Goal: Task Accomplishment & Management: Use online tool/utility

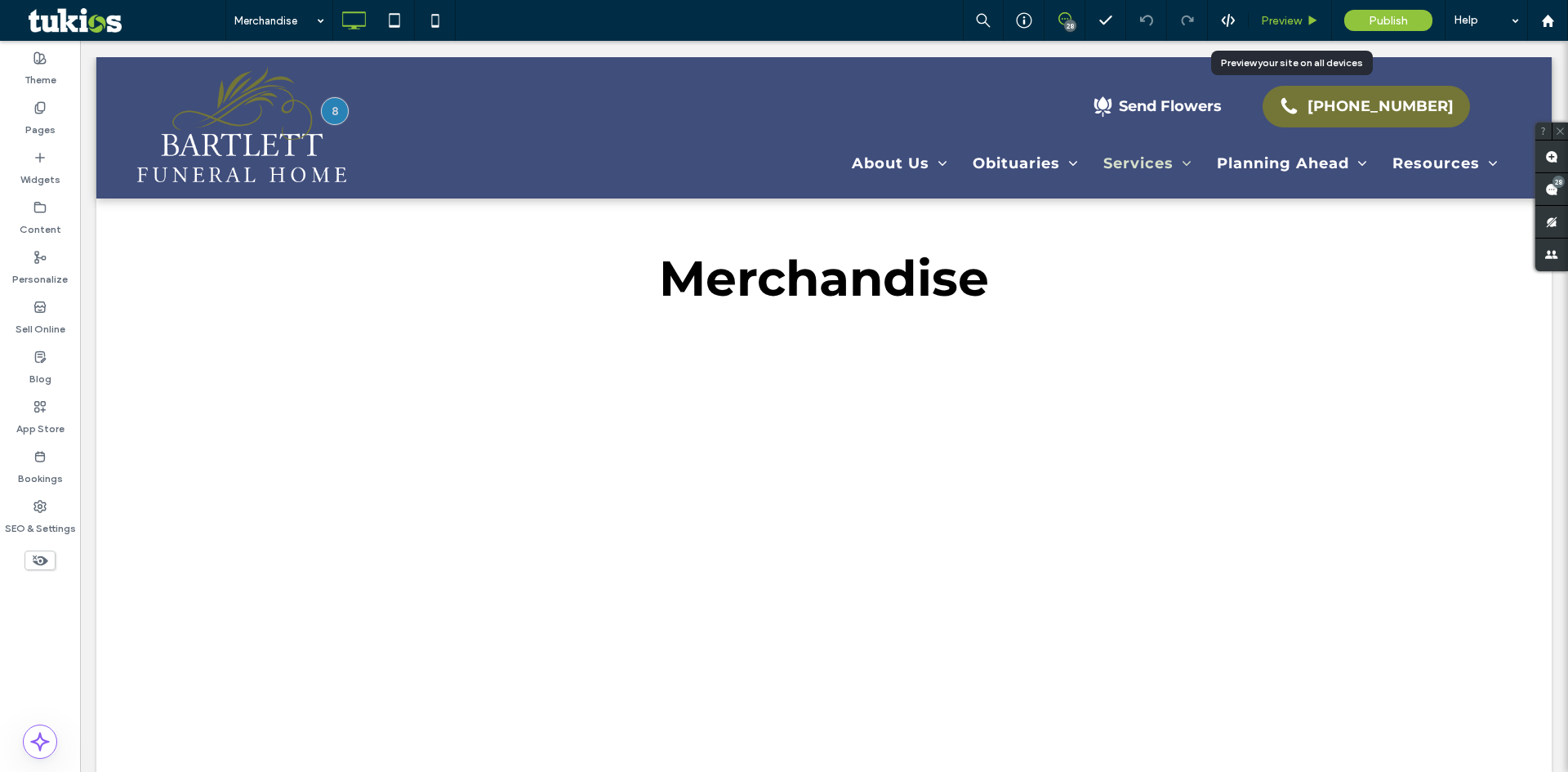
click at [1288, 6] on div "Preview" at bounding box center [1290, 20] width 83 height 41
click at [1288, 14] on span "Preview" at bounding box center [1281, 21] width 41 height 14
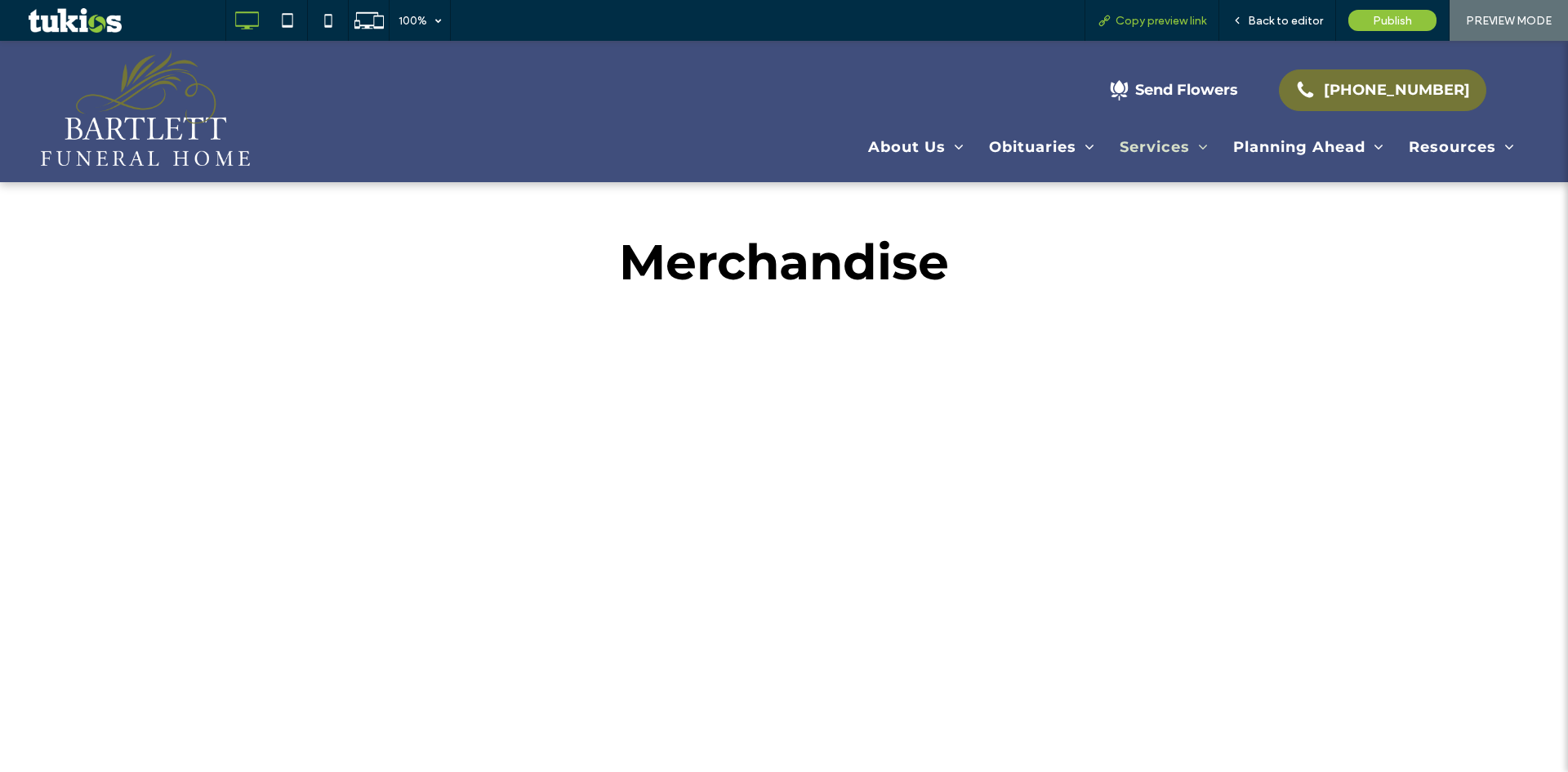
click at [1143, 15] on span "Copy preview link" at bounding box center [1161, 21] width 91 height 14
click at [1265, 11] on div "Back to editor" at bounding box center [1278, 20] width 117 height 41
click at [1265, 14] on span "Back to editor" at bounding box center [1286, 21] width 75 height 14
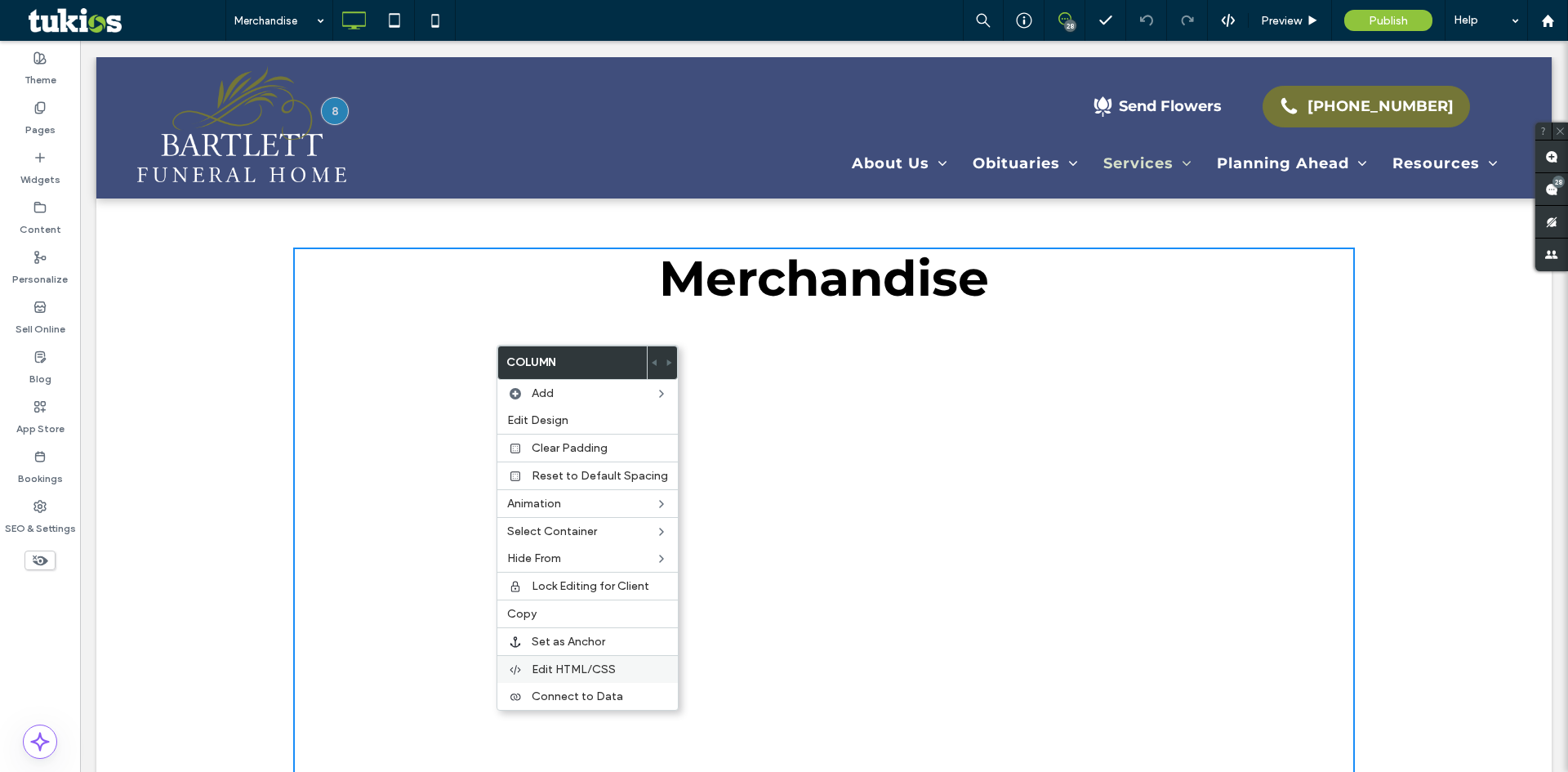
click at [574, 664] on span "Edit HTML/CSS" at bounding box center [574, 670] width 84 height 14
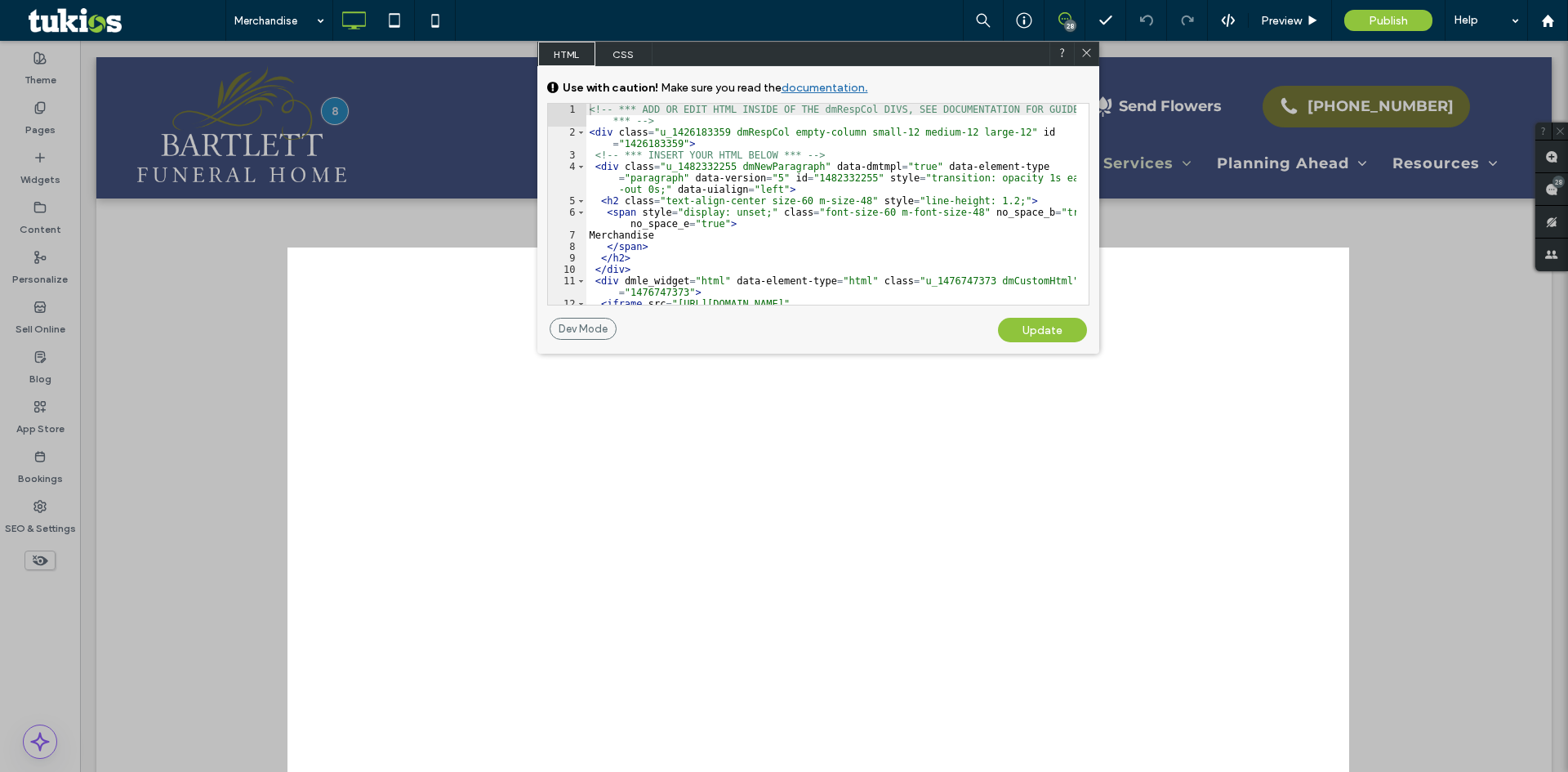
click at [627, 64] on span "CSS" at bounding box center [624, 54] width 57 height 25
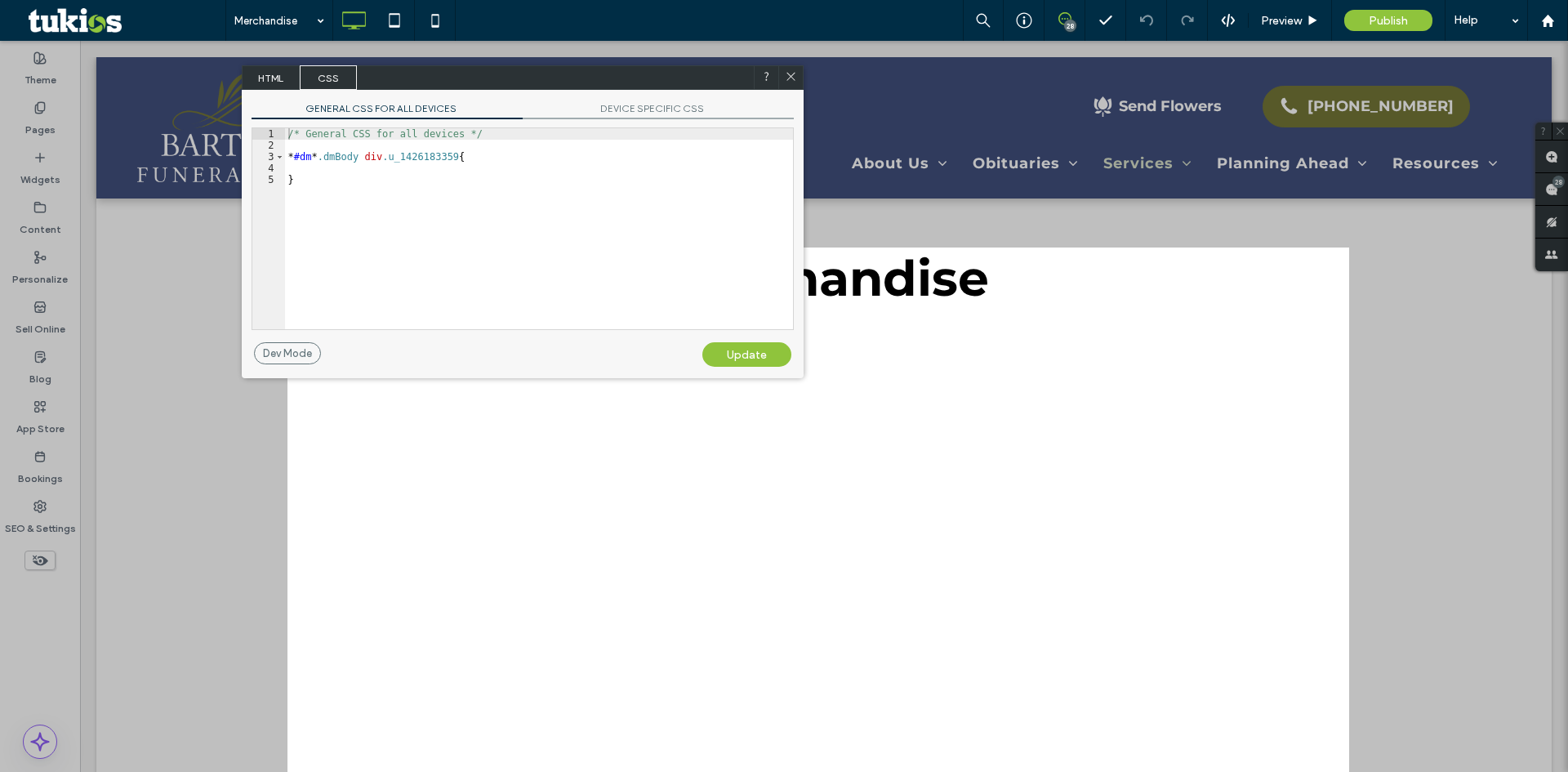
drag, startPoint x: 678, startPoint y: 47, endPoint x: 392, endPoint y: 99, distance: 290.7
click at [377, 75] on div "HTML CSS" at bounding box center [522, 78] width 562 height 25
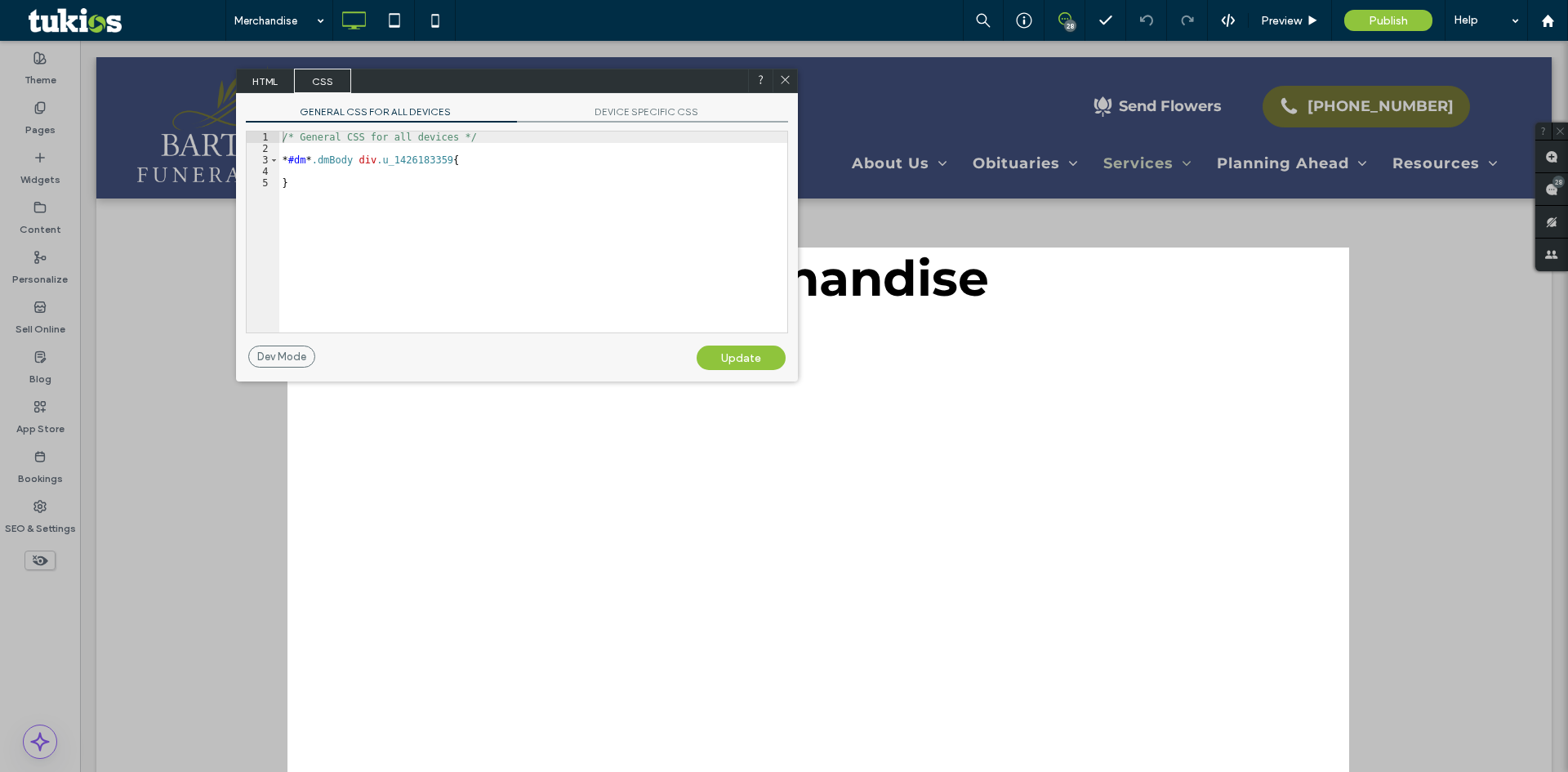
click at [485, 170] on div "/* General CSS for all devices */ * #dm * .dmBody div .u_1426183359 { }" at bounding box center [534, 243] width 508 height 224
click at [475, 163] on div "/* General CSS for all devices */ * #dm * .dmBody div .u_1426183359 { }" at bounding box center [534, 243] width 508 height 224
click at [728, 357] on div "Update" at bounding box center [741, 358] width 89 height 25
click at [346, 168] on div "/* General CSS for all devices */ * #dm * .dmBody div .u_1426183359 { height : …" at bounding box center [534, 243] width 508 height 224
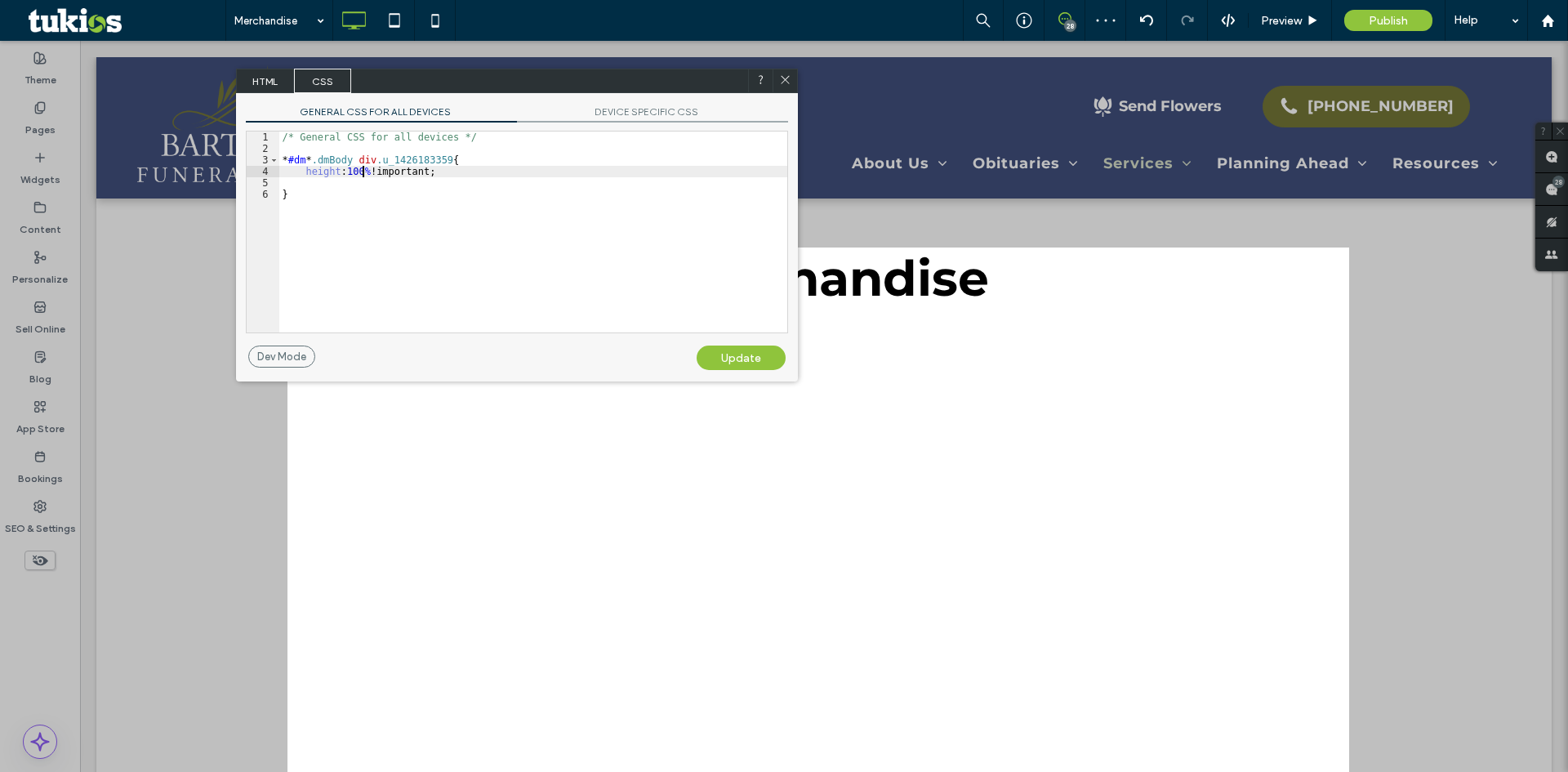
click at [362, 171] on div "/* General CSS for all devices */ * #dm * .dmBody div .u_1426183359 { height : …" at bounding box center [534, 243] width 508 height 224
drag, startPoint x: 362, startPoint y: 171, endPoint x: 347, endPoint y: 172, distance: 15.0
click at [347, 172] on div "/* General CSS for all devices */ * #dm * .dmBody div .u_1426183359 { height : …" at bounding box center [534, 243] width 508 height 224
type textarea "**"
click at [731, 356] on div "Update" at bounding box center [741, 358] width 89 height 25
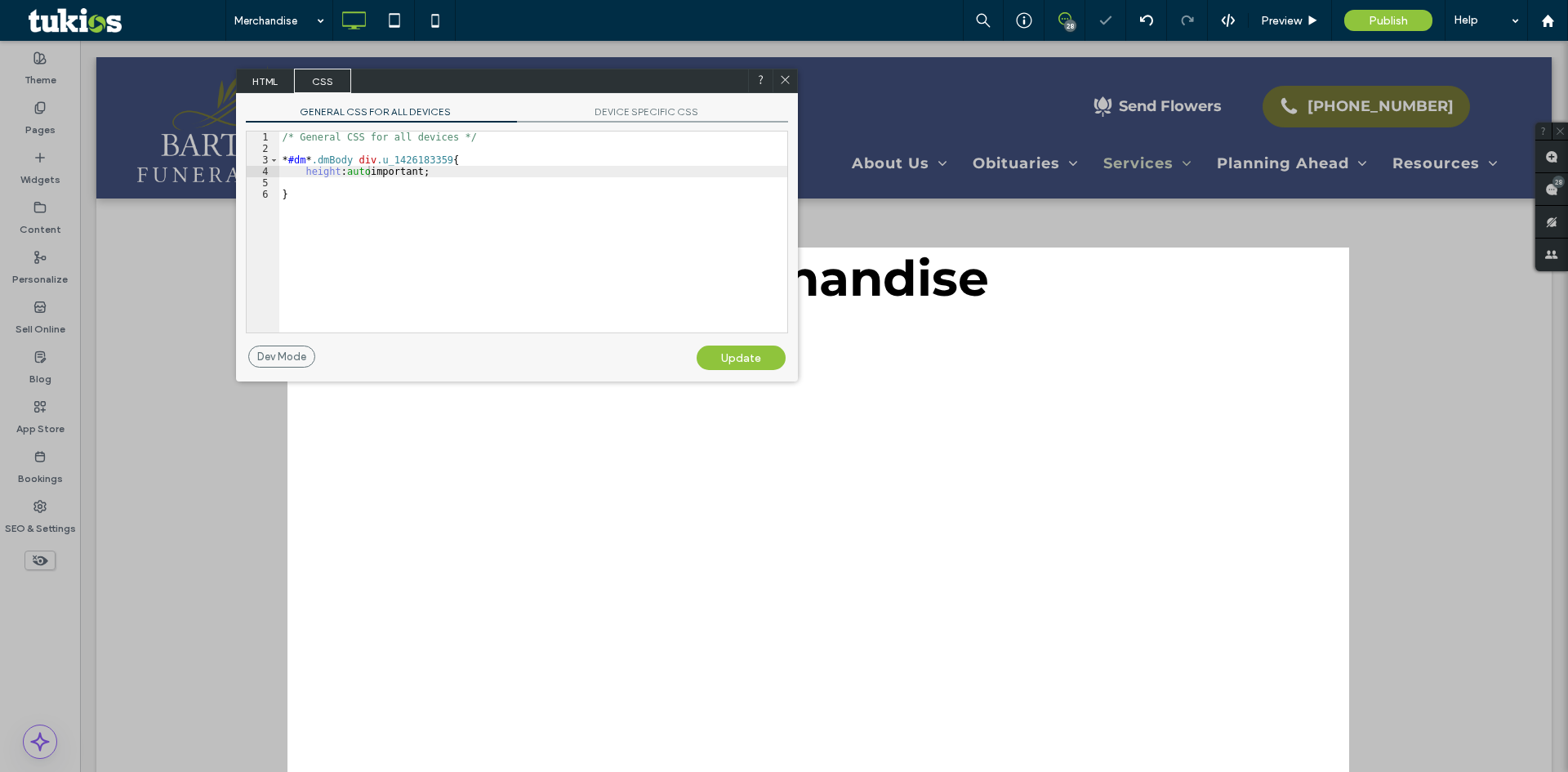
click at [780, 78] on icon at bounding box center [786, 80] width 12 height 12
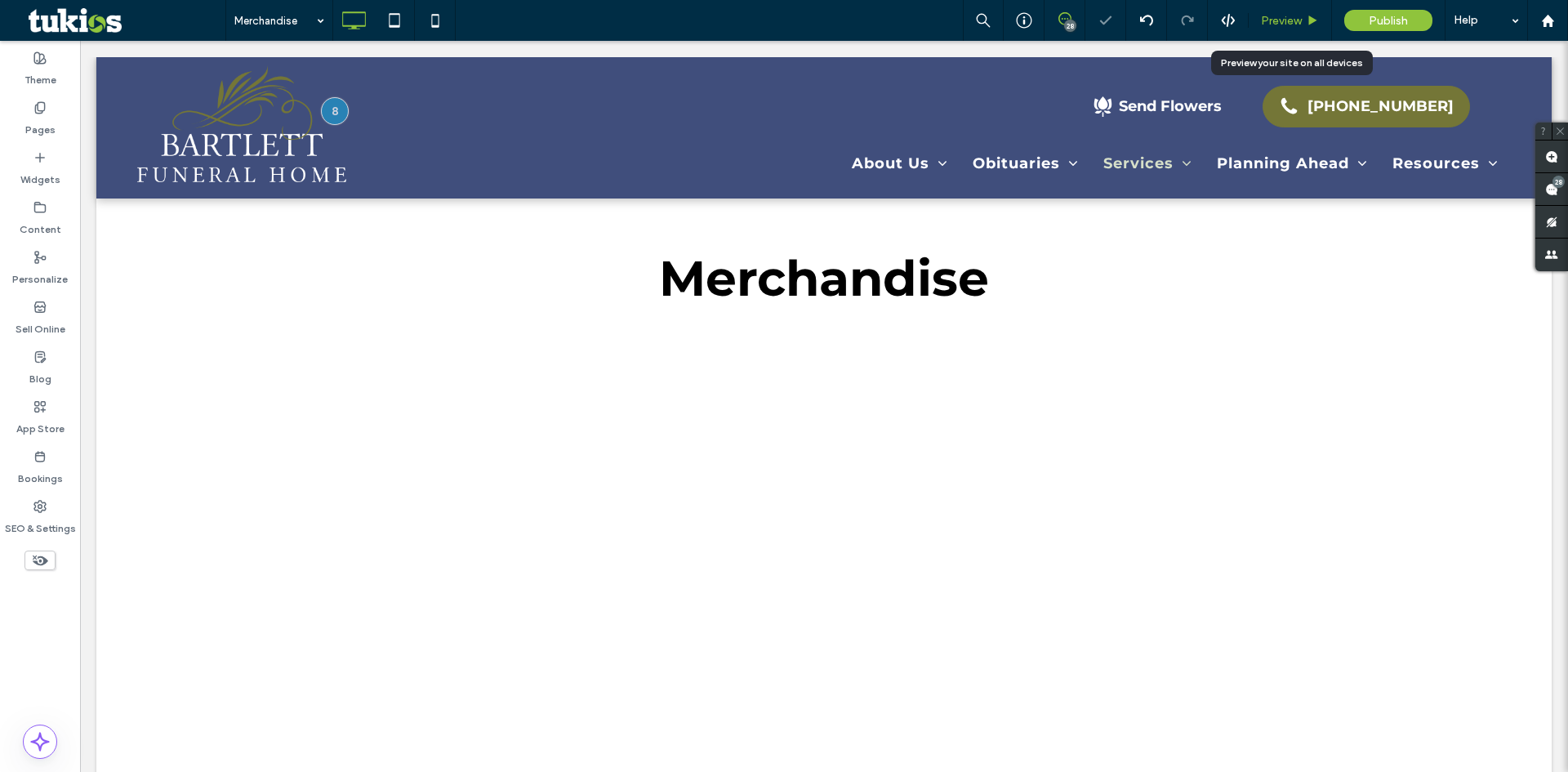
click at [1280, 20] on span "Preview" at bounding box center [1281, 21] width 41 height 14
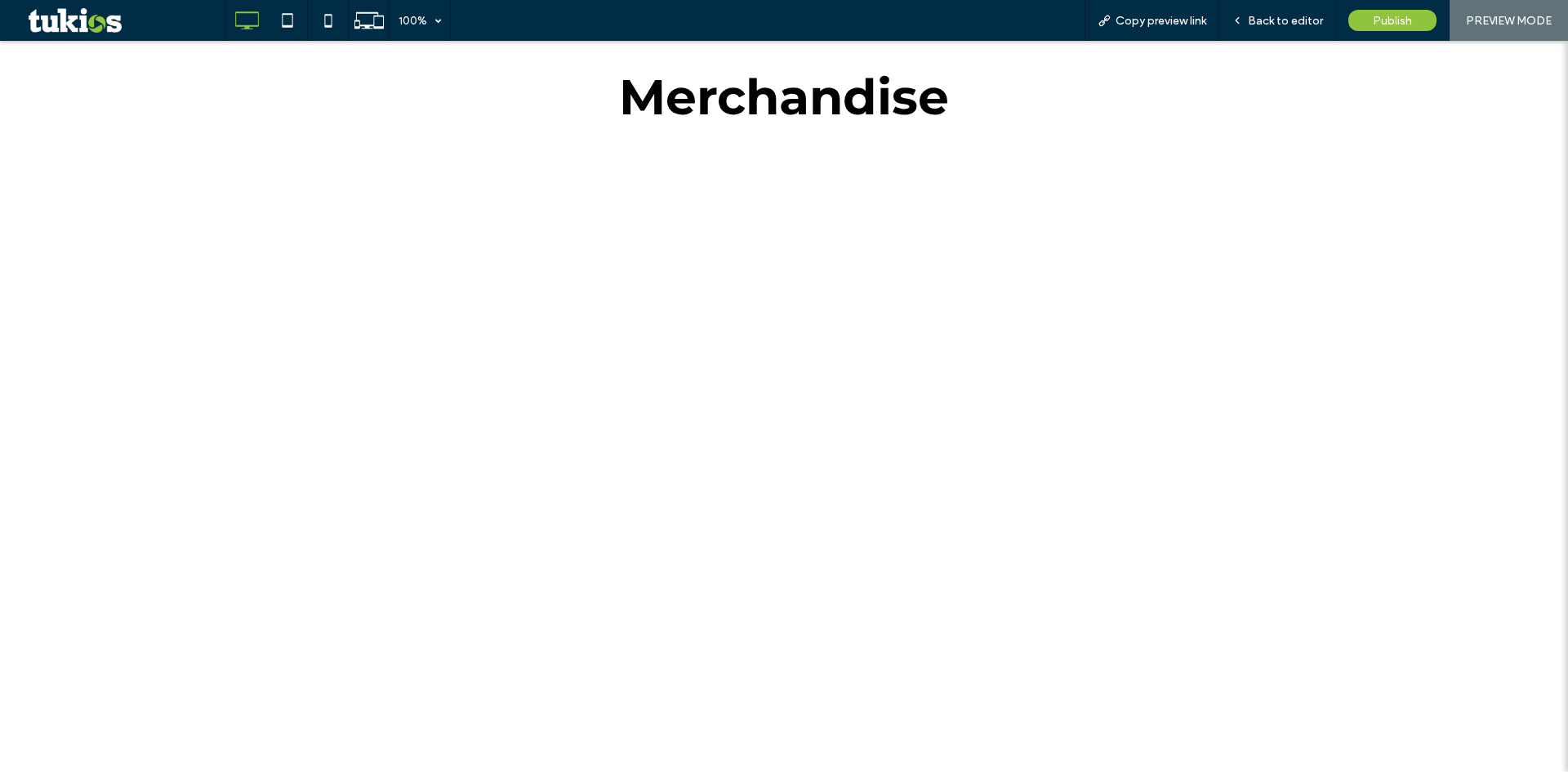
scroll to position [163, 0]
click at [1271, 27] on span "Back to editor" at bounding box center [1286, 21] width 75 height 14
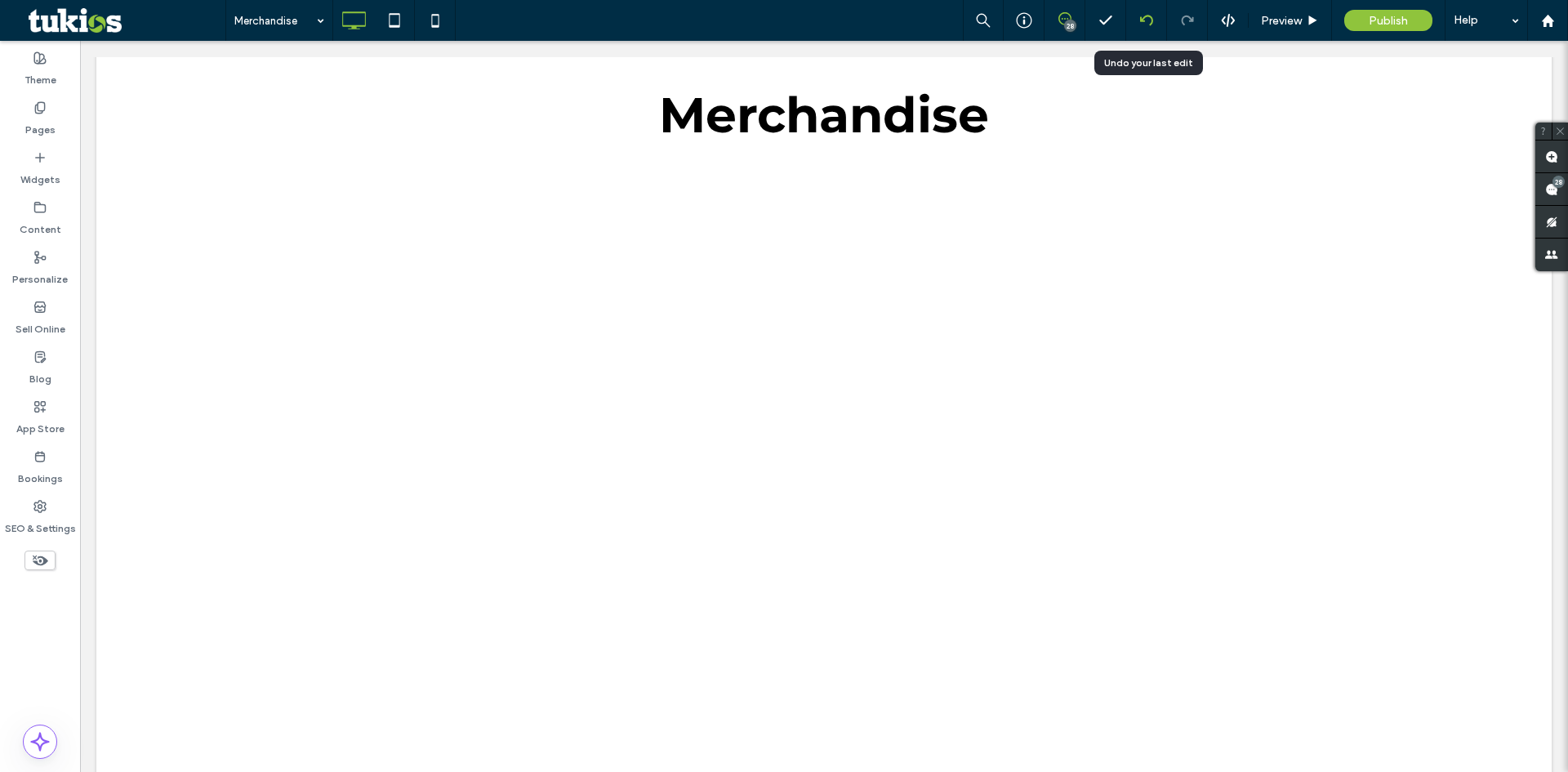
click at [1140, 18] on icon at bounding box center [1146, 20] width 13 height 13
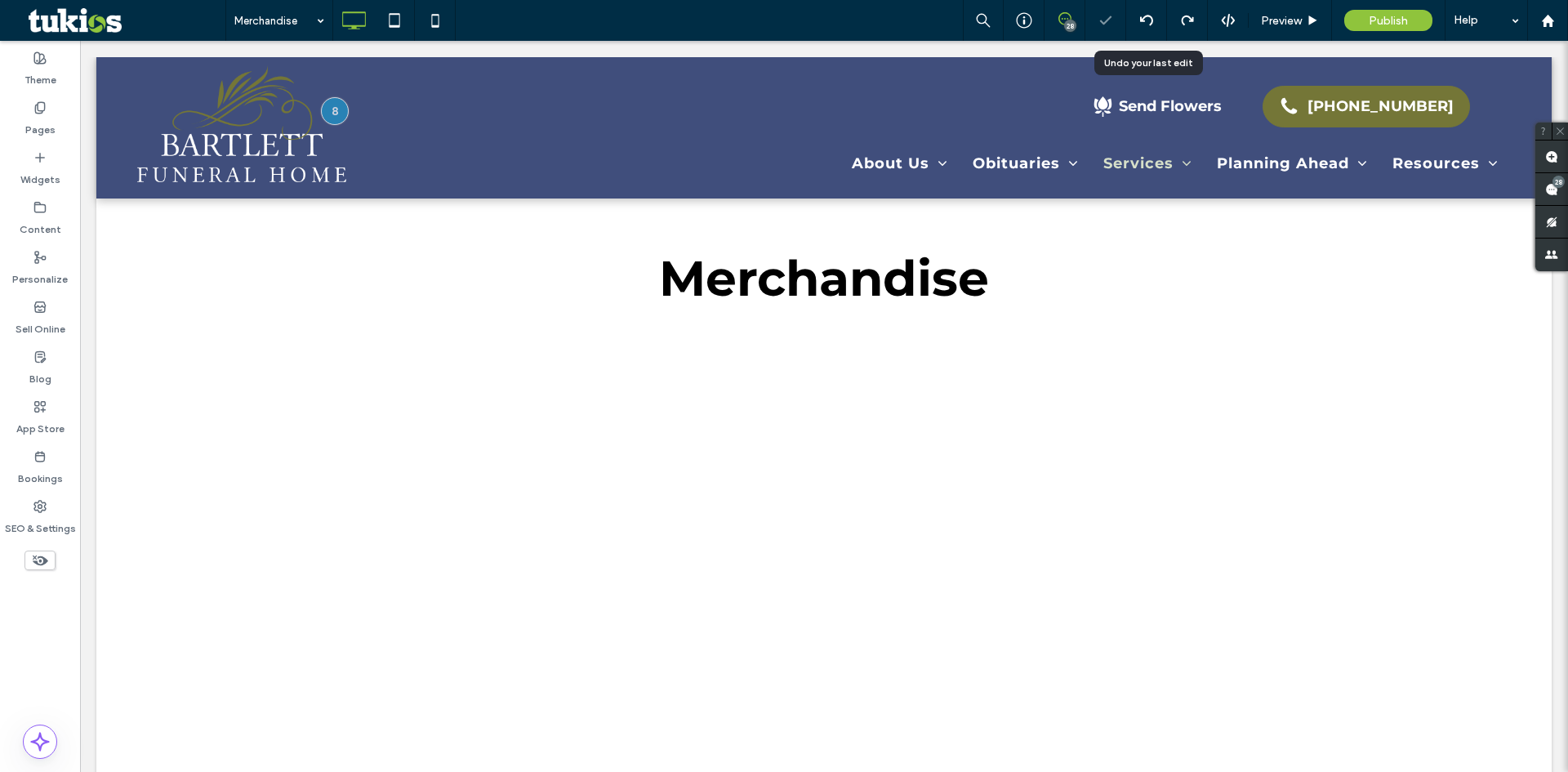
click at [1146, 20] on icon at bounding box center [1146, 20] width 13 height 13
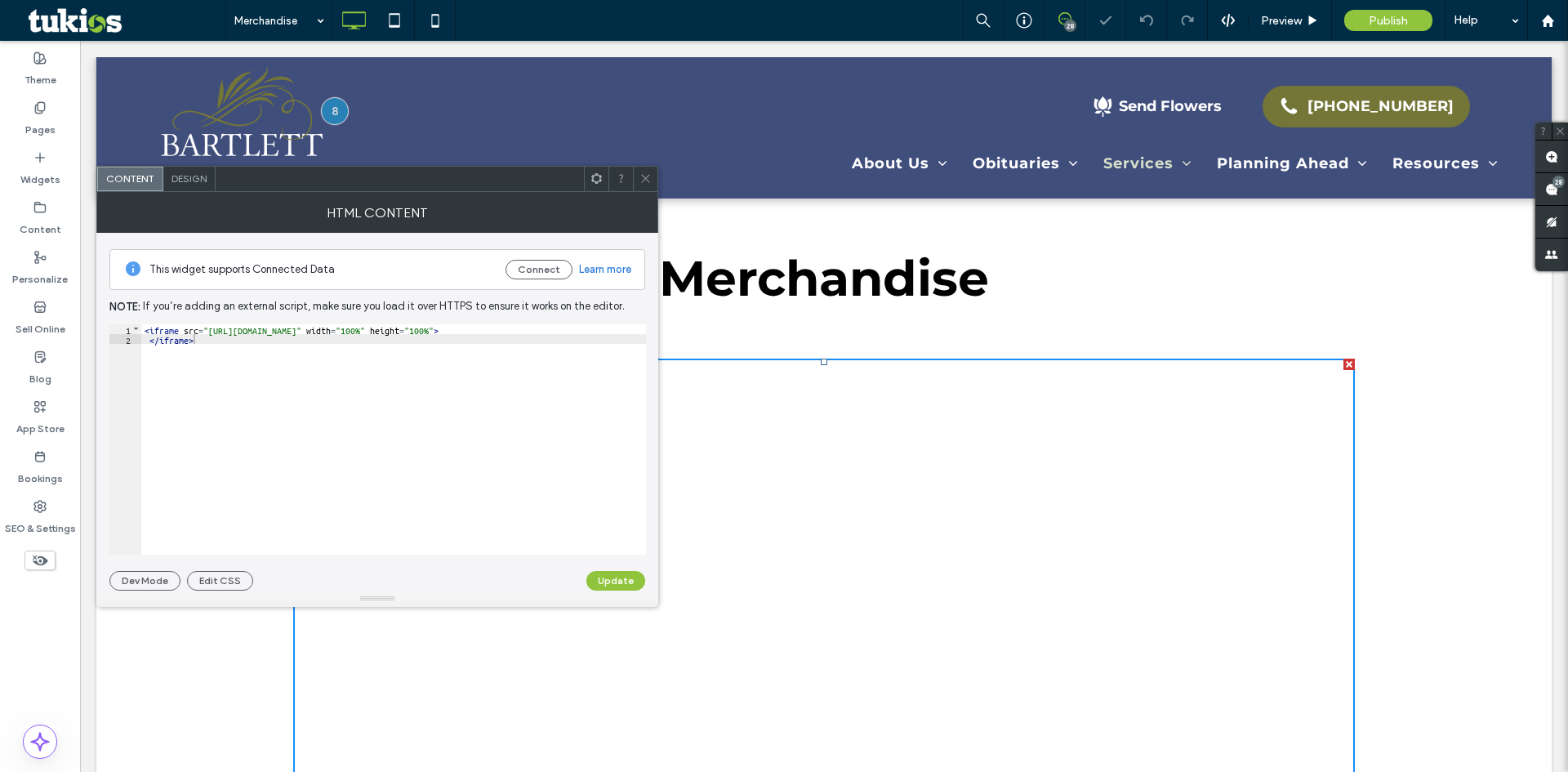
click at [227, 344] on div "< iframe src = "https://mywebsite.matthewsaurora.com/MobileCatalog/1000025916?c…" at bounding box center [416, 443] width 550 height 238
click at [646, 181] on icon at bounding box center [645, 179] width 12 height 12
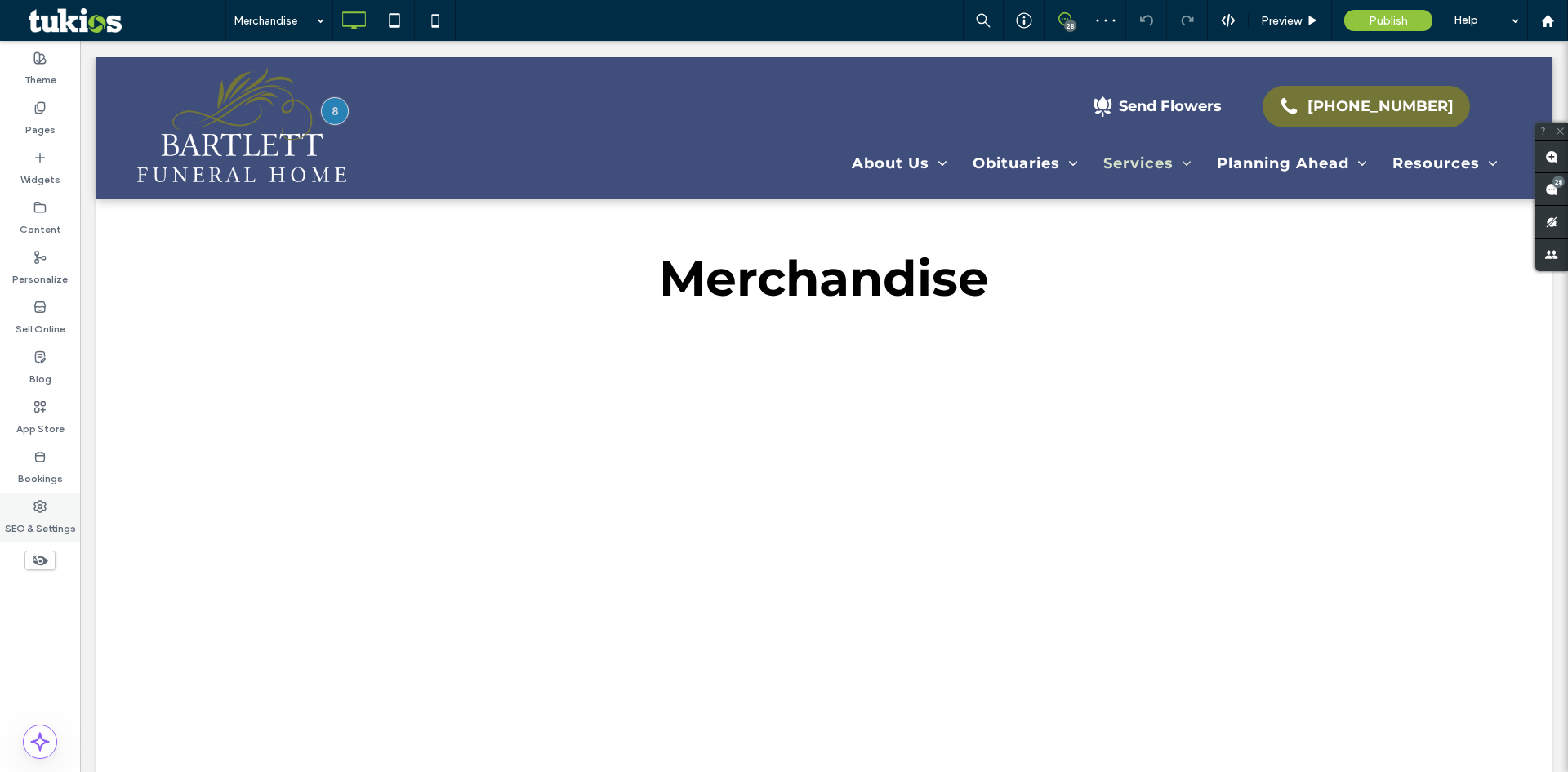
click at [49, 515] on label "SEO & Settings" at bounding box center [41, 525] width 71 height 23
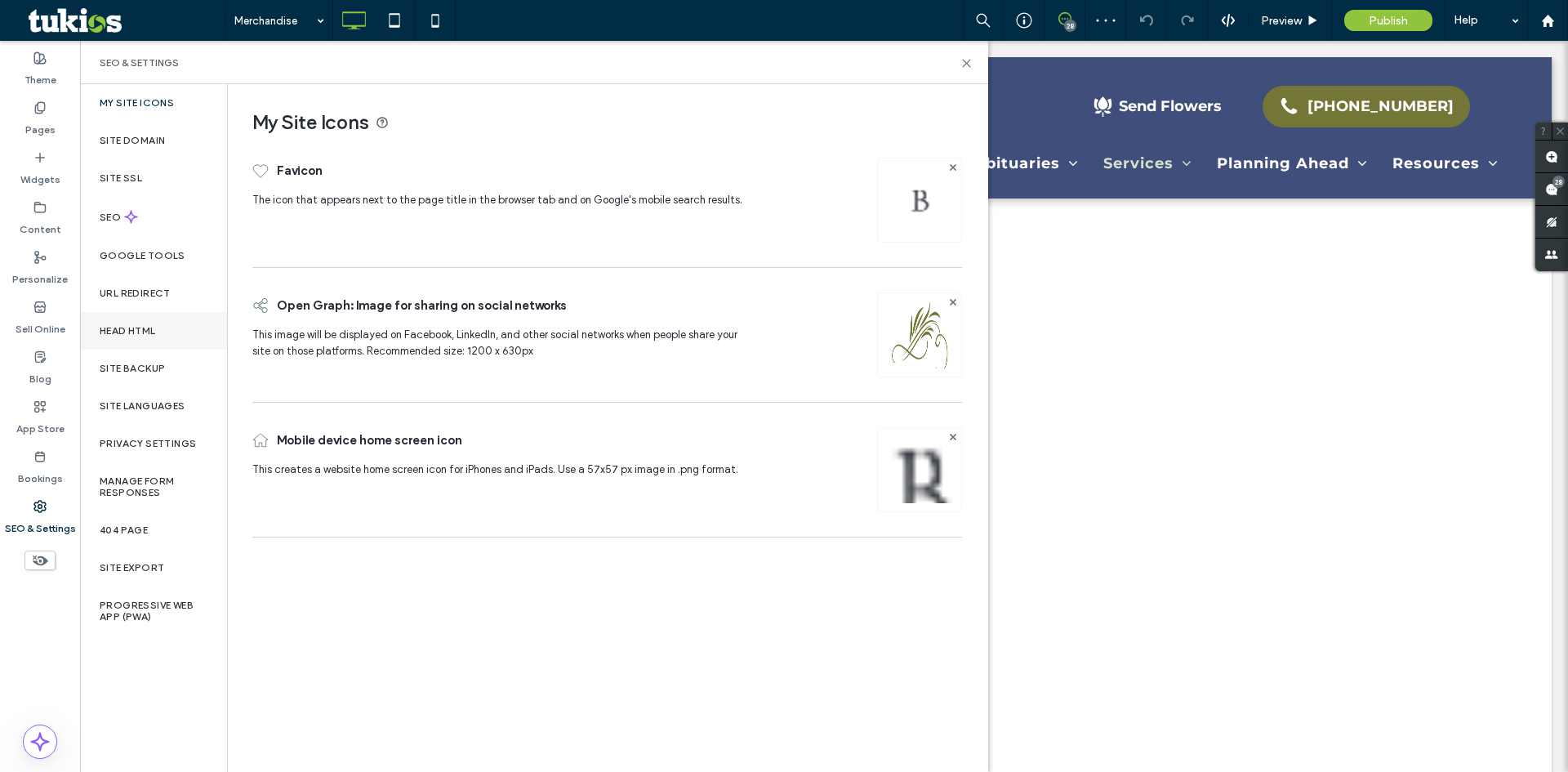
click at [140, 337] on div "Head HTML" at bounding box center [154, 330] width 147 height 37
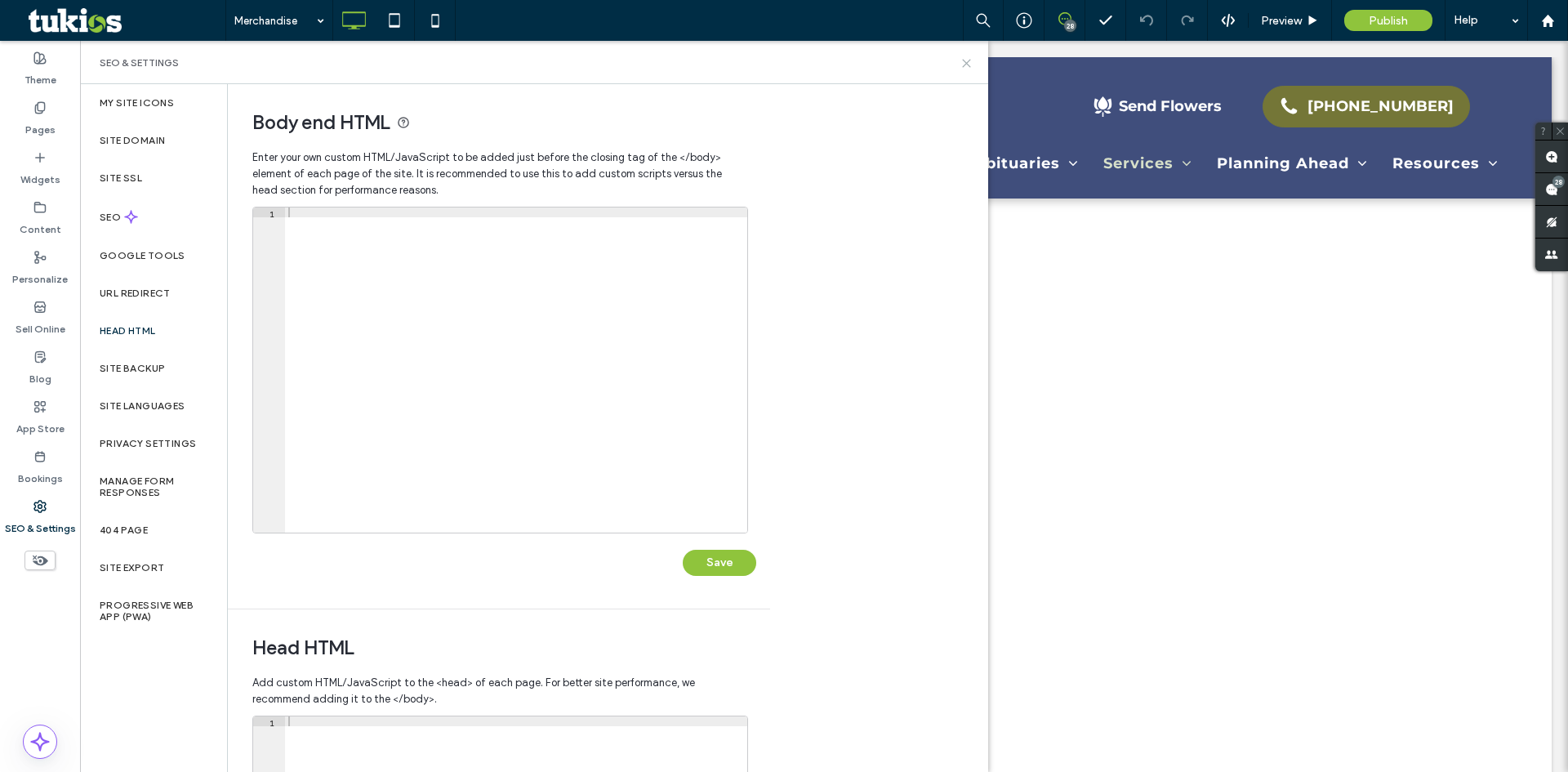
click at [964, 64] on icon at bounding box center [967, 63] width 12 height 12
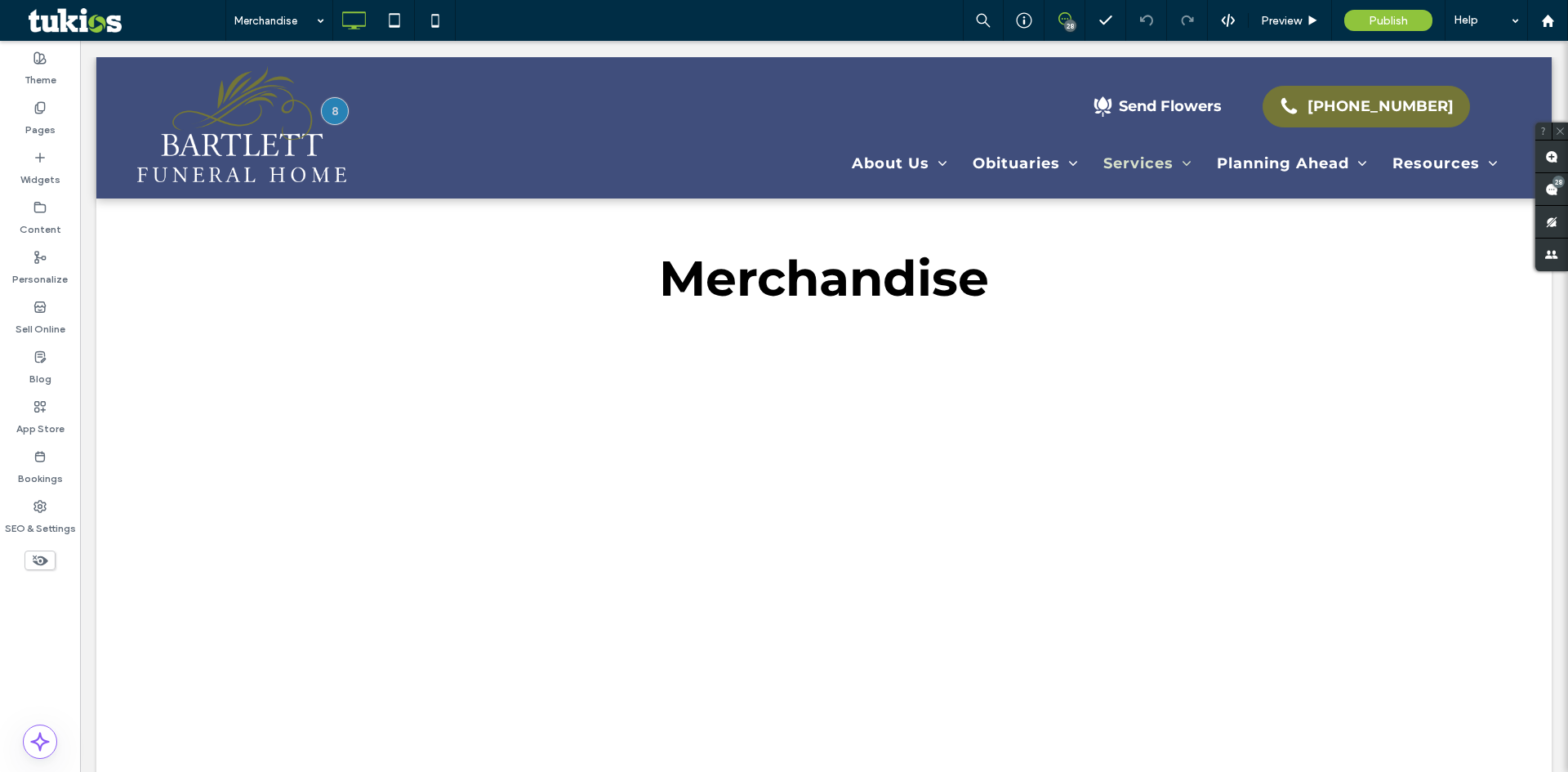
click at [1229, 28] on div "28 Preview Publish Help" at bounding box center [1266, 20] width 606 height 41
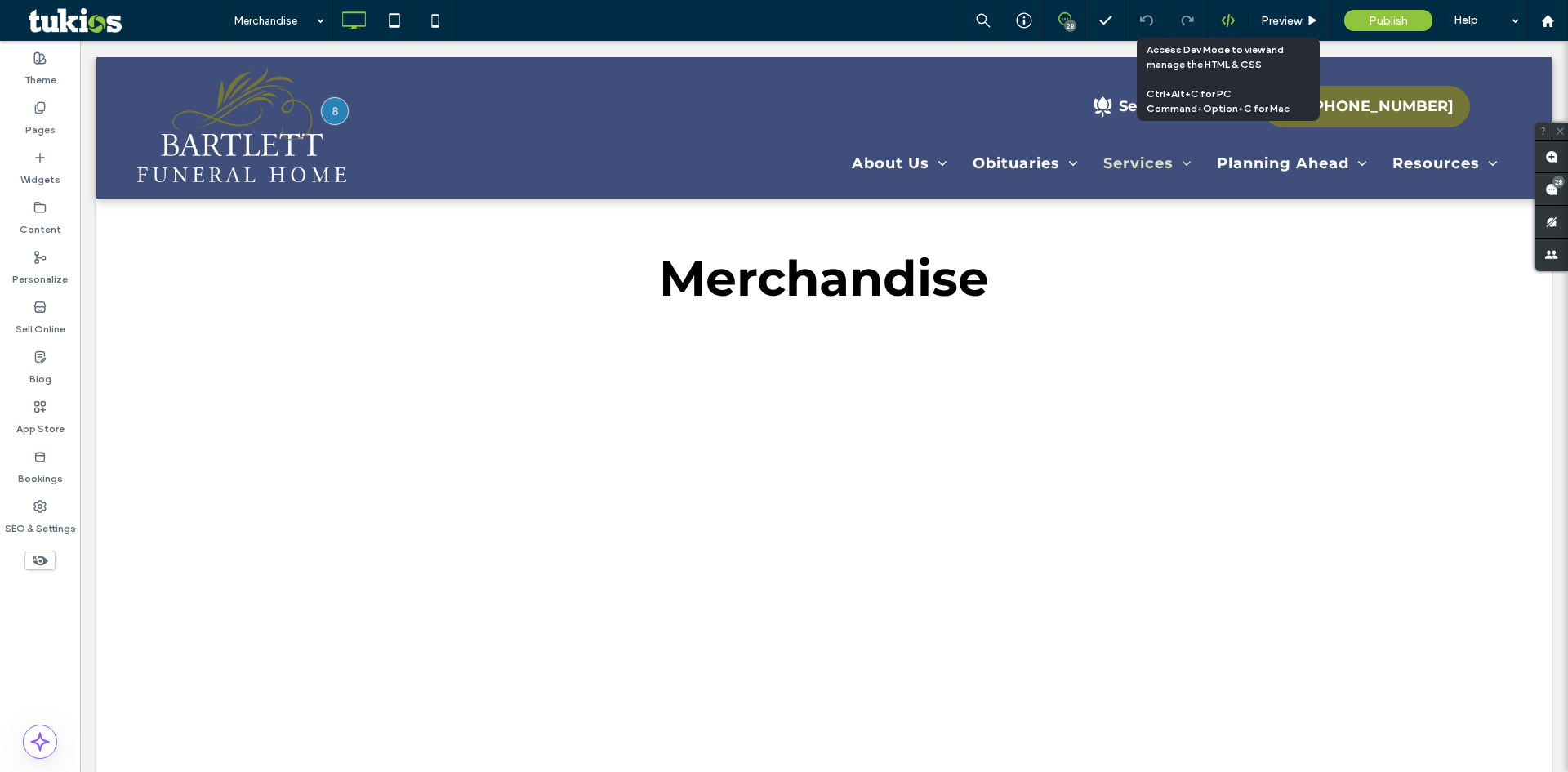
click at [1227, 26] on use at bounding box center [1227, 20] width 13 height 13
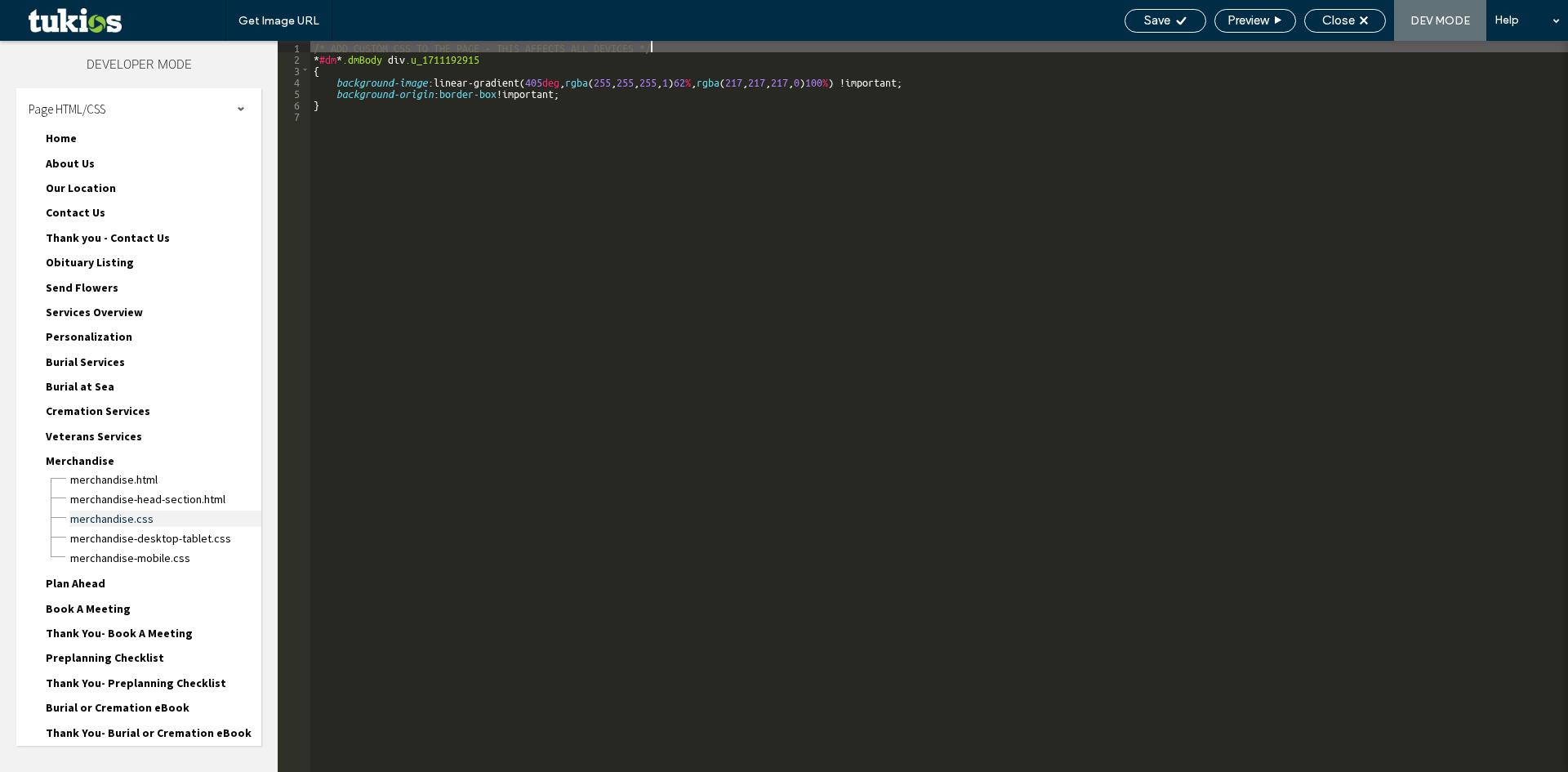
click at [142, 520] on span "Merchandise.css" at bounding box center [165, 519] width 192 height 16
click at [142, 537] on span "Merchandise-desktop-tablet.css" at bounding box center [165, 538] width 192 height 16
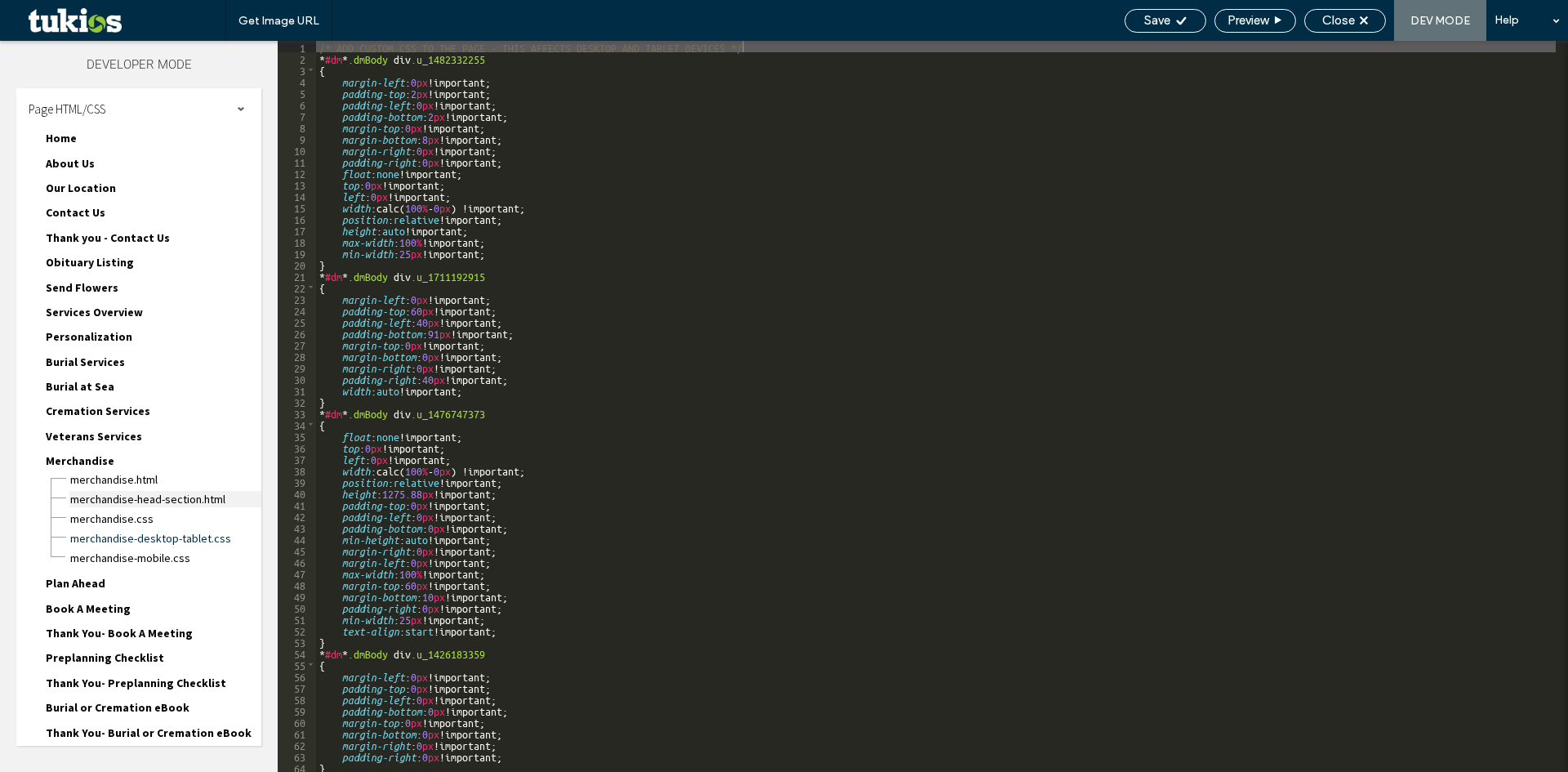
click at [154, 498] on span "Merchandise-head-section.html" at bounding box center [165, 499] width 192 height 16
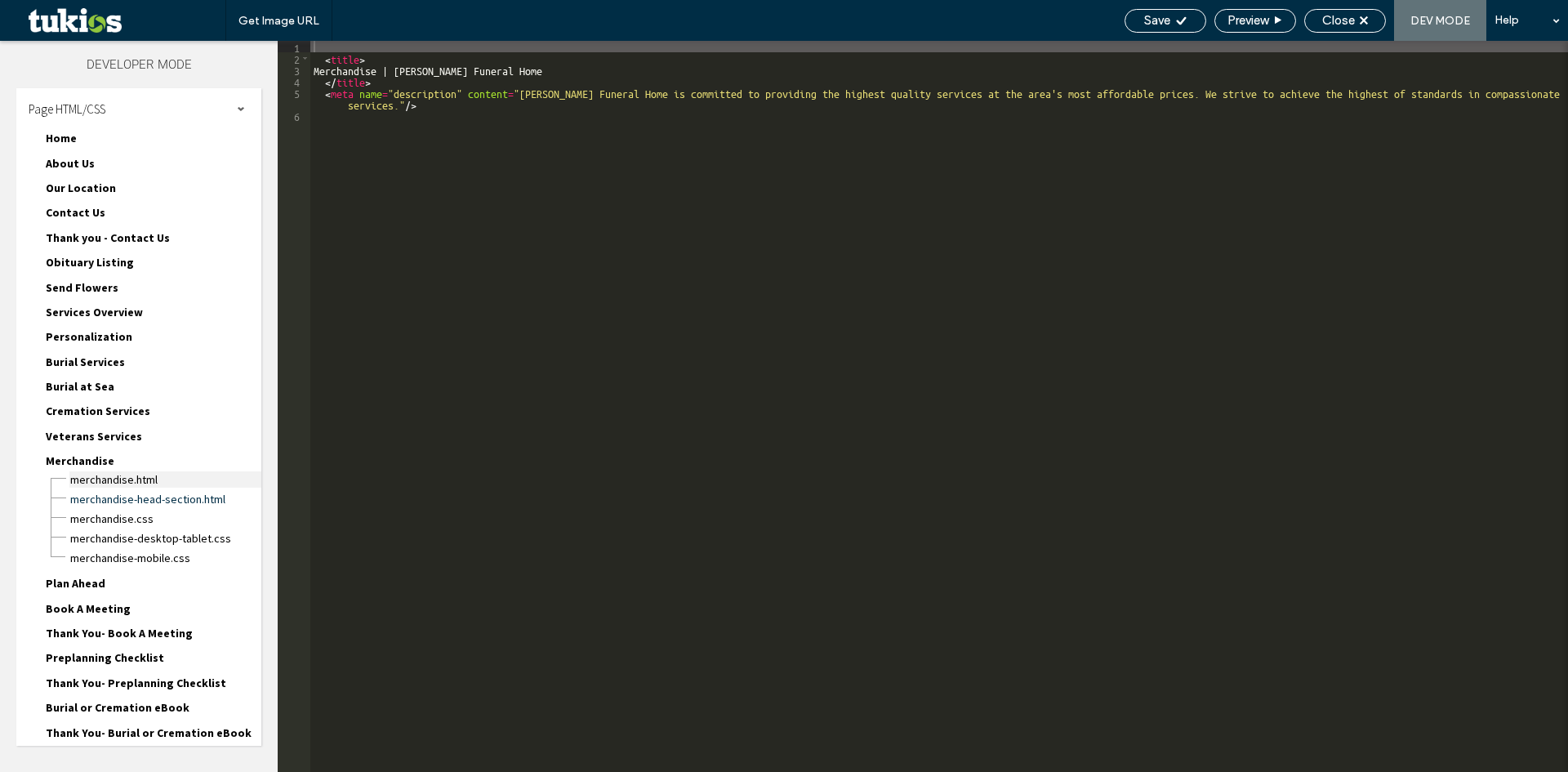
click at [142, 484] on span "Merchandise.html" at bounding box center [165, 480] width 192 height 16
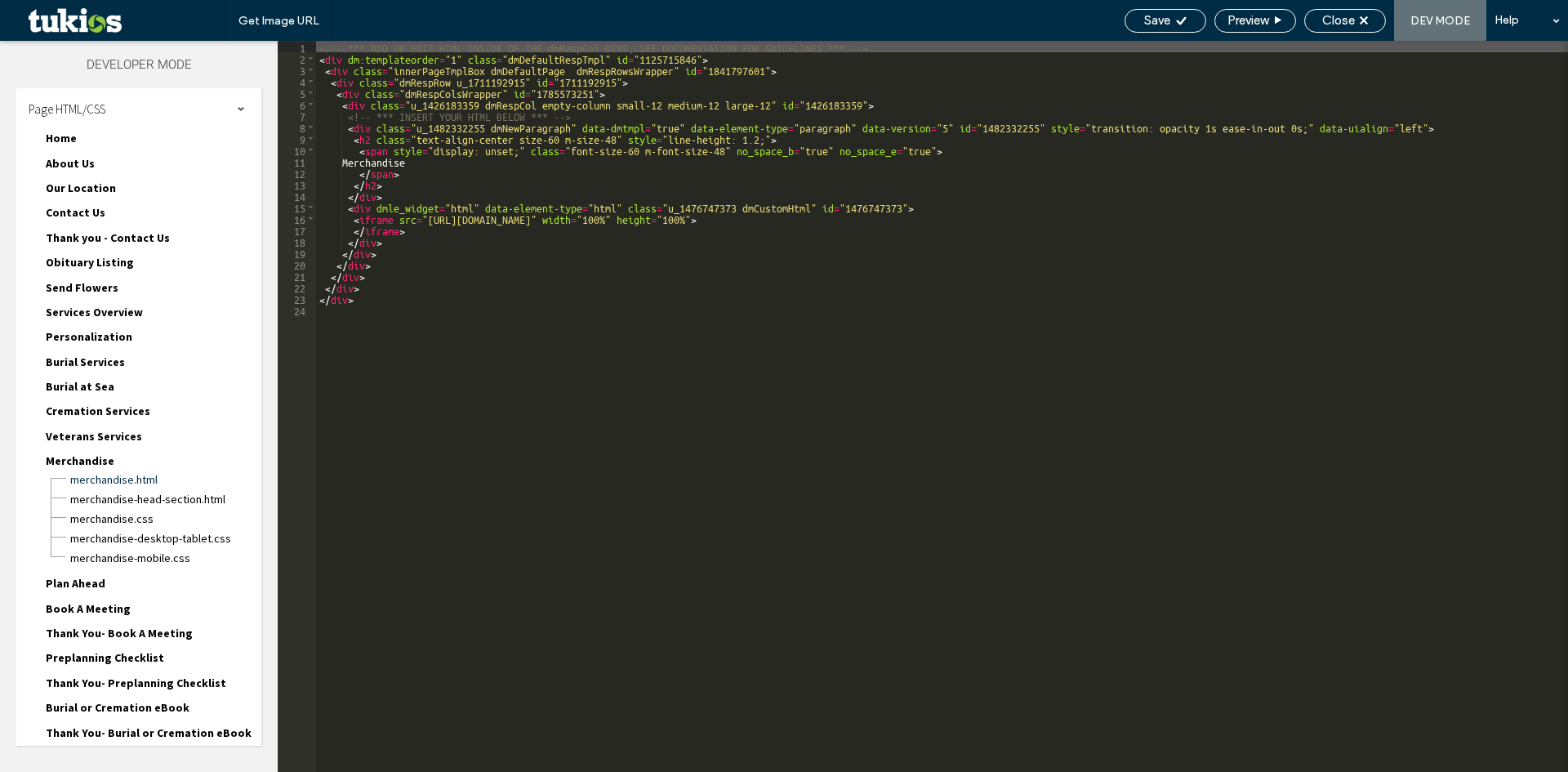
click at [460, 214] on div "<!-- *** ADD OR EDIT HTML INSIDE OF THE dmRespCol DIVS, SEE DOCUMENTATION FOR G…" at bounding box center [942, 418] width 1252 height 754
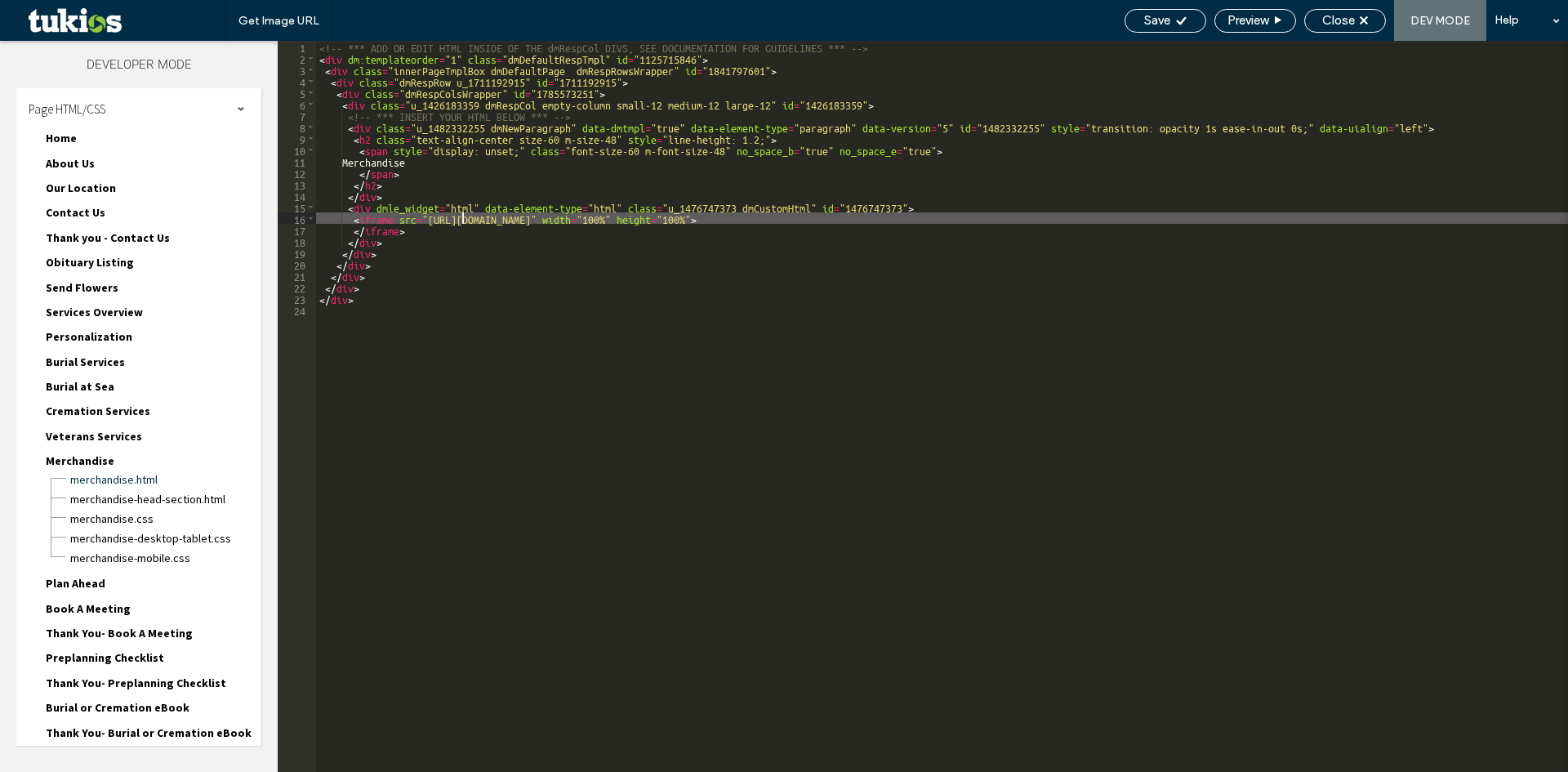
click at [499, 219] on div "<!-- *** ADD OR EDIT HTML INSIDE OF THE dmRespCol DIVS, SEE DOCUMENTATION FOR G…" at bounding box center [942, 418] width 1252 height 754
click at [811, 216] on div "<!-- *** ADD OR EDIT HTML INSIDE OF THE dmRespCol DIVS, SEE DOCUMENTATION FOR G…" at bounding box center [942, 418] width 1252 height 754
click at [854, 217] on div "<!-- *** ADD OR EDIT HTML INSIDE OF THE dmRespCol DIVS, SEE DOCUMENTATION FOR G…" at bounding box center [942, 418] width 1252 height 754
click at [891, 215] on div "<!-- *** ADD OR EDIT HTML INSIDE OF THE dmRespCol DIVS, SEE DOCUMENTATION FOR G…" at bounding box center [942, 418] width 1252 height 754
click at [916, 215] on div "<!-- *** ADD OR EDIT HTML INSIDE OF THE dmRespCol DIVS, SEE DOCUMENTATION FOR G…" at bounding box center [942, 418] width 1252 height 754
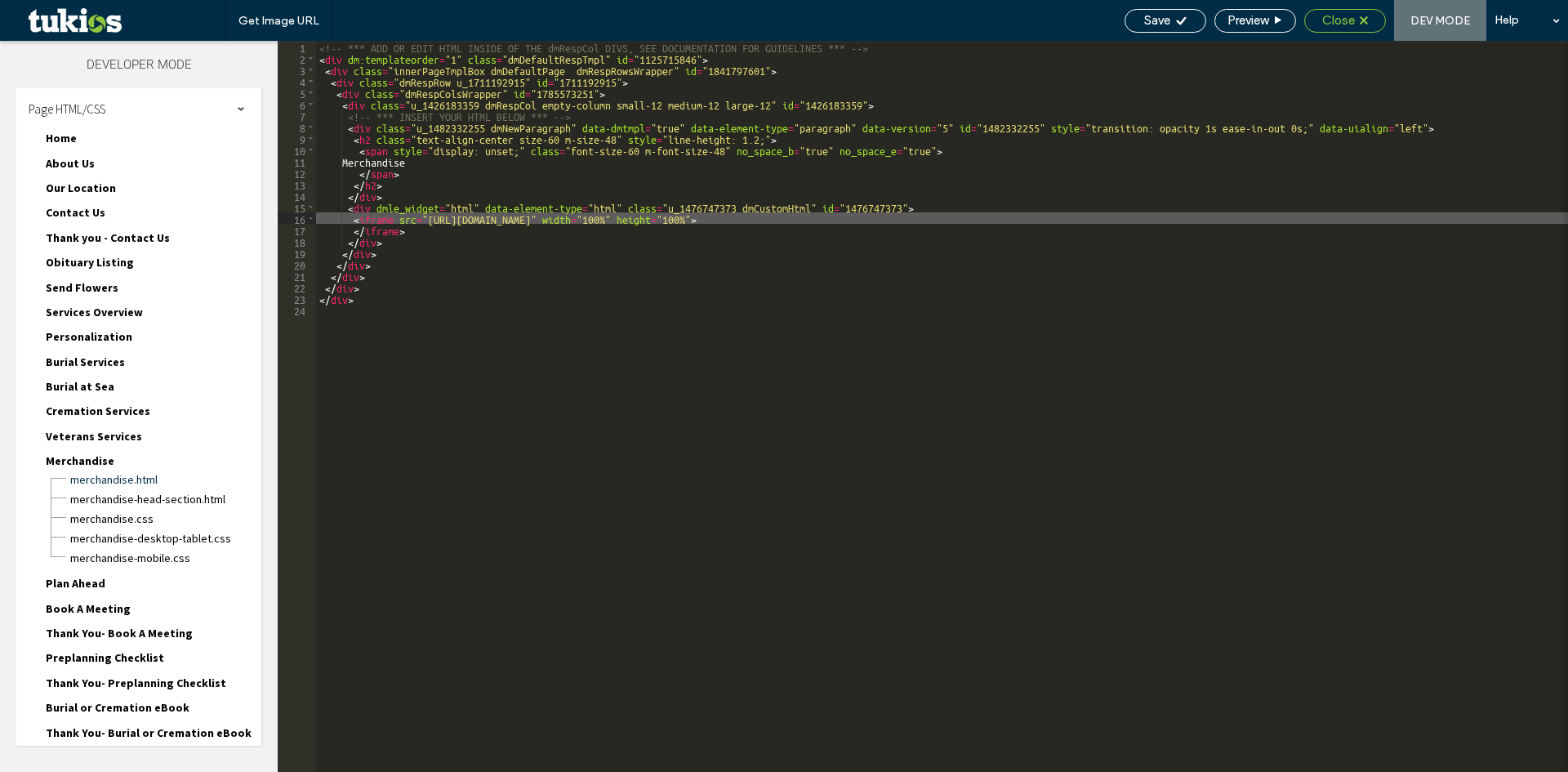
click at [1332, 24] on span "Close" at bounding box center [1338, 20] width 33 height 15
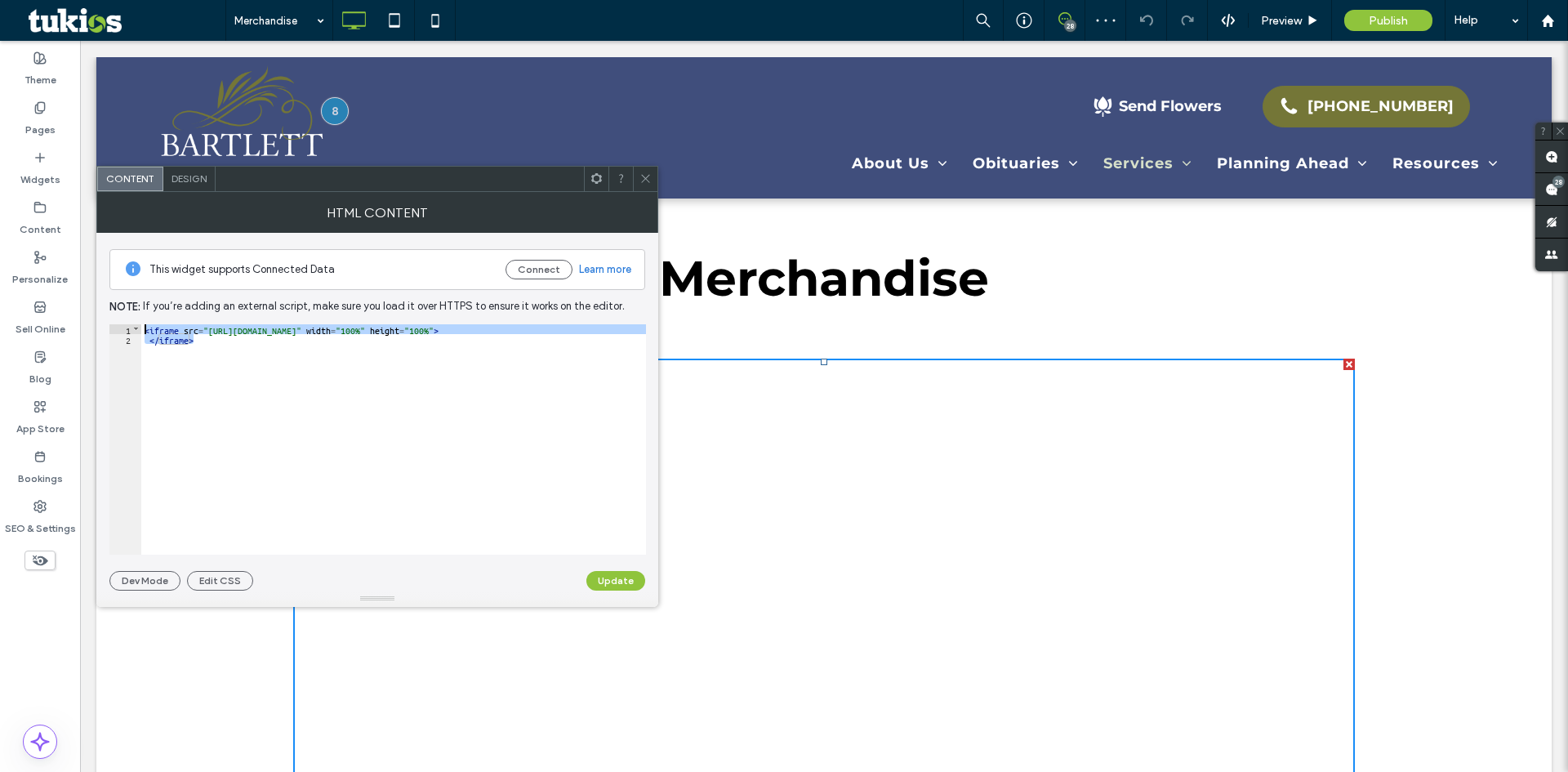
drag, startPoint x: 155, startPoint y: 330, endPoint x: 131, endPoint y: 322, distance: 25.3
click at [131, 322] on div "This widget supports Connected Data Connect Learn more Note: If you’re adding a…" at bounding box center [376, 411] width 535 height 358
click at [649, 180] on icon at bounding box center [645, 179] width 12 height 12
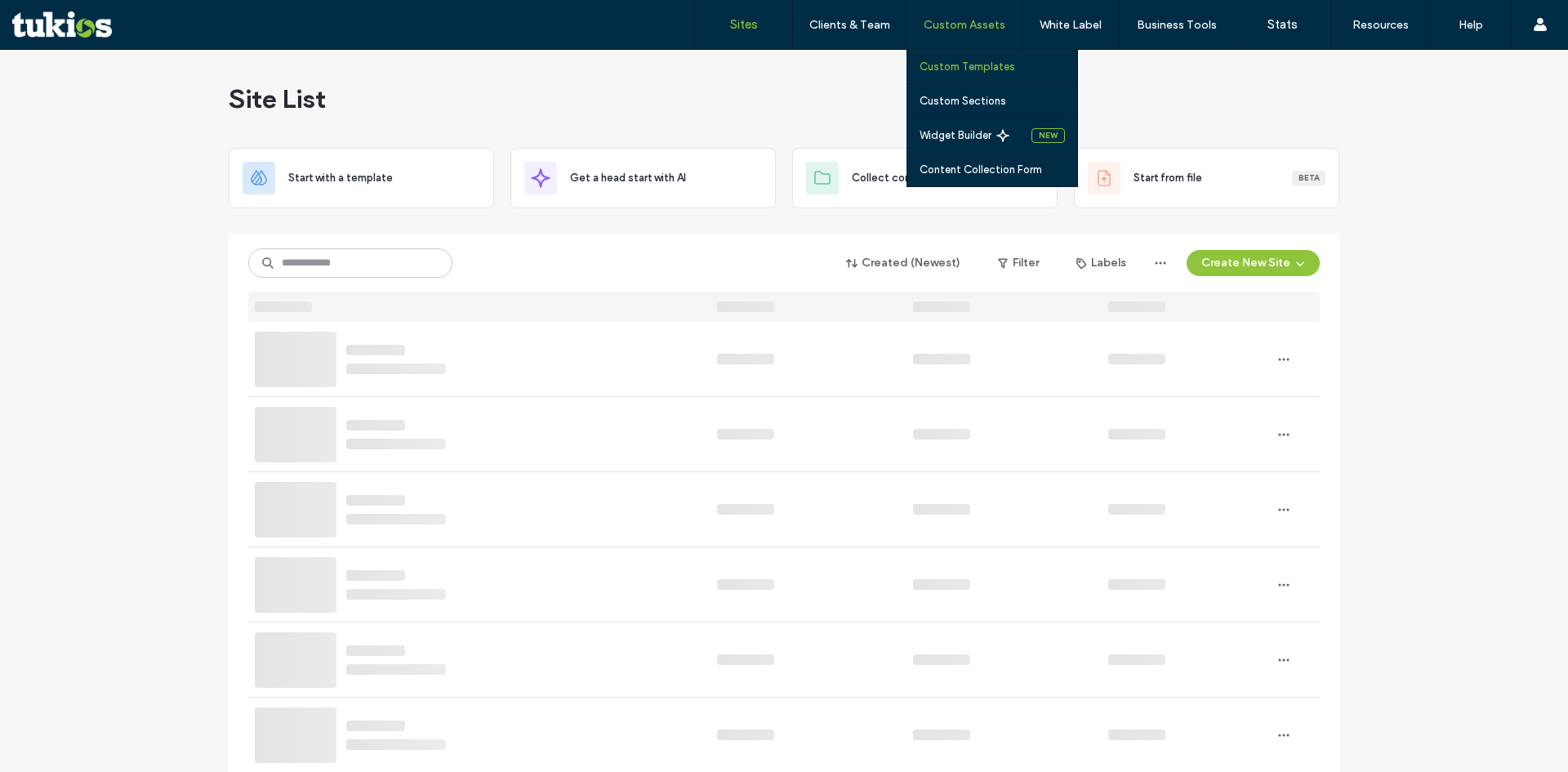
click at [973, 59] on link "Custom Templates" at bounding box center [999, 67] width 158 height 34
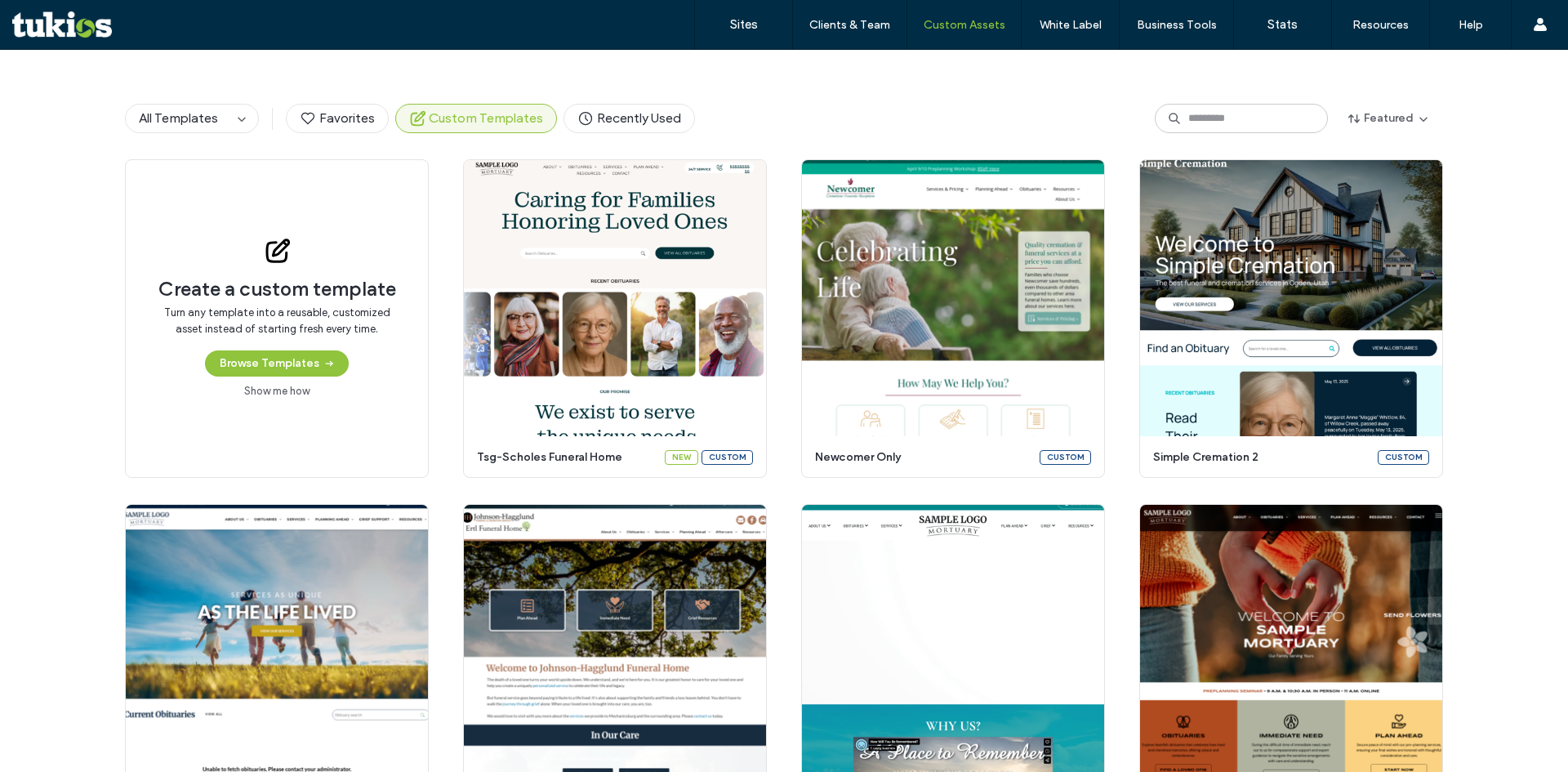
scroll to position [19, 0]
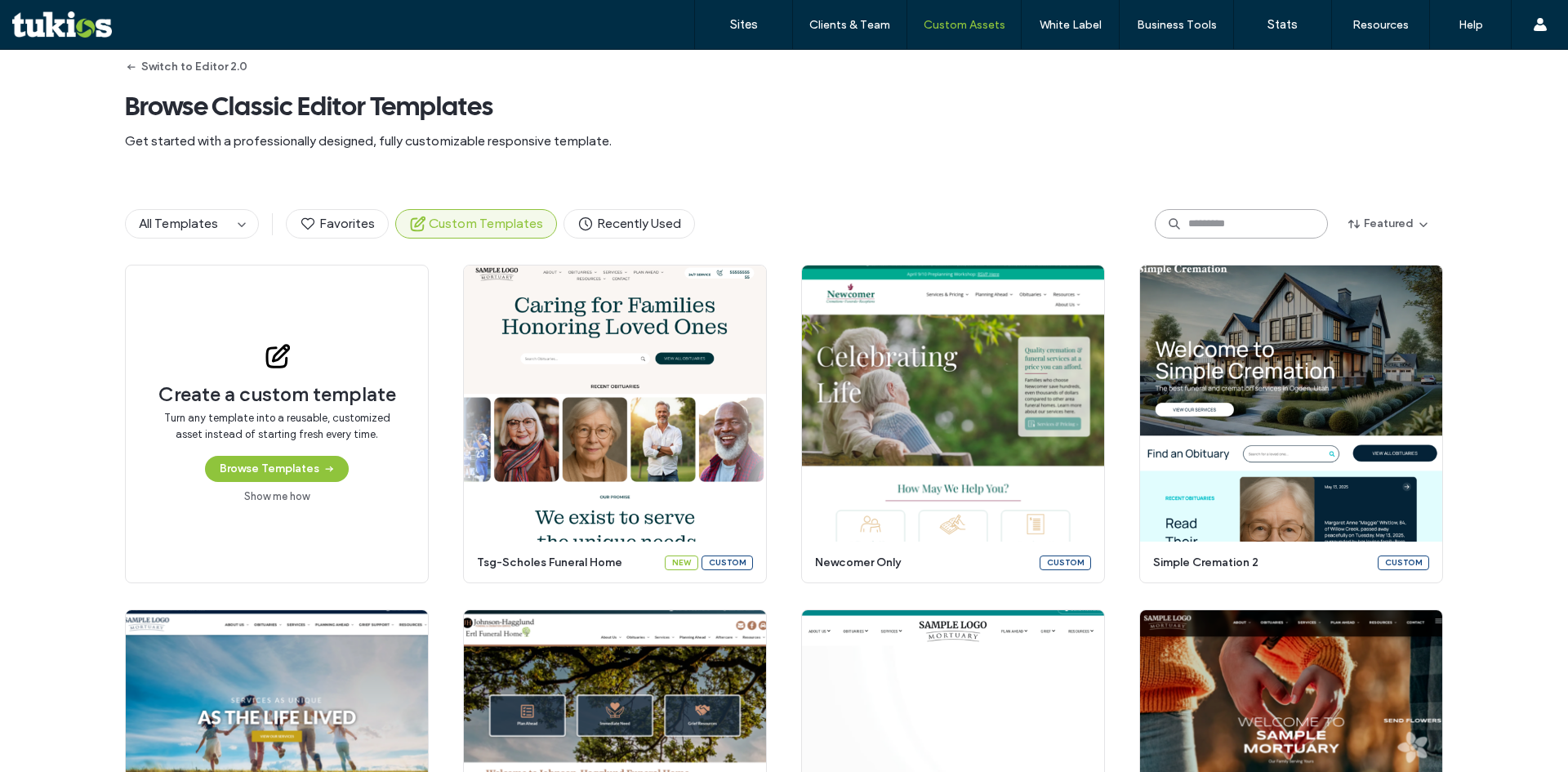
click at [1185, 219] on input at bounding box center [1241, 223] width 173 height 29
click at [206, 62] on button "Switch to Editor 2.0" at bounding box center [186, 67] width 123 height 26
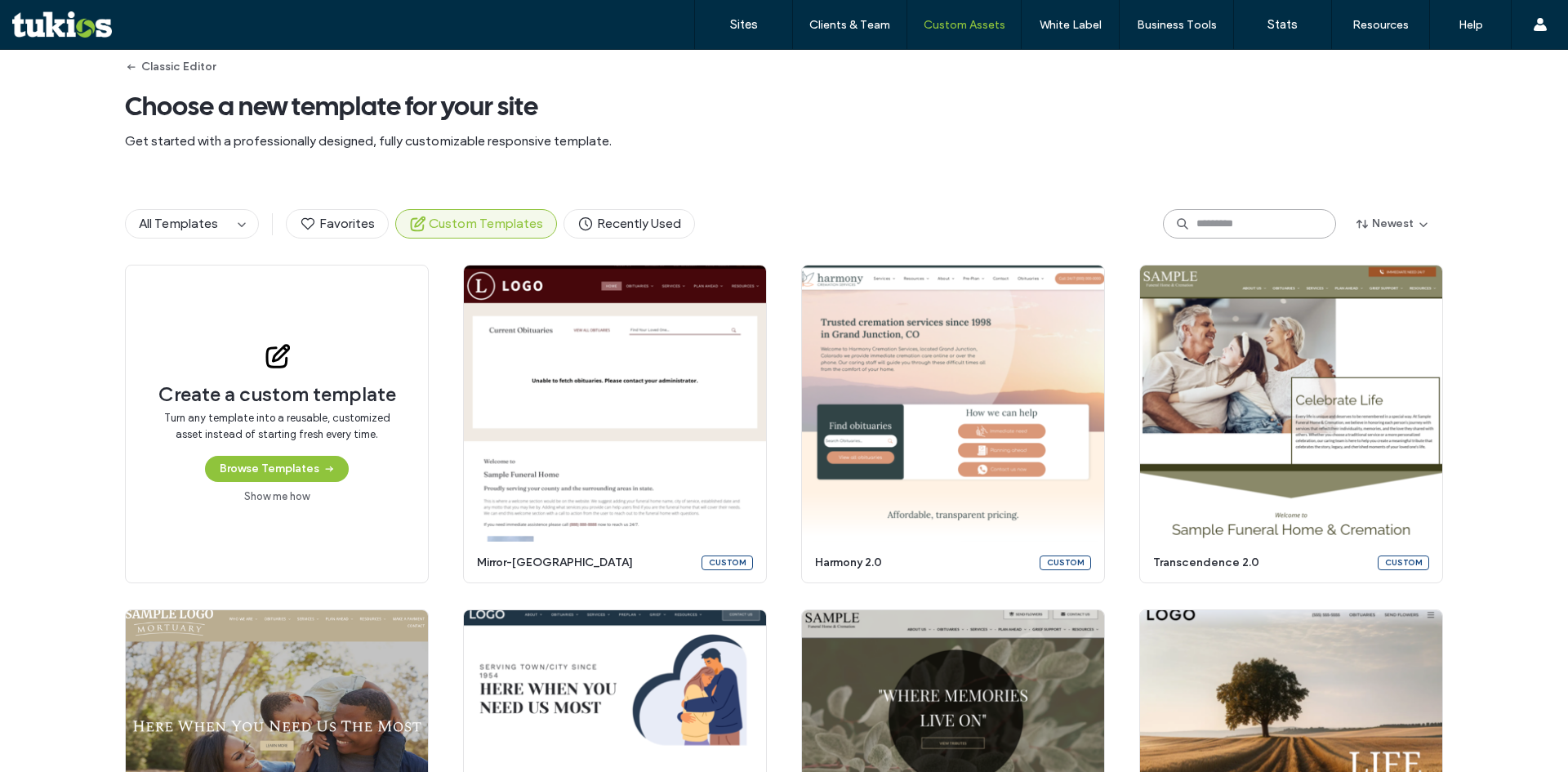
click at [1199, 224] on input at bounding box center [1249, 223] width 173 height 29
drag, startPoint x: 1239, startPoint y: 227, endPoint x: 1222, endPoint y: 220, distance: 18.4
click at [1228, 224] on input at bounding box center [1249, 223] width 173 height 29
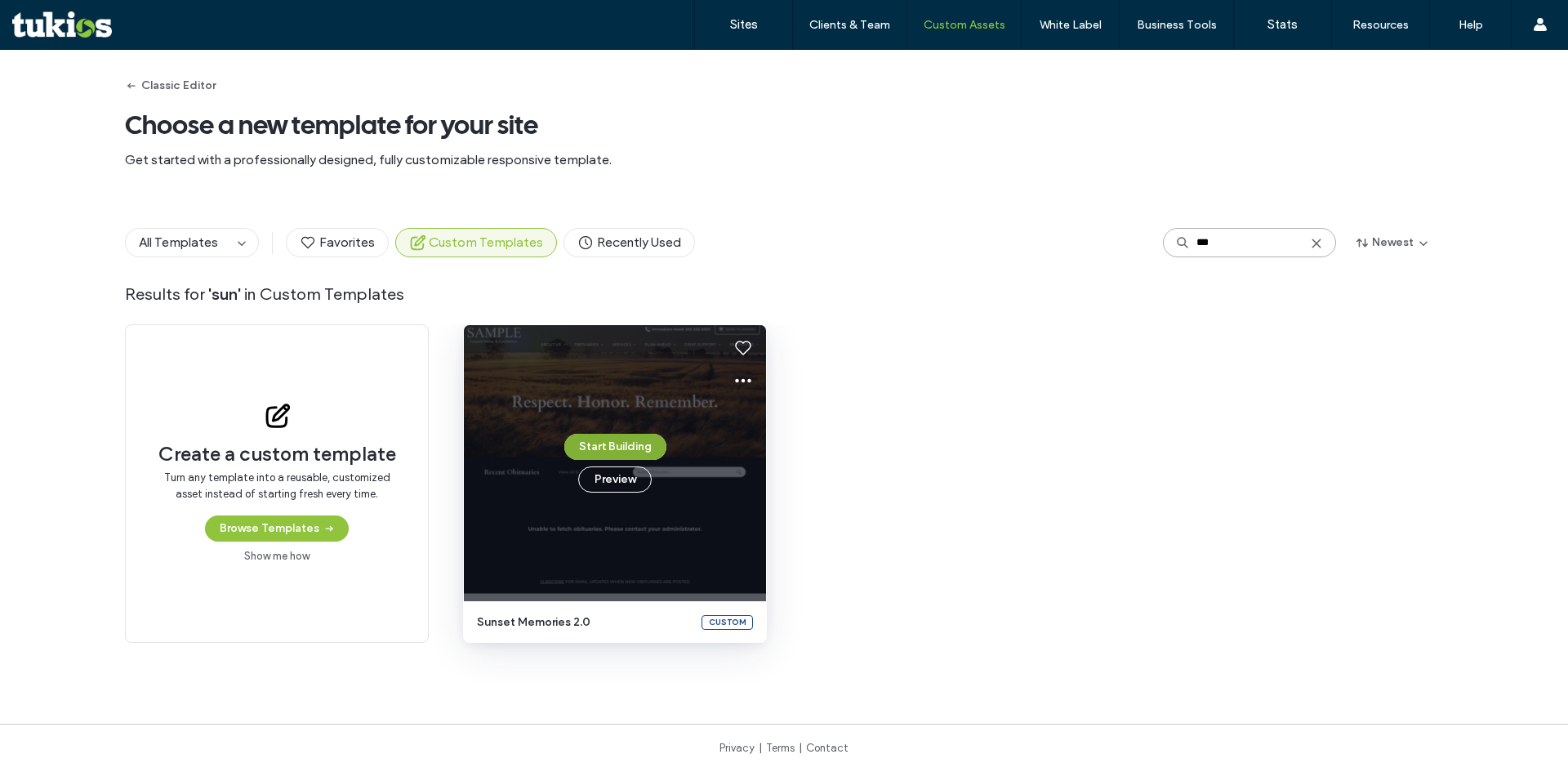
type input "***"
click at [627, 445] on button "Start Building" at bounding box center [615, 446] width 102 height 26
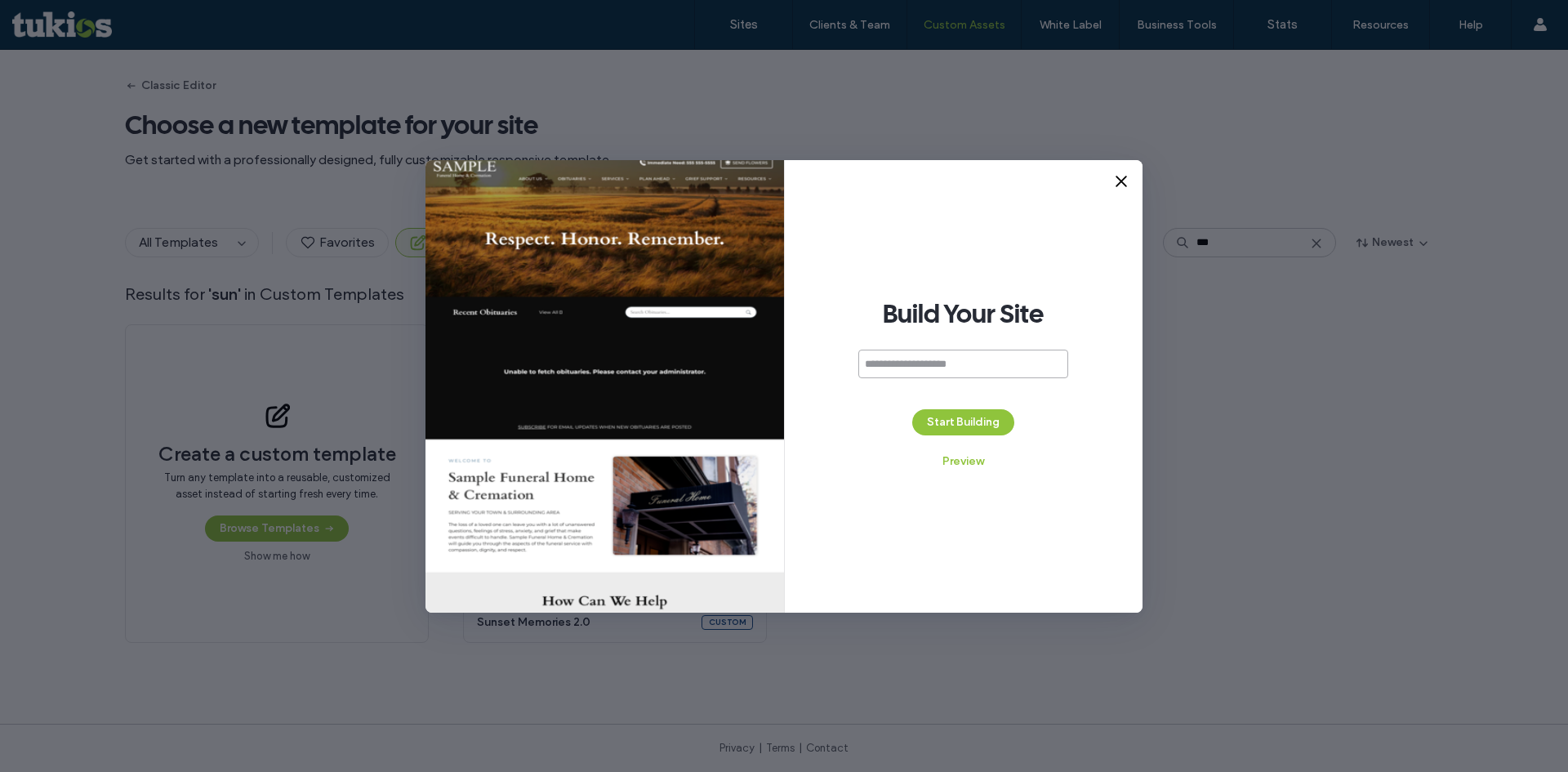
click at [960, 357] on input at bounding box center [963, 364] width 210 height 28
paste input "**********"
click at [950, 387] on div "**********" at bounding box center [963, 373] width 210 height 46
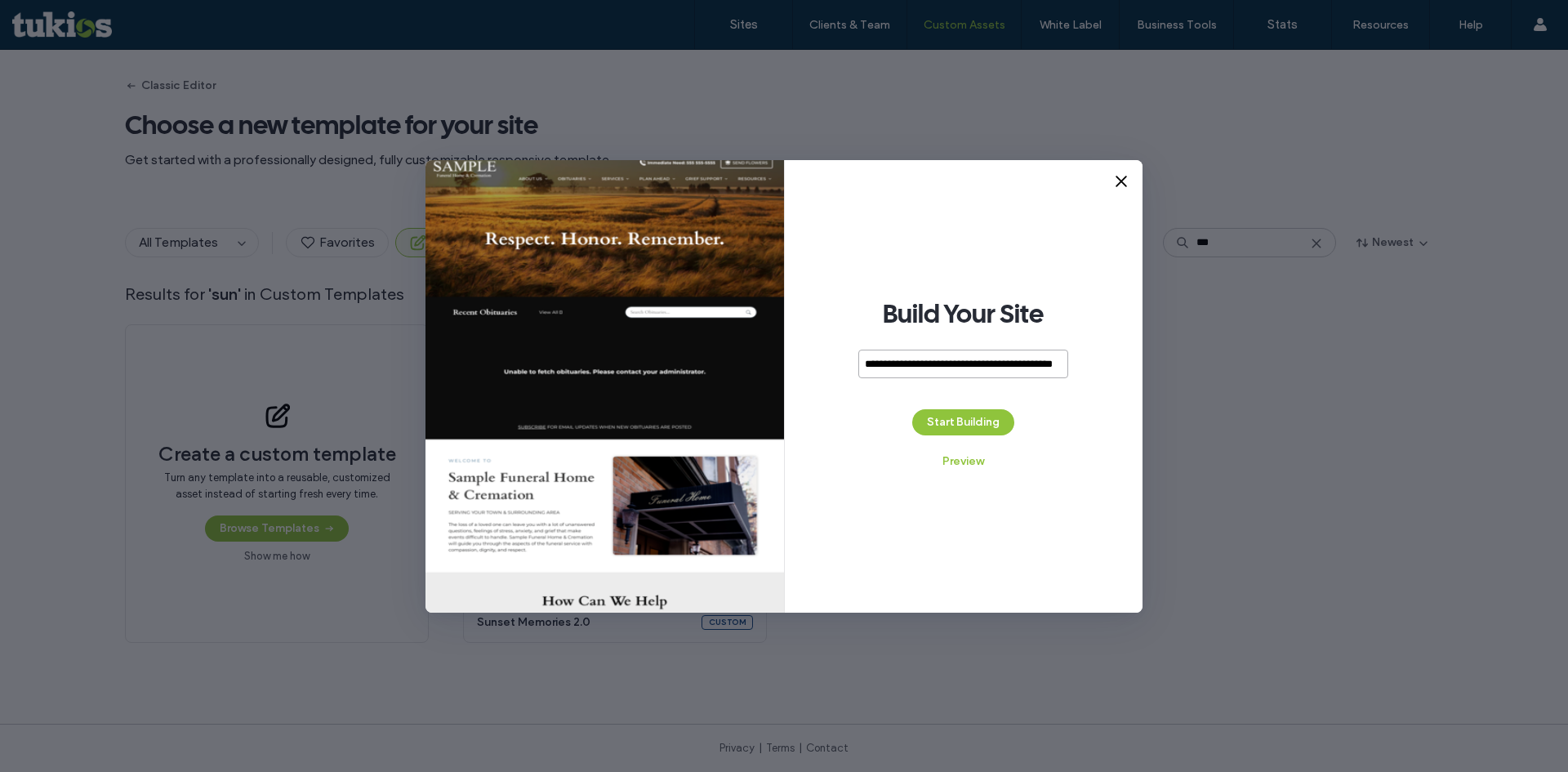
drag, startPoint x: 902, startPoint y: 362, endPoint x: 829, endPoint y: 361, distance: 73.0
click at [829, 361] on div "**********" at bounding box center [964, 386] width 359 height 453
click at [1040, 357] on input "**********" at bounding box center [963, 364] width 210 height 28
type input "**********"
click at [981, 418] on button "Start Building" at bounding box center [962, 422] width 102 height 26
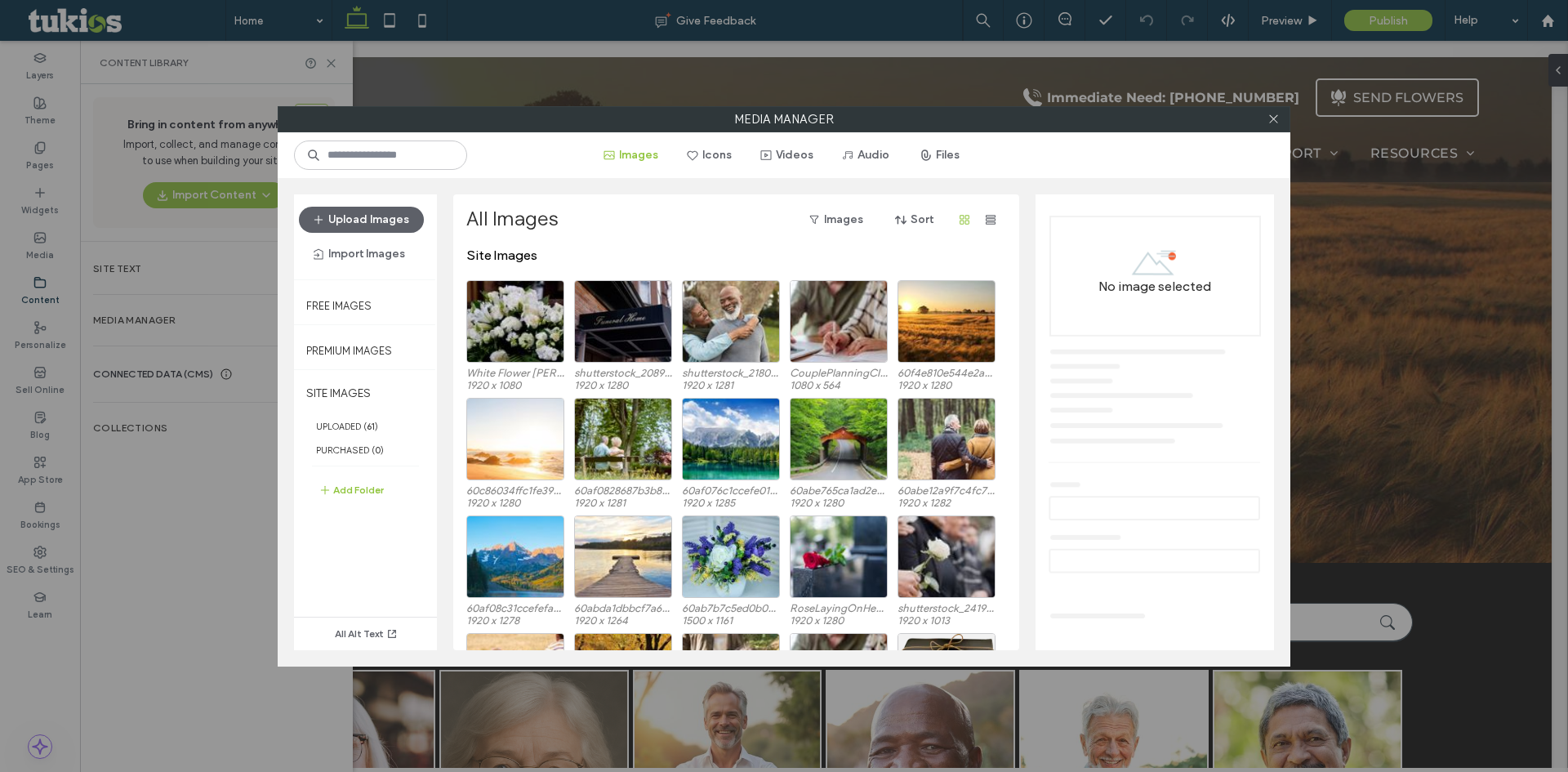
click at [1266, 117] on div at bounding box center [1273, 120] width 25 height 25
drag, startPoint x: 1275, startPoint y: 119, endPoint x: 1095, endPoint y: 155, distance: 183.6
click at [1274, 119] on icon at bounding box center [1274, 119] width 12 height 12
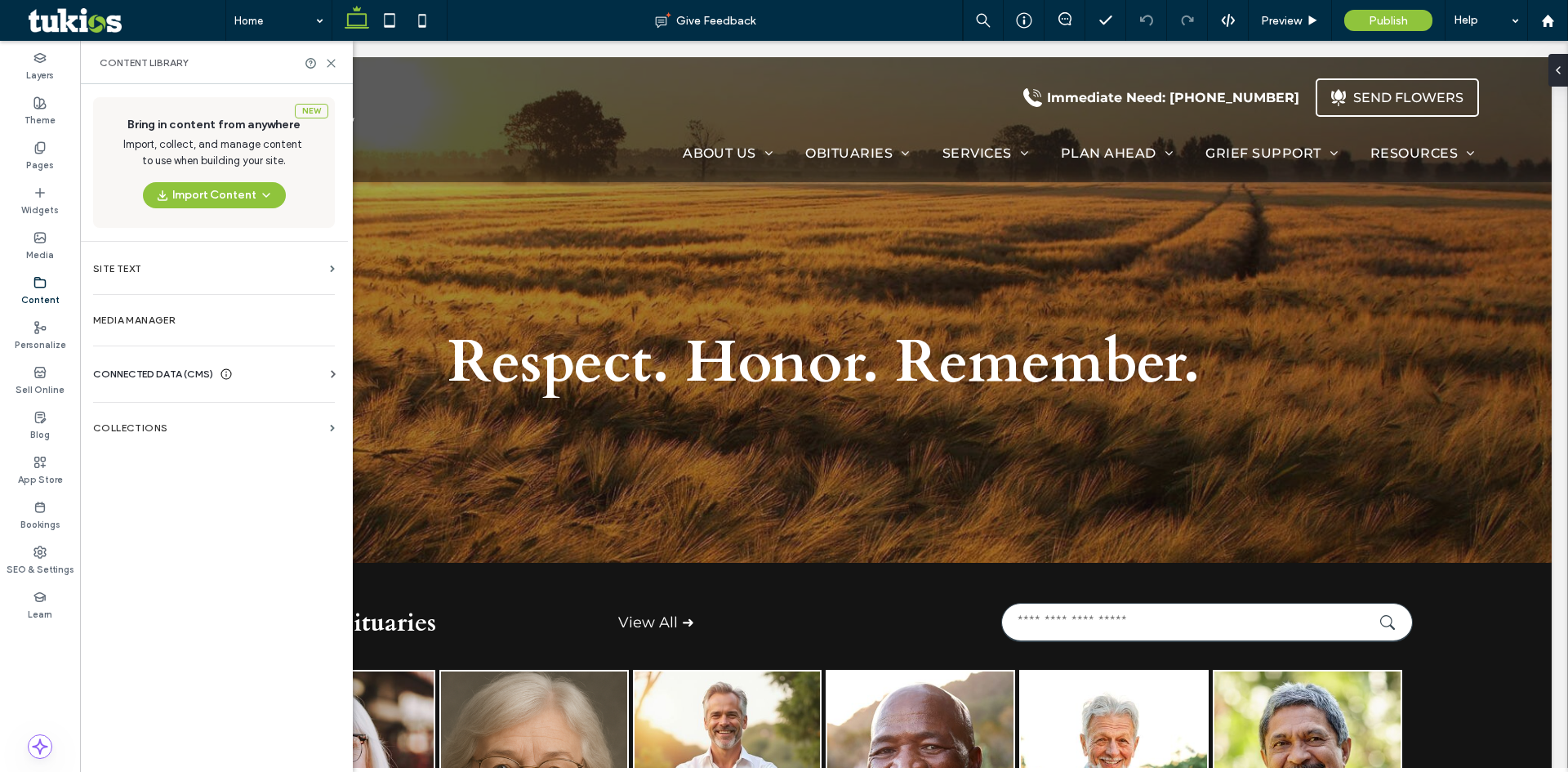
click at [123, 369] on span "CONNECTED DATA (CMS)" at bounding box center [153, 374] width 120 height 16
click at [146, 410] on label "Business Info" at bounding box center [218, 414] width 222 height 12
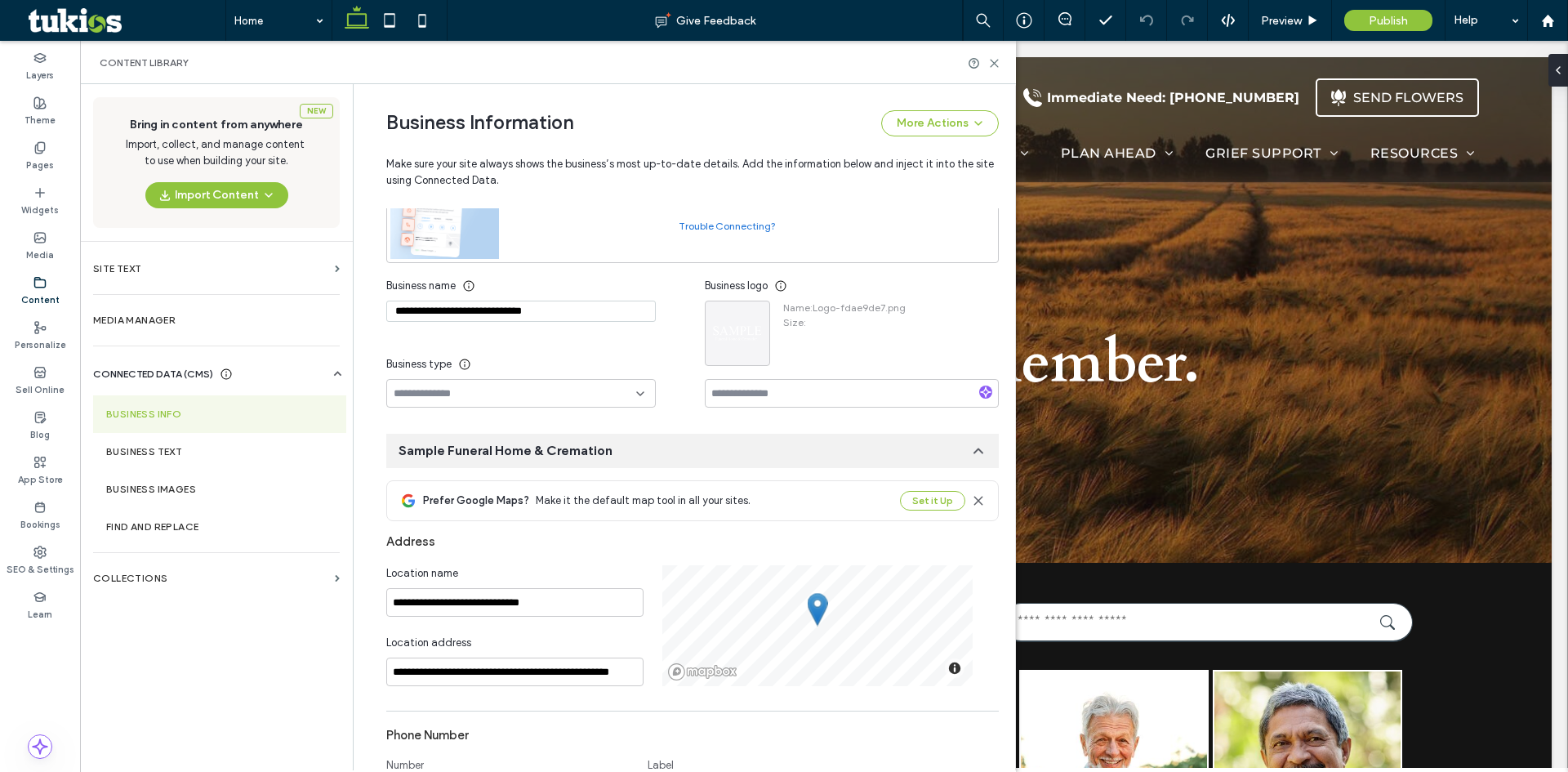
scroll to position [157, 0]
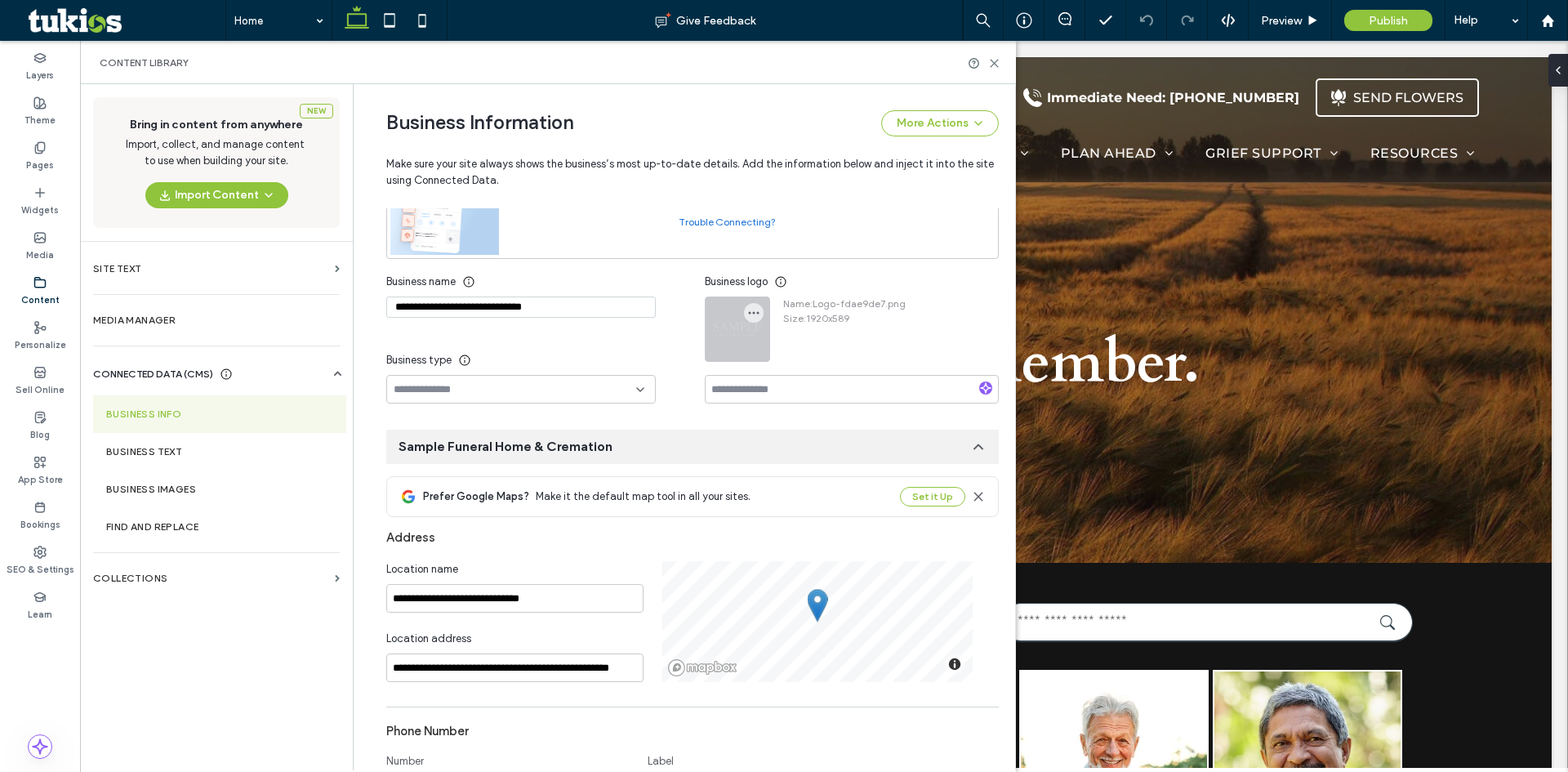
click at [752, 311] on icon "button" at bounding box center [754, 313] width 13 height 13
click at [798, 348] on span "Replace Image" at bounding box center [808, 352] width 73 height 16
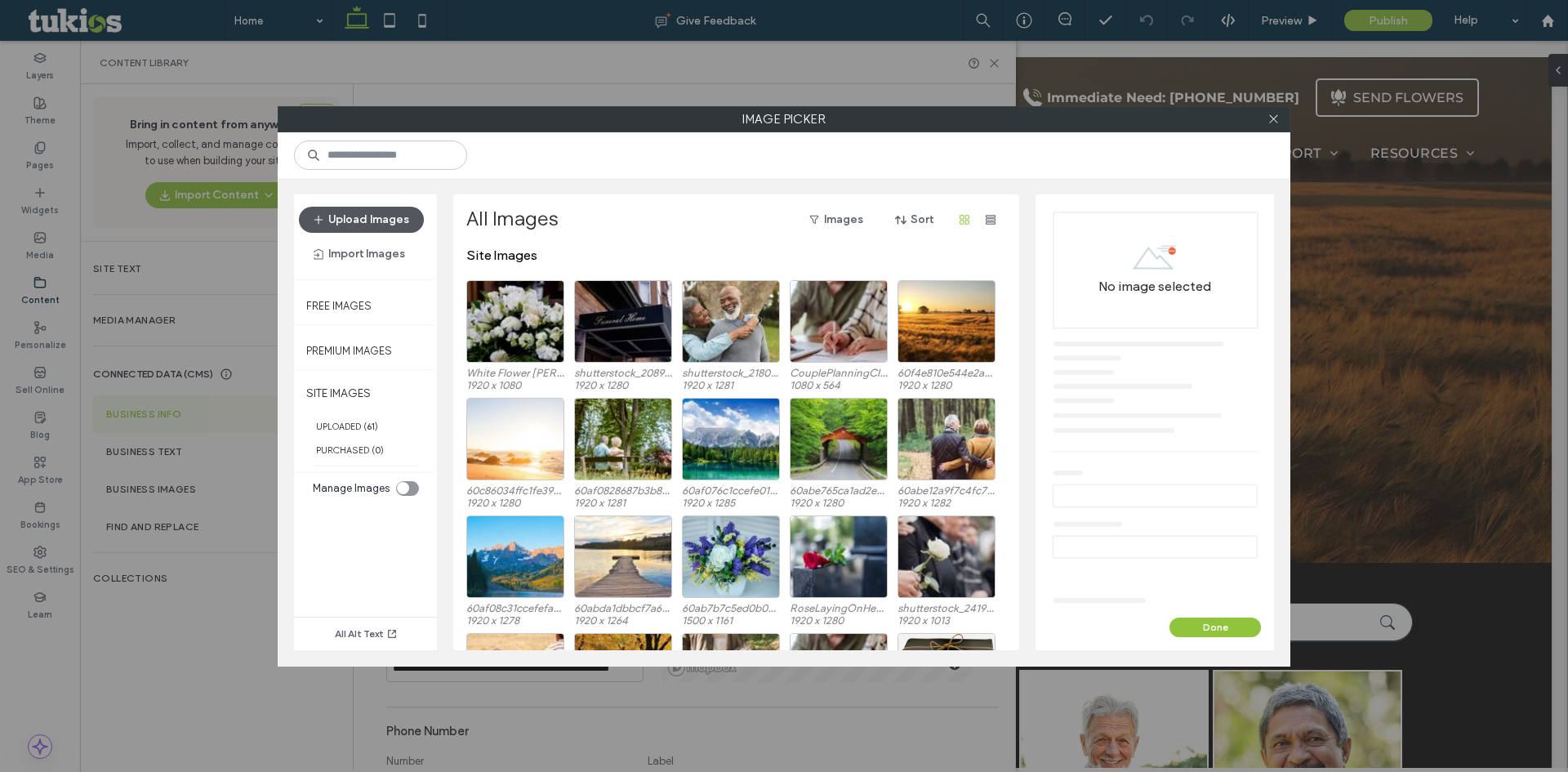
click at [394, 231] on button "Upload Images" at bounding box center [361, 219] width 125 height 26
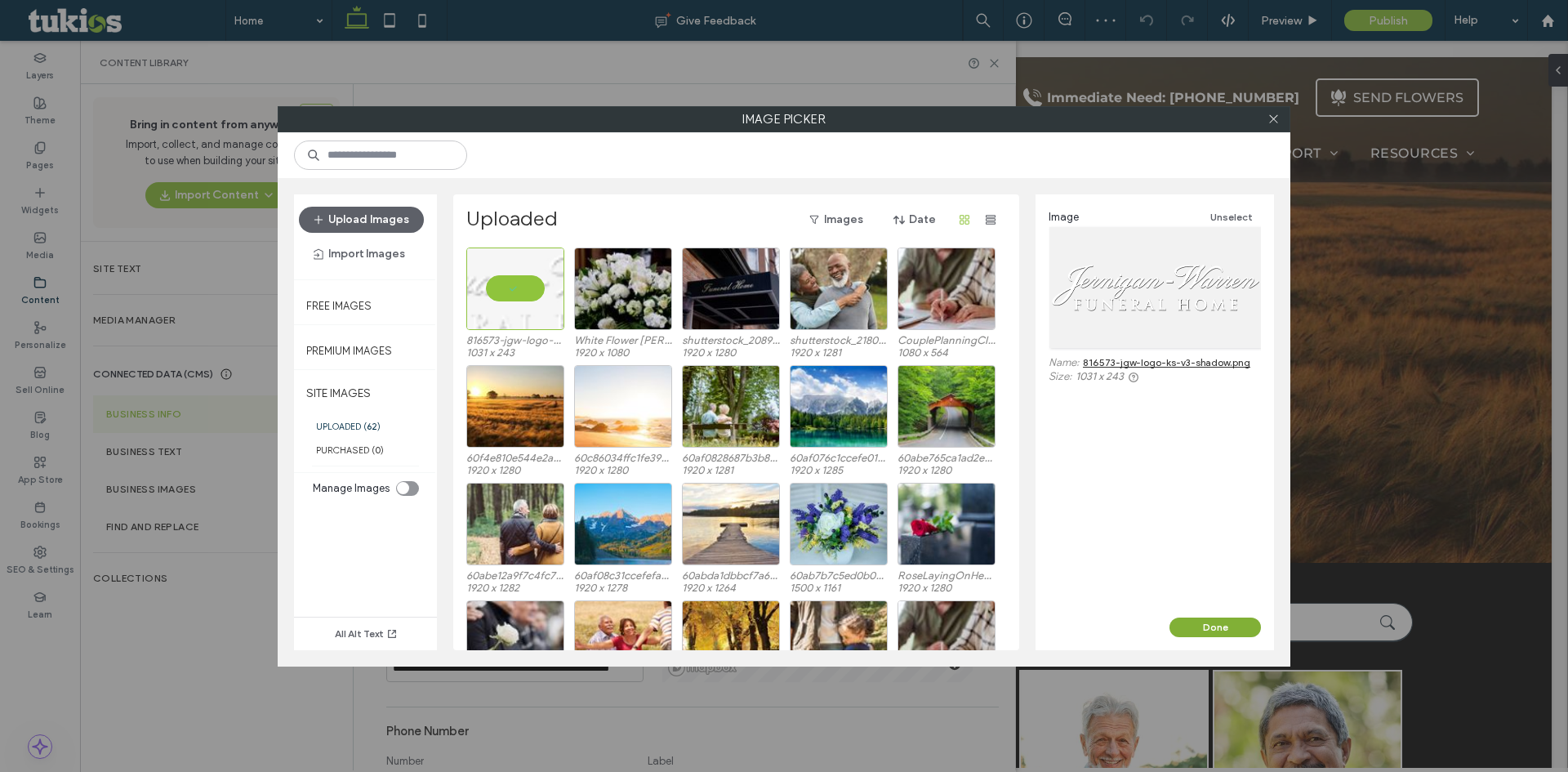
click at [1251, 617] on button "Done" at bounding box center [1215, 627] width 91 height 20
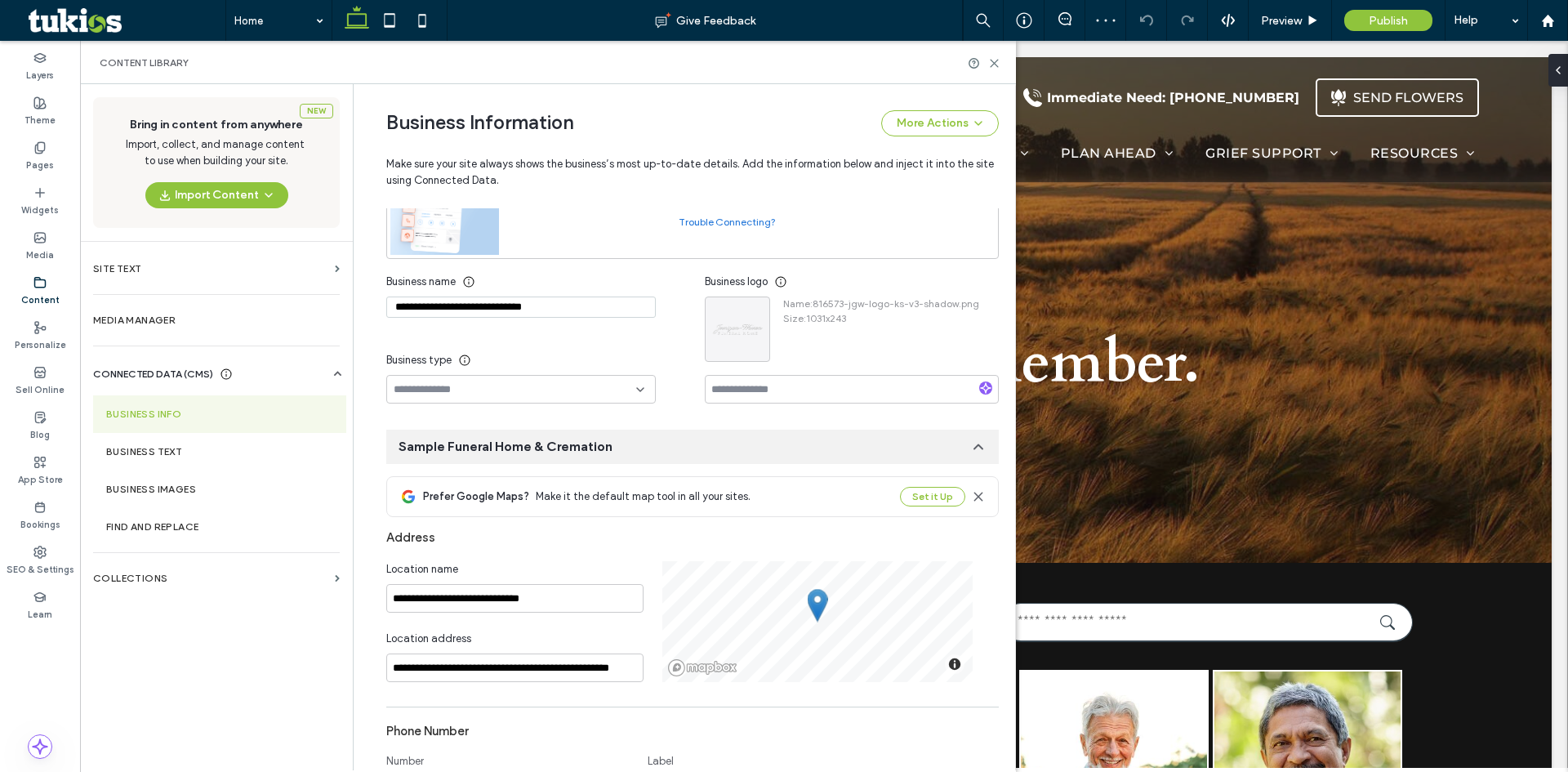
click at [770, 406] on div "**********" at bounding box center [679, 665] width 637 height 1476
click at [993, 65] on use at bounding box center [994, 63] width 7 height 7
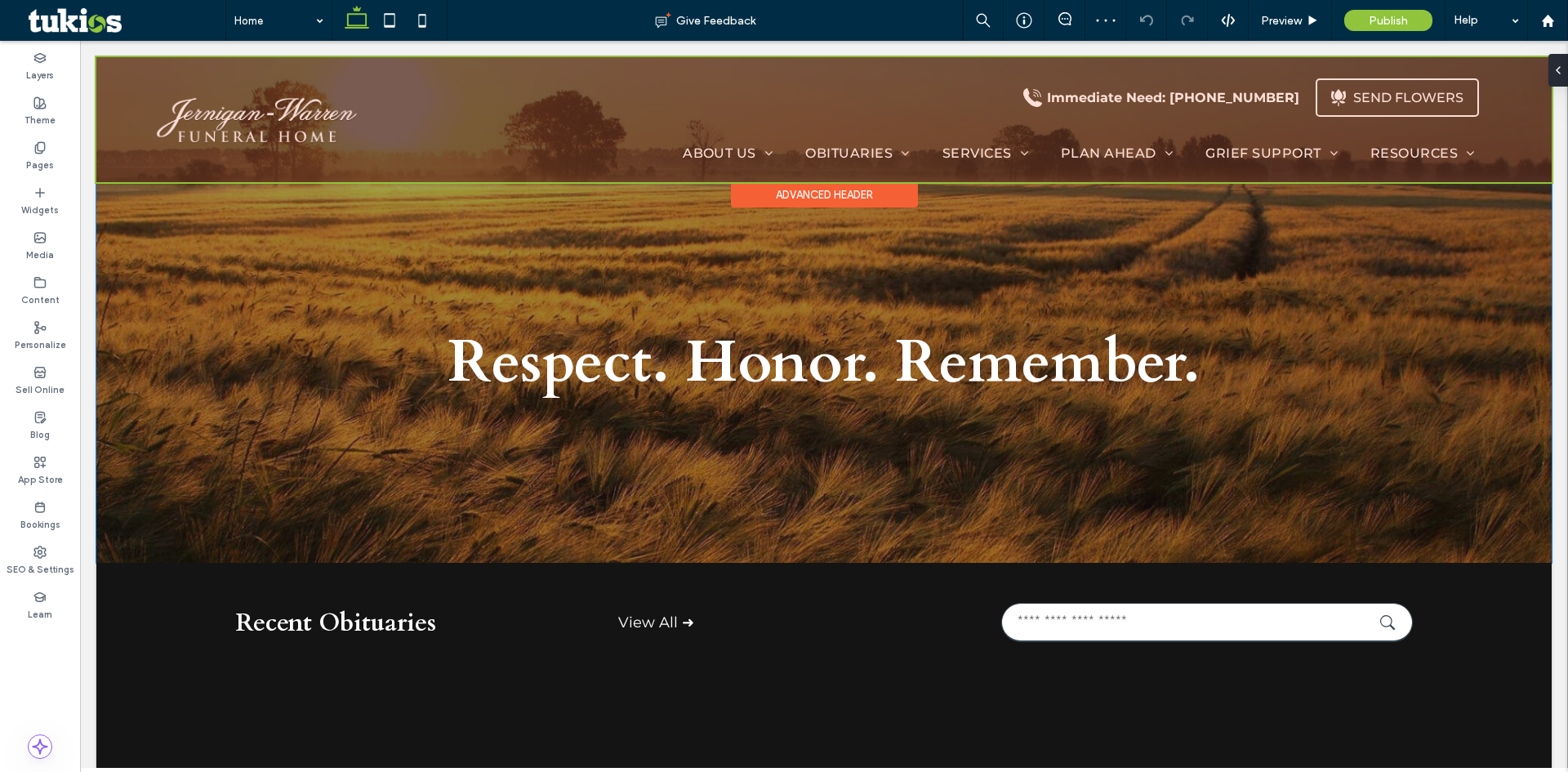
scroll to position [0, 0]
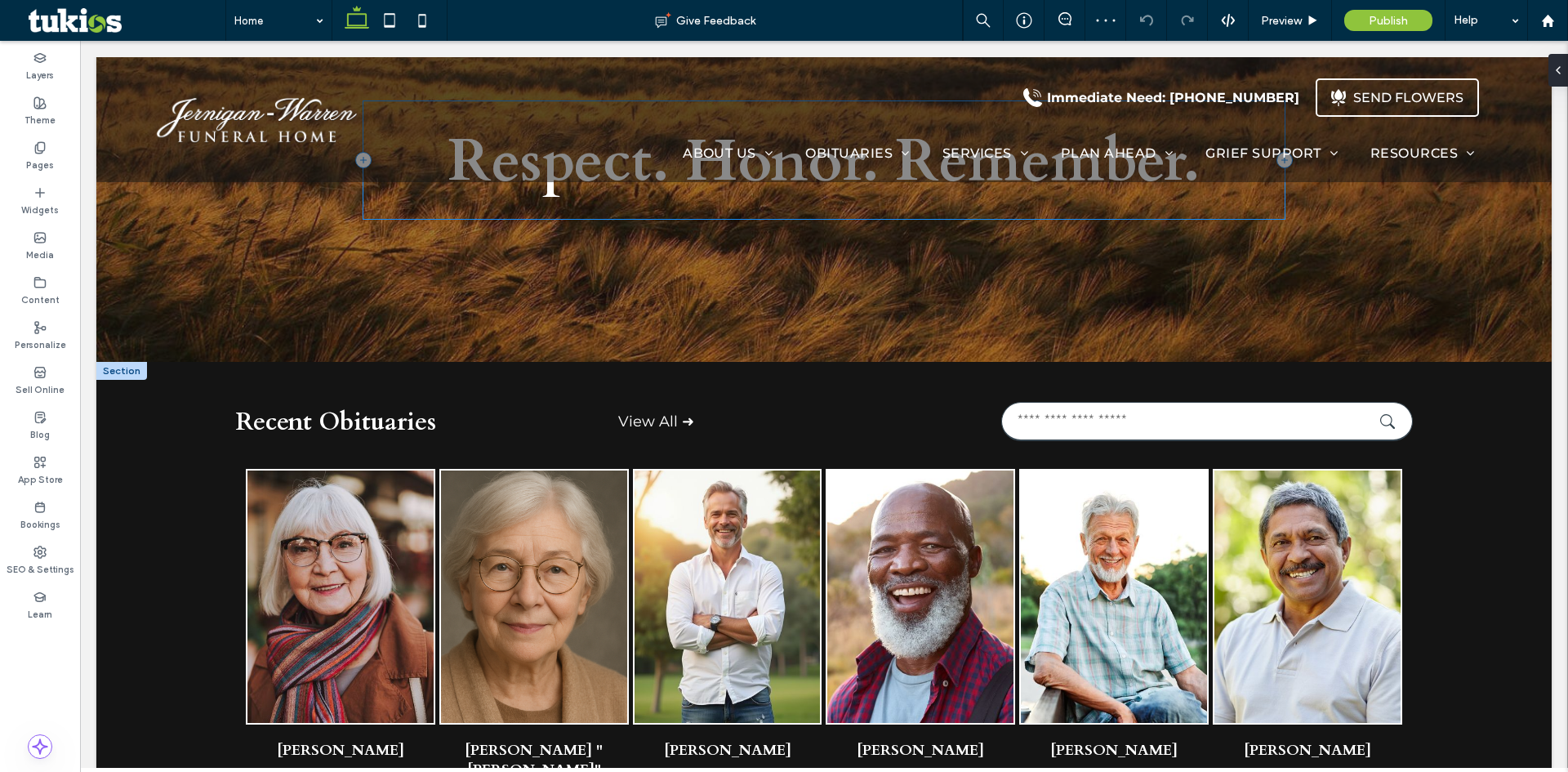
scroll to position [490, 0]
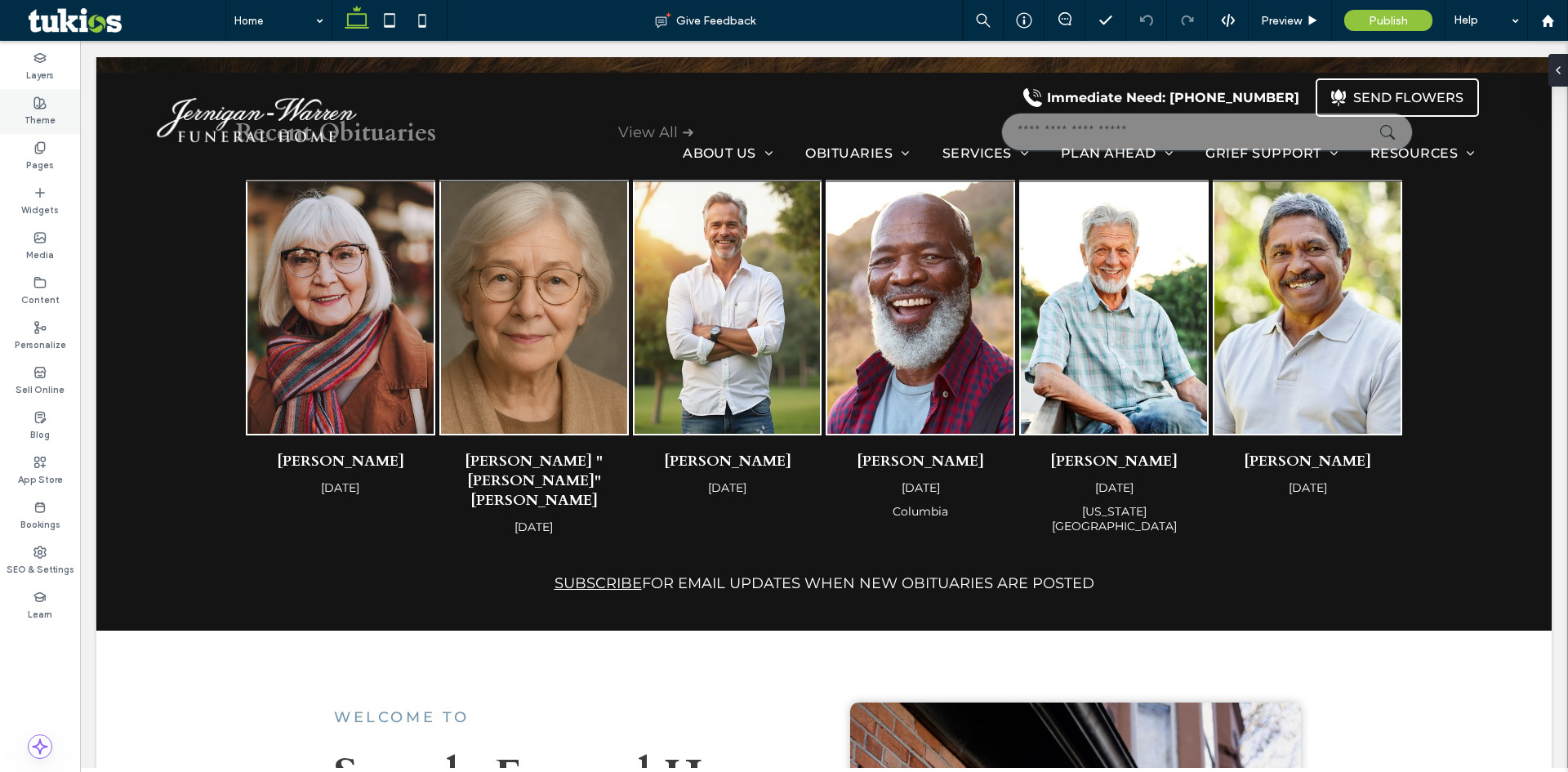
click at [28, 107] on div "Theme" at bounding box center [40, 111] width 80 height 45
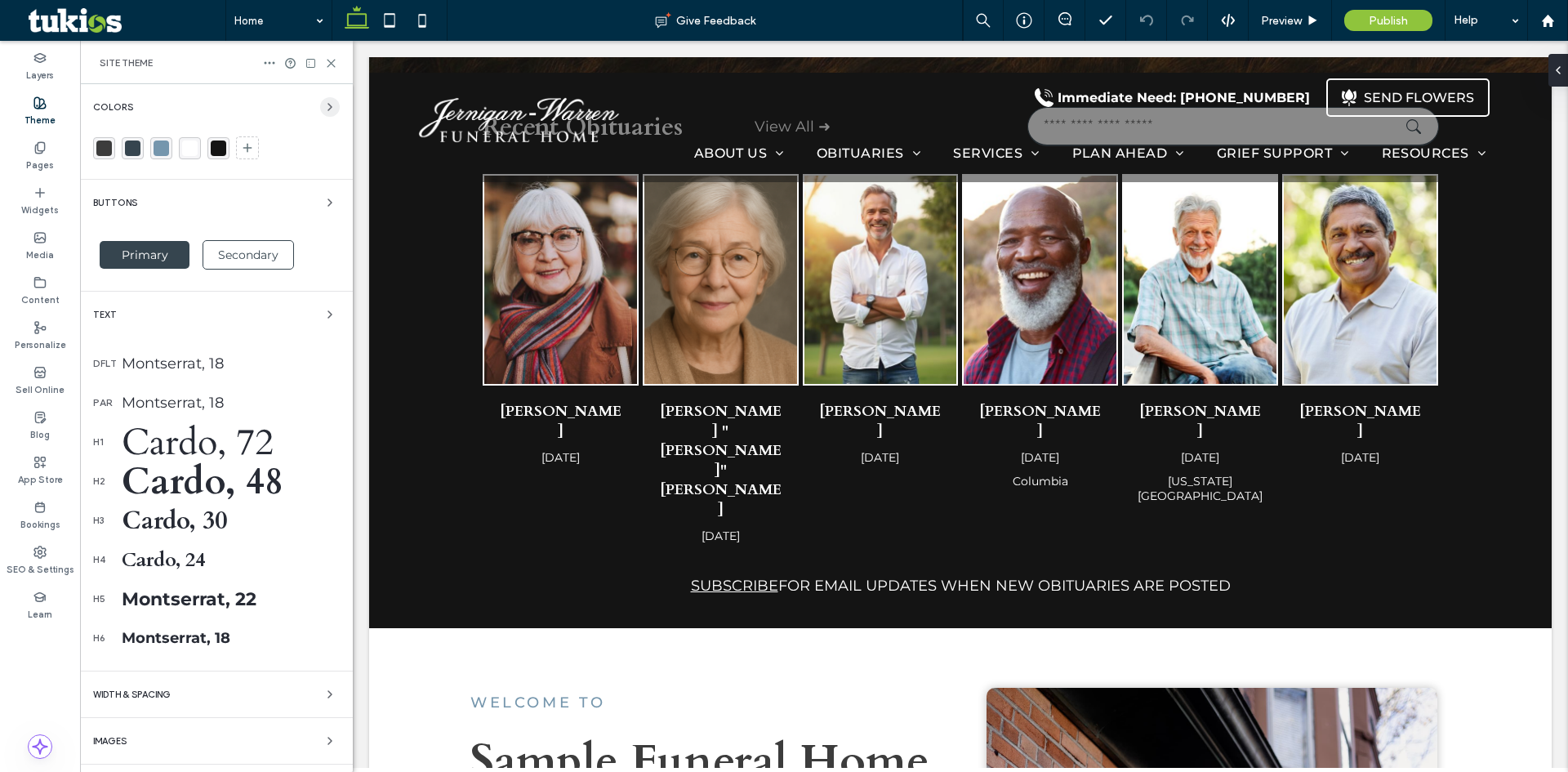
click at [323, 105] on icon "button" at bounding box center [329, 107] width 13 height 13
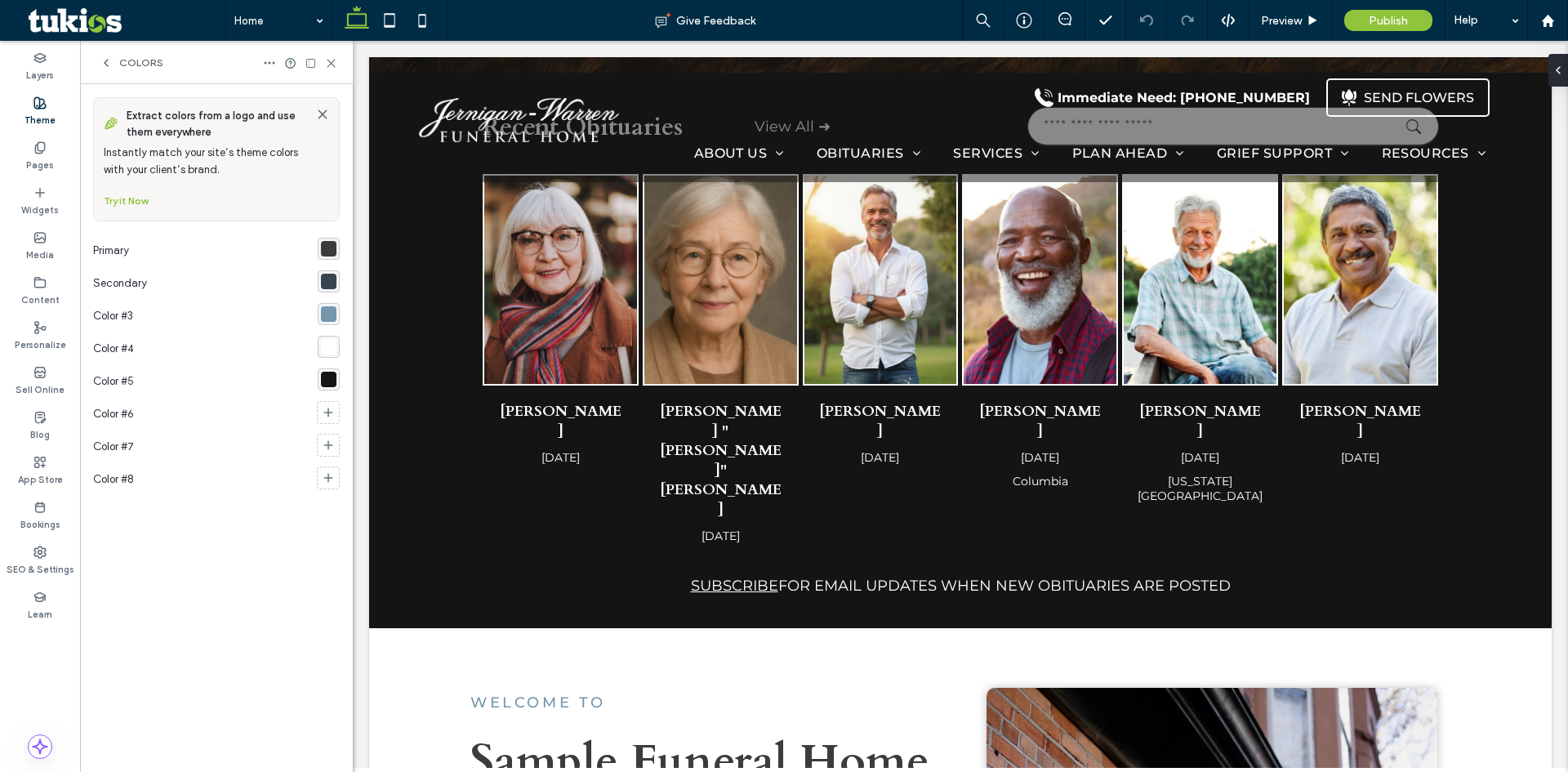
click at [331, 378] on div "rgba(20,20,20,1)" at bounding box center [329, 379] width 15 height 15
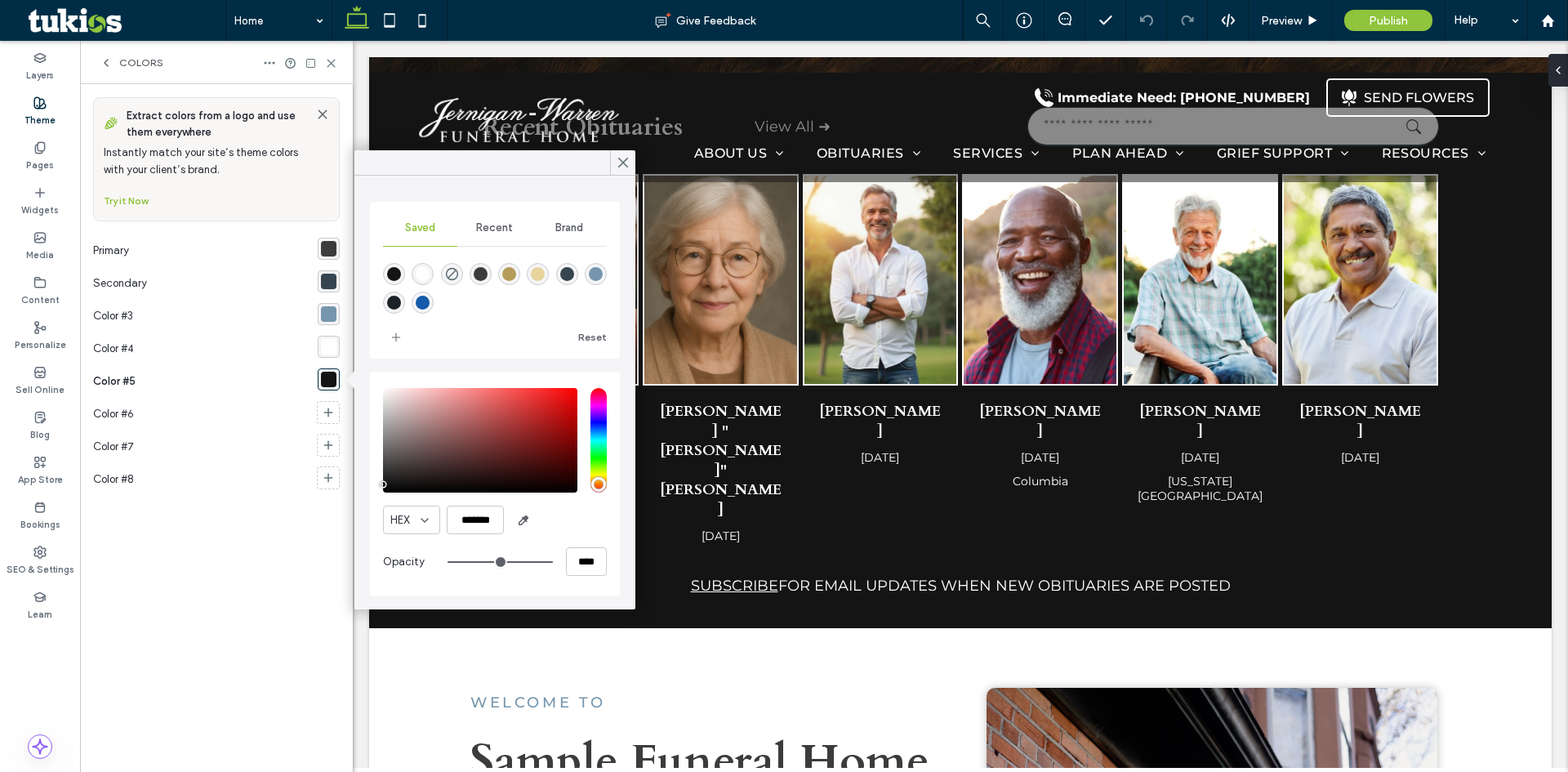
scroll to position [1144, 0]
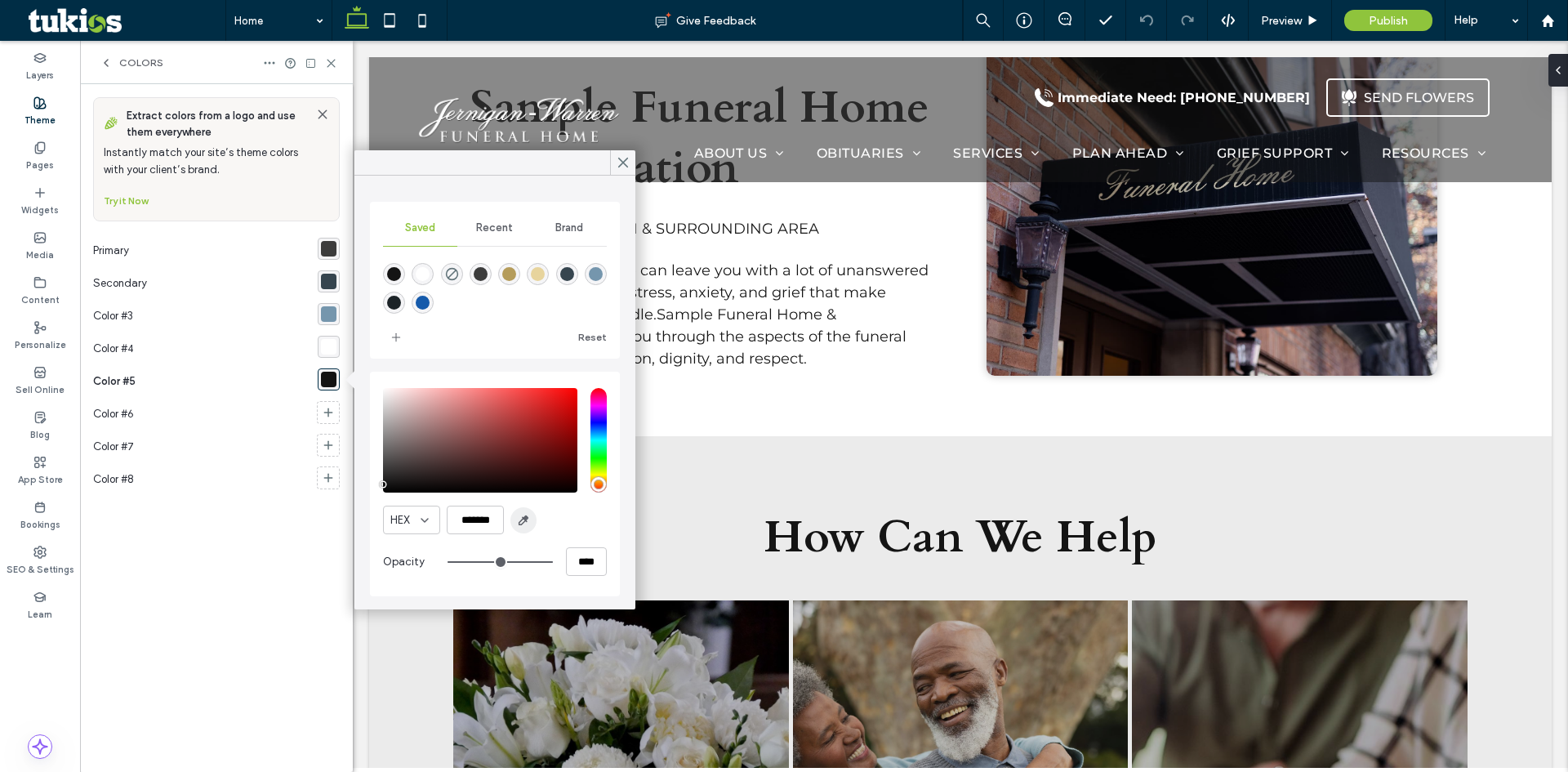
click at [525, 516] on use "button" at bounding box center [524, 521] width 9 height 9
type input "*******"
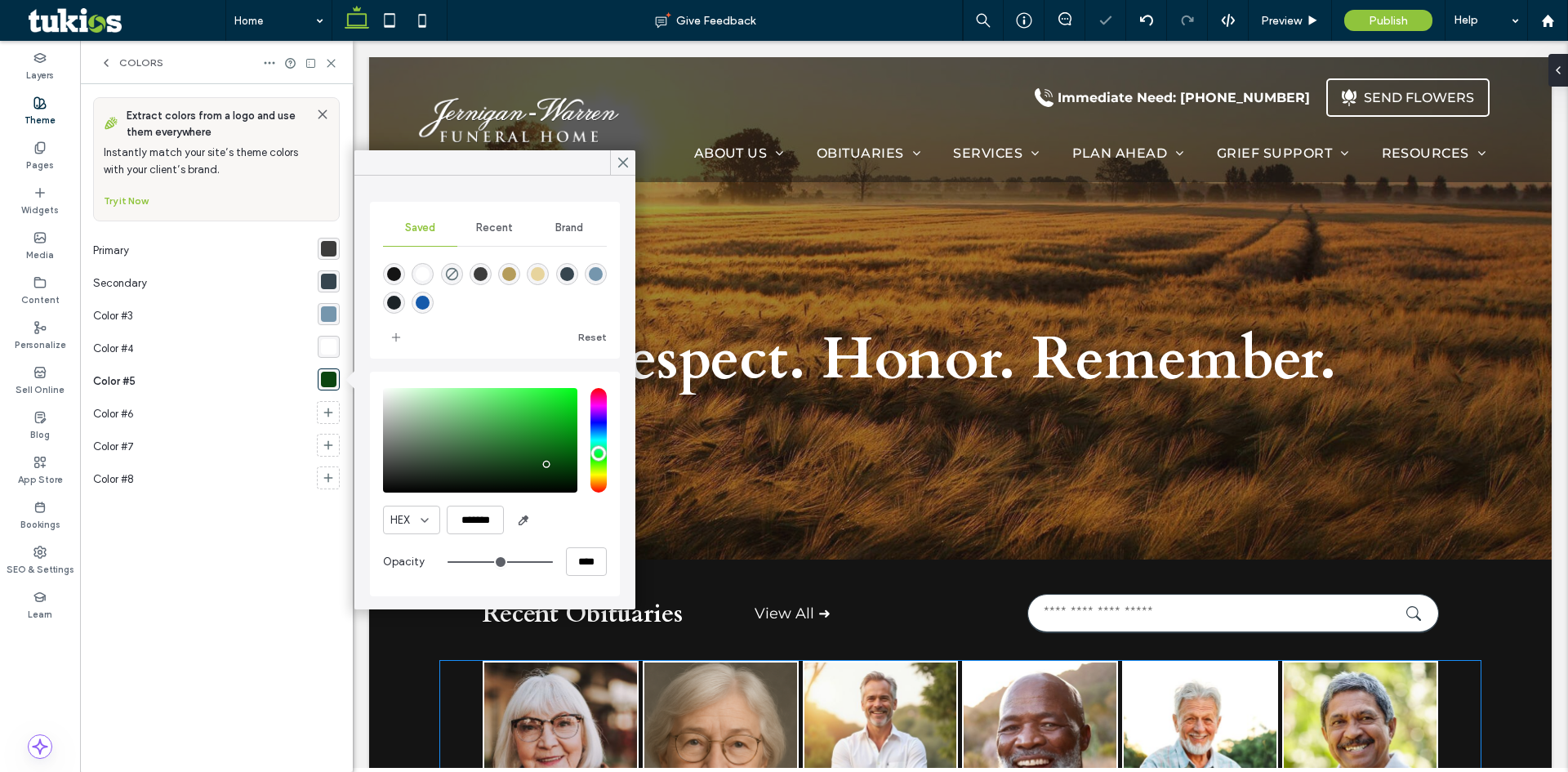
scroll to position [0, 0]
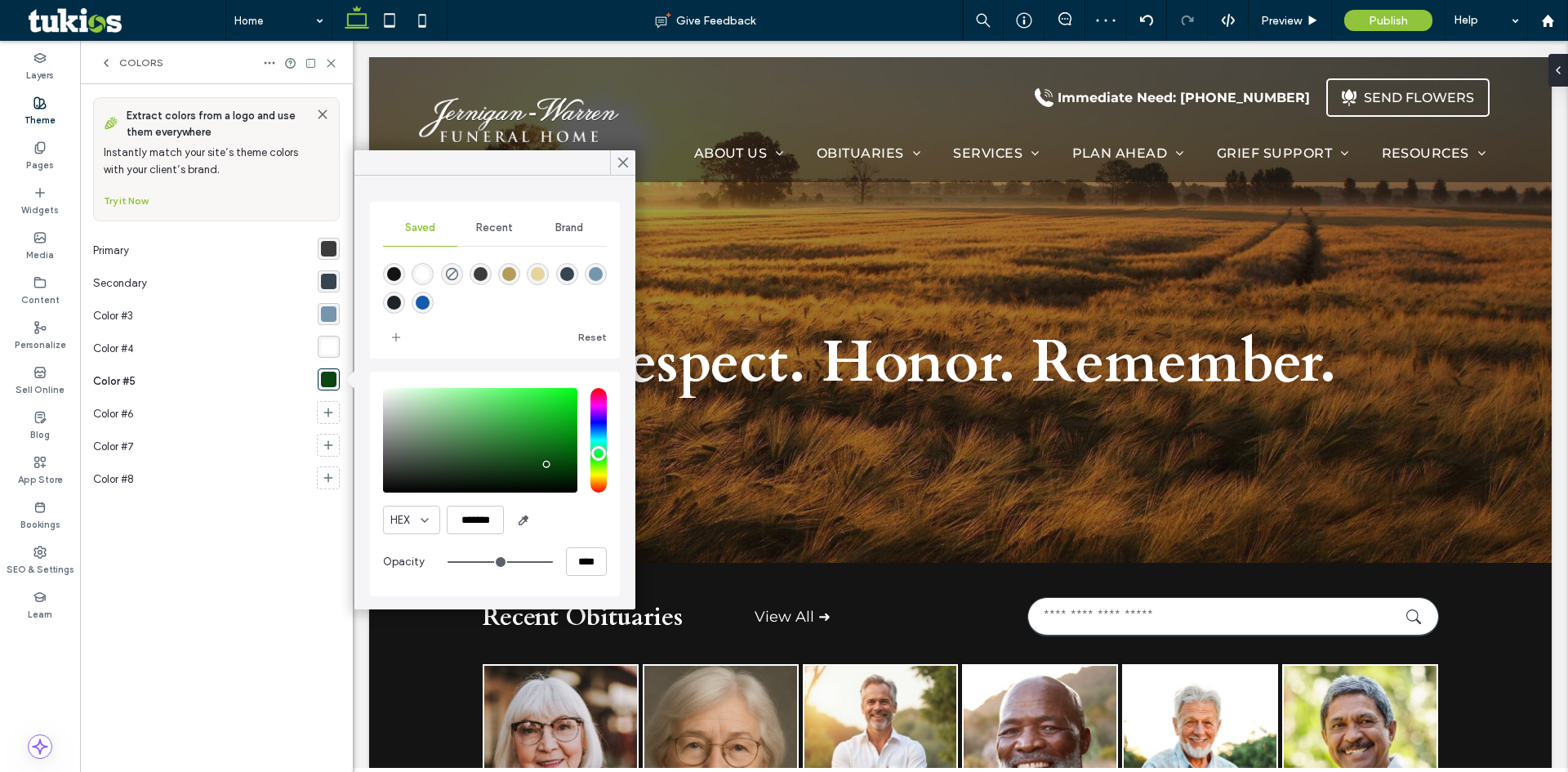
click at [331, 244] on div "rgba(60,60,60,1)" at bounding box center [329, 248] width 15 height 15
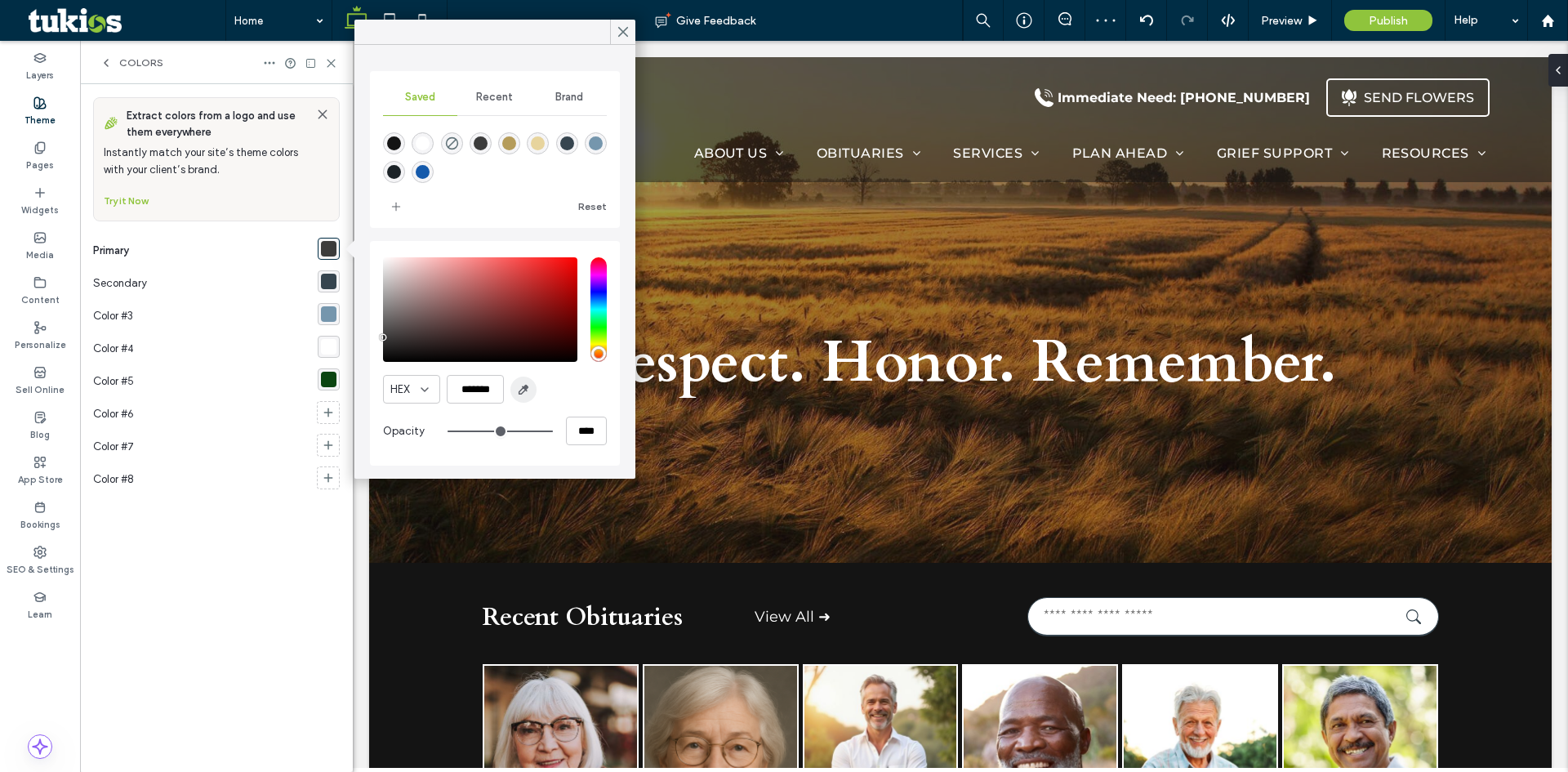
click at [522, 391] on icon "button" at bounding box center [523, 389] width 13 height 13
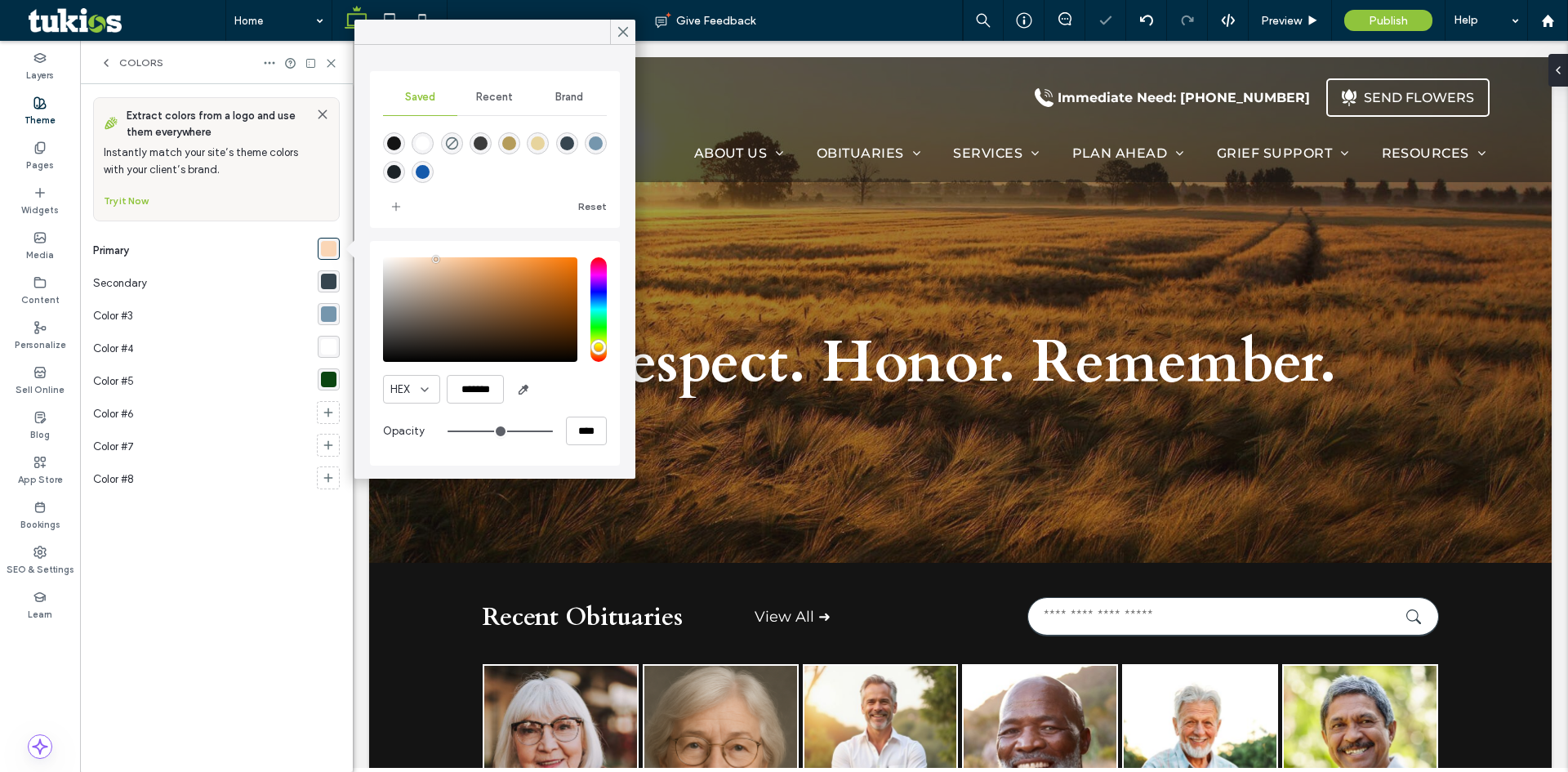
click at [495, 97] on span "Recent" at bounding box center [494, 97] width 36 height 13
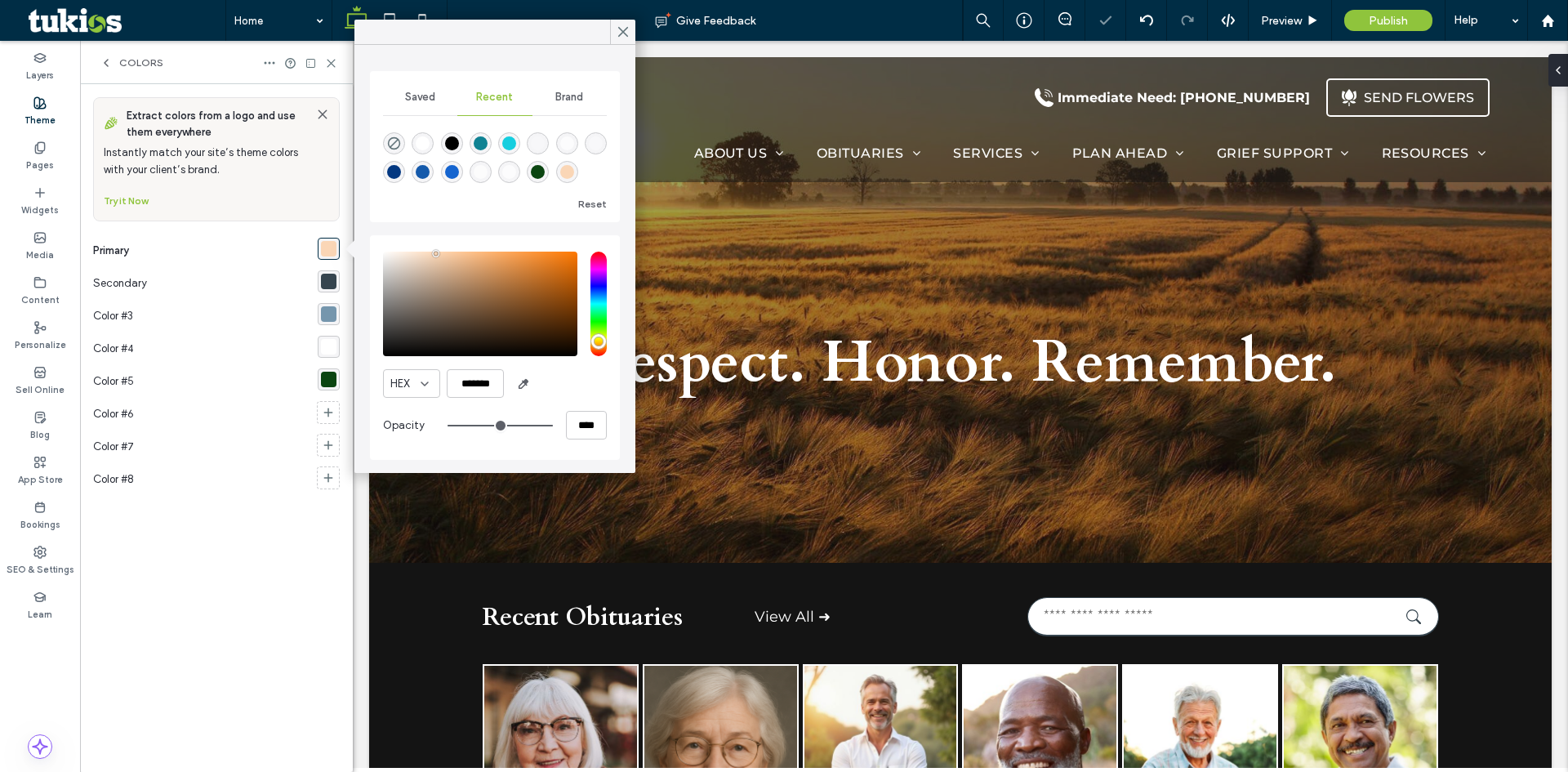
click at [543, 175] on div "rgba(11, 69, 17, 1)" at bounding box center [538, 172] width 14 height 14
type input "*******"
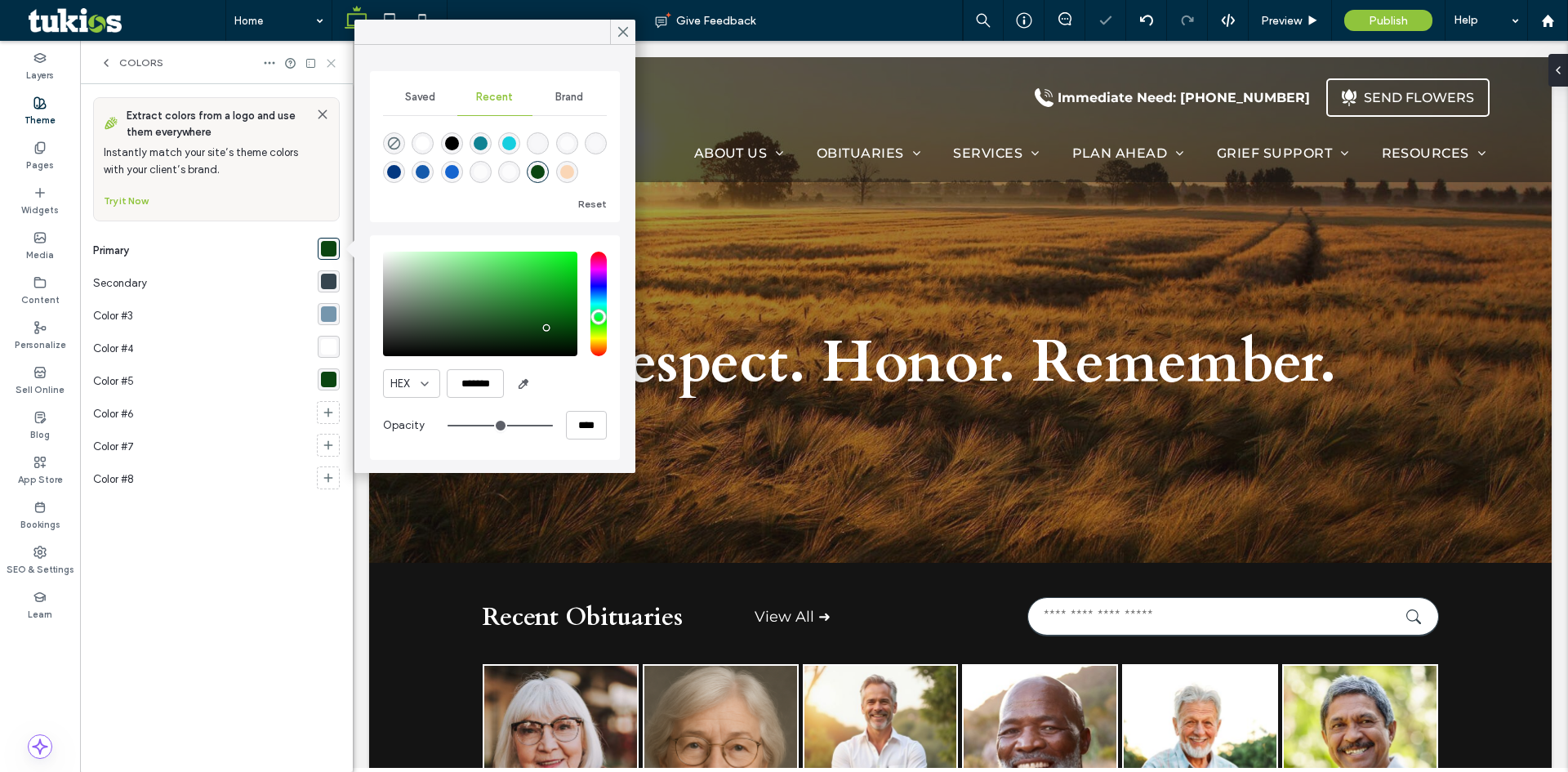
drag, startPoint x: 327, startPoint y: 64, endPoint x: 106, endPoint y: 21, distance: 225.1
click at [327, 64] on icon at bounding box center [331, 63] width 12 height 12
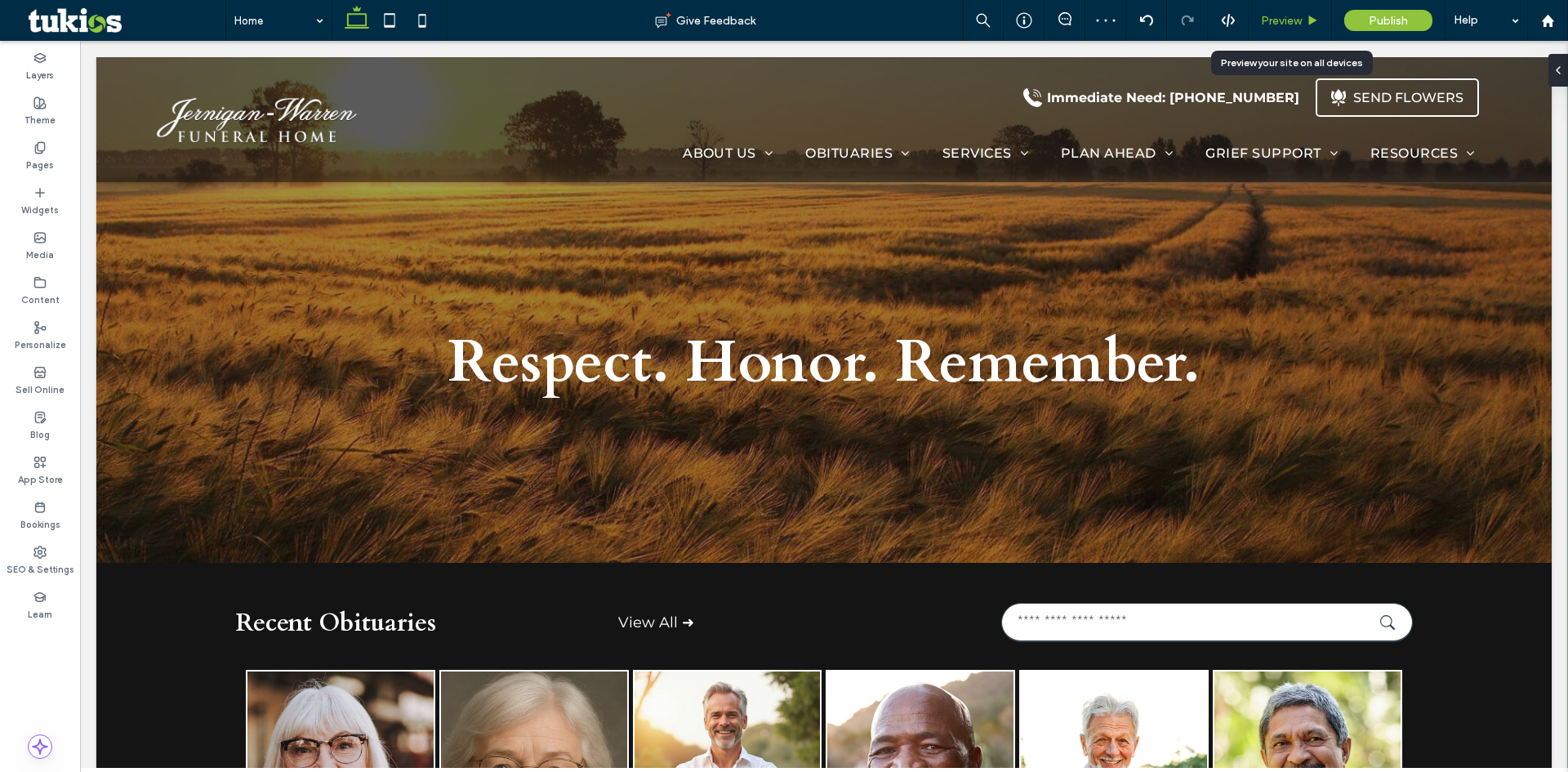
click at [1287, 20] on span "Preview" at bounding box center [1281, 21] width 41 height 14
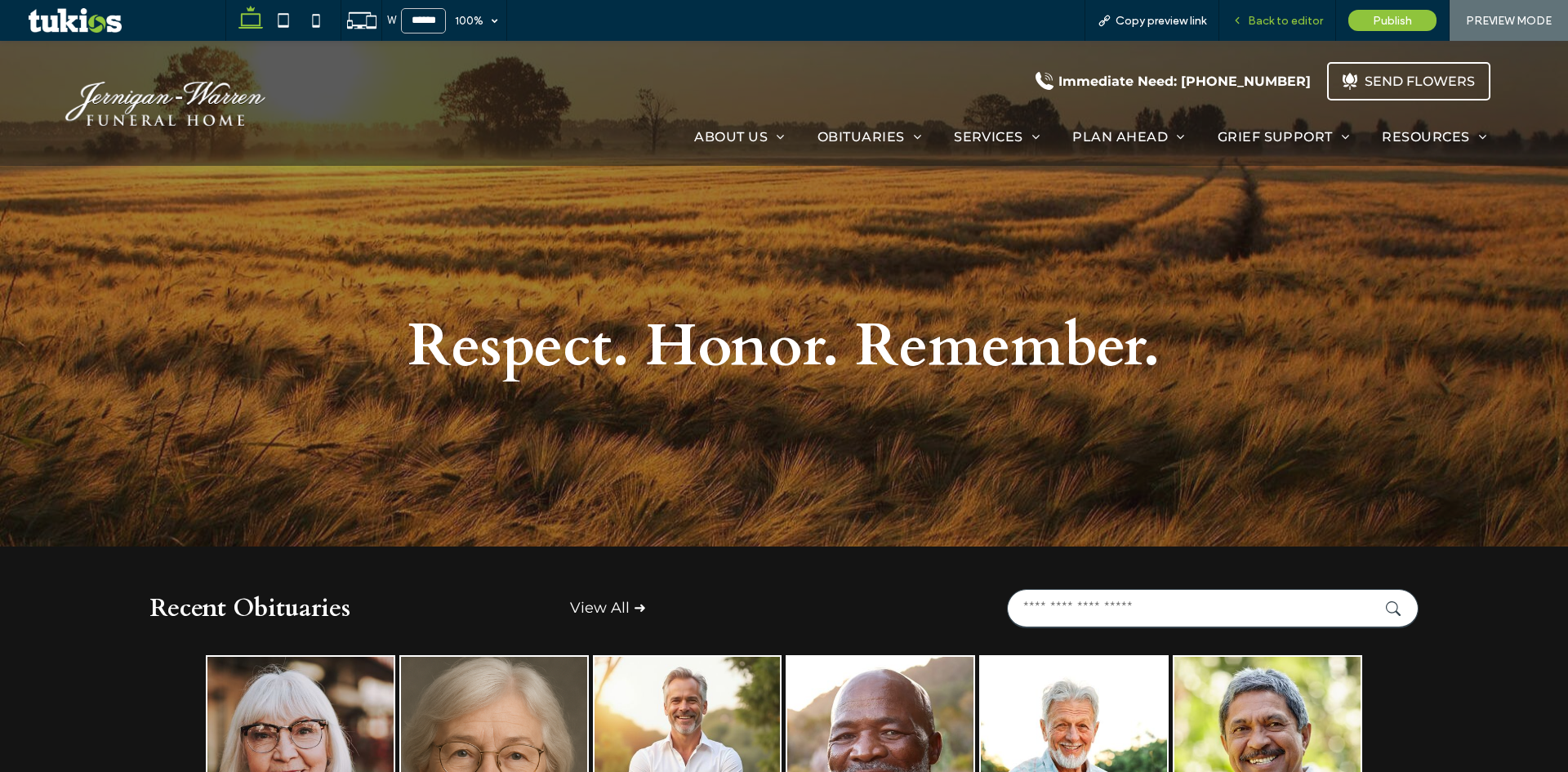
click at [1312, 15] on span "Back to editor" at bounding box center [1286, 21] width 75 height 14
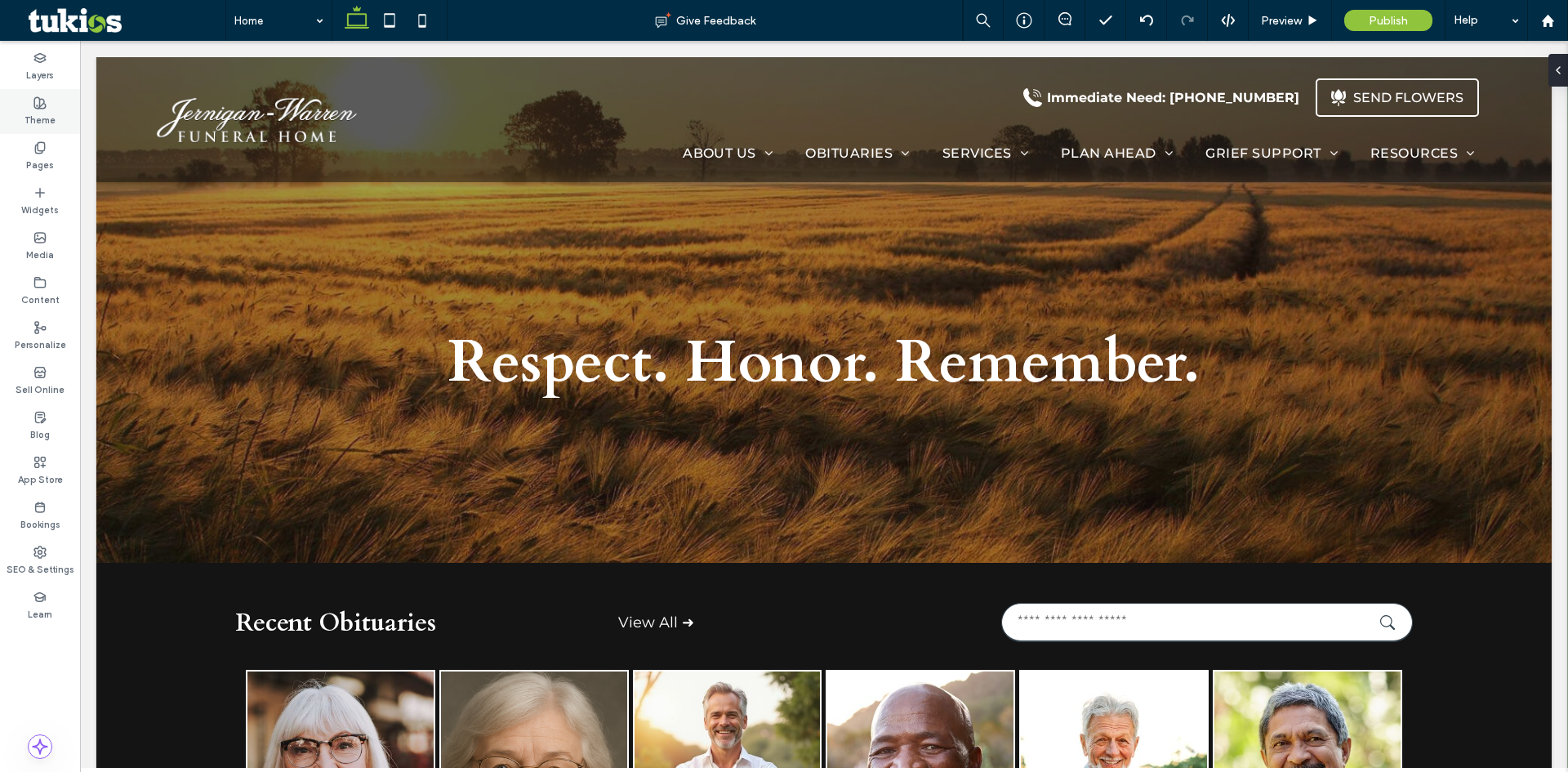
click at [36, 124] on label "Theme" at bounding box center [40, 118] width 31 height 18
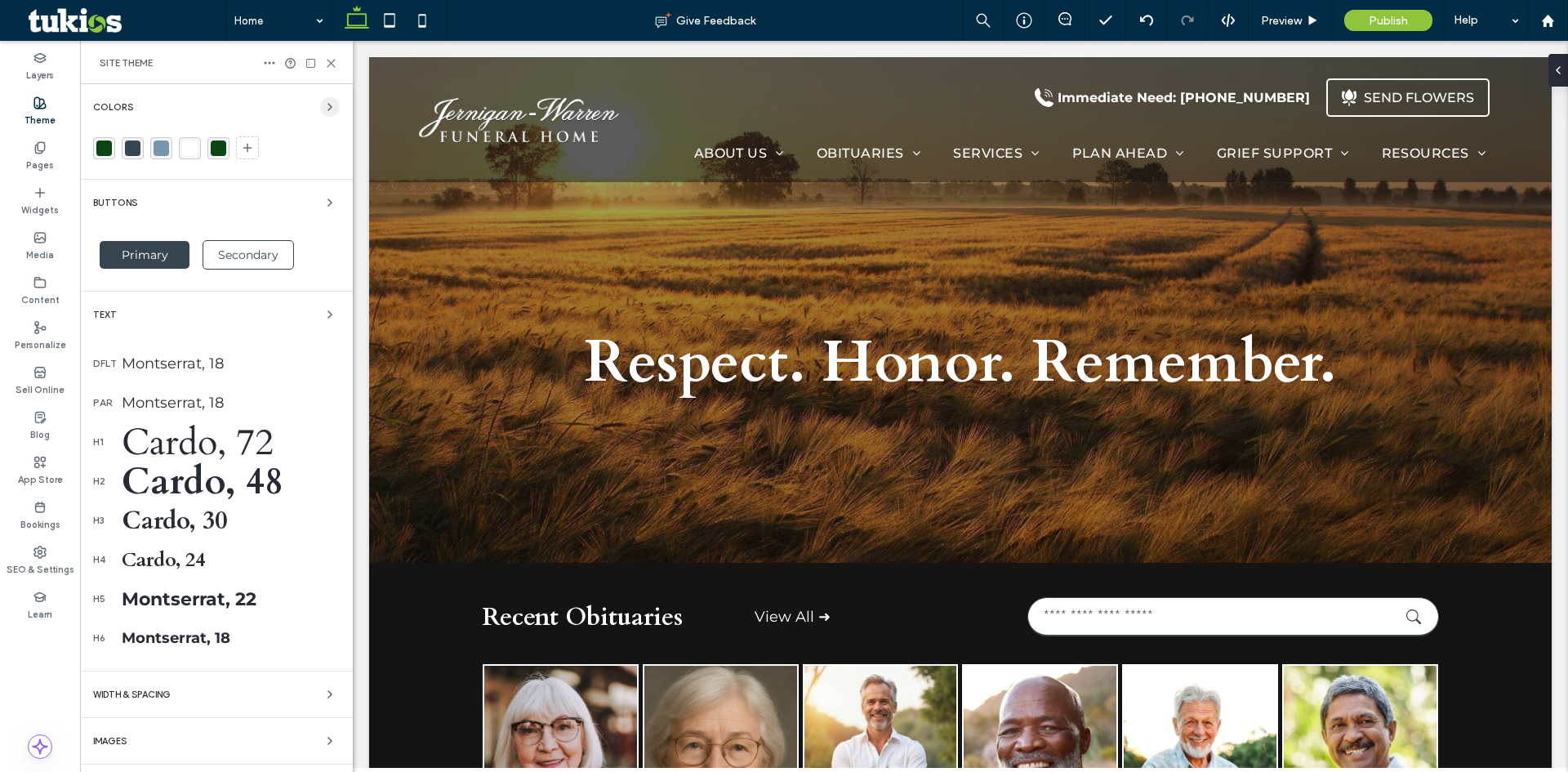
click at [323, 111] on icon "button" at bounding box center [329, 107] width 13 height 13
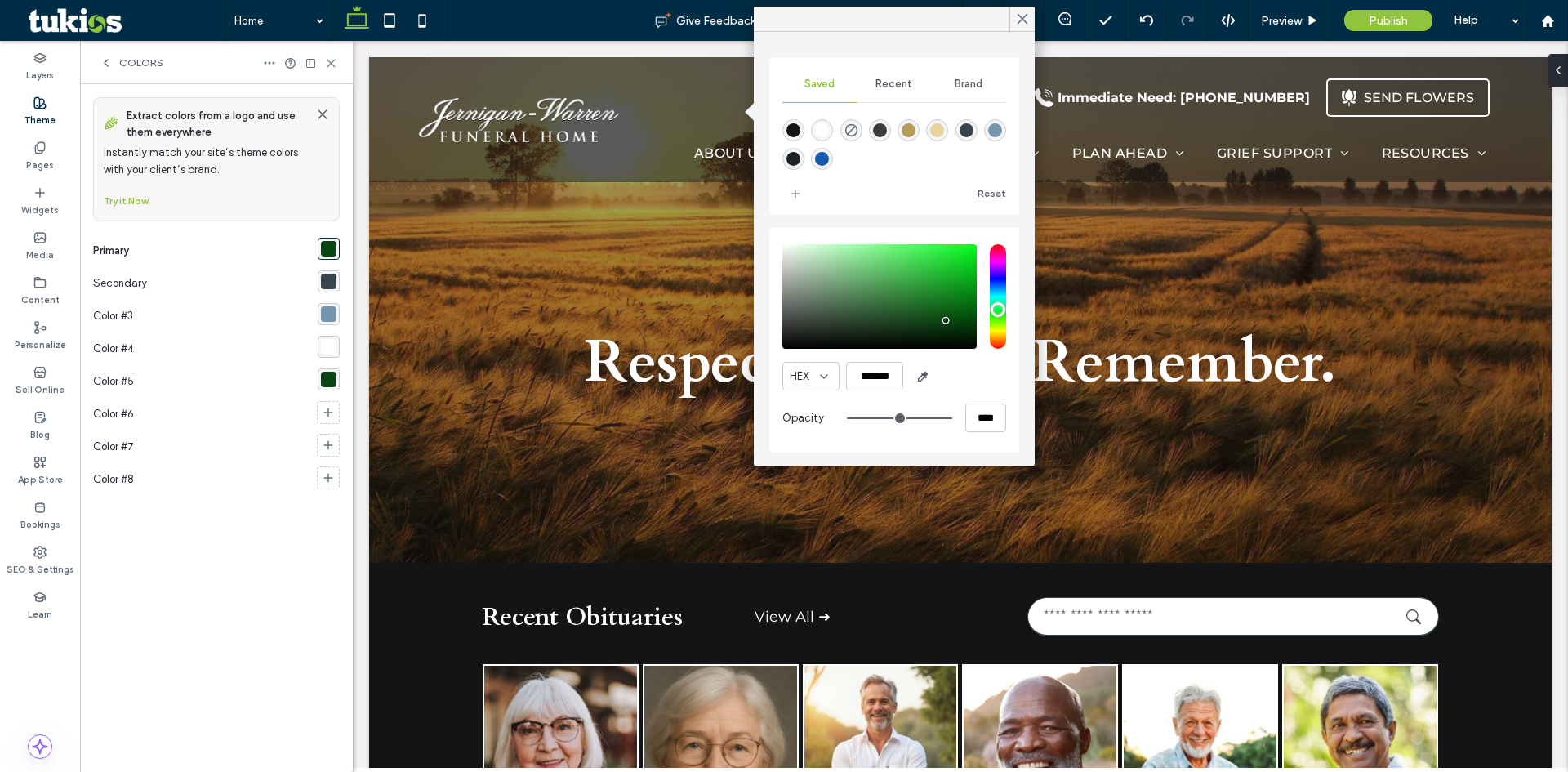
click at [329, 277] on div "rgba(54, 69, 79, 1)" at bounding box center [329, 281] width 15 height 15
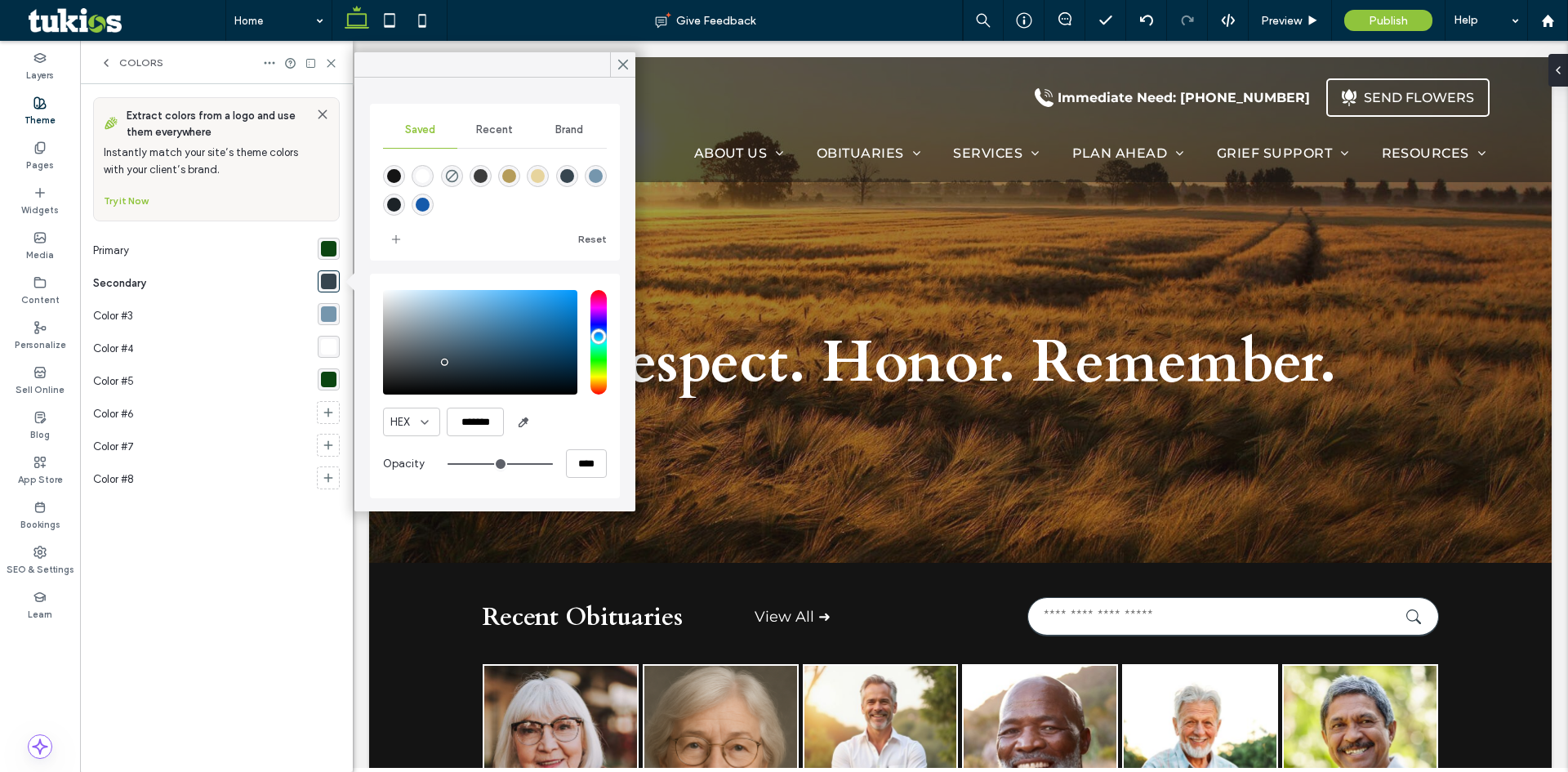
click at [497, 124] on span "Recent" at bounding box center [494, 130] width 36 height 13
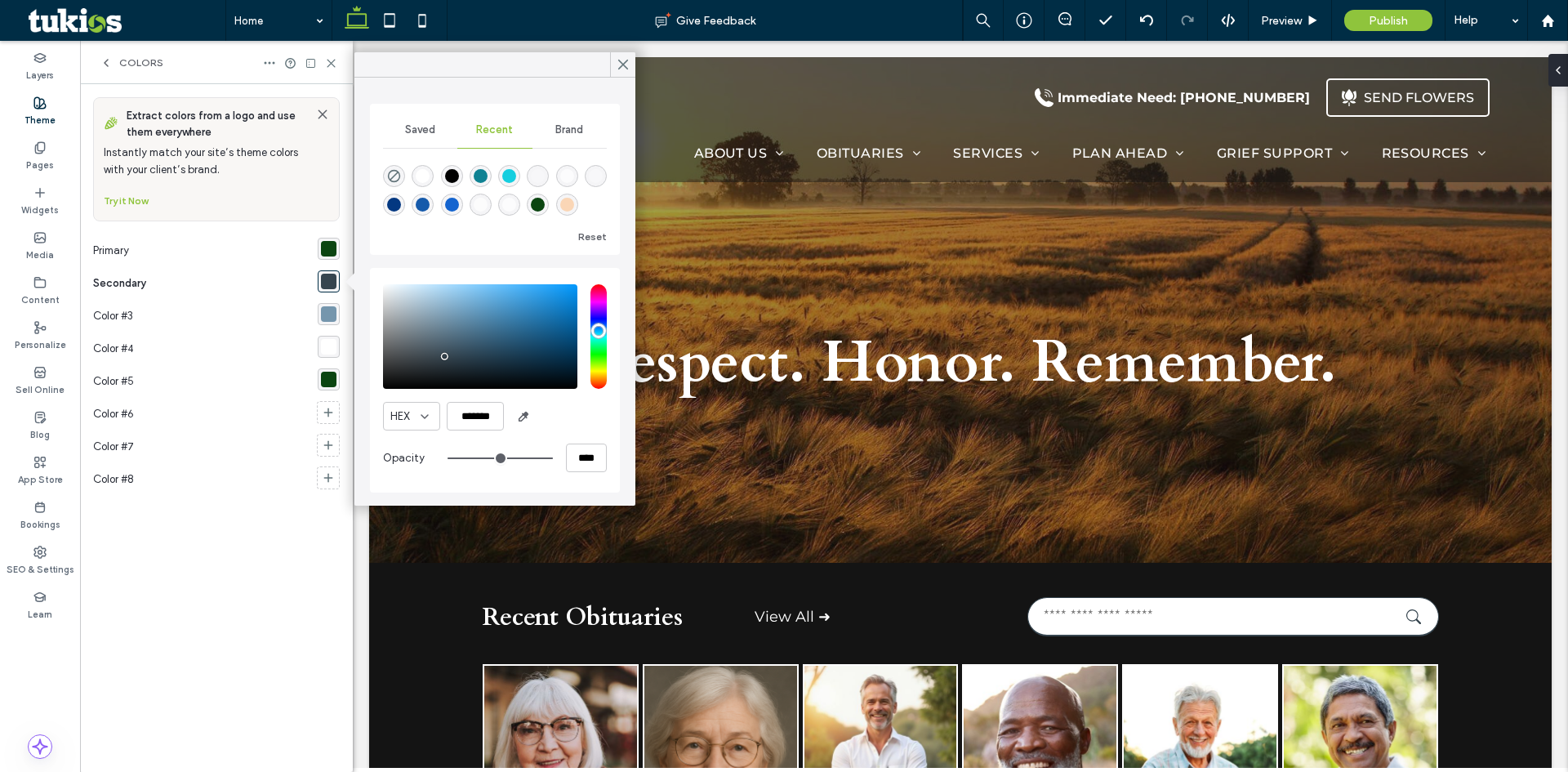
click at [535, 209] on div "rgba(11, 69, 17, 1)" at bounding box center [538, 205] width 14 height 14
type input "*******"
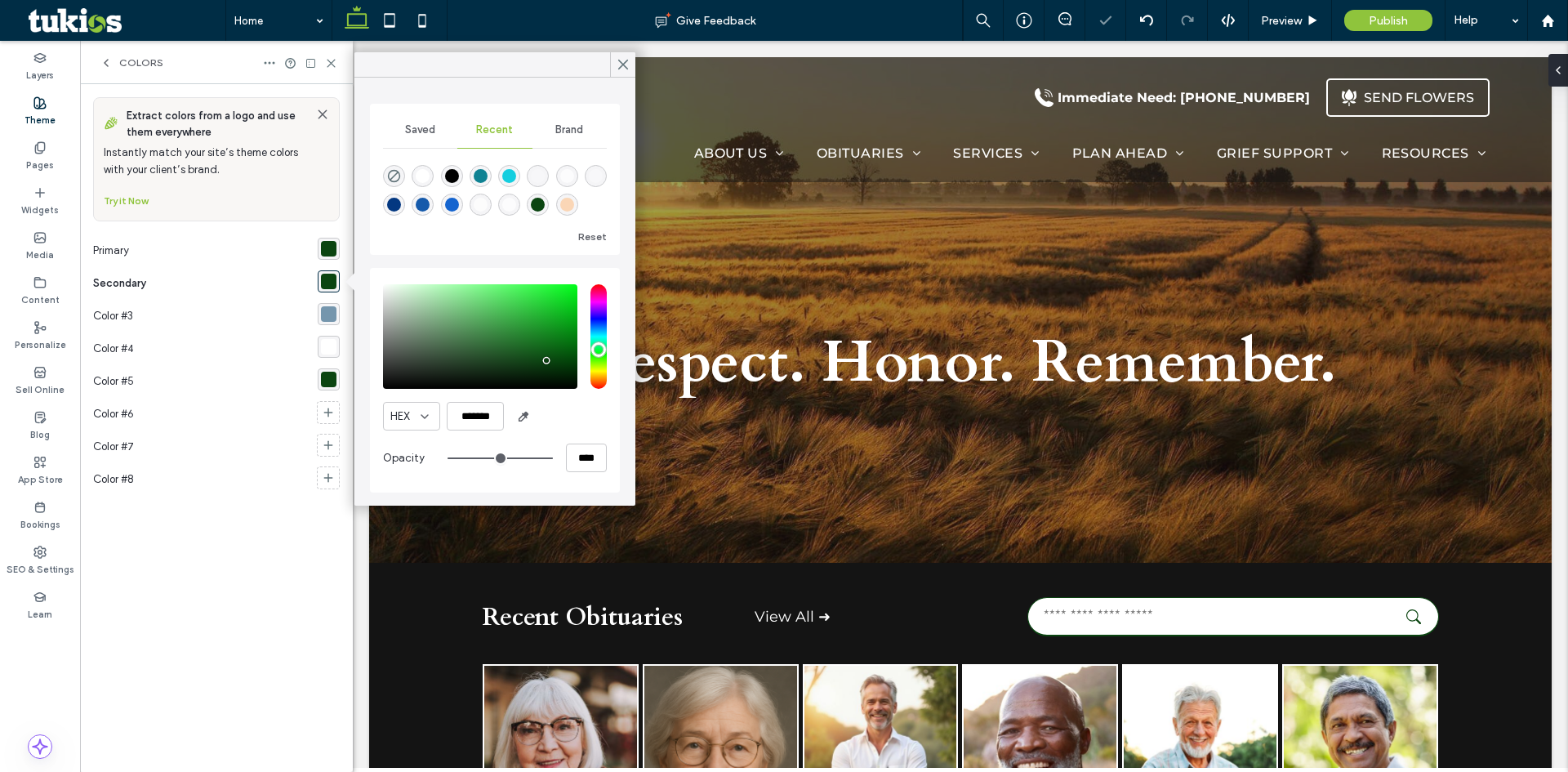
click at [212, 536] on div "Extract colors from a logo and use them everywhere Instantly match your site’s …" at bounding box center [217, 427] width 247 height 662
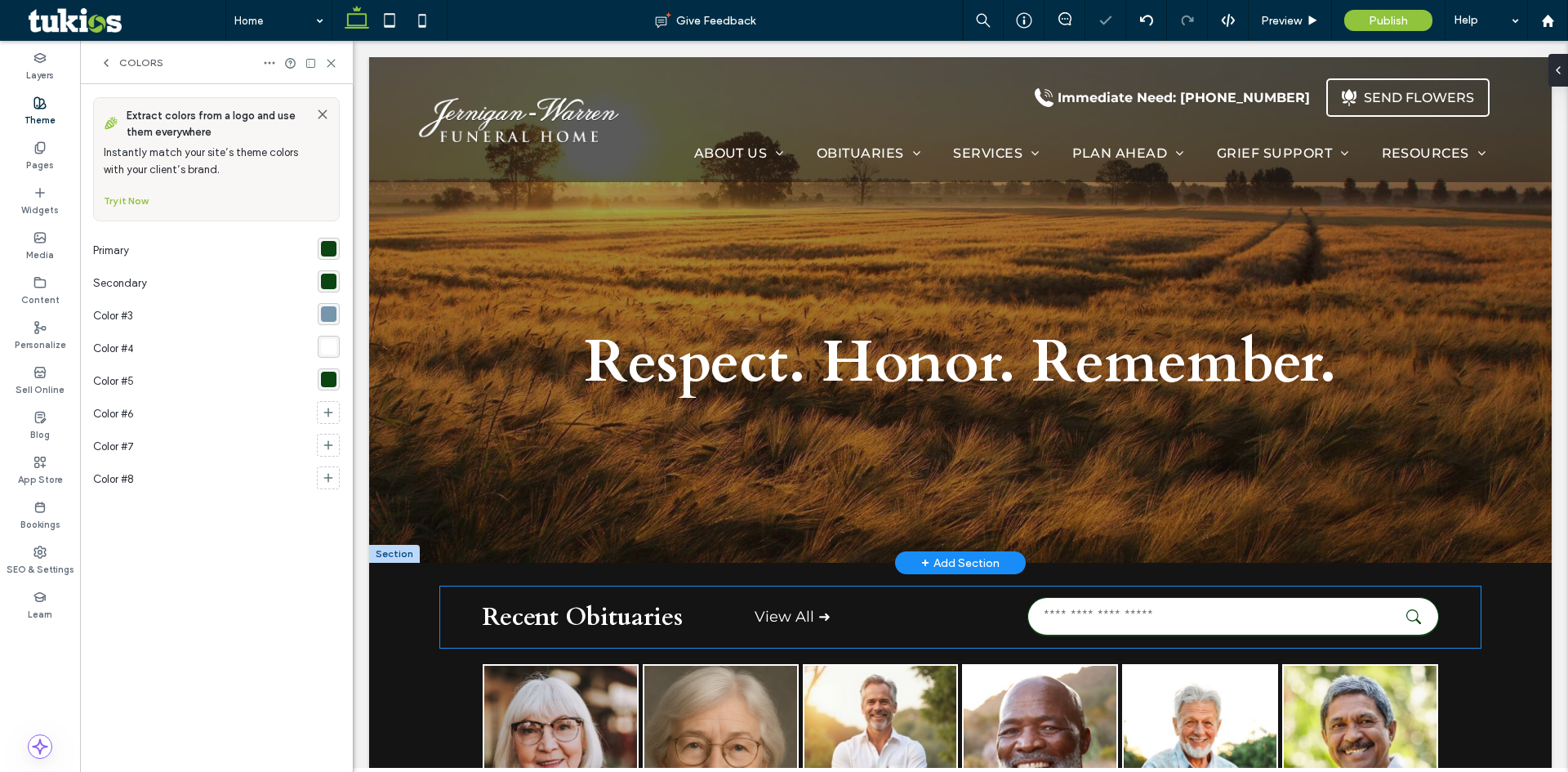
drag, startPoint x: 787, startPoint y: 619, endPoint x: 768, endPoint y: 218, distance: 401.4
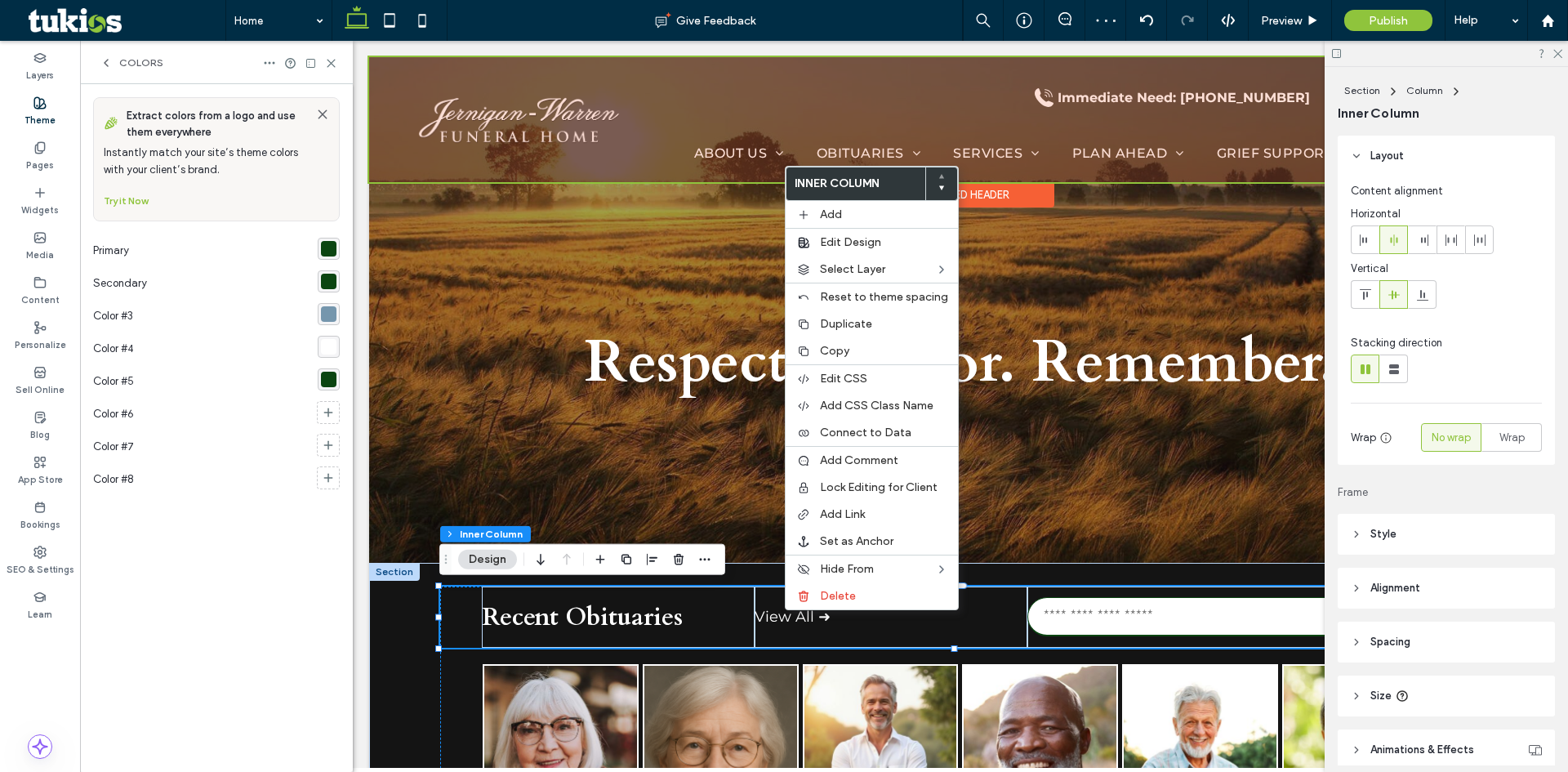
click at [730, 149] on div at bounding box center [961, 119] width 1183 height 125
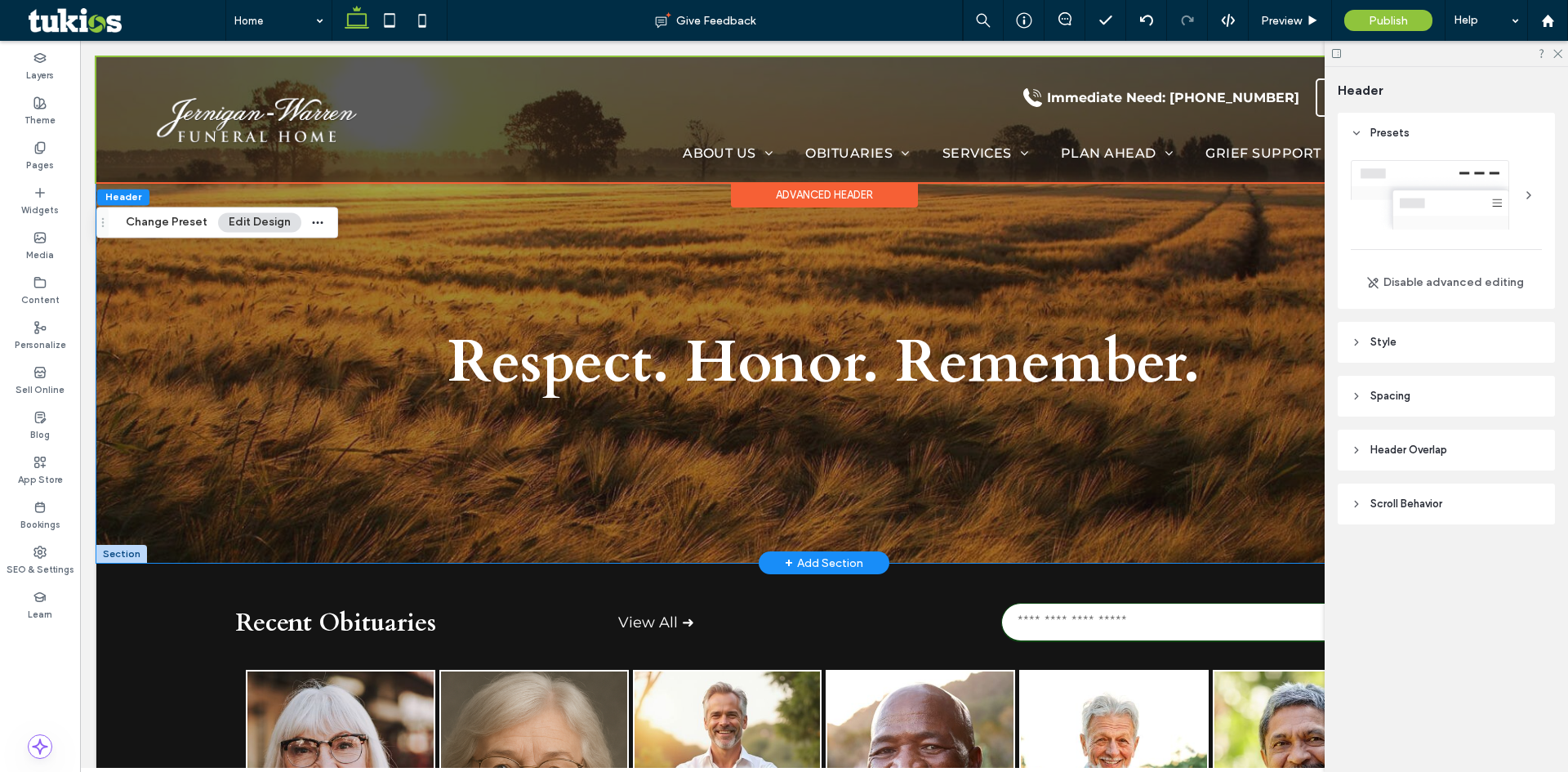
click at [442, 270] on div "Respect. Honor. Remember." at bounding box center [824, 309] width 980 height 505
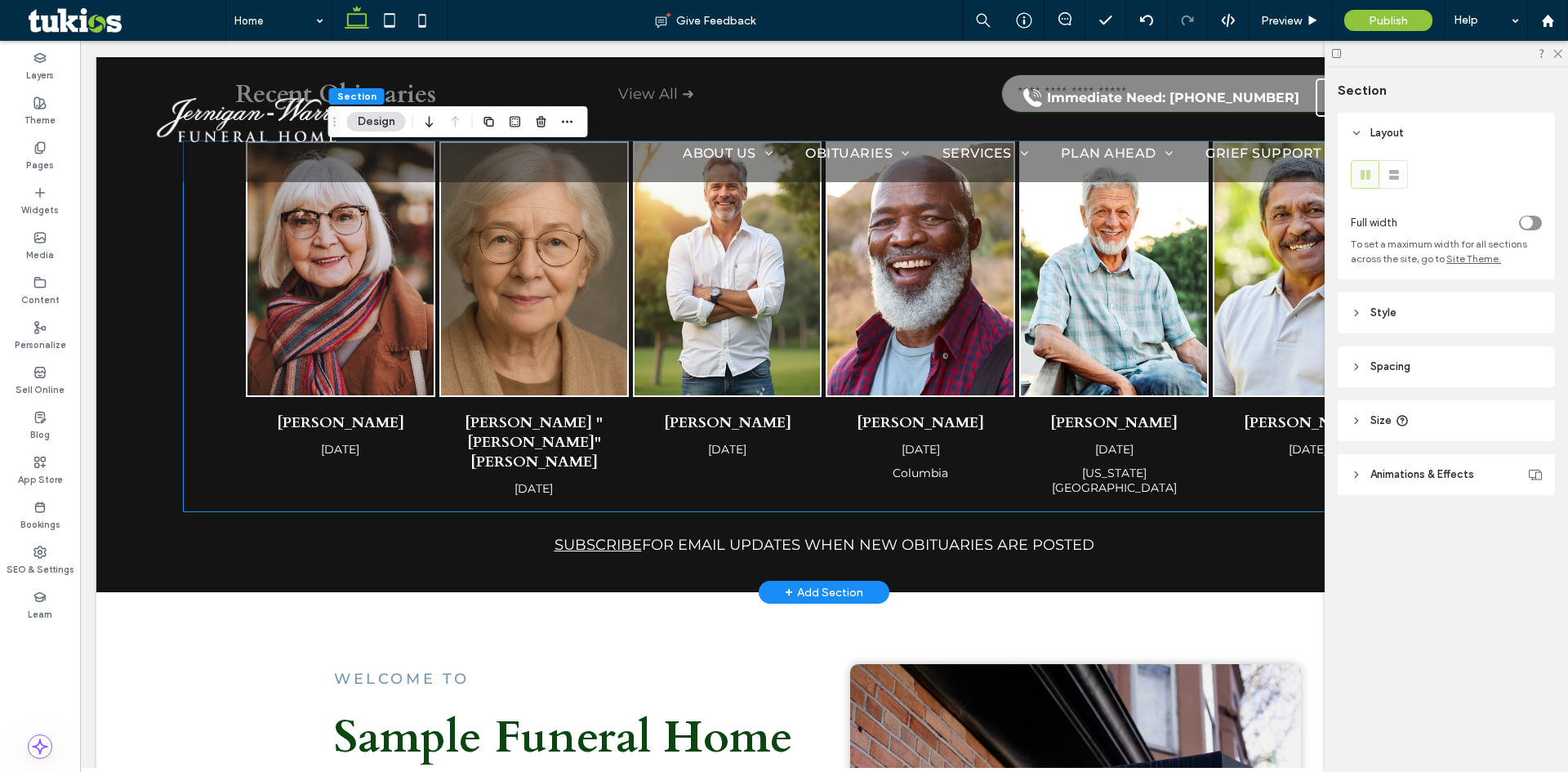
scroll to position [572, 0]
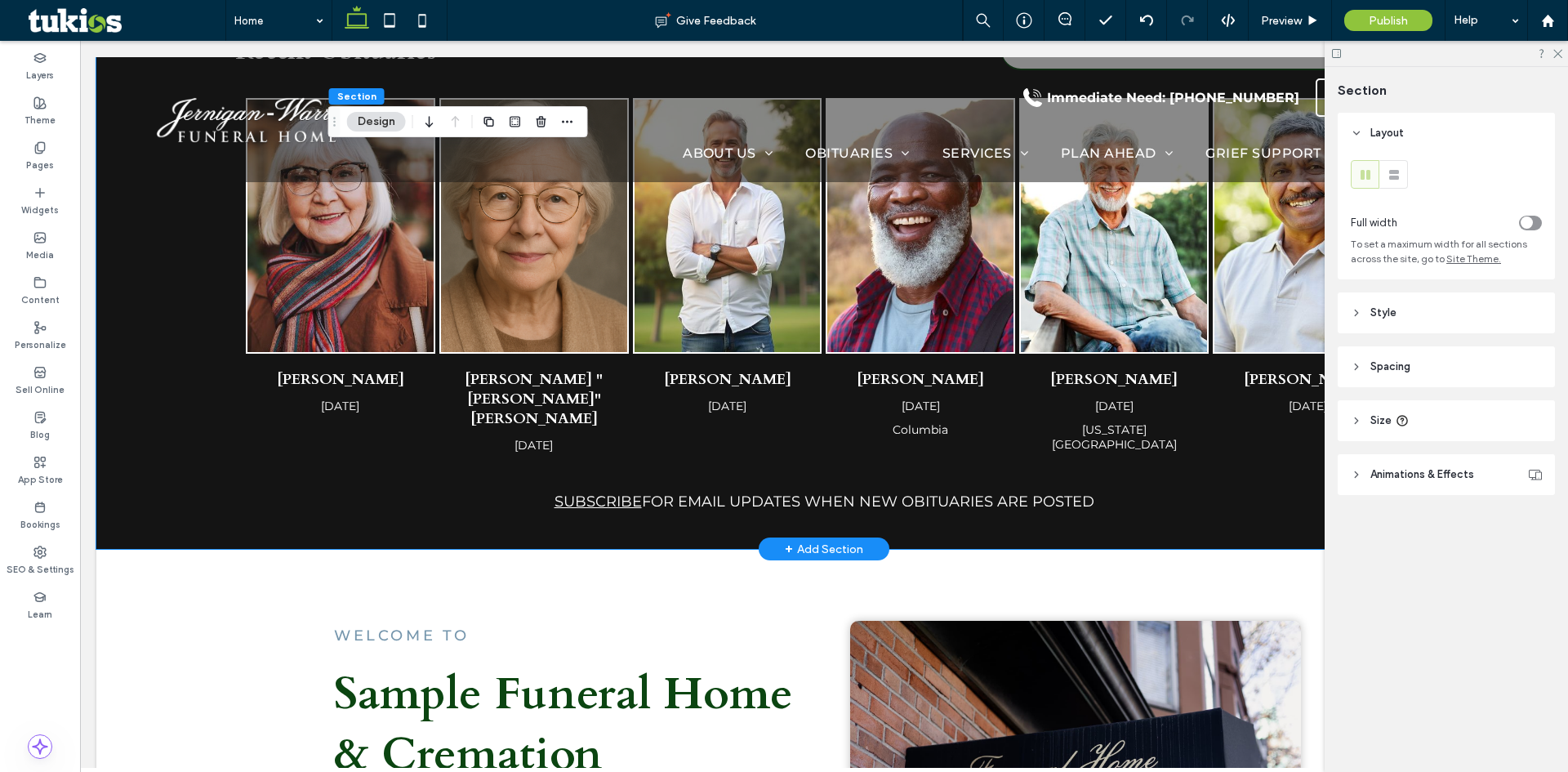
click at [144, 390] on div "Recent Obituaries View All ➜ Dorothy Johnson Feb 10, 2025 Margaret "Maggie" Whi…" at bounding box center [824, 270] width 1455 height 558
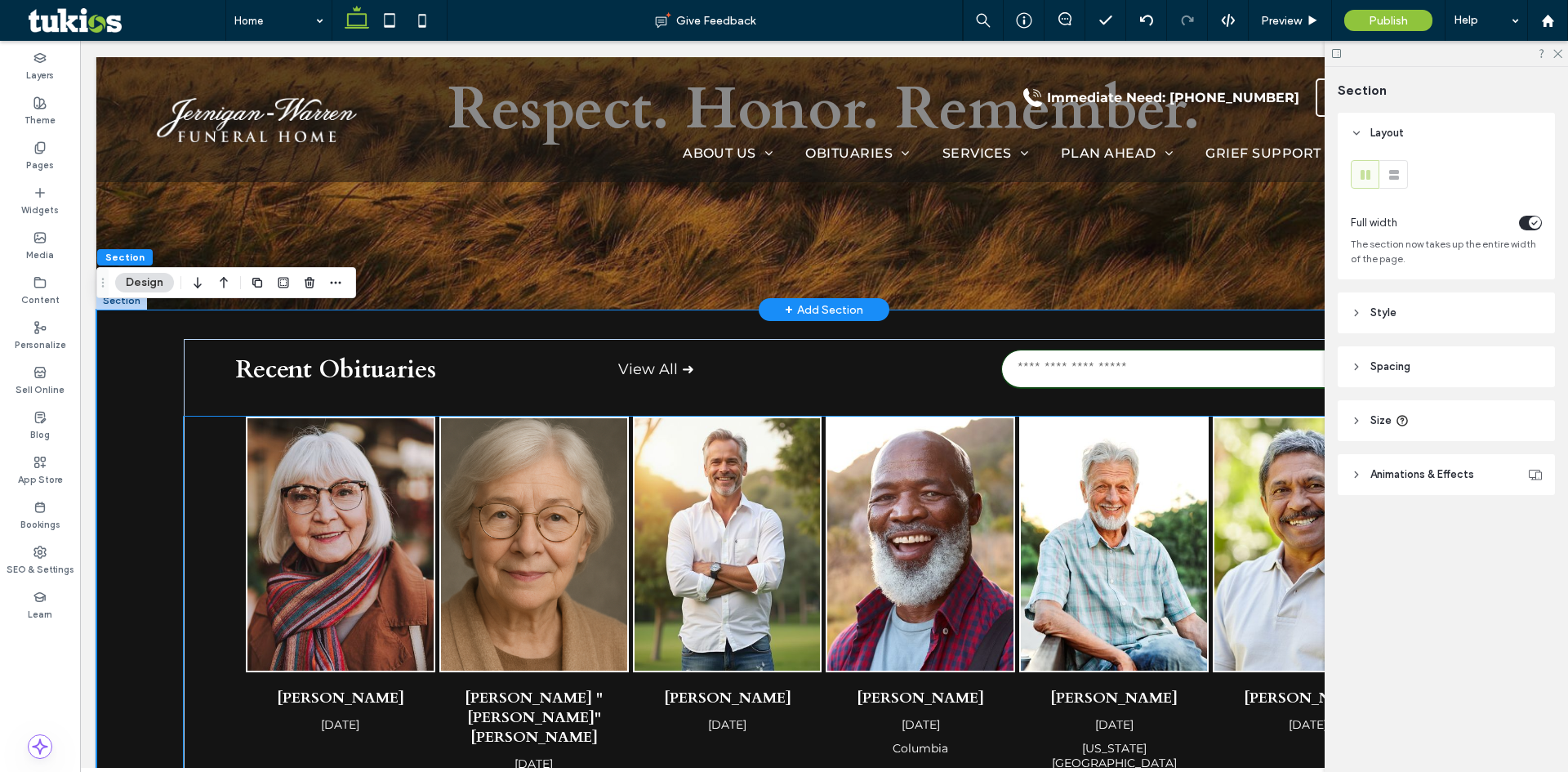
scroll to position [82, 0]
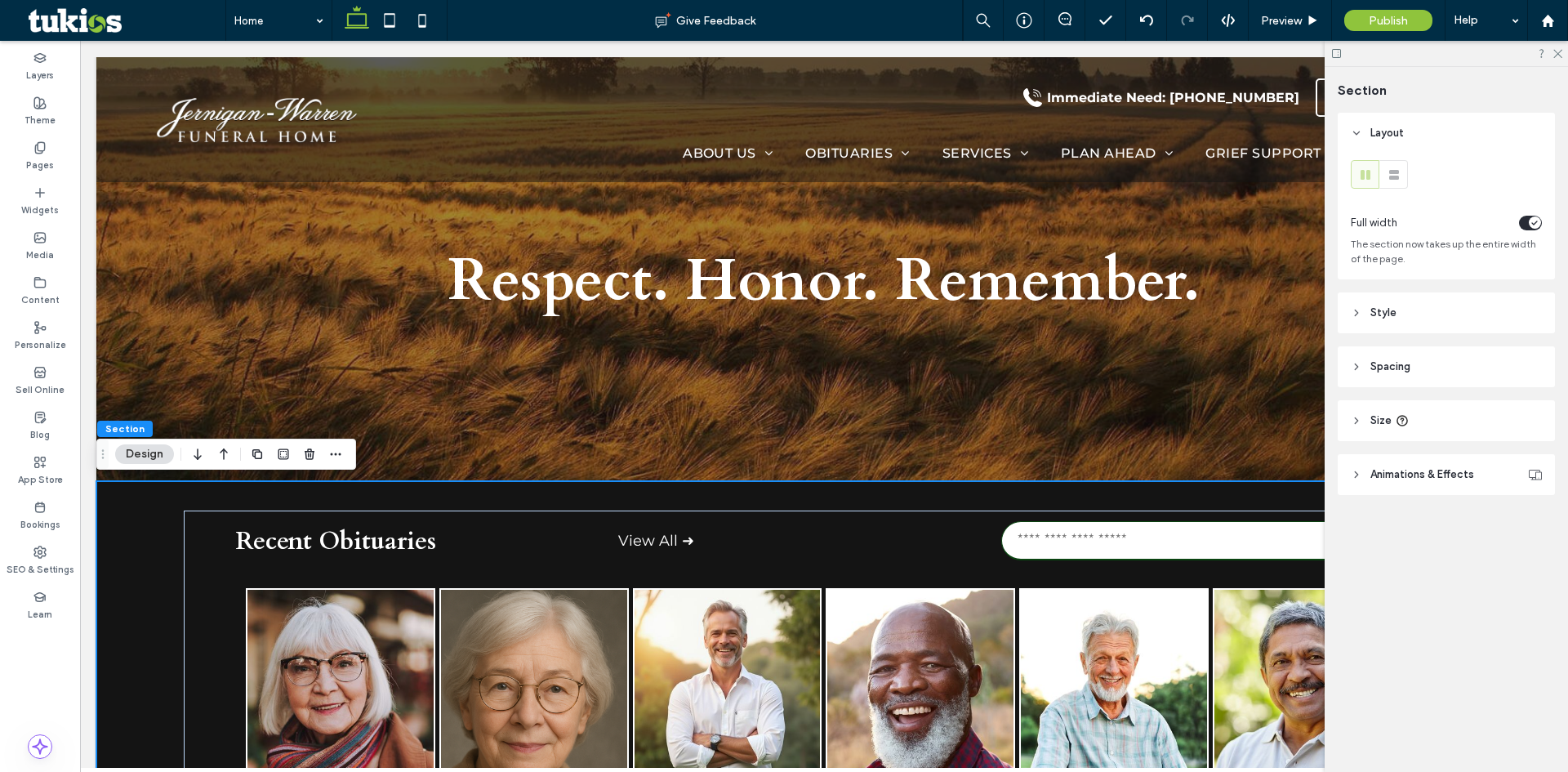
click at [1366, 316] on header "Style" at bounding box center [1446, 313] width 218 height 41
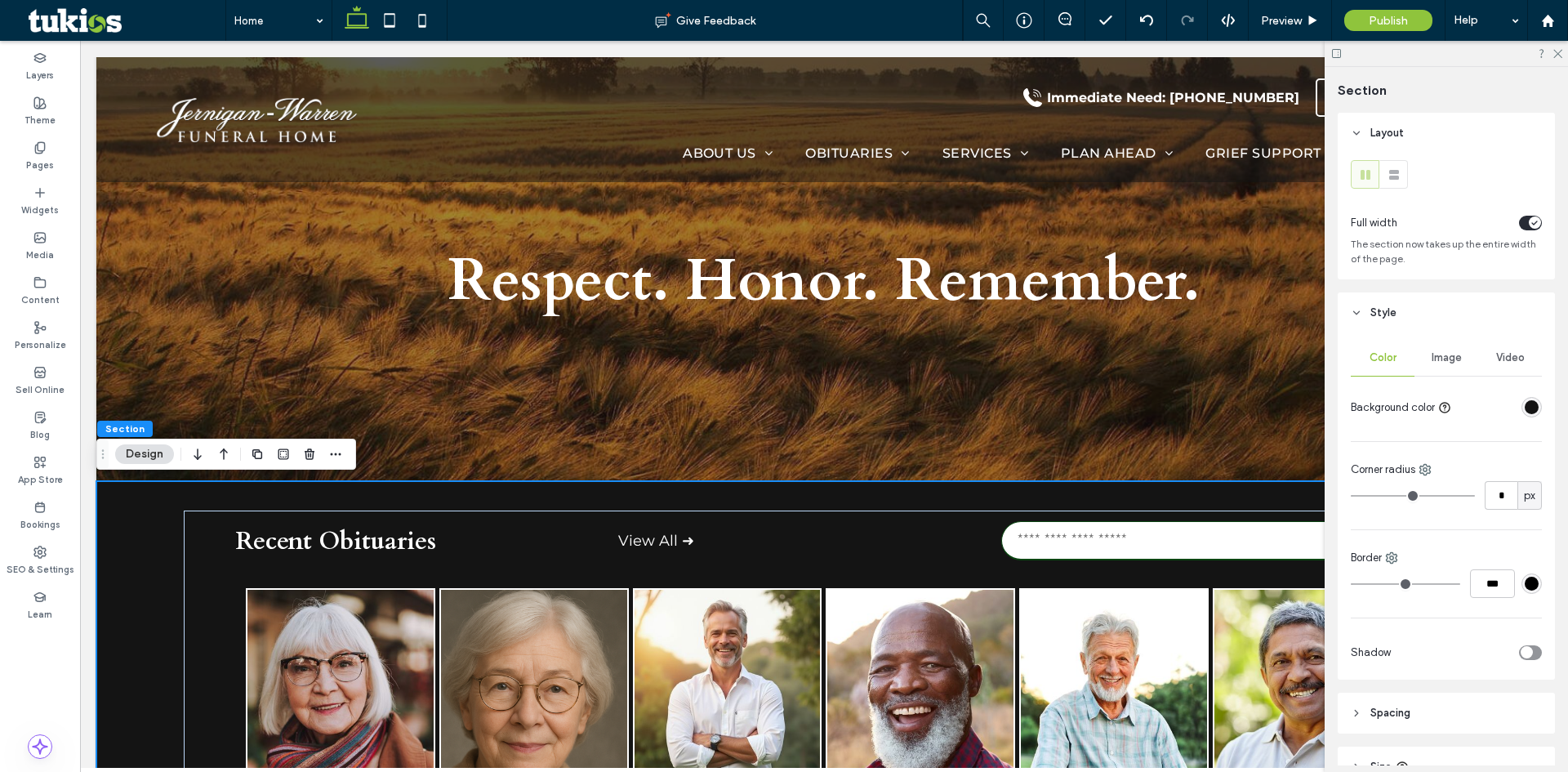
drag, startPoint x: 1514, startPoint y: 392, endPoint x: 1520, endPoint y: 410, distance: 19.0
click at [1524, 406] on div "rgba(20,20,20,1)" at bounding box center [1532, 408] width 14 height 14
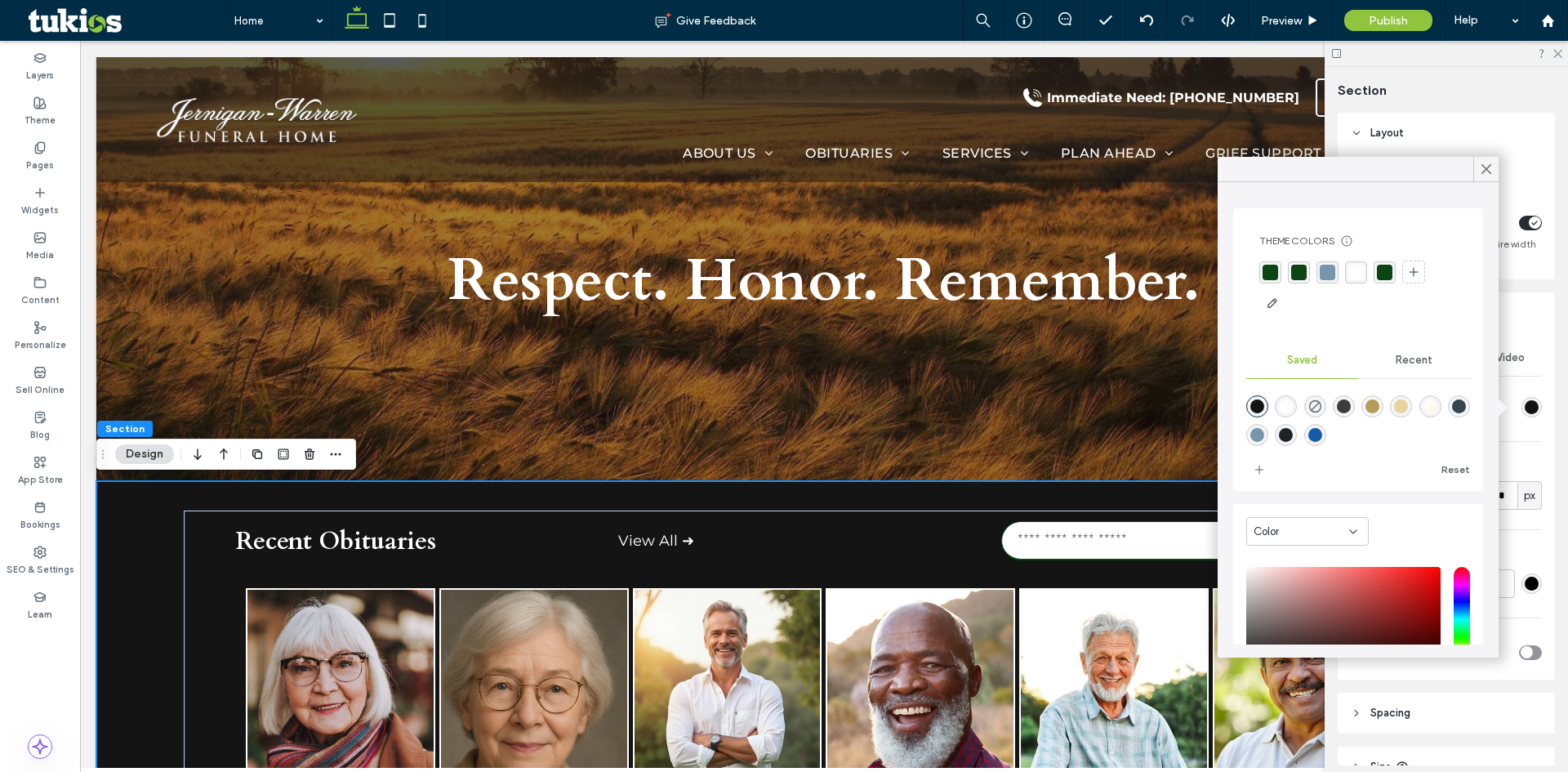
click at [1380, 274] on div "rgba(11, 69, 17, 1)" at bounding box center [1384, 272] width 15 height 15
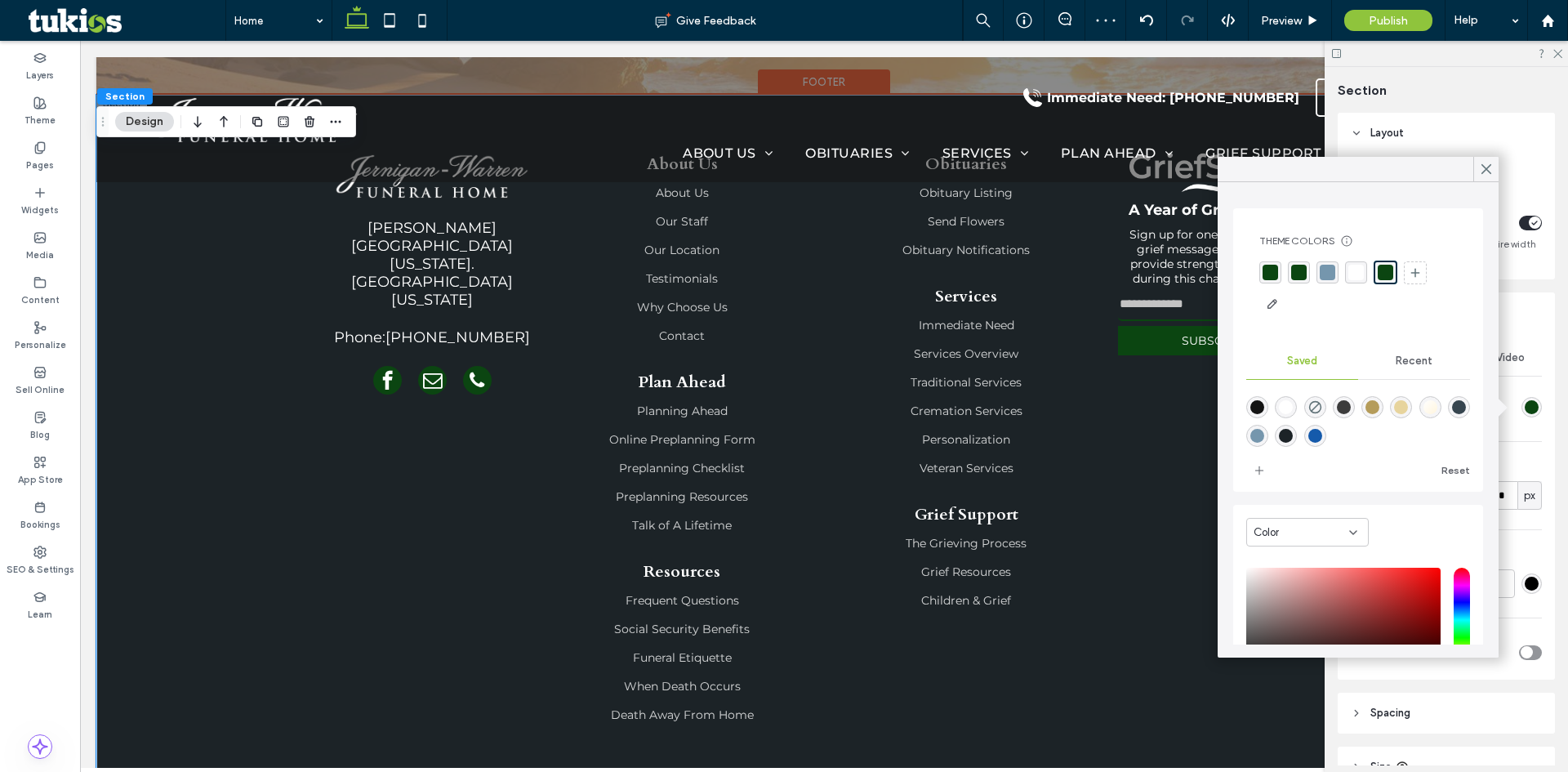
scroll to position [2293, 0]
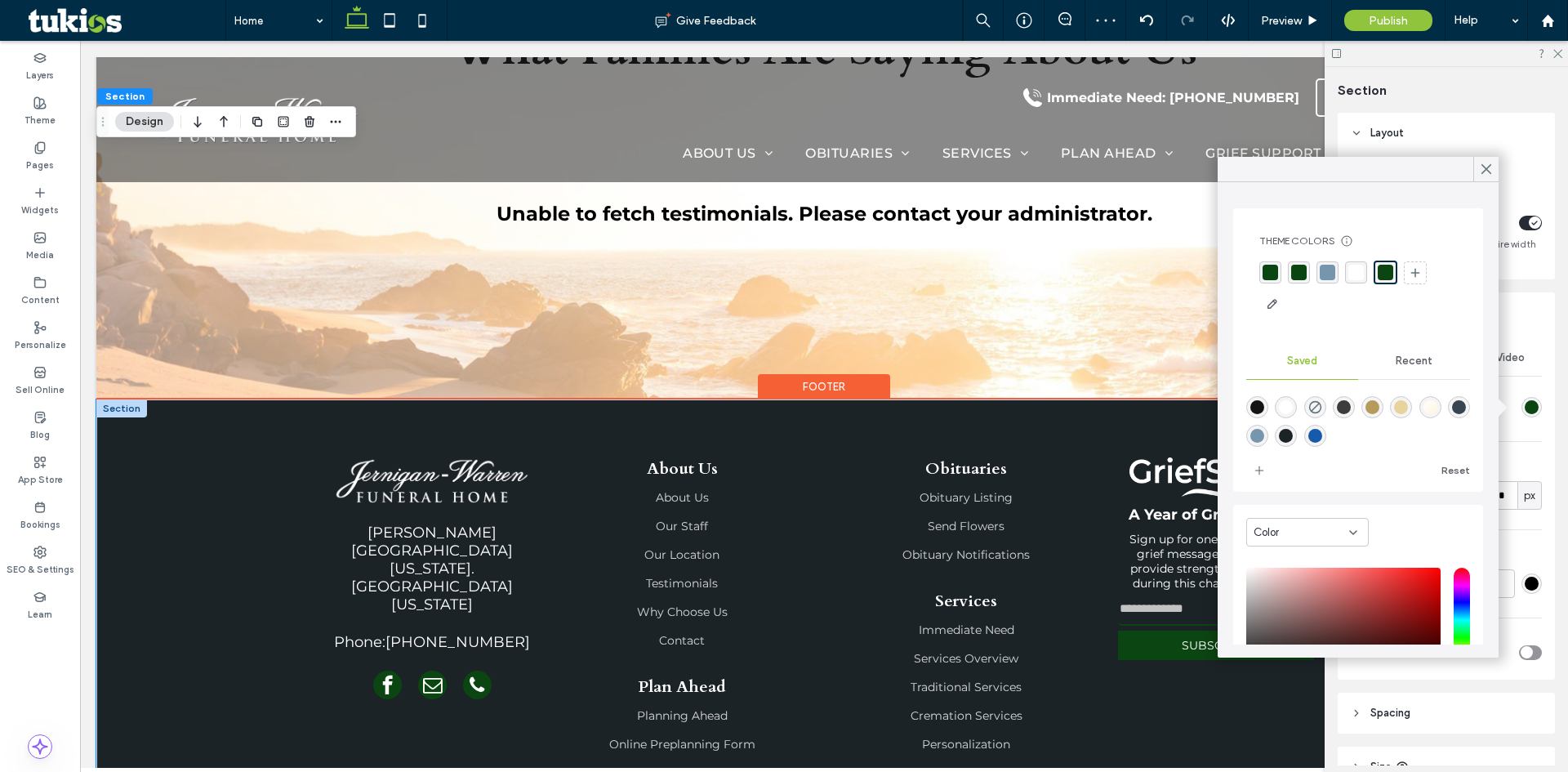
click at [198, 517] on div "S. Washington Blvd. Ogden, Utah 84401 Phone: 555-555-5555 About Us About Us Our…" at bounding box center [824, 757] width 1455 height 714
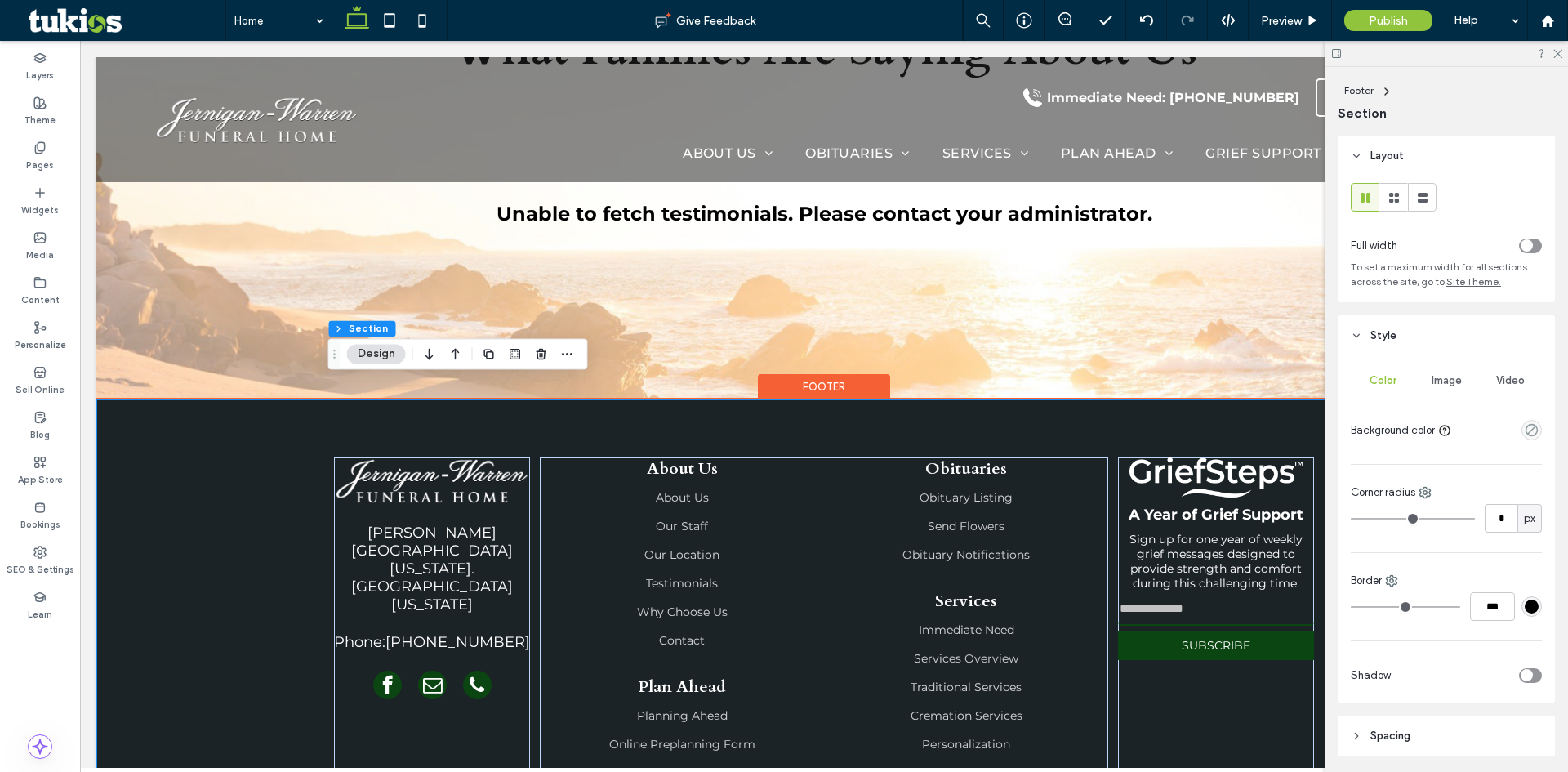
click at [840, 374] on div "Footer" at bounding box center [824, 386] width 132 height 26
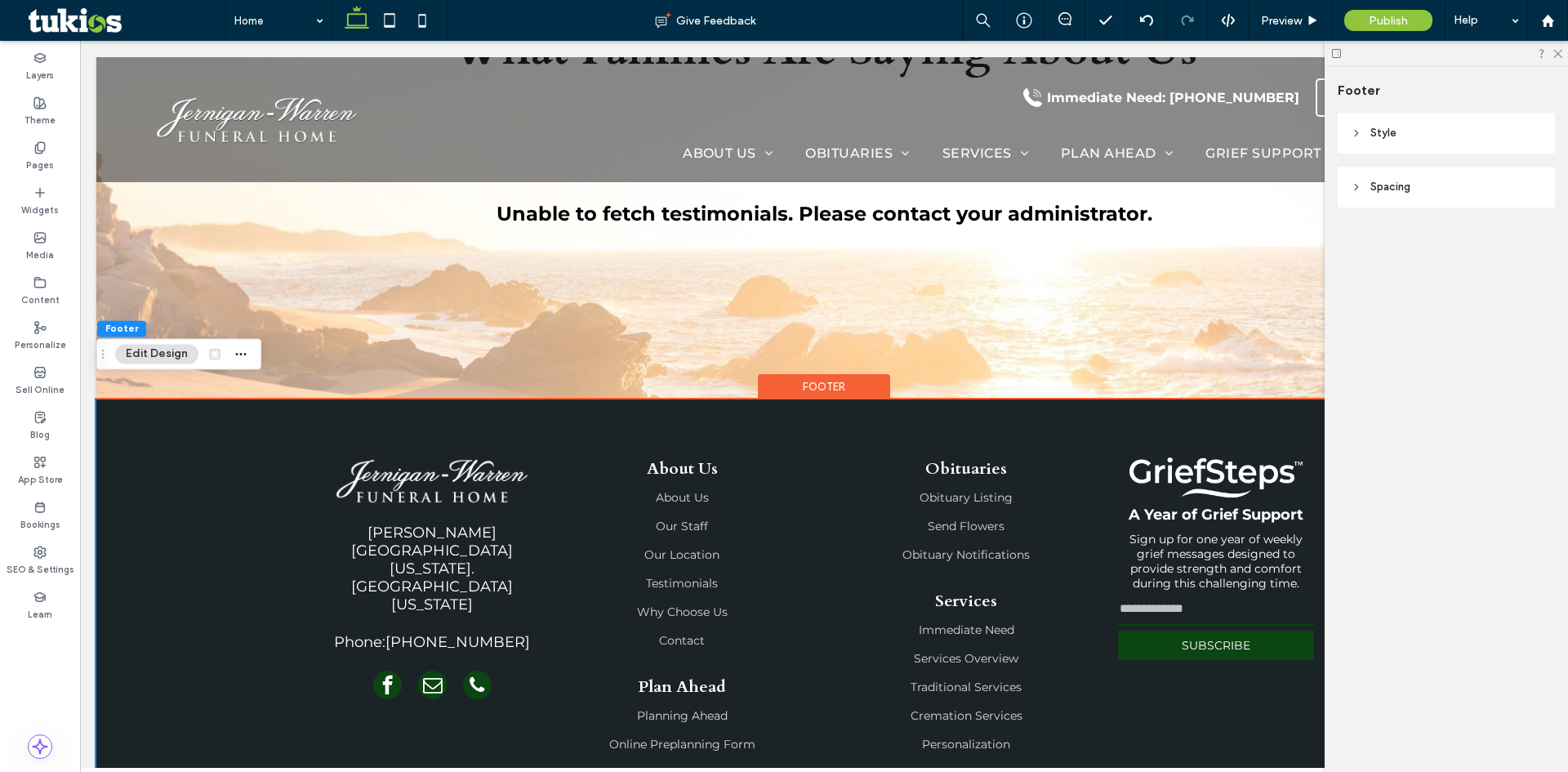
click at [1387, 123] on header "Style" at bounding box center [1446, 133] width 218 height 41
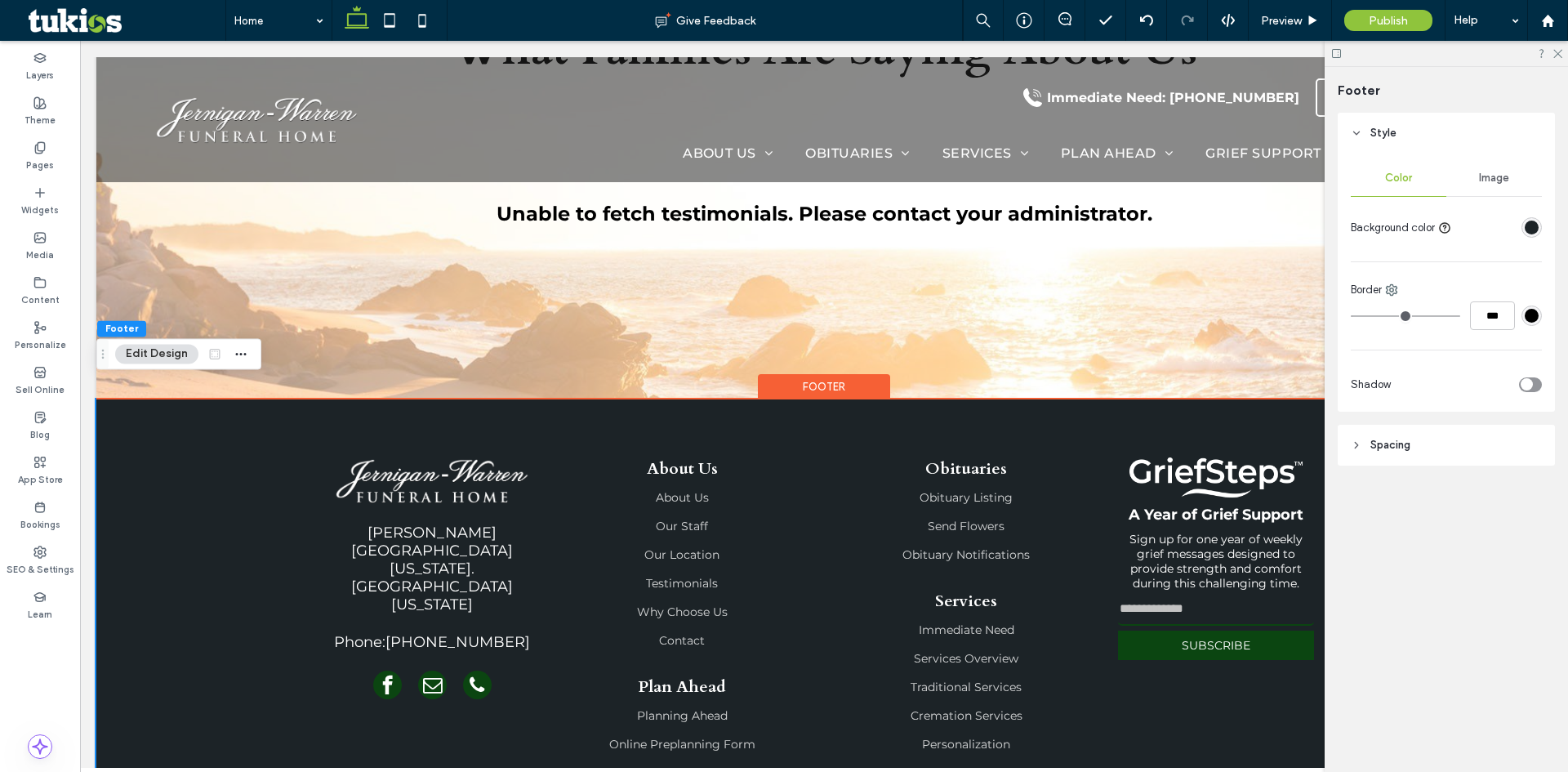
click at [1534, 231] on div "rgba(28, 35, 39, 1)" at bounding box center [1532, 227] width 14 height 14
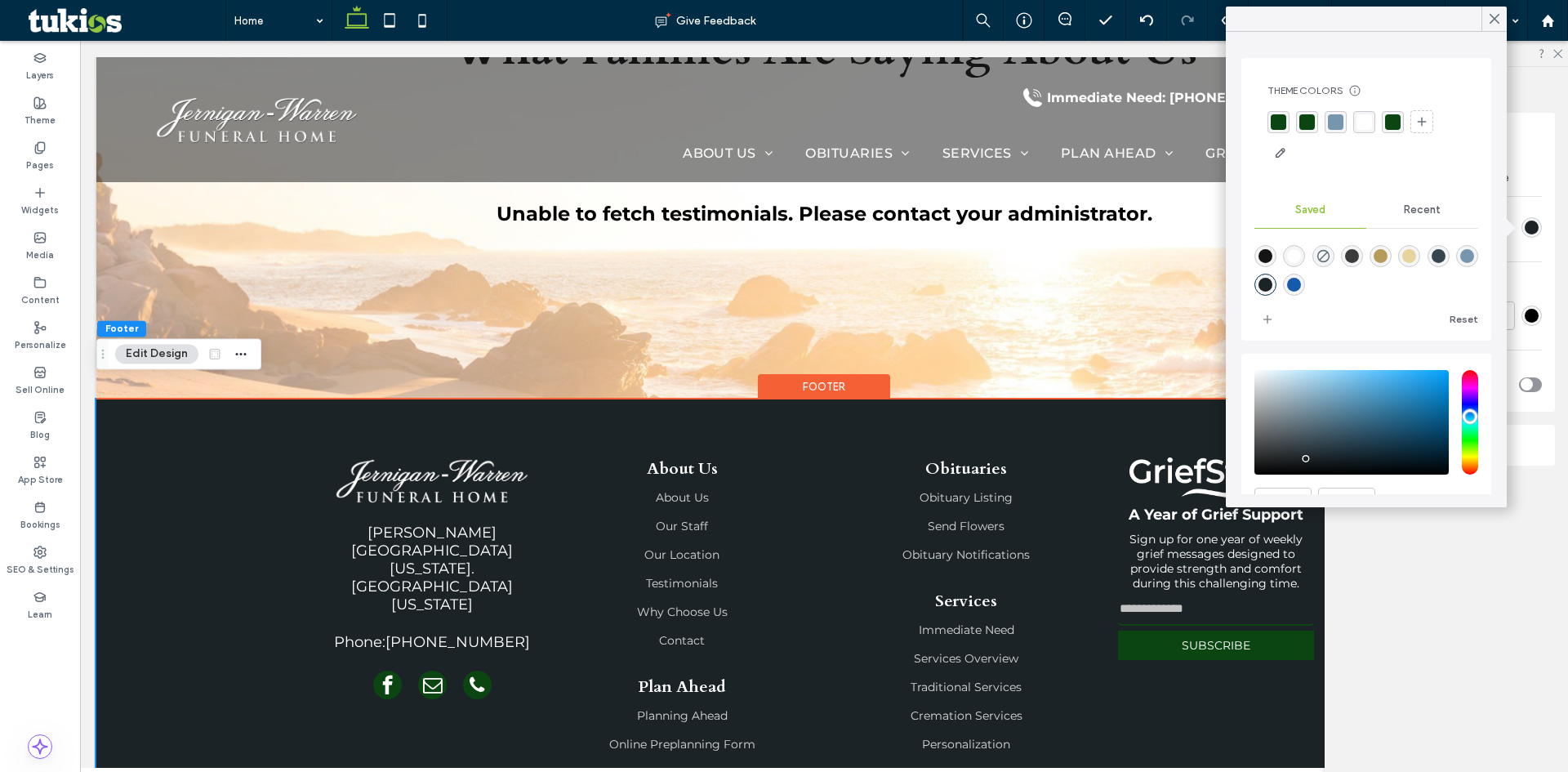
click at [1286, 123] on div "rgba(11, 69, 17, 1)" at bounding box center [1278, 122] width 15 height 15
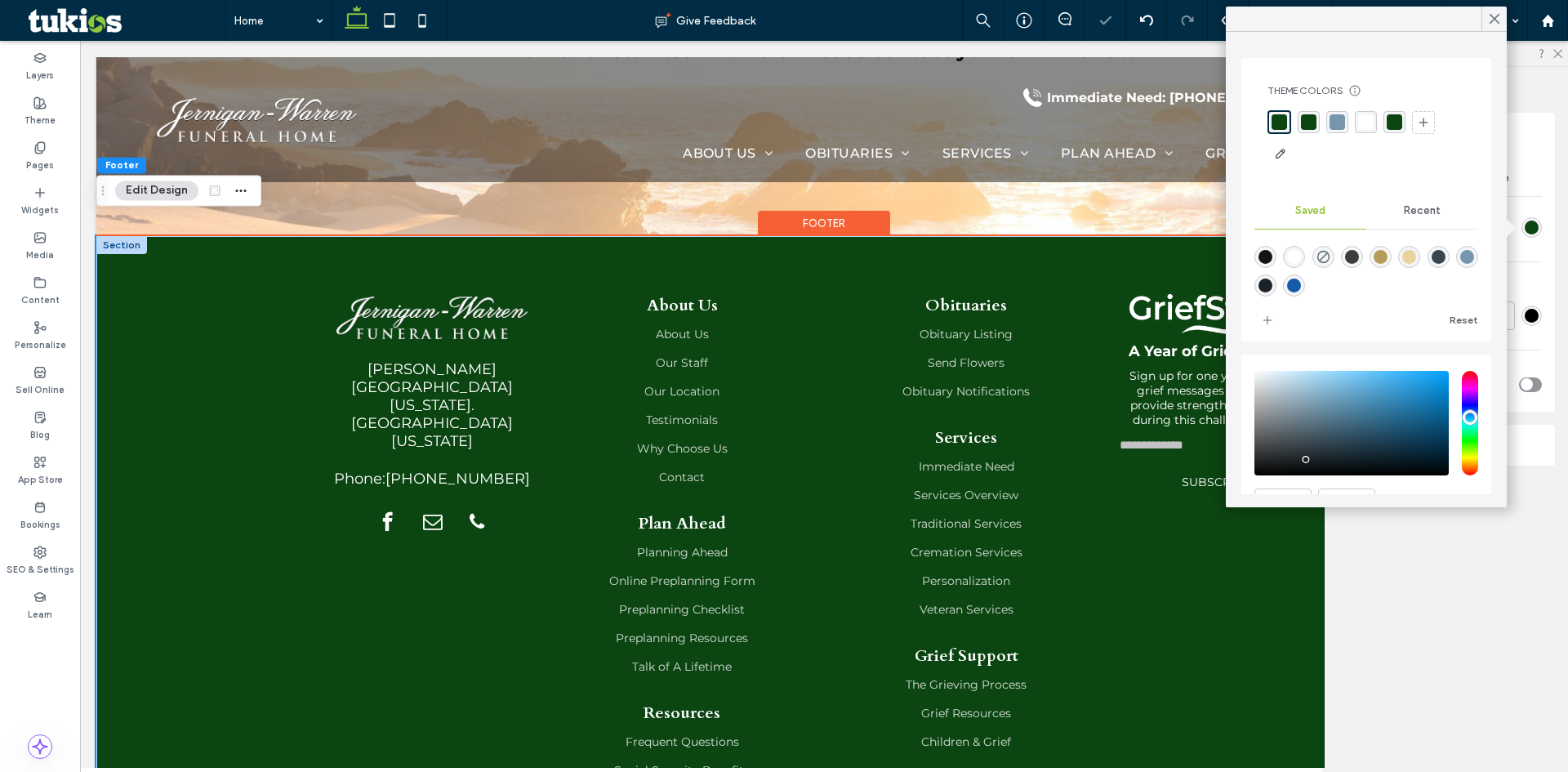
click at [226, 526] on div "S. Washington Blvd. Ogden, Utah 84401 Phone: 555-555-5555 About Us About Us Our…" at bounding box center [824, 593] width 1455 height 714
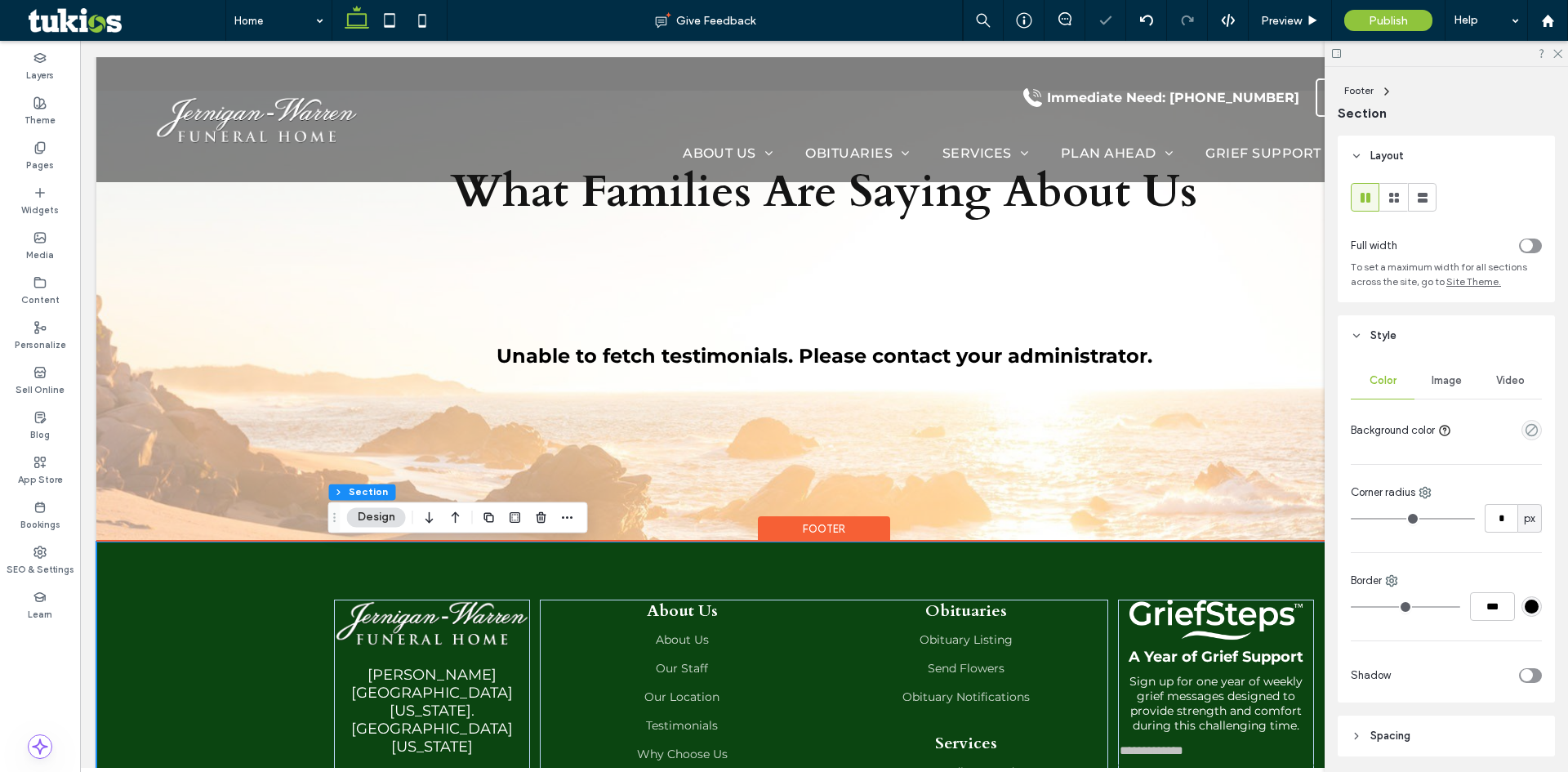
scroll to position [2129, 0]
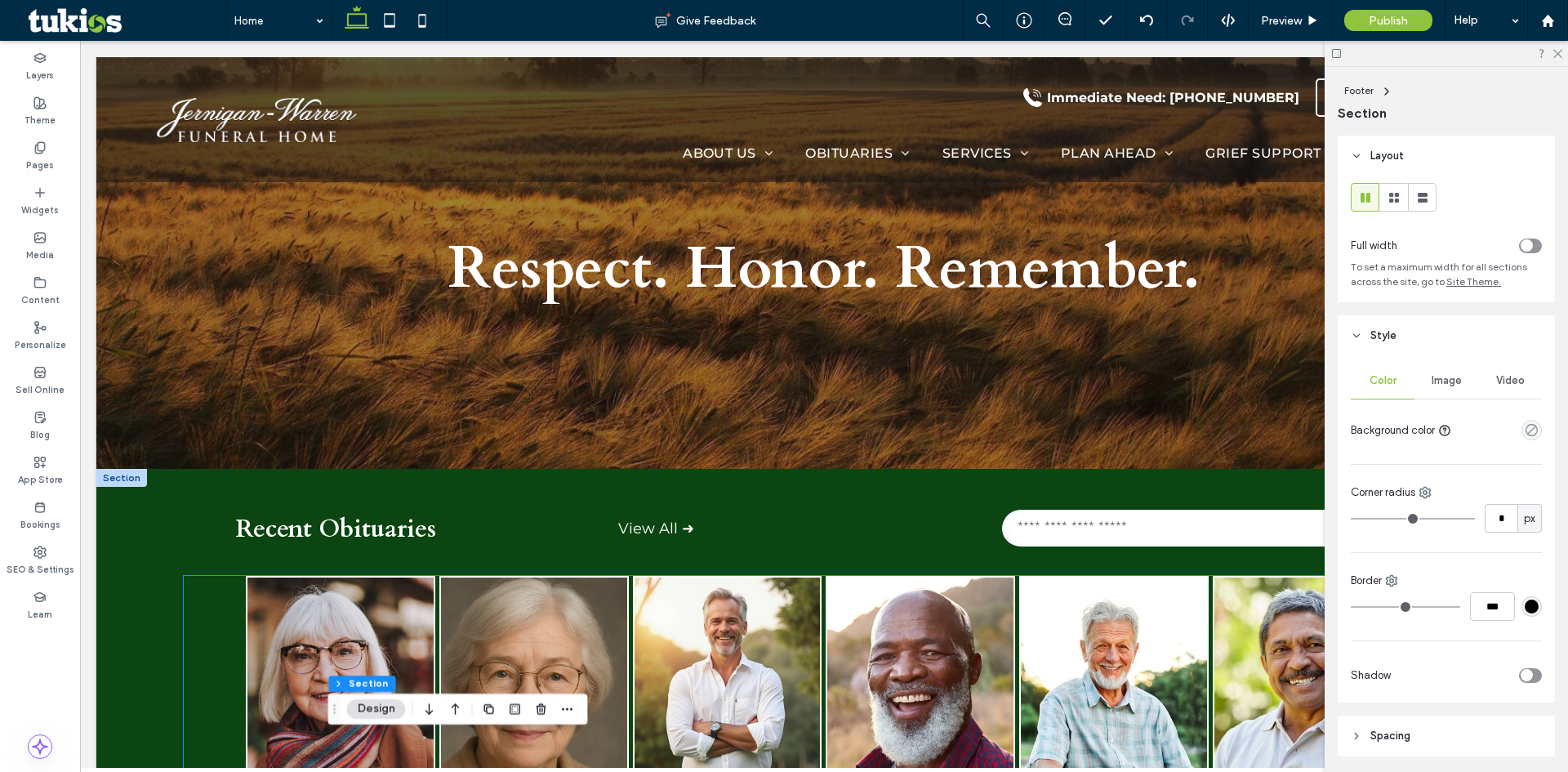
scroll to position [0, 0]
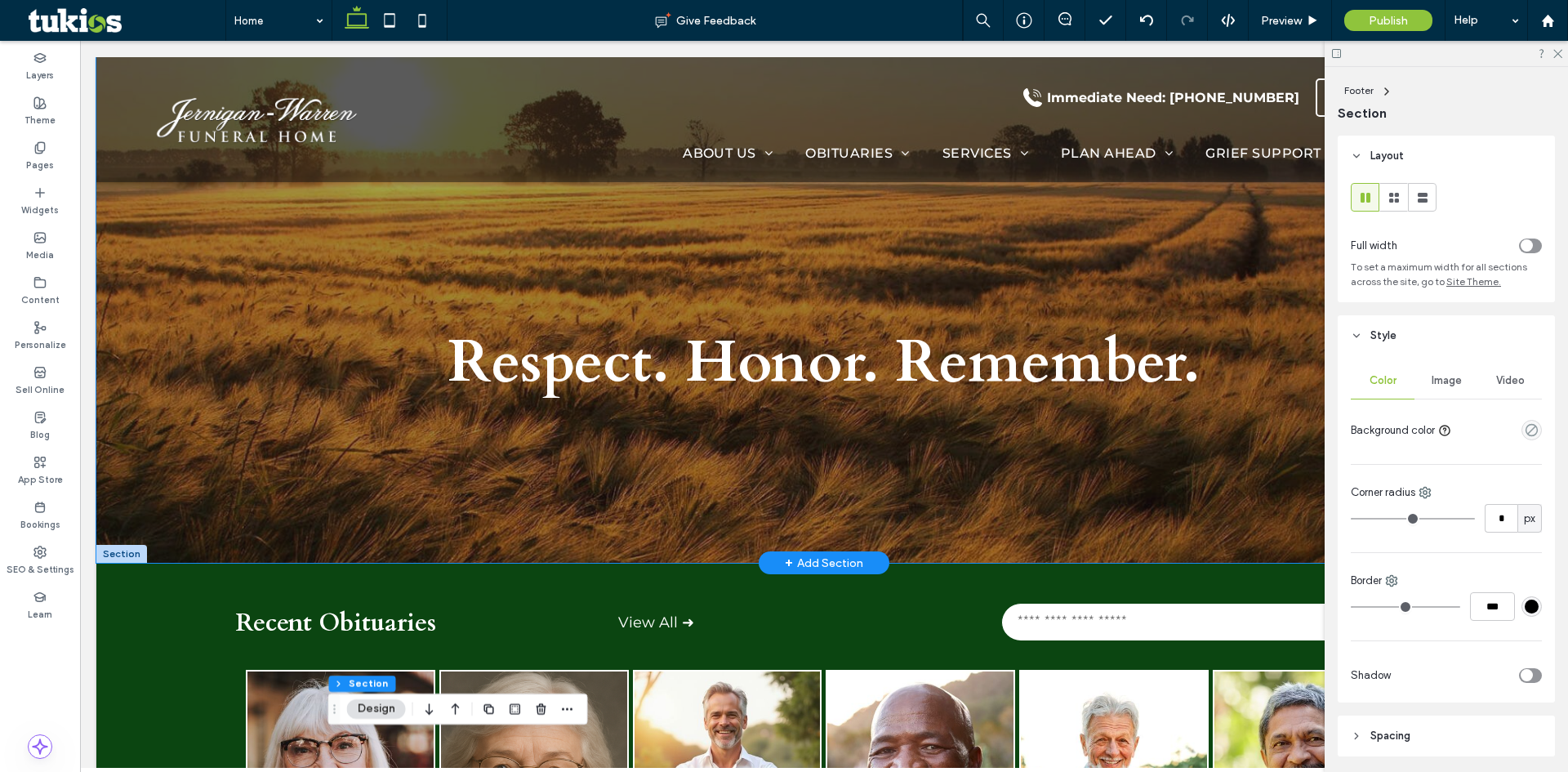
click at [222, 497] on div "Respect. Honor. Remember." at bounding box center [824, 309] width 1455 height 505
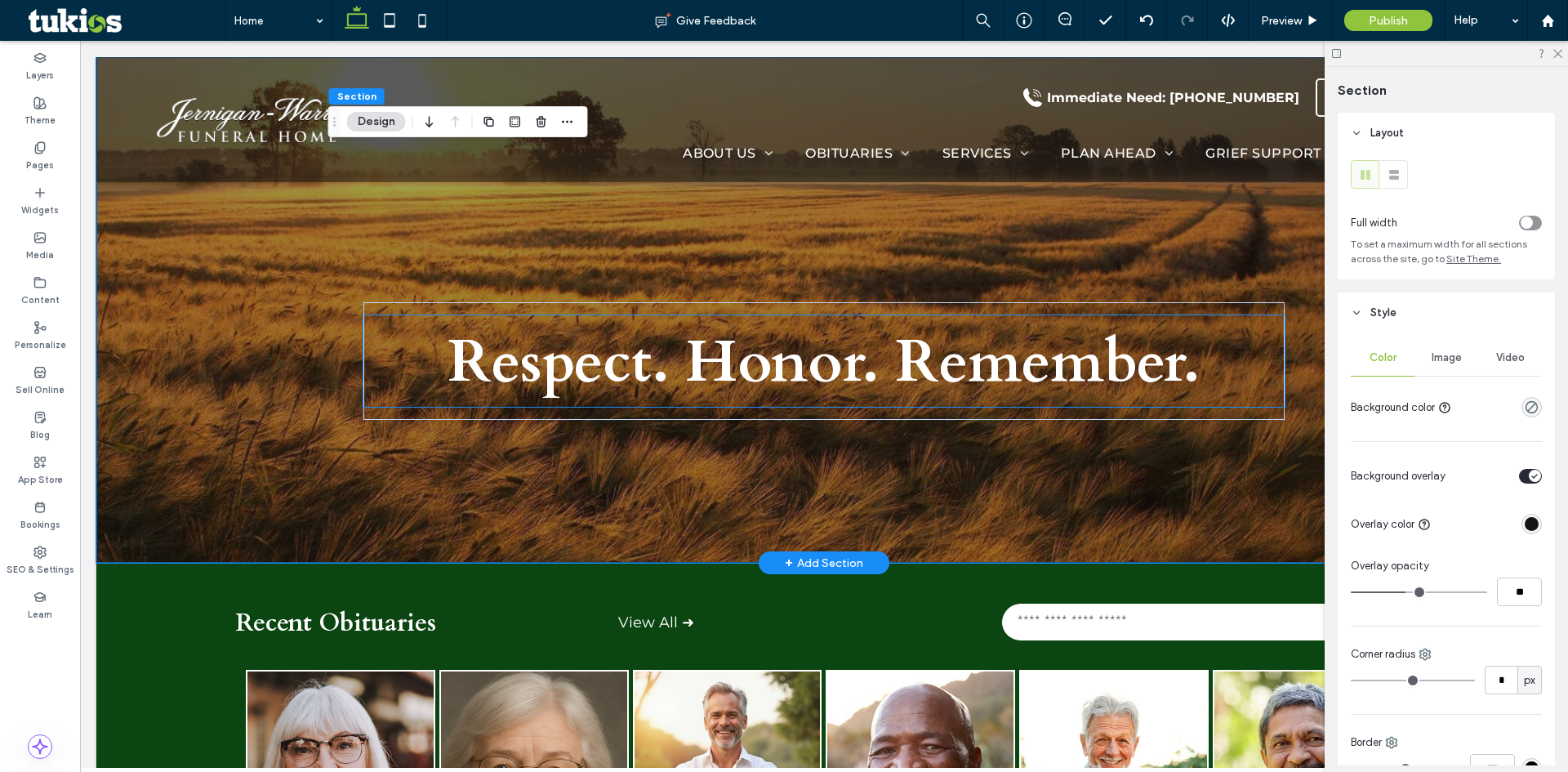
click at [553, 370] on strong "Respect. Honor. Remember." at bounding box center [824, 362] width 753 height 79
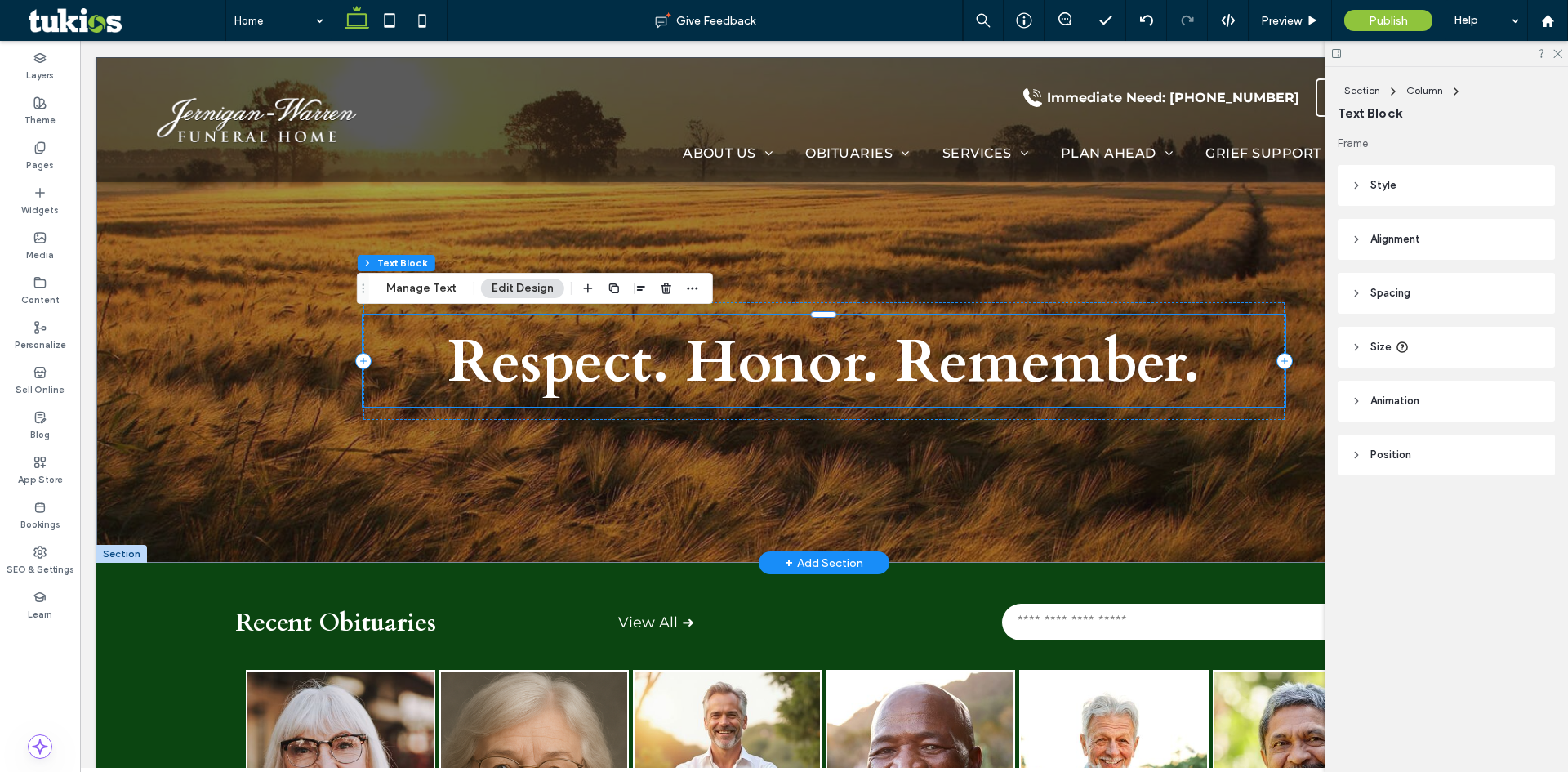
click at [553, 370] on strong "Respect. Honor. Remember." at bounding box center [824, 362] width 753 height 79
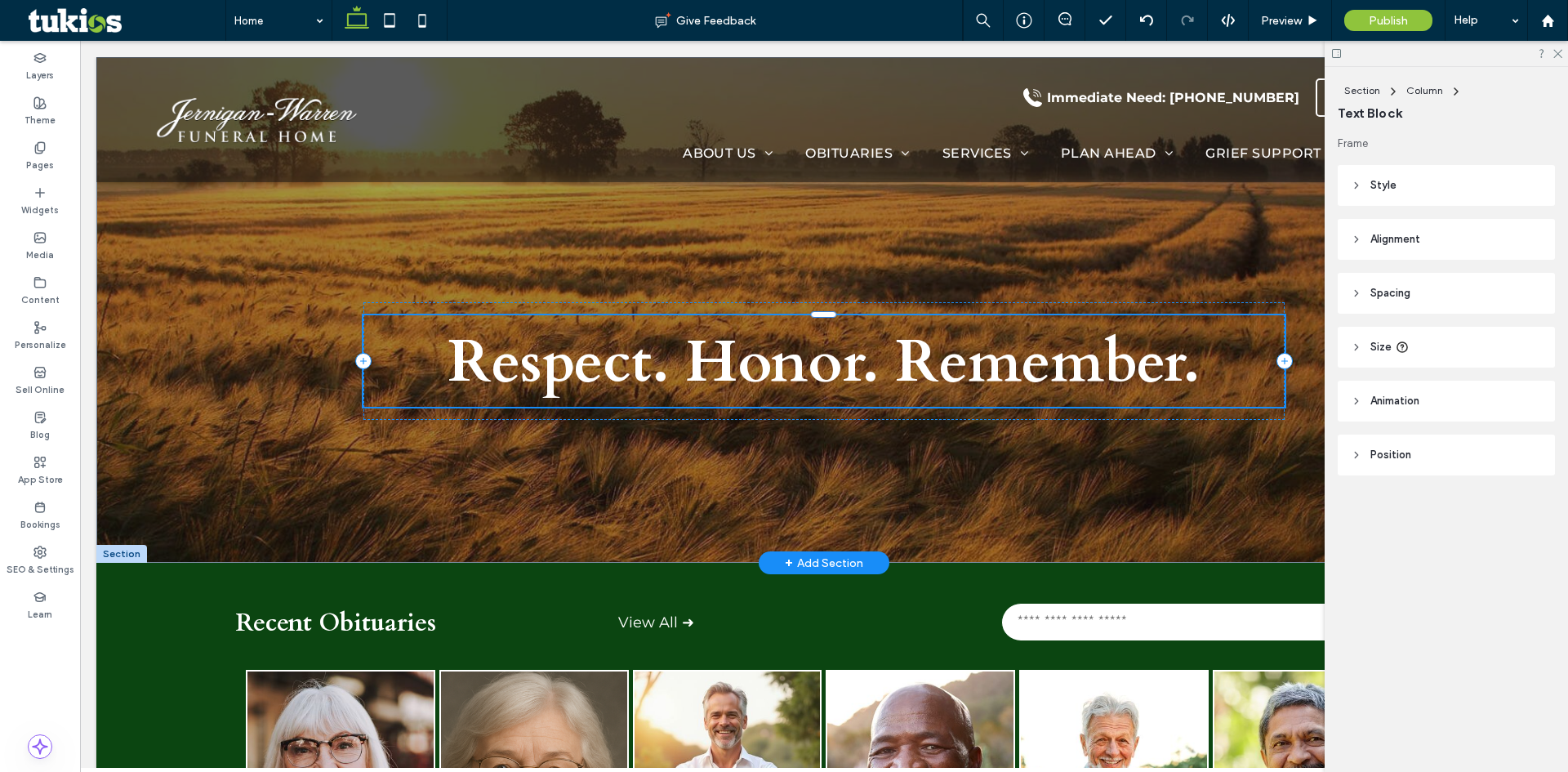
type input "*****"
type input "**"
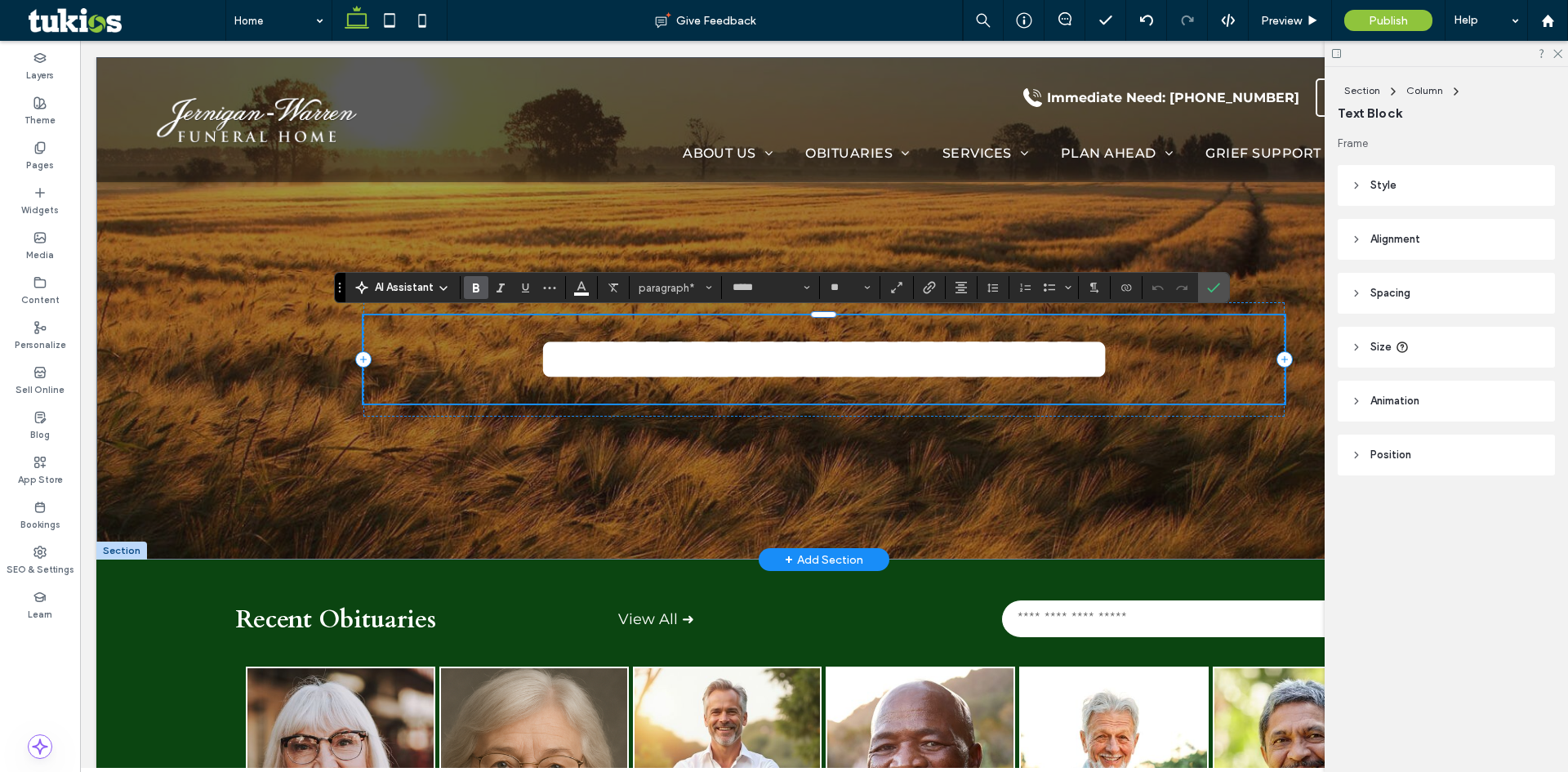
click at [736, 370] on strong "**********" at bounding box center [824, 359] width 572 height 58
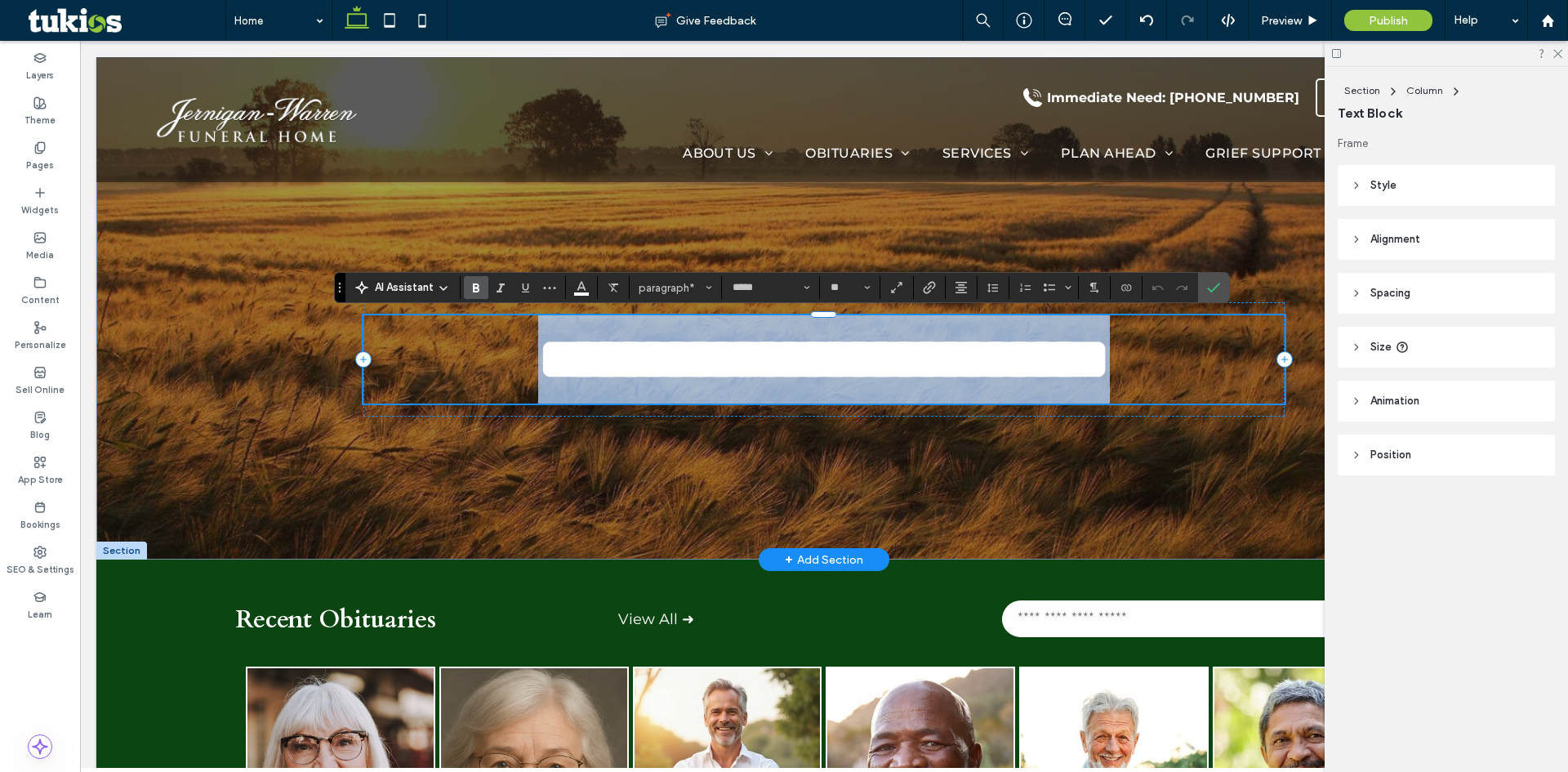
click at [736, 370] on strong "**********" at bounding box center [824, 359] width 572 height 58
type input "**********"
type input "**"
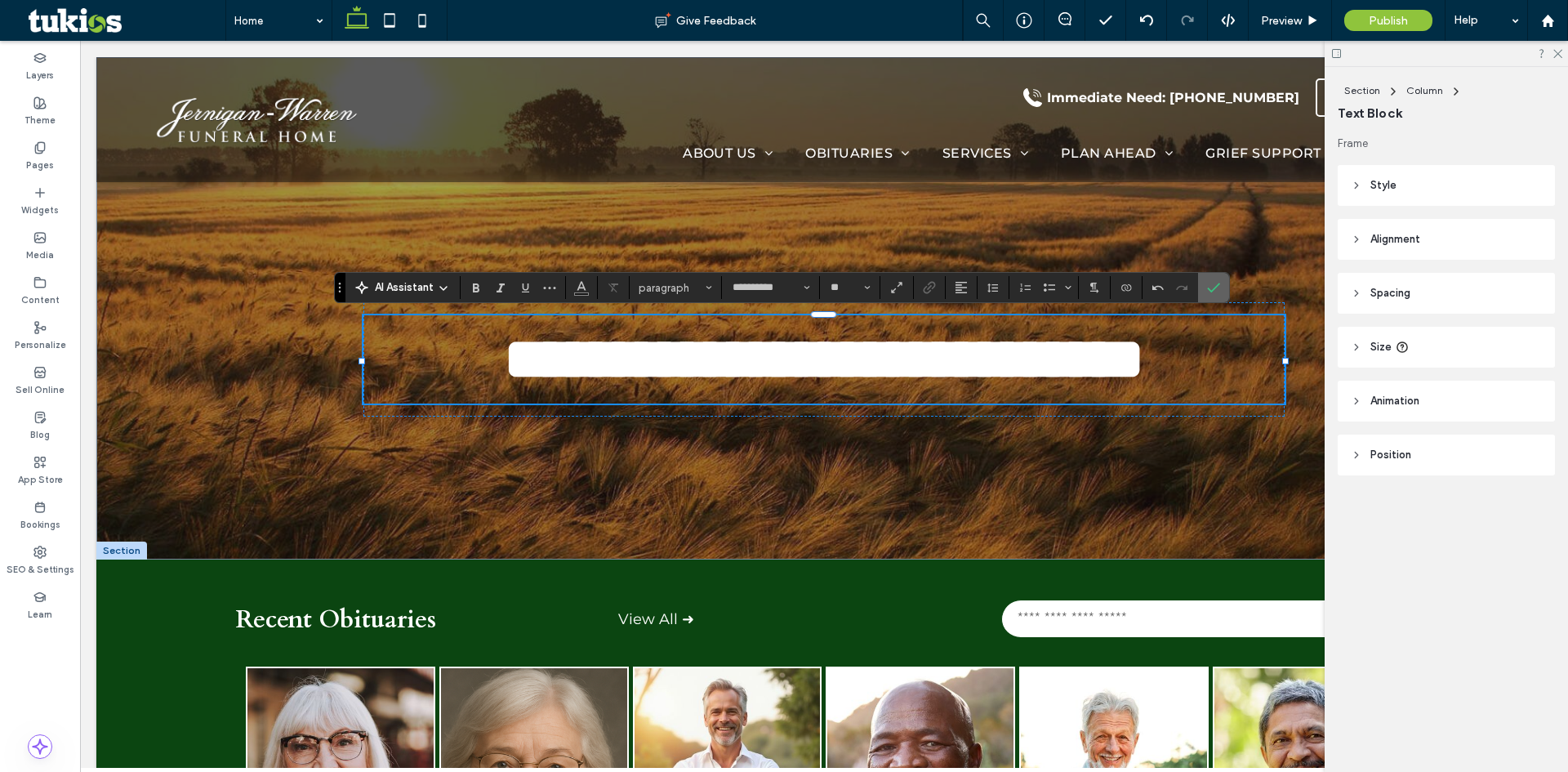
click at [1218, 290] on icon "Confirm" at bounding box center [1214, 287] width 13 height 13
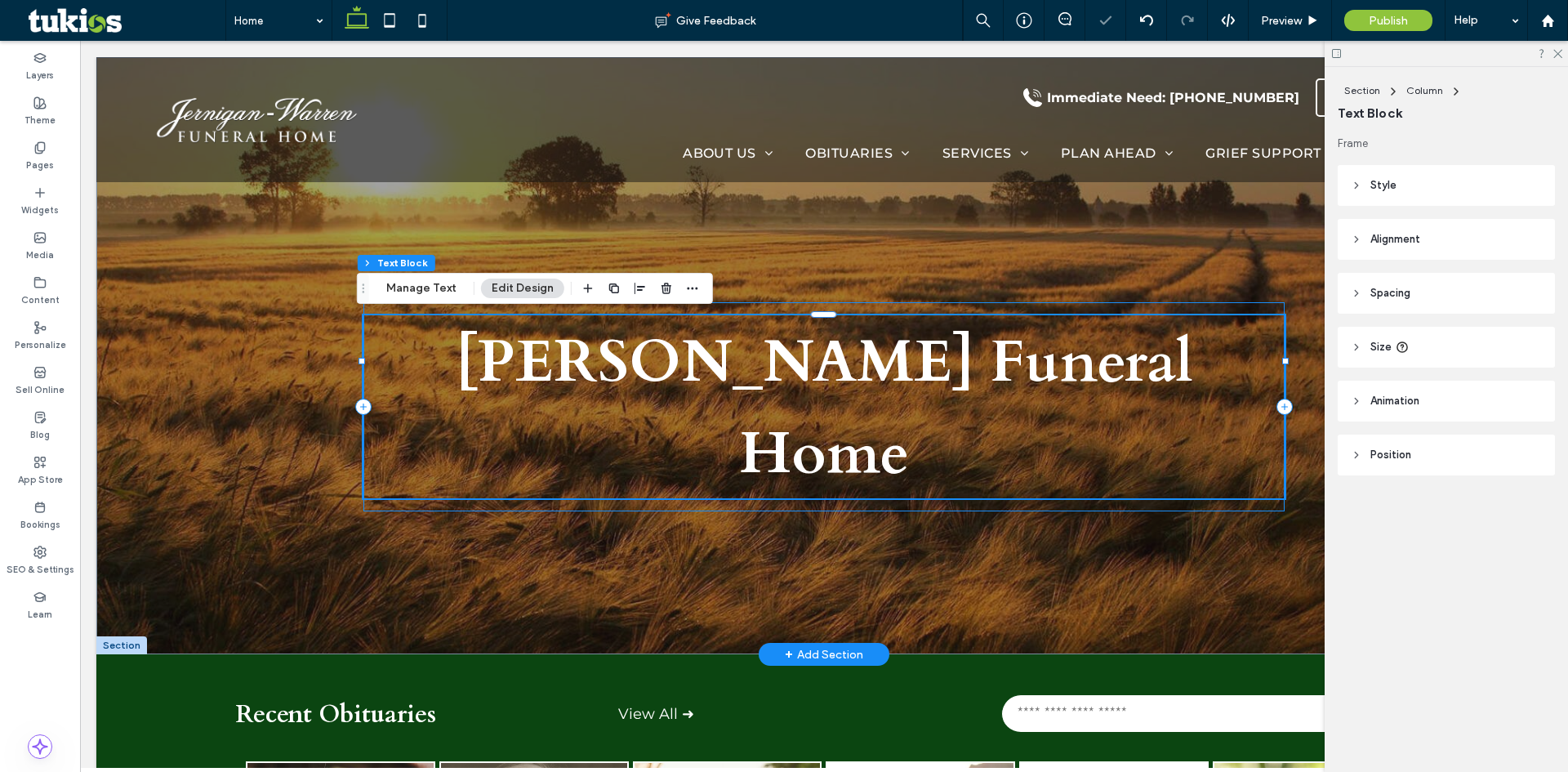
click at [1223, 305] on div "[PERSON_NAME] Funeral Home" at bounding box center [824, 406] width 923 height 209
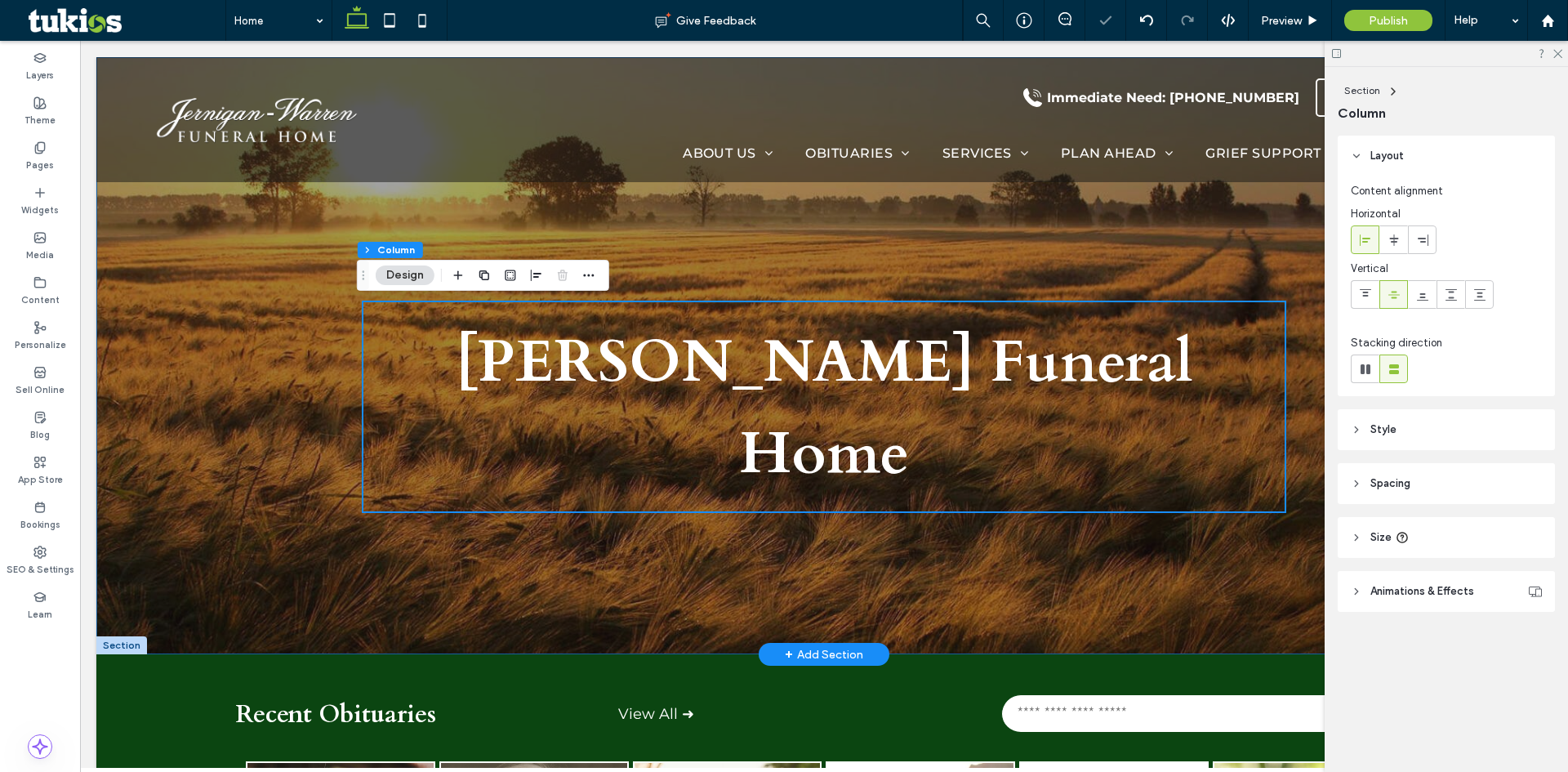
click at [999, 256] on div "[PERSON_NAME] Funeral Home" at bounding box center [824, 355] width 980 height 597
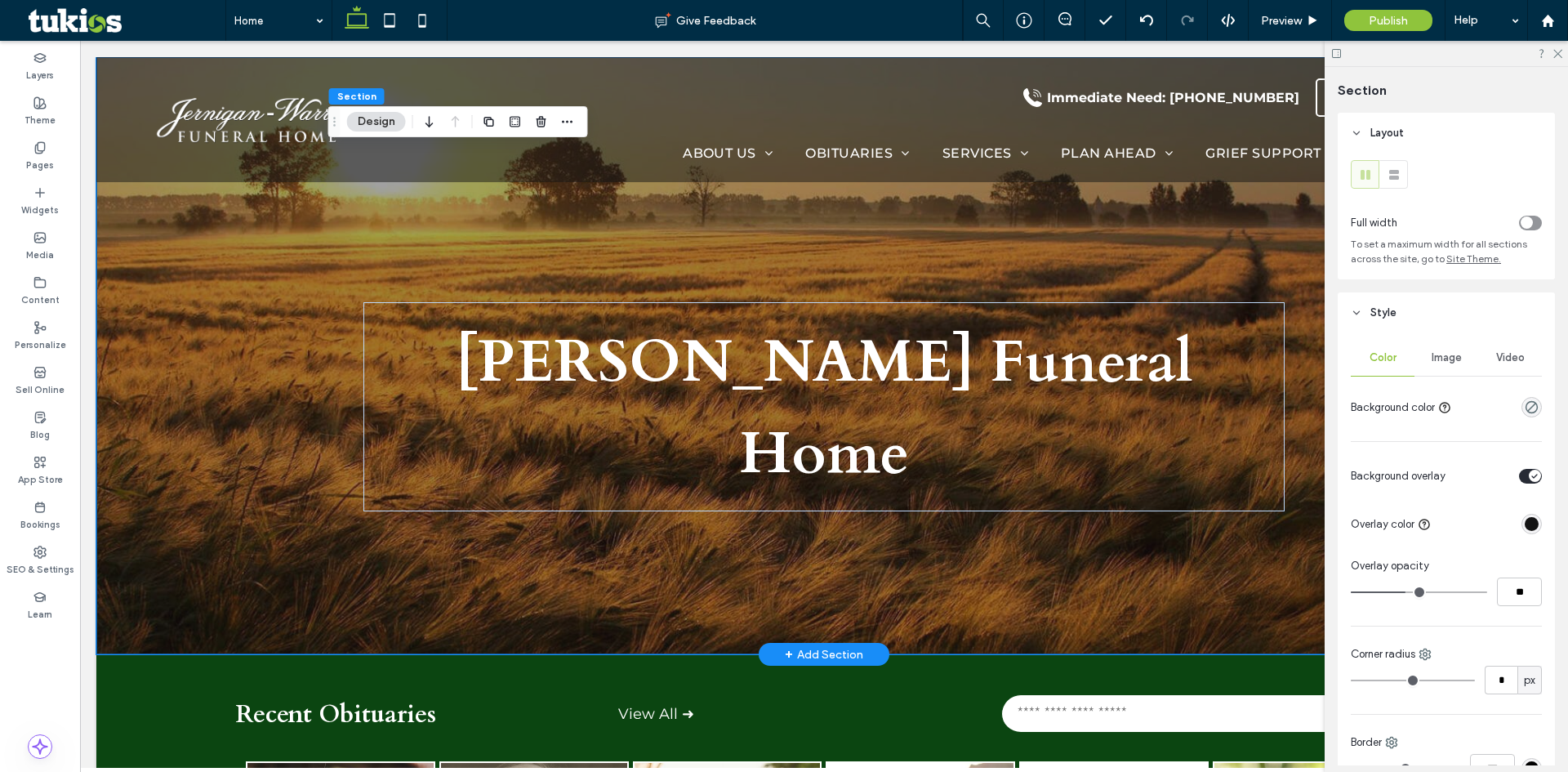
click at [297, 341] on div "[PERSON_NAME] Funeral Home" at bounding box center [824, 355] width 1455 height 597
click at [1508, 350] on div "Video" at bounding box center [1510, 358] width 64 height 36
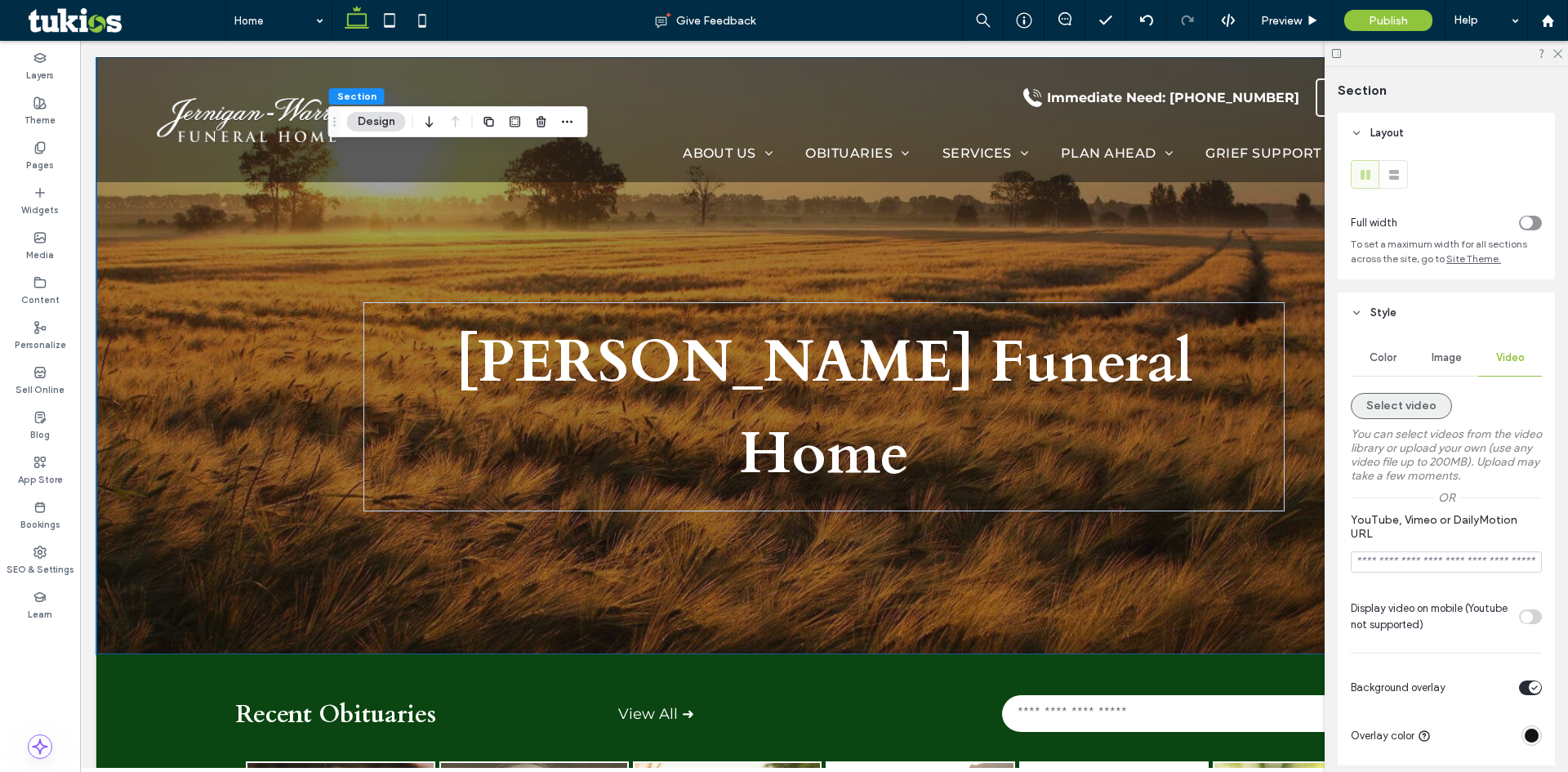
click at [1414, 410] on button "Select video" at bounding box center [1401, 405] width 101 height 26
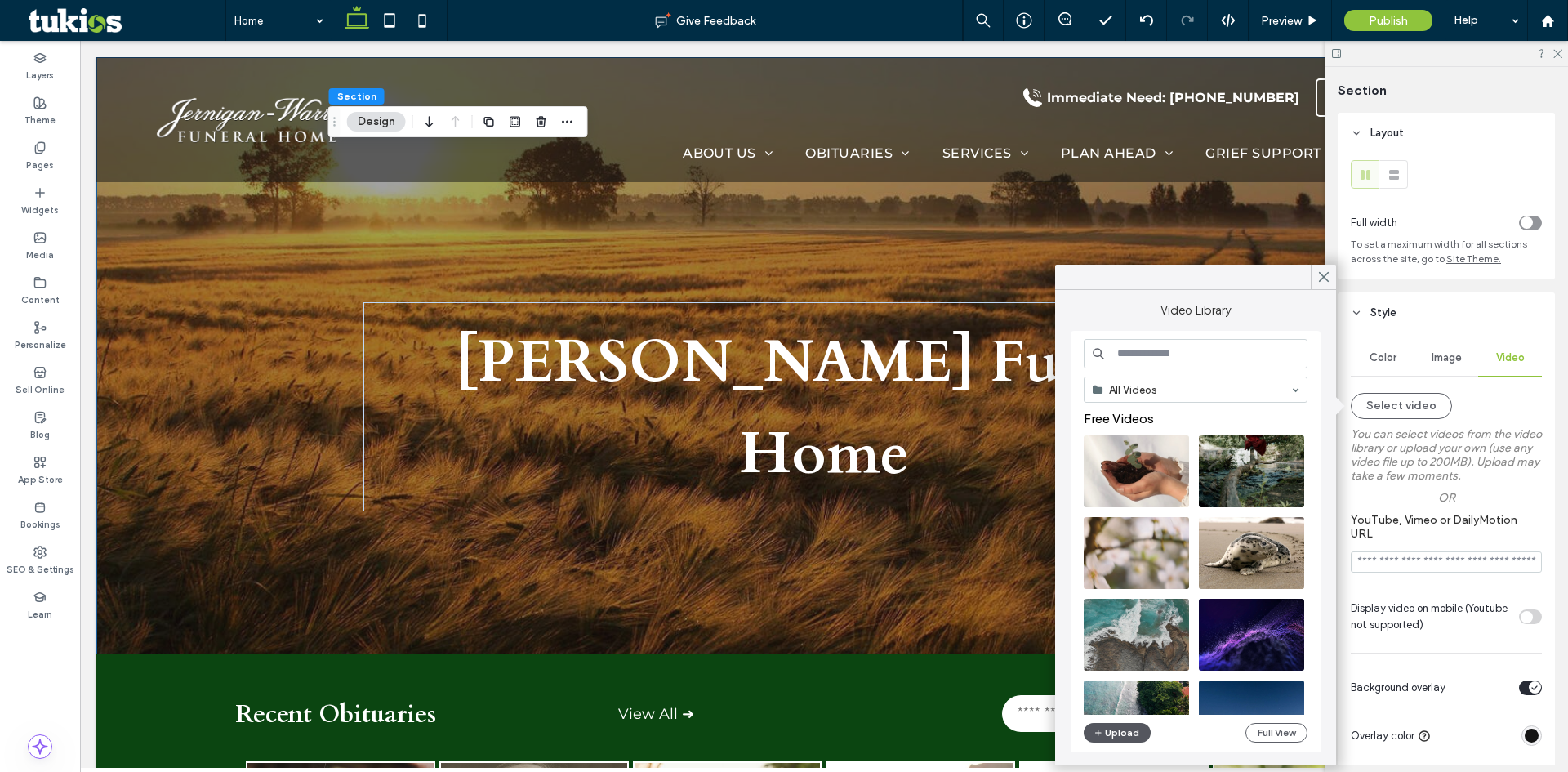
click at [1112, 729] on button "Upload" at bounding box center [1117, 733] width 67 height 20
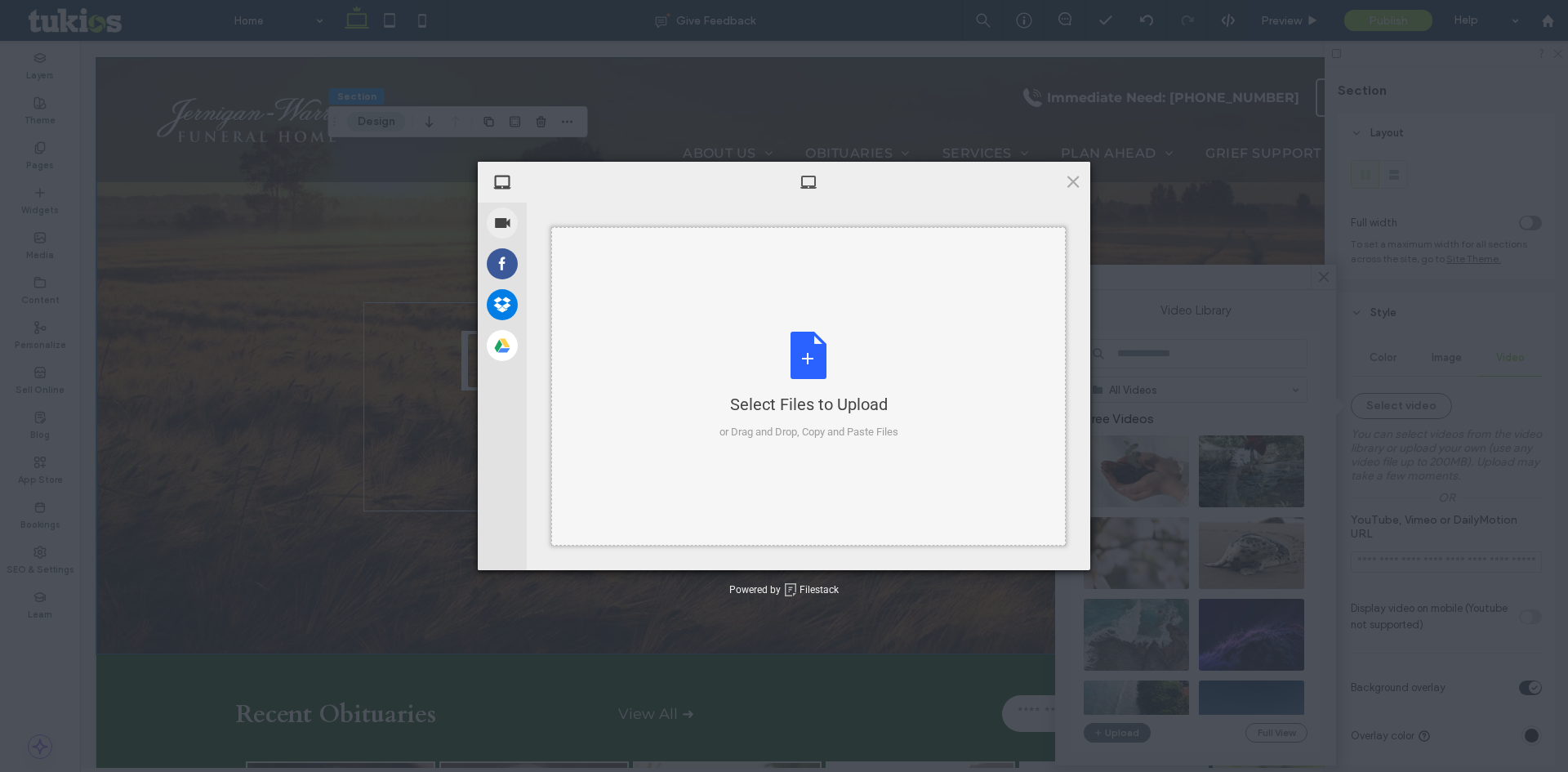
click at [744, 331] on div "Select Files to Upload or Drag and Drop, Copy and Paste Files" at bounding box center [808, 386] width 178 height 108
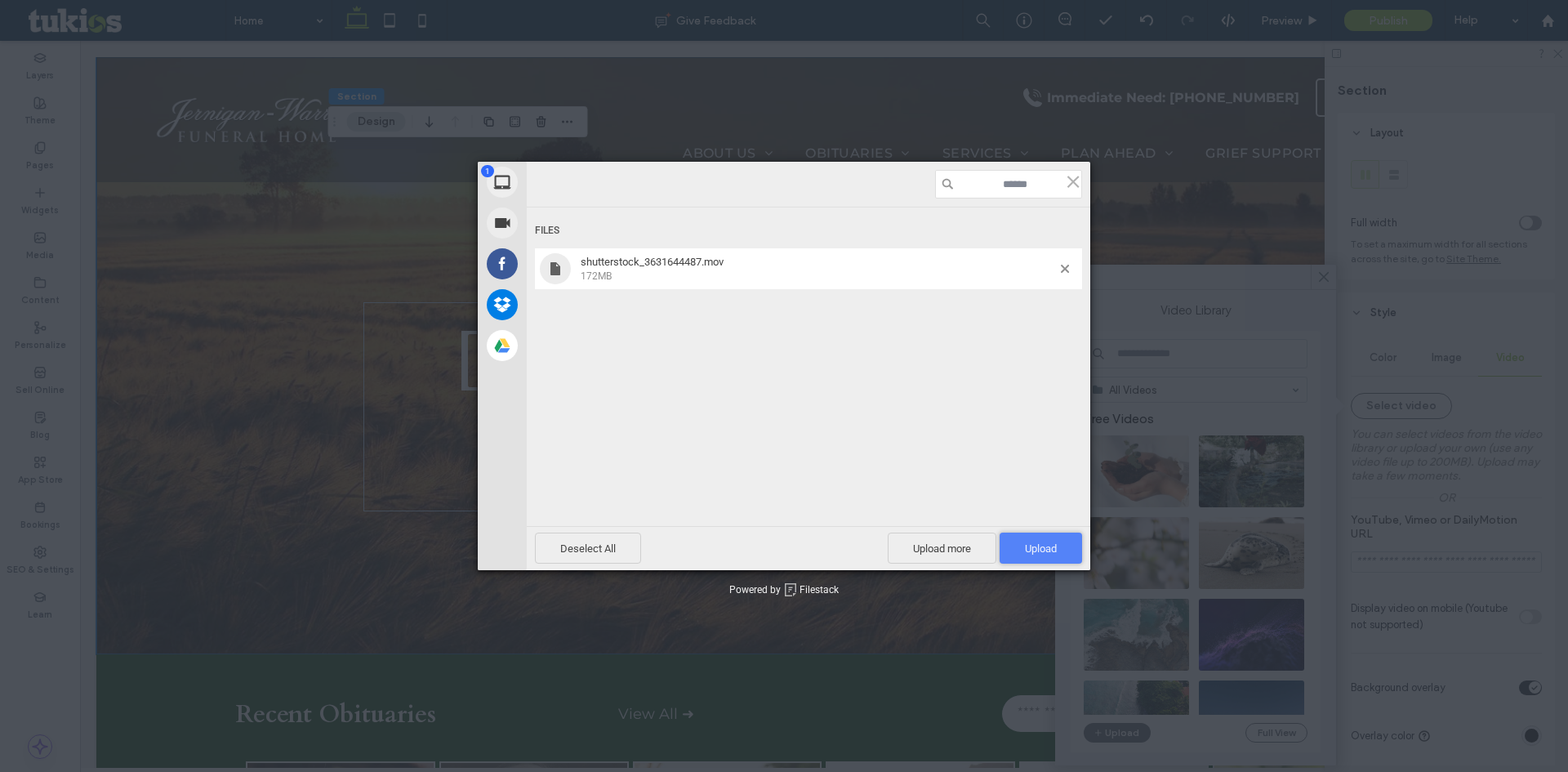
click at [1046, 541] on span "Upload 1" at bounding box center [1041, 548] width 83 height 31
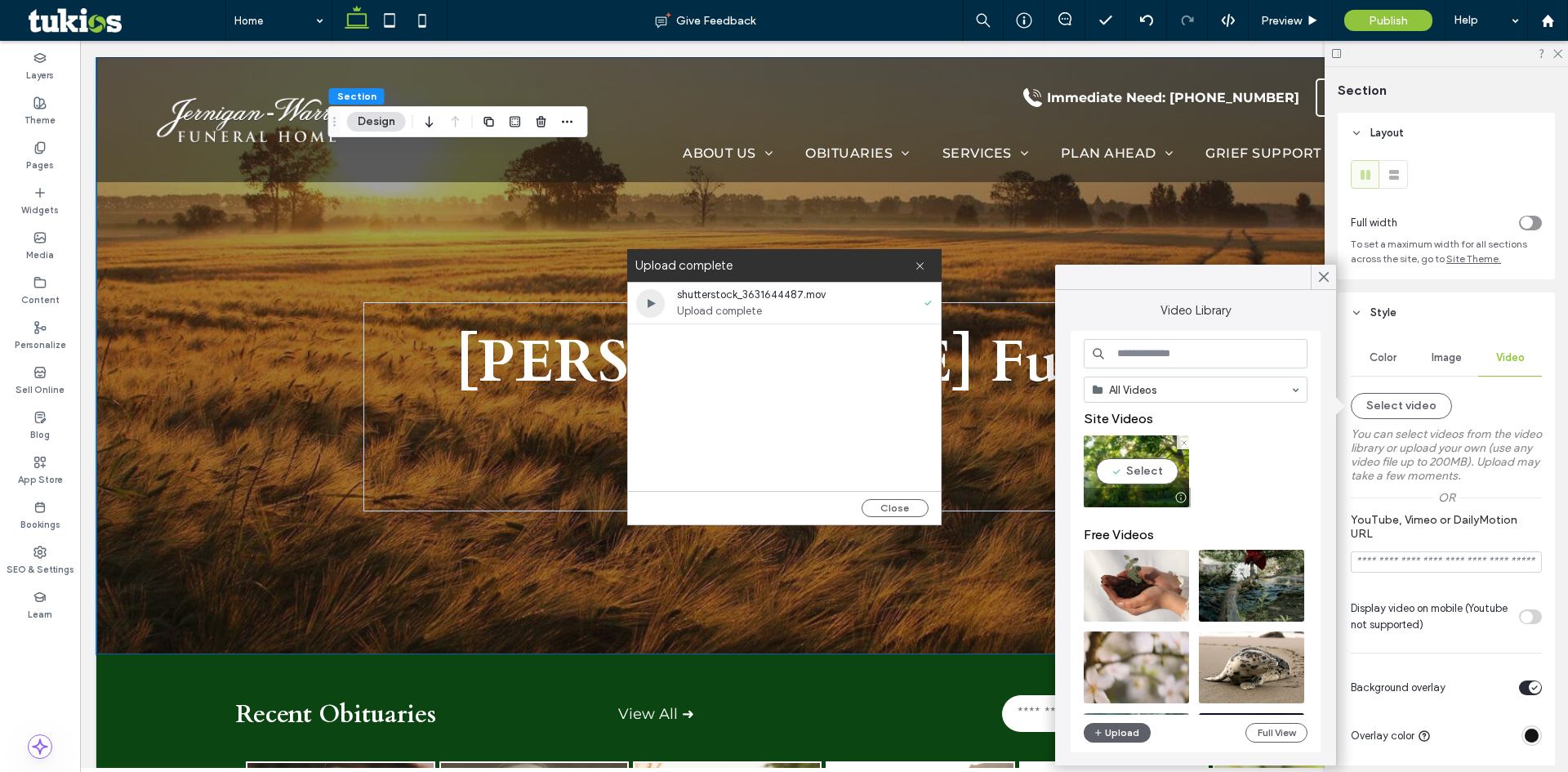
click at [1136, 469] on video at bounding box center [1136, 471] width 106 height 72
type input "**********"
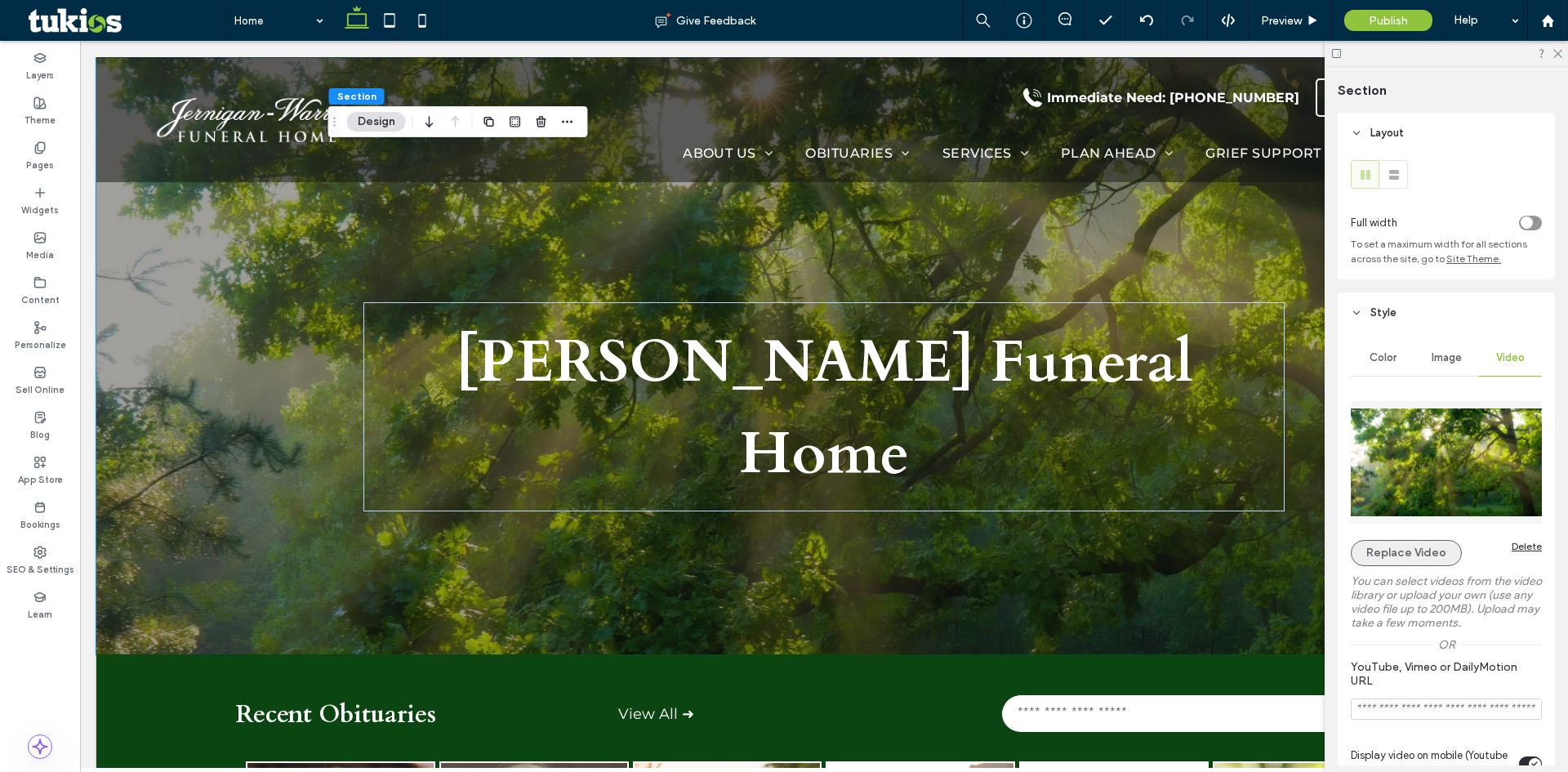
click at [1390, 556] on button "Replace Video" at bounding box center [1406, 553] width 111 height 26
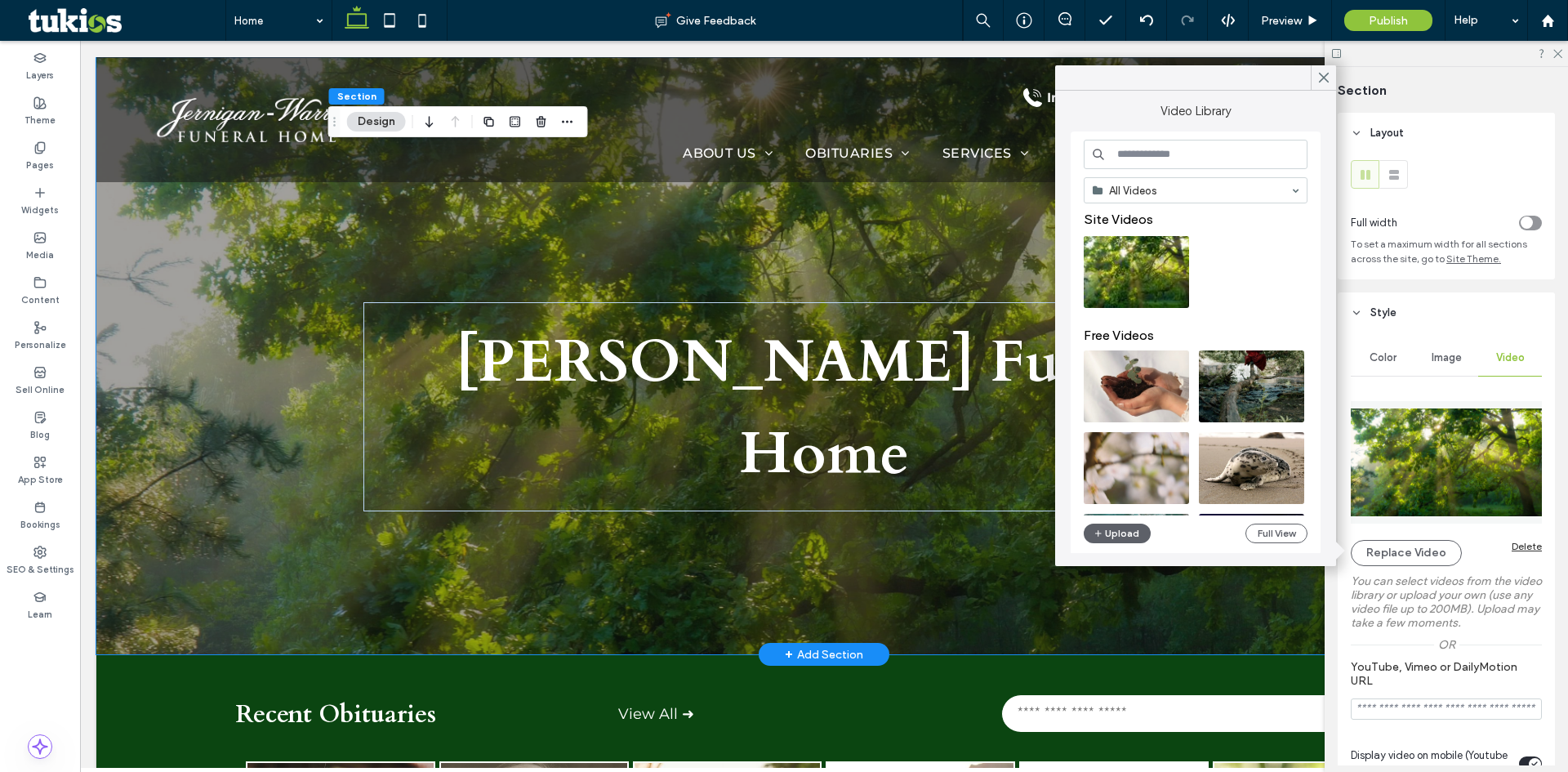
click at [259, 494] on div at bounding box center [824, 355] width 1455 height 597
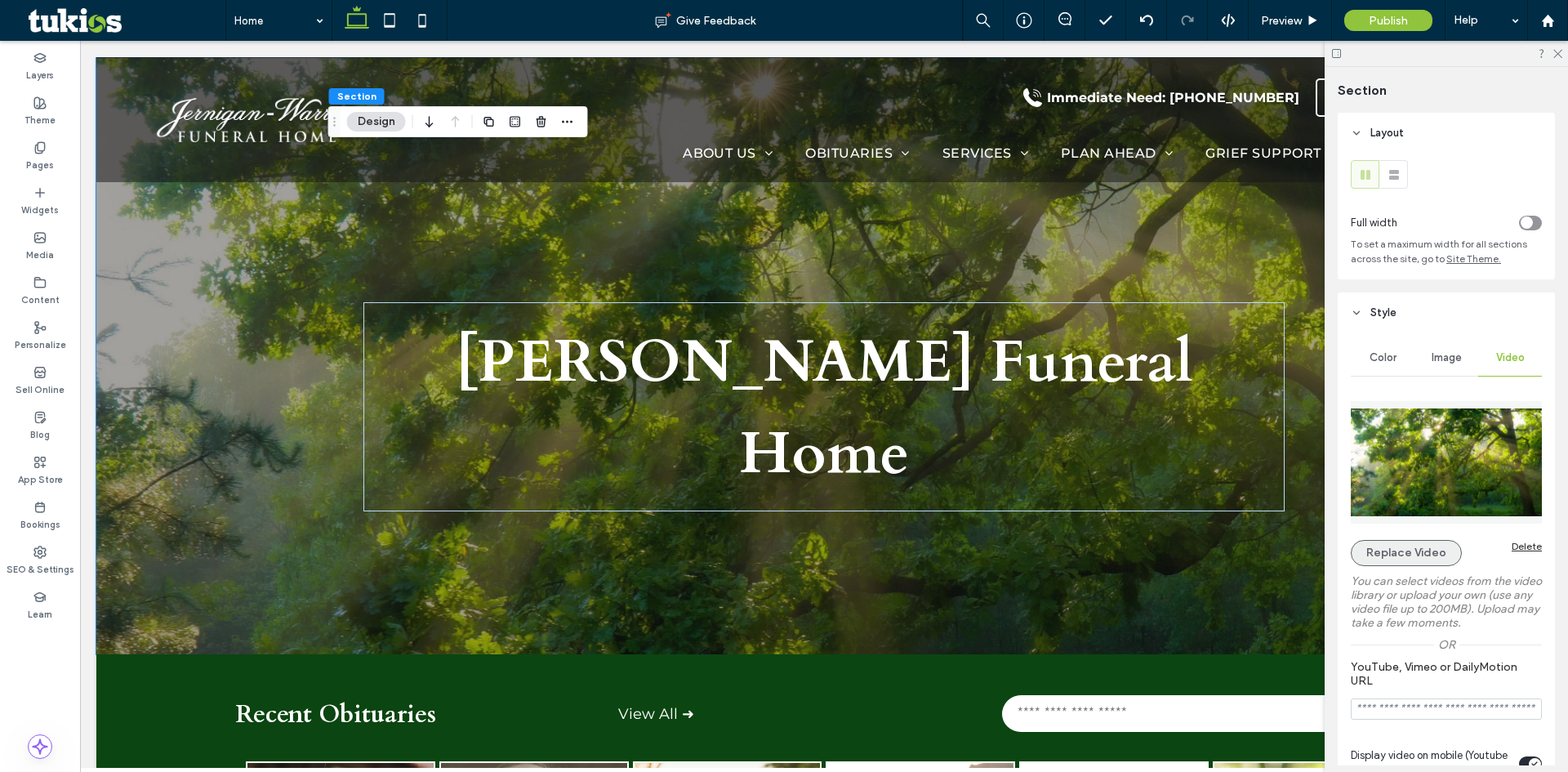
click at [1371, 546] on button "Replace Video" at bounding box center [1406, 553] width 111 height 26
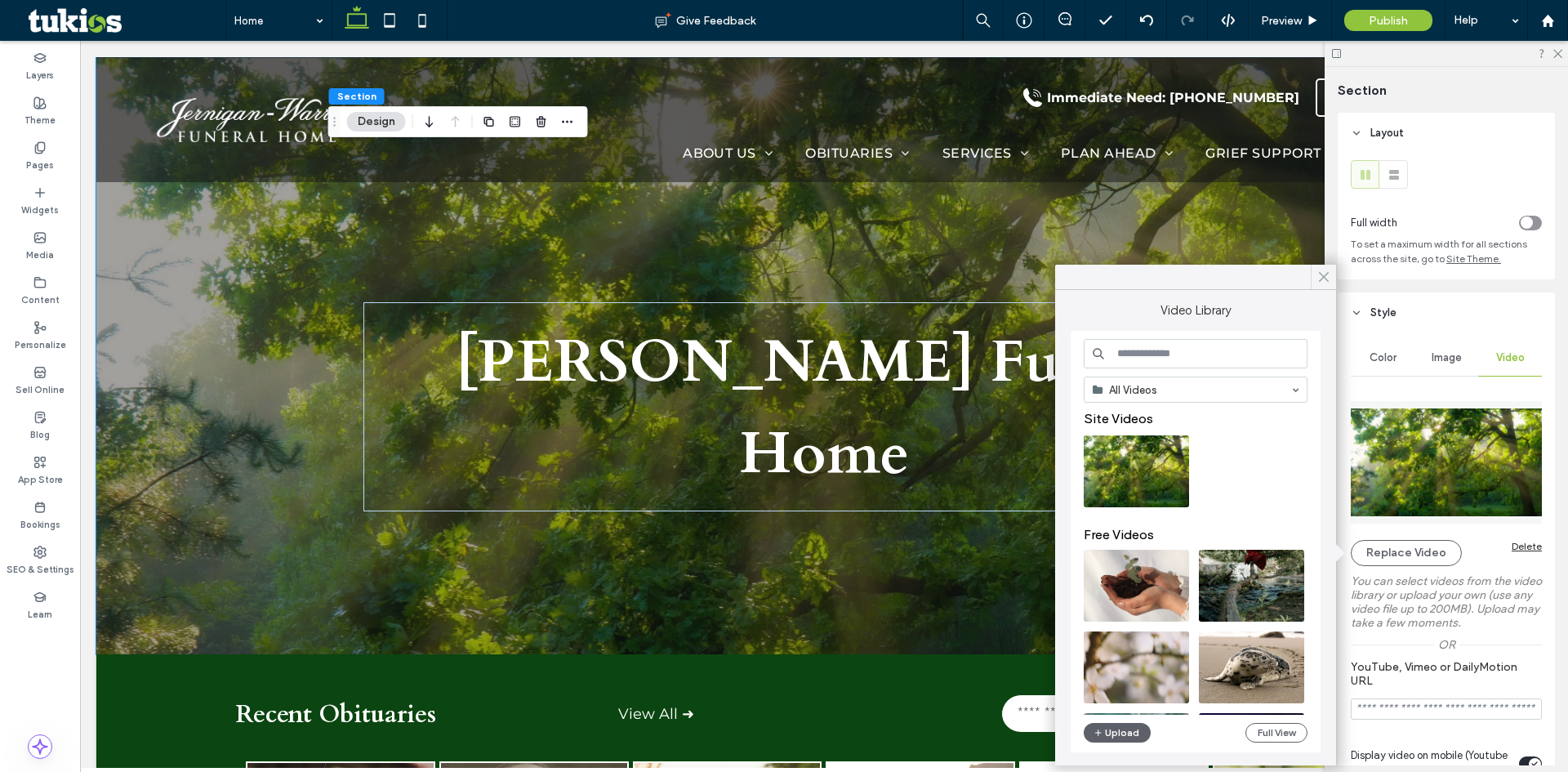
drag, startPoint x: 1319, startPoint y: 280, endPoint x: 1332, endPoint y: 289, distance: 15.8
click at [1319, 280] on icon at bounding box center [1324, 277] width 15 height 15
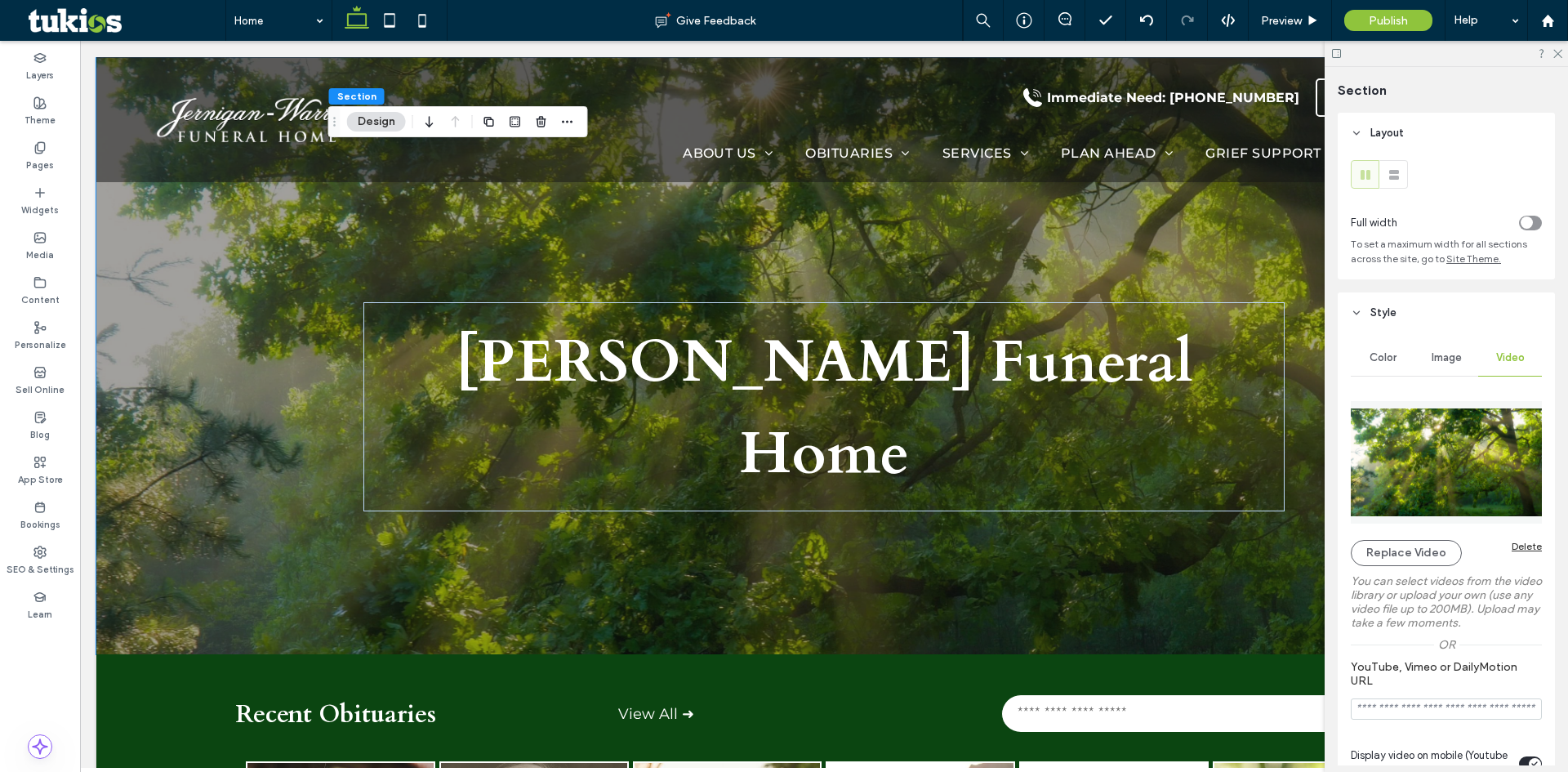
click at [1451, 362] on span "Image" at bounding box center [1447, 358] width 30 height 13
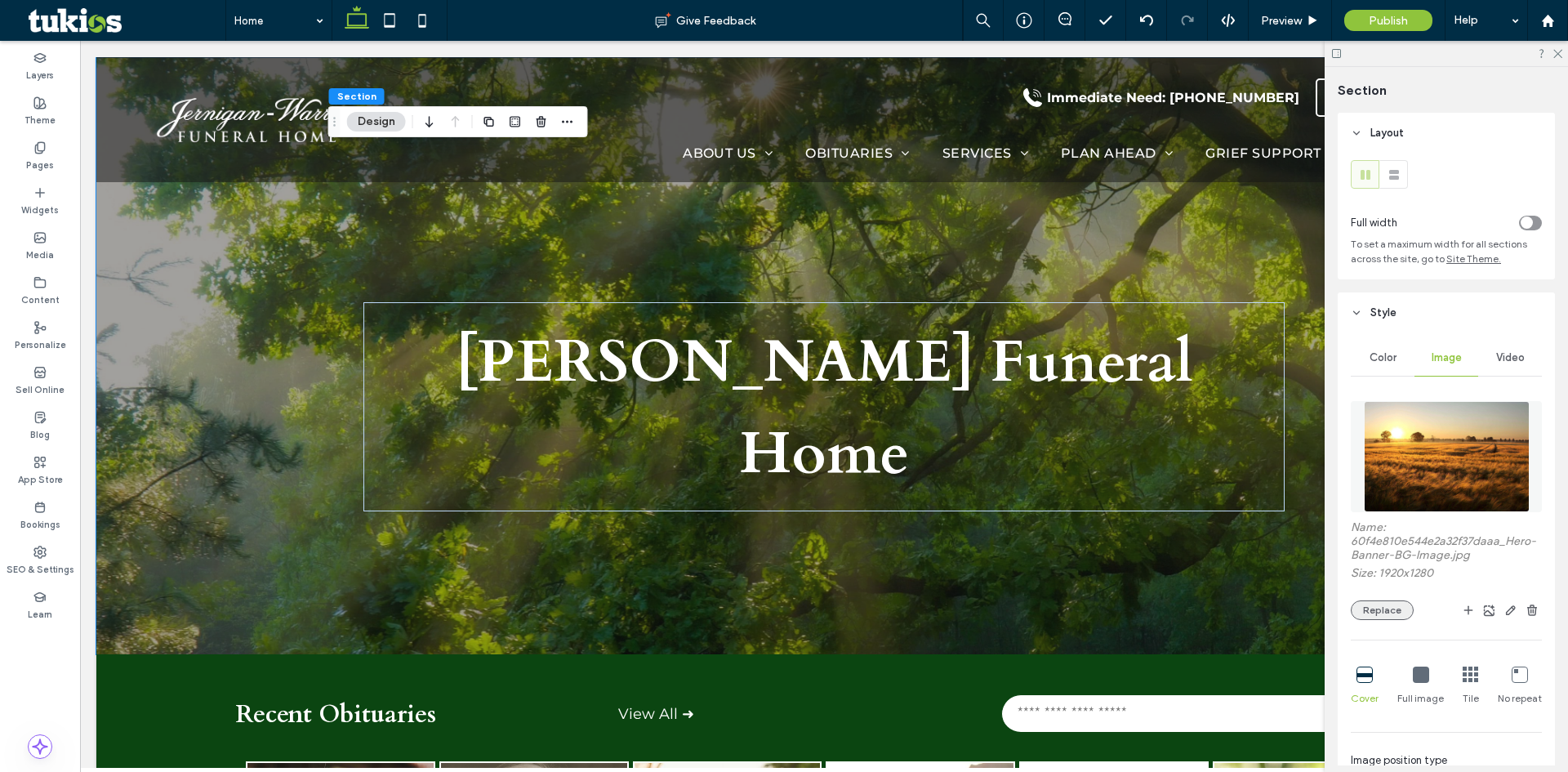
click at [1393, 614] on button "Replace" at bounding box center [1382, 610] width 63 height 20
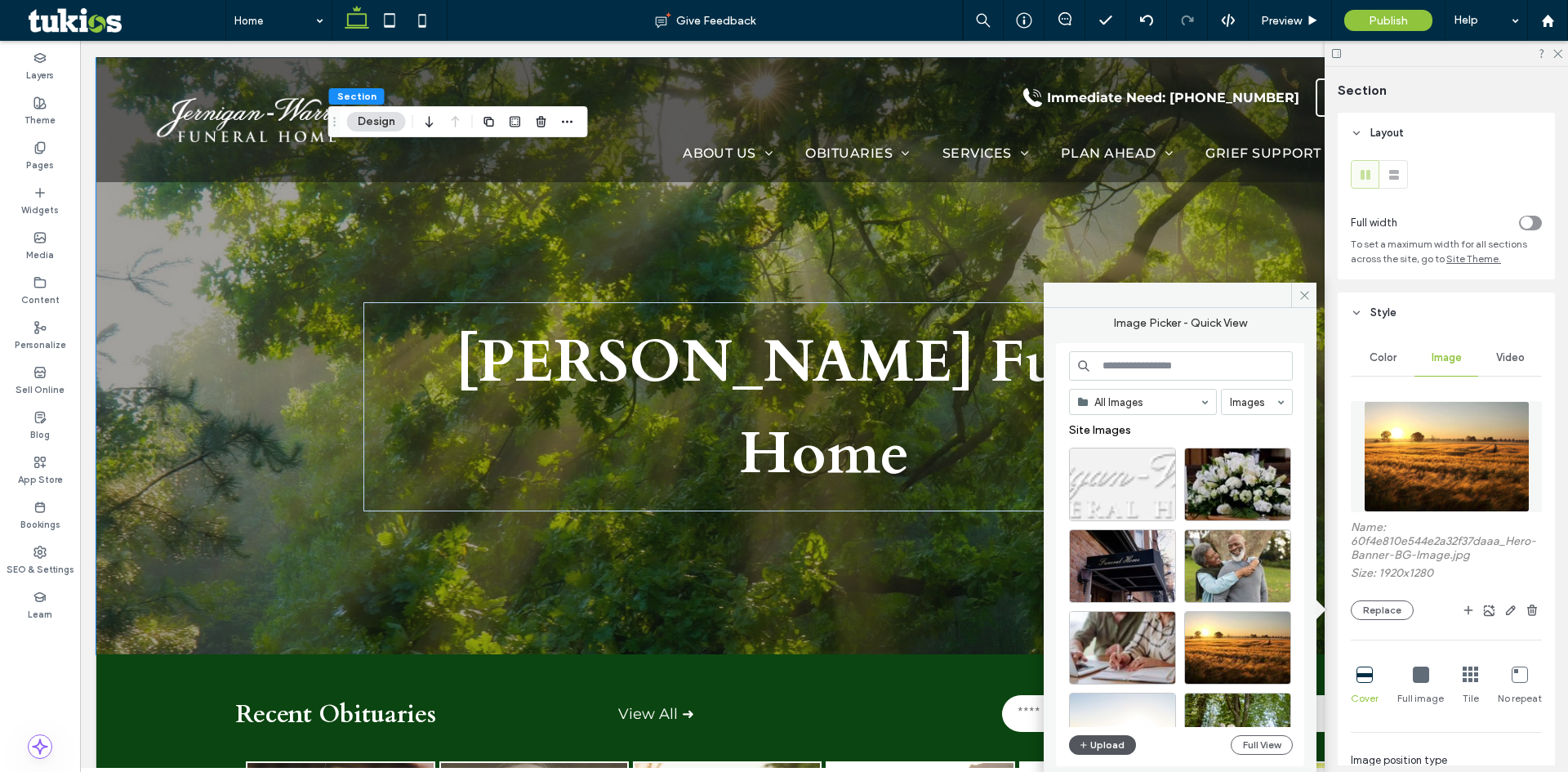
click at [1113, 742] on button "Upload" at bounding box center [1102, 745] width 67 height 20
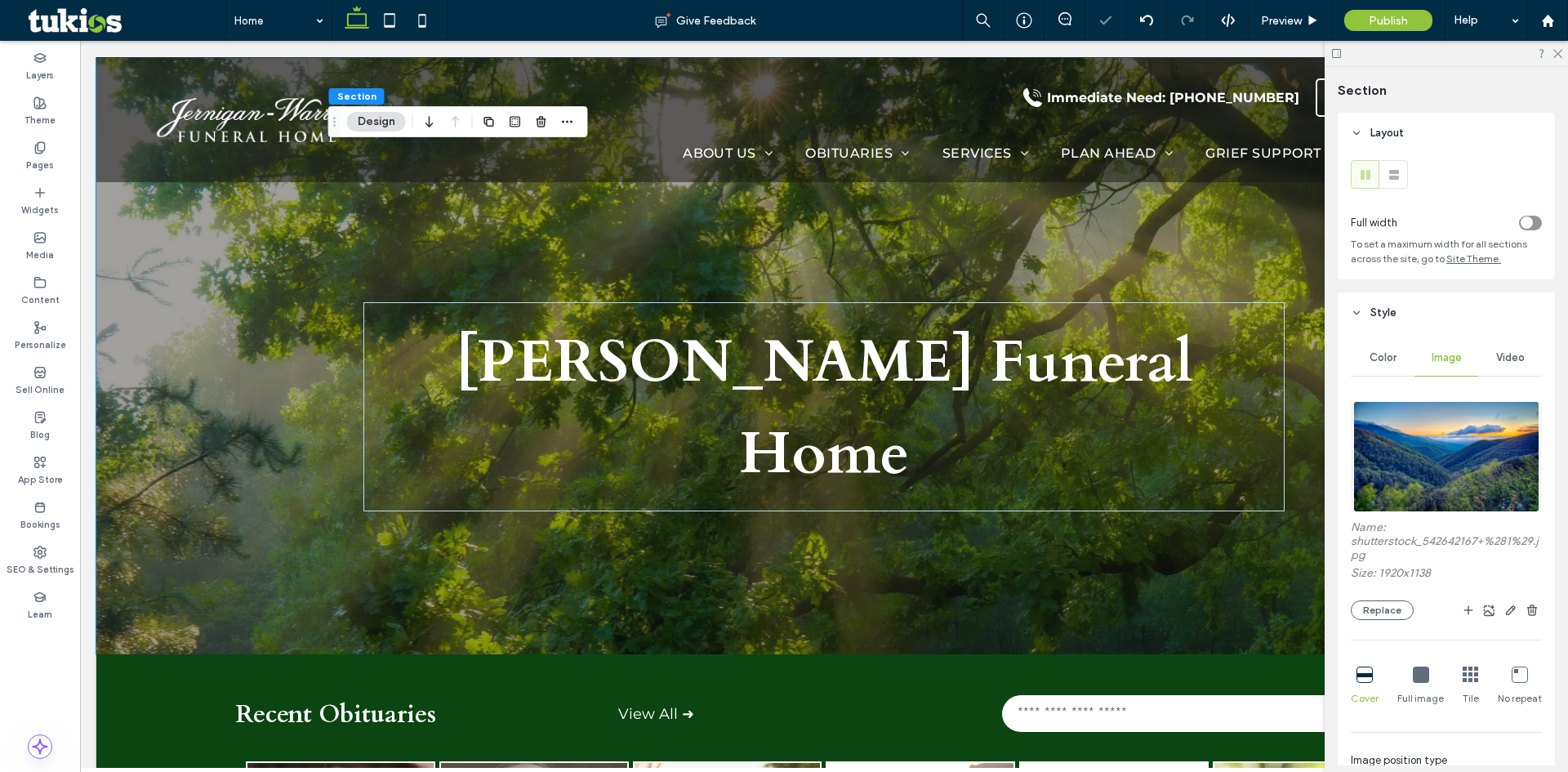
click at [1510, 375] on div "Video" at bounding box center [1510, 358] width 64 height 36
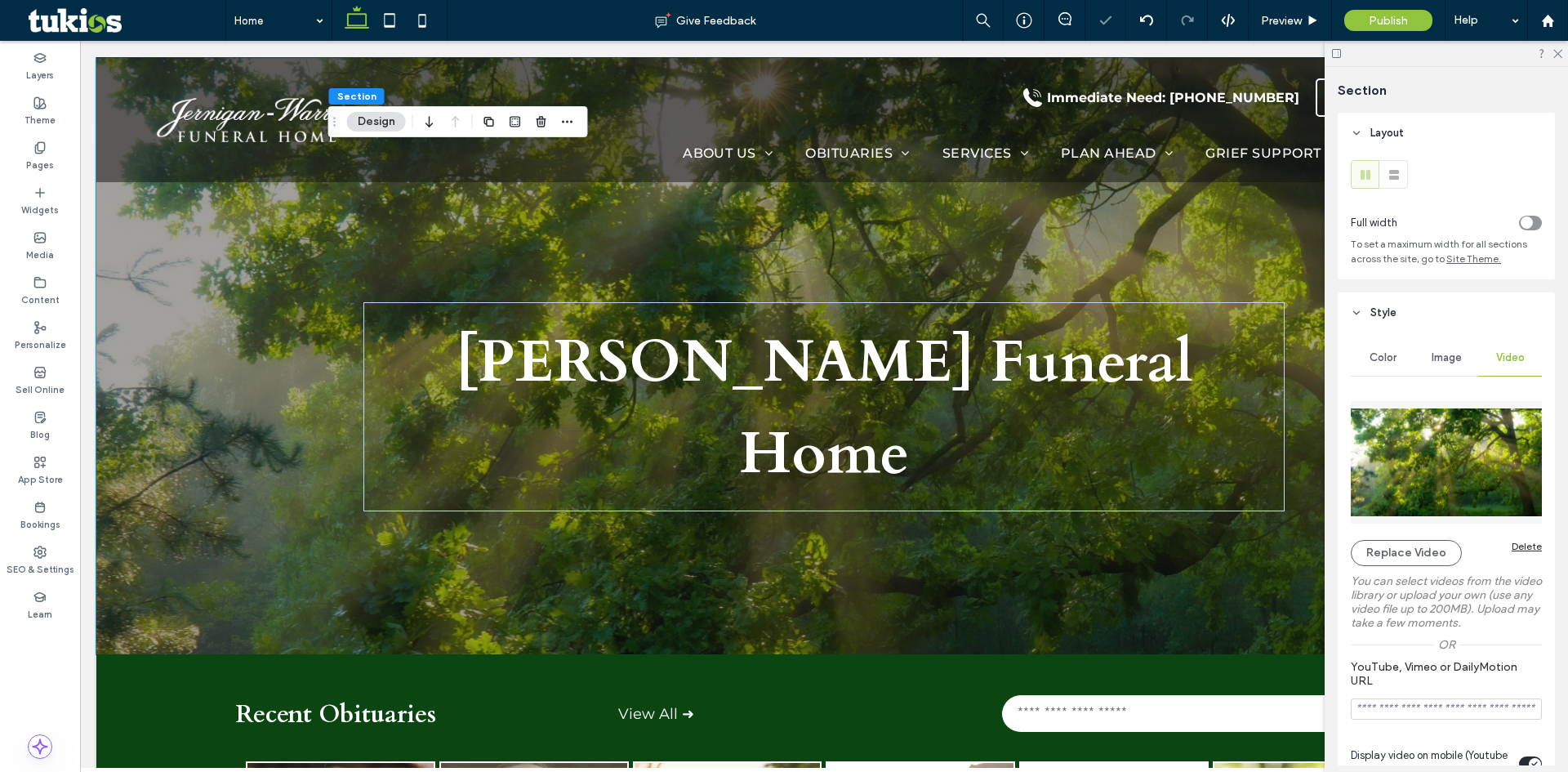
click at [1501, 545] on div "Replace Video Delete" at bounding box center [1445, 553] width 191 height 26
click at [1522, 551] on div "Delete" at bounding box center [1527, 546] width 30 height 12
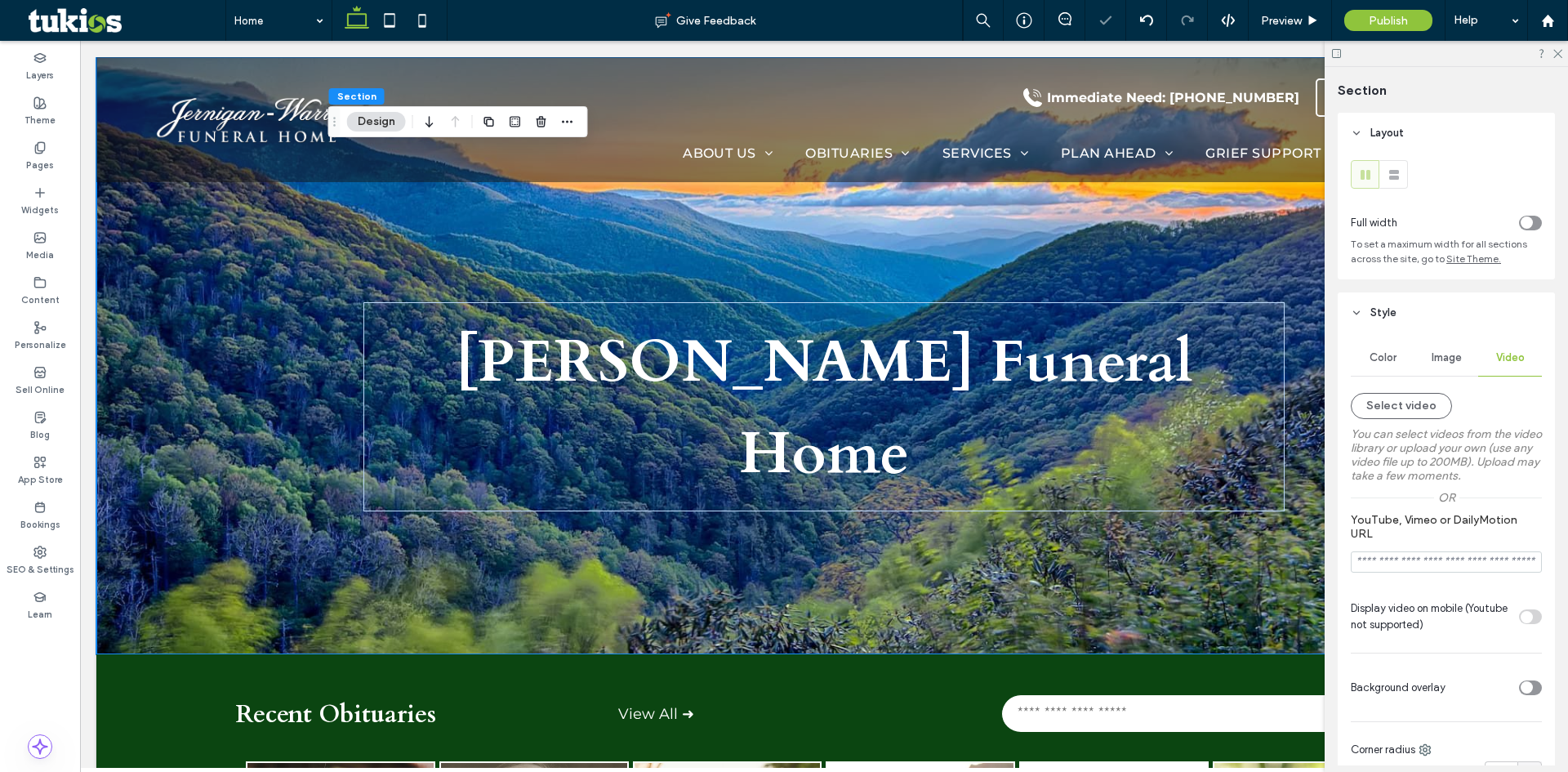
click at [1379, 352] on span "Color" at bounding box center [1383, 358] width 27 height 13
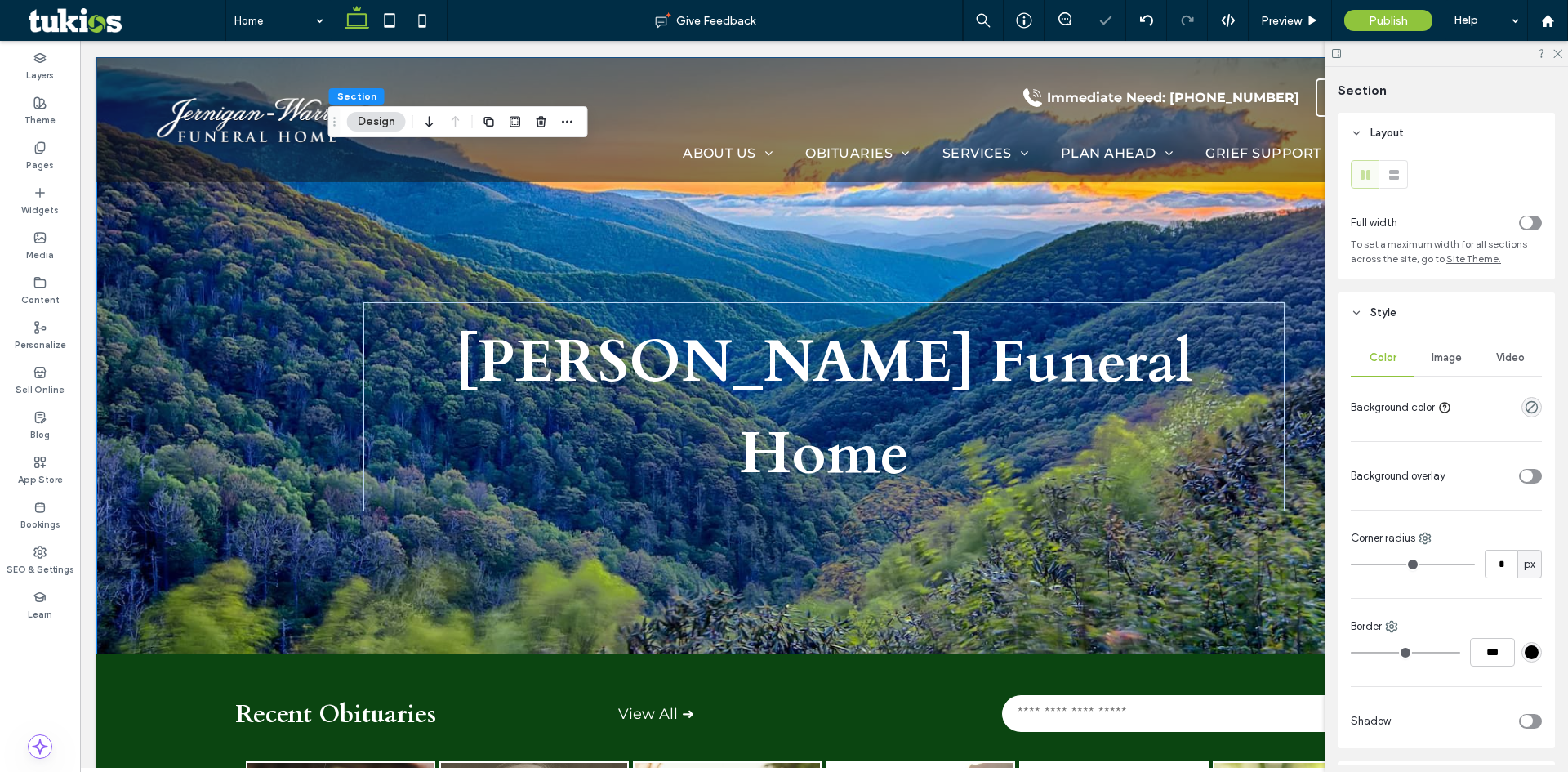
click at [1436, 353] on span "Image" at bounding box center [1447, 358] width 30 height 13
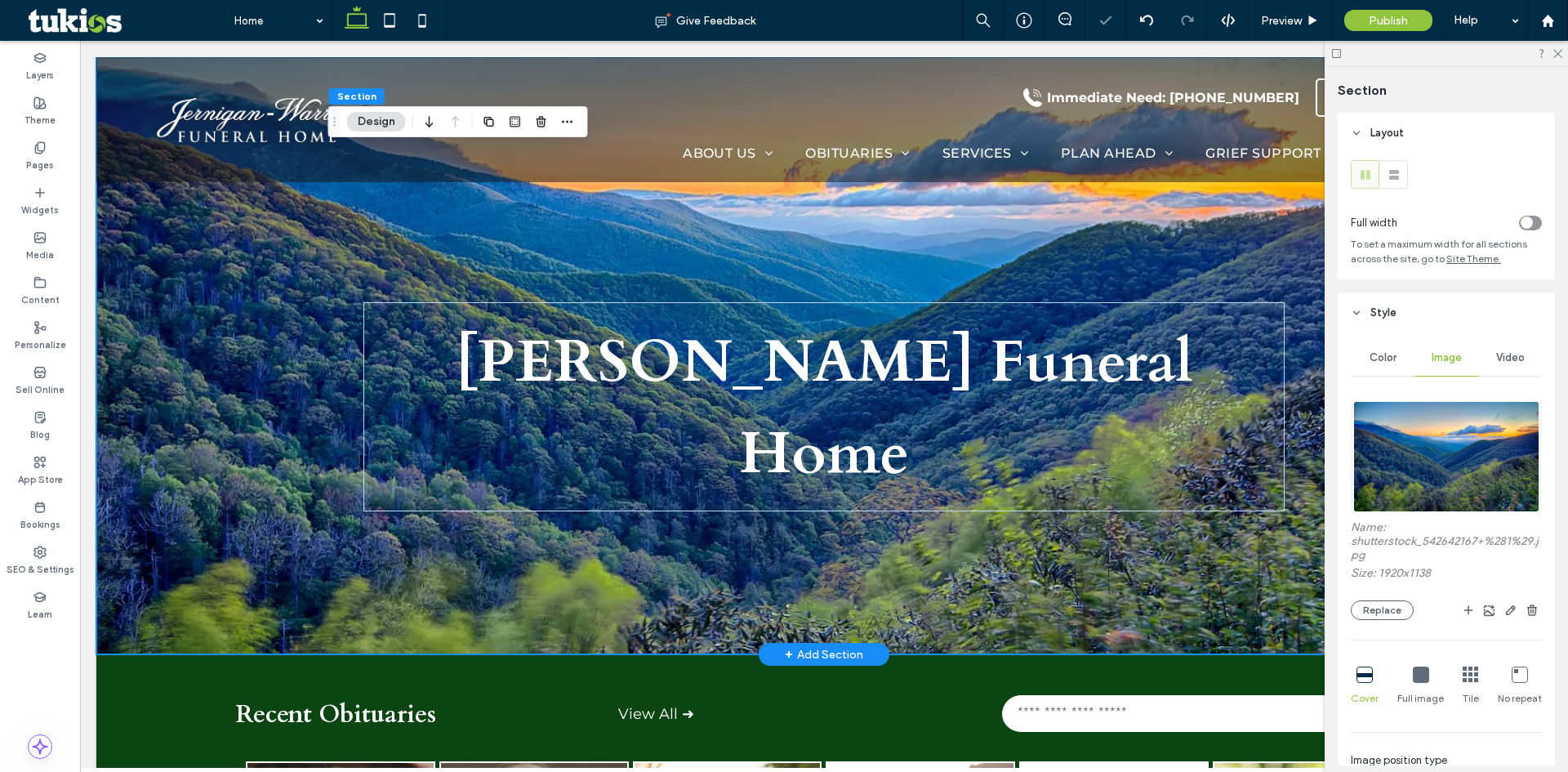
click at [1012, 459] on div "[PERSON_NAME] Funeral Home" at bounding box center [824, 355] width 980 height 597
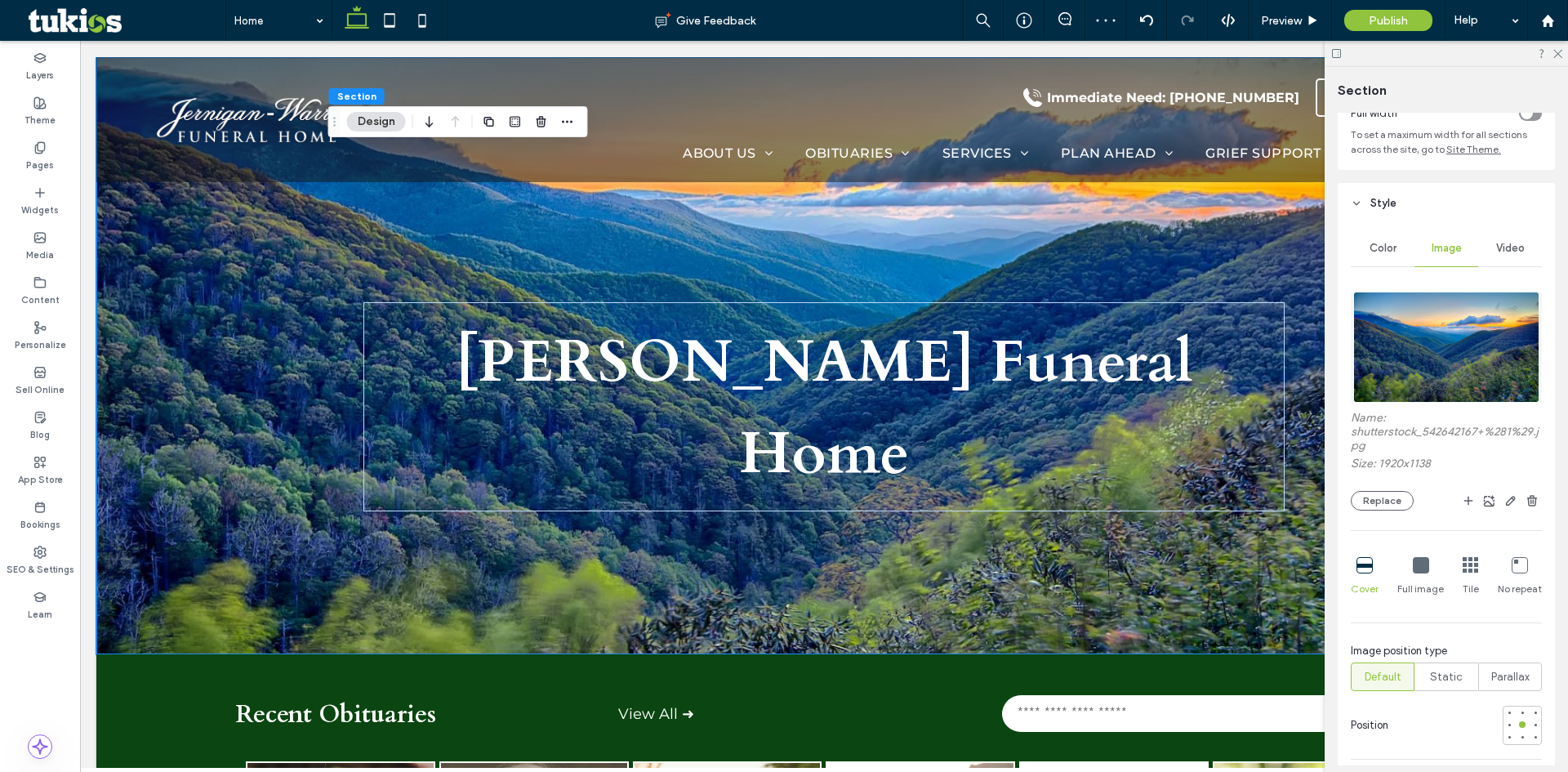
scroll to position [327, 0]
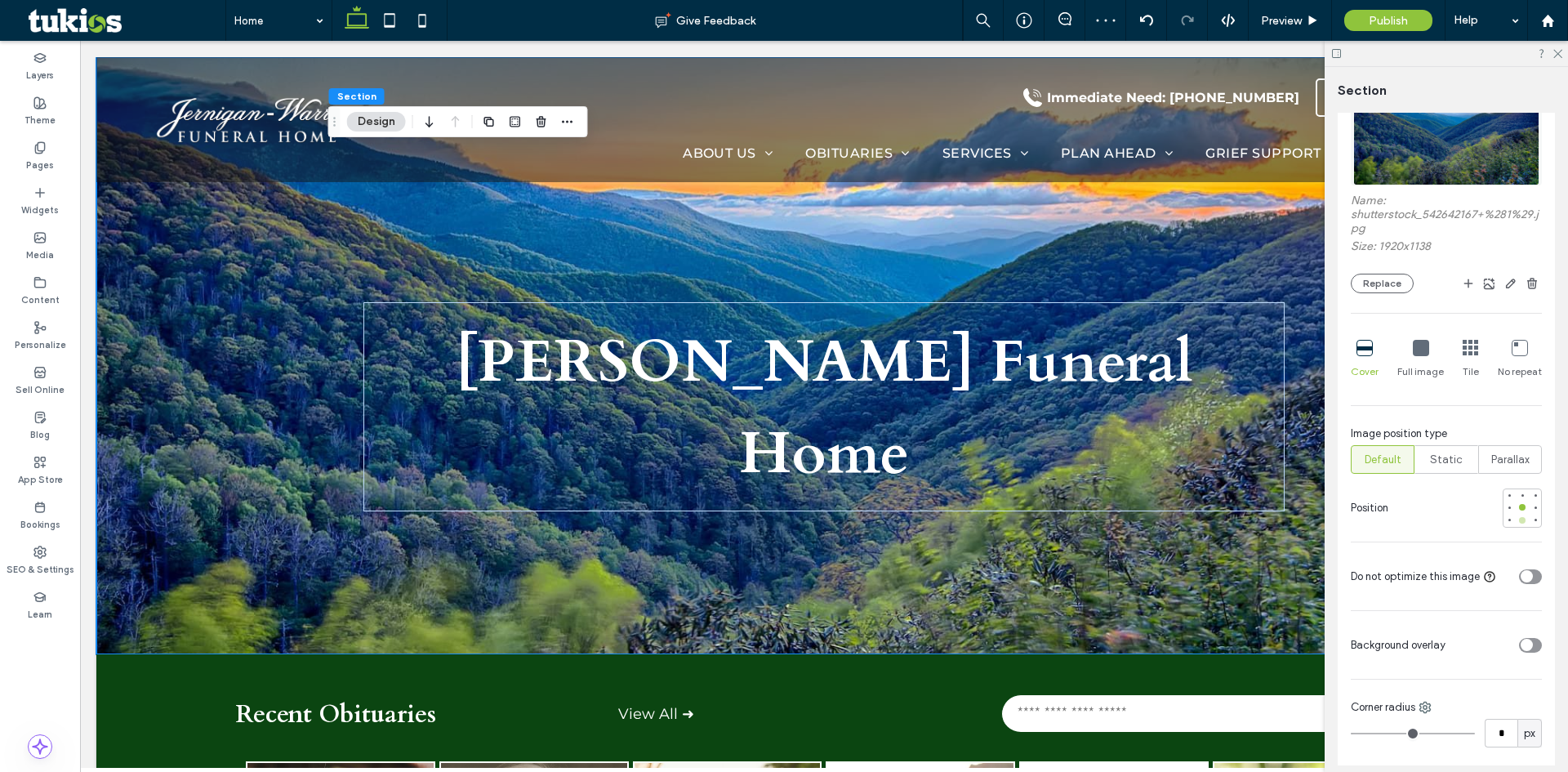
click at [1519, 518] on div at bounding box center [1522, 521] width 12 height 12
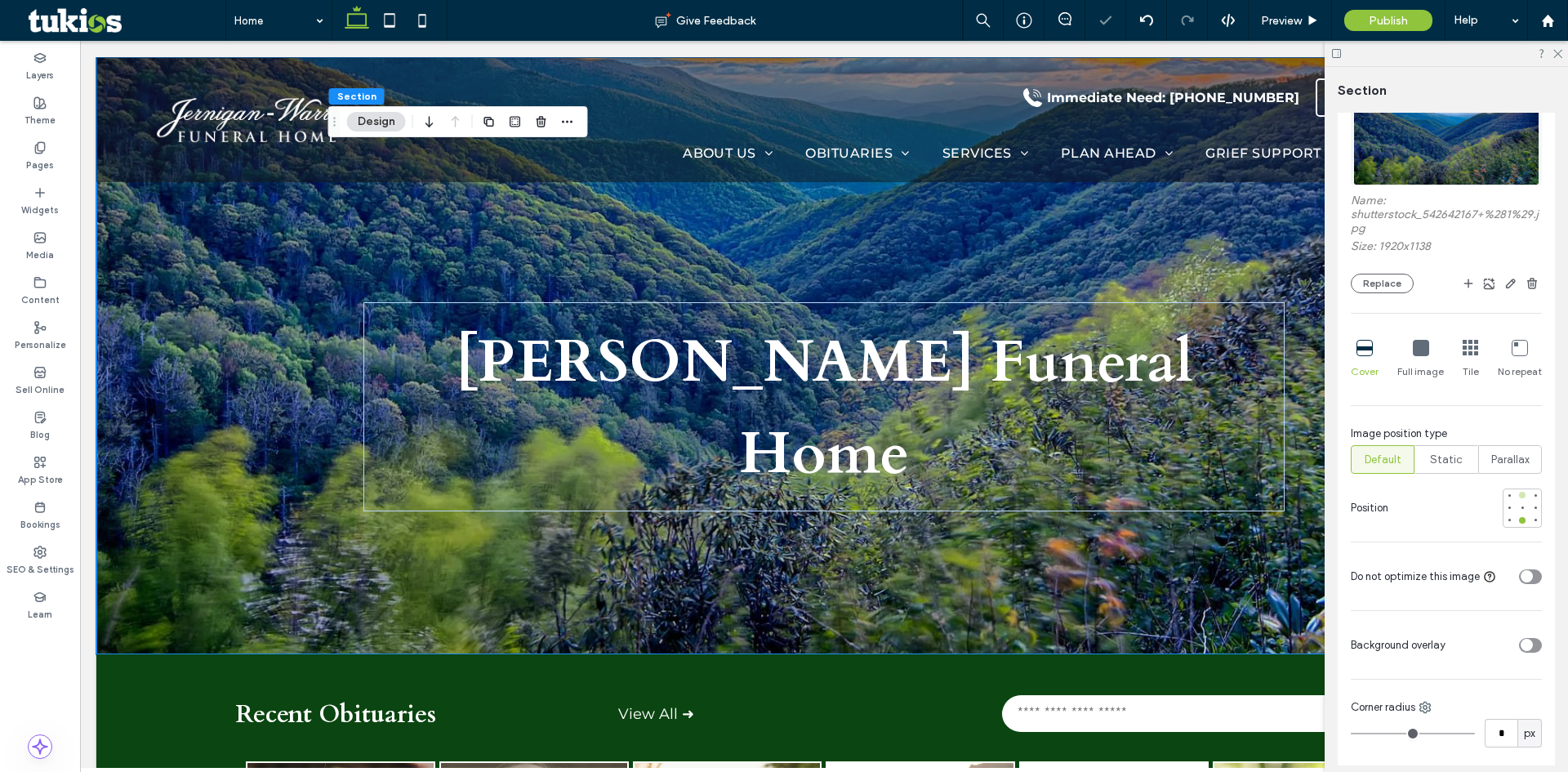
click at [1519, 492] on div at bounding box center [1522, 495] width 6 height 6
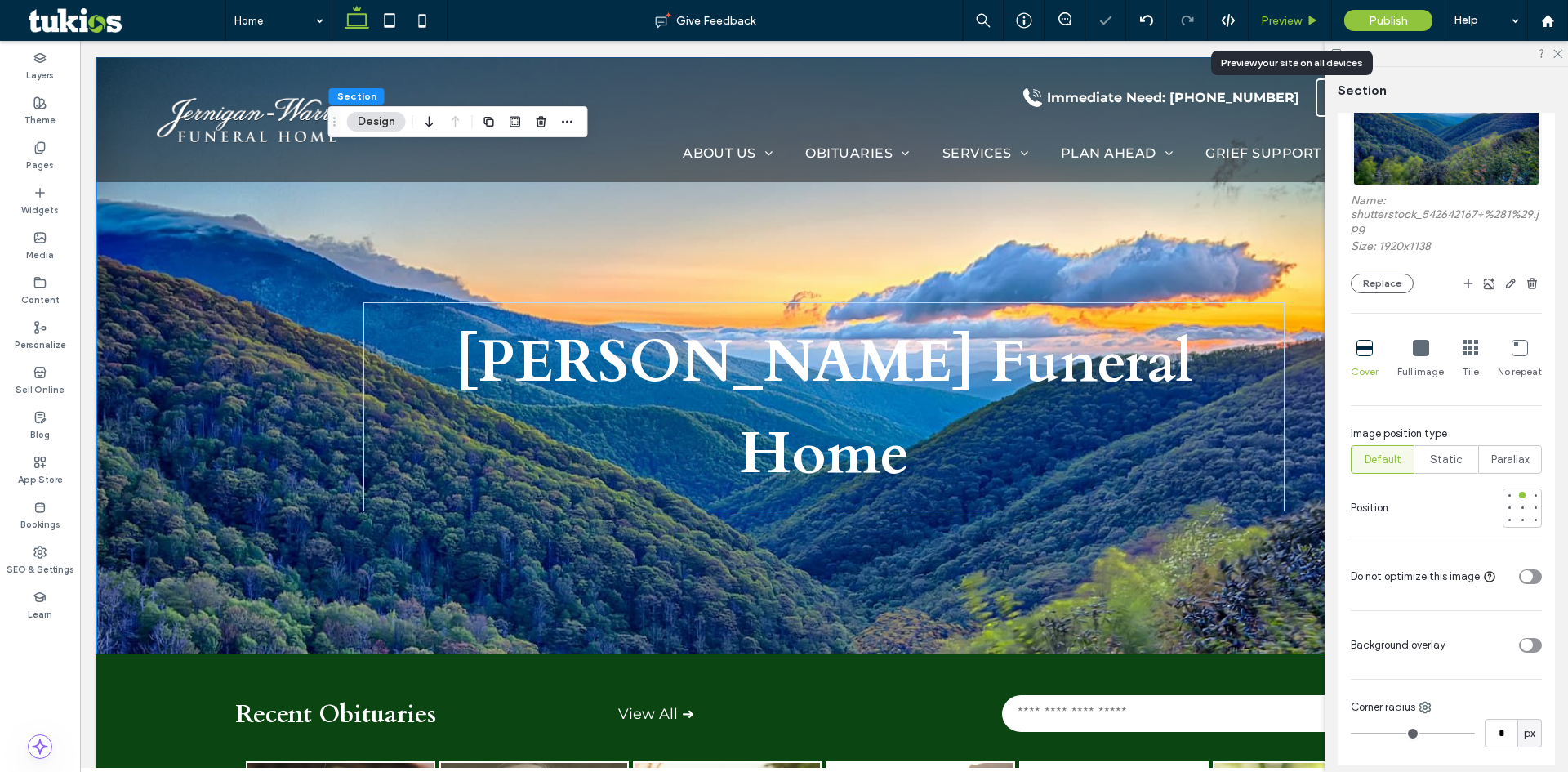
click at [1280, 11] on div "Preview" at bounding box center [1290, 20] width 83 height 41
click at [1279, 20] on span "Preview" at bounding box center [1281, 21] width 41 height 14
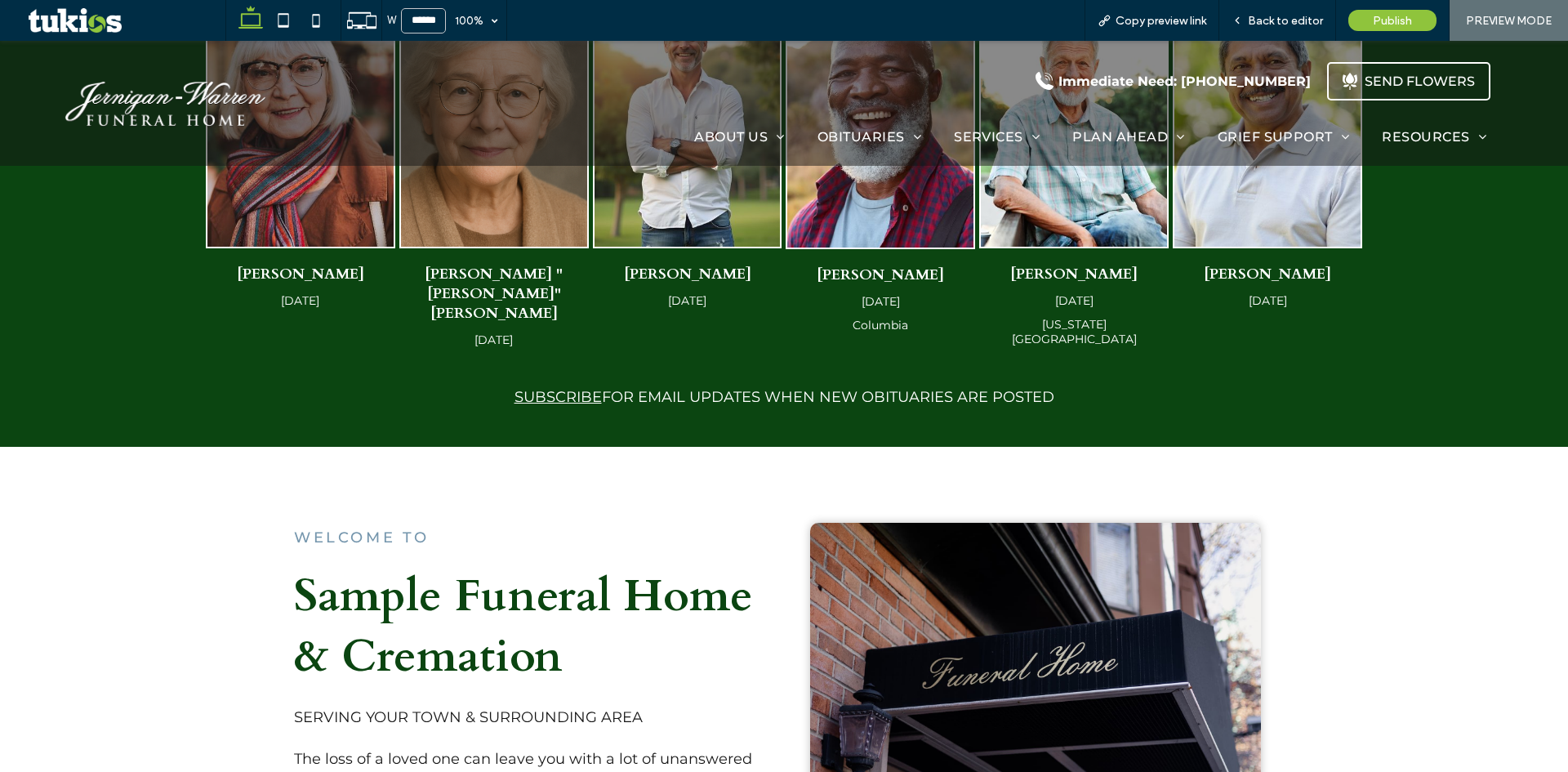
scroll to position [981, 0]
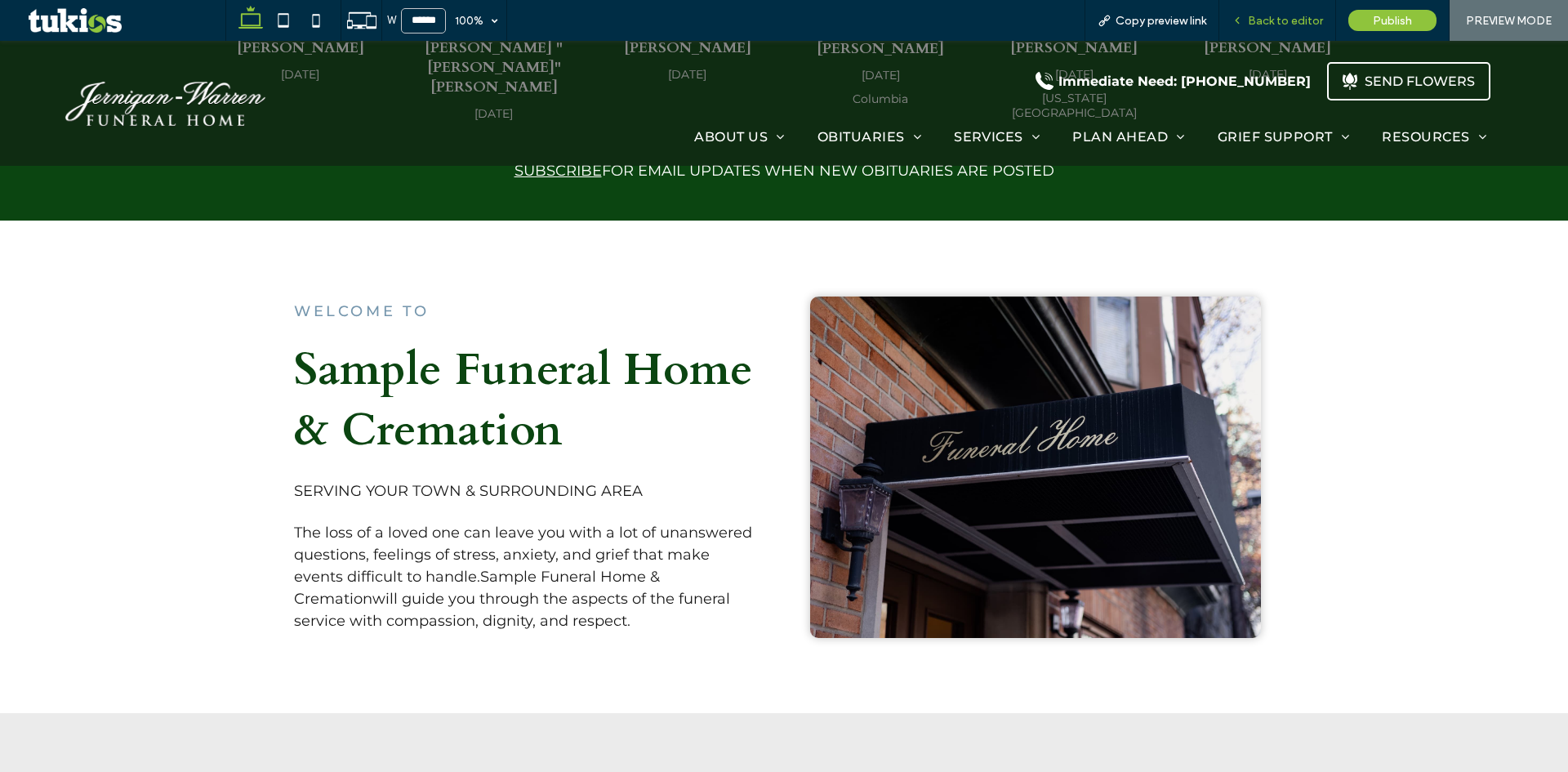
click at [1263, 16] on span "Back to editor" at bounding box center [1286, 21] width 75 height 14
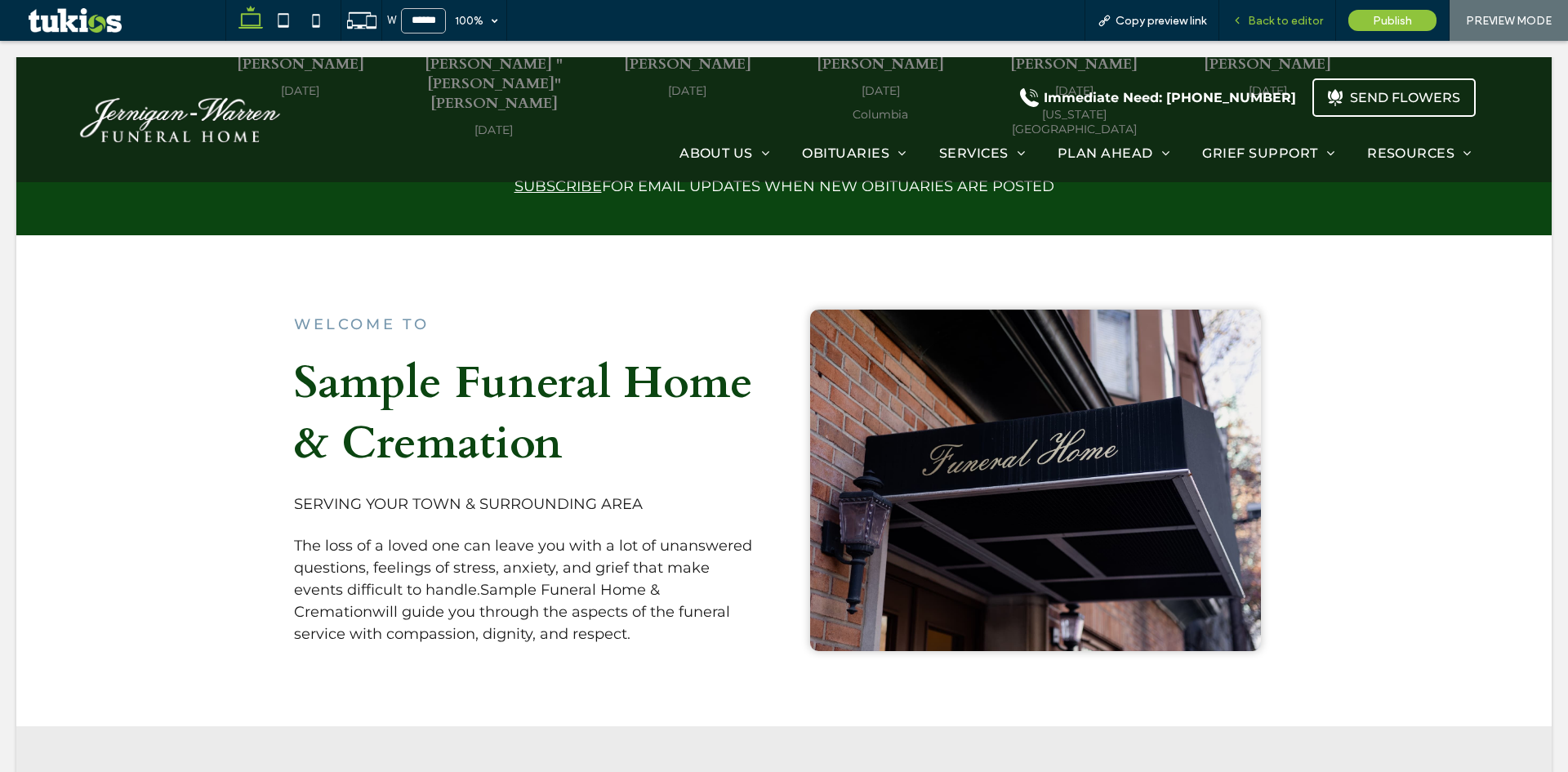
scroll to position [997, 0]
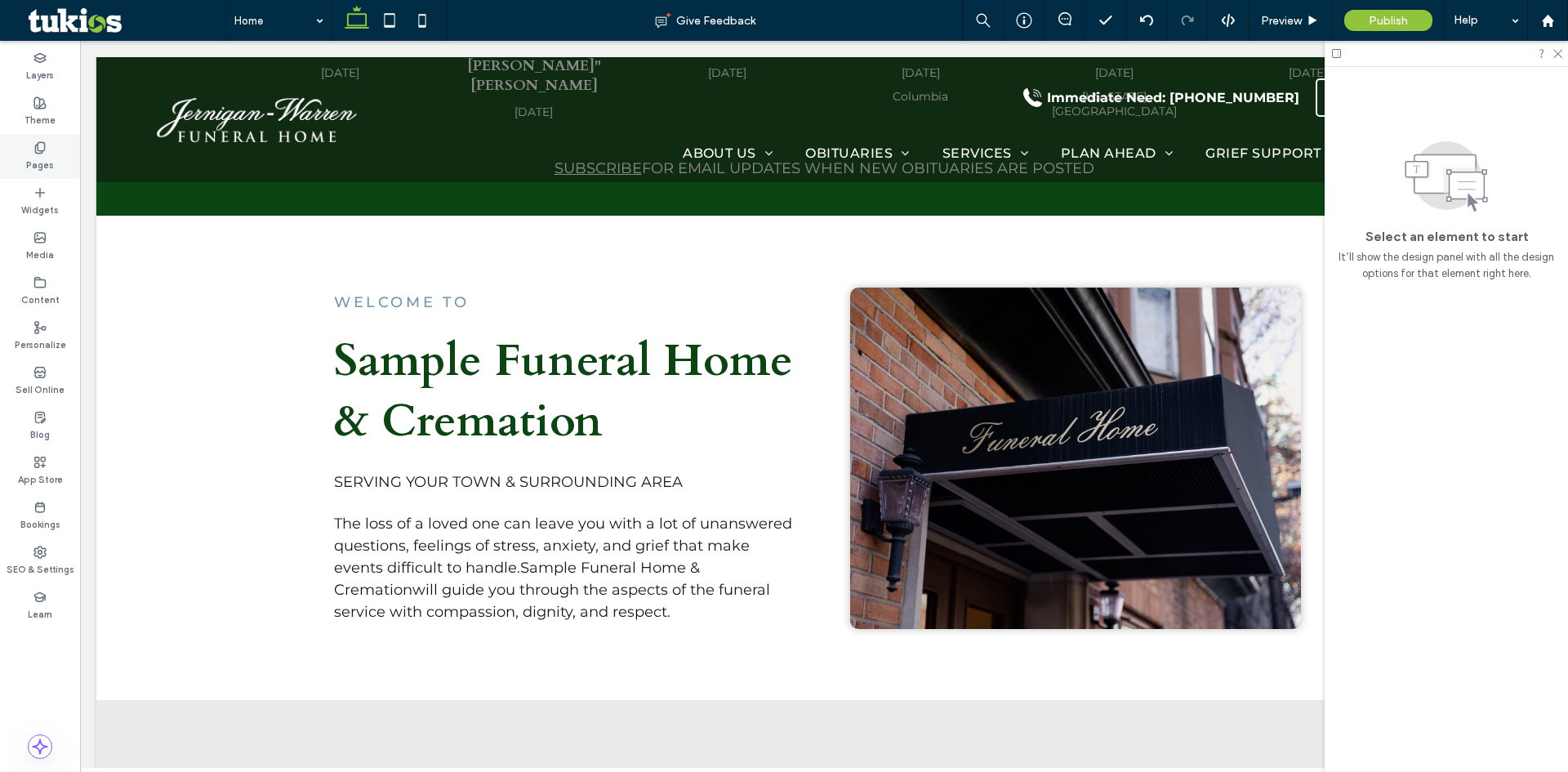
click at [37, 178] on div "Pages" at bounding box center [40, 156] width 80 height 45
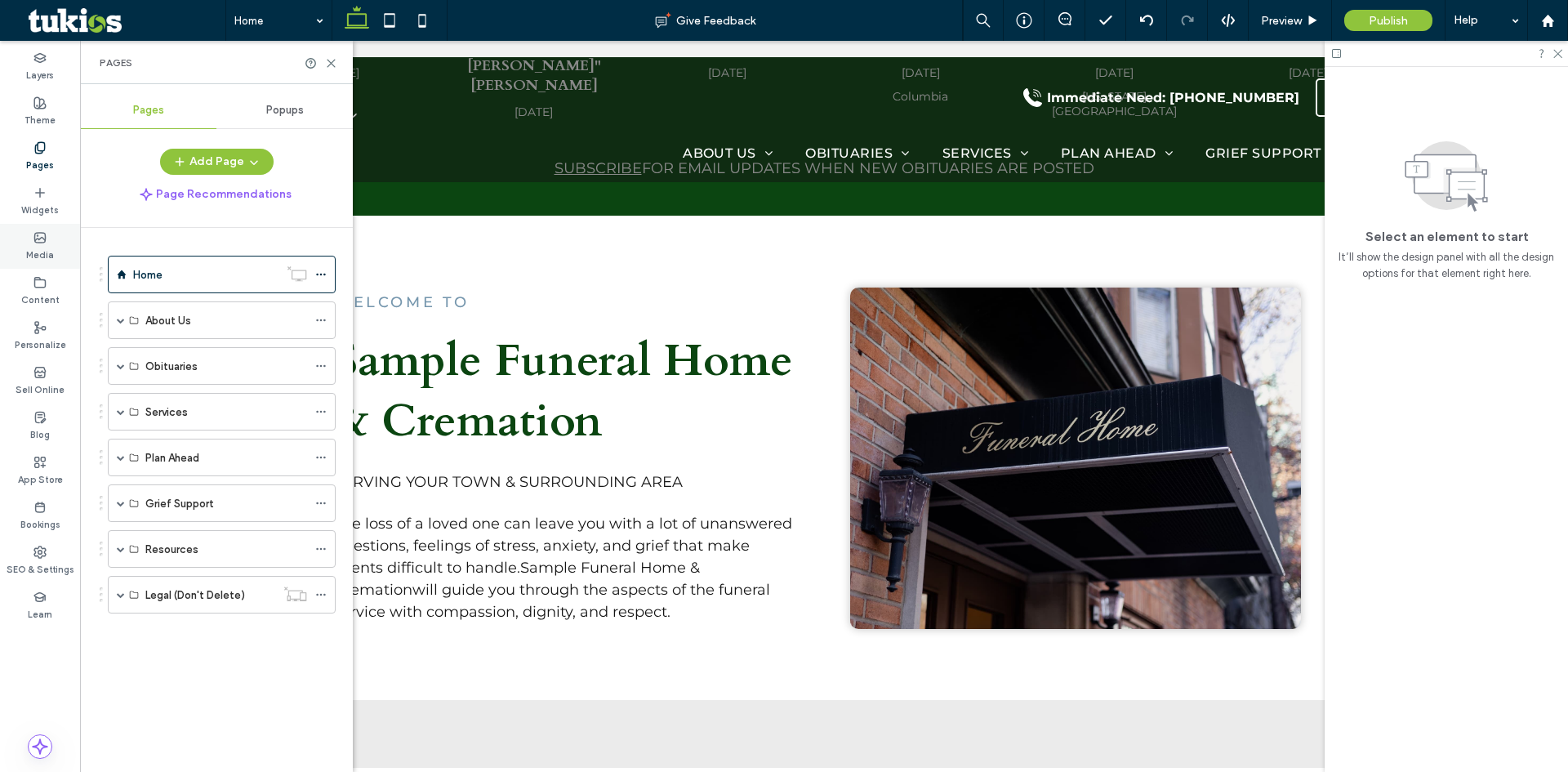
click at [52, 247] on label "Media" at bounding box center [39, 253] width 28 height 18
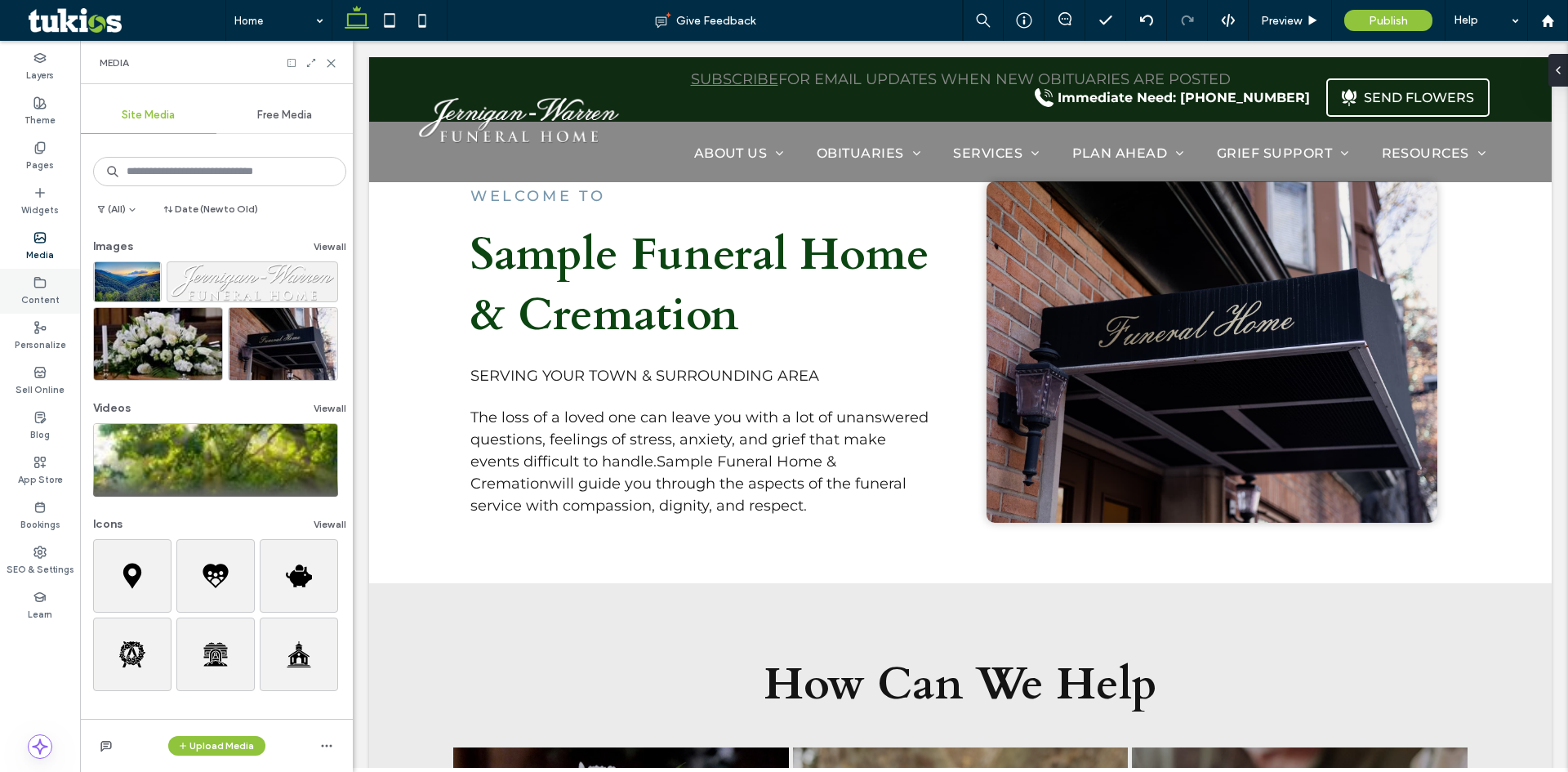
click at [39, 298] on label "Content" at bounding box center [40, 298] width 38 height 18
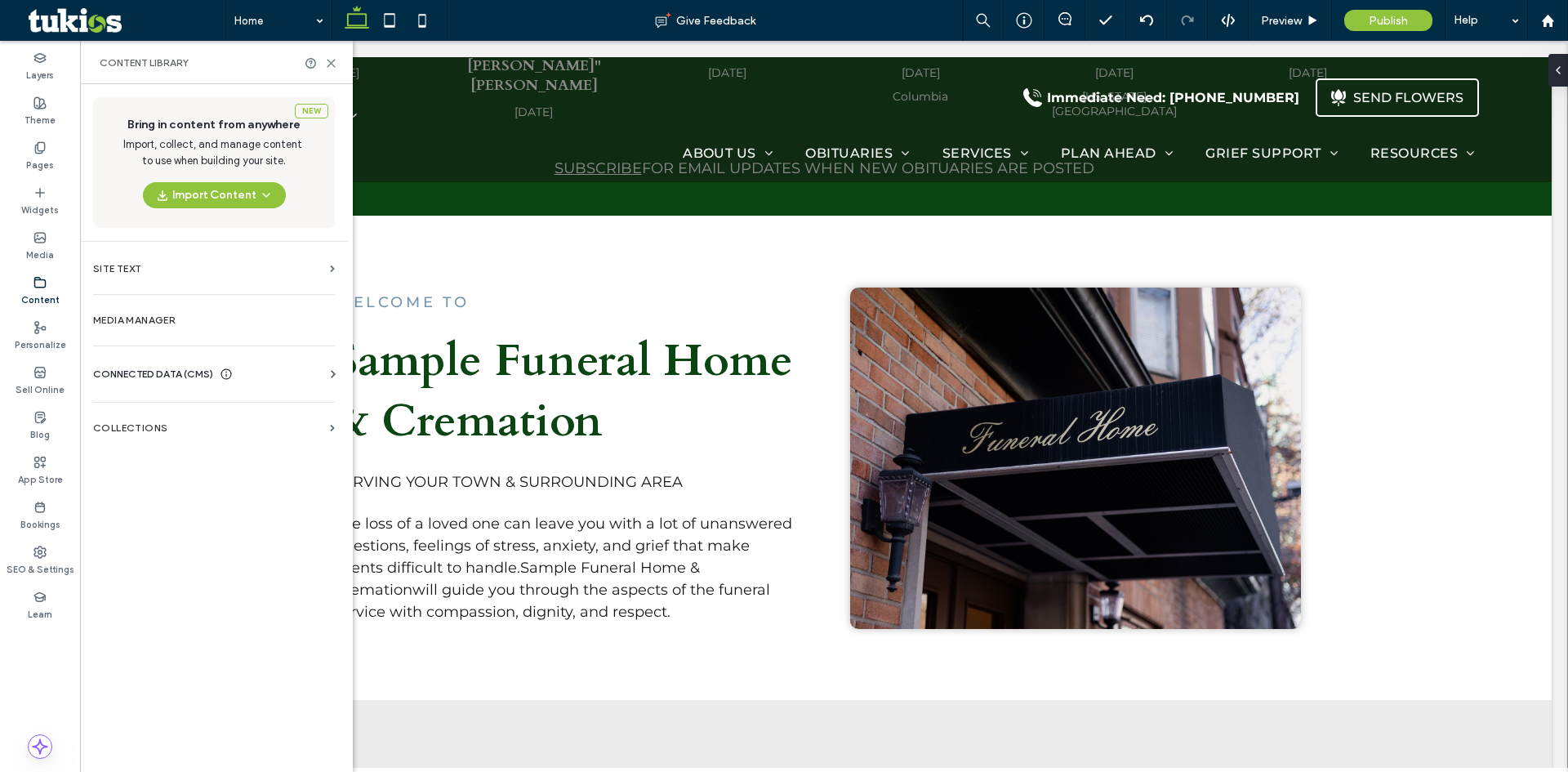
click at [159, 377] on span "CONNECTED DATA (CMS)" at bounding box center [153, 374] width 120 height 16
click at [185, 416] on label "Business Info" at bounding box center [218, 414] width 222 height 12
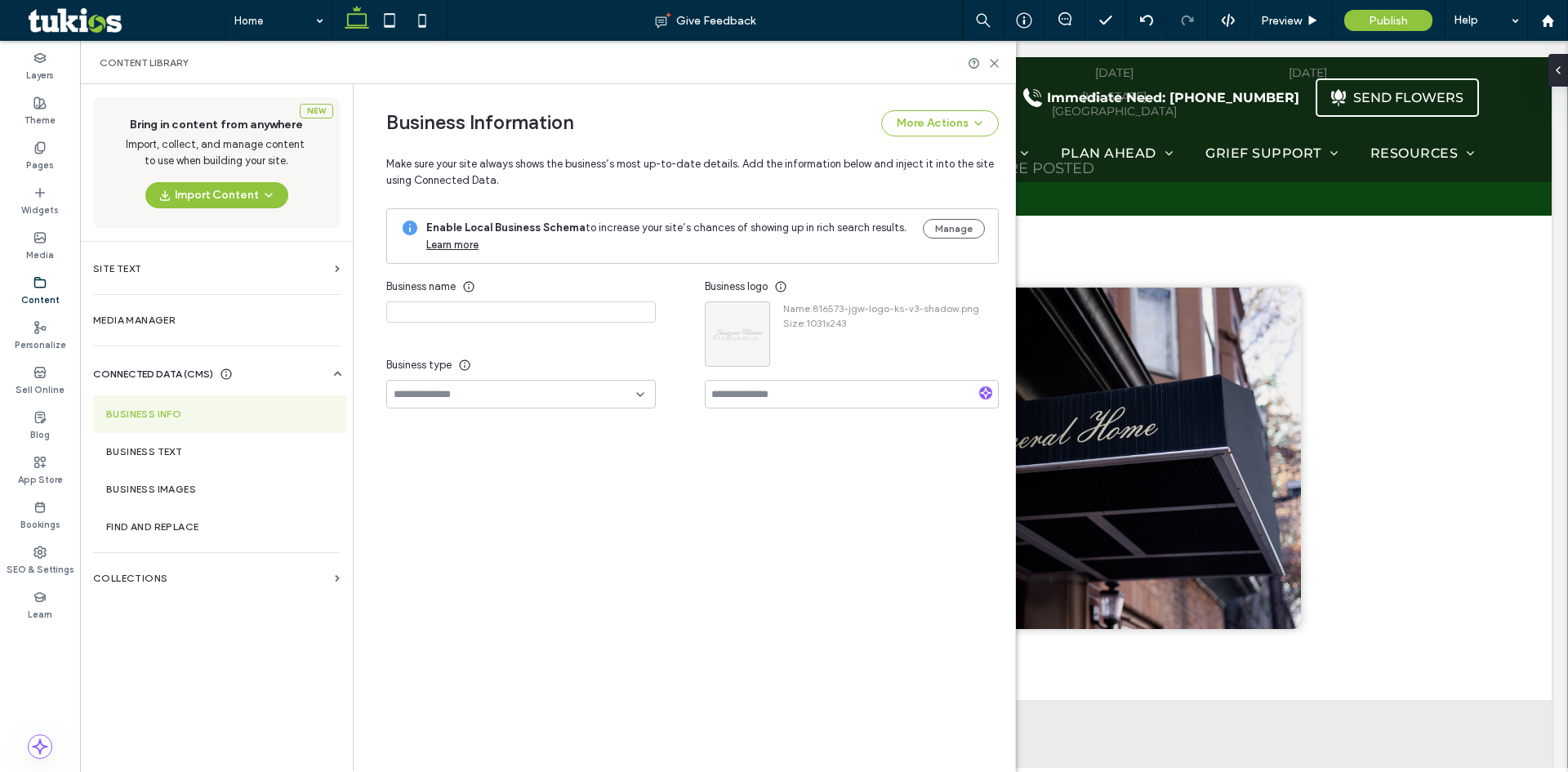
type input "**********"
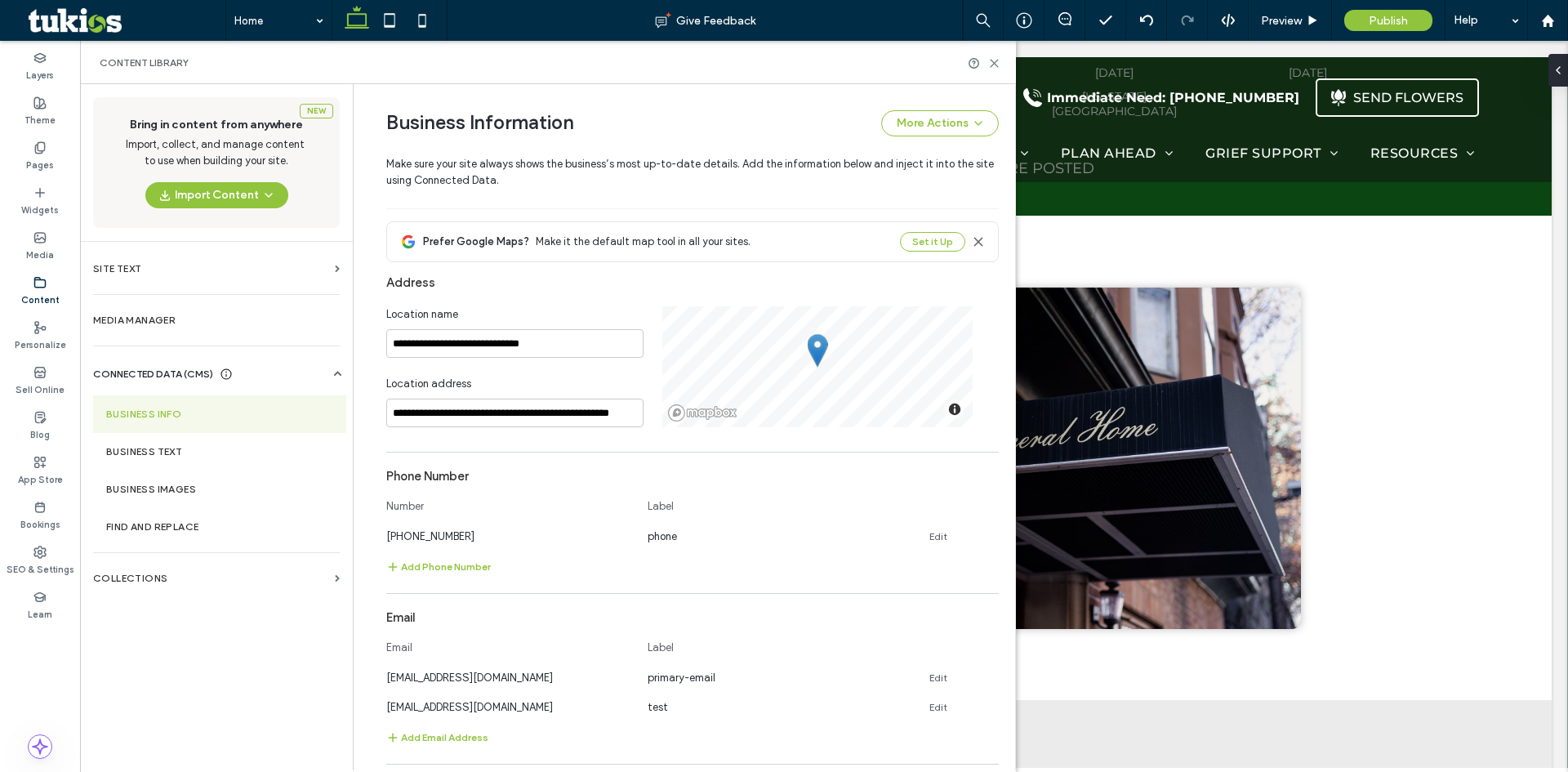
scroll to position [566, 0]
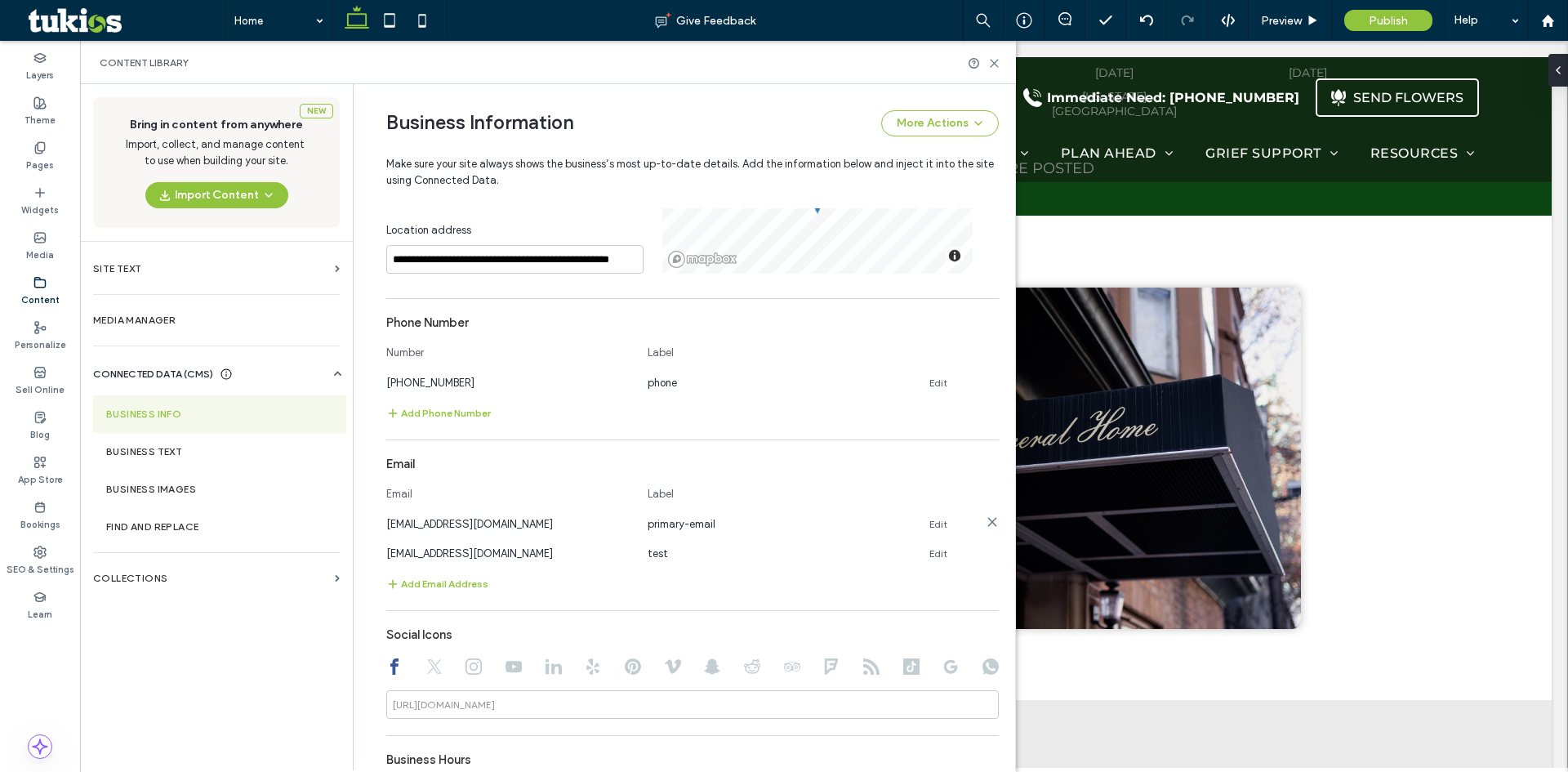
click at [922, 522] on div "sample@funeralhome.com primary-email Edit" at bounding box center [677, 523] width 583 height 17
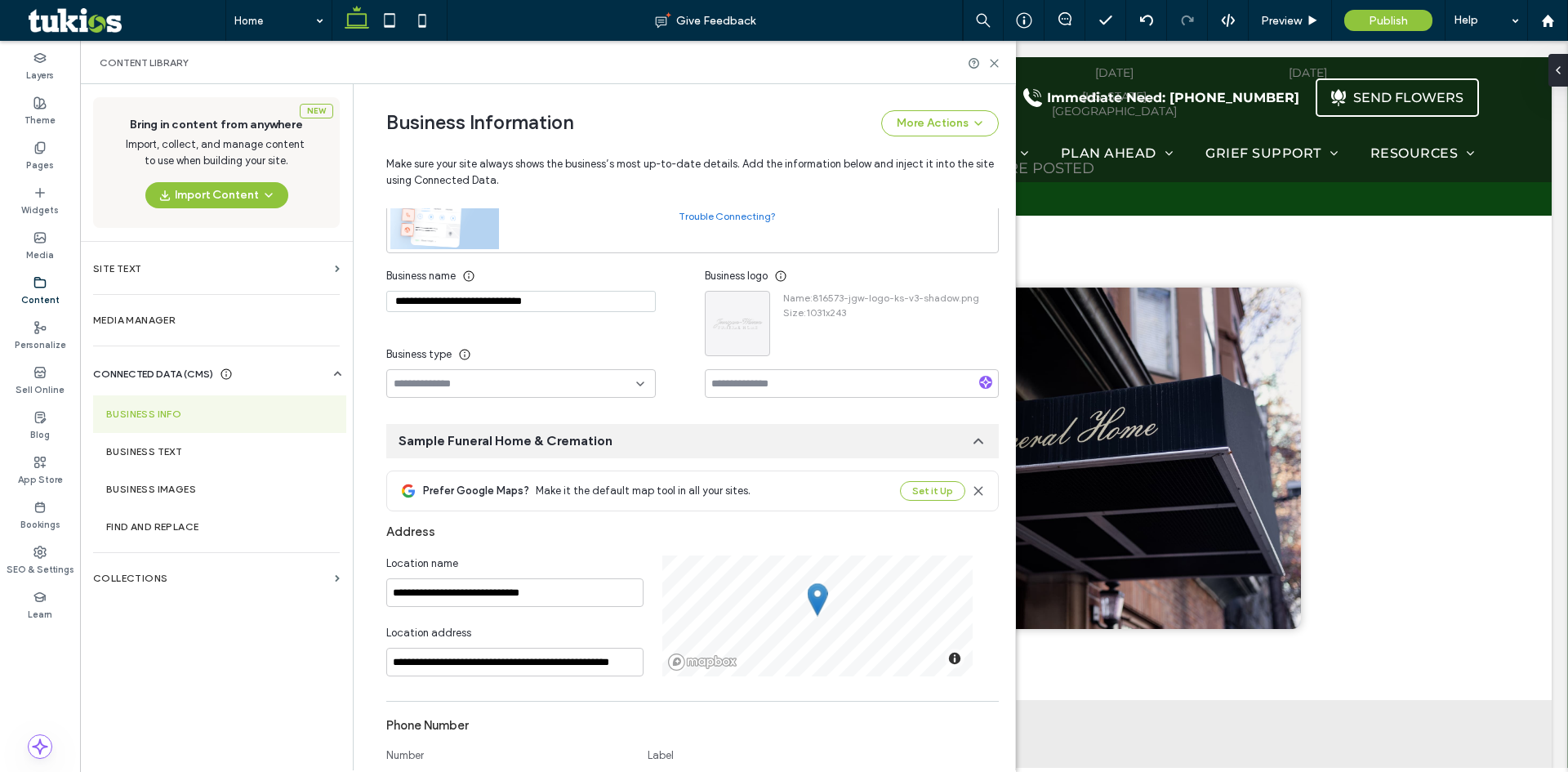
scroll to position [157, 0]
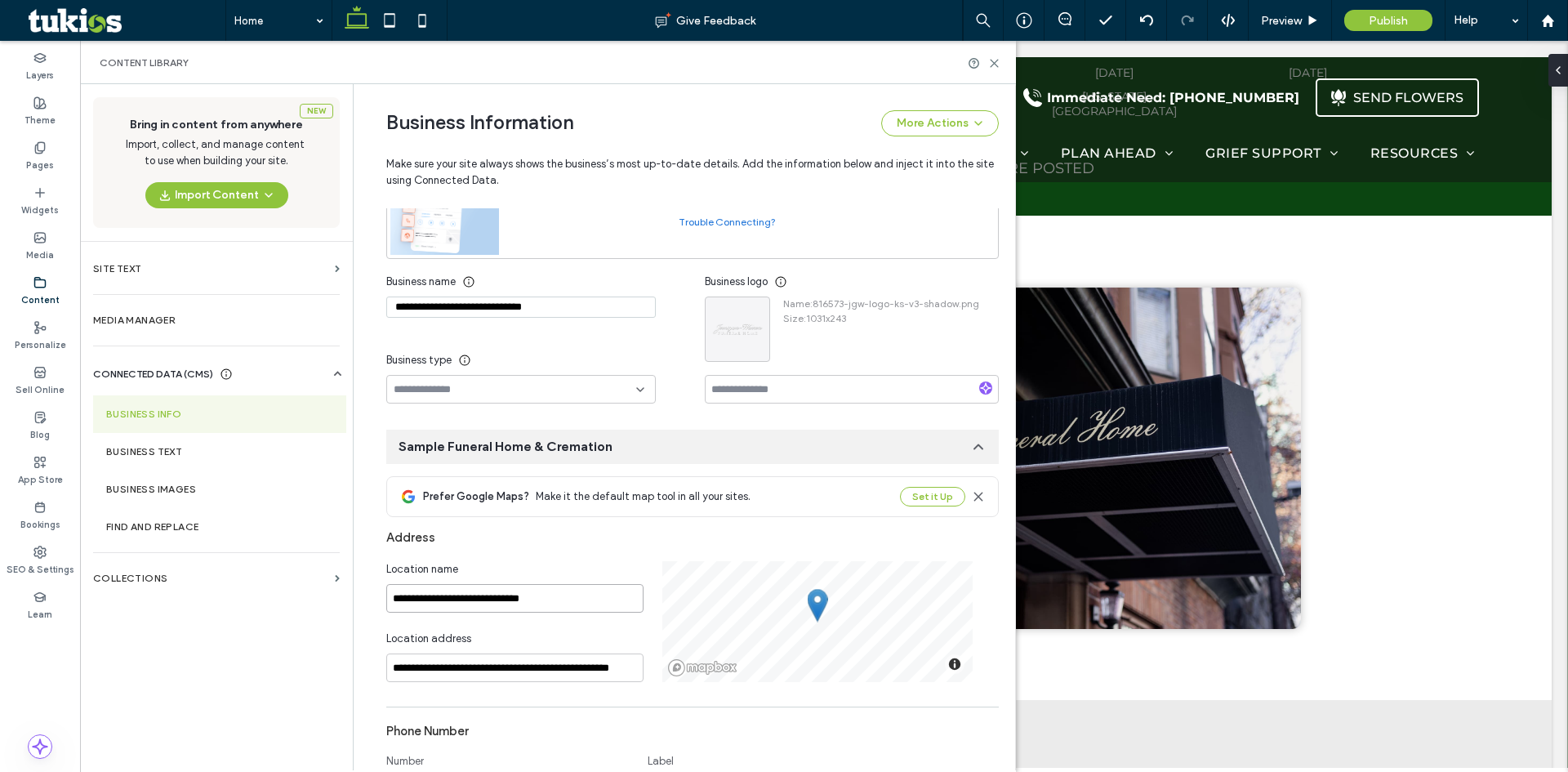
click at [451, 599] on input "**********" at bounding box center [515, 599] width 257 height 28
drag, startPoint x: 451, startPoint y: 599, endPoint x: 498, endPoint y: 549, distance: 68.6
click at [451, 598] on input "**********" at bounding box center [515, 599] width 257 height 28
paste input
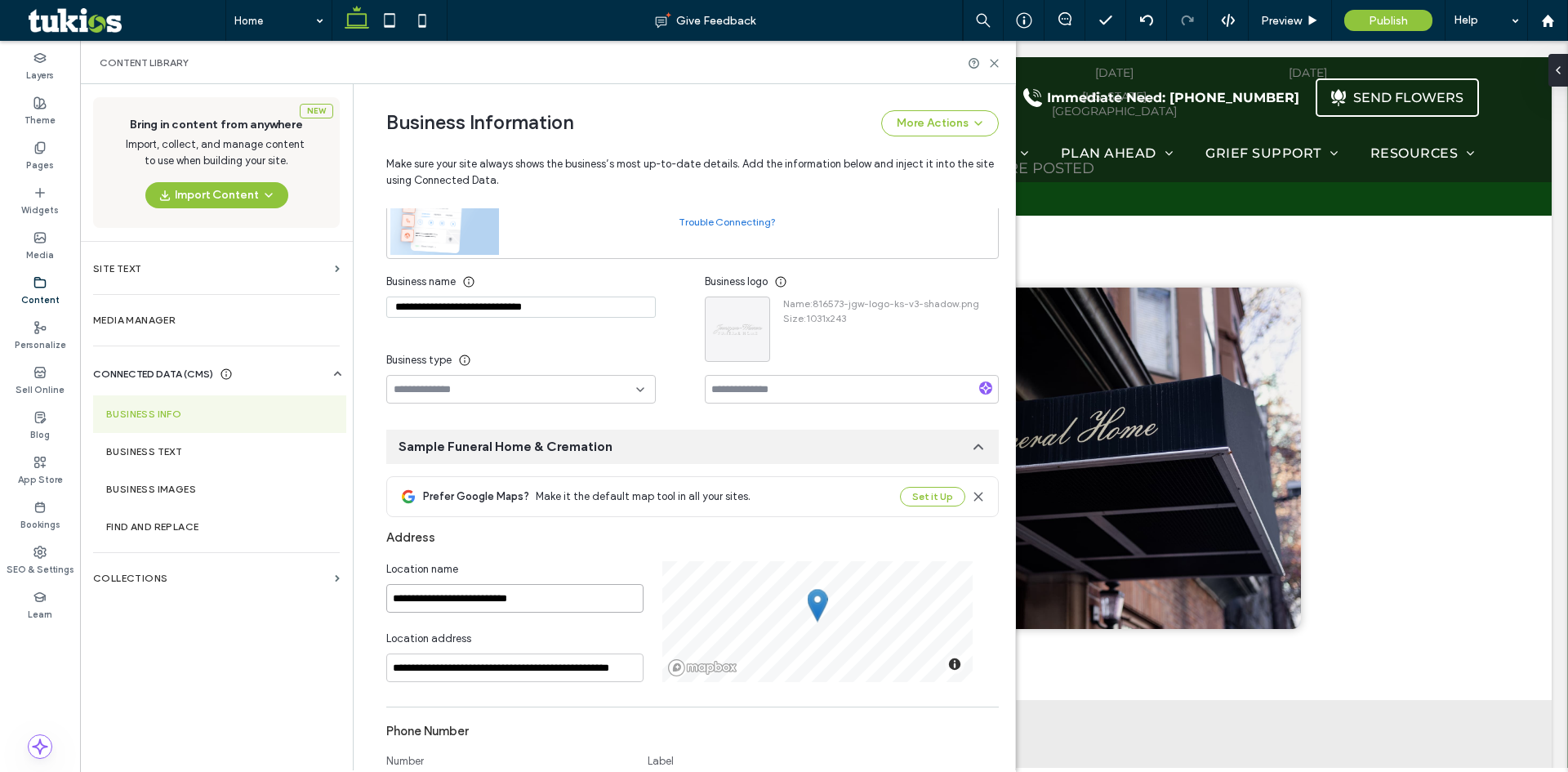
type input "**********"
click at [498, 549] on div "Address" at bounding box center [693, 537] width 613 height 31
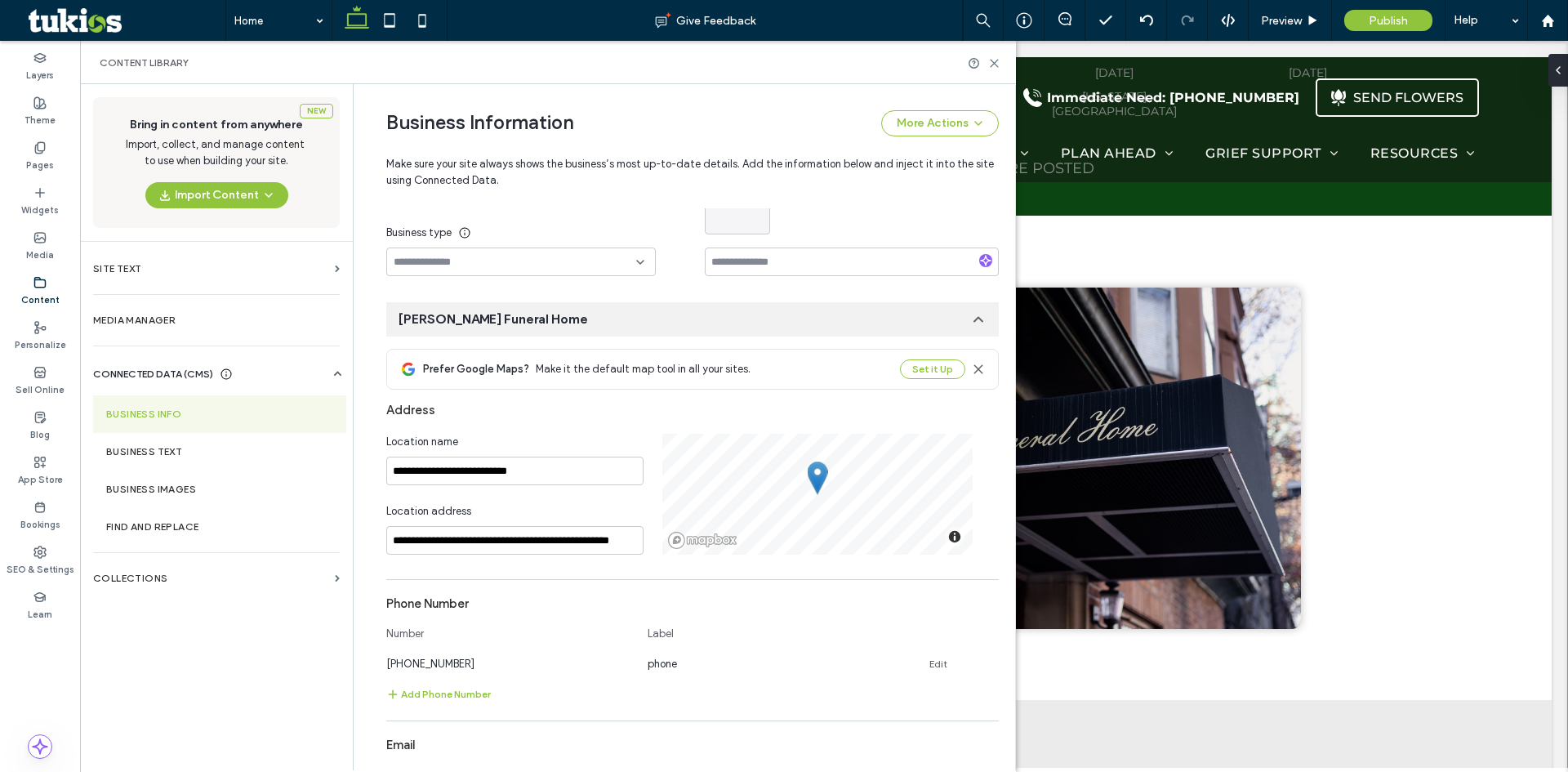
scroll to position [309, 0]
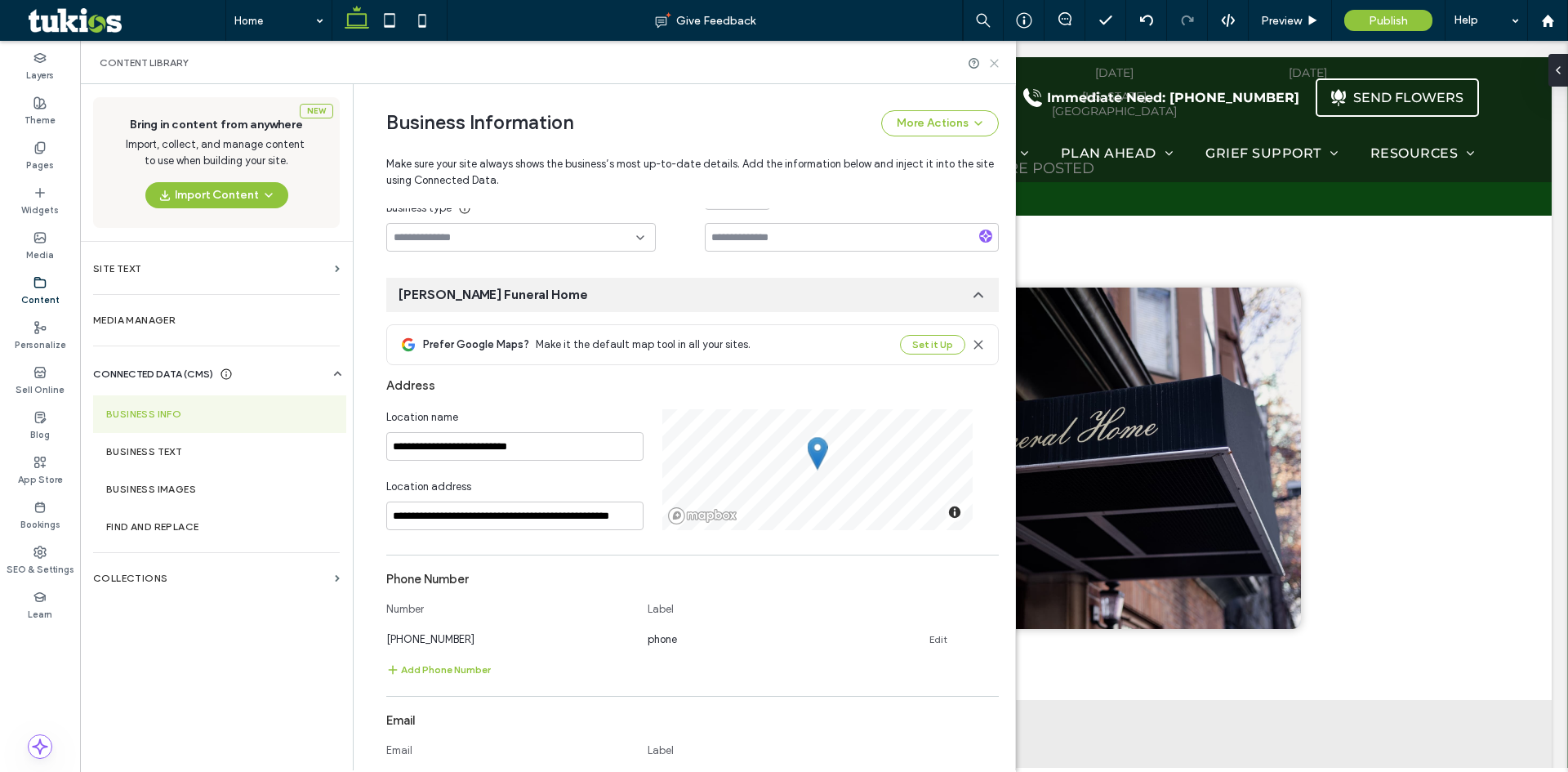
click at [994, 63] on use at bounding box center [994, 63] width 7 height 7
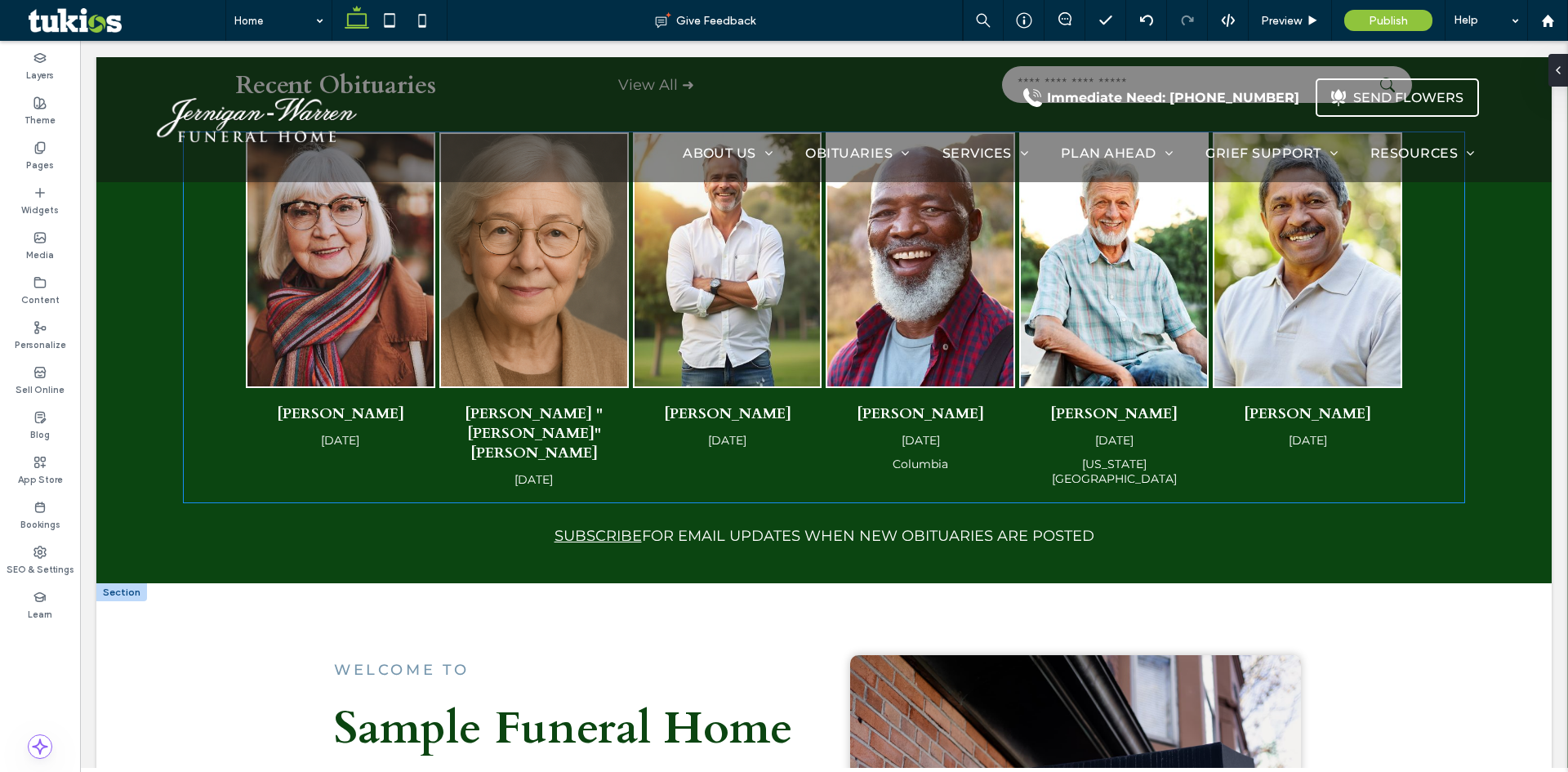
scroll to position [736, 0]
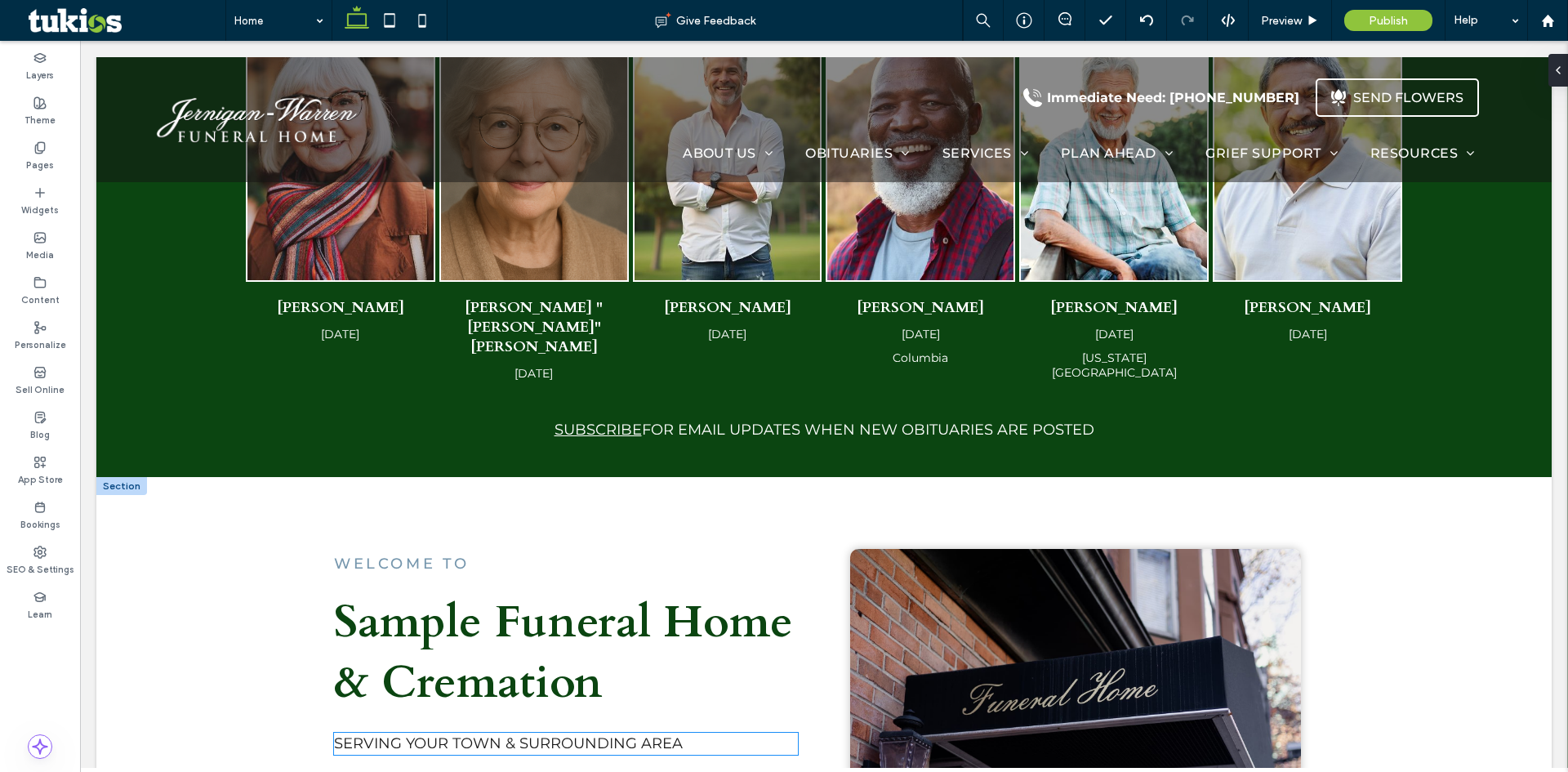
click at [423, 735] on span "SERVING YOUR TOWN & SURROUNDING AREA" at bounding box center [508, 744] width 349 height 18
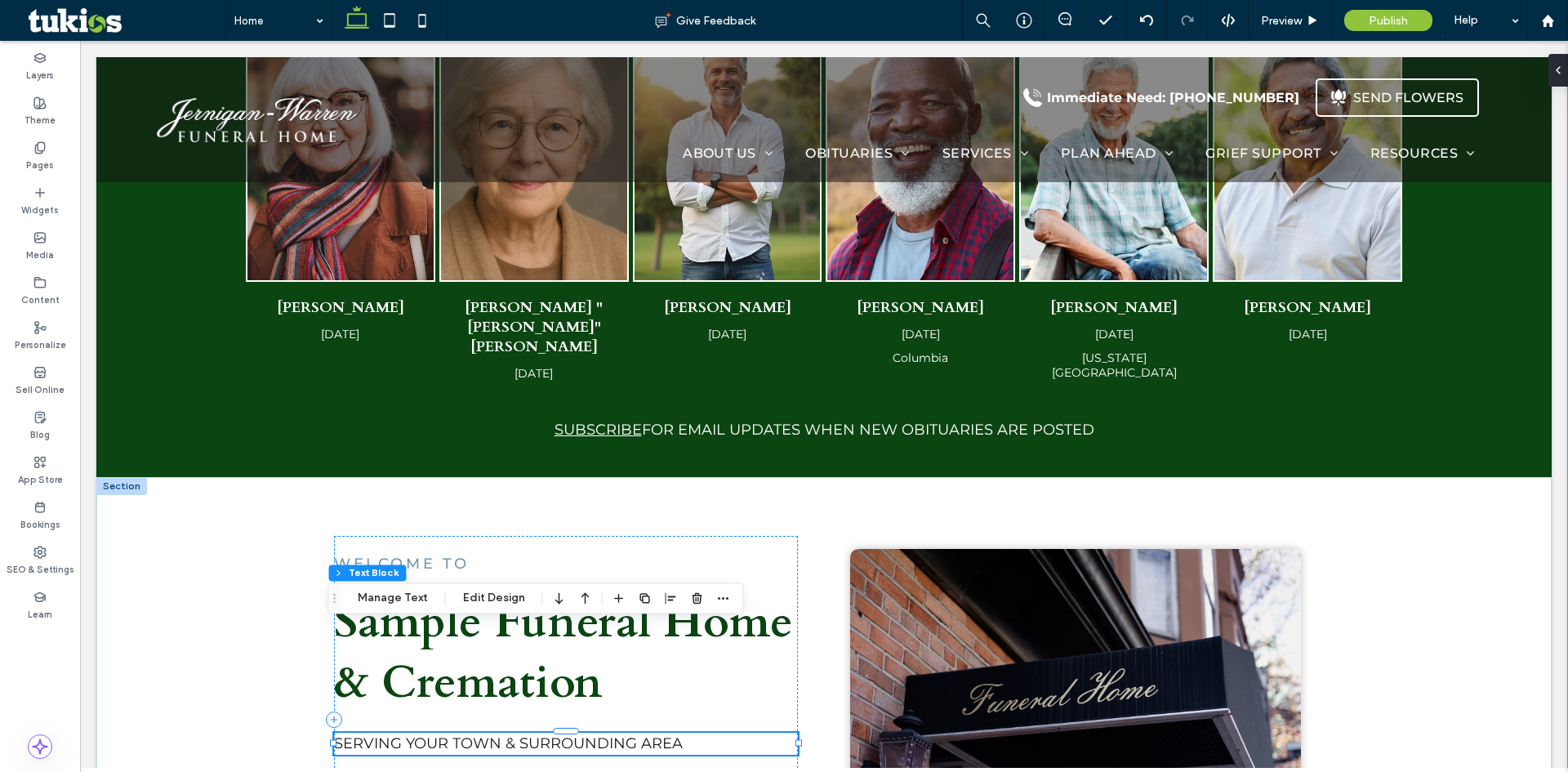
click at [423, 735] on span "SERVING YOUR TOWN & SURROUNDING AREA" at bounding box center [508, 744] width 349 height 18
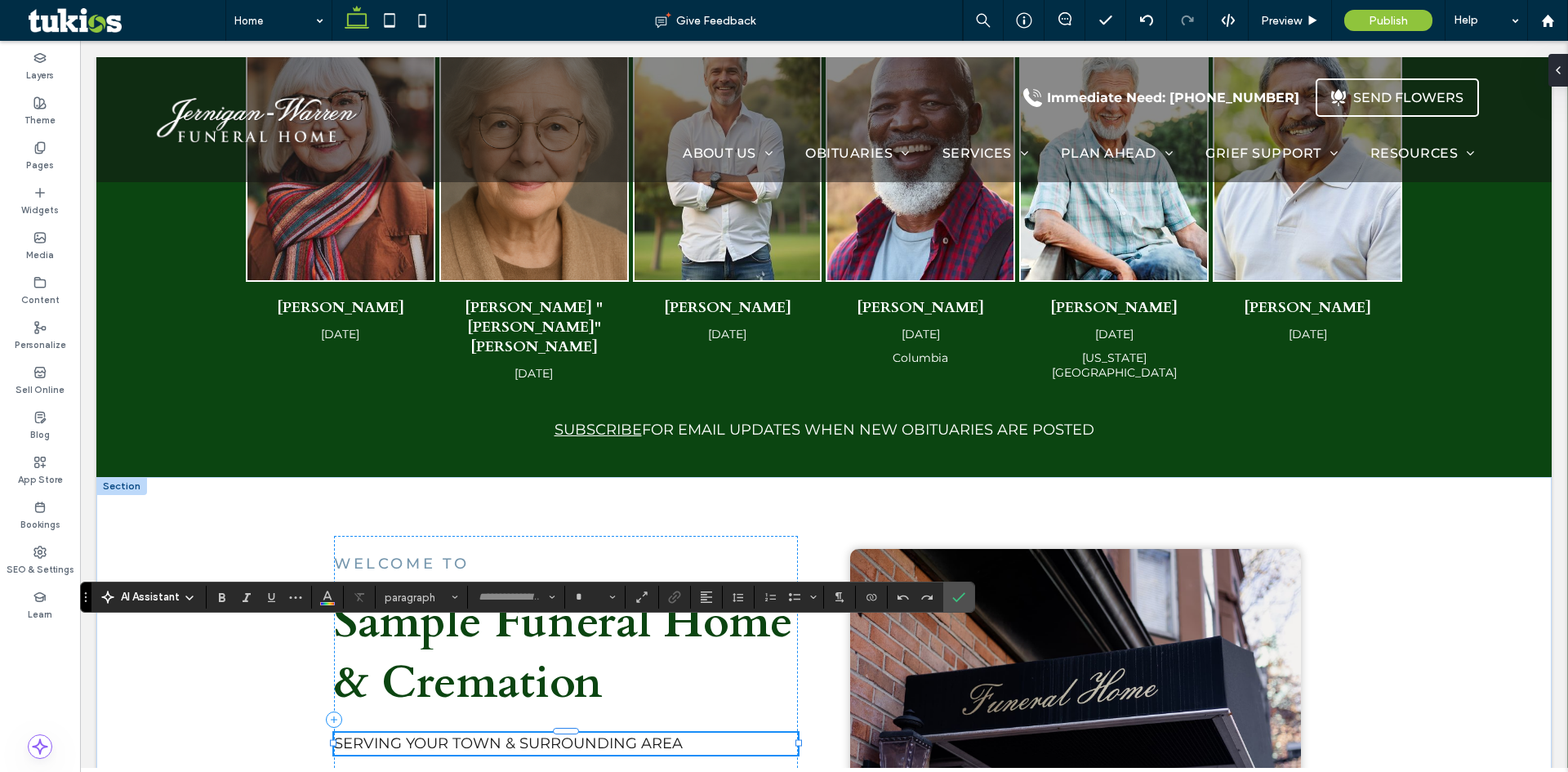
type input "**********"
type input "**"
click at [433, 733] on p "**********" at bounding box center [566, 744] width 463 height 22
drag, startPoint x: 399, startPoint y: 635, endPoint x: 693, endPoint y: 638, distance: 294.0
click at [693, 733] on p "**********" at bounding box center [566, 744] width 463 height 22
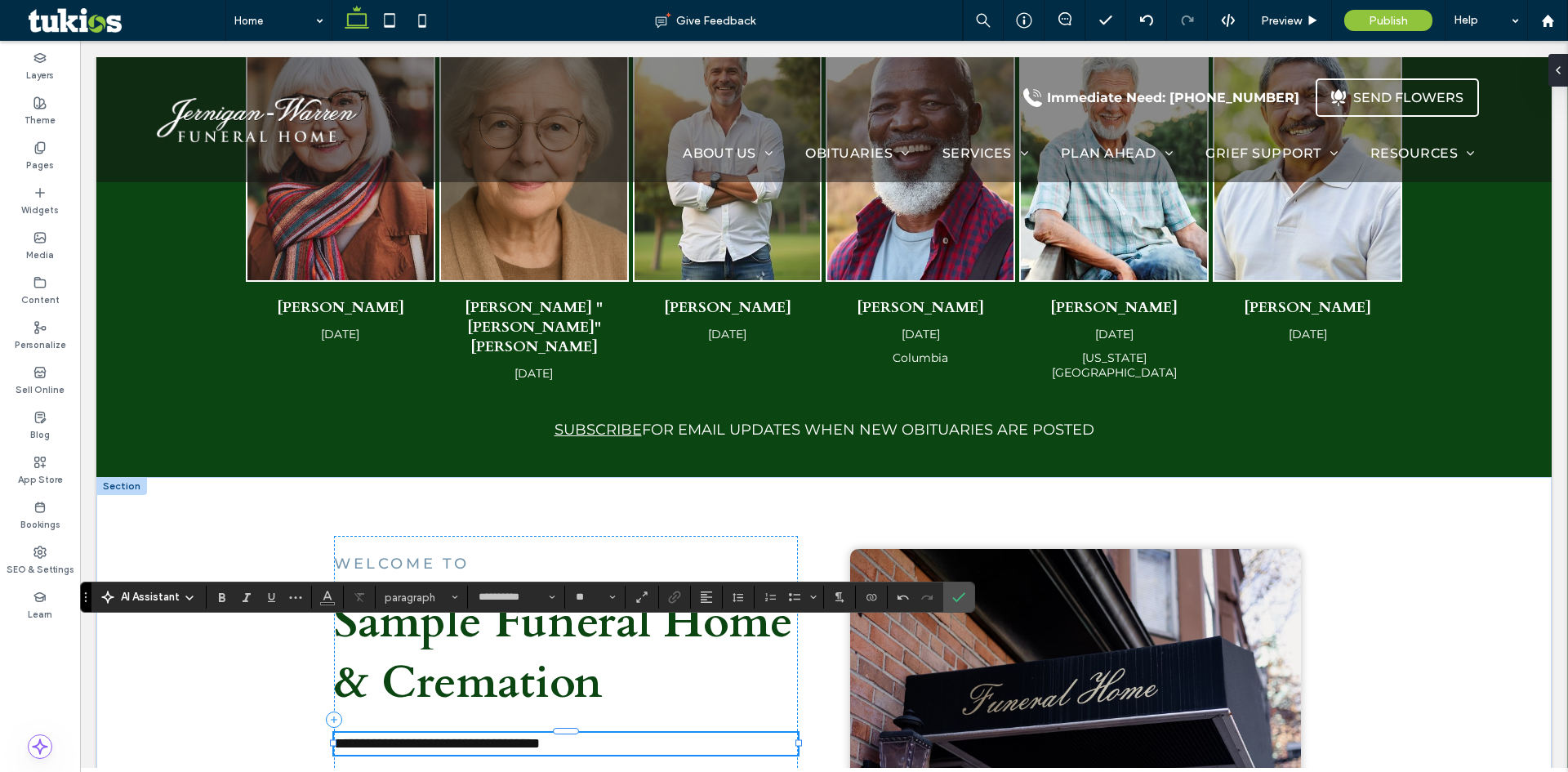
scroll to position [0, 0]
drag, startPoint x: 366, startPoint y: 634, endPoint x: 337, endPoint y: 632, distance: 29.1
click at [337, 736] on span "**********" at bounding box center [425, 744] width 183 height 15
click at [962, 601] on icon "Confirm" at bounding box center [959, 597] width 13 height 13
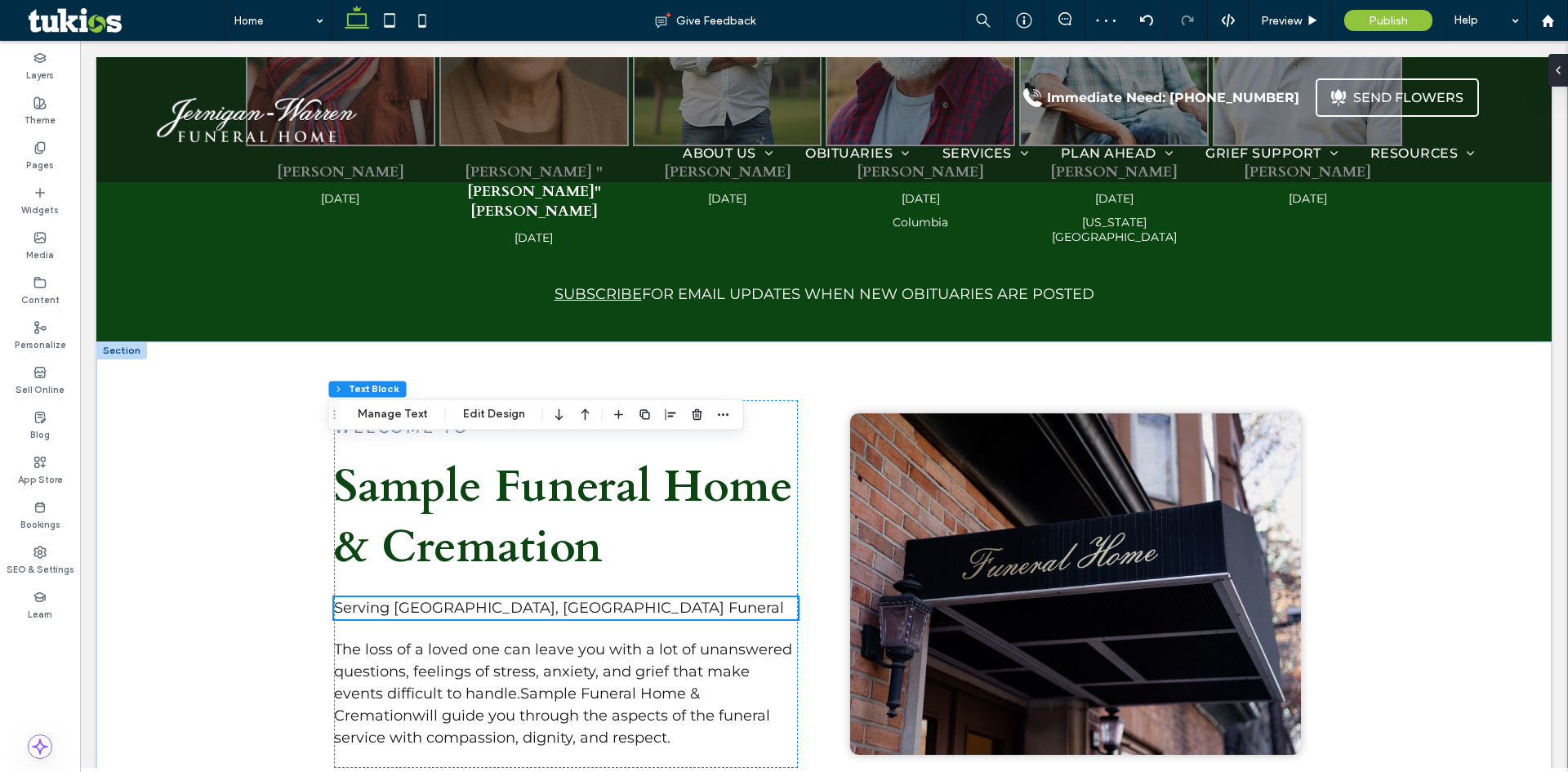
scroll to position [1062, 0]
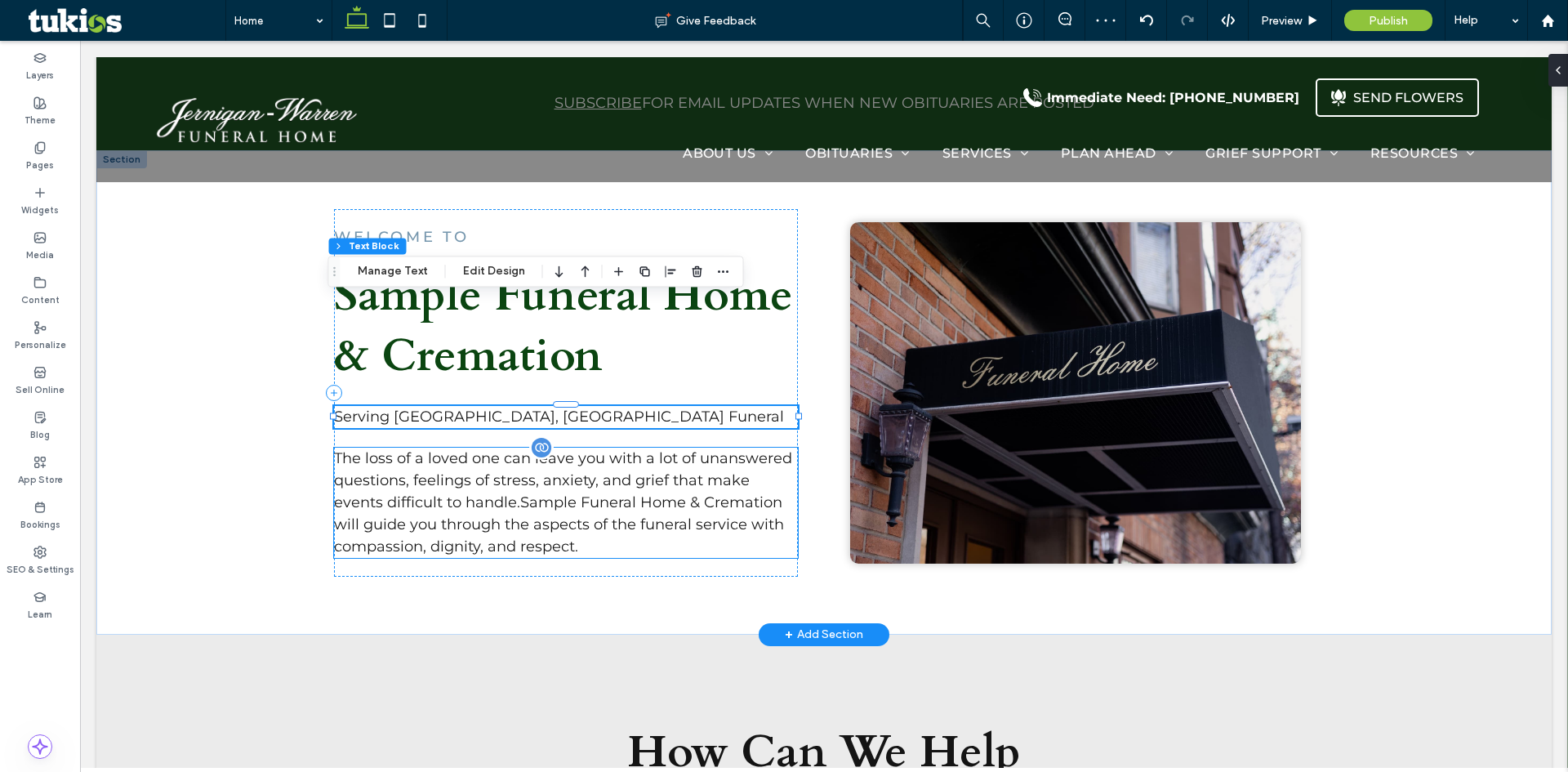
click at [405, 450] on span "The loss of a loved one can leave you with a lot of unanswered questions, feeli…" at bounding box center [563, 503] width 458 height 107
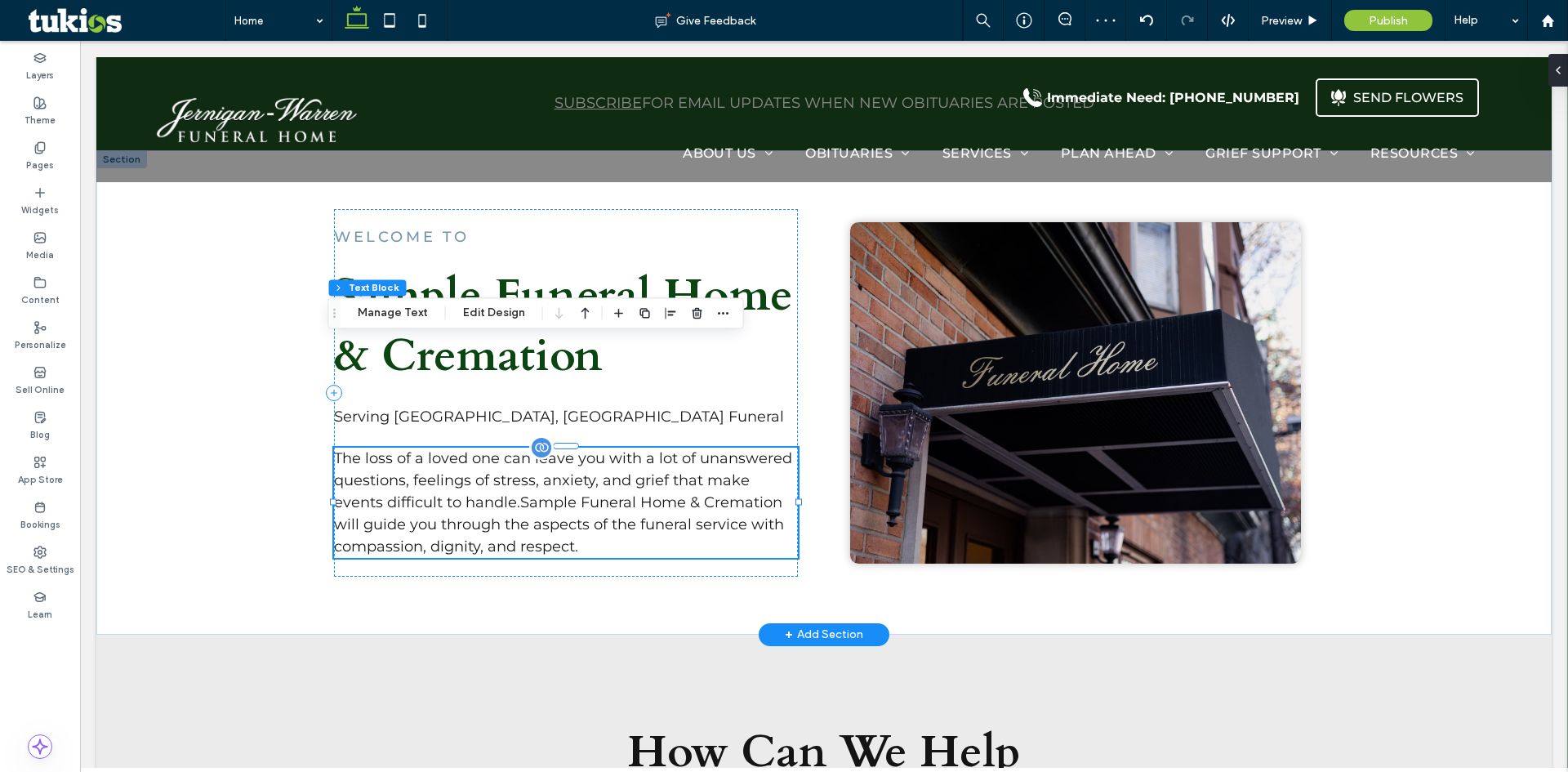
click at [405, 450] on span "The loss of a loved one can leave you with a lot of unanswered questions, feeli…" at bounding box center [563, 503] width 458 height 107
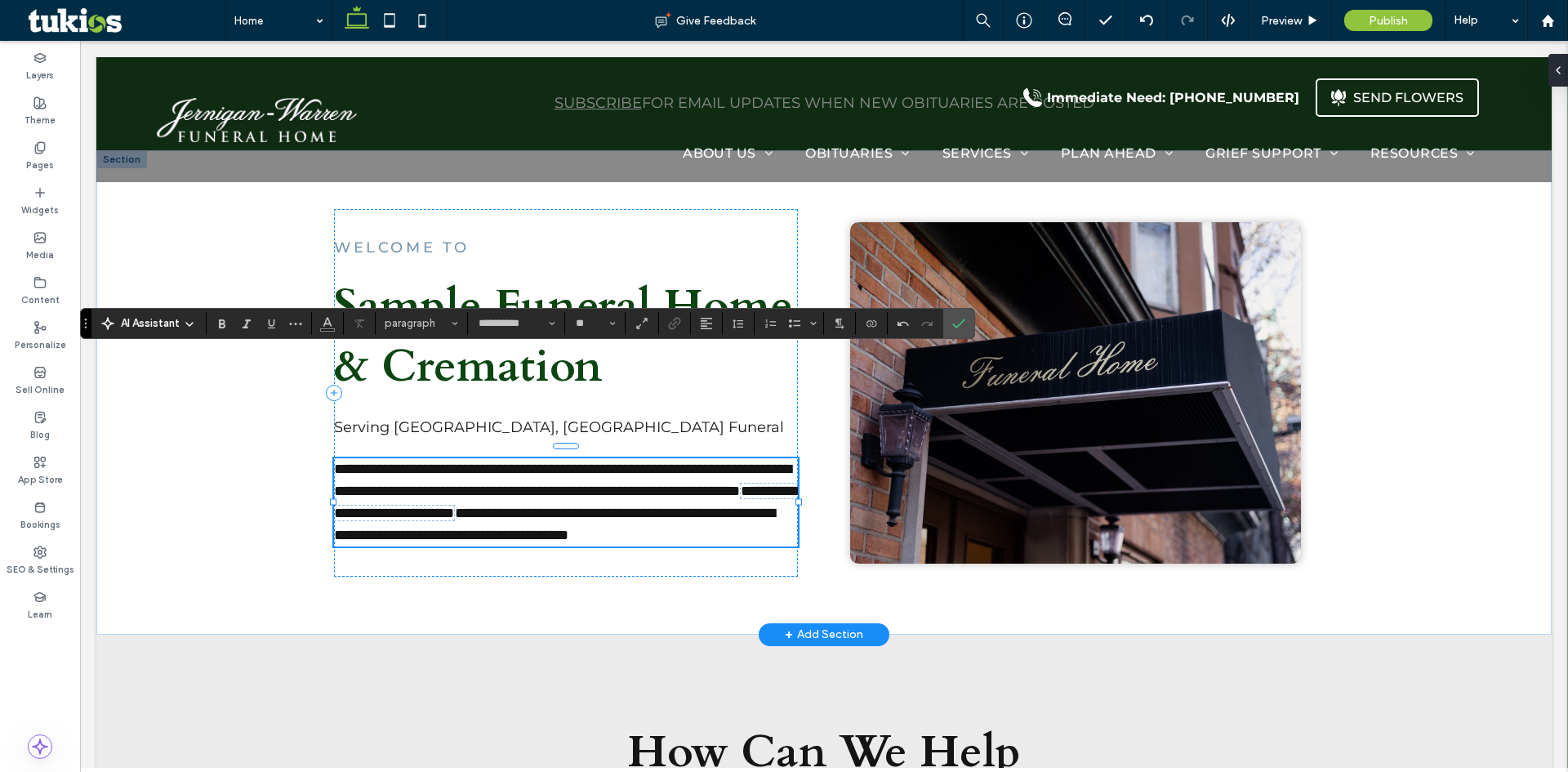
scroll to position [0, 0]
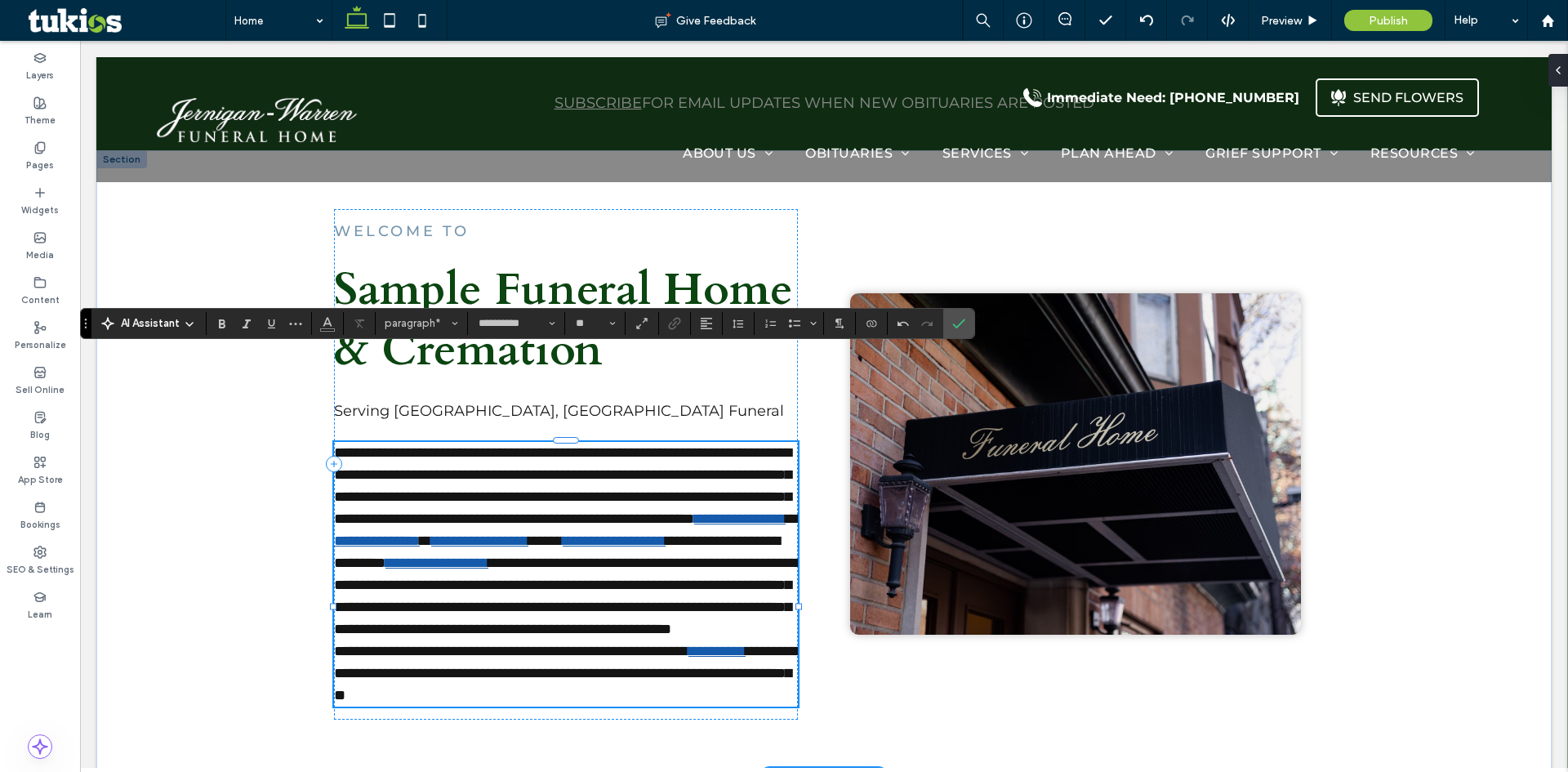
click at [650, 534] on p "**********" at bounding box center [566, 542] width 463 height 199
click at [689, 591] on span "**********" at bounding box center [568, 596] width 469 height 81
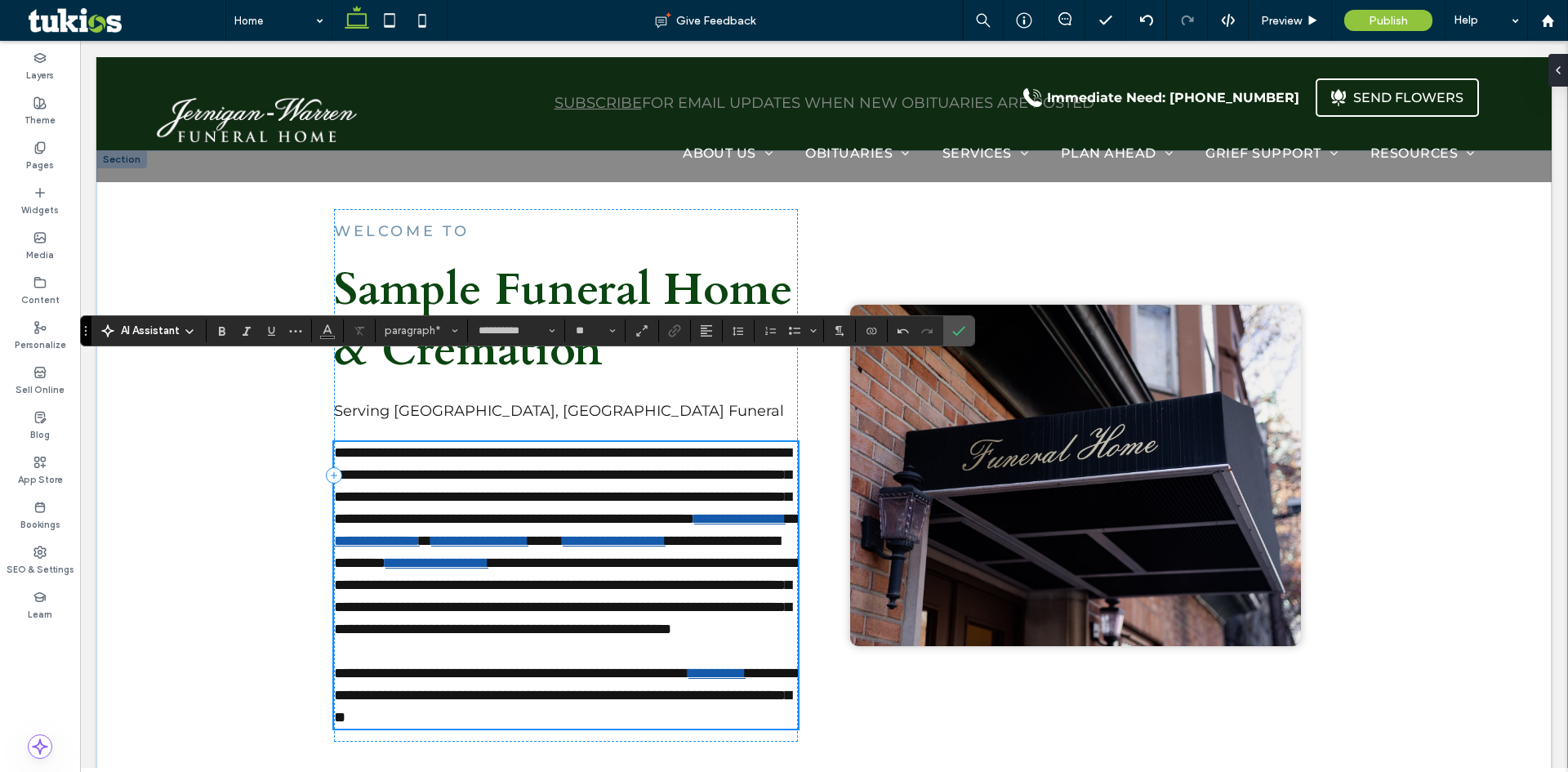
scroll to position [981, 0]
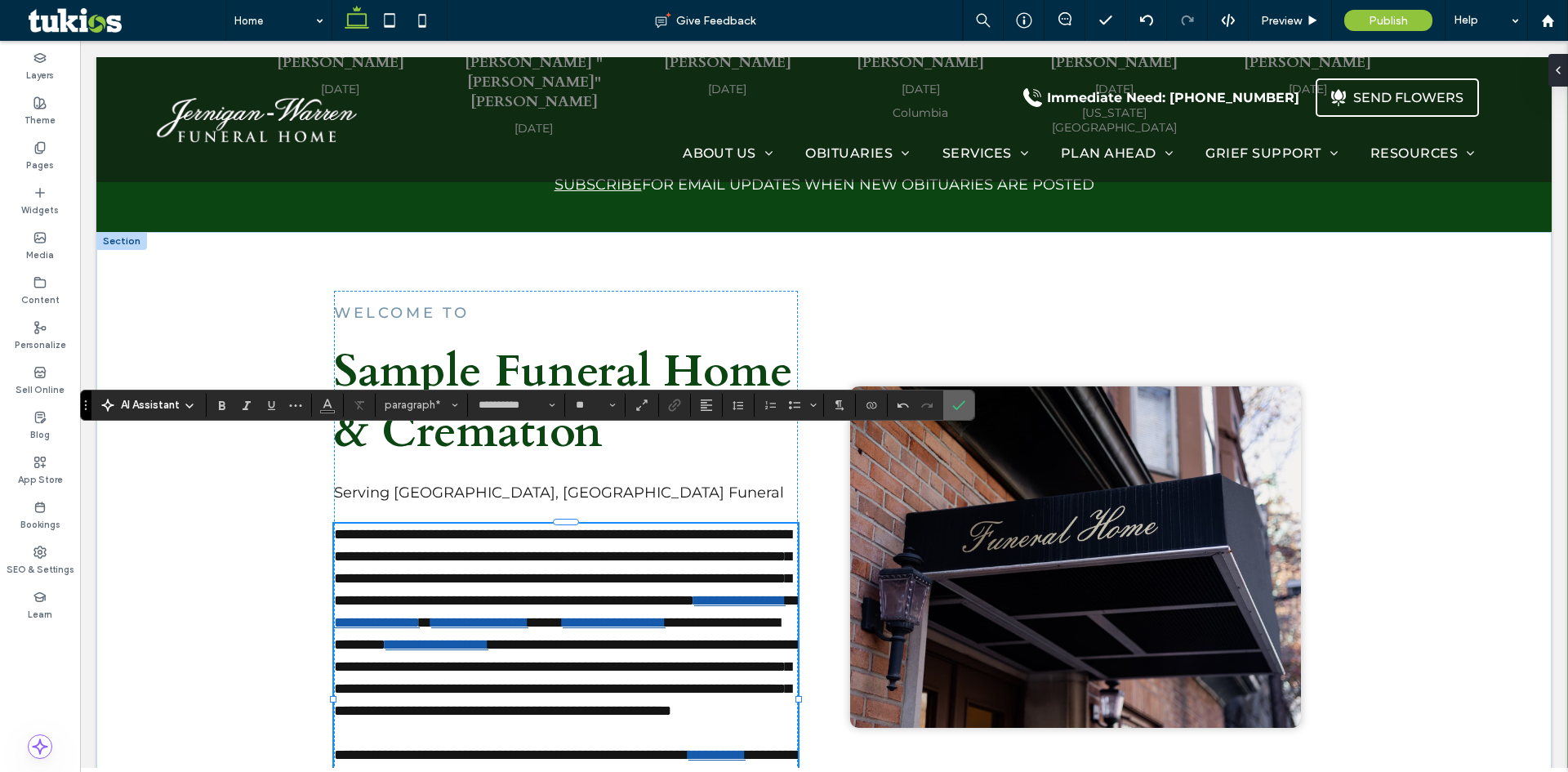
click at [955, 405] on icon "Confirm" at bounding box center [959, 405] width 13 height 13
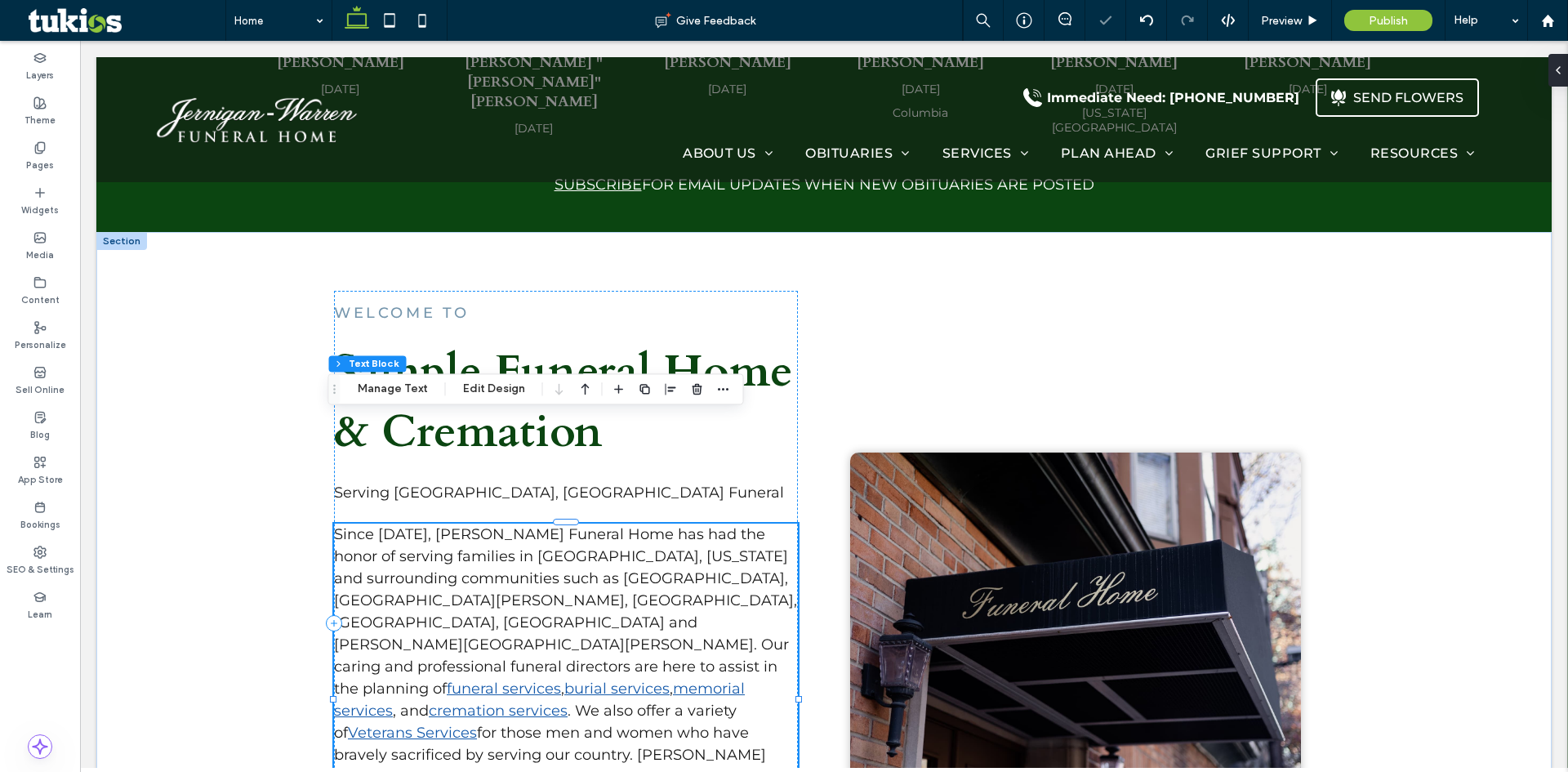
click at [566, 525] on span "Since 1930, Jernigan-Warren Funeral Home has had the honor of serving families …" at bounding box center [566, 611] width 463 height 172
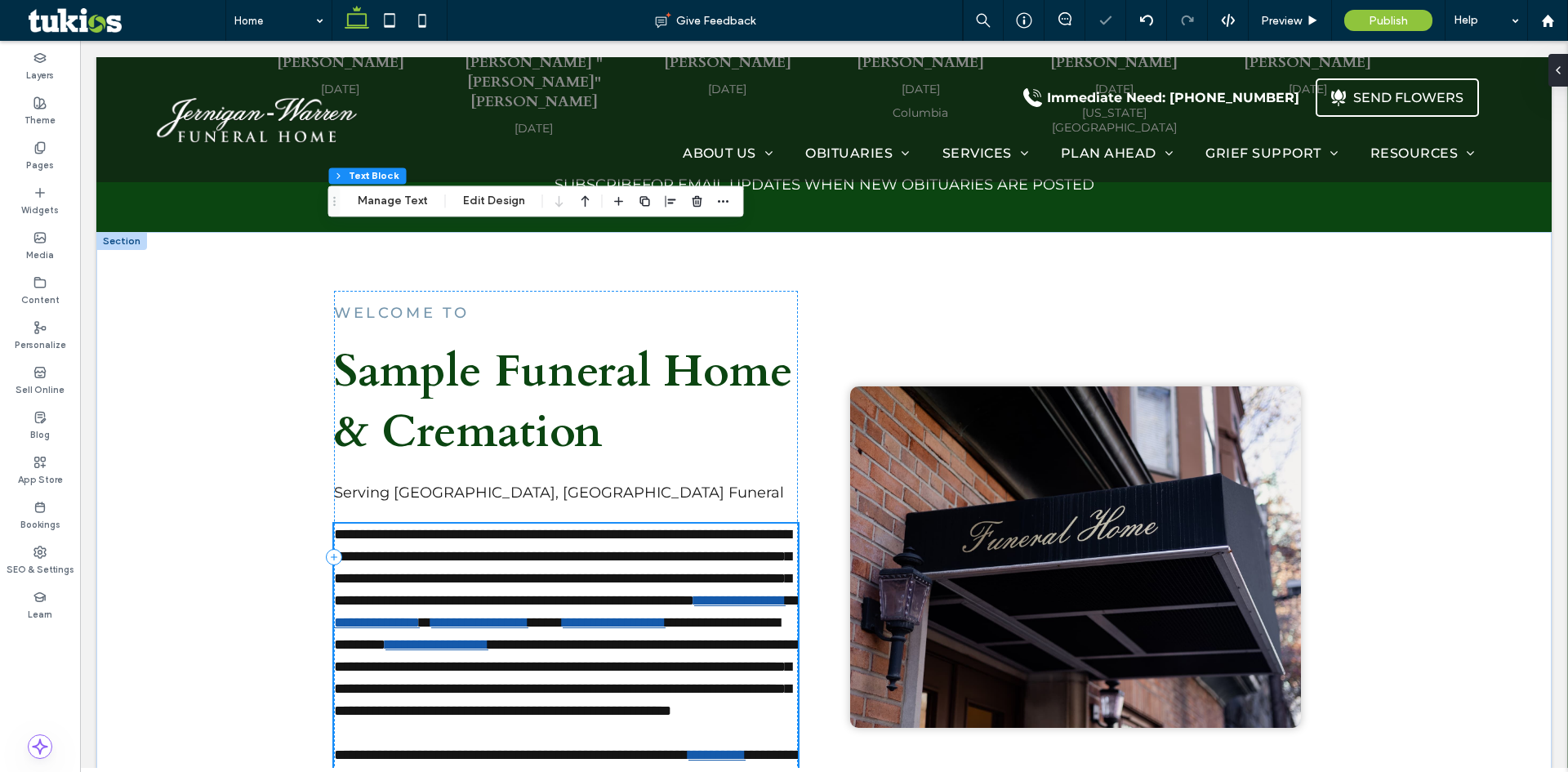
type input "**********"
type input "**"
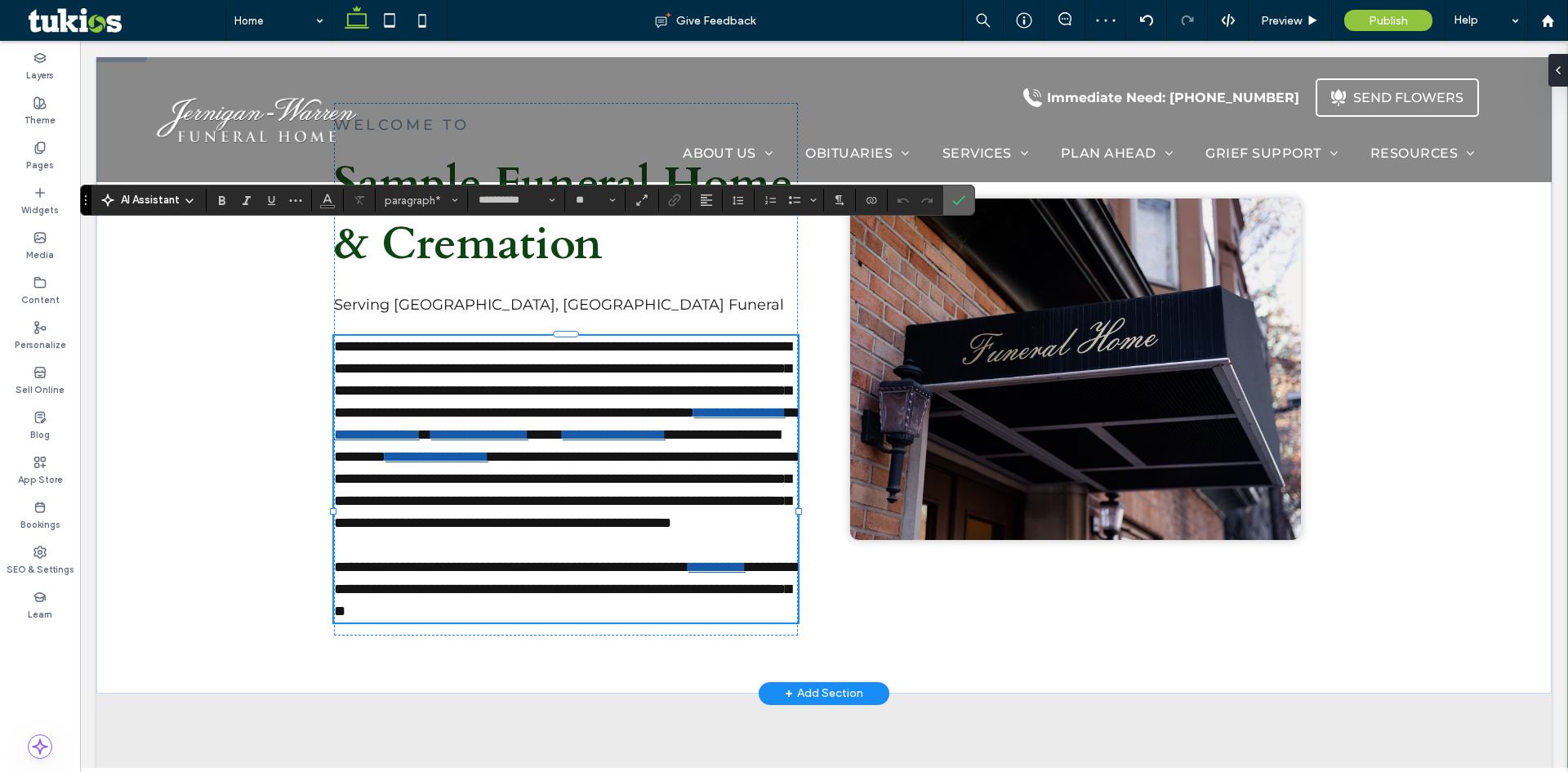
click at [959, 207] on icon "Confirm" at bounding box center [959, 200] width 13 height 13
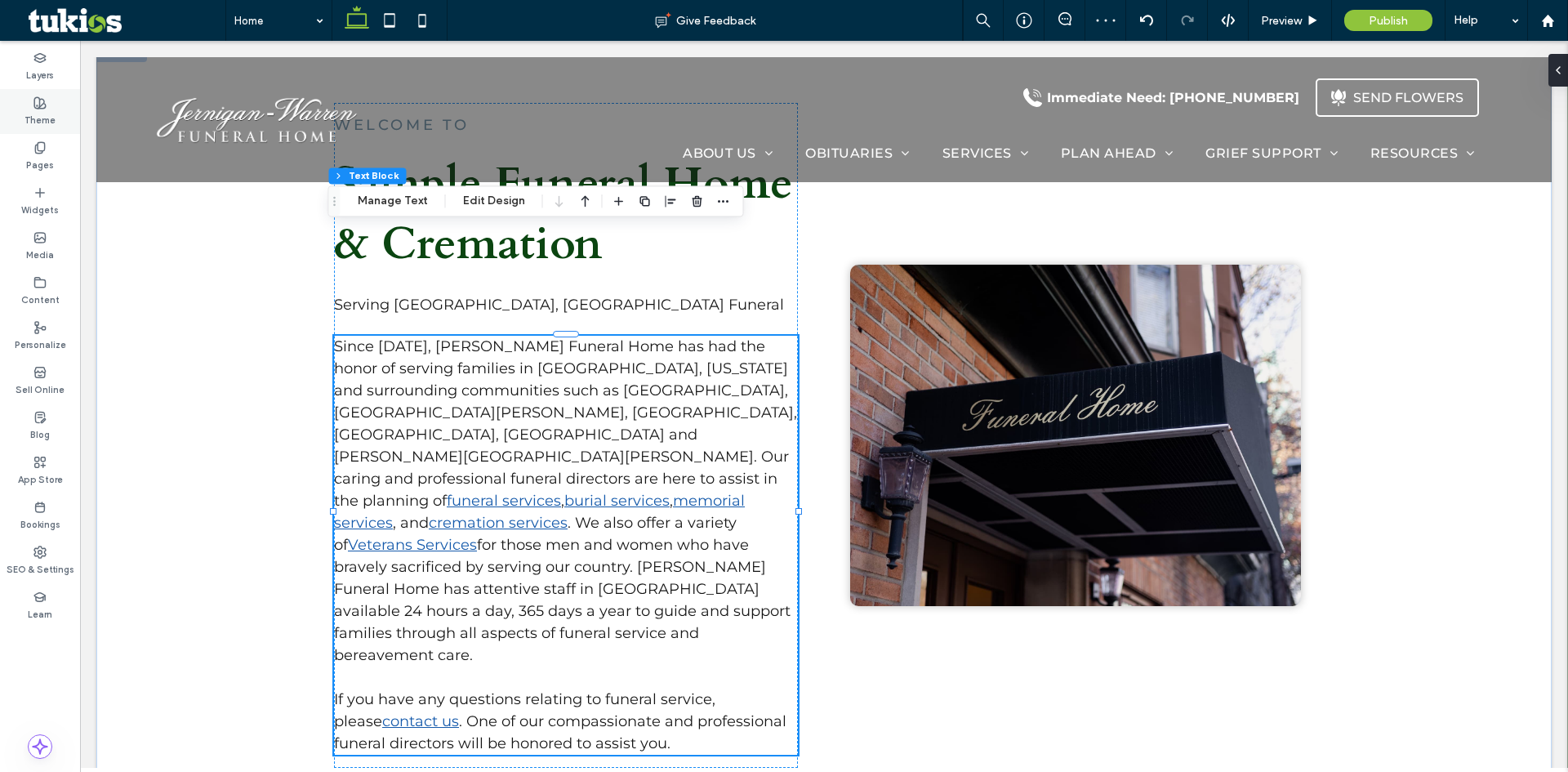
click at [11, 102] on div "Theme" at bounding box center [40, 111] width 80 height 45
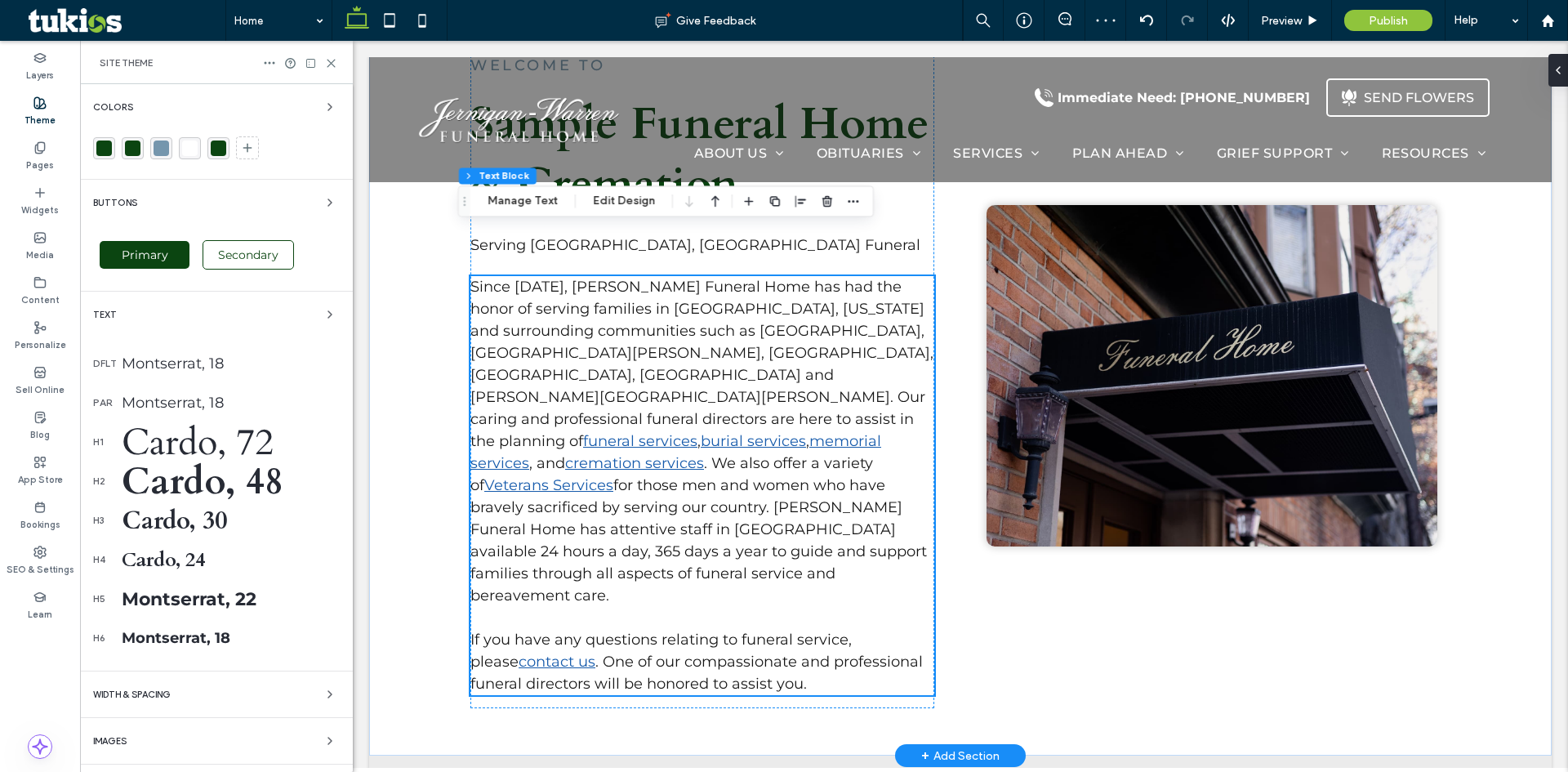
scroll to position [1120, 0]
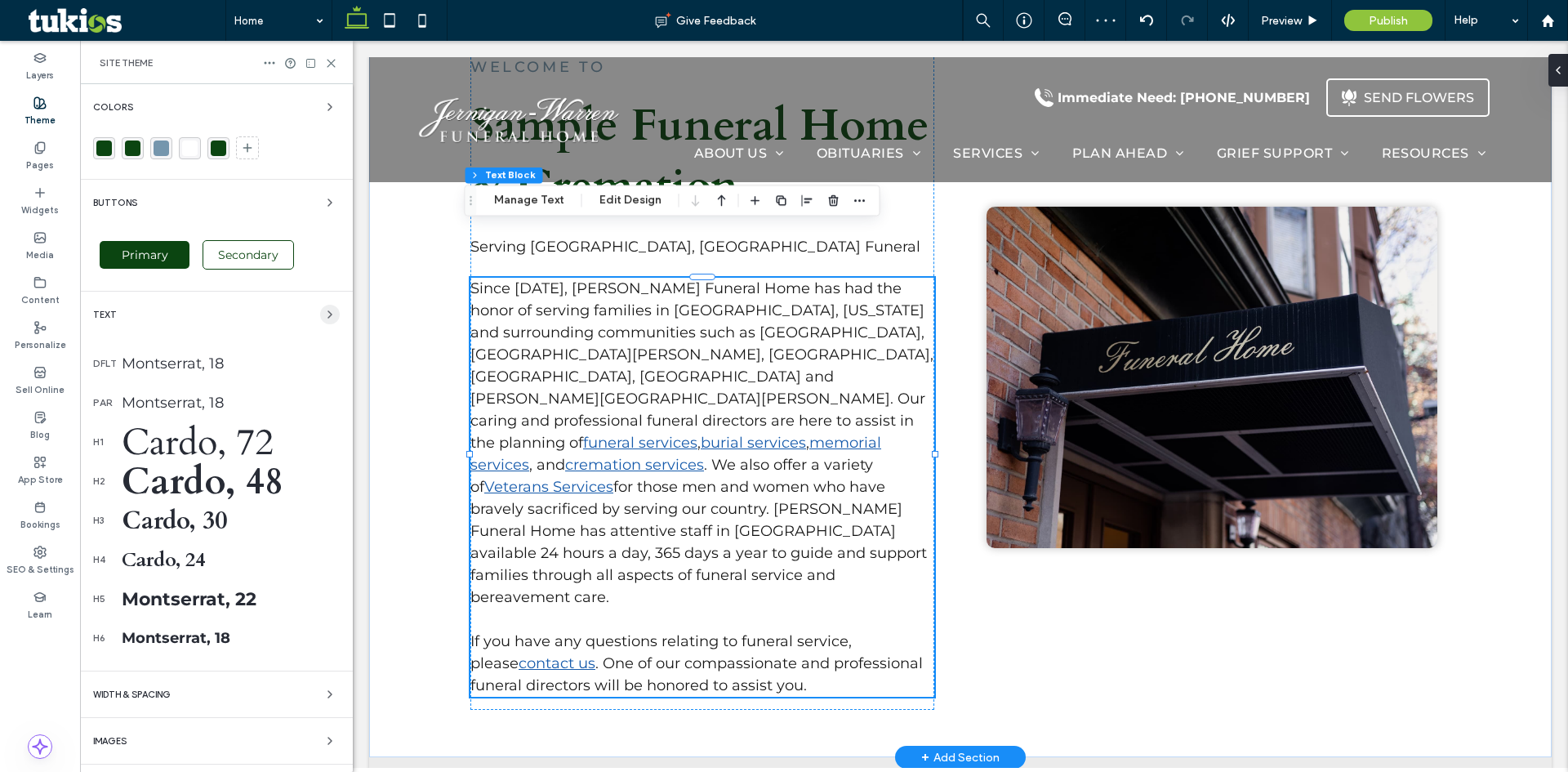
click at [323, 310] on icon "button" at bounding box center [329, 314] width 13 height 13
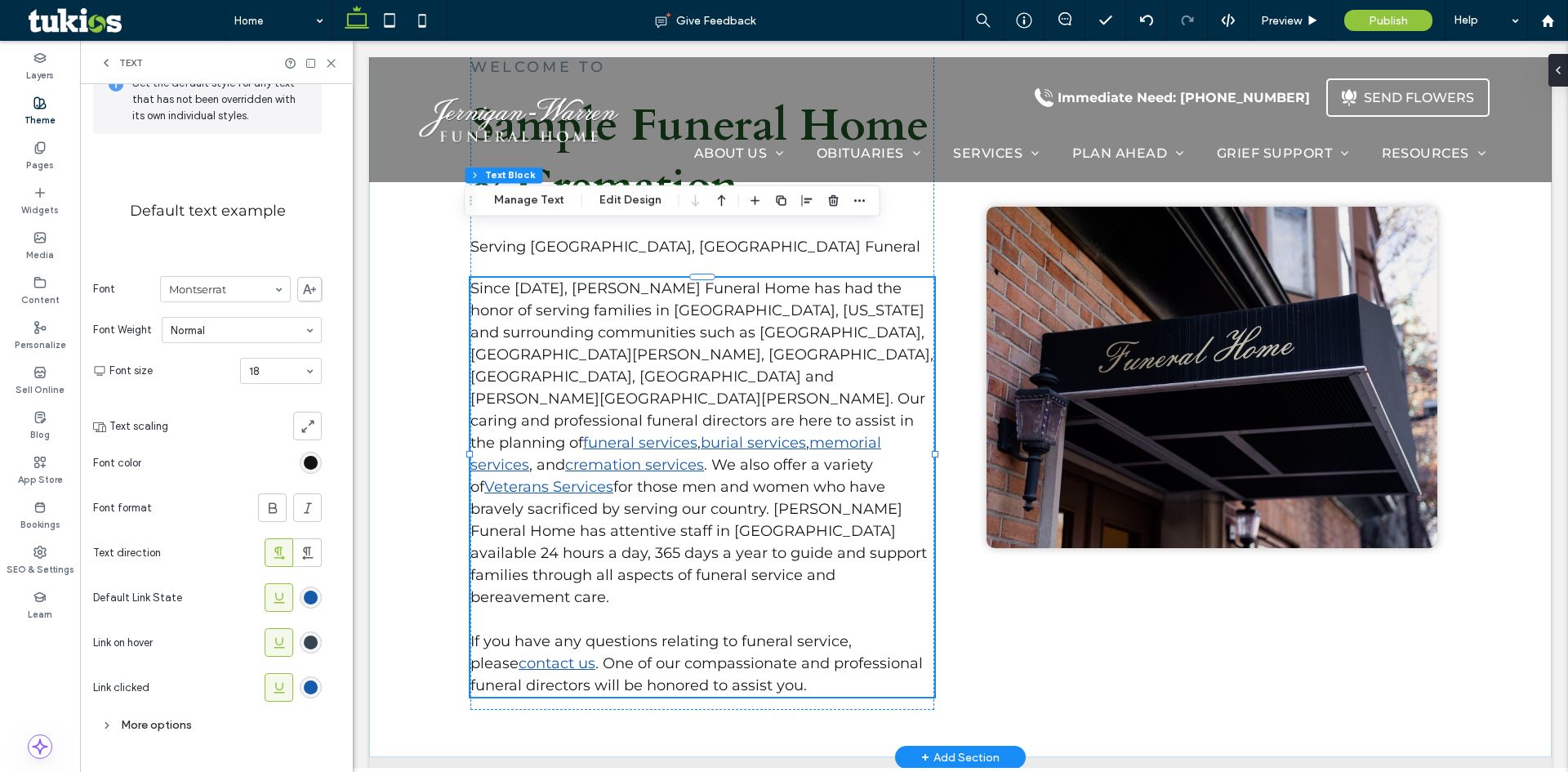
scroll to position [92, 0]
click at [315, 597] on div "rgb(21, 90, 171)" at bounding box center [311, 597] width 14 height 14
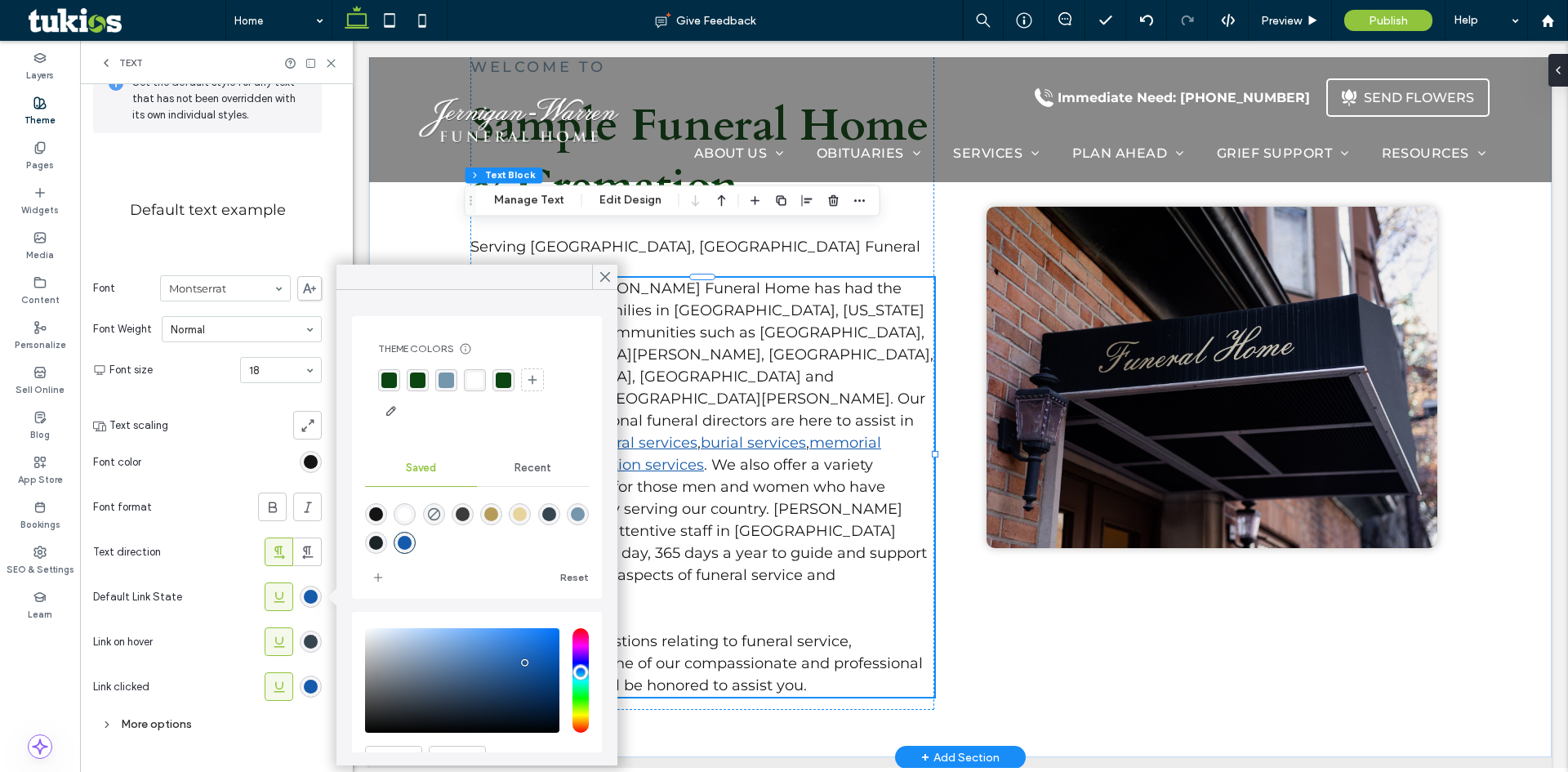
click at [504, 384] on div "rgba(11, 69, 17, 1)" at bounding box center [503, 379] width 15 height 15
click at [204, 462] on div at bounding box center [234, 462] width 174 height 28
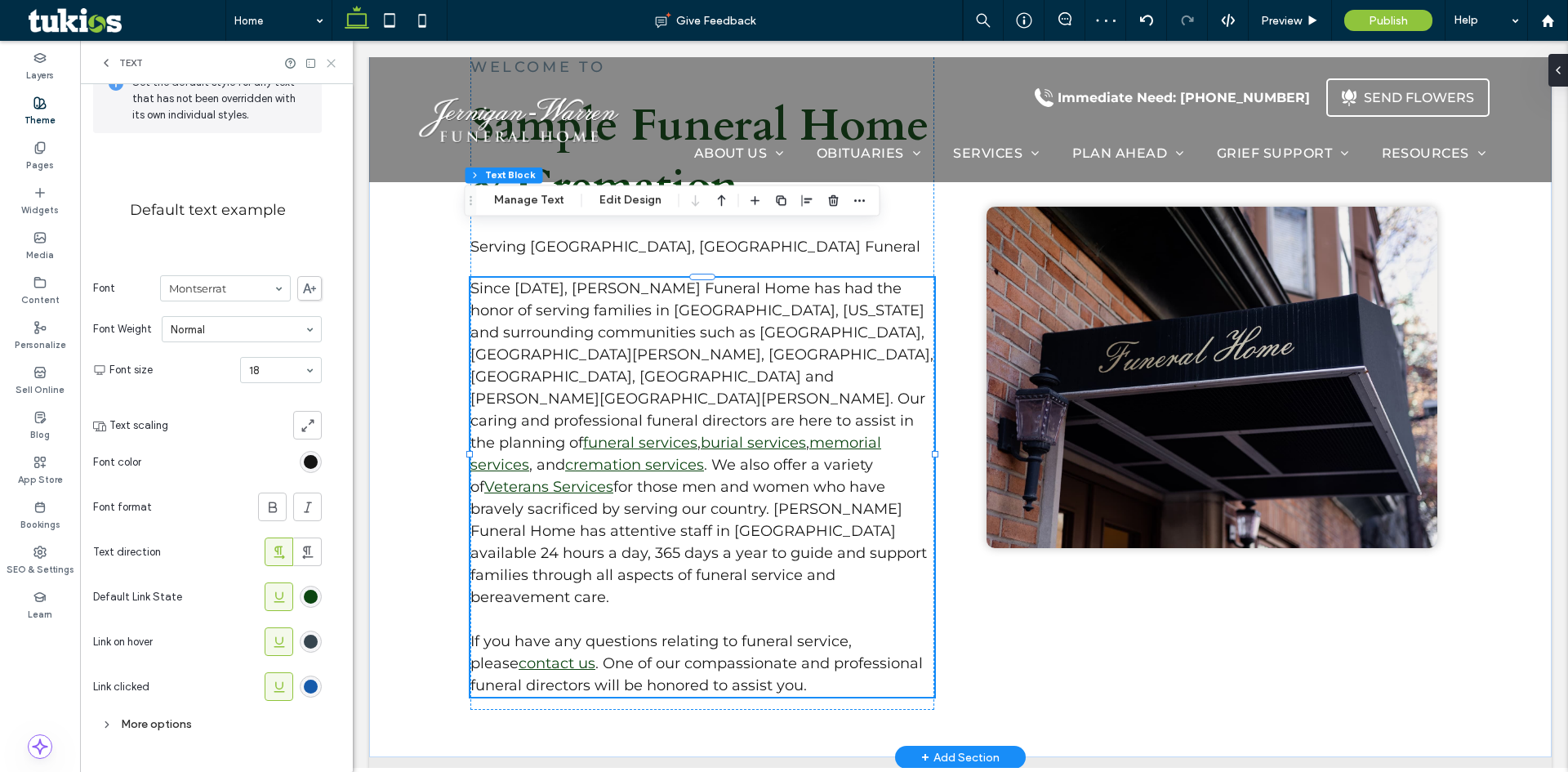
click at [332, 63] on icon at bounding box center [331, 63] width 12 height 12
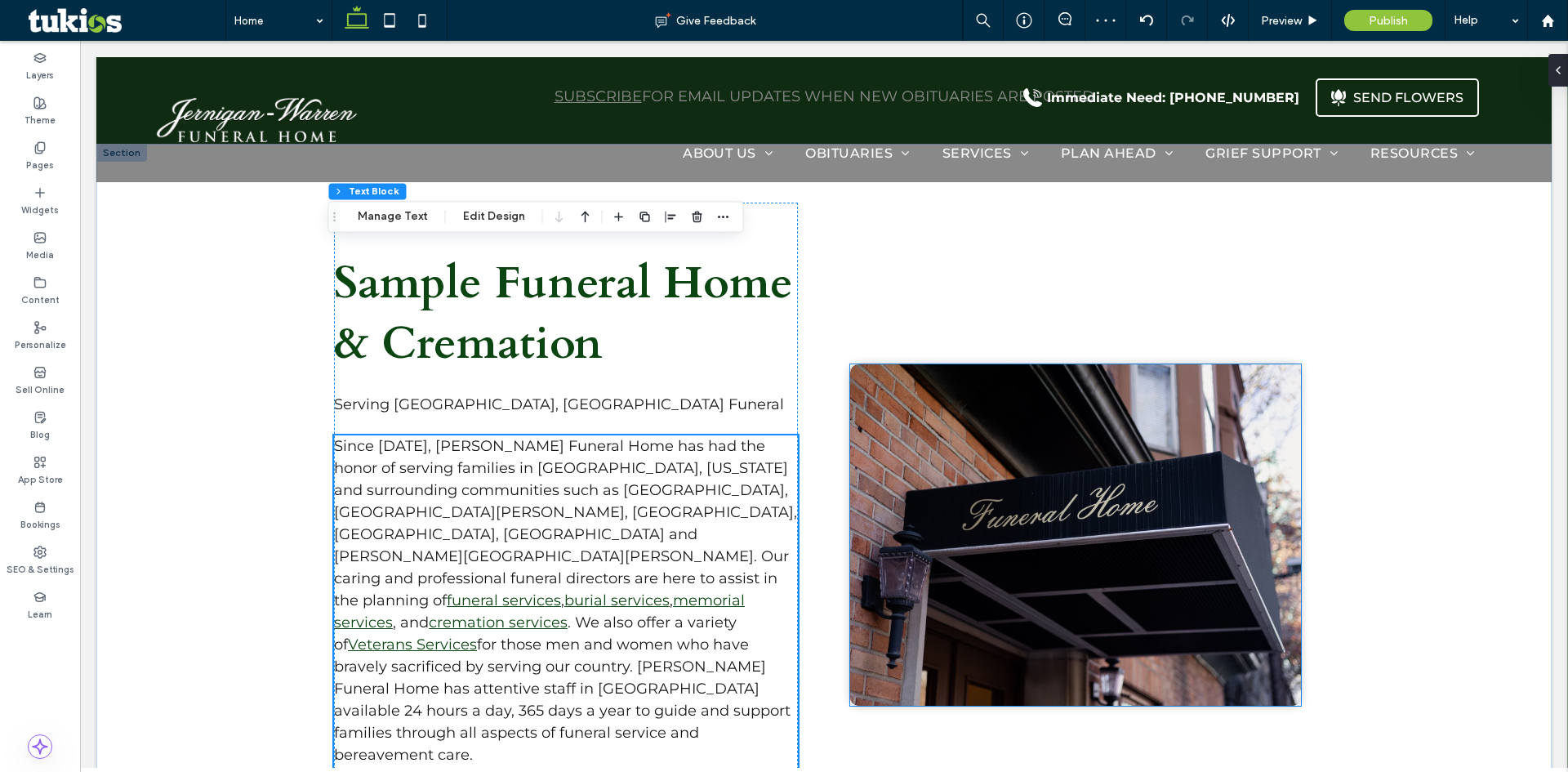
scroll to position [923, 0]
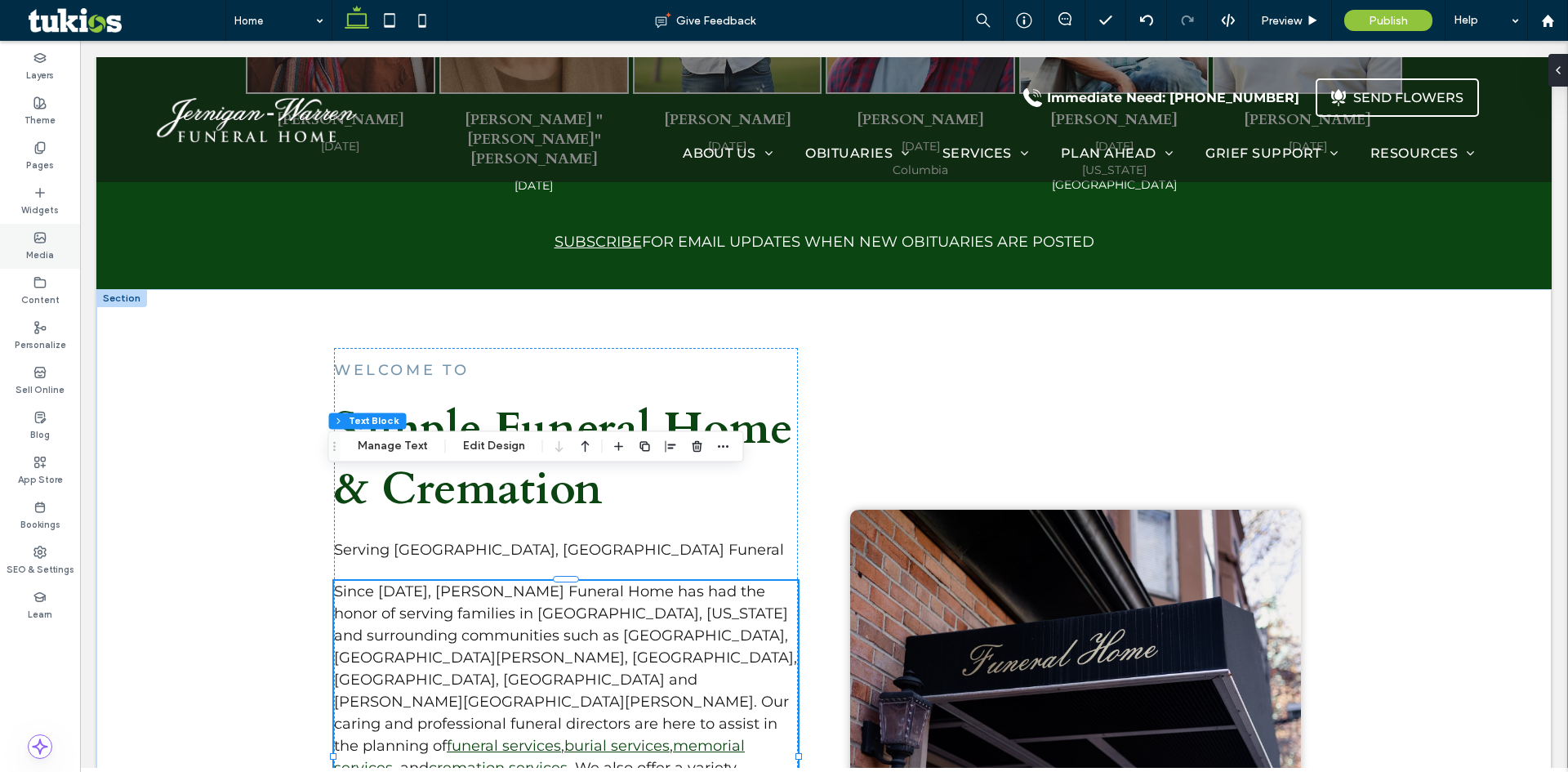
click at [46, 243] on div "Media" at bounding box center [40, 246] width 80 height 45
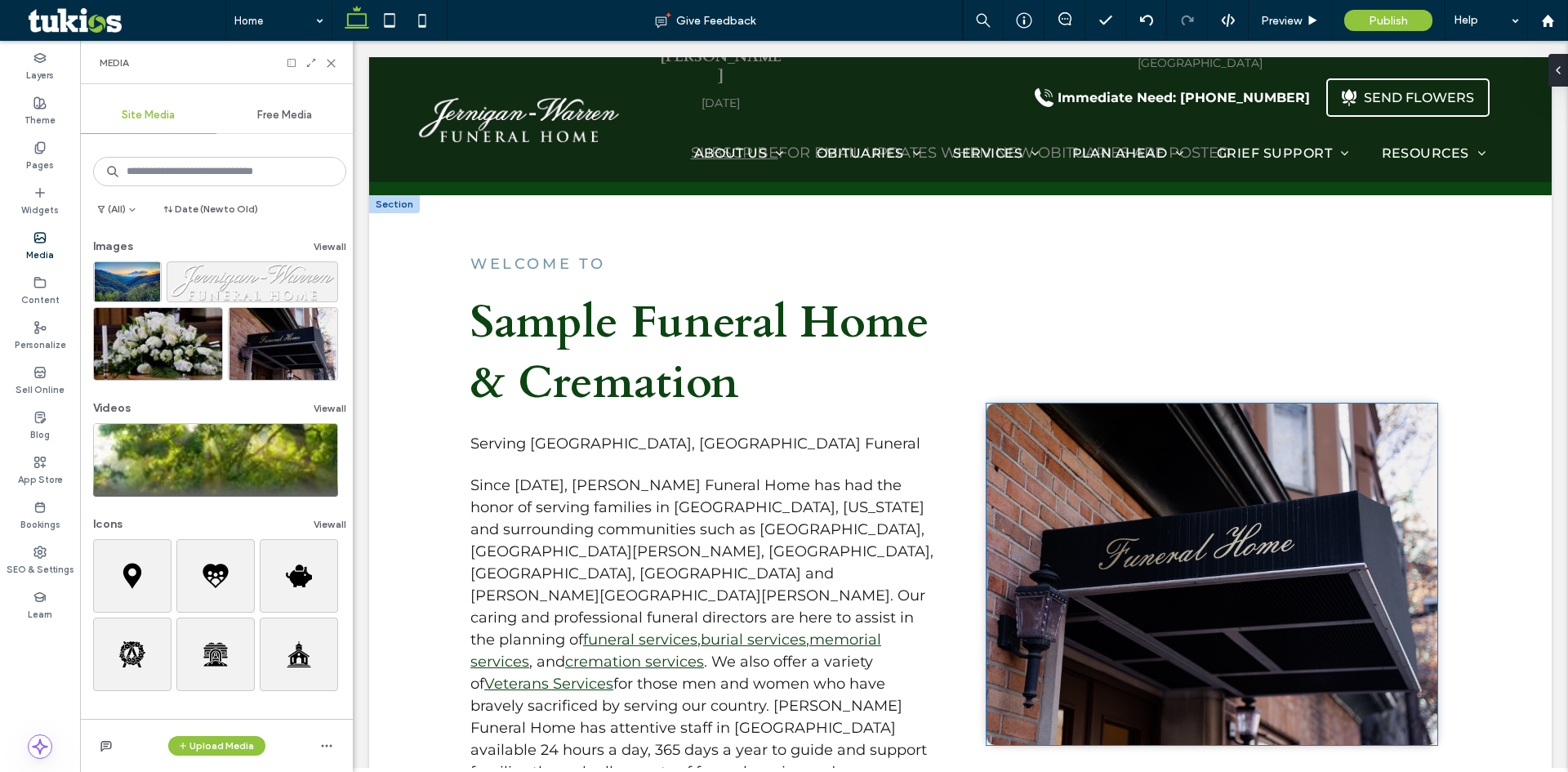
click at [1224, 546] on img at bounding box center [1212, 574] width 451 height 342
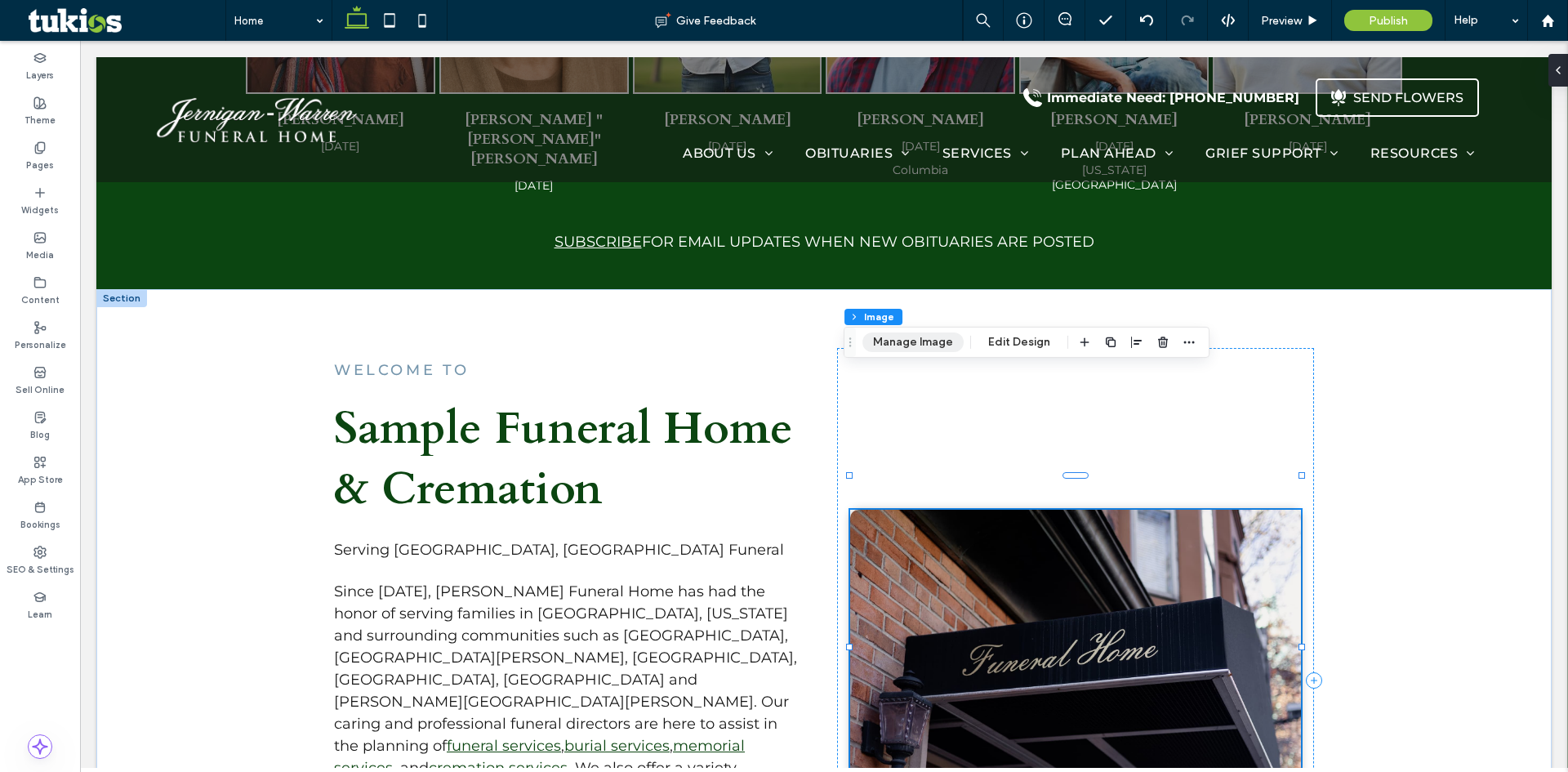
click at [876, 345] on button "Manage Image" at bounding box center [913, 342] width 101 height 20
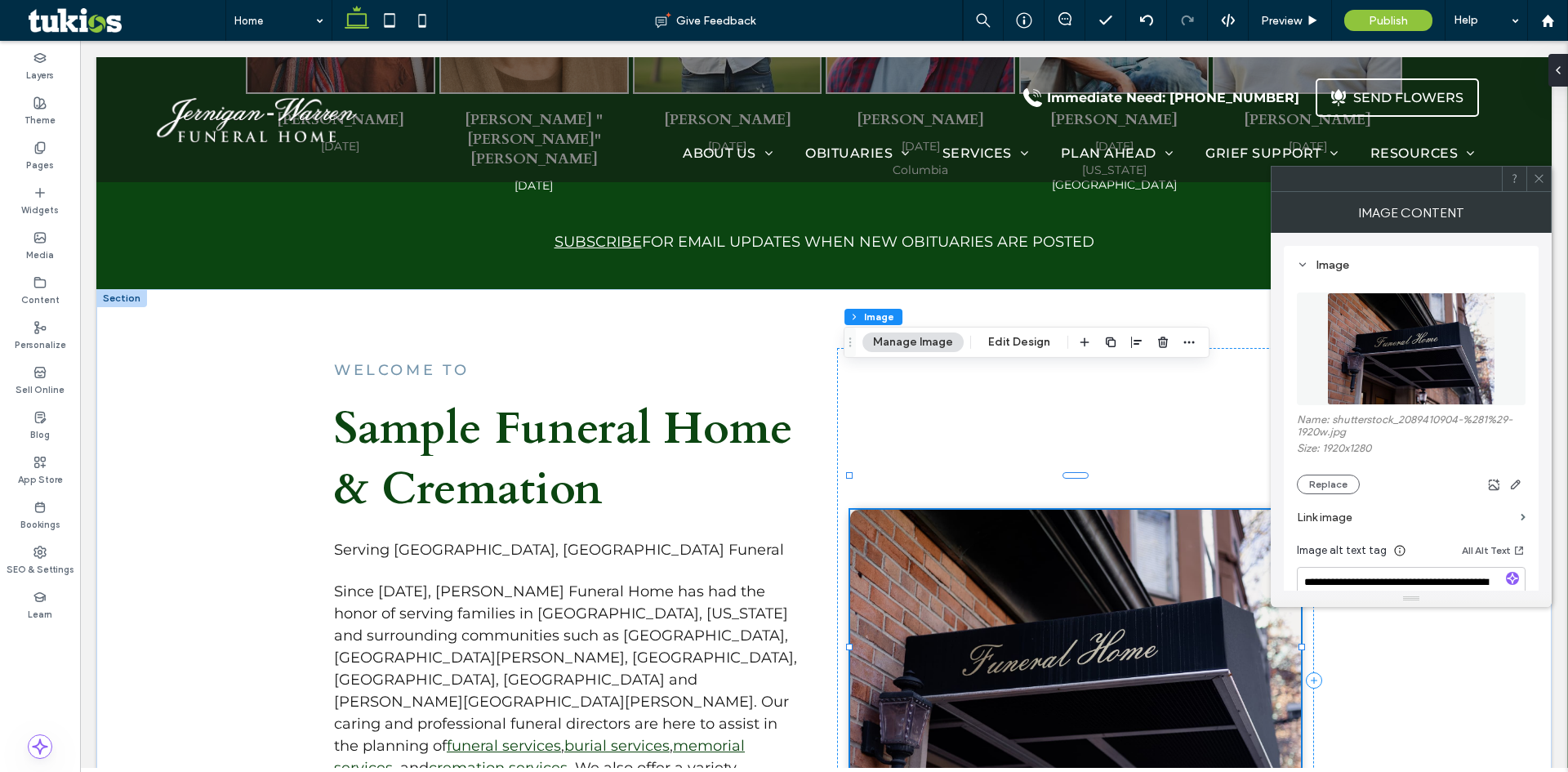
click at [1344, 463] on div "Name: shutterstock_2089410904-%281%29-1920w.jpg Size: 1920x1280 Replace" at bounding box center [1412, 453] width 229 height 81
click at [1342, 481] on button "Replace" at bounding box center [1328, 484] width 63 height 20
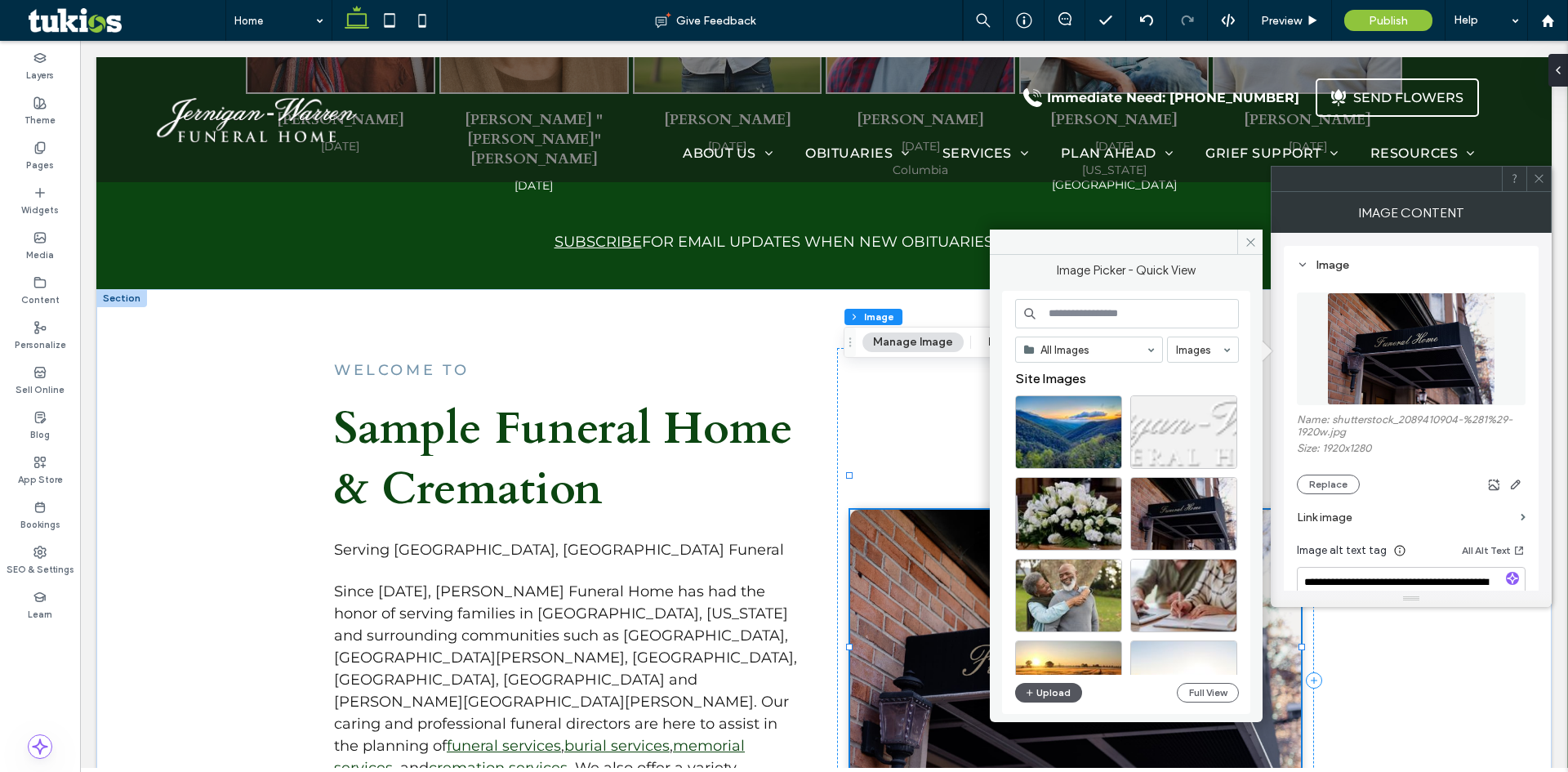
click at [1060, 685] on button "Upload" at bounding box center [1048, 693] width 67 height 20
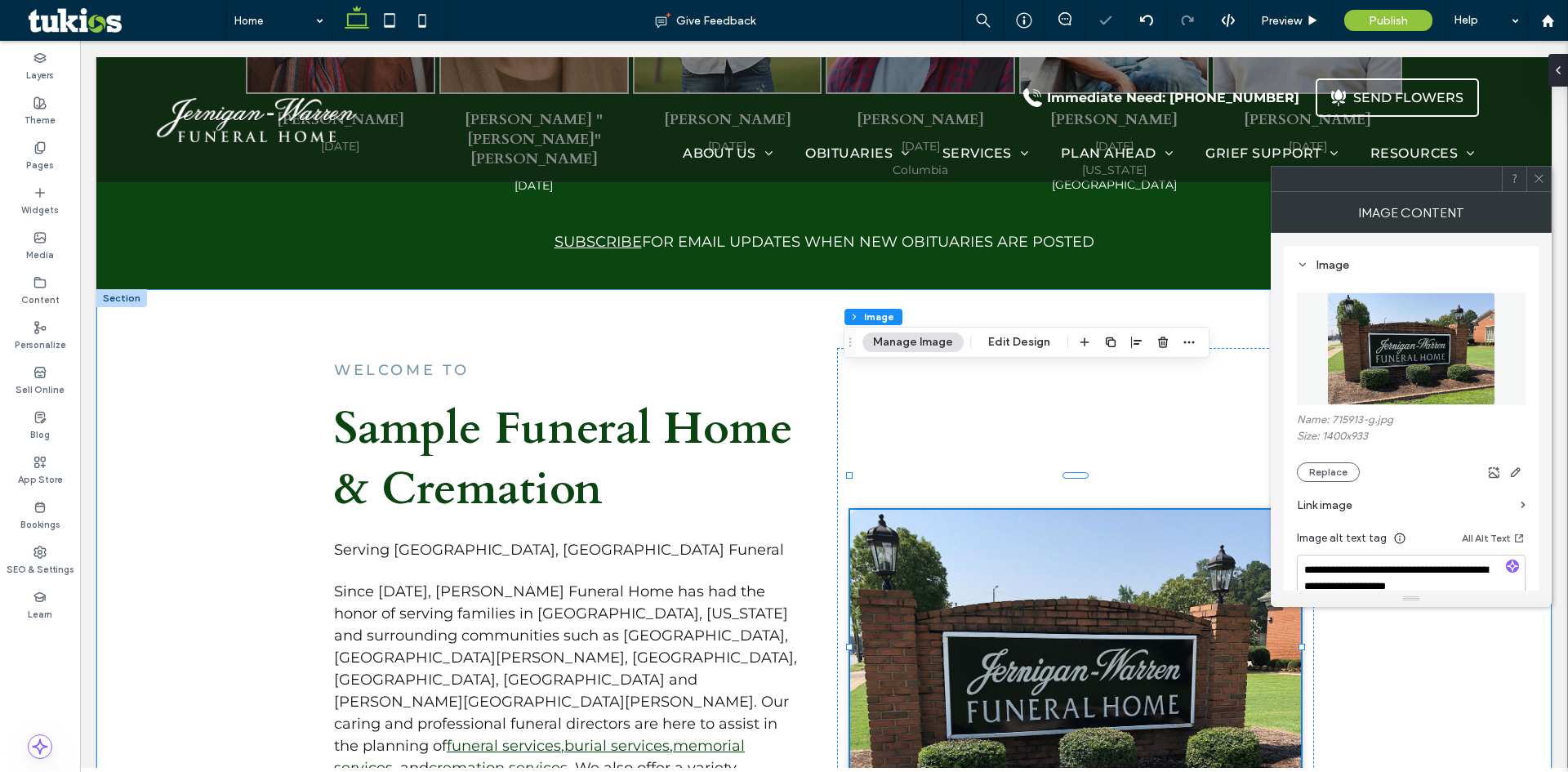
click at [1386, 633] on div "WELCOME TO Sample Funeral Home & Cremation Serving Fayetteville, NC Funeral Sin…" at bounding box center [824, 680] width 1455 height 782
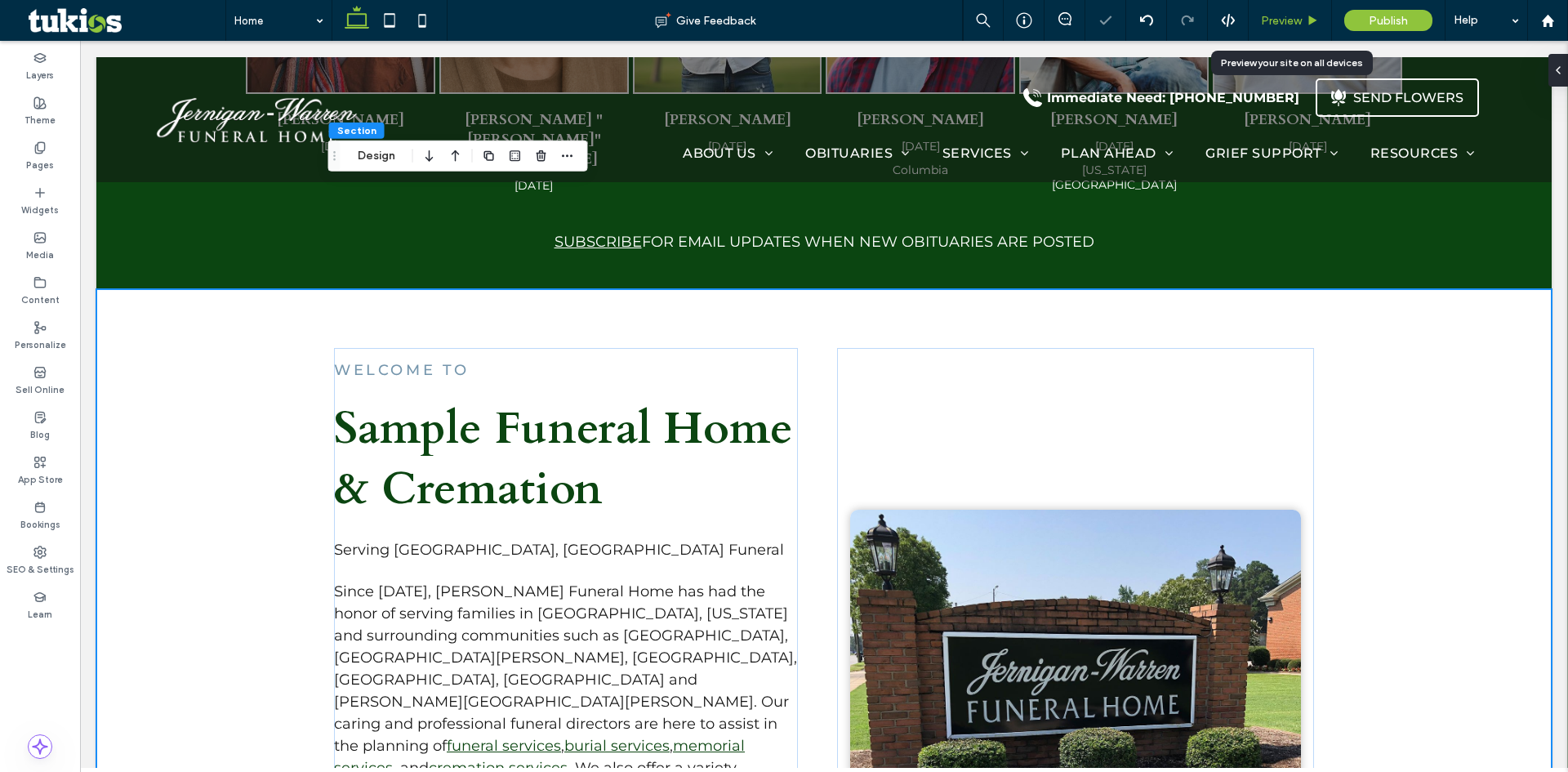
click at [1304, 14] on div "Preview" at bounding box center [1289, 21] width 83 height 14
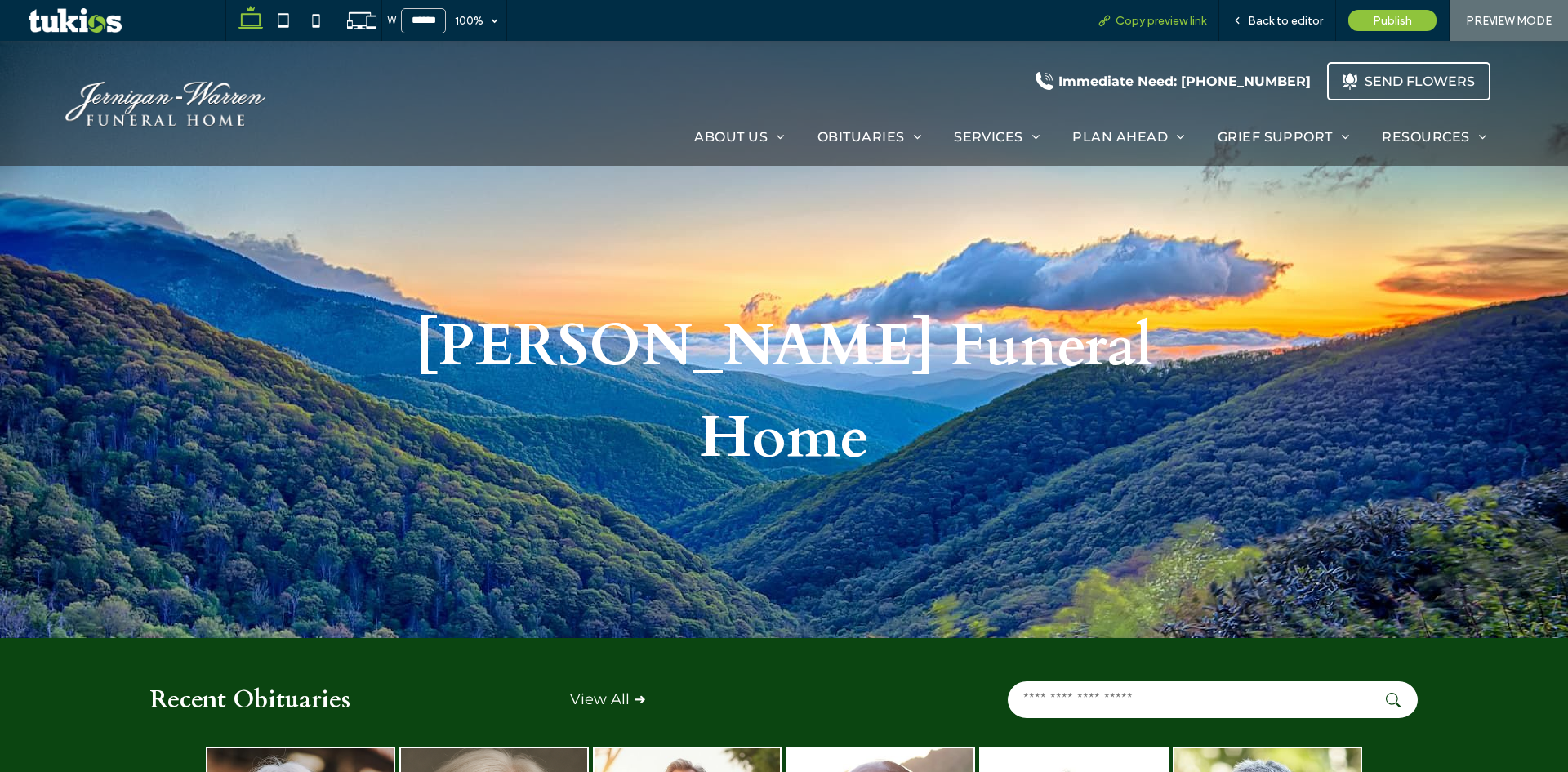
click at [1152, 17] on span "Copy preview link" at bounding box center [1161, 21] width 91 height 14
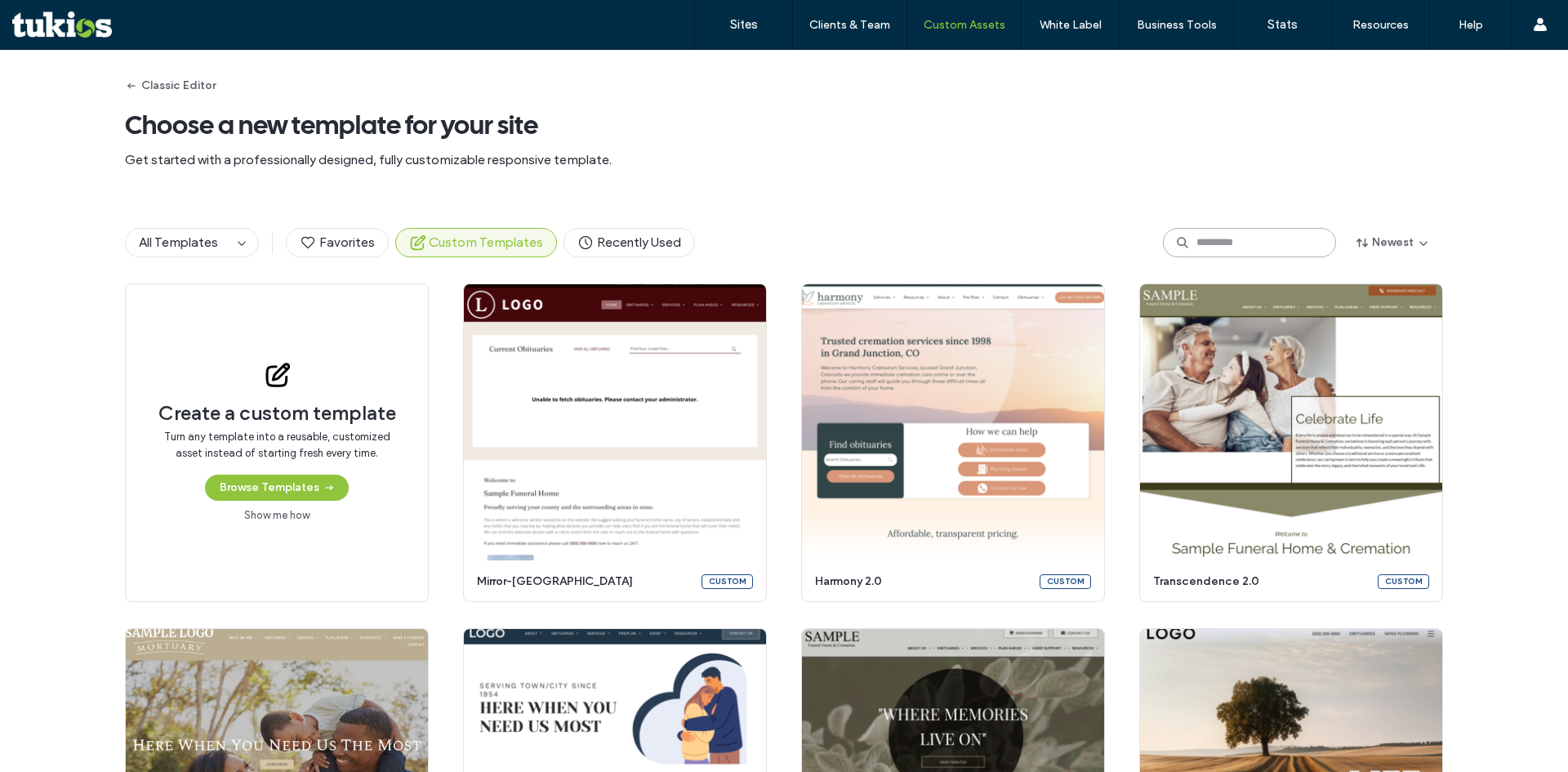
click at [1235, 240] on input at bounding box center [1249, 243] width 173 height 29
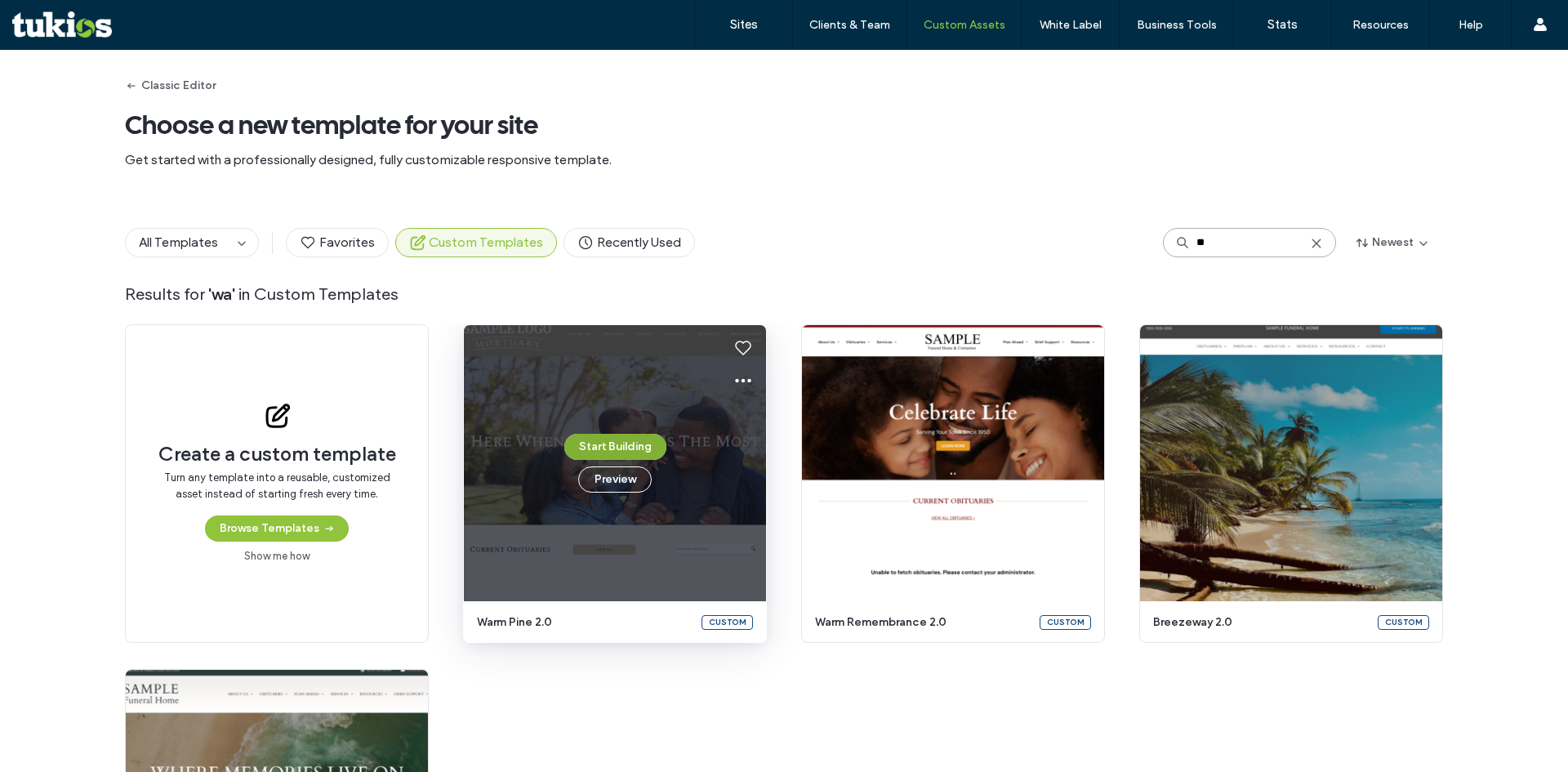
type input "**"
click at [637, 444] on button "Start Building" at bounding box center [615, 446] width 102 height 26
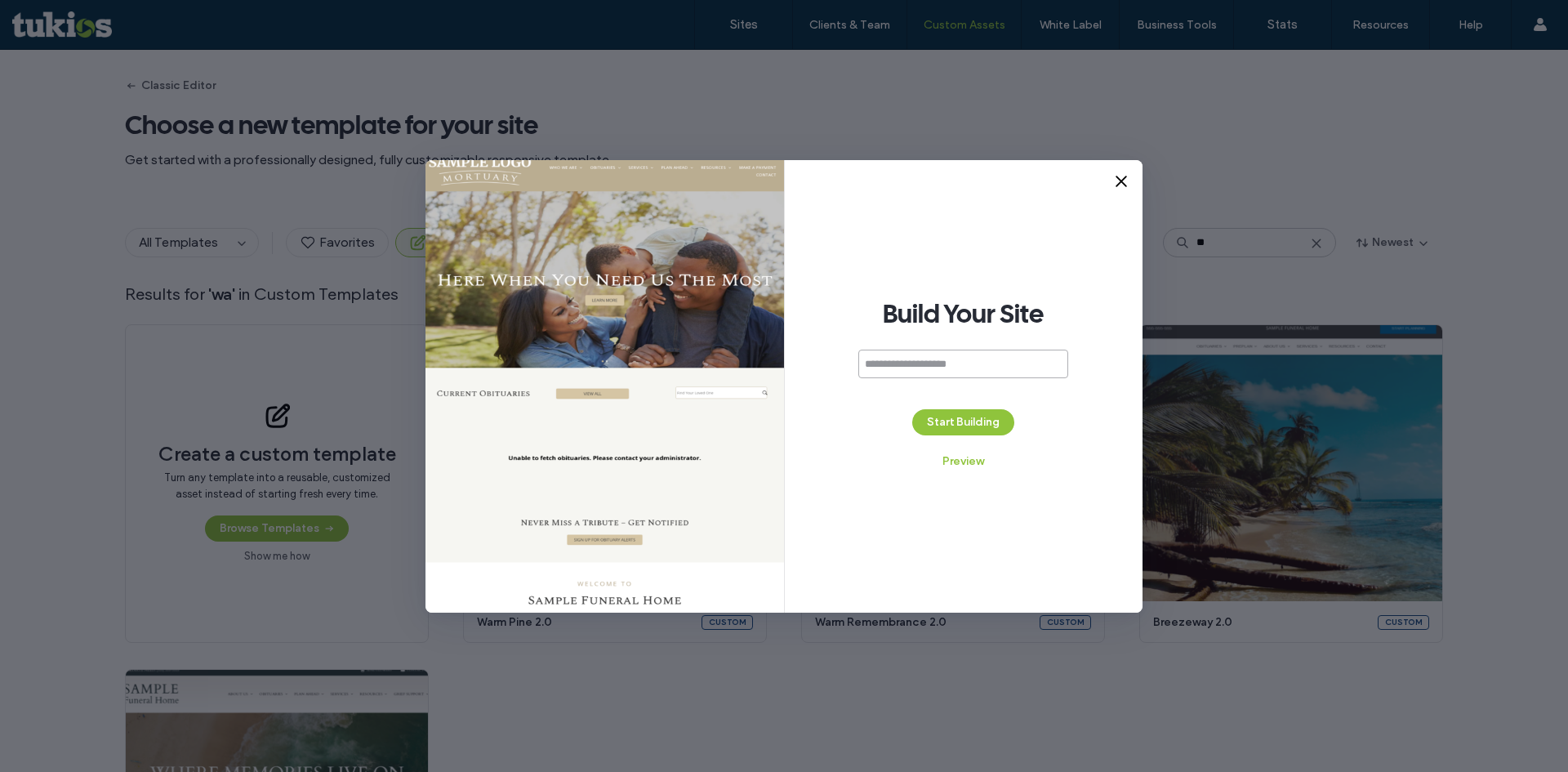
click at [911, 362] on input at bounding box center [963, 364] width 210 height 28
paste input "**********"
type input "**********"
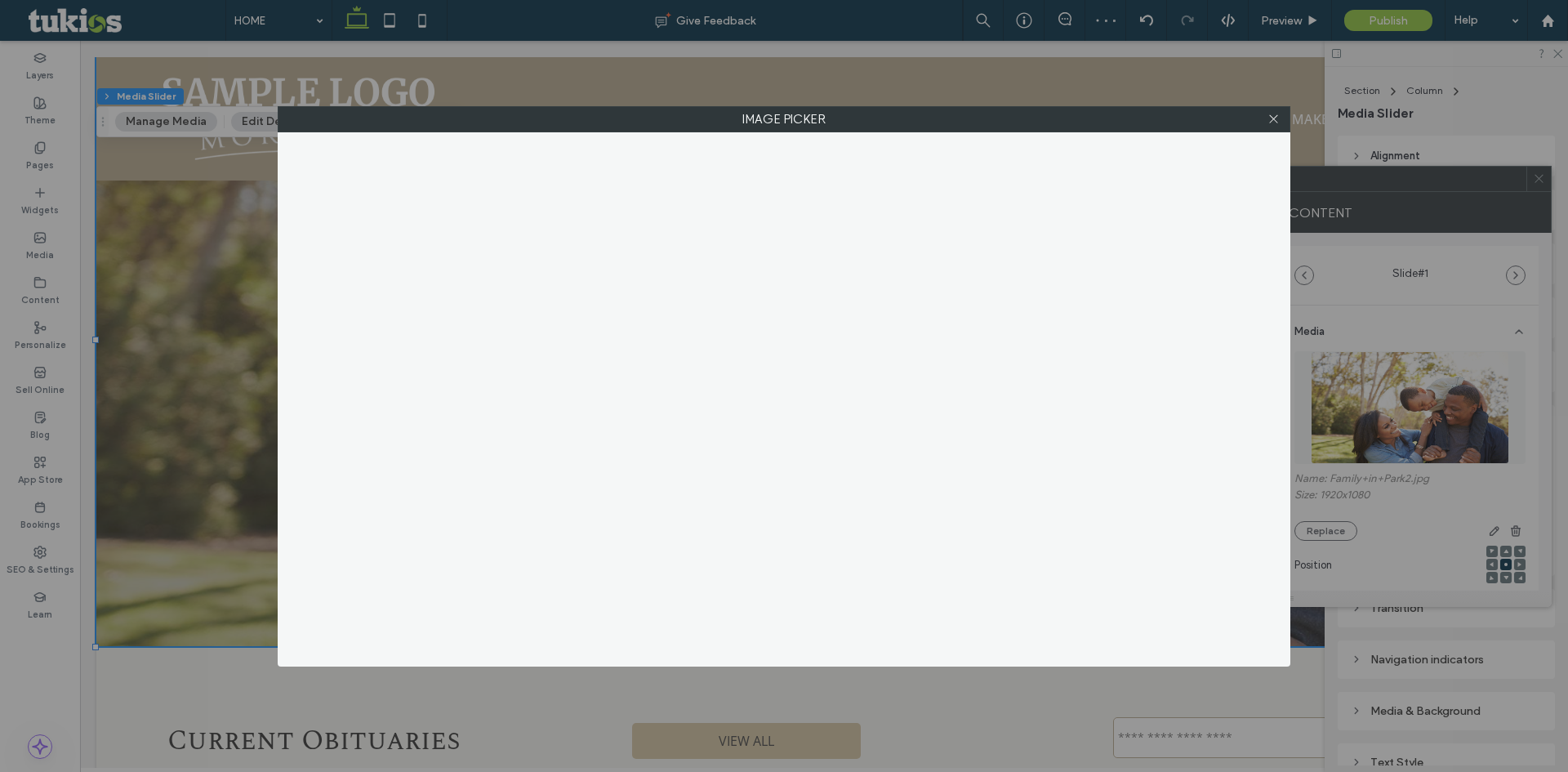
scroll to position [147, 0]
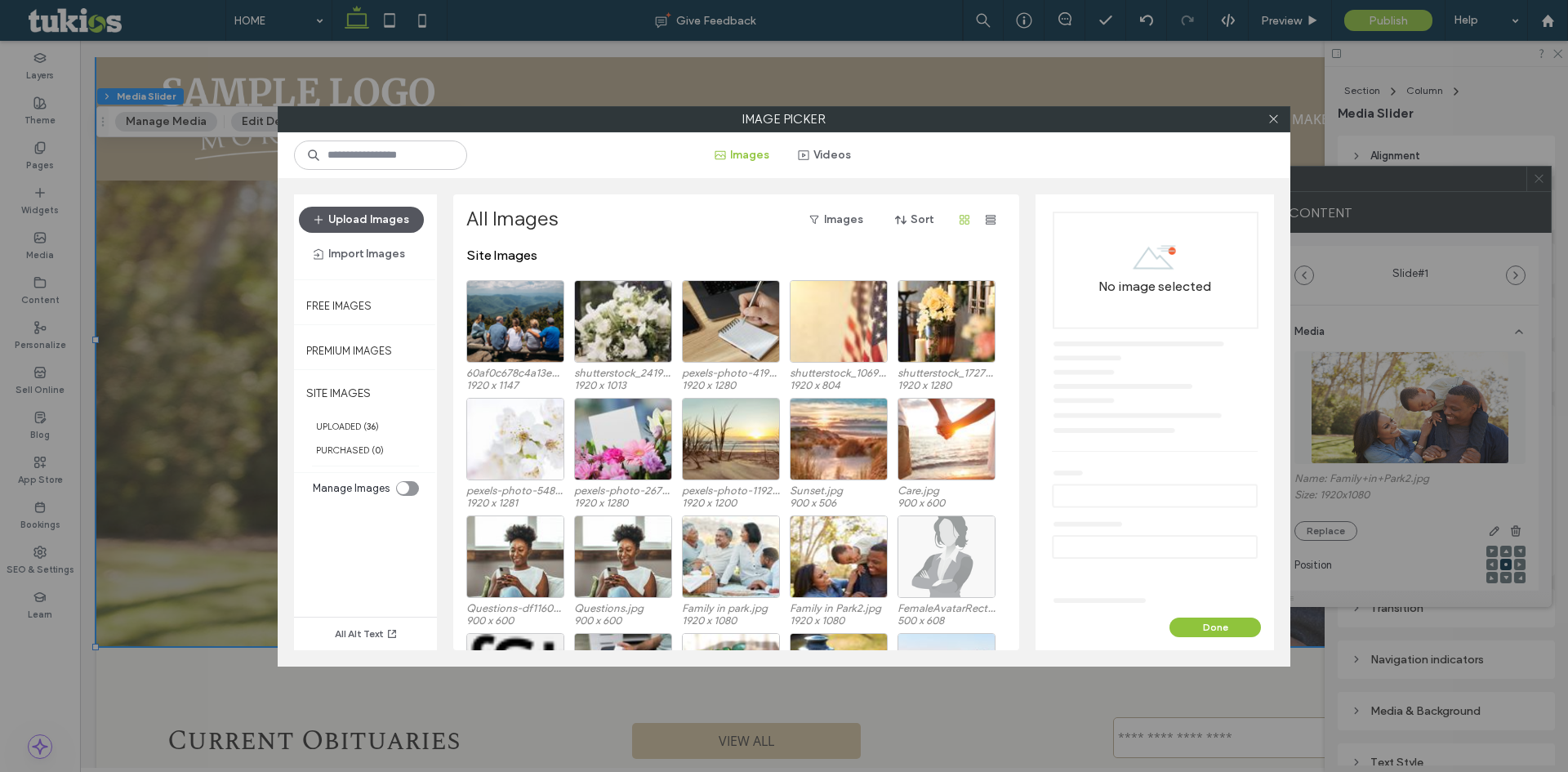
click at [386, 229] on button "Upload Images" at bounding box center [361, 219] width 125 height 26
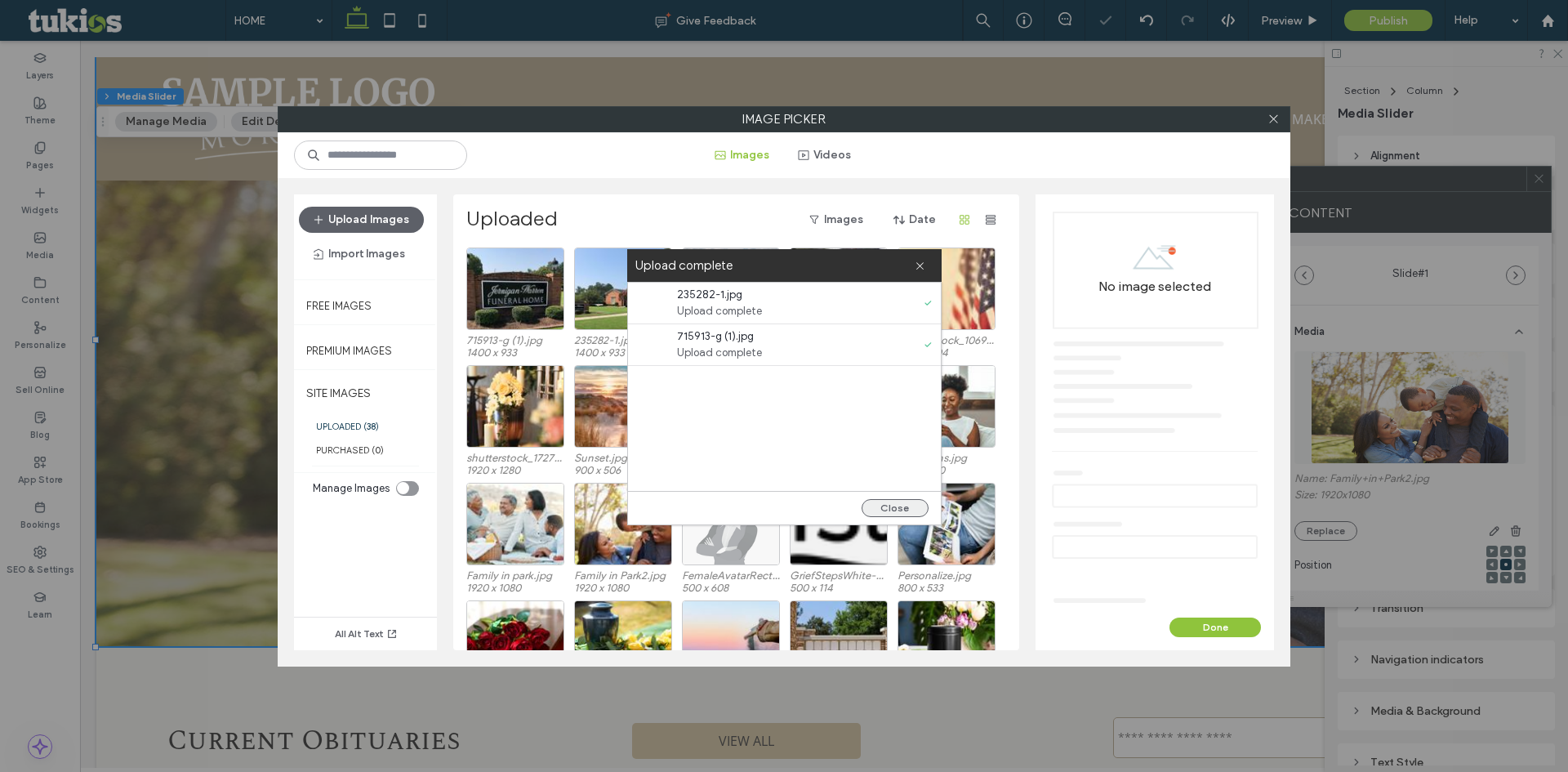
click at [905, 511] on button "Close" at bounding box center [894, 508] width 67 height 18
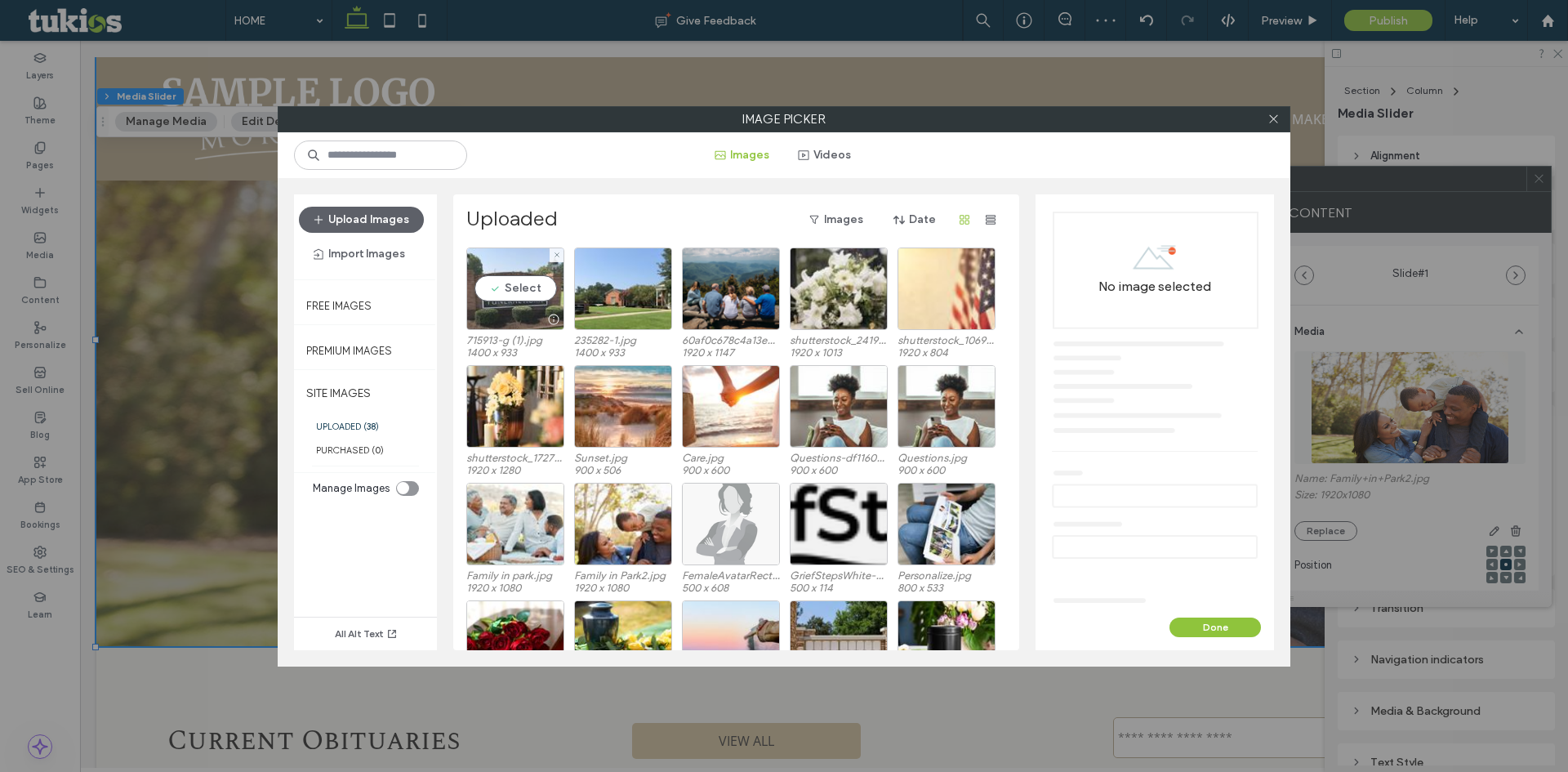
click at [540, 293] on div "Select" at bounding box center [515, 289] width 98 height 83
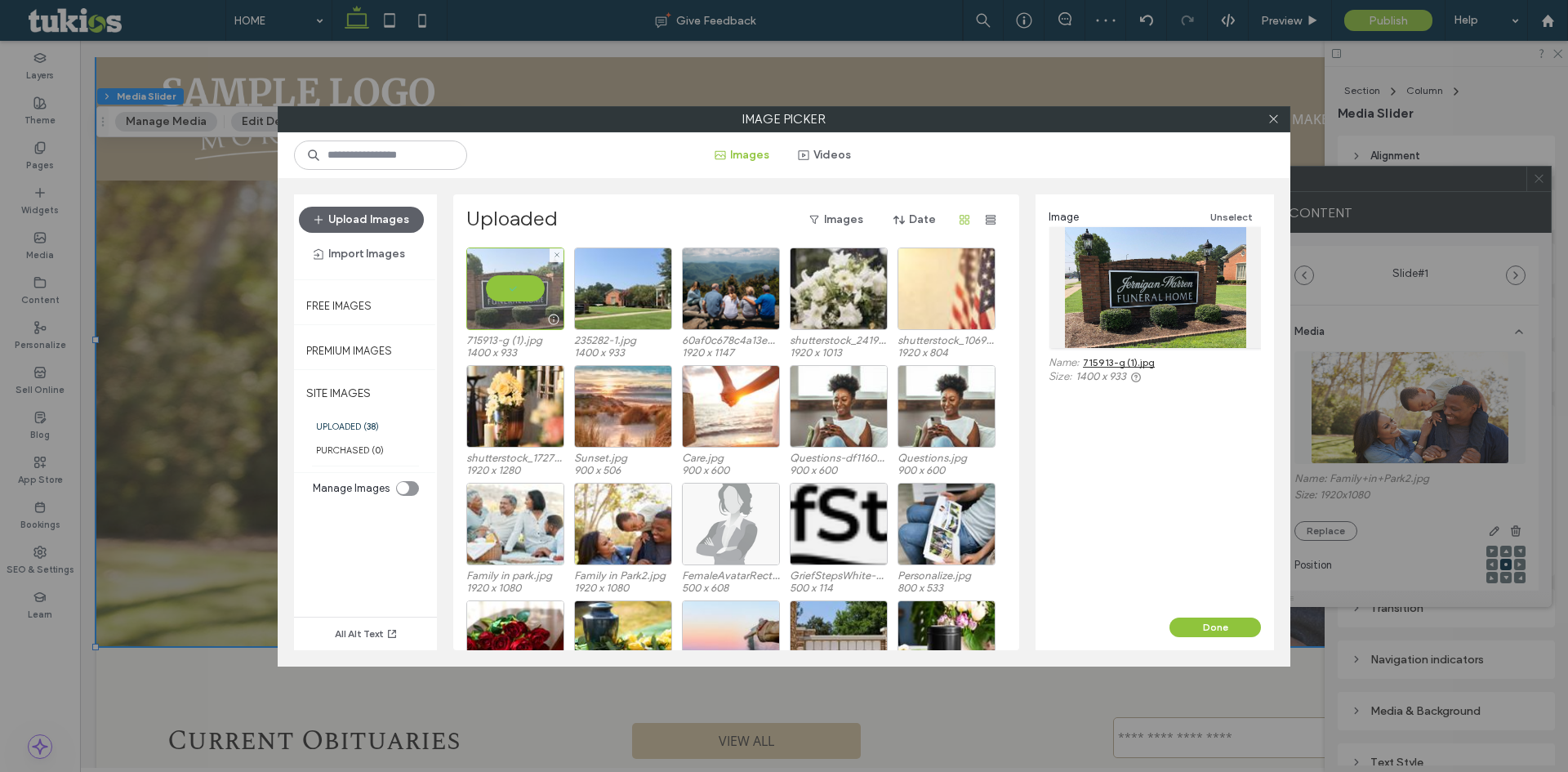
click at [540, 293] on div at bounding box center [515, 289] width 98 height 83
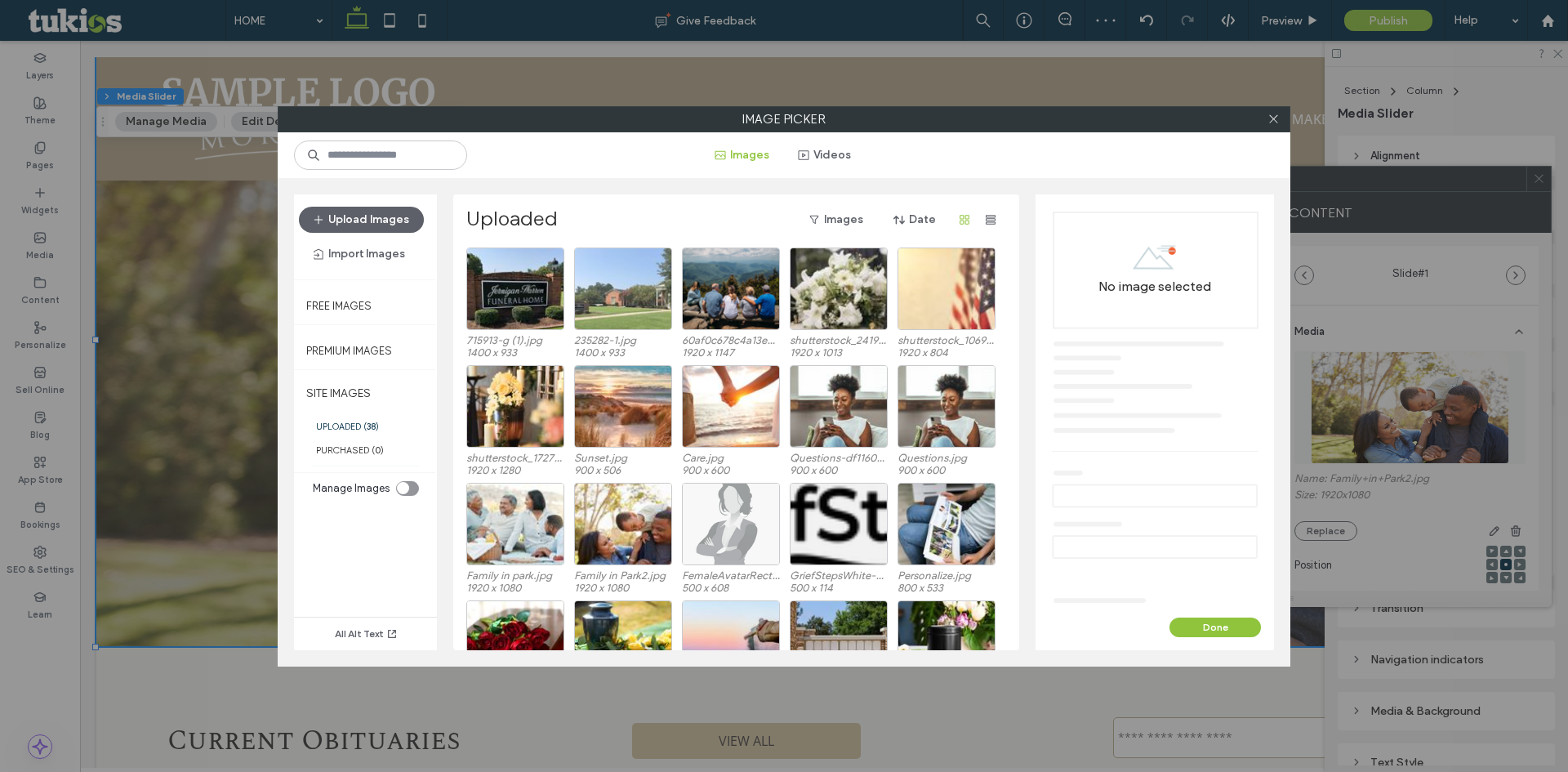
click at [589, 289] on div at bounding box center [623, 289] width 98 height 83
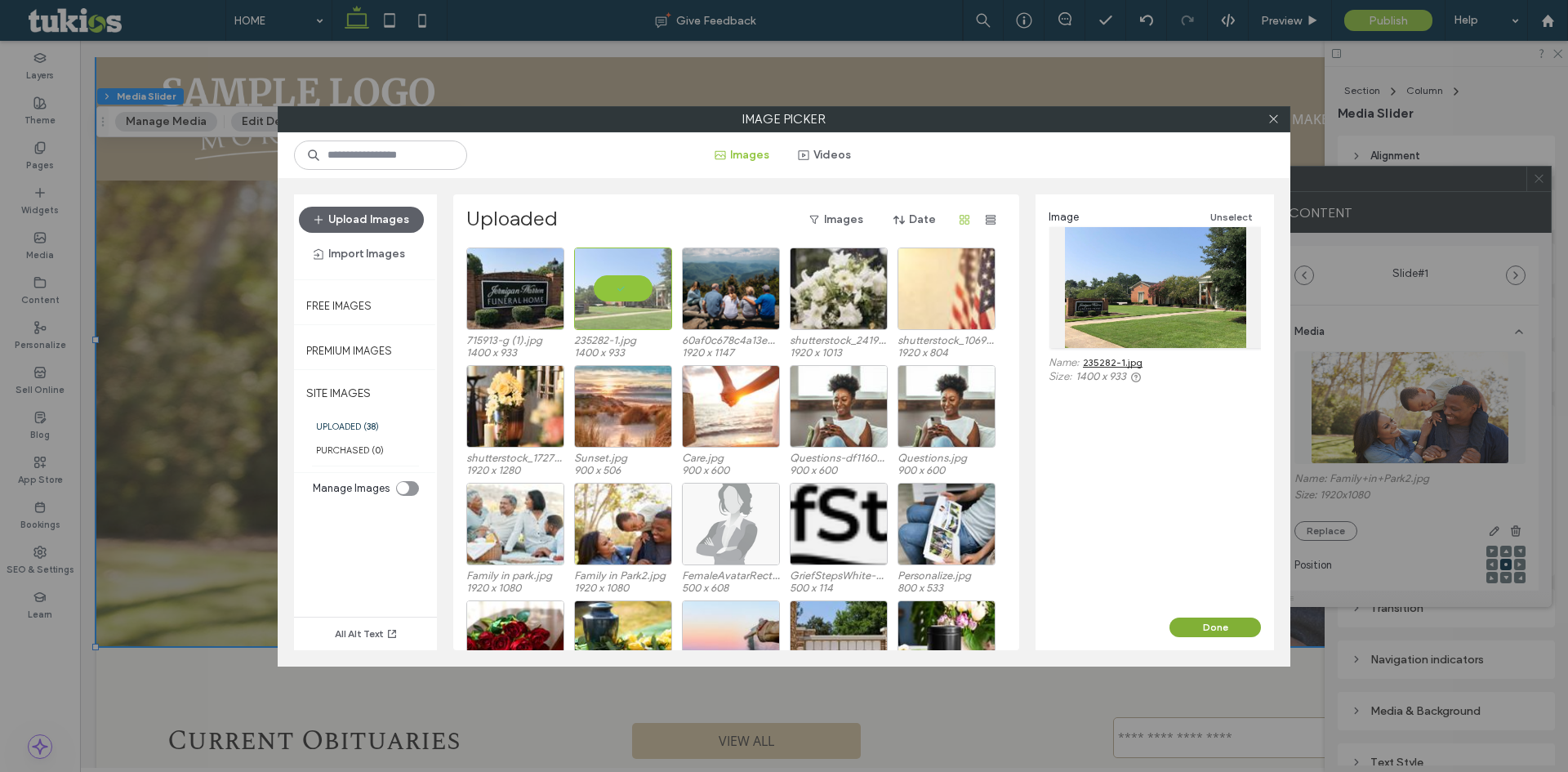
drag, startPoint x: 1218, startPoint y: 627, endPoint x: 1116, endPoint y: 572, distance: 115.9
click at [1218, 627] on button "Done" at bounding box center [1215, 627] width 91 height 20
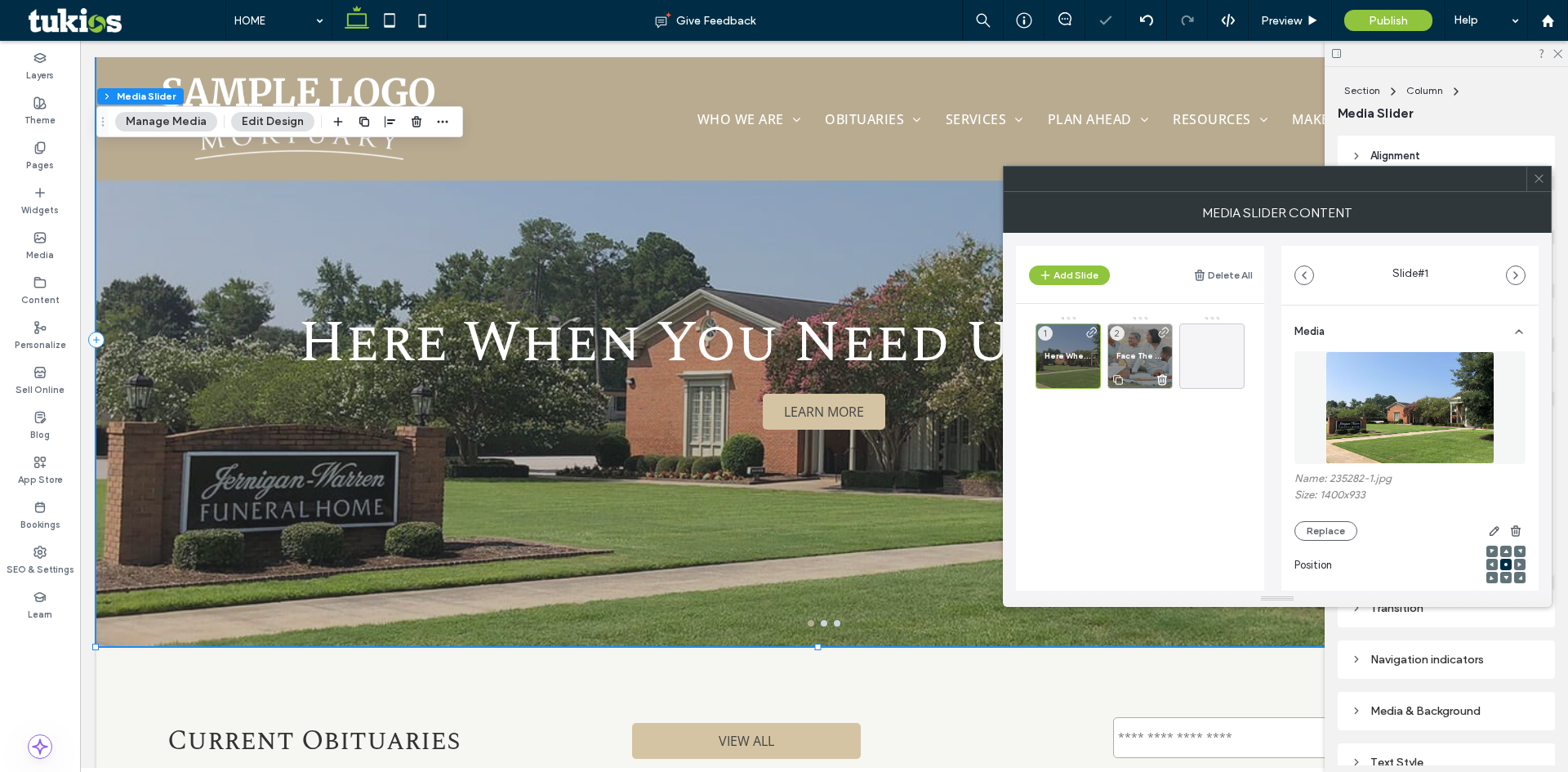
click at [1136, 364] on div "Face The Future Confidently 2" at bounding box center [1140, 356] width 66 height 66
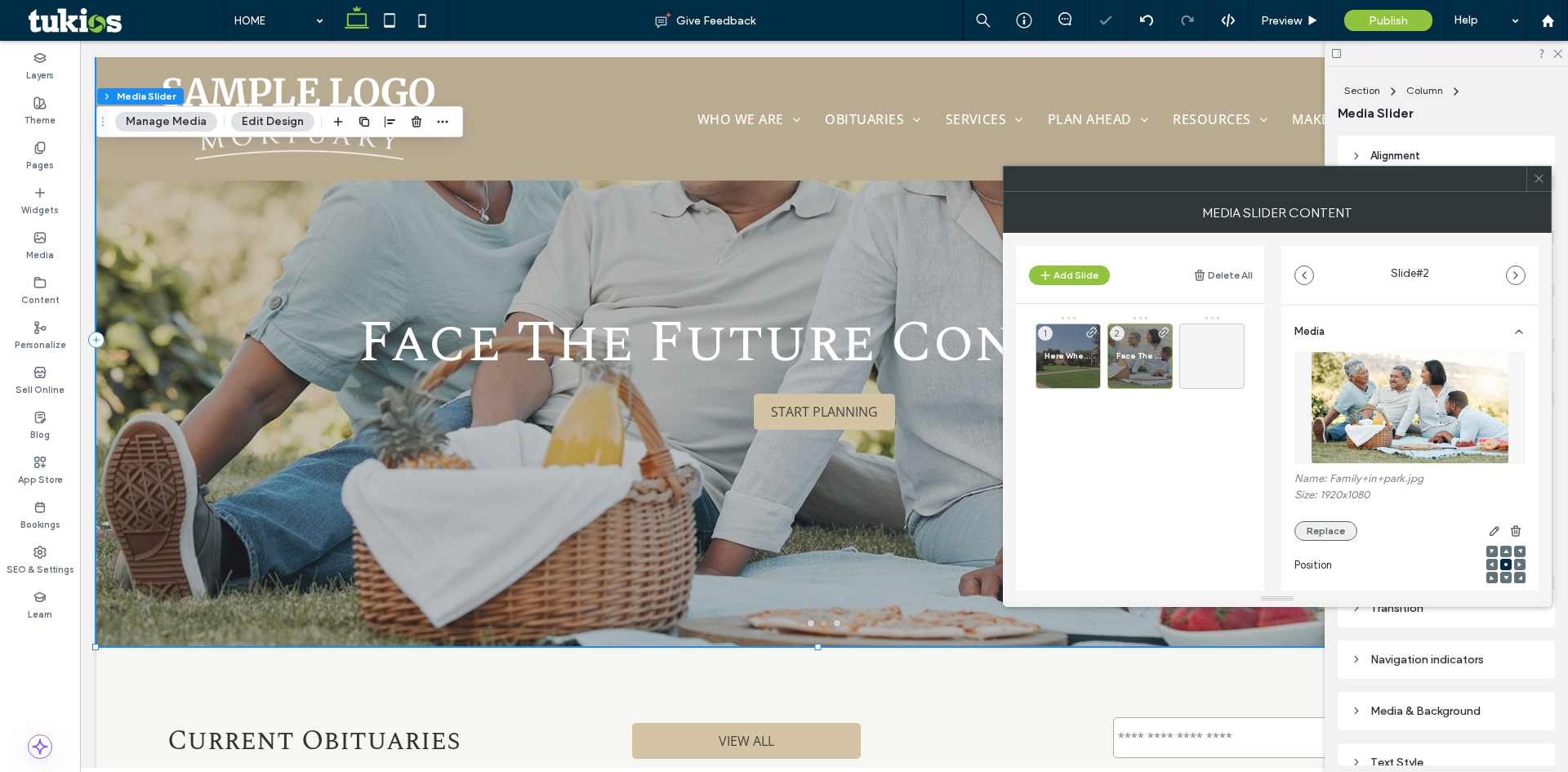
click at [1333, 522] on button "Replace" at bounding box center [1326, 531] width 63 height 20
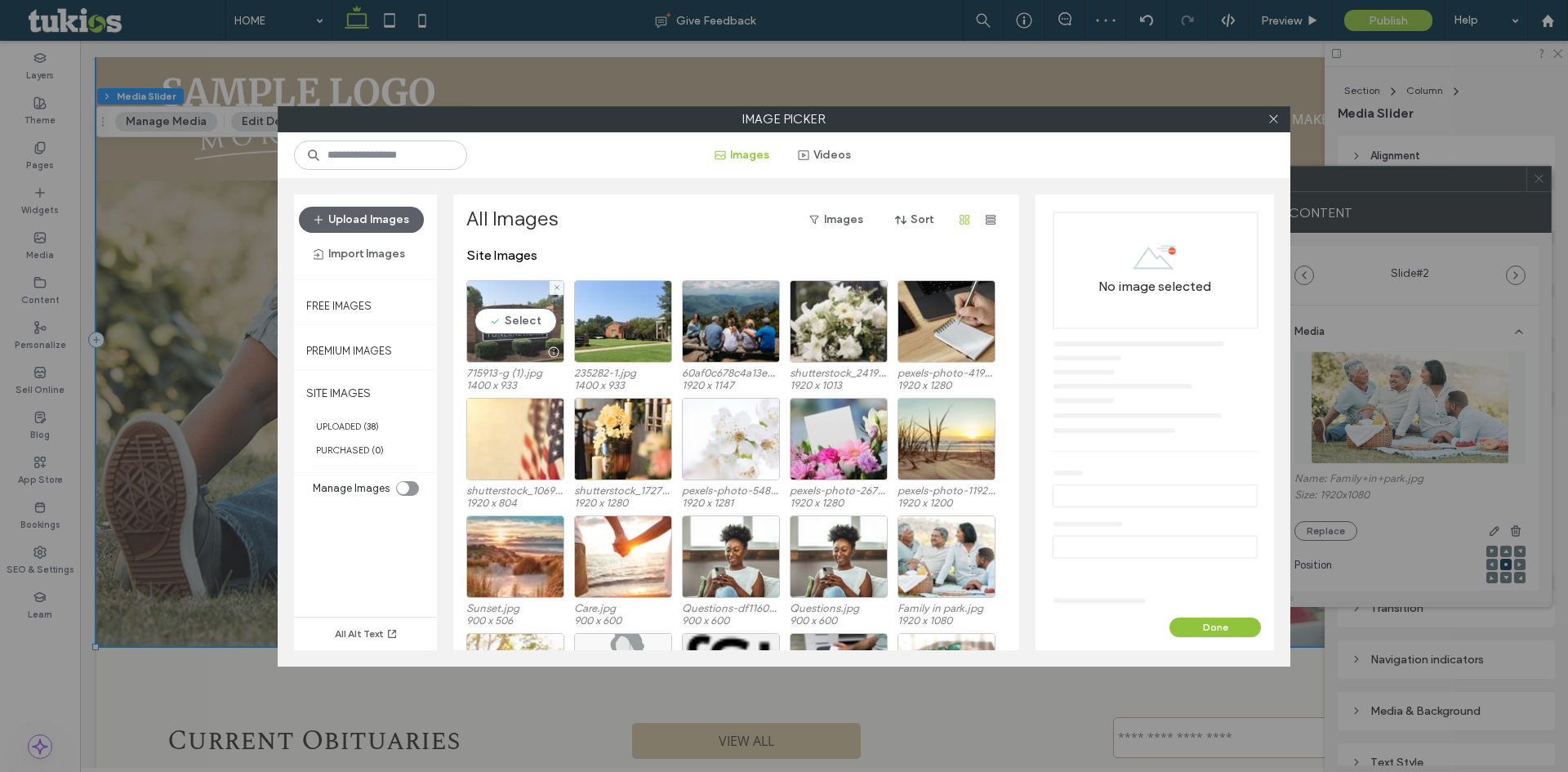
click at [519, 330] on div "Select" at bounding box center [515, 322] width 98 height 83
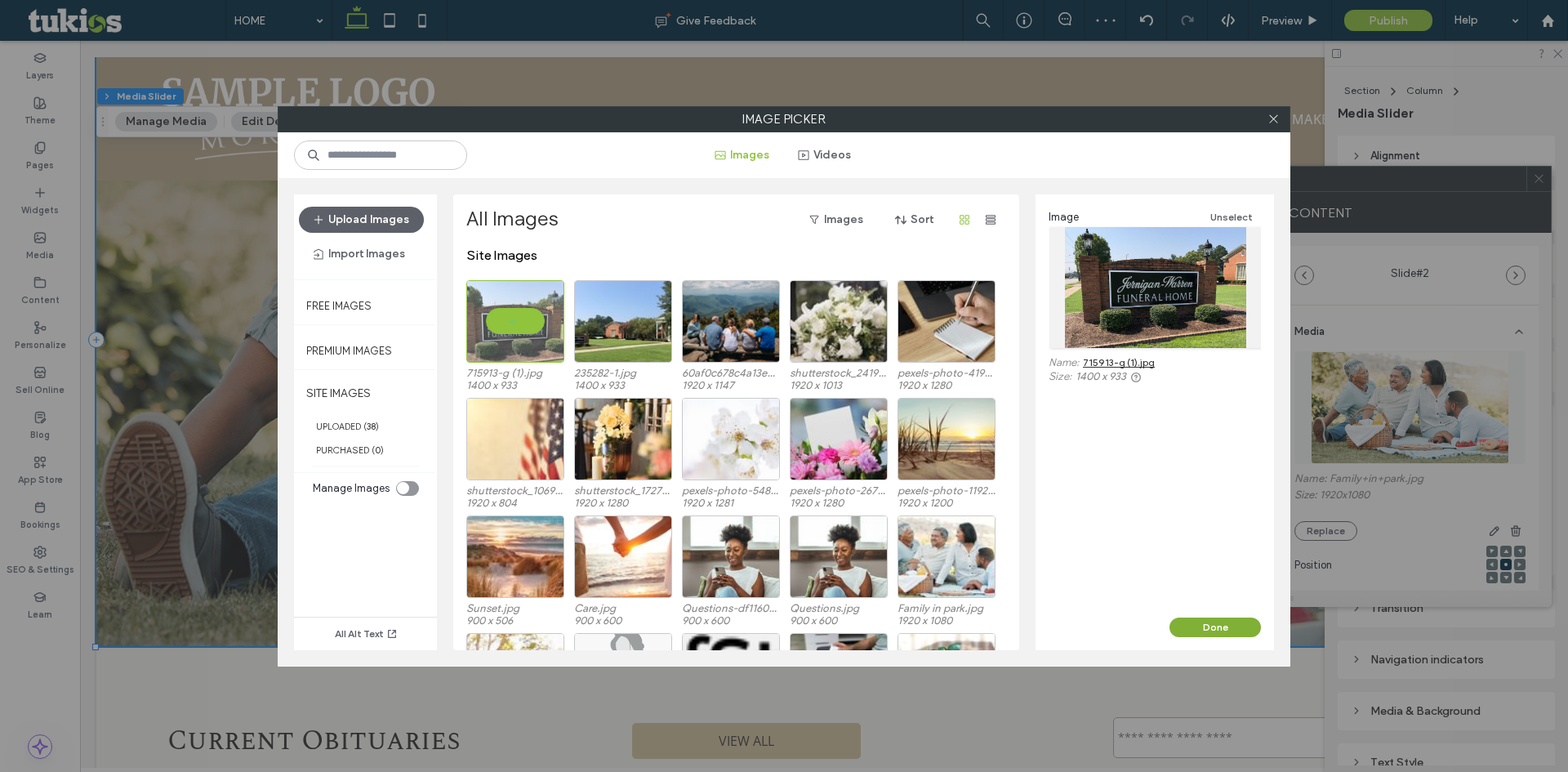
click at [1222, 620] on button "Done" at bounding box center [1215, 627] width 91 height 20
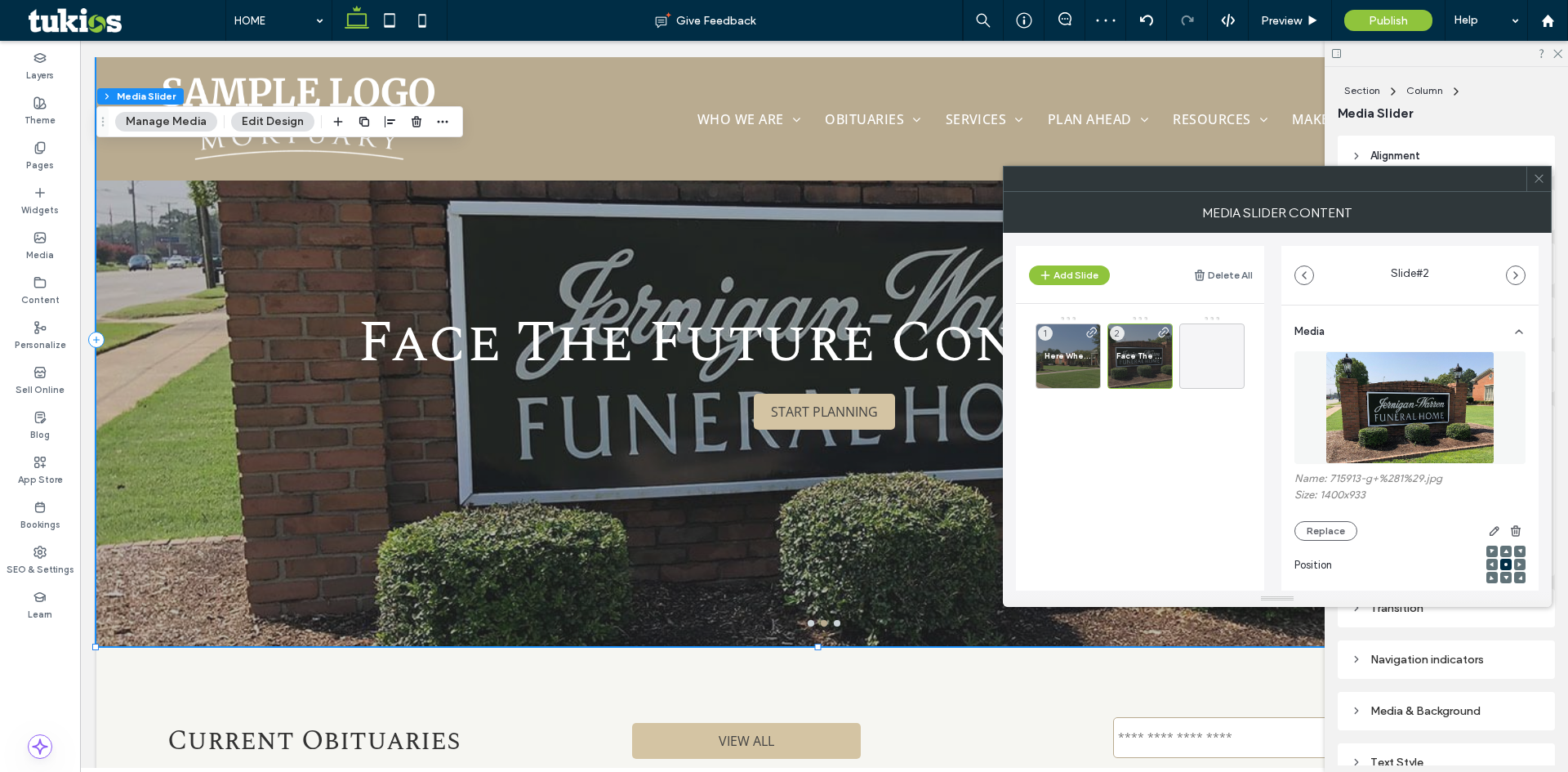
click at [1540, 182] on icon at bounding box center [1540, 179] width 12 height 12
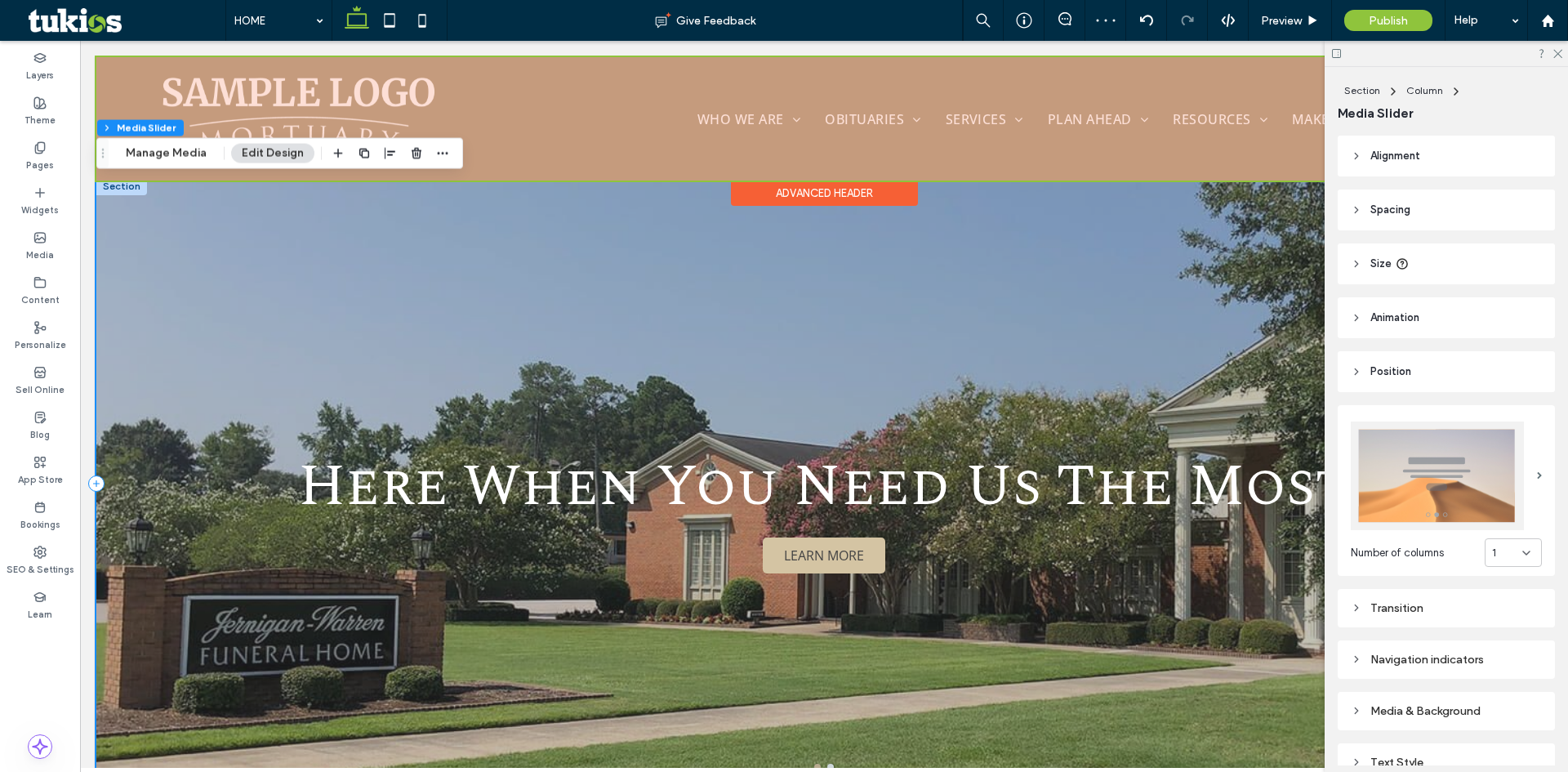
scroll to position [0, 0]
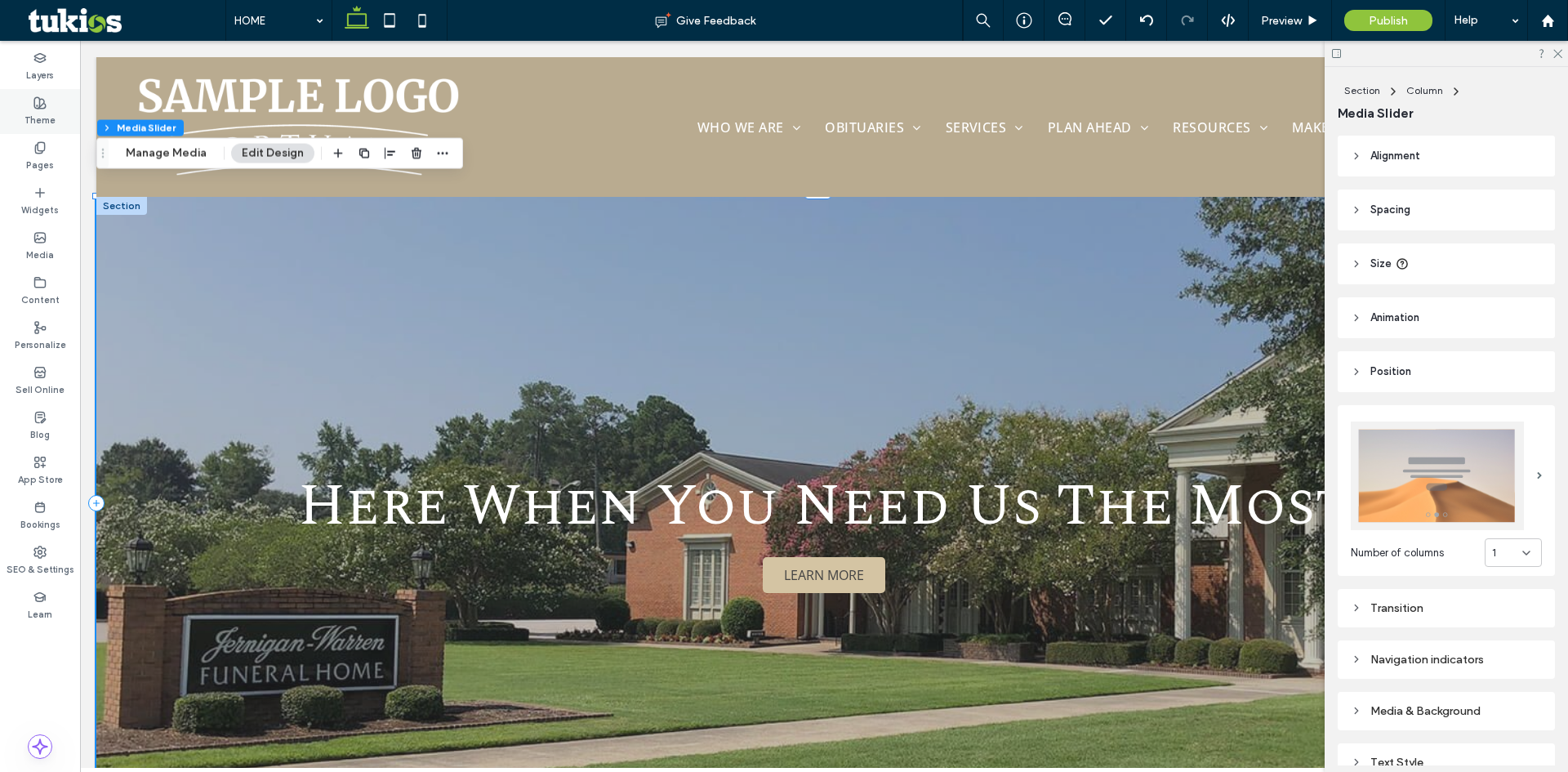
click at [52, 103] on div "Theme" at bounding box center [40, 111] width 80 height 45
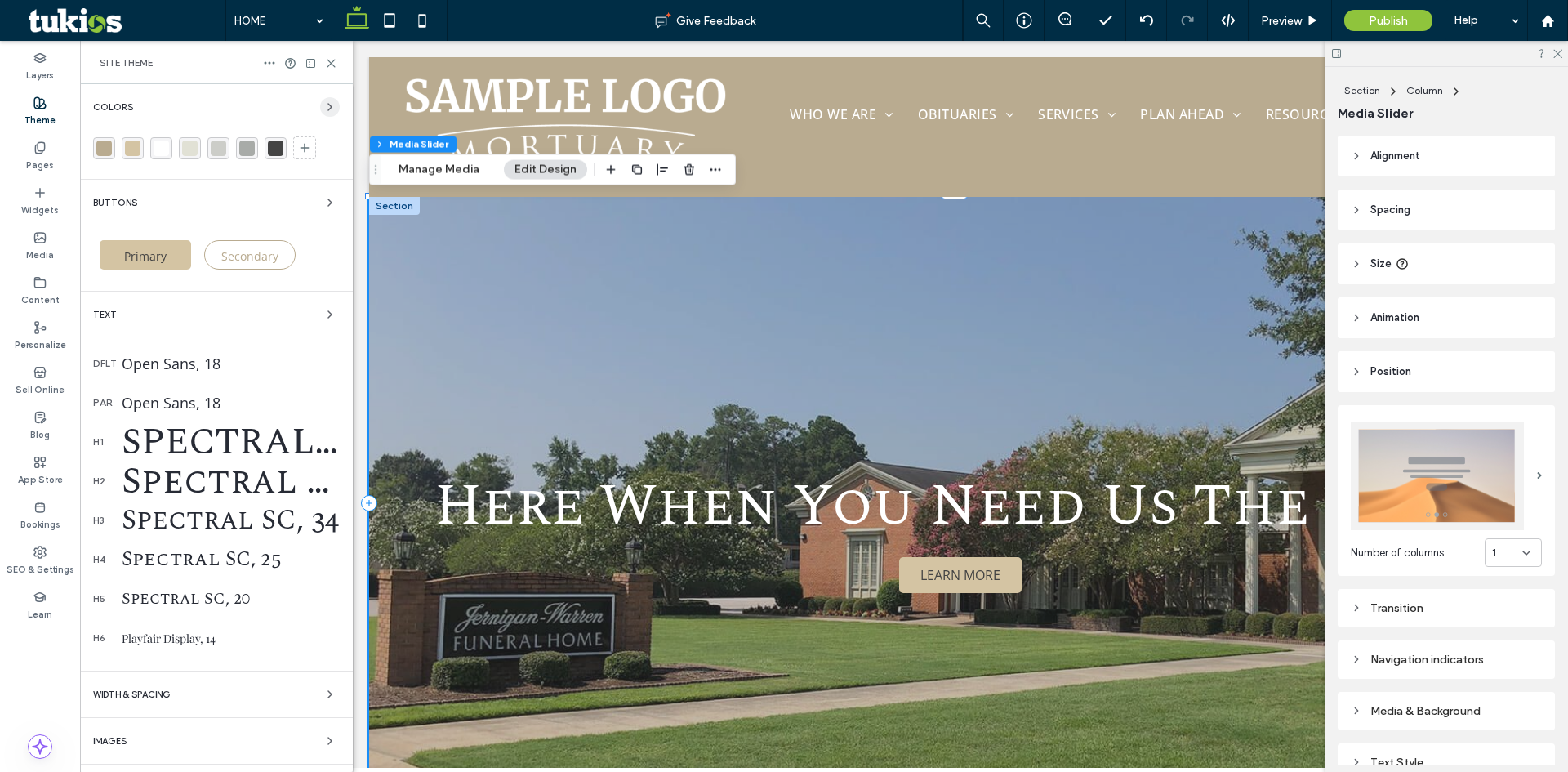
click at [323, 107] on icon "button" at bounding box center [329, 107] width 13 height 13
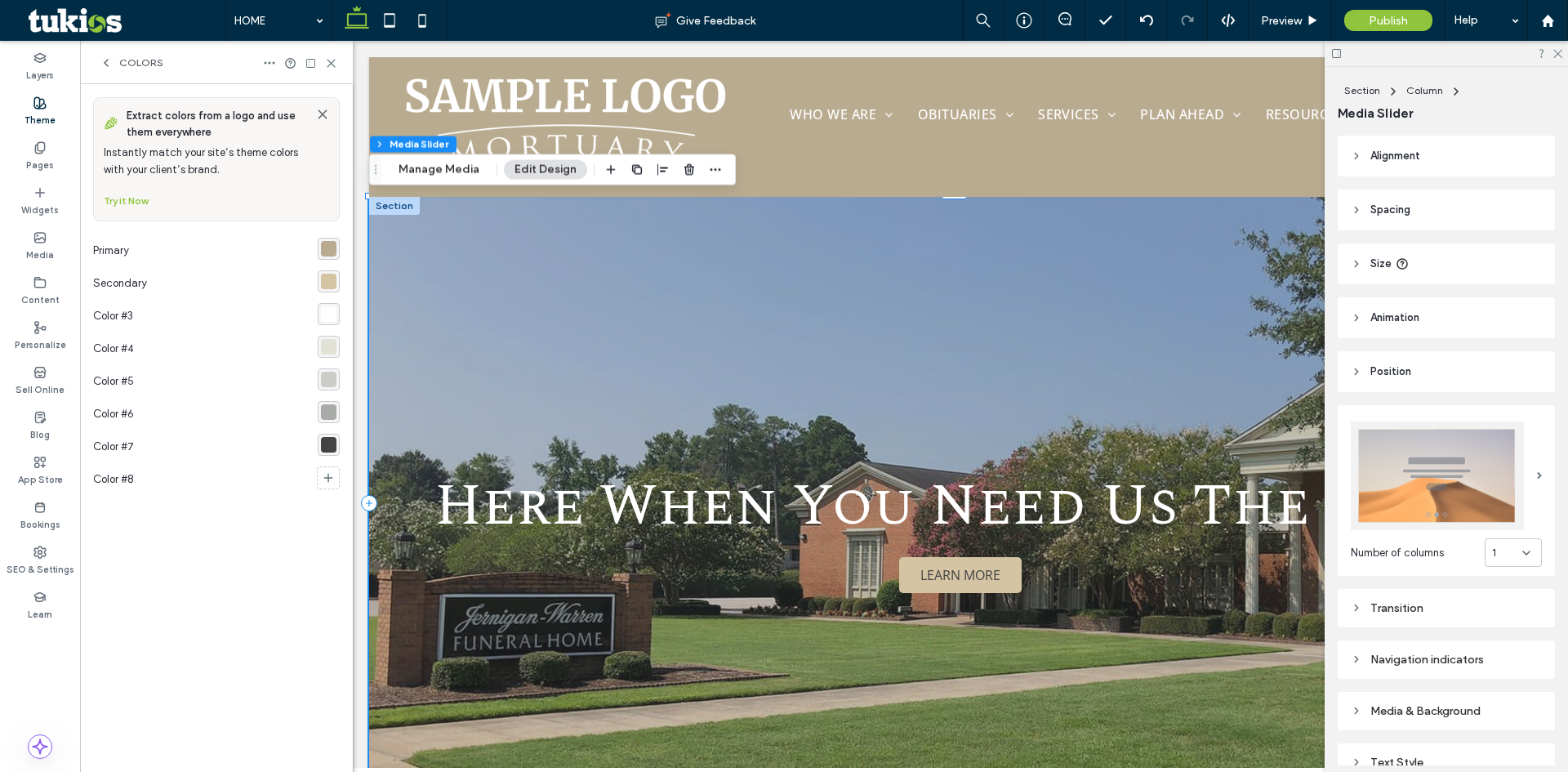
click at [327, 273] on div "rgba(212,196,163,1)" at bounding box center [329, 281] width 22 height 22
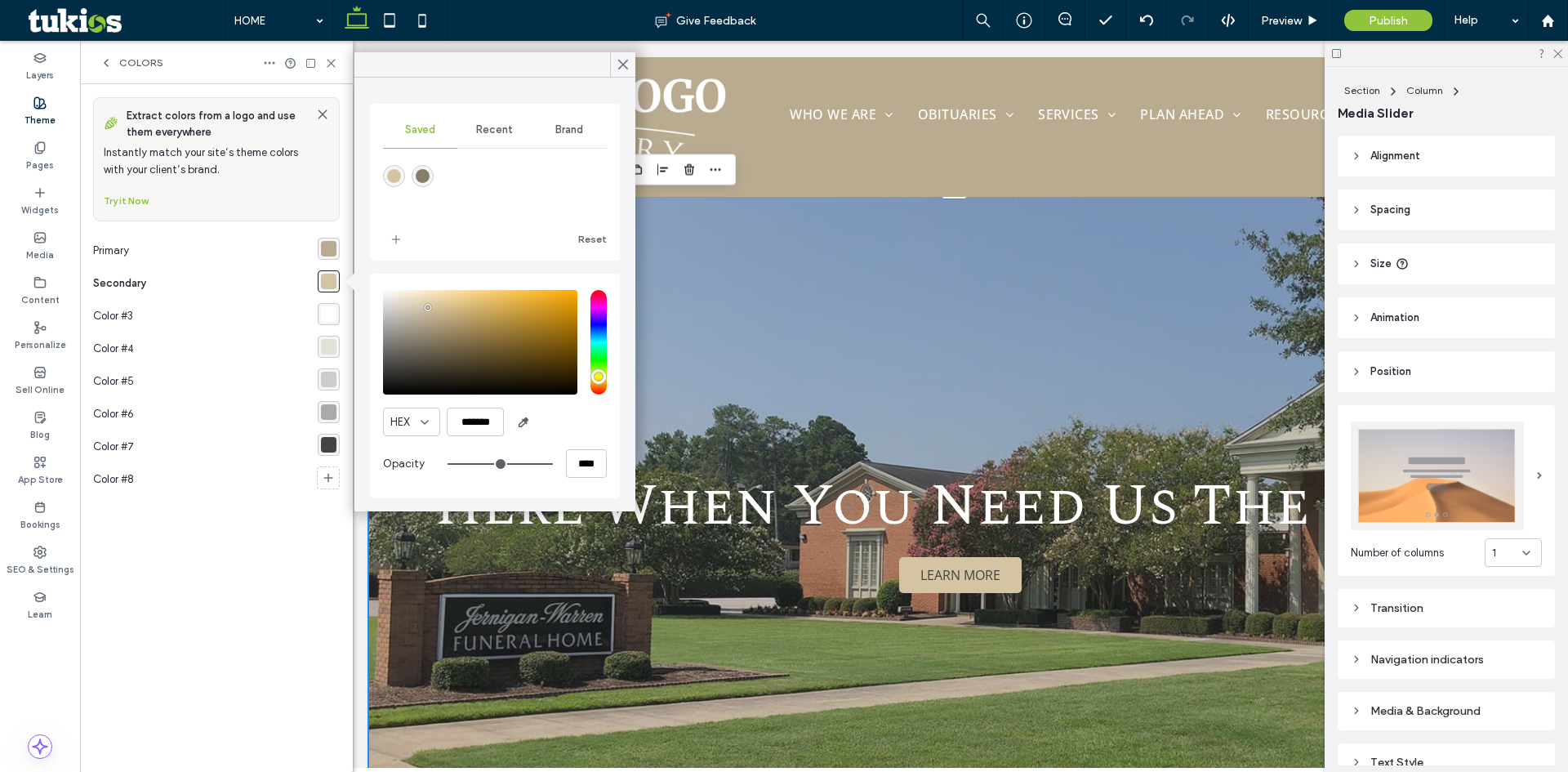
click at [495, 123] on span "Recent" at bounding box center [494, 130] width 36 height 13
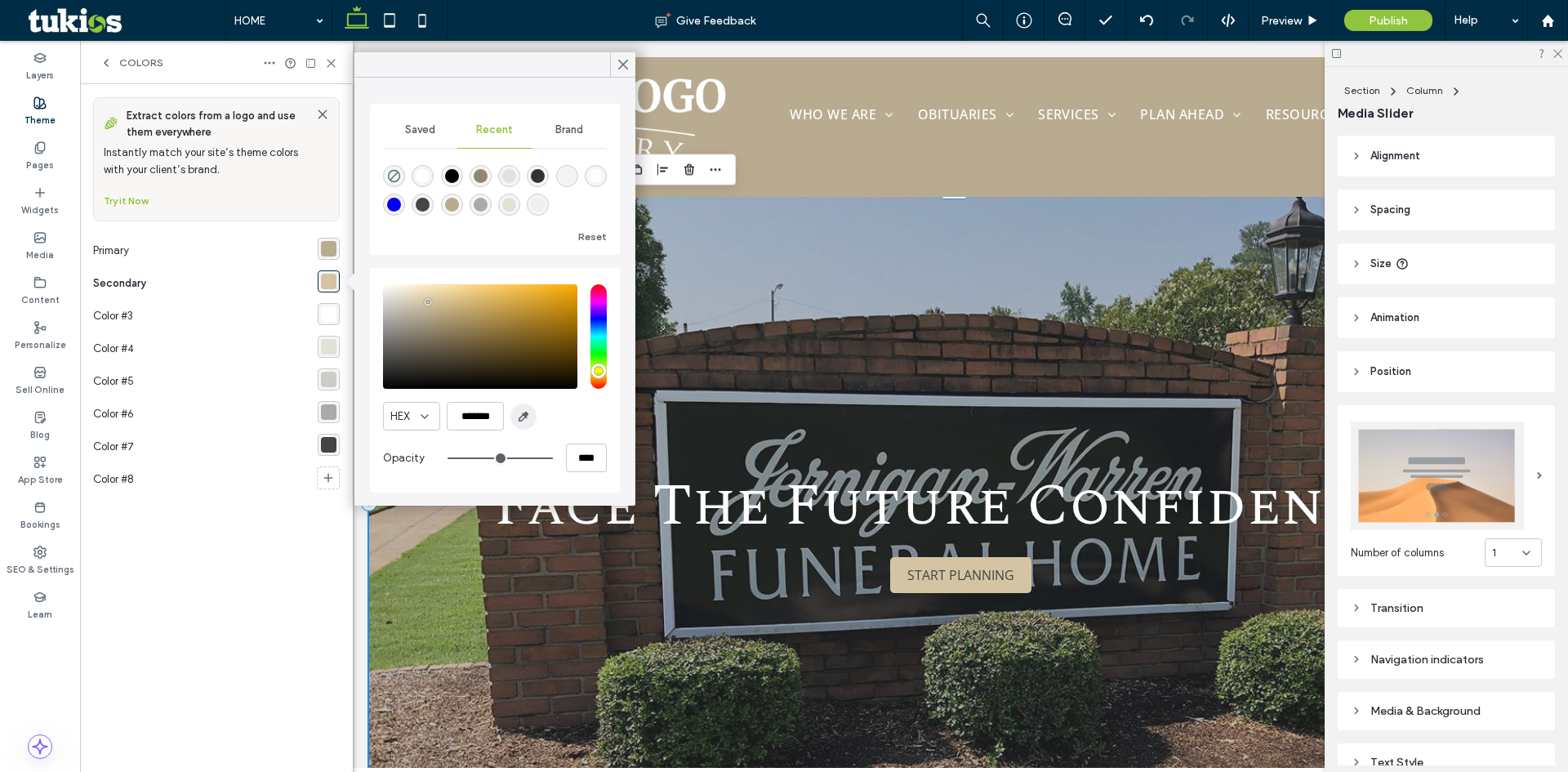
click at [519, 414] on icon "button" at bounding box center [523, 417] width 13 height 13
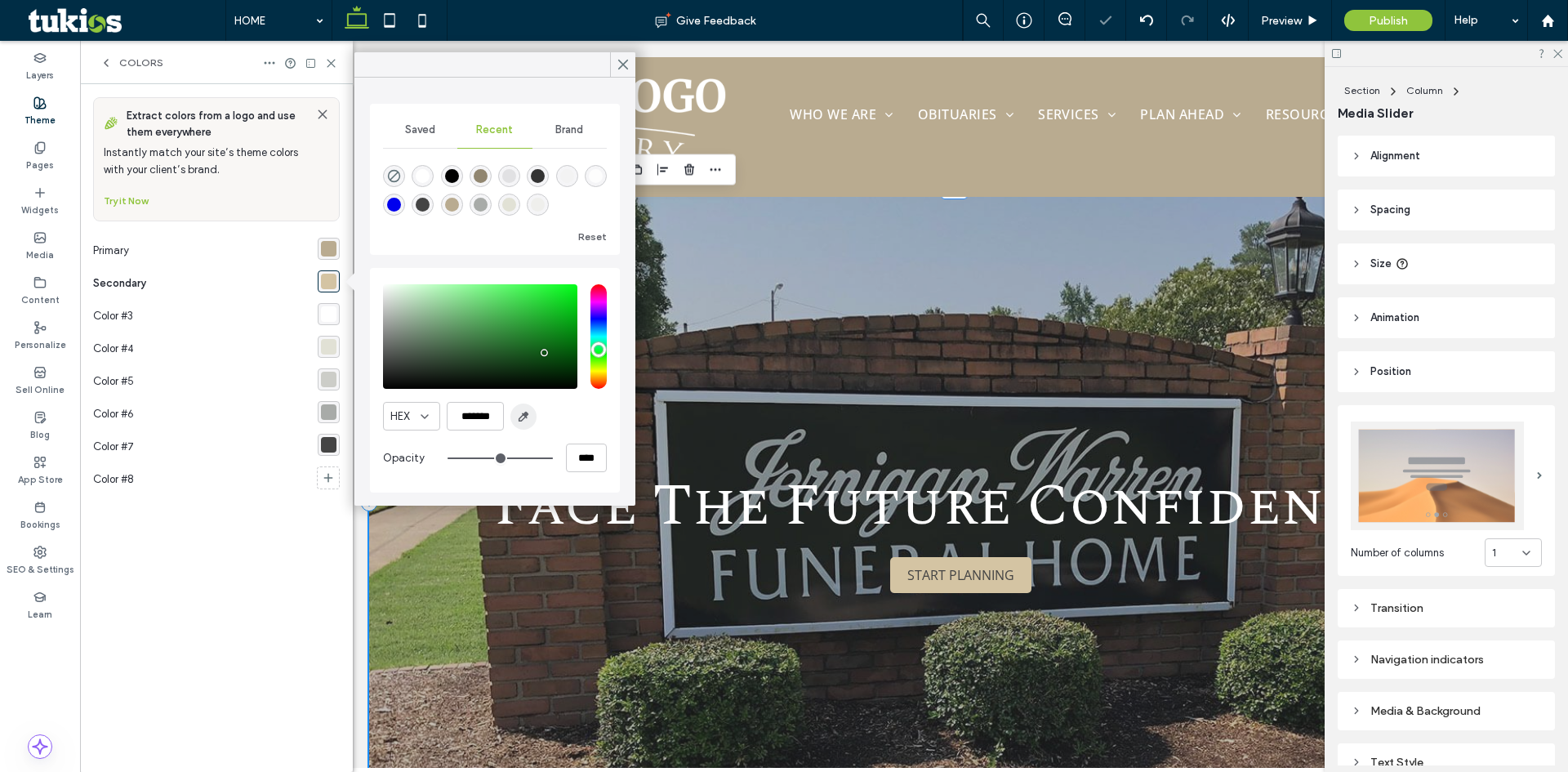
type input "*******"
click at [334, 244] on div "rgba(185, 171, 144, 1)" at bounding box center [329, 248] width 15 height 15
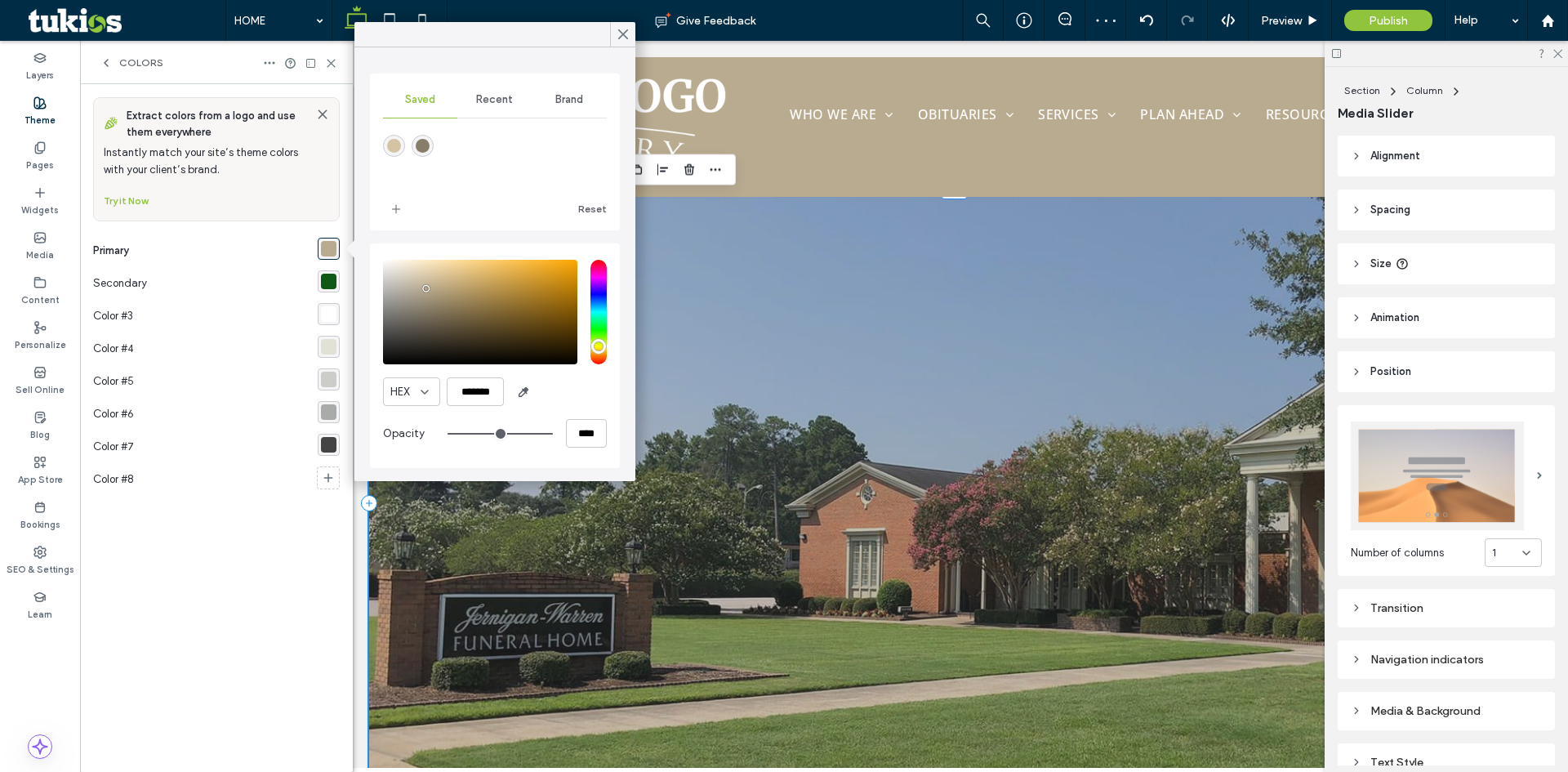
click at [498, 92] on div "Recent" at bounding box center [495, 99] width 75 height 36
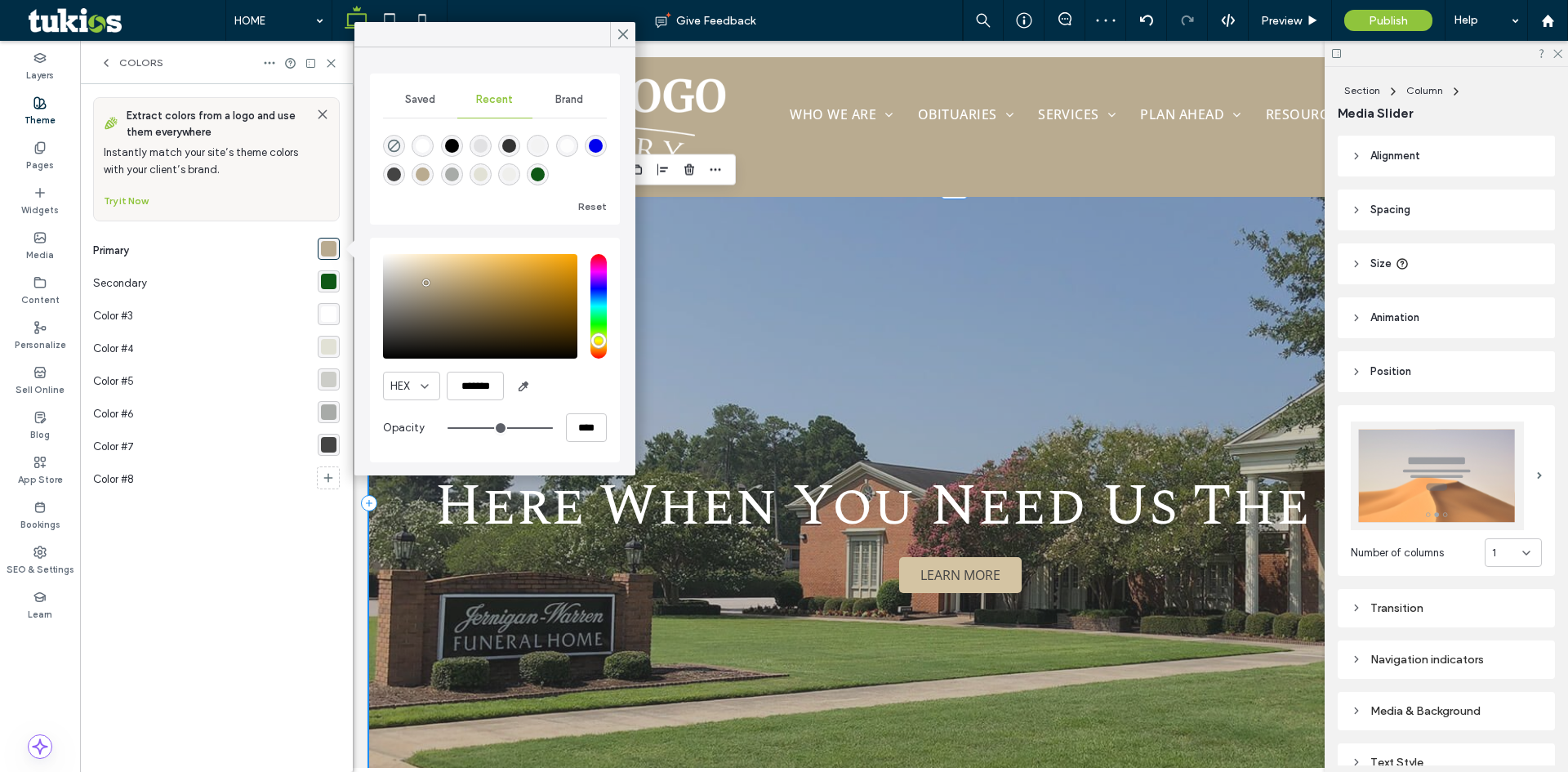
click at [548, 170] on div "rgba(15, 88, 22, 1)" at bounding box center [537, 174] width 22 height 22
type input "*******"
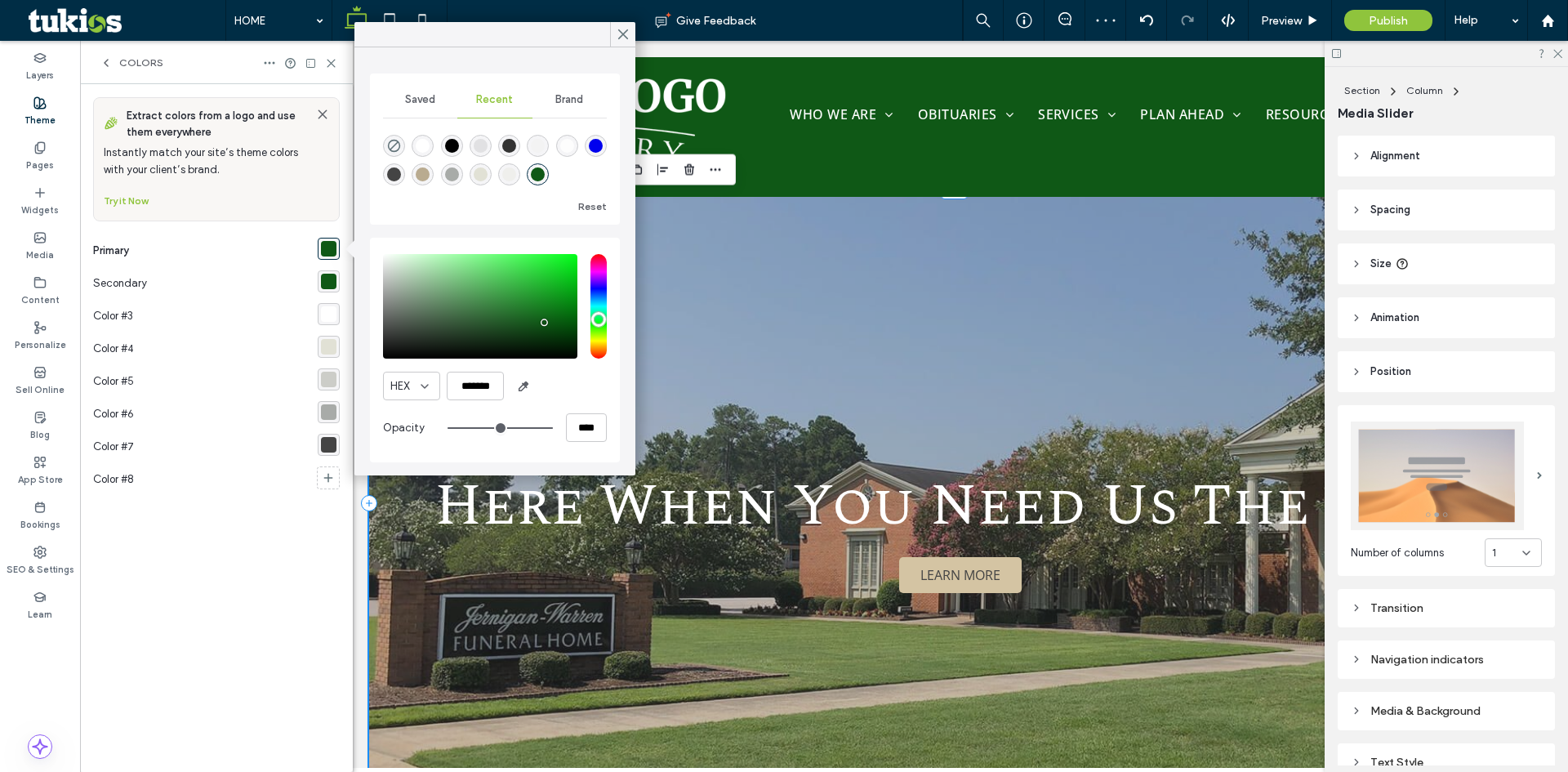
click at [273, 597] on div "Extract colors from a logo and use them everywhere Instantly match your site’s …" at bounding box center [217, 427] width 247 height 662
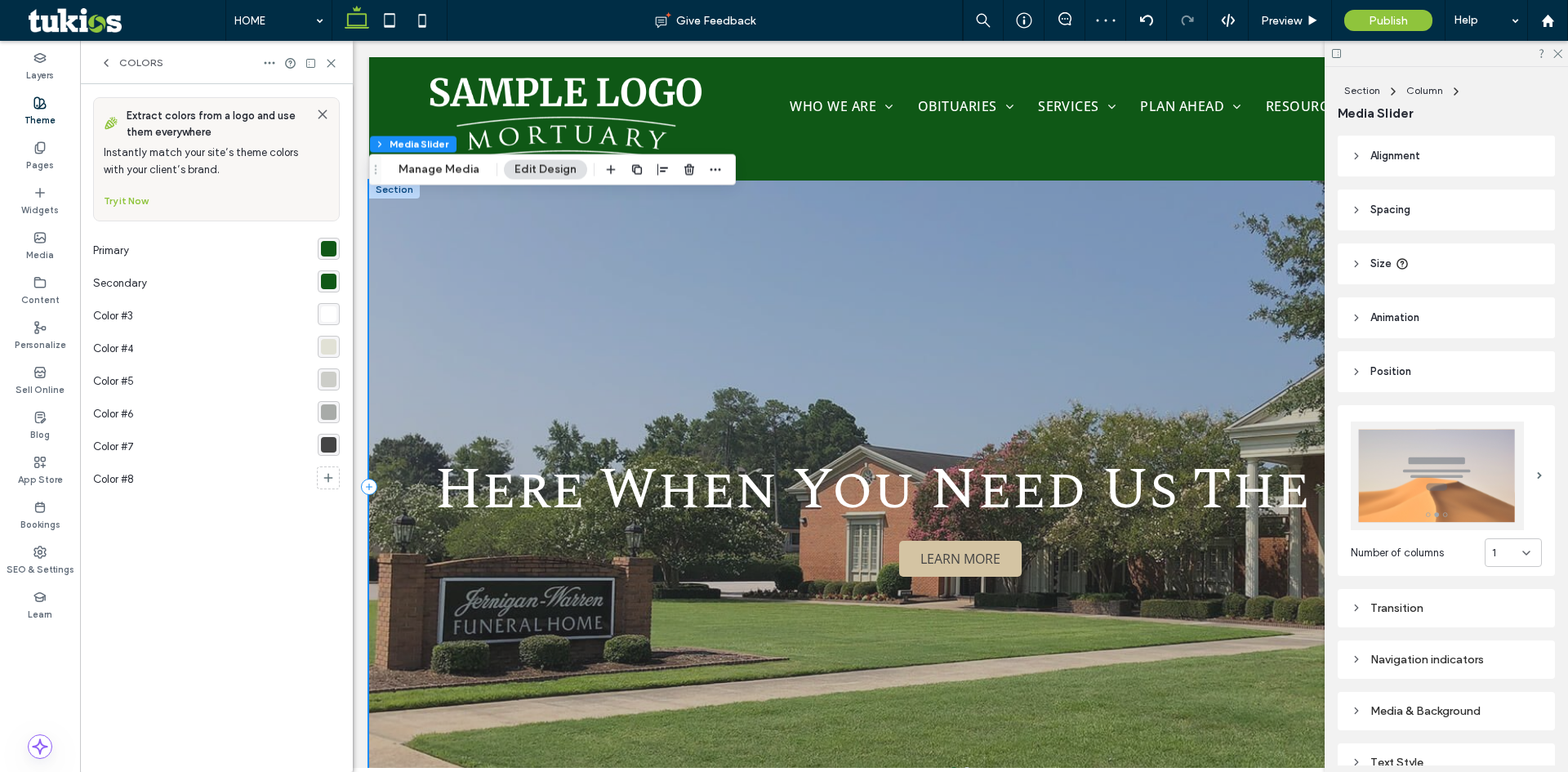
scroll to position [556, 0]
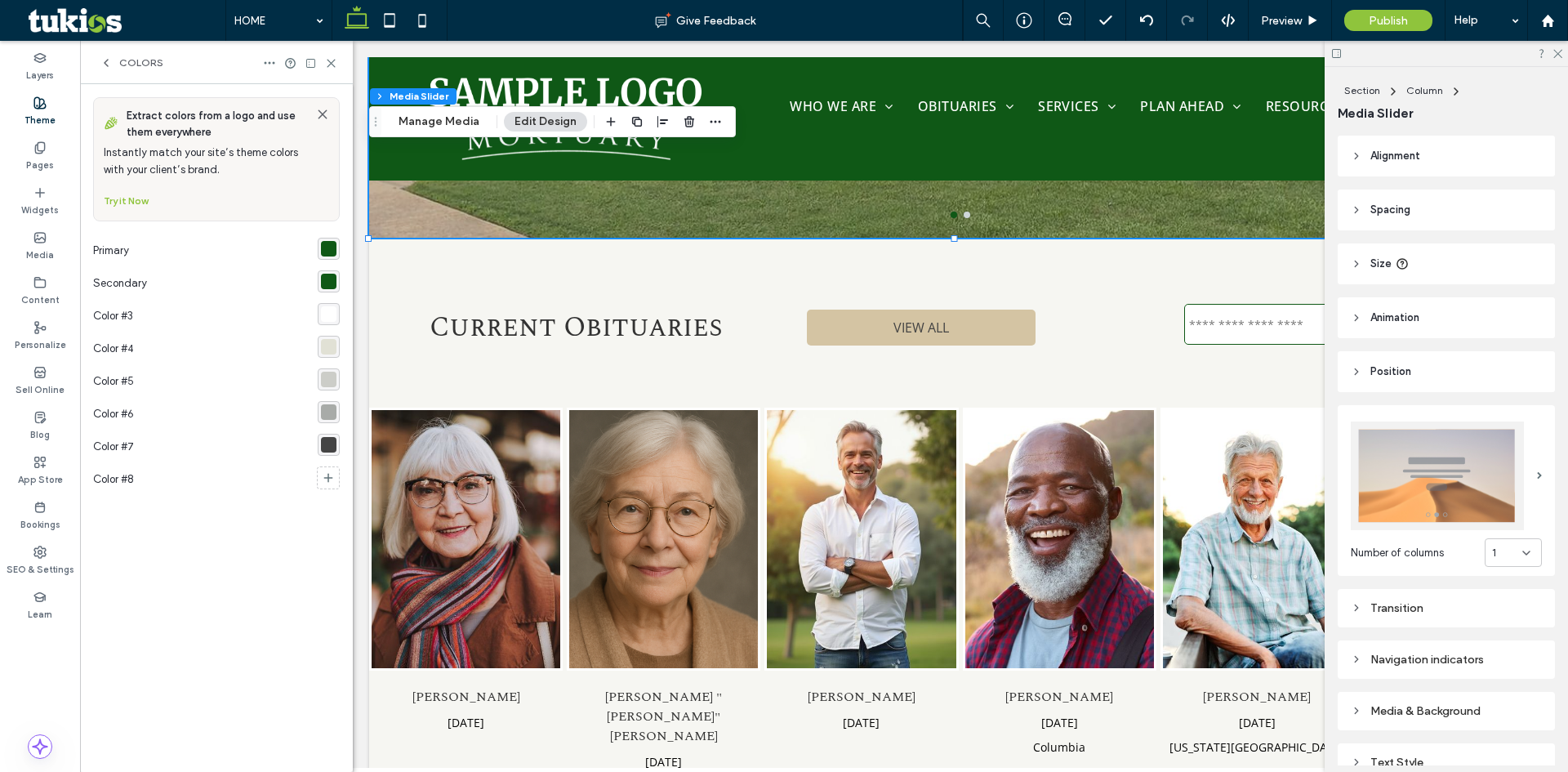
click at [131, 59] on span "Colors" at bounding box center [141, 62] width 44 height 13
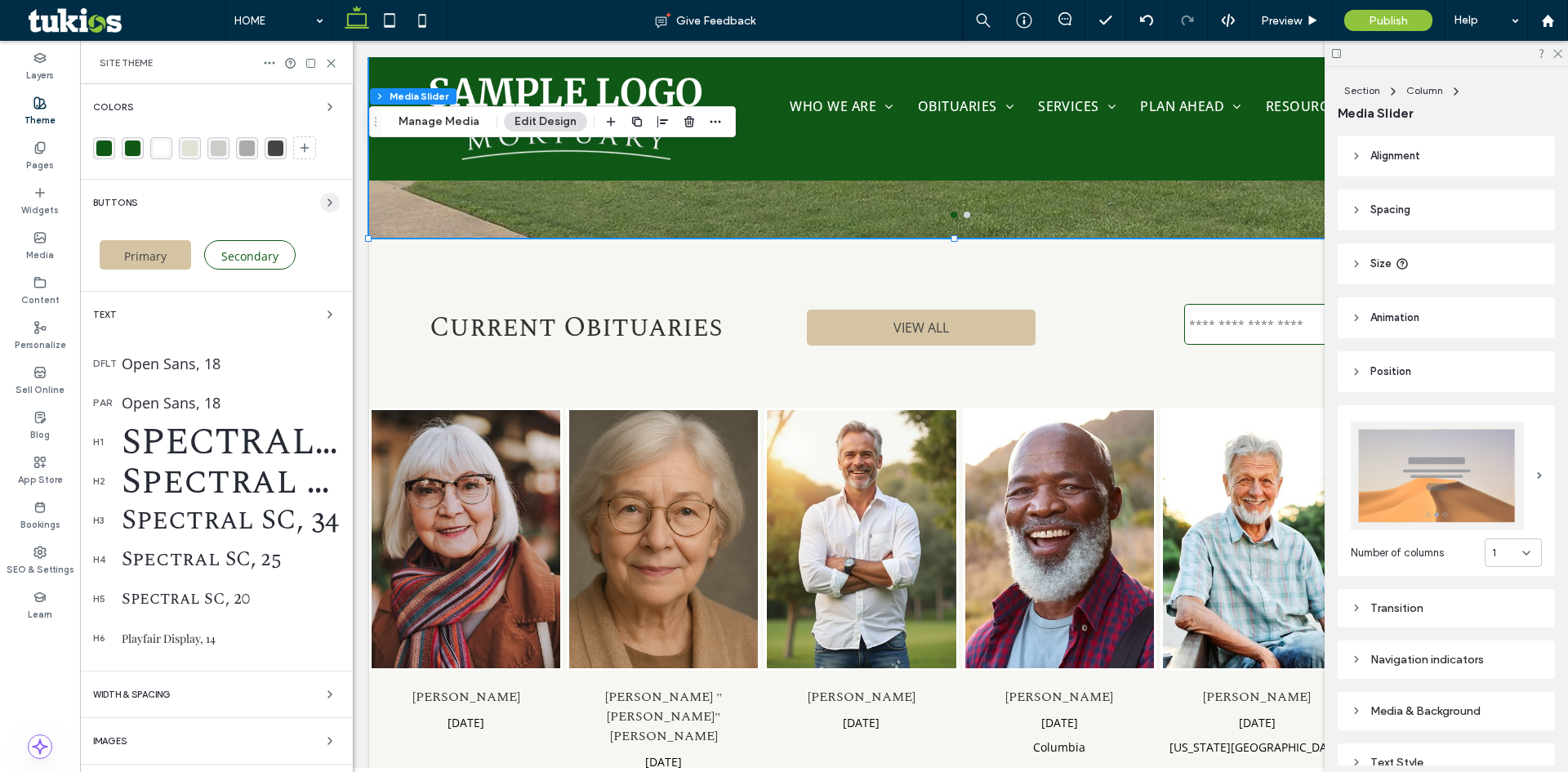
click at [323, 198] on icon "button" at bounding box center [329, 203] width 13 height 13
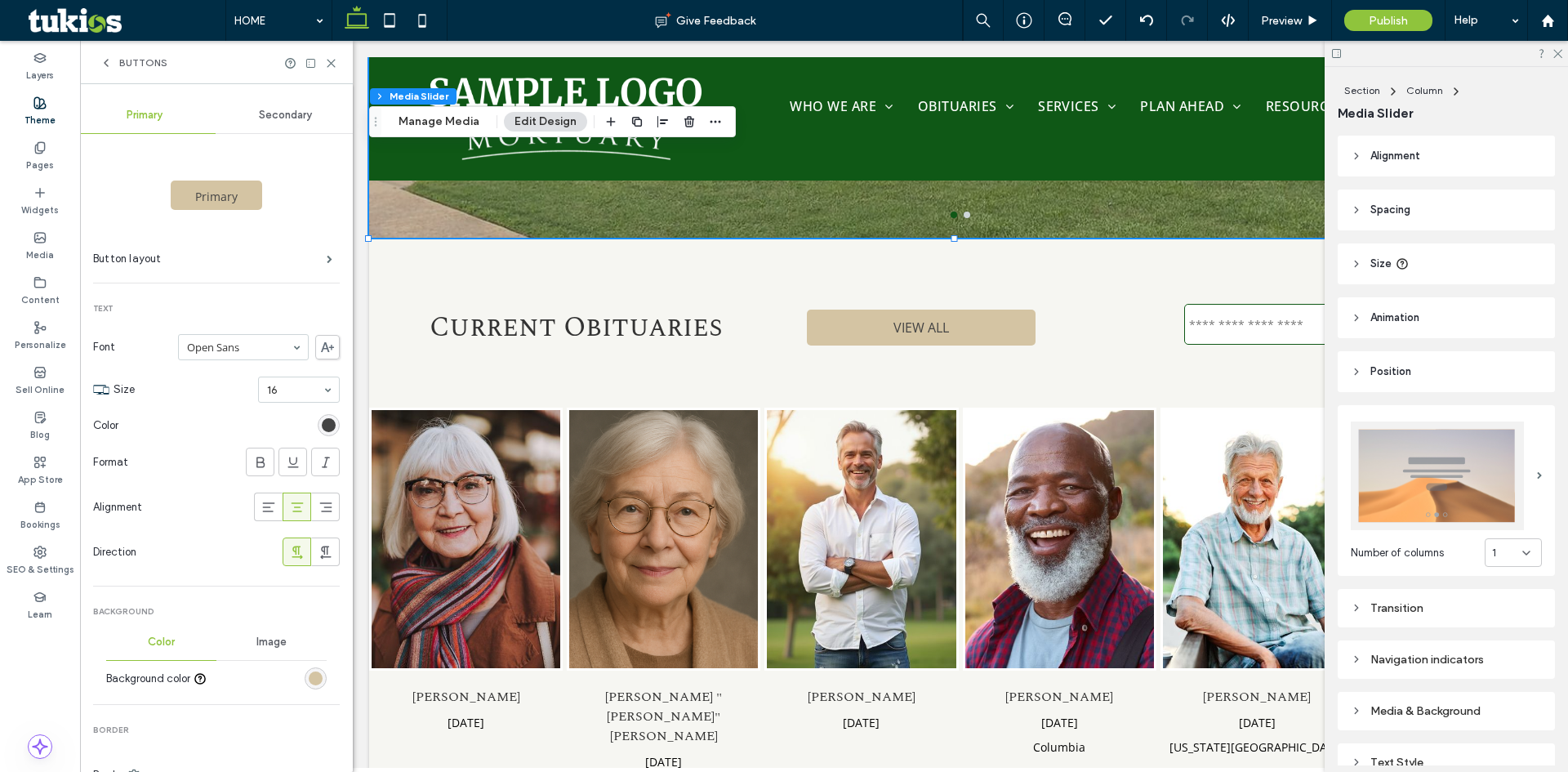
scroll to position [163, 0]
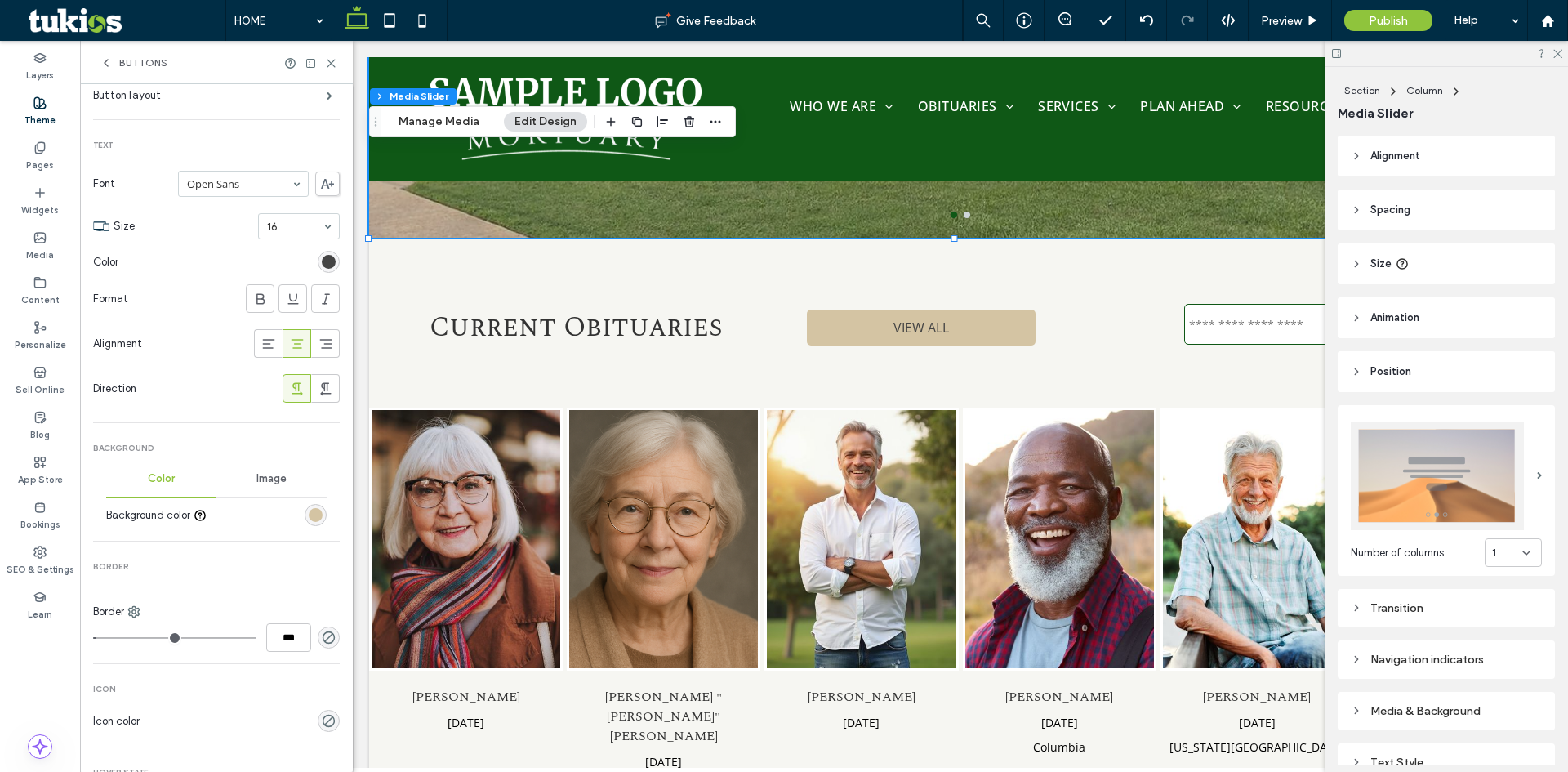
click at [309, 514] on div "rgb(212, 196, 163)" at bounding box center [316, 515] width 14 height 14
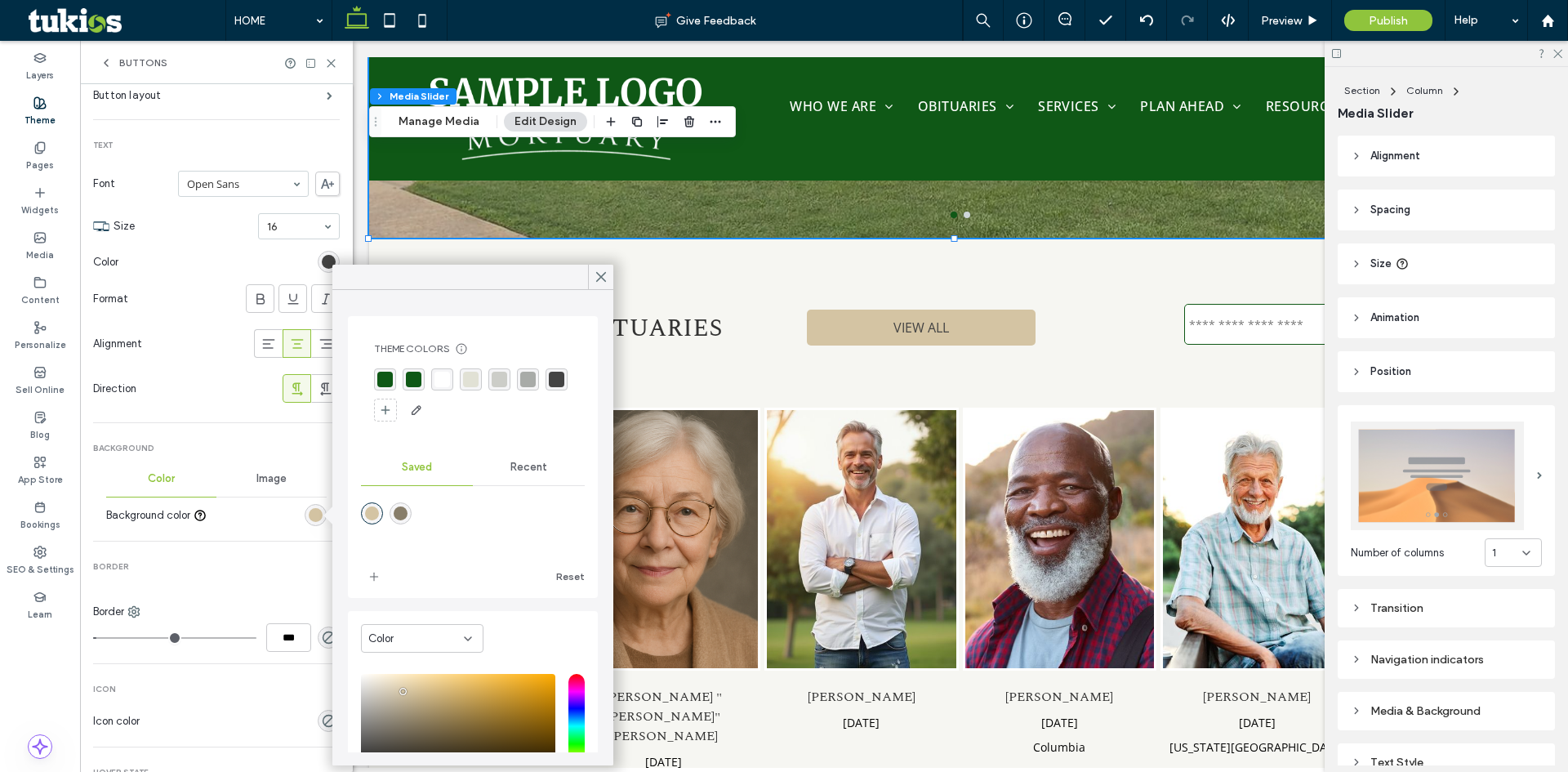
click at [408, 375] on div "rgba(15, 88, 22, 1)" at bounding box center [413, 379] width 15 height 15
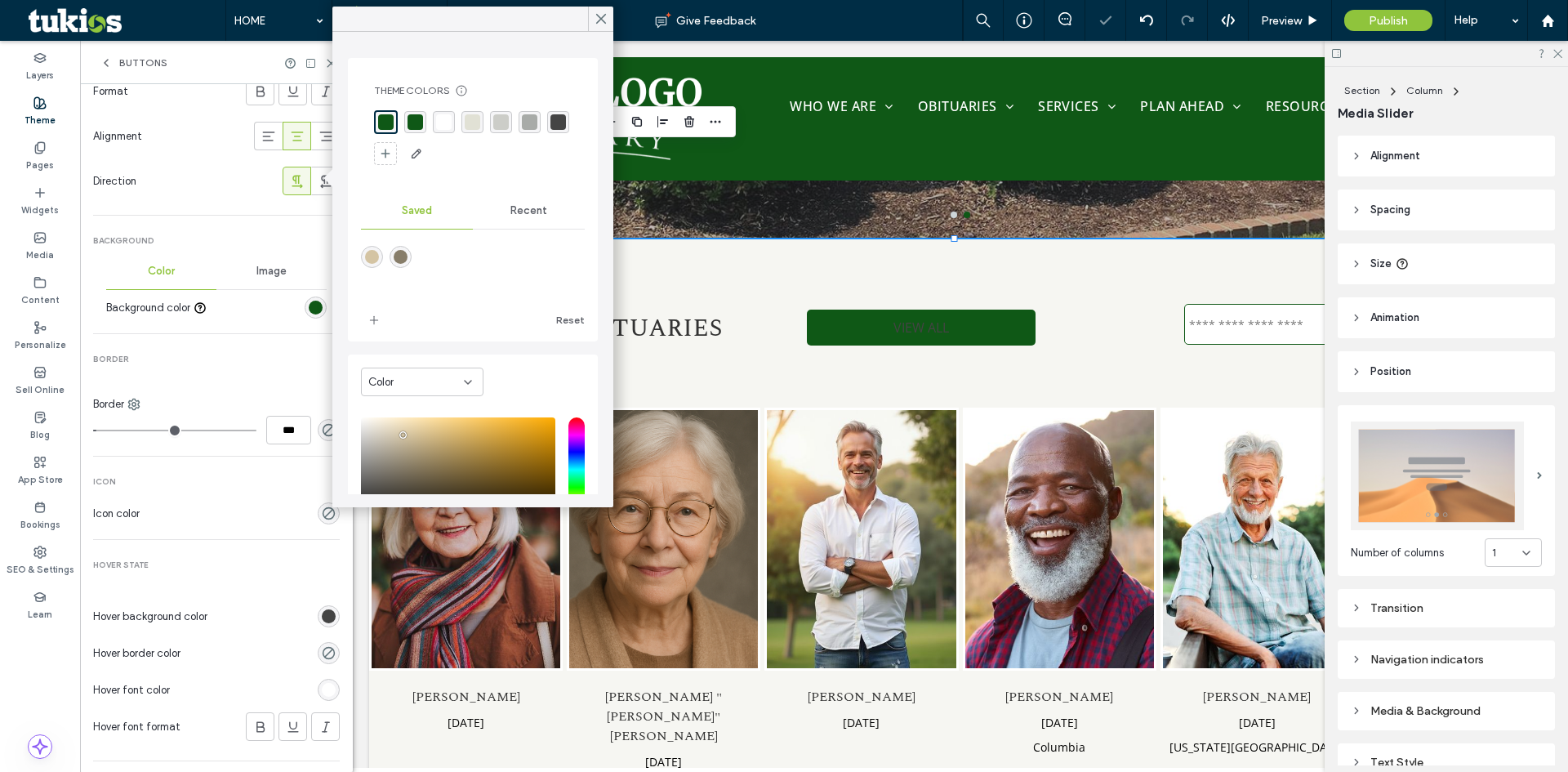
scroll to position [529, 0]
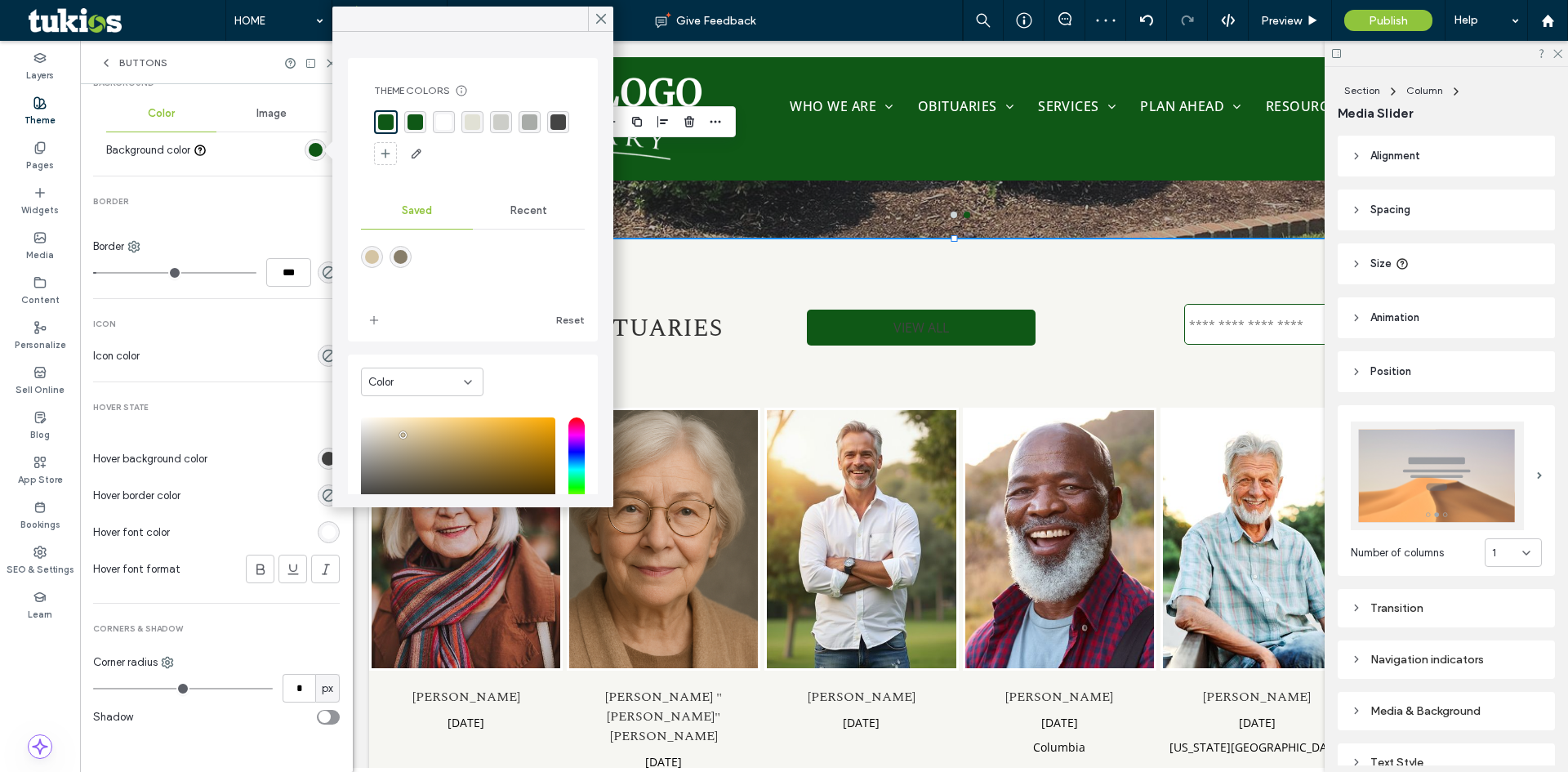
click at [280, 460] on div at bounding box center [277, 458] width 126 height 28
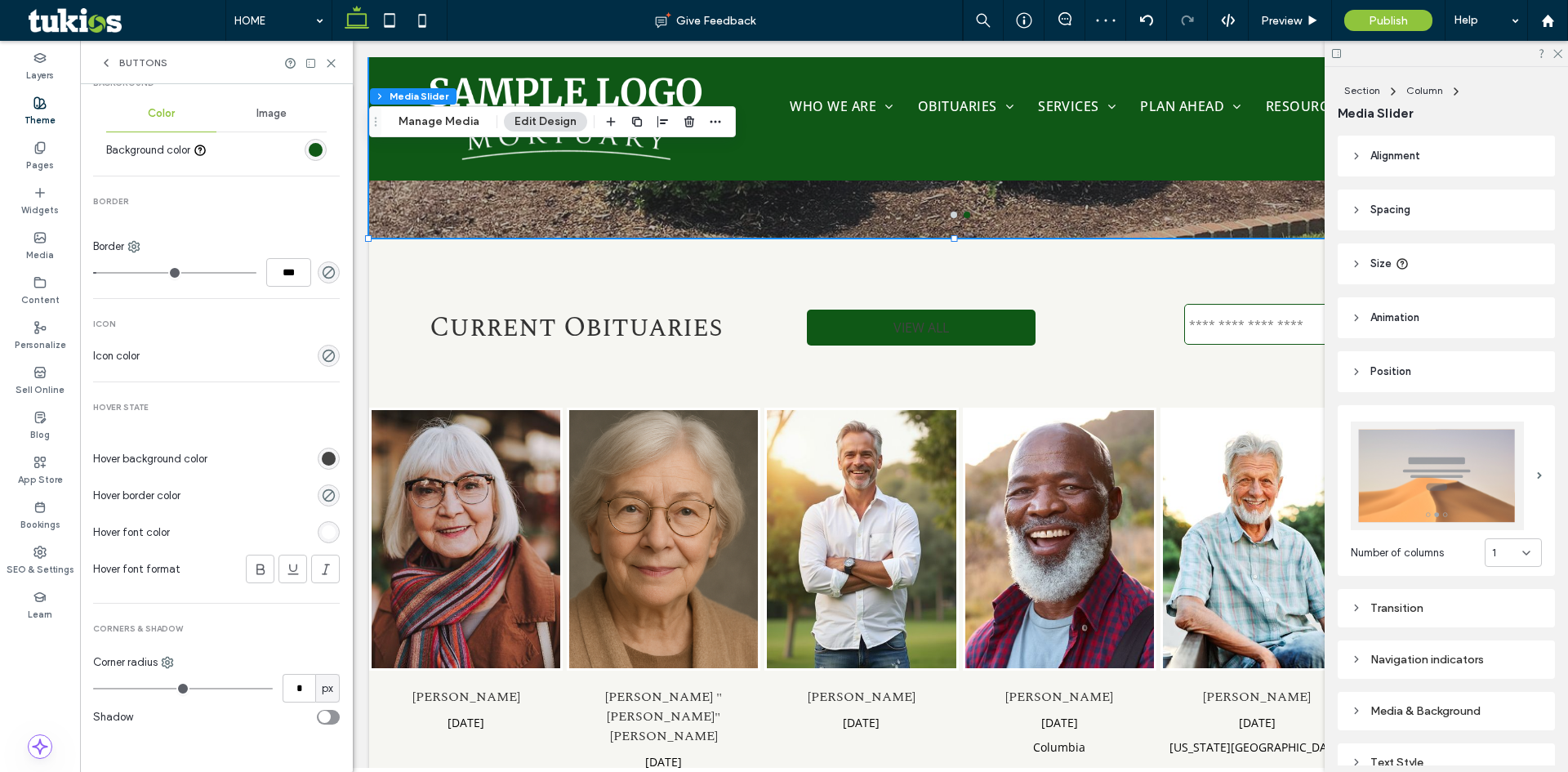
click at [321, 463] on div "rgb(68, 68, 68)" at bounding box center [329, 459] width 14 height 14
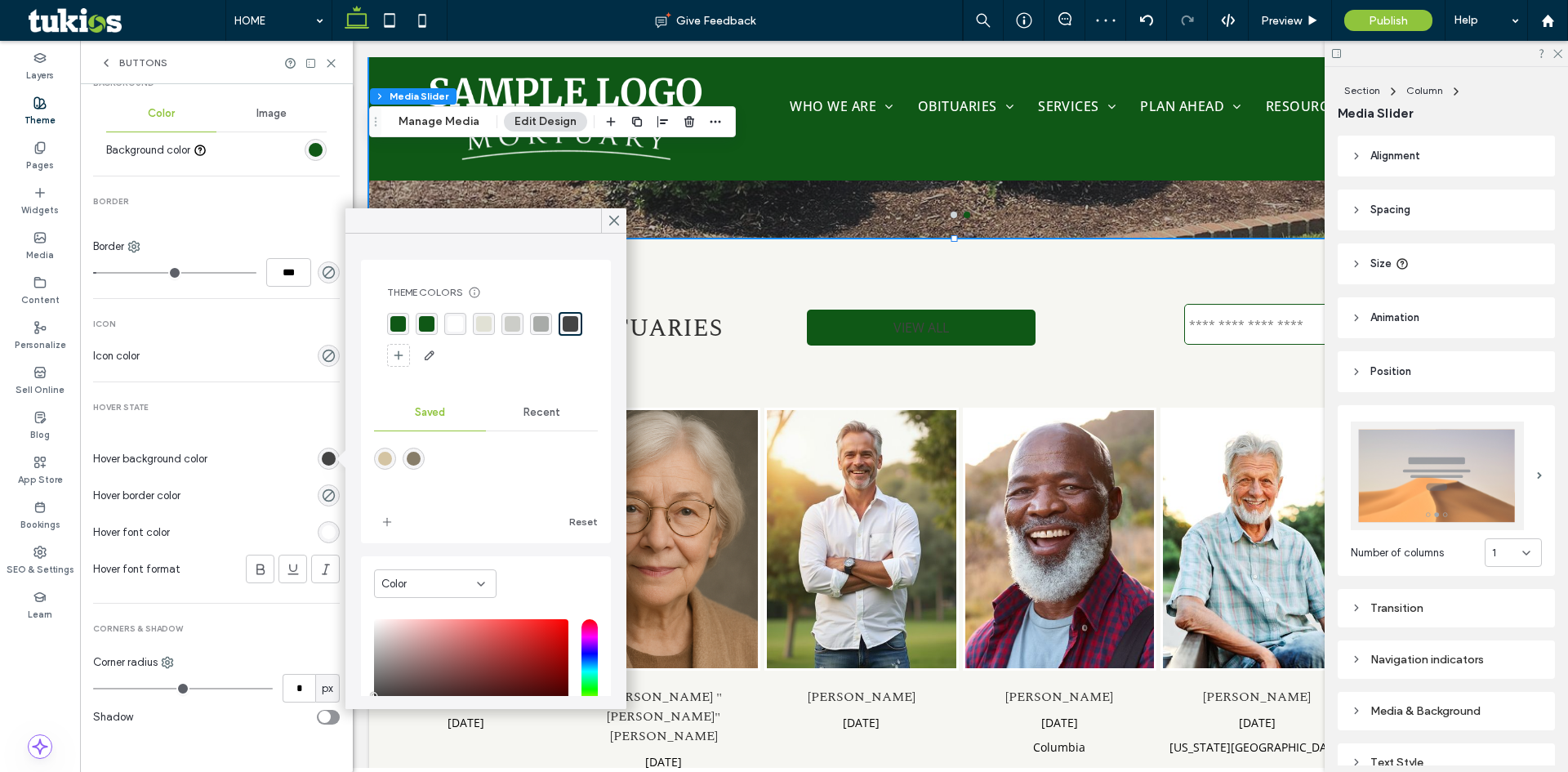
click at [423, 320] on div "rgba(15, 88, 22, 1)" at bounding box center [426, 323] width 15 height 15
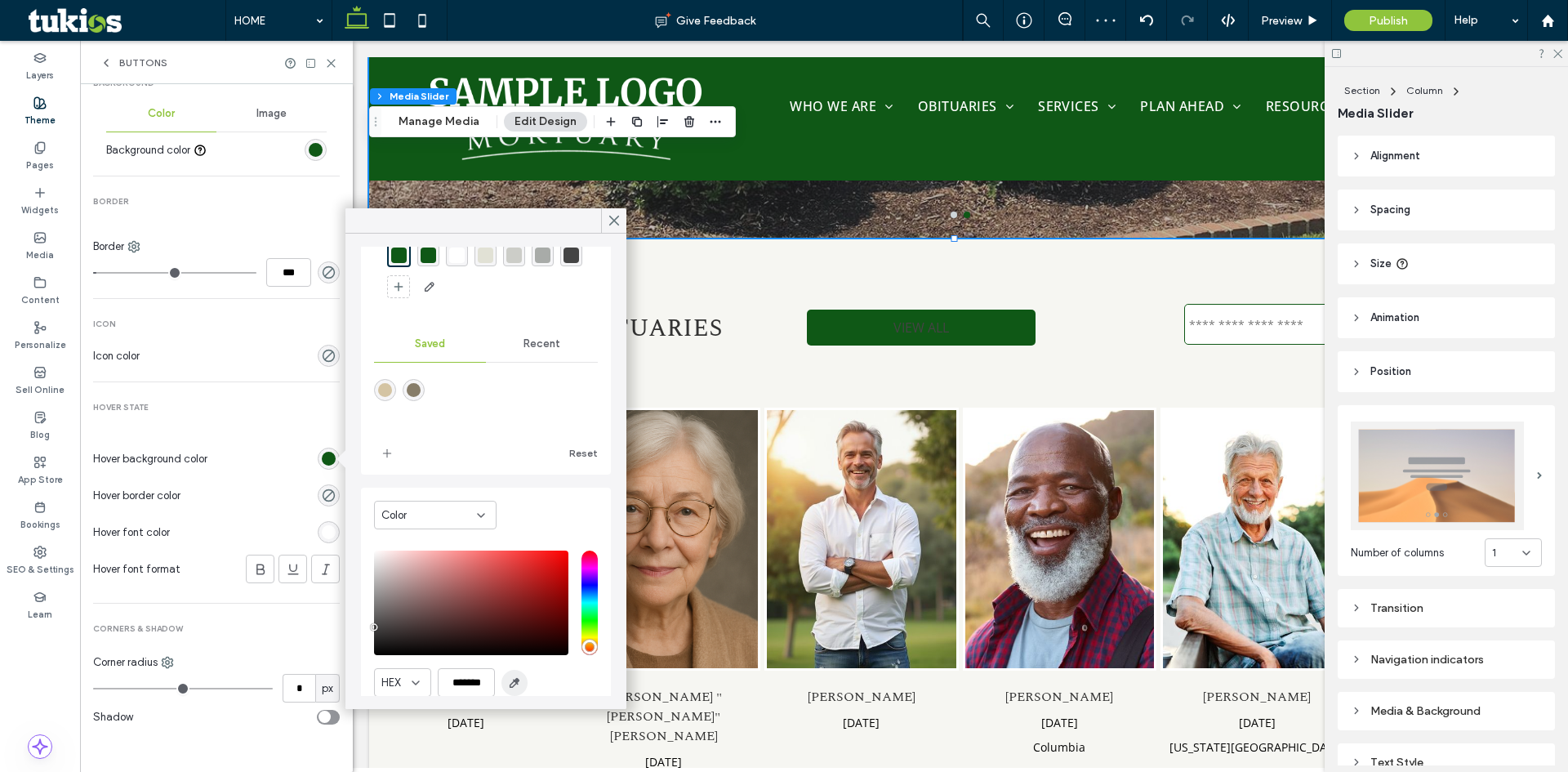
scroll to position [131, 0]
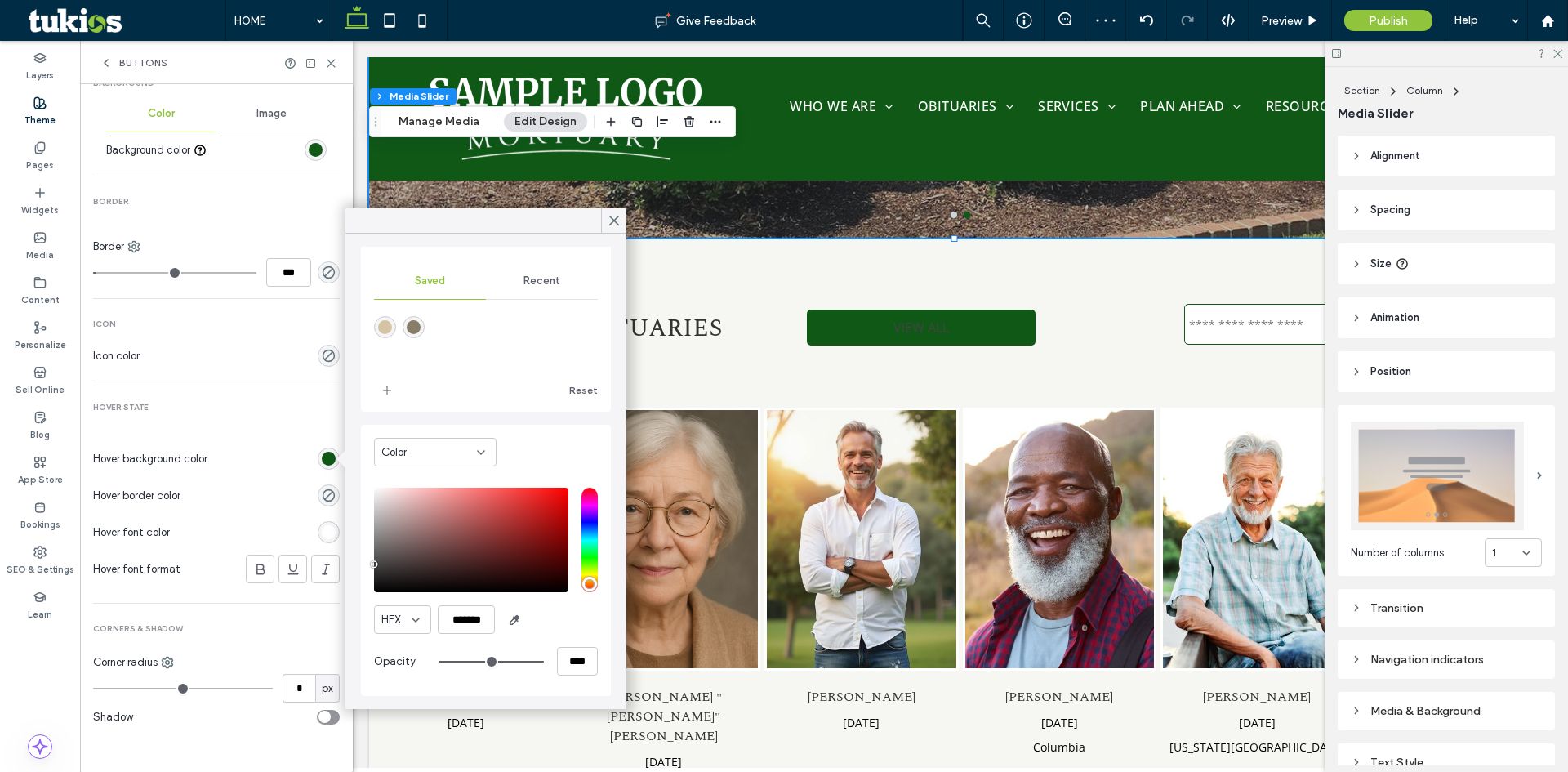
click at [273, 469] on div at bounding box center [277, 458] width 126 height 28
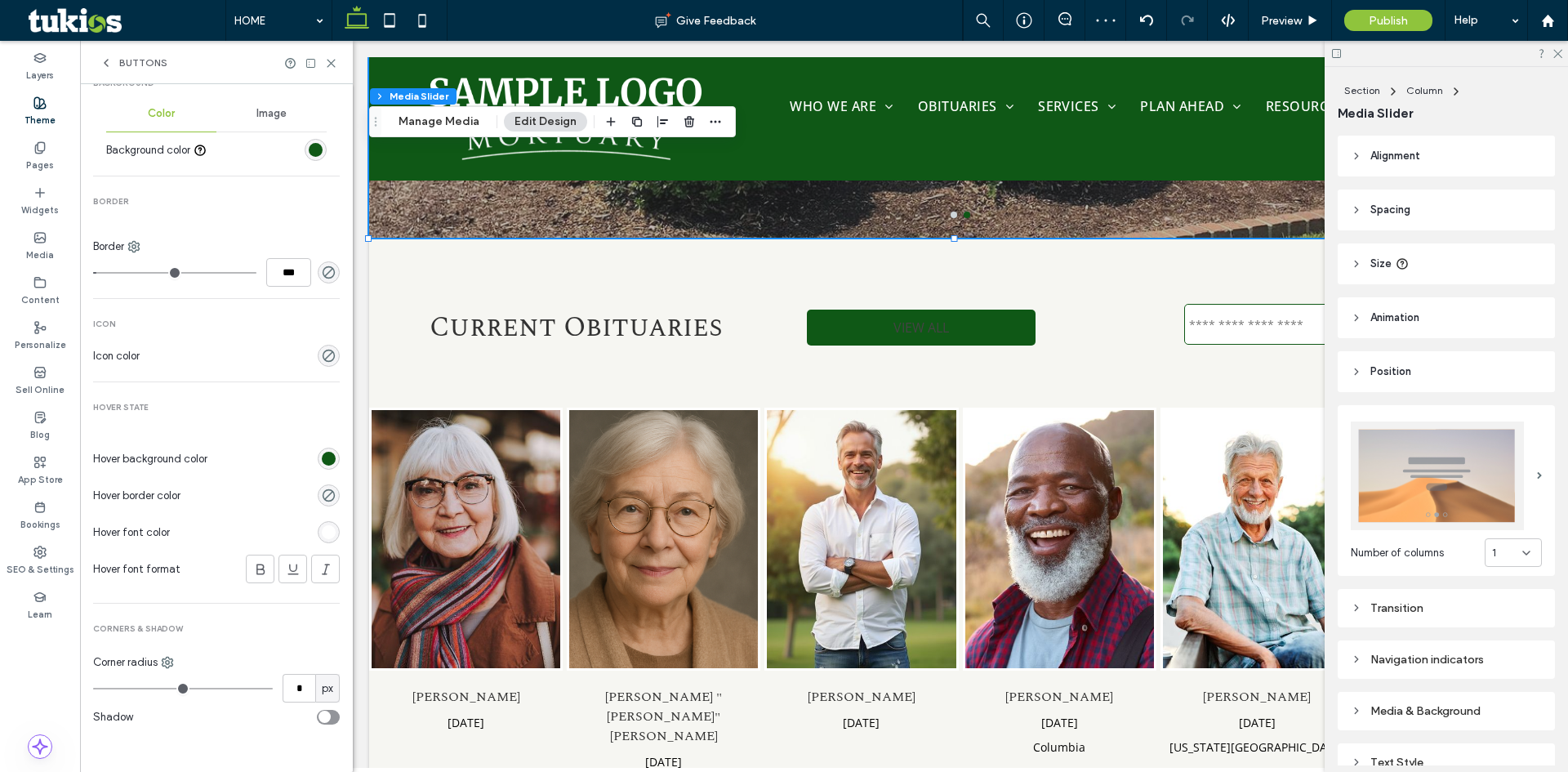
click at [321, 457] on div "rgb(15, 88, 22)" at bounding box center [329, 459] width 14 height 14
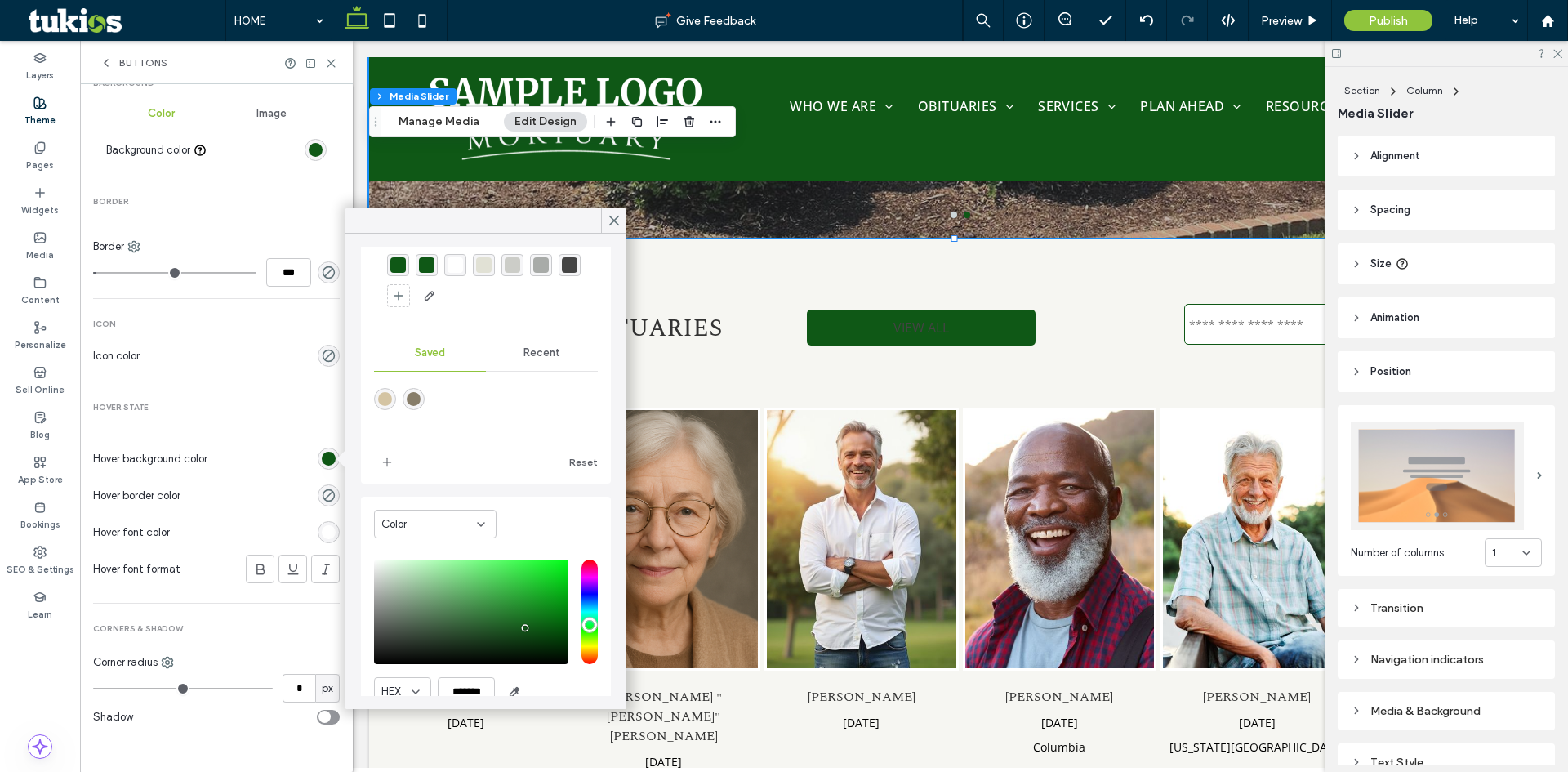
scroll to position [130, 0]
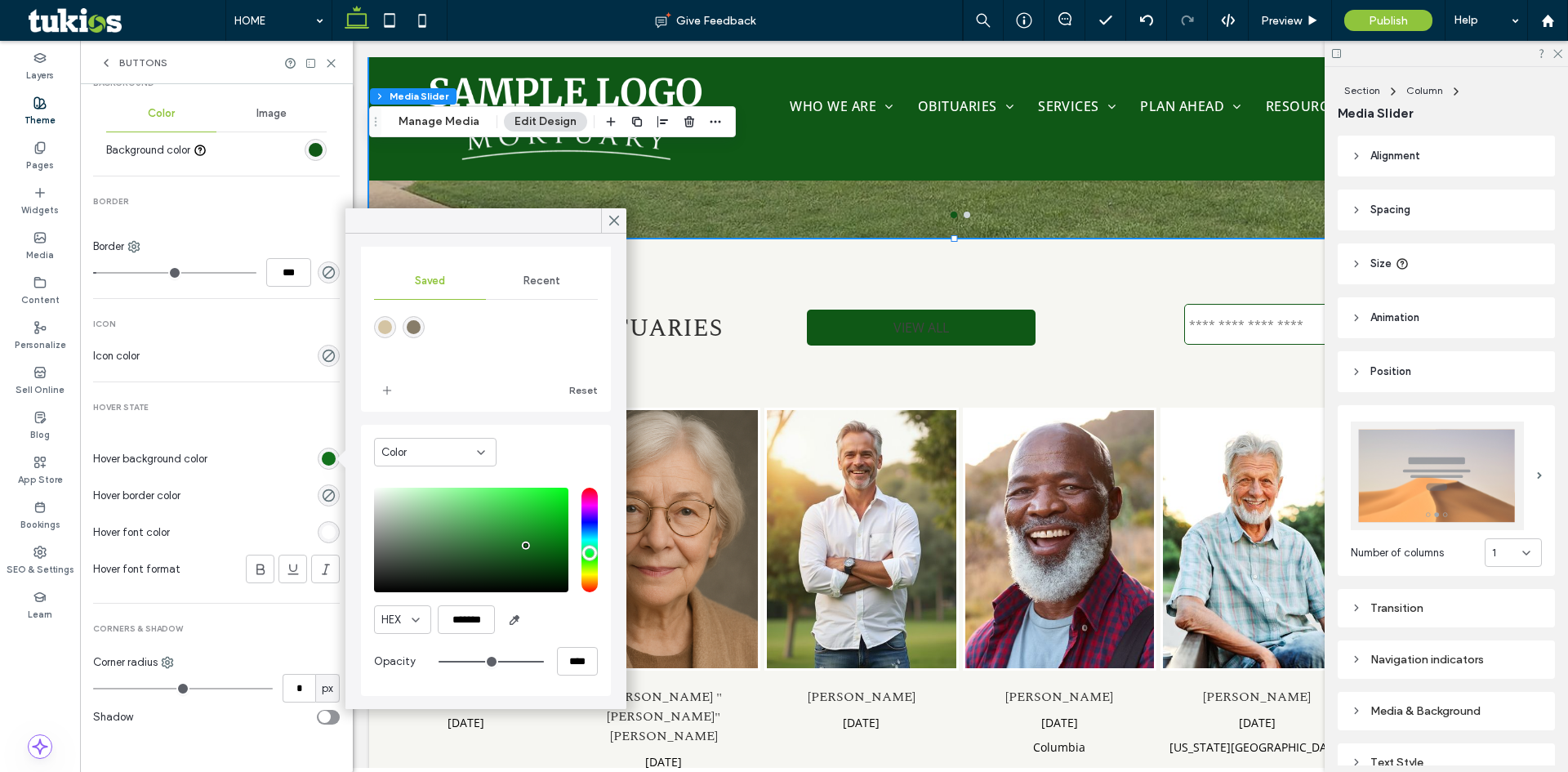
type input "*******"
drag, startPoint x: 525, startPoint y: 556, endPoint x: 525, endPoint y: 545, distance: 11.0
click at [525, 545] on div "pointer" at bounding box center [526, 545] width 5 height 5
click at [275, 433] on div "Hover State Hover background color Hover border color Hover font color Hover fo…" at bounding box center [217, 513] width 247 height 221
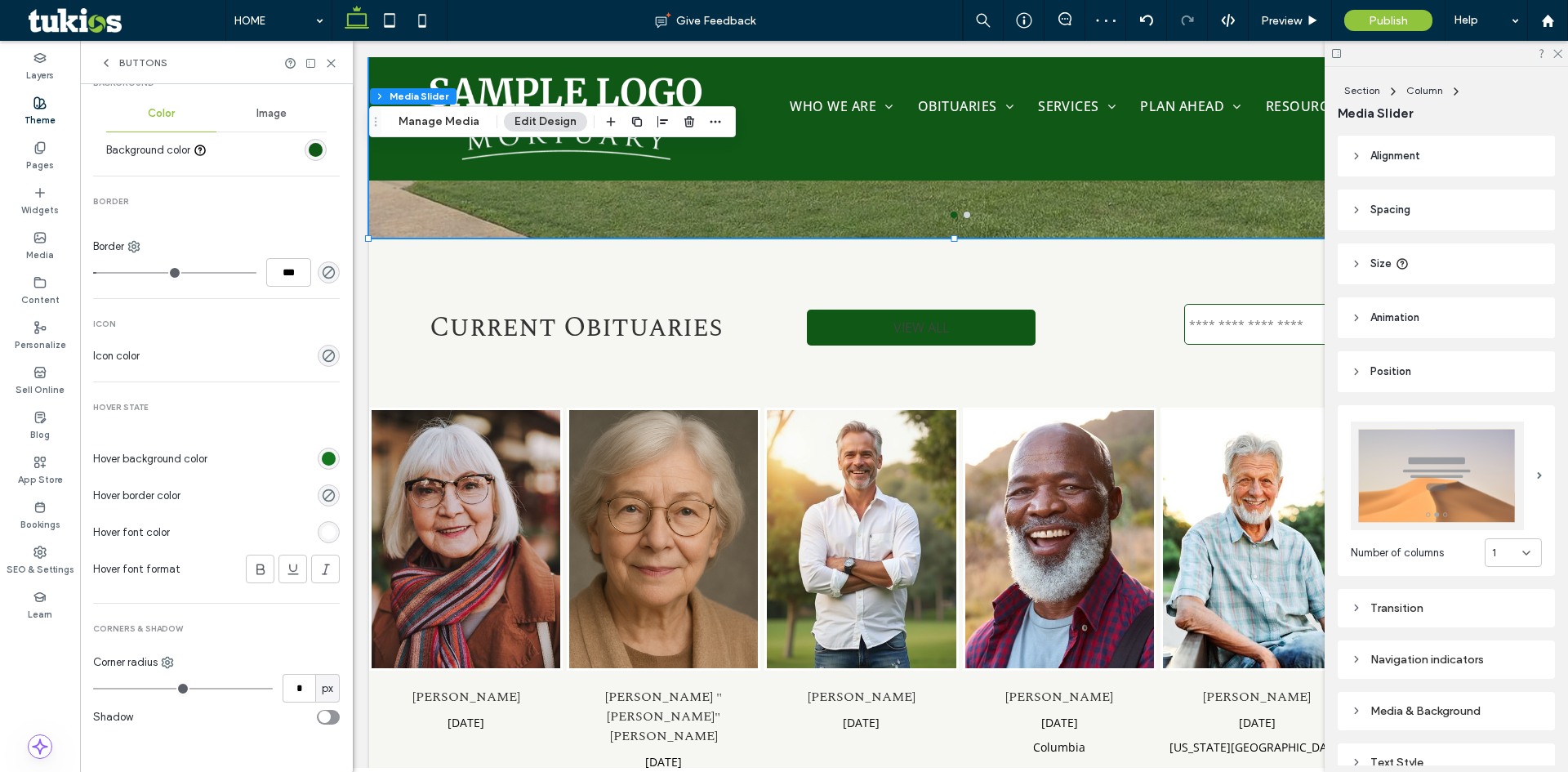
scroll to position [38, 0]
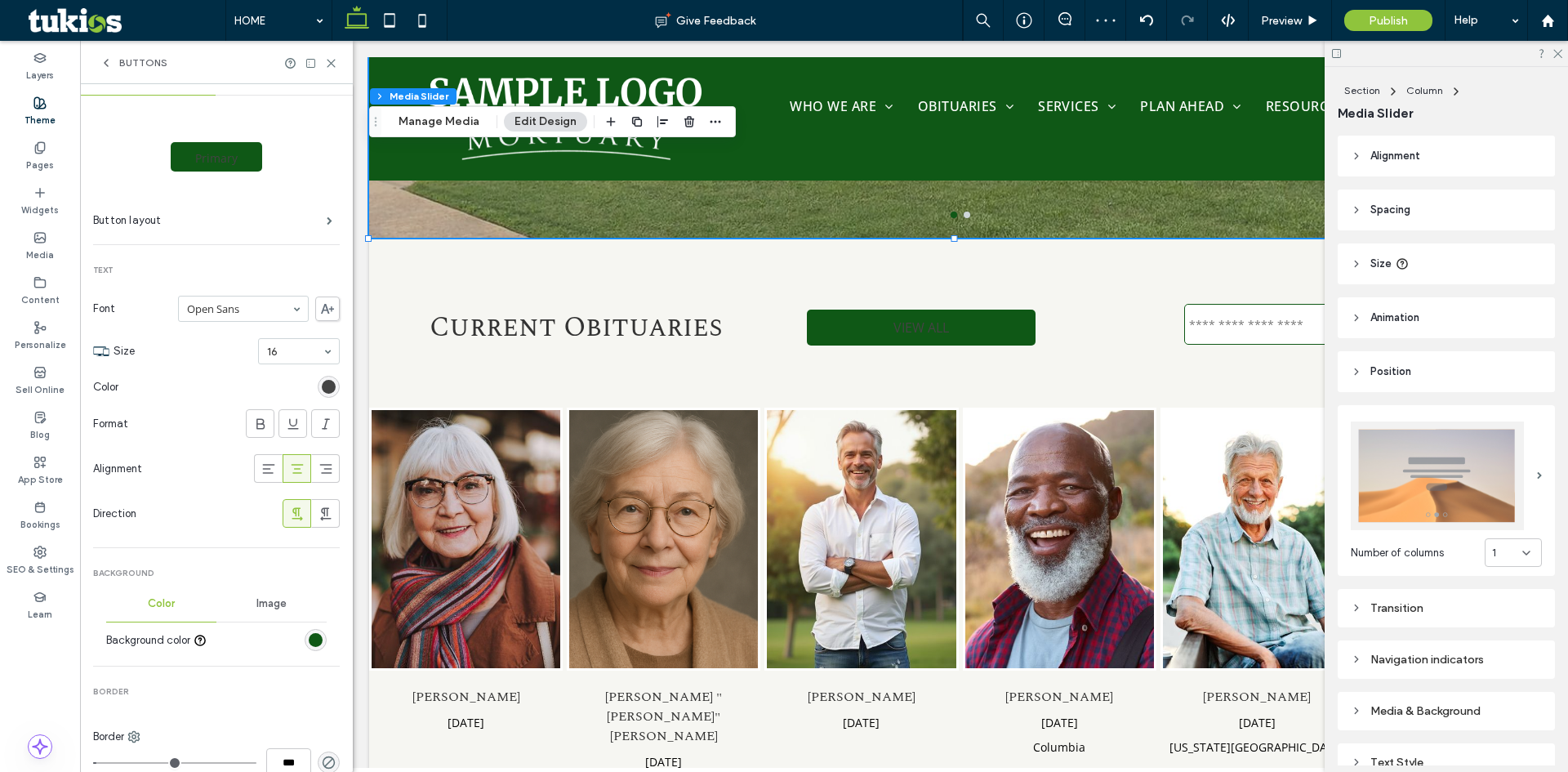
click at [325, 388] on div "rgb(68, 68, 68)" at bounding box center [329, 387] width 14 height 14
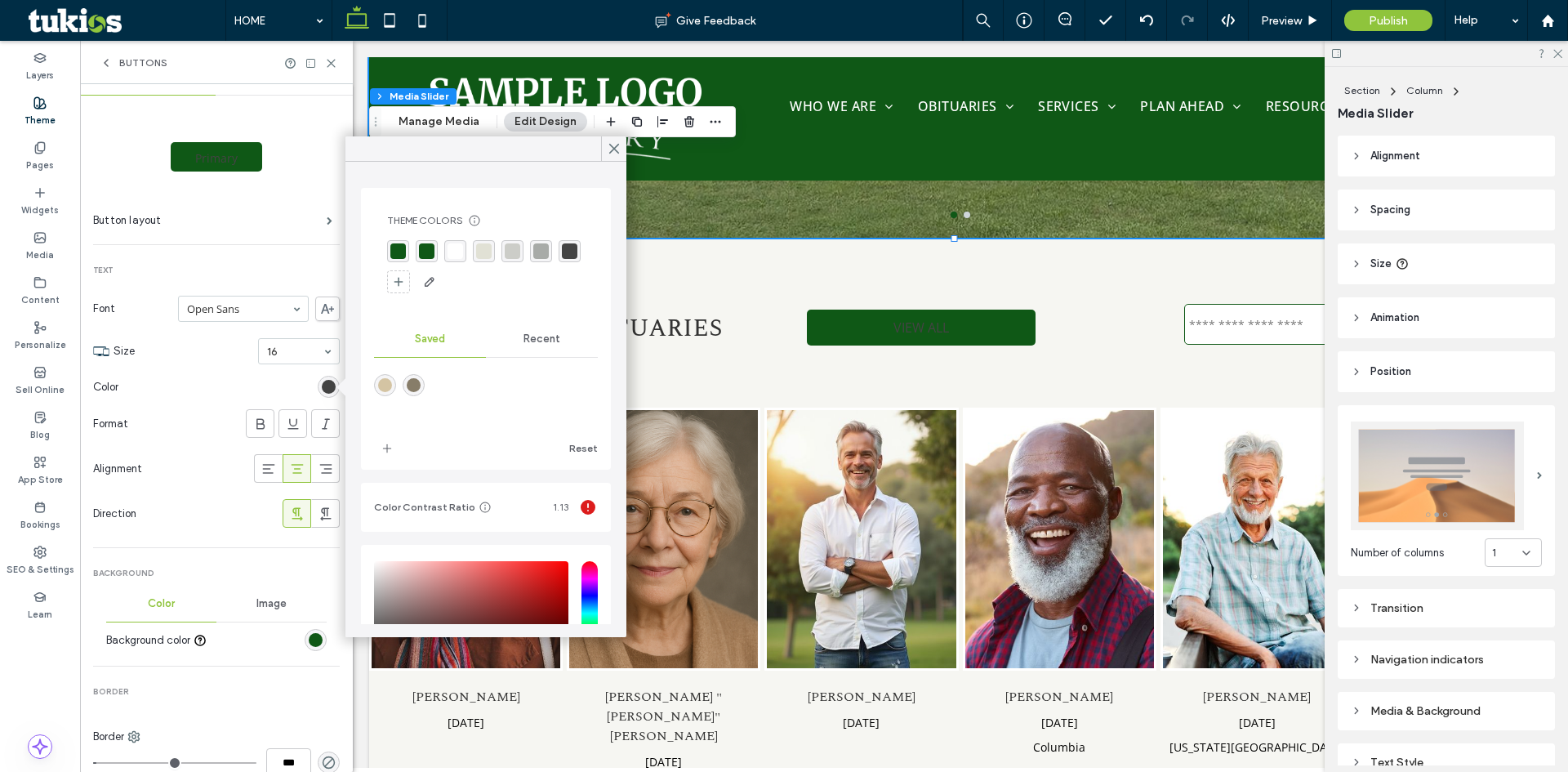
click at [451, 255] on div "rgba(255, 255, 255, 1)" at bounding box center [455, 251] width 15 height 15
click at [218, 517] on div "Direction" at bounding box center [185, 513] width 183 height 16
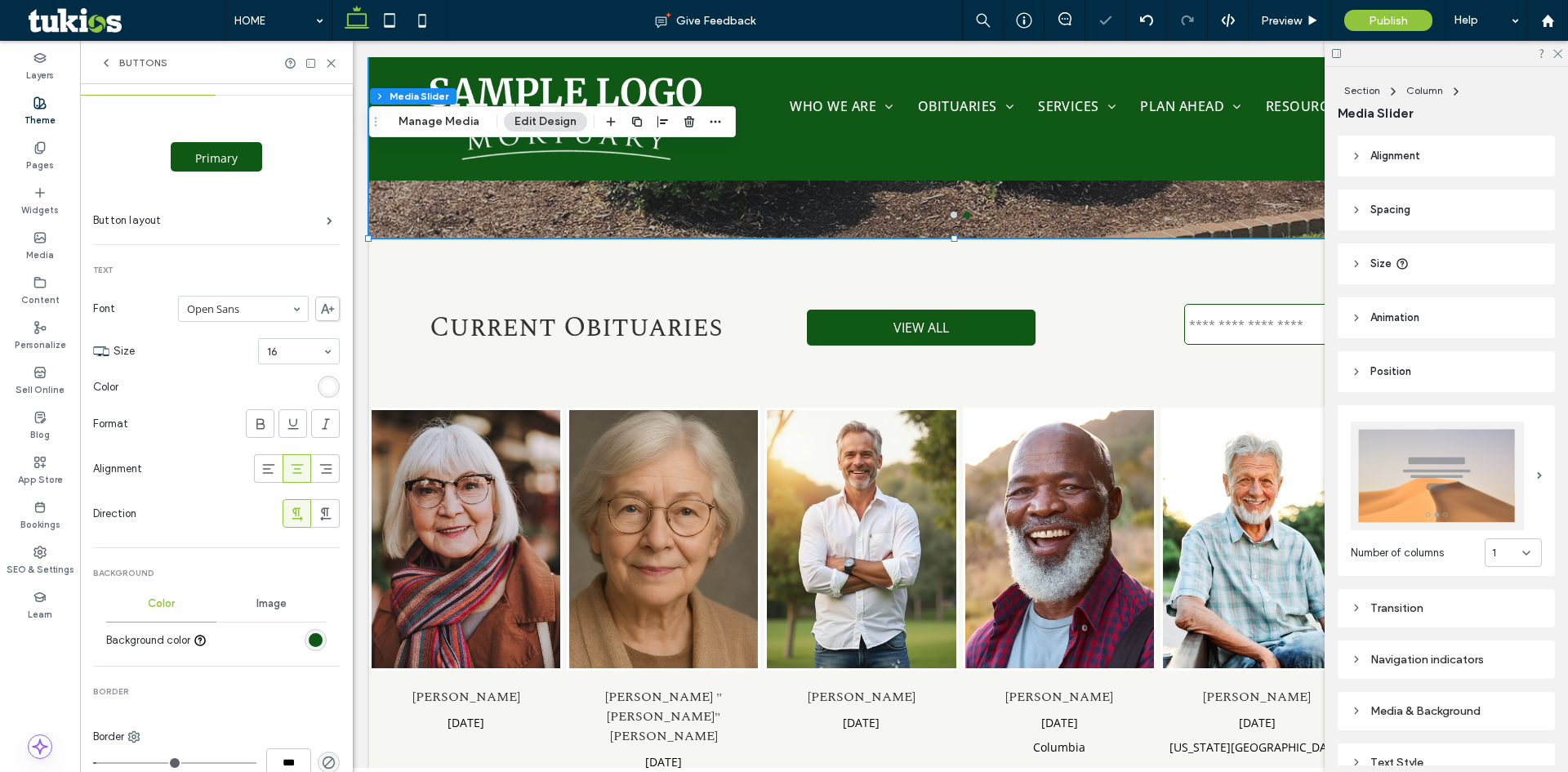
scroll to position [0, 0]
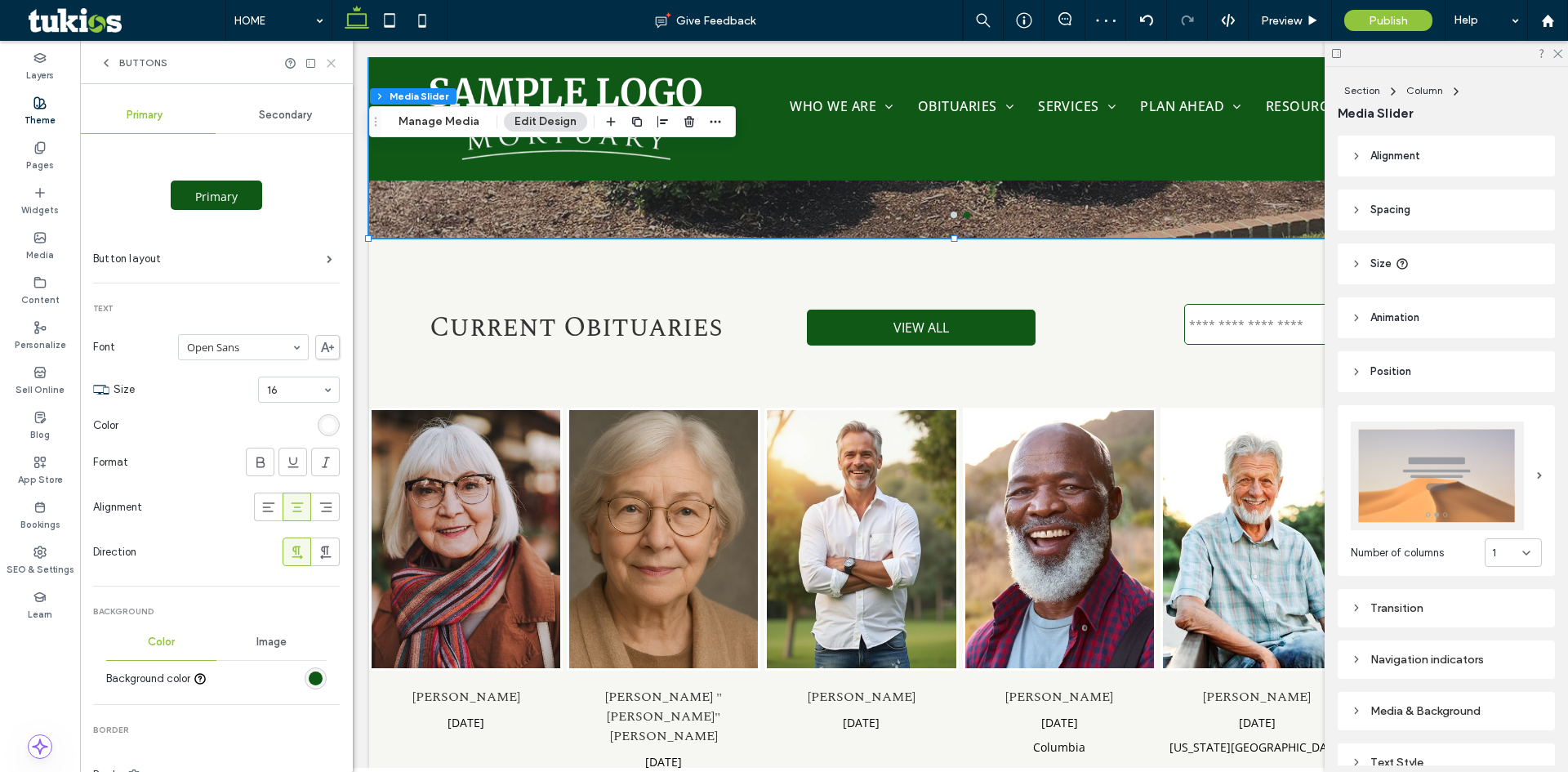
click at [329, 67] on icon at bounding box center [331, 63] width 12 height 12
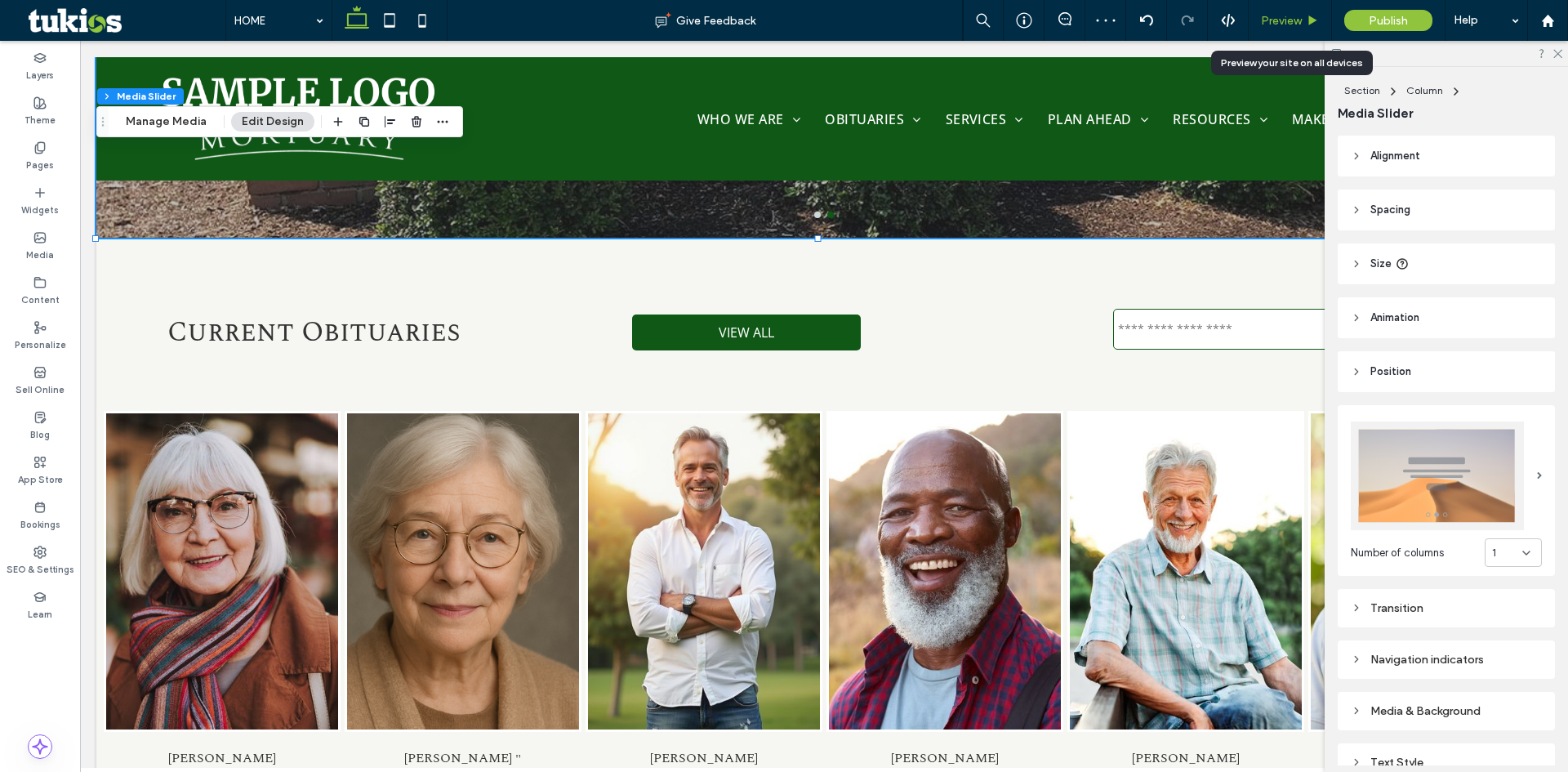
click at [1299, 14] on span "Preview" at bounding box center [1281, 21] width 41 height 14
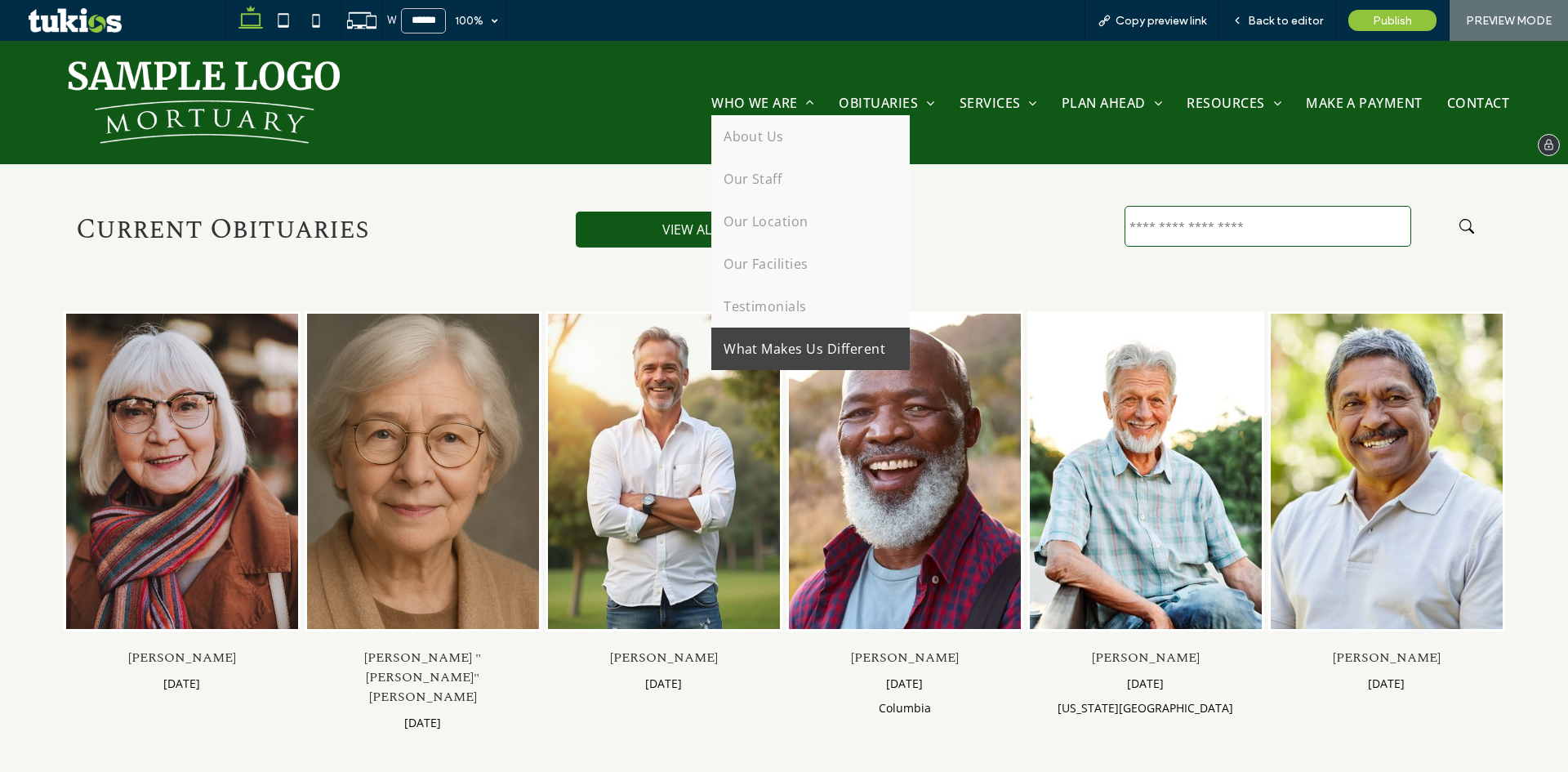
scroll to position [948, 0]
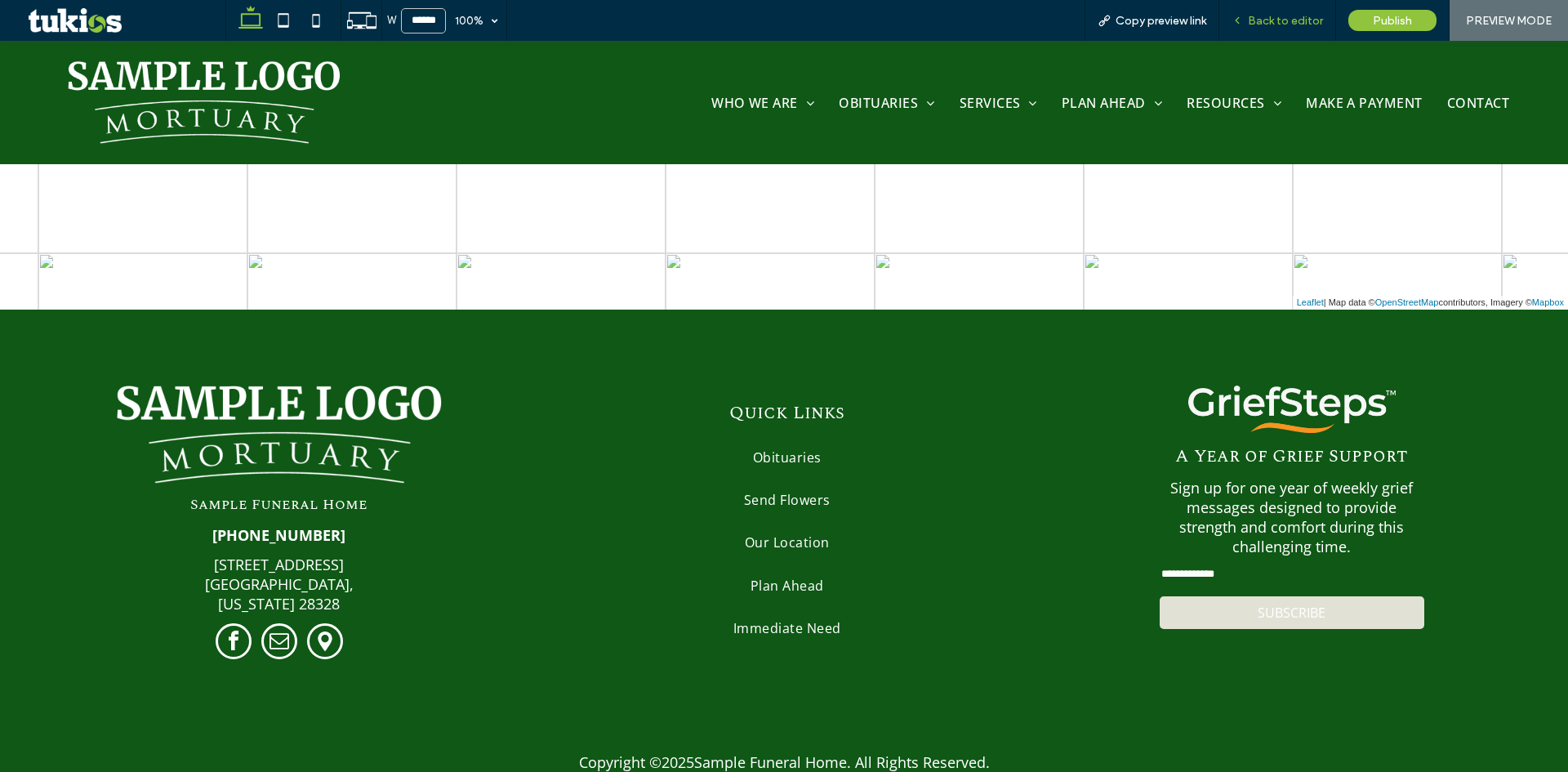
click at [1297, 20] on span "Back to editor" at bounding box center [1286, 21] width 75 height 14
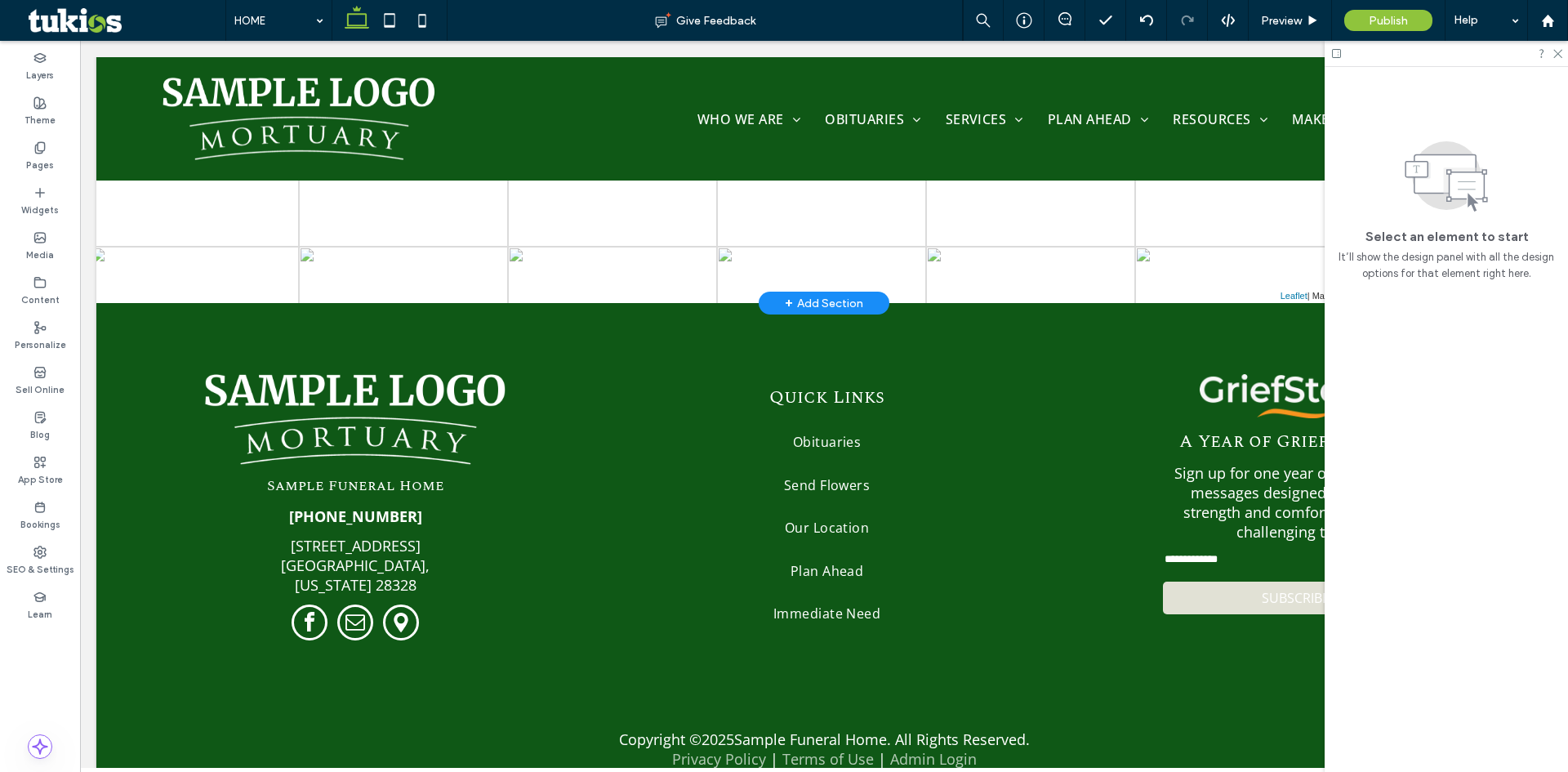
scroll to position [3432, 0]
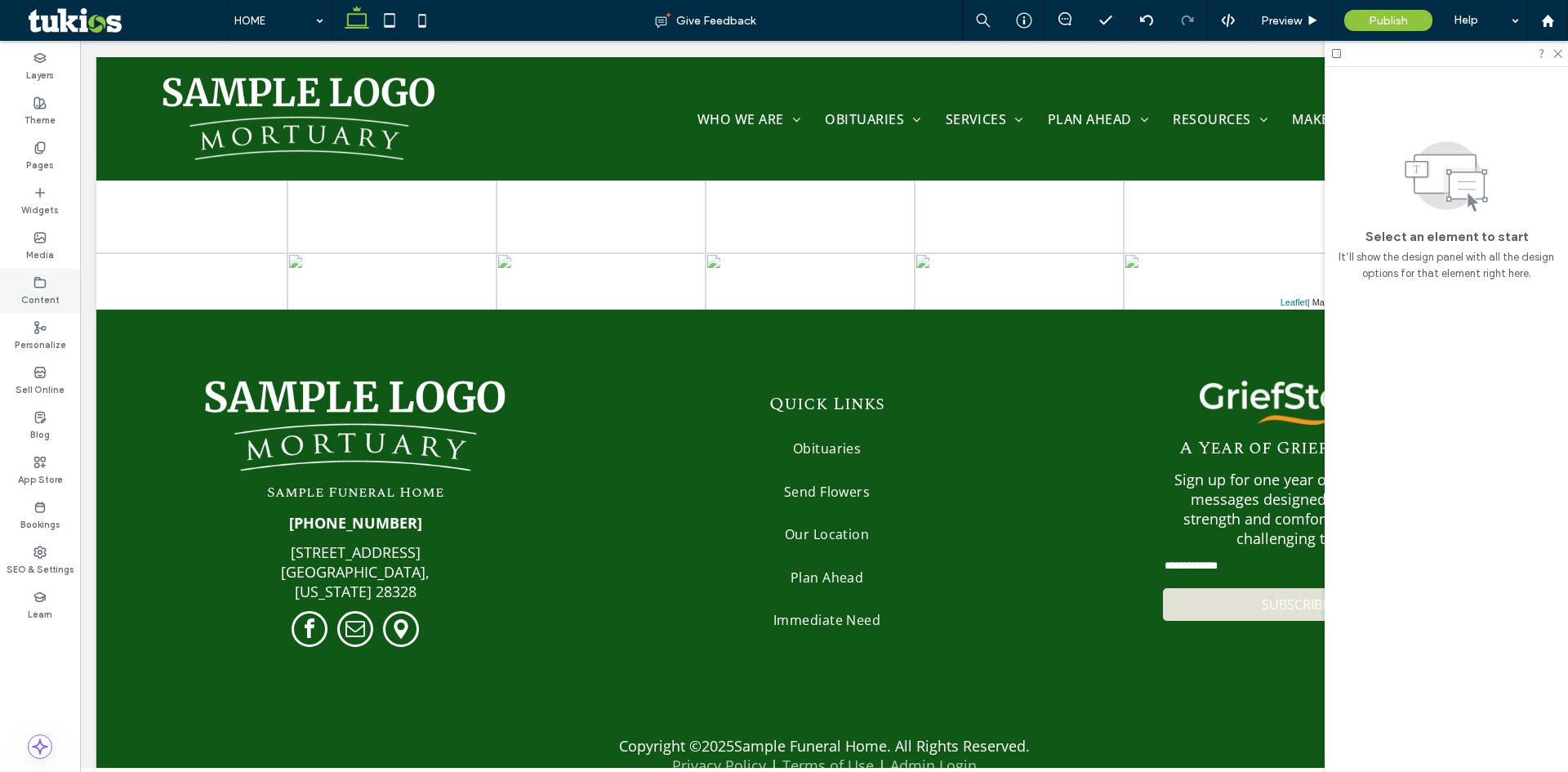
click at [37, 296] on label "Content" at bounding box center [40, 298] width 38 height 18
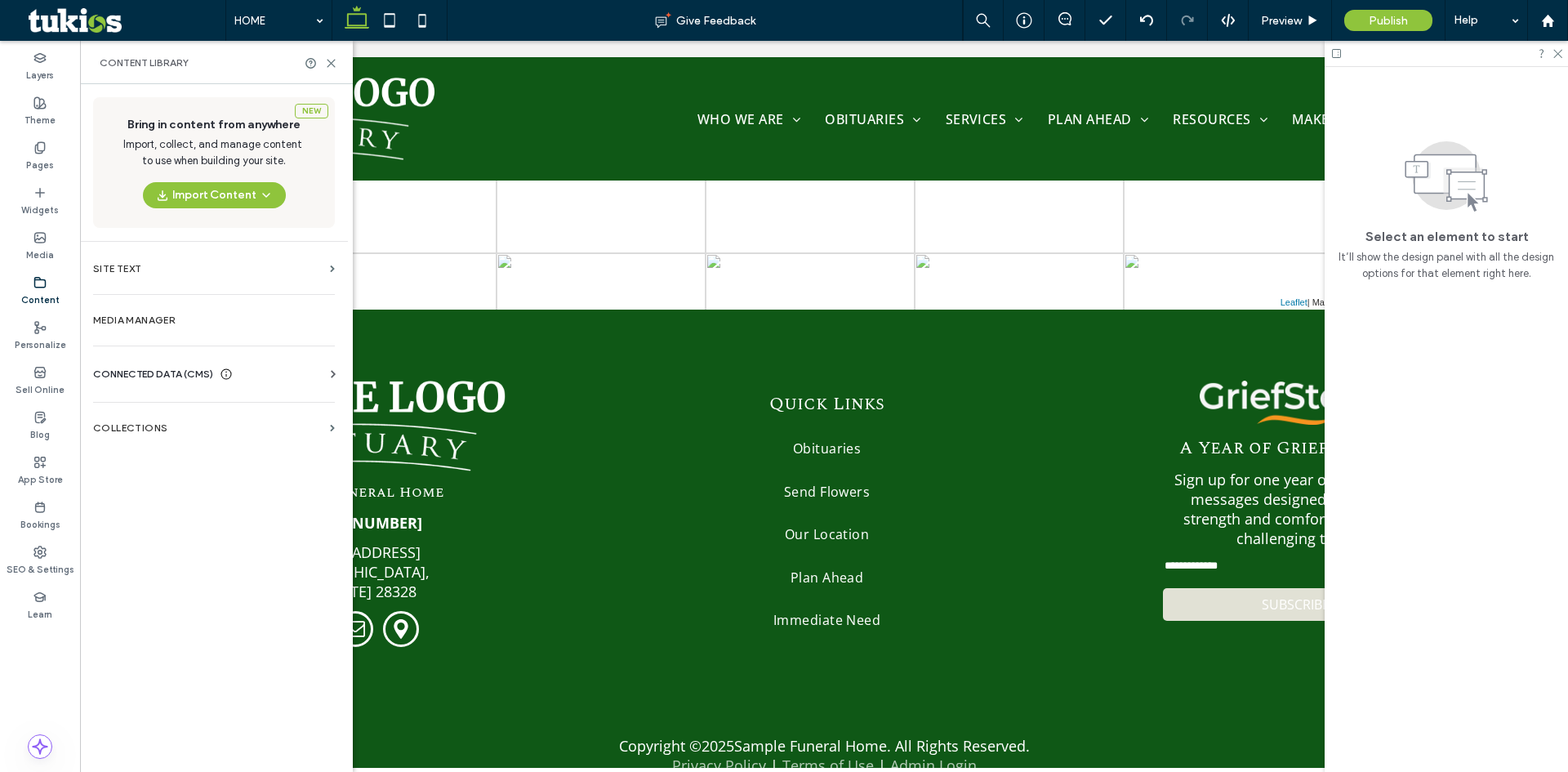
click at [155, 362] on div "CONNECTED DATA (CMS) Business Info Business Text Business Images Find and Repla…" at bounding box center [214, 374] width 268 height 43
click at [162, 372] on span "CONNECTED DATA (CMS)" at bounding box center [153, 374] width 120 height 16
click at [153, 413] on label "Business Info" at bounding box center [218, 414] width 222 height 12
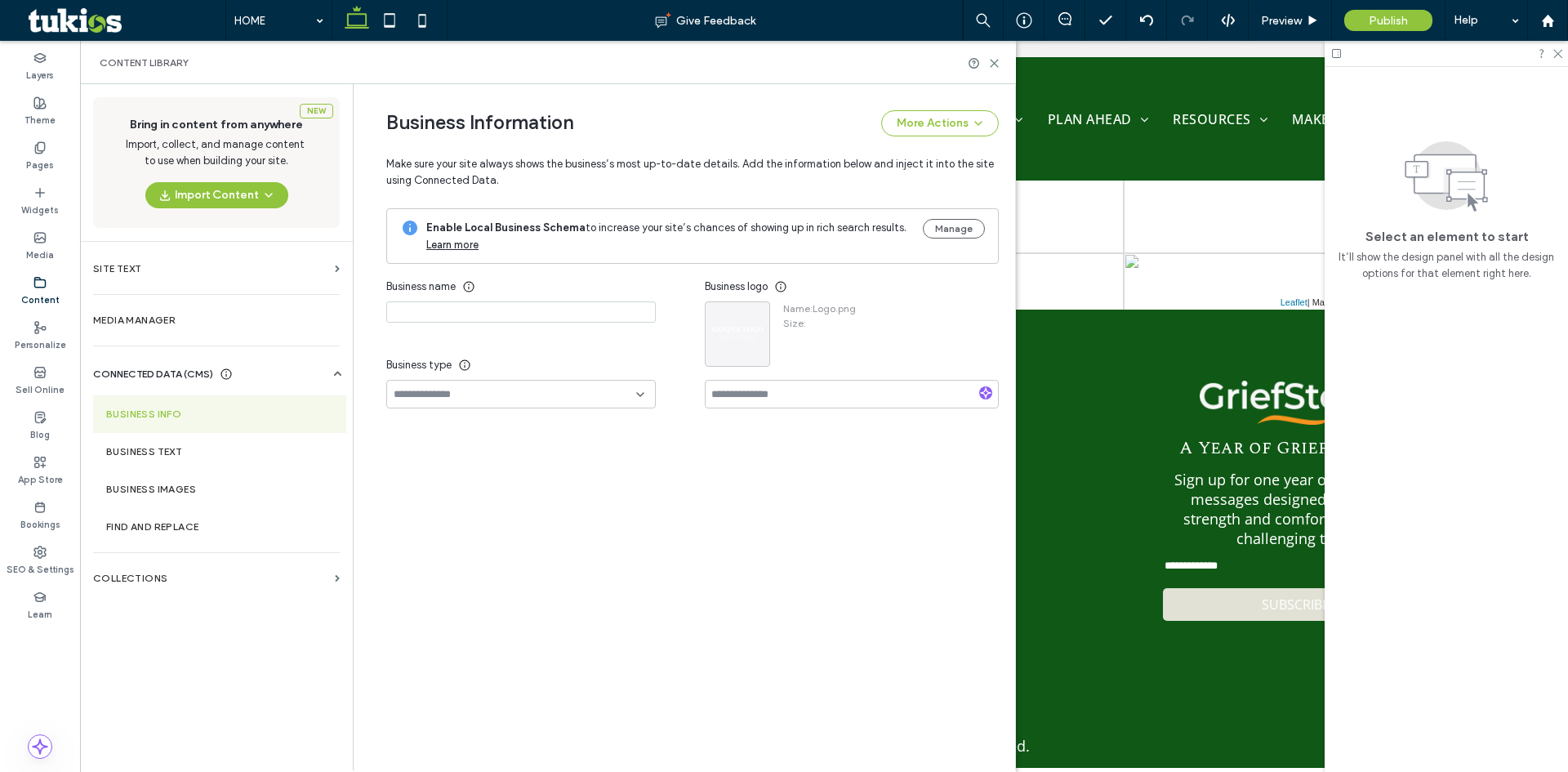
type input "**********"
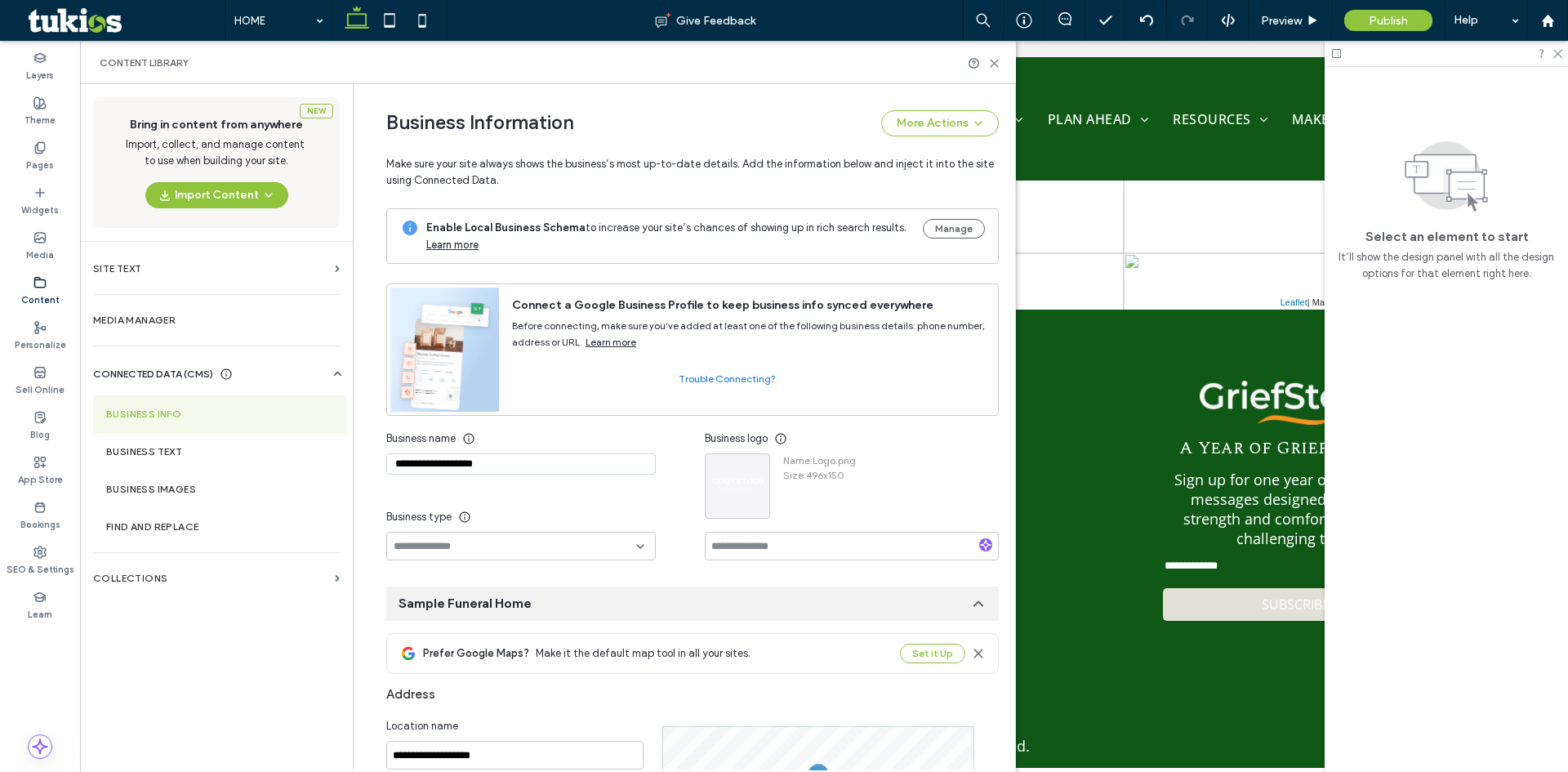
scroll to position [0, 0]
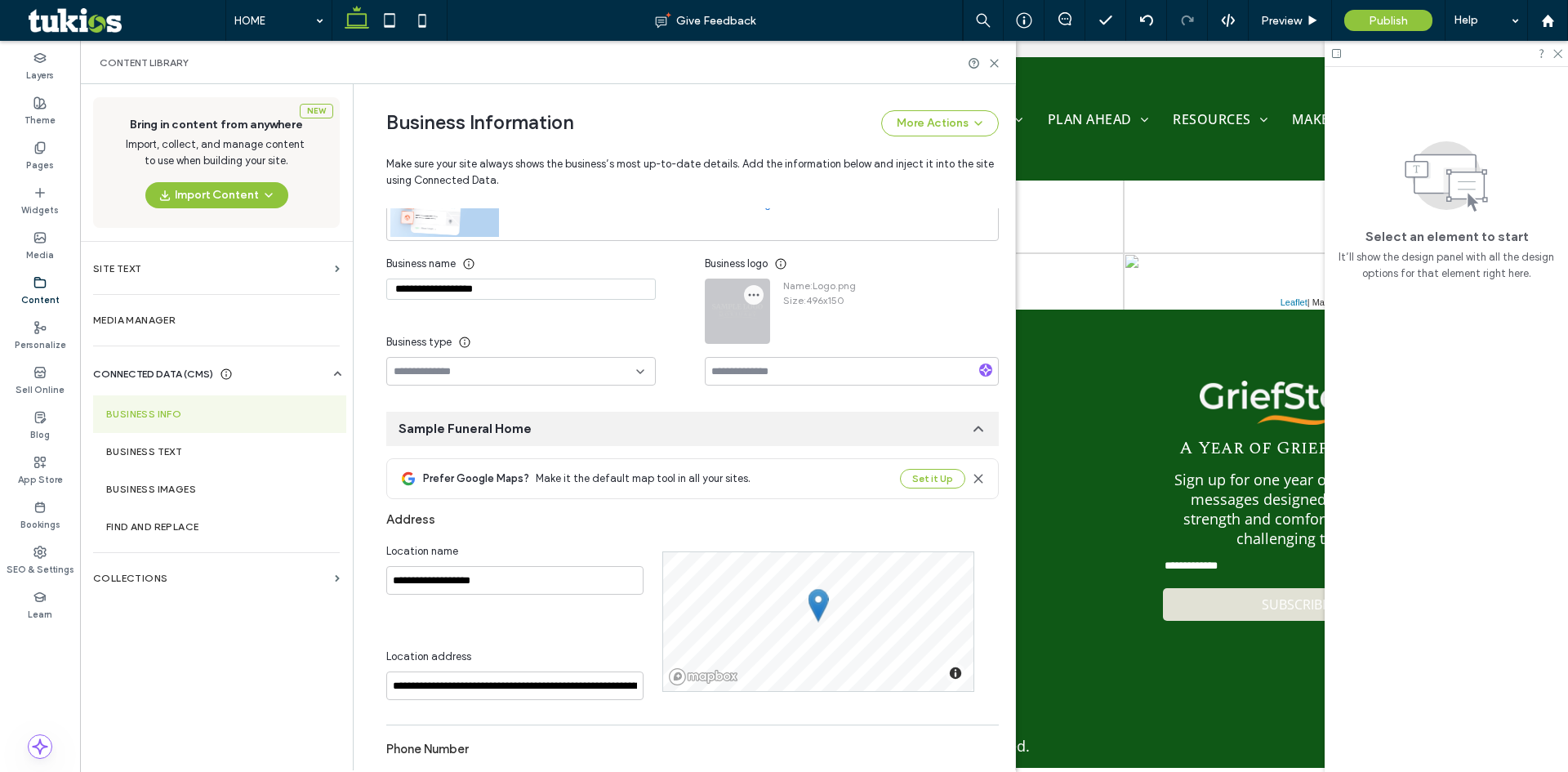
click at [748, 291] on icon "button" at bounding box center [754, 295] width 13 height 13
click at [765, 336] on span at bounding box center [762, 334] width 20 height 18
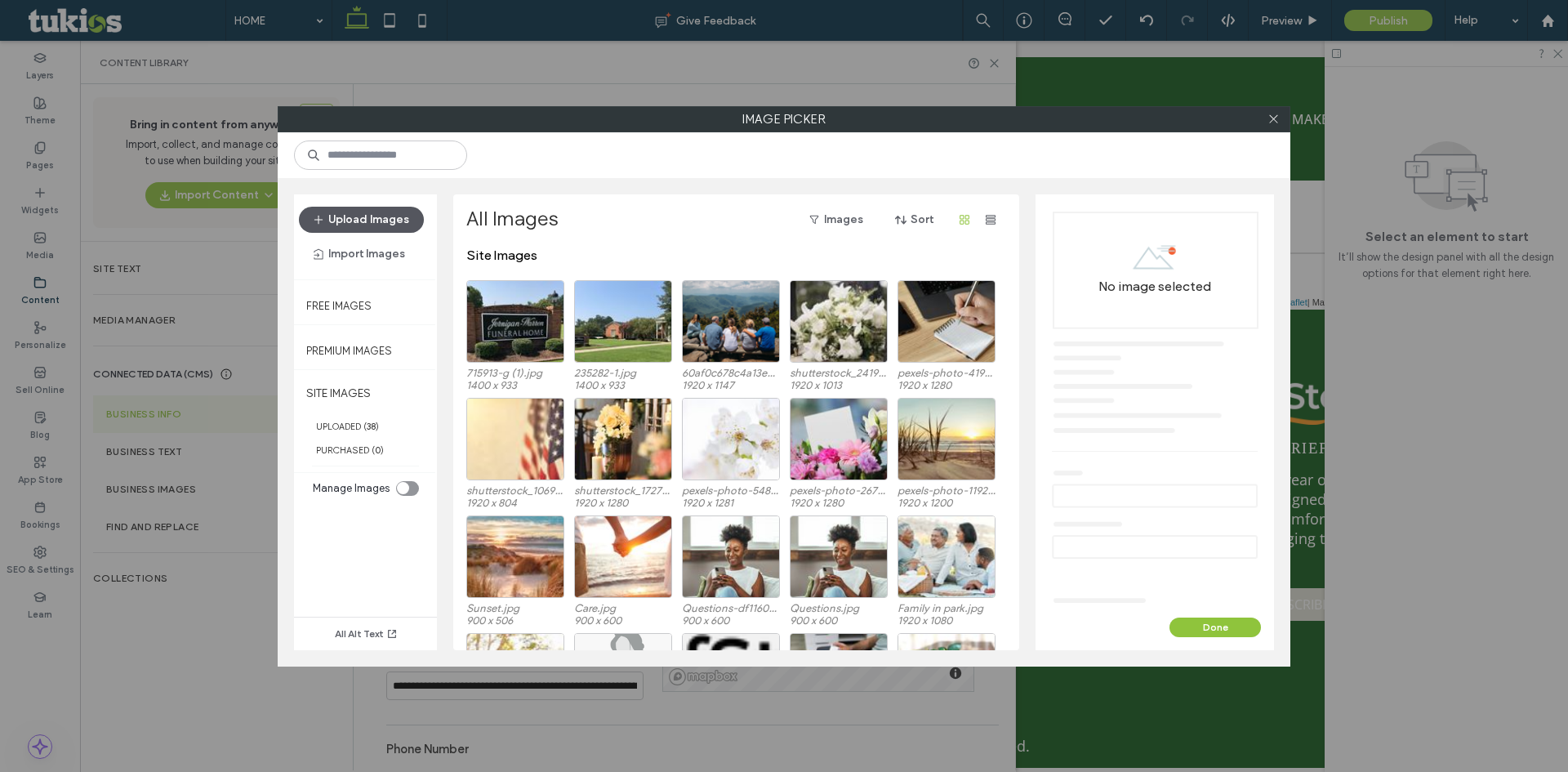
click at [389, 219] on button "Upload Images" at bounding box center [361, 219] width 125 height 26
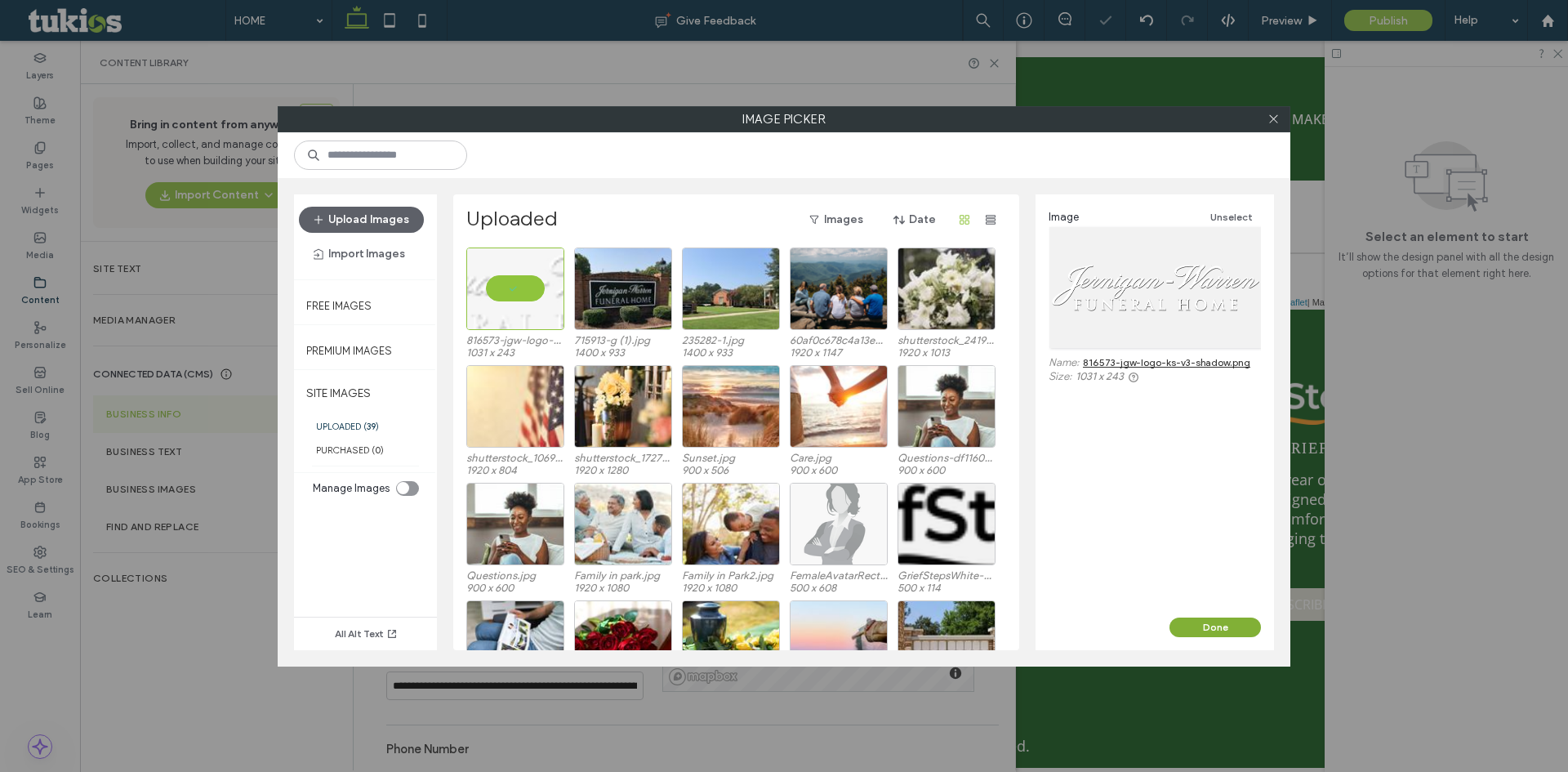
drag, startPoint x: 1144, startPoint y: 581, endPoint x: 1240, endPoint y: 625, distance: 105.6
click at [1245, 627] on button "Done" at bounding box center [1215, 627] width 91 height 20
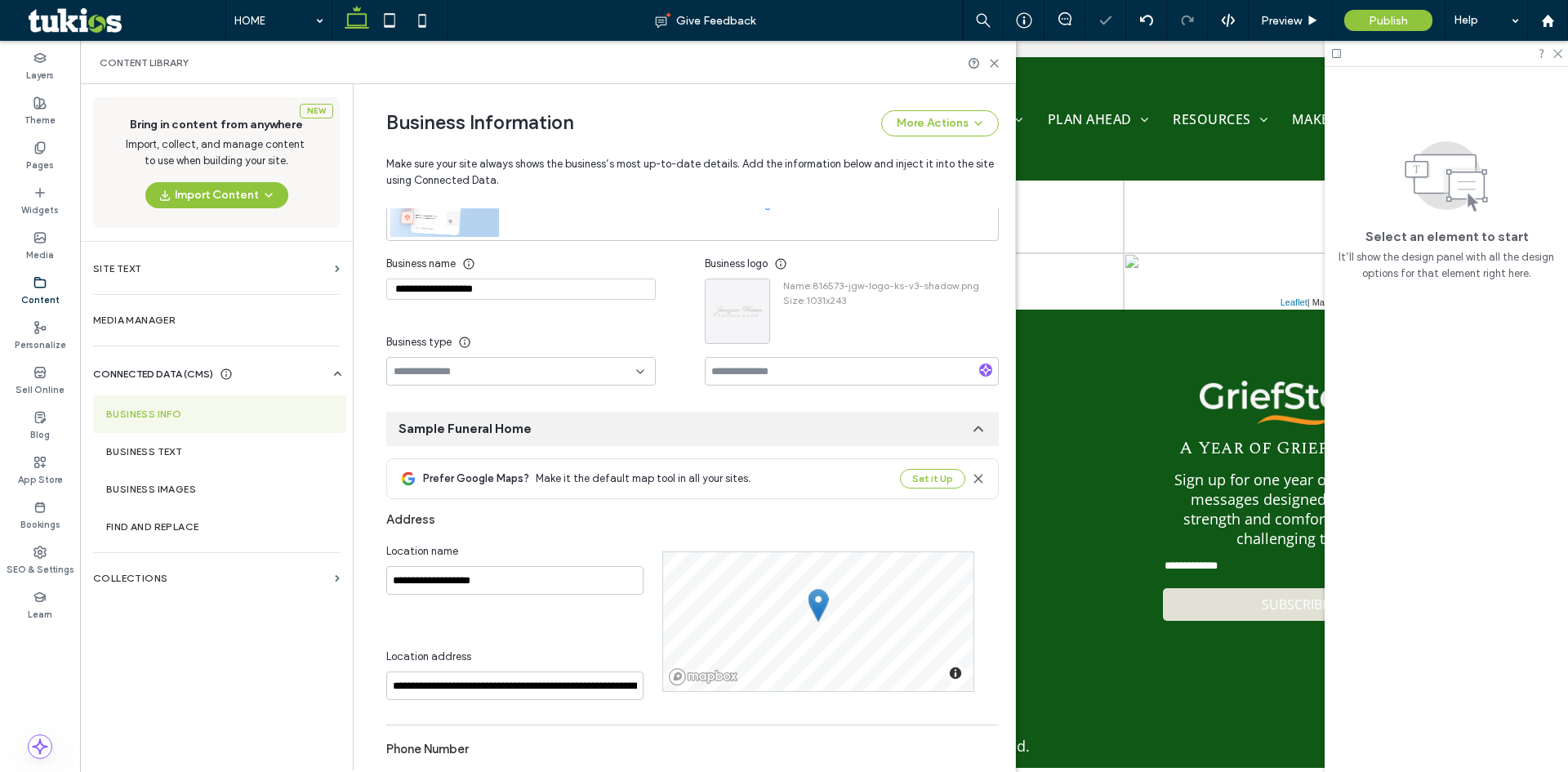
click at [894, 331] on div "Name : 816573-jgw-logo-ks-v3-shadow.png Size : 1031x243" at bounding box center [874, 312] width 209 height 66
click at [994, 64] on use at bounding box center [994, 63] width 7 height 7
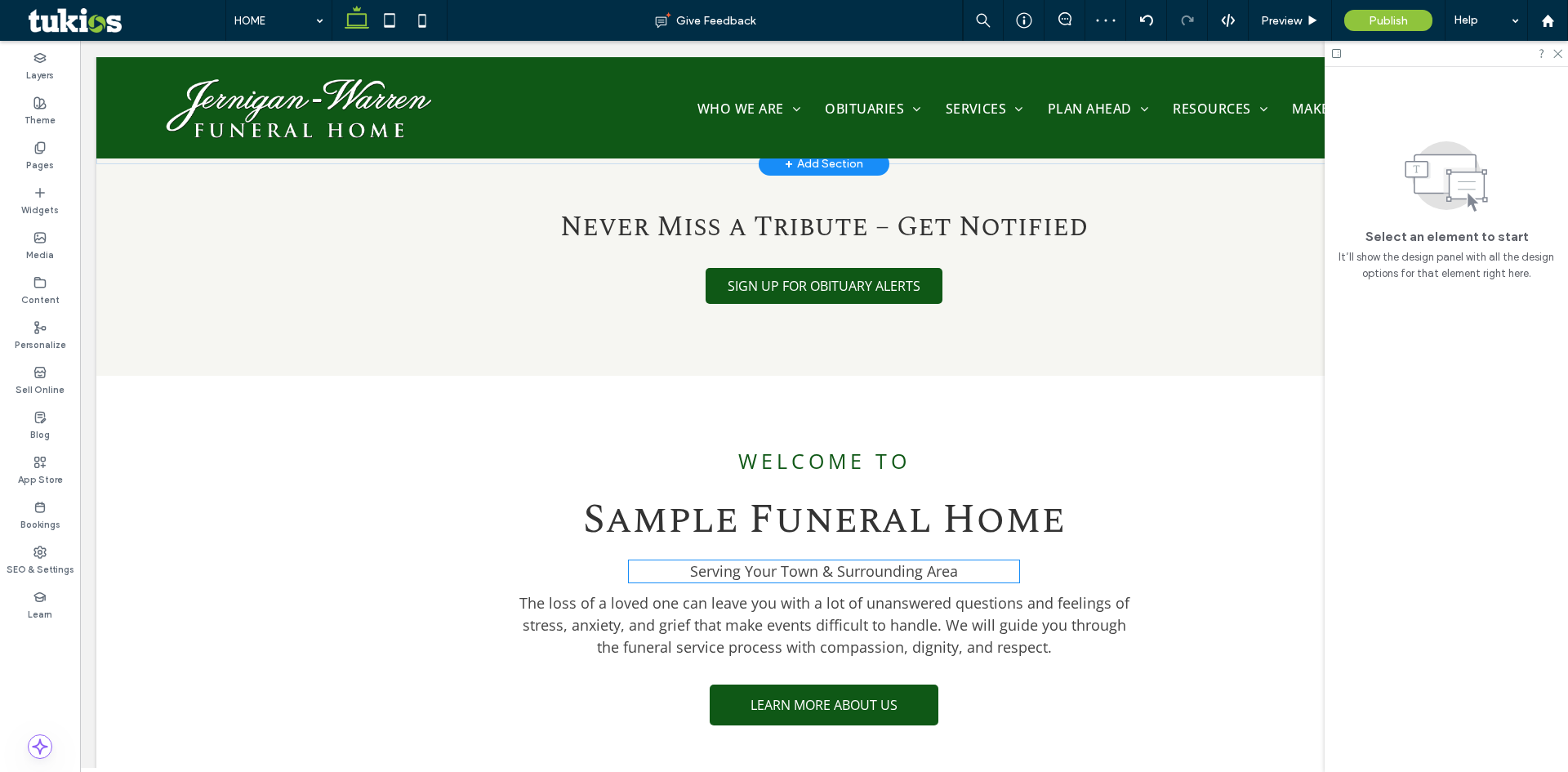
scroll to position [1373, 0]
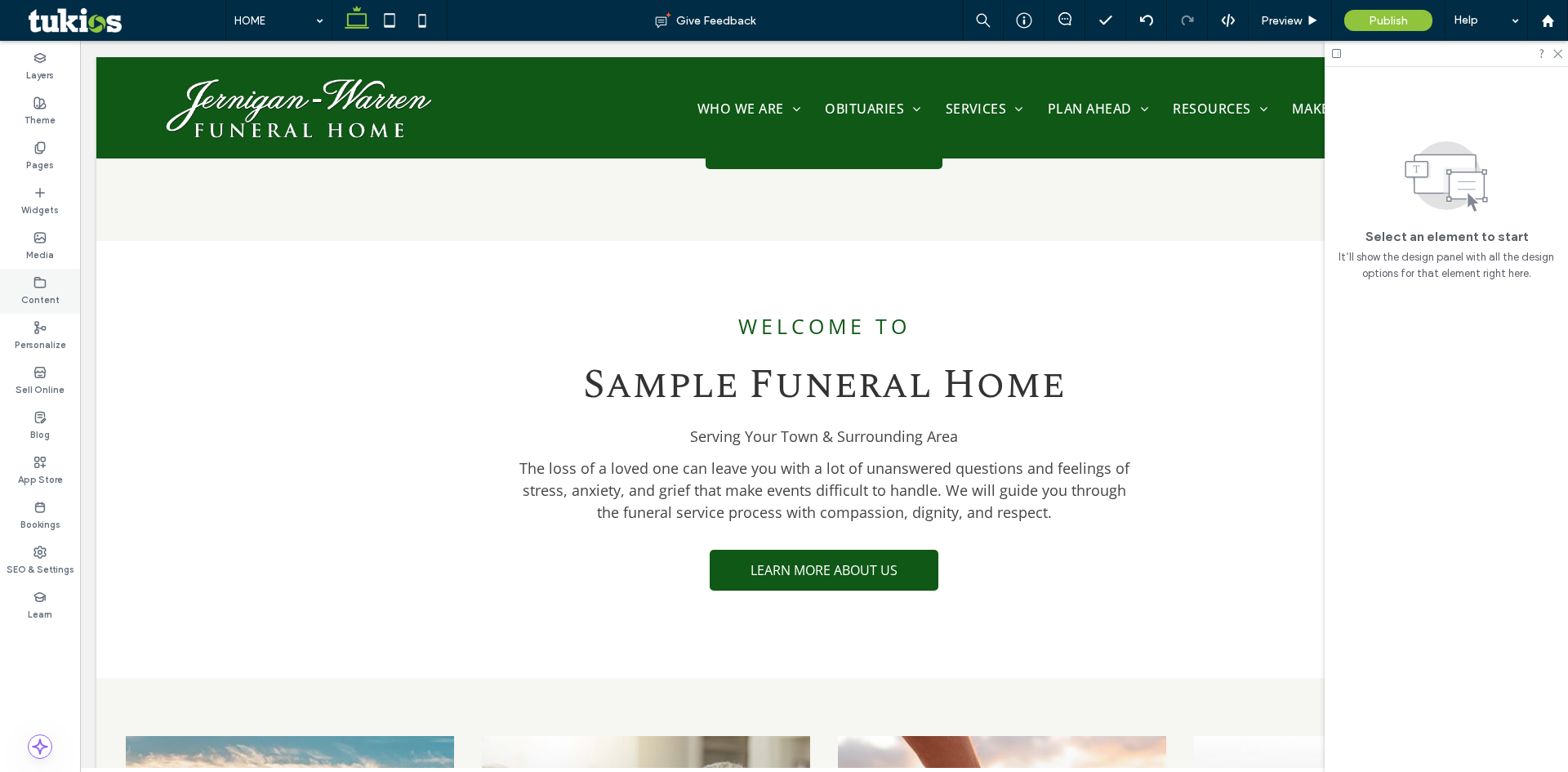
click at [43, 294] on label "Content" at bounding box center [40, 298] width 38 height 18
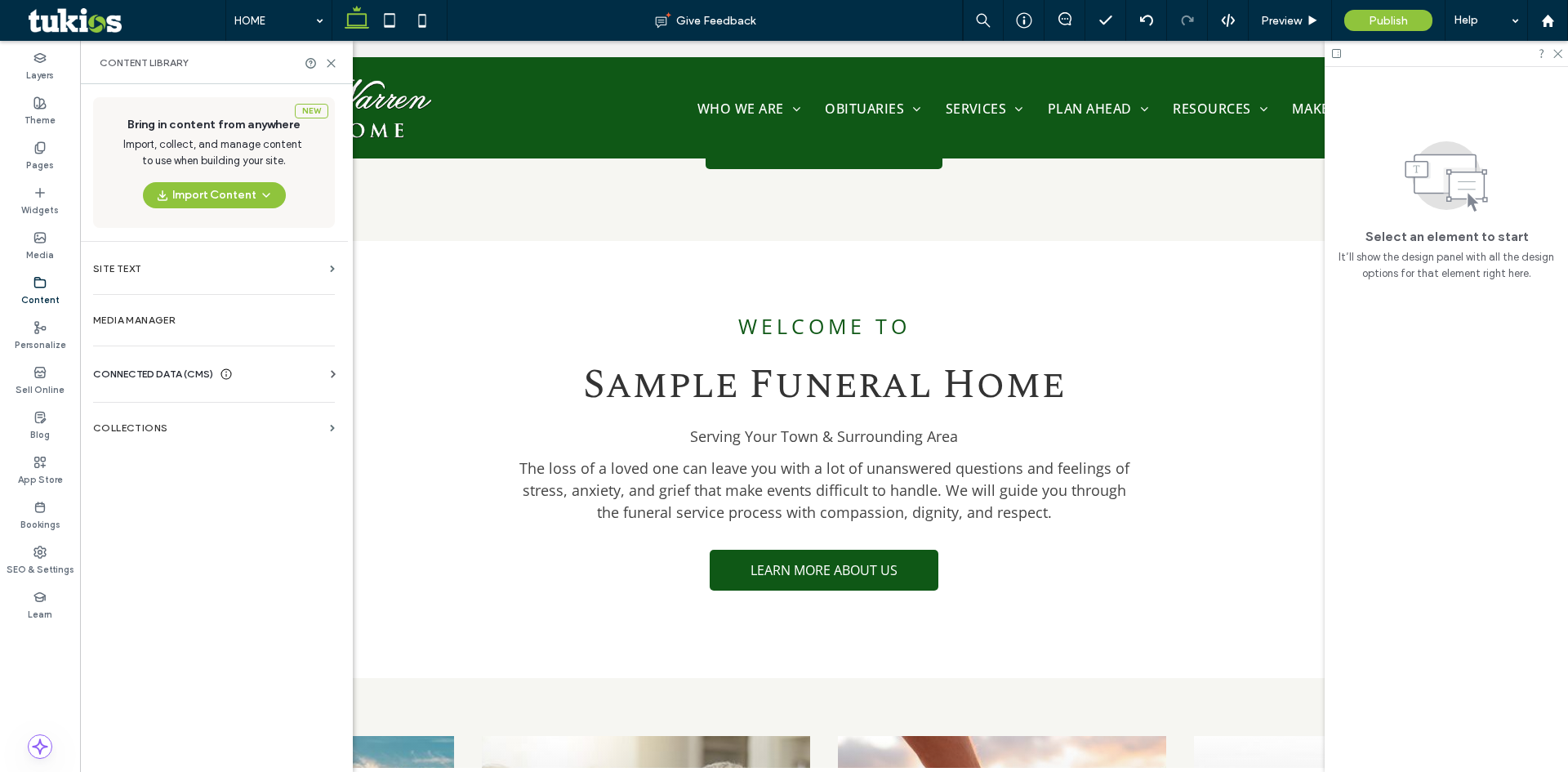
click at [153, 372] on span "CONNECTED DATA (CMS)" at bounding box center [153, 374] width 120 height 16
click at [161, 406] on section "Business Info" at bounding box center [218, 414] width 249 height 37
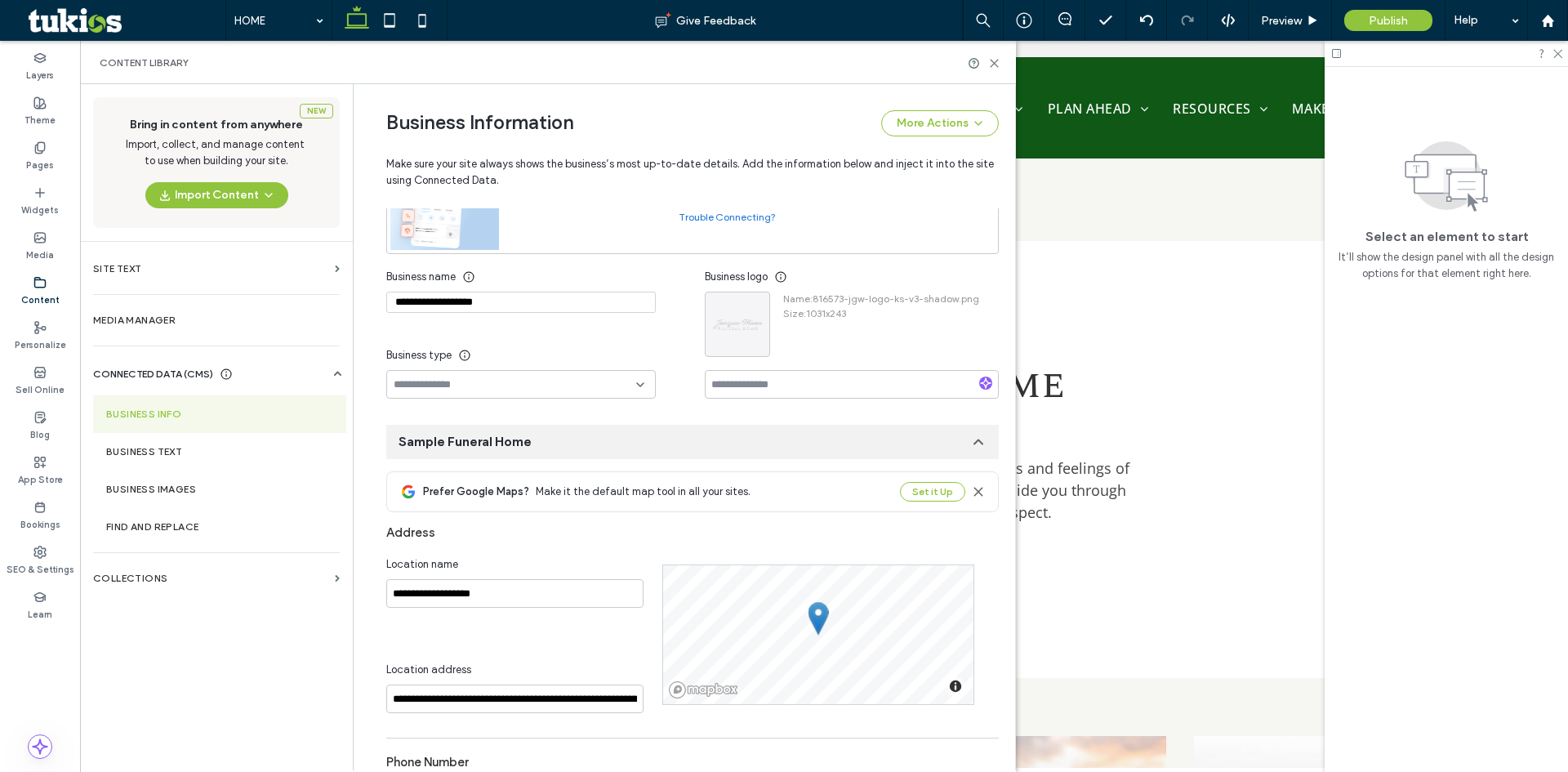
scroll to position [175, 0]
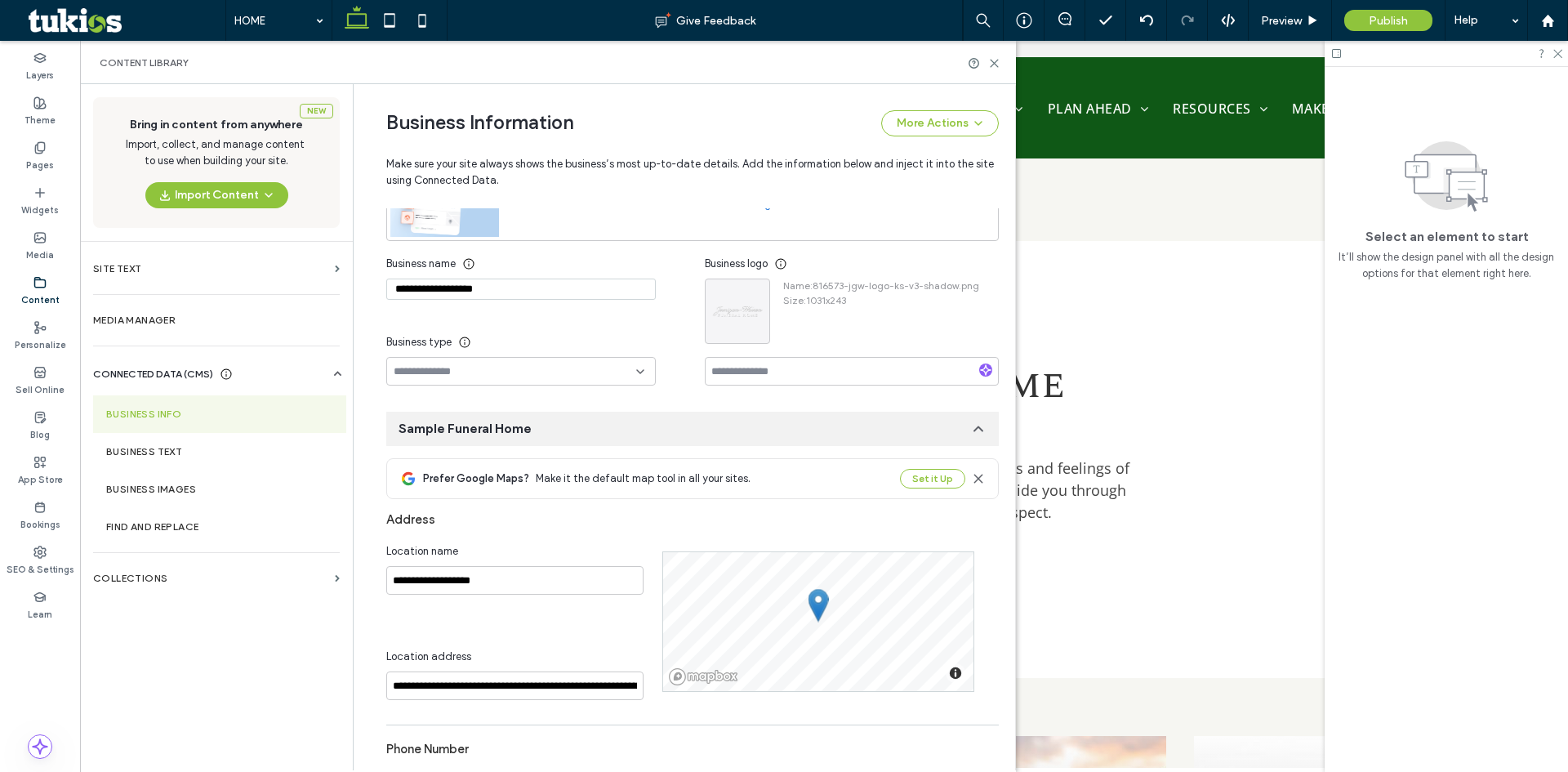
click at [466, 286] on input "**********" at bounding box center [521, 290] width 270 height 21
paste input "*********"
type input "**********"
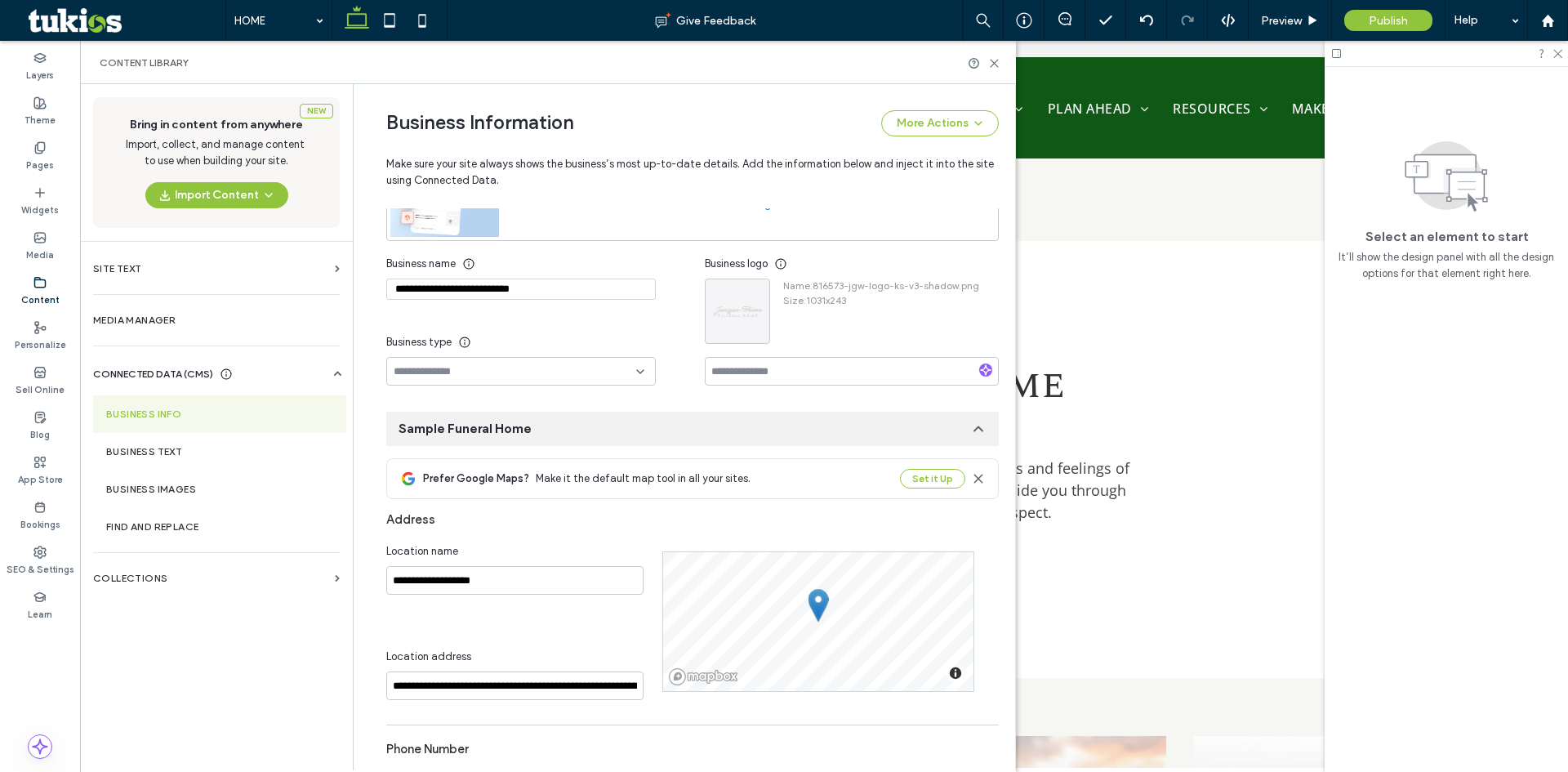
click at [516, 263] on div "Business name" at bounding box center [521, 264] width 270 height 29
click at [491, 585] on input "**********" at bounding box center [515, 580] width 257 height 28
click at [490, 585] on input "**********" at bounding box center [515, 580] width 257 height 28
drag, startPoint x: 490, startPoint y: 585, endPoint x: 495, endPoint y: 548, distance: 37.3
click at [490, 584] on input "**********" at bounding box center [515, 580] width 257 height 28
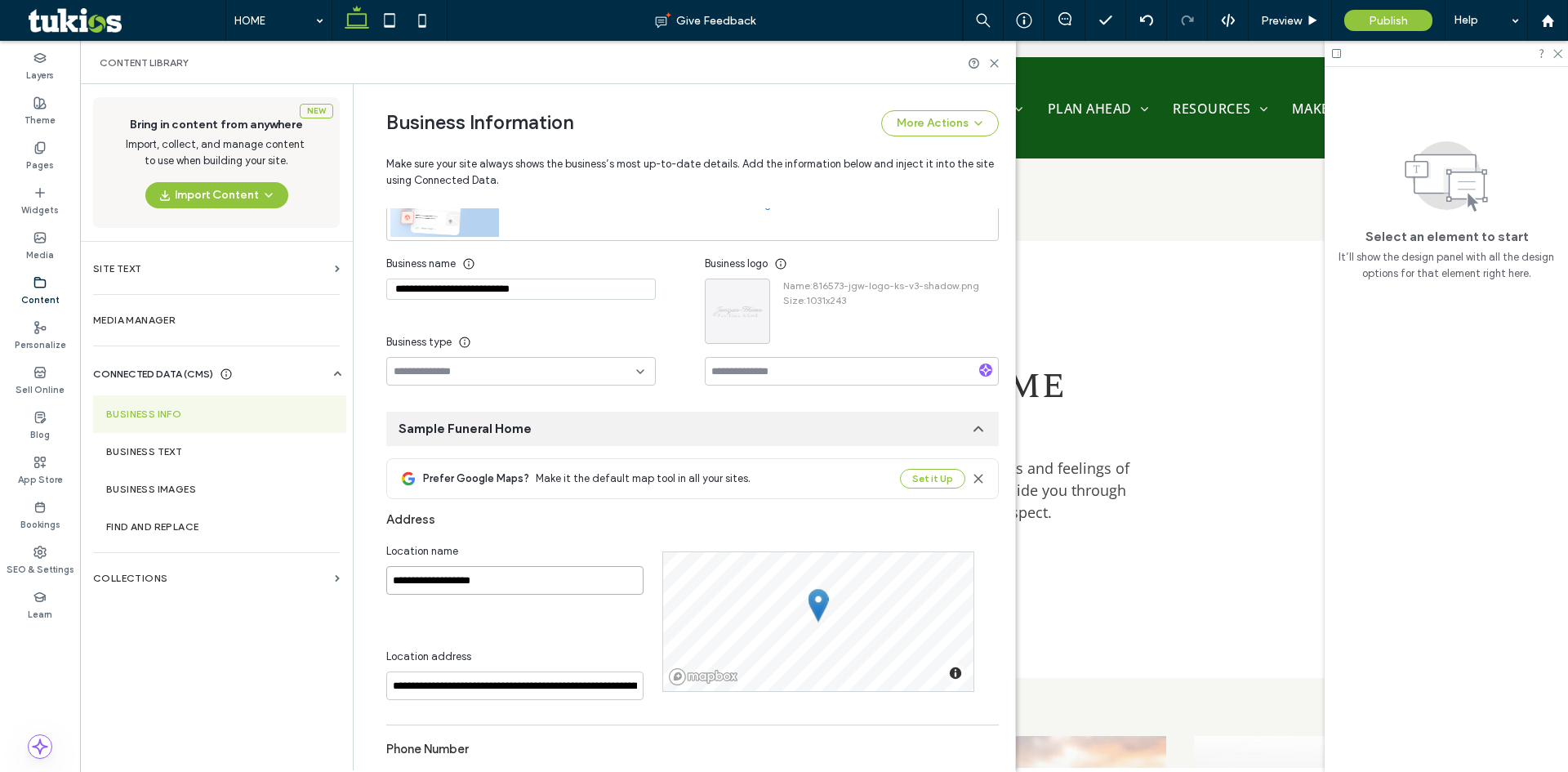
paste input "*********"
type input "**********"
click at [495, 546] on div "Location name" at bounding box center [515, 552] width 257 height 16
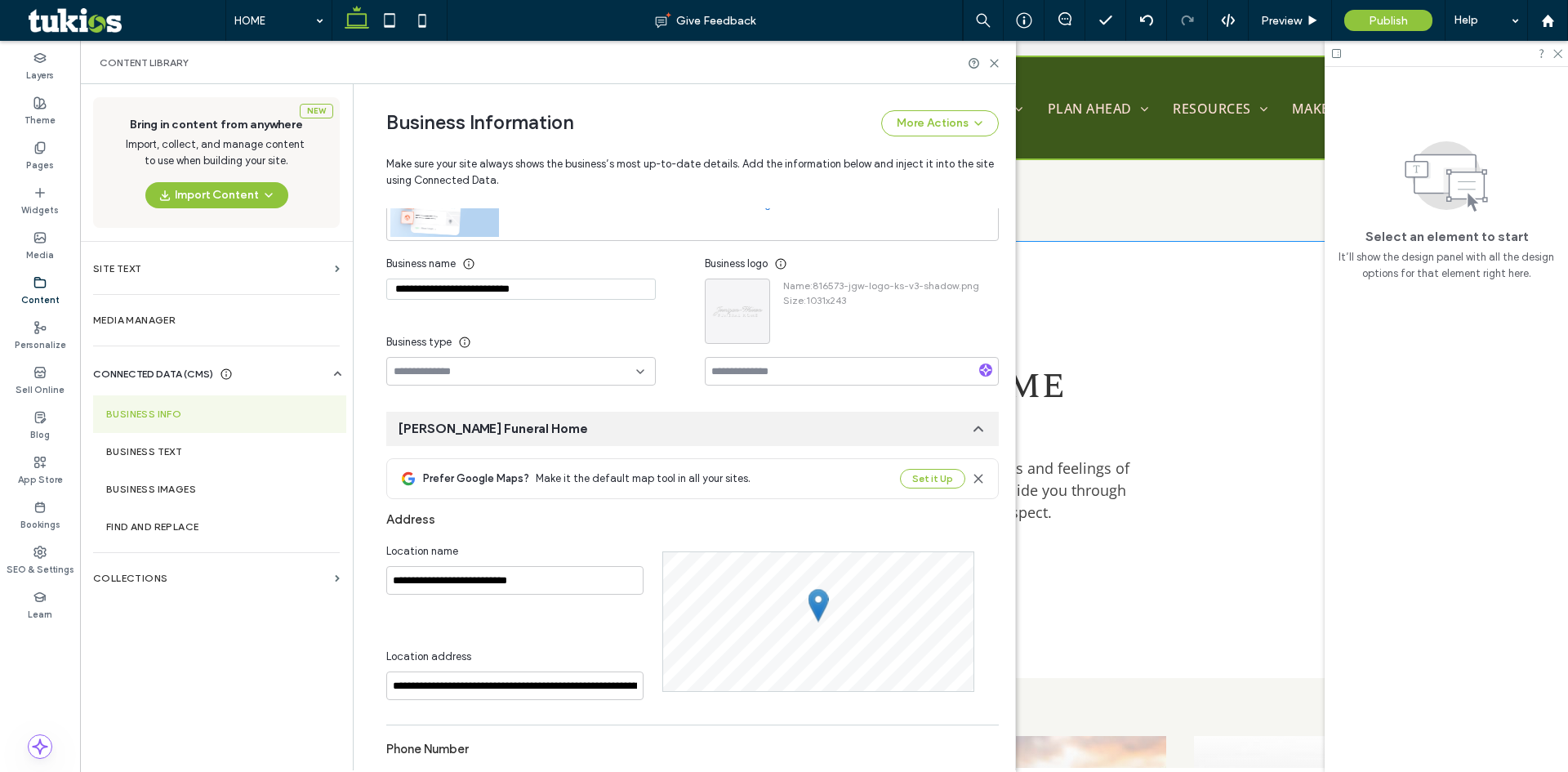
scroll to position [327, 0]
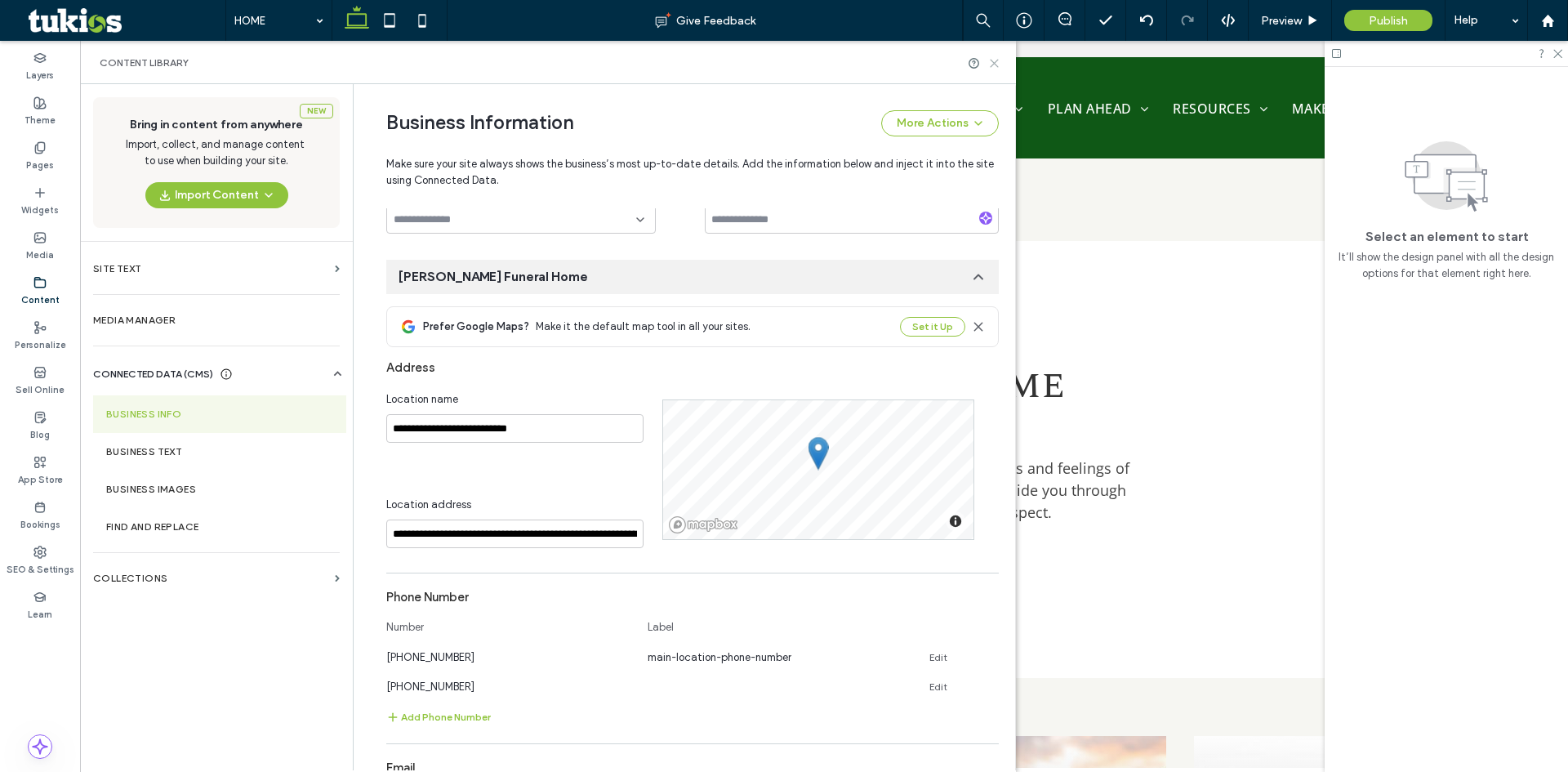
drag, startPoint x: 1000, startPoint y: 56, endPoint x: 991, endPoint y: 60, distance: 9.8
click at [991, 60] on icon at bounding box center [994, 63] width 12 height 12
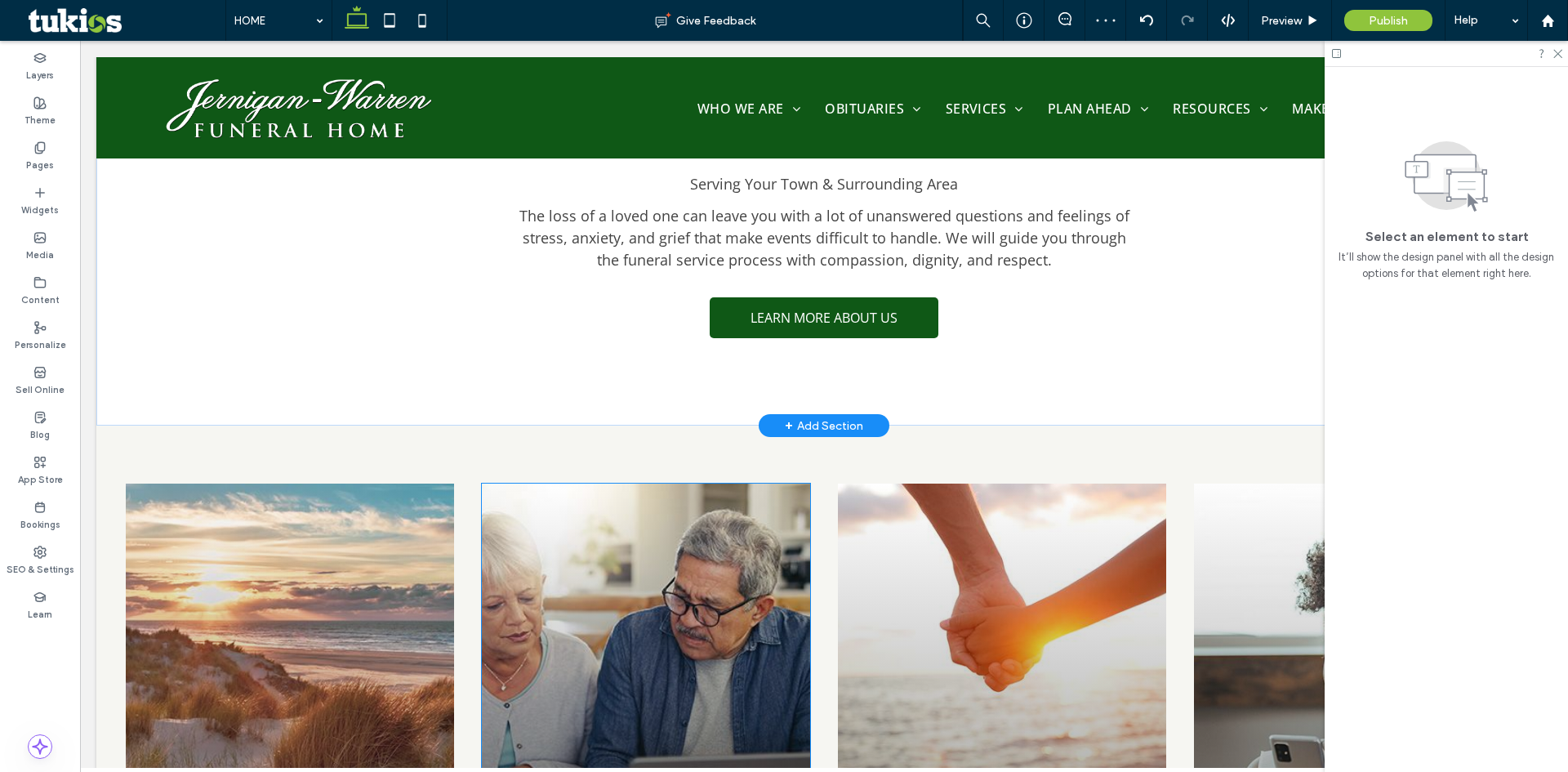
scroll to position [1373, 0]
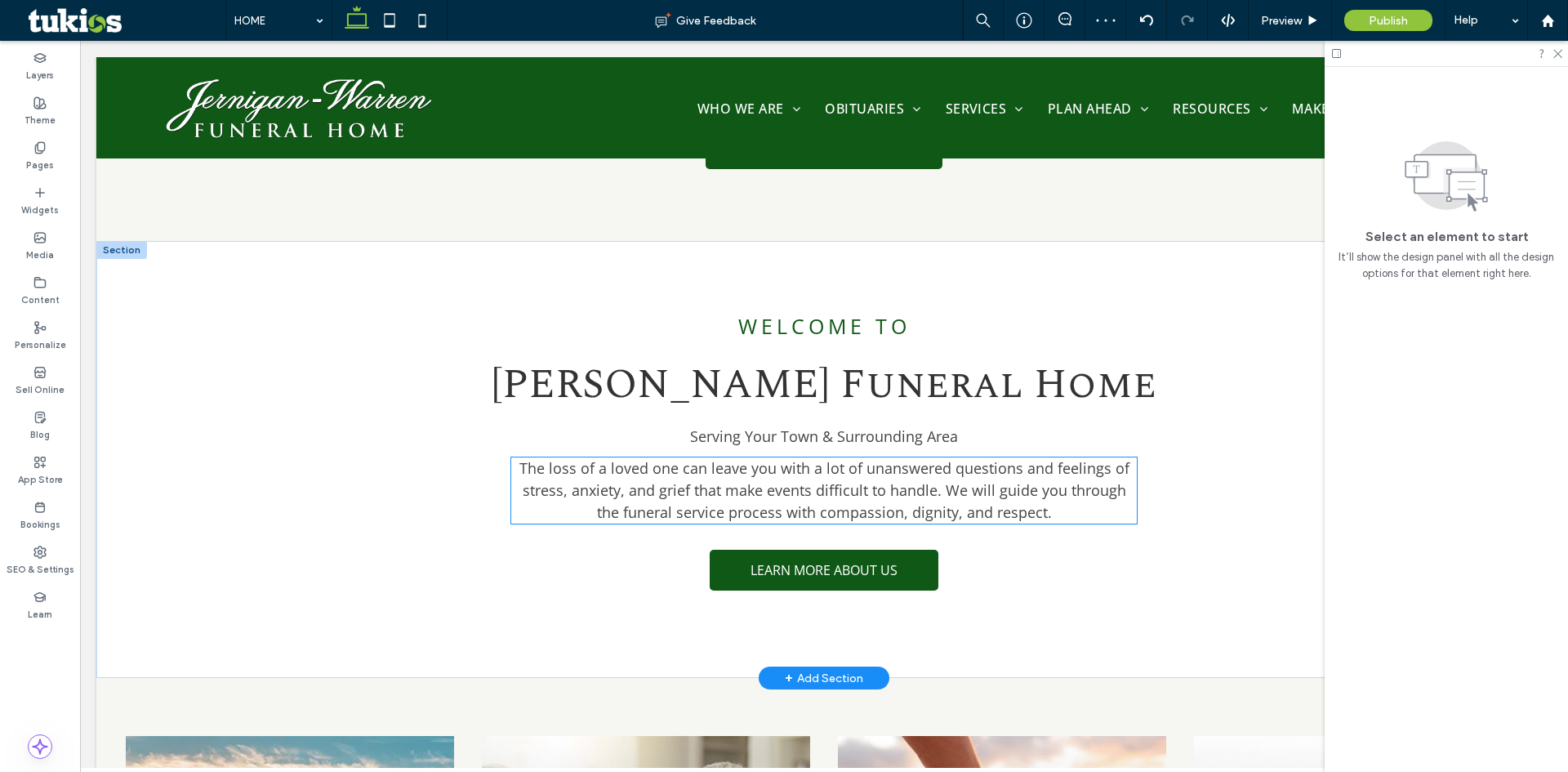
click at [718, 462] on span "The loss of a loved one can leave you with a lot of unanswered questions and fe…" at bounding box center [824, 490] width 610 height 64
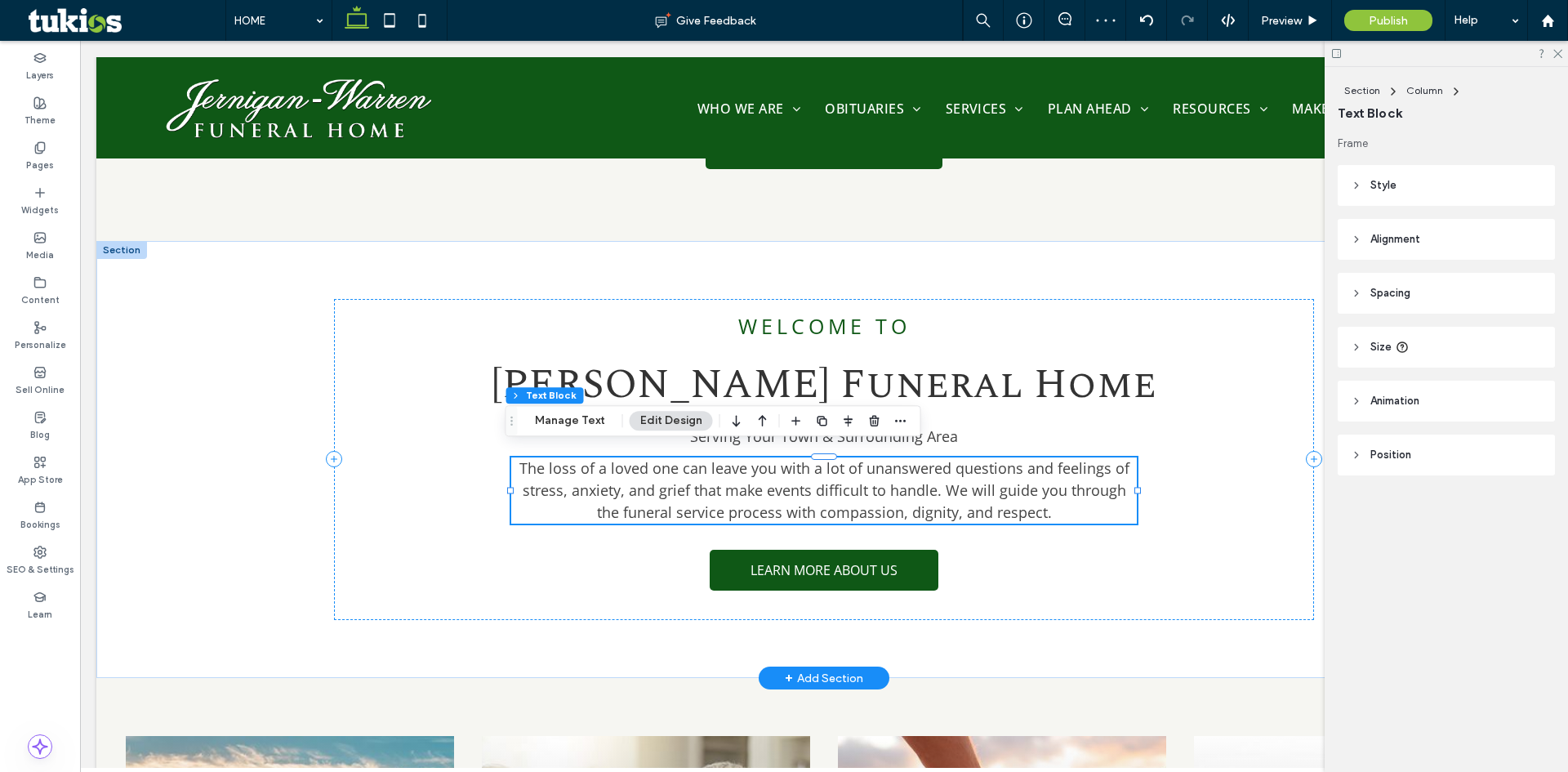
click at [718, 464] on span "The loss of a loved one can leave you with a lot of unanswered questions and fe…" at bounding box center [824, 490] width 610 height 64
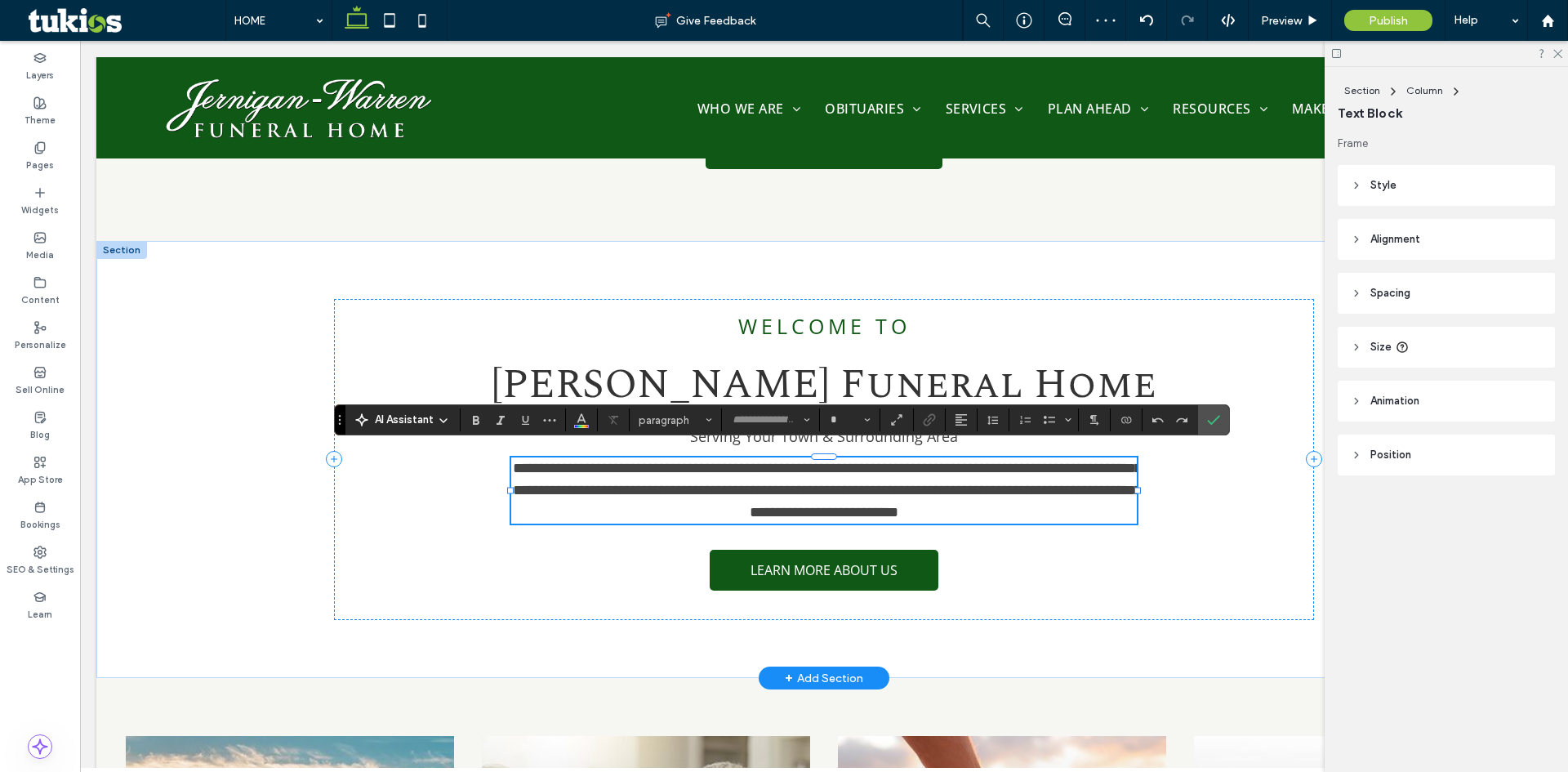
type input "*********"
type input "**"
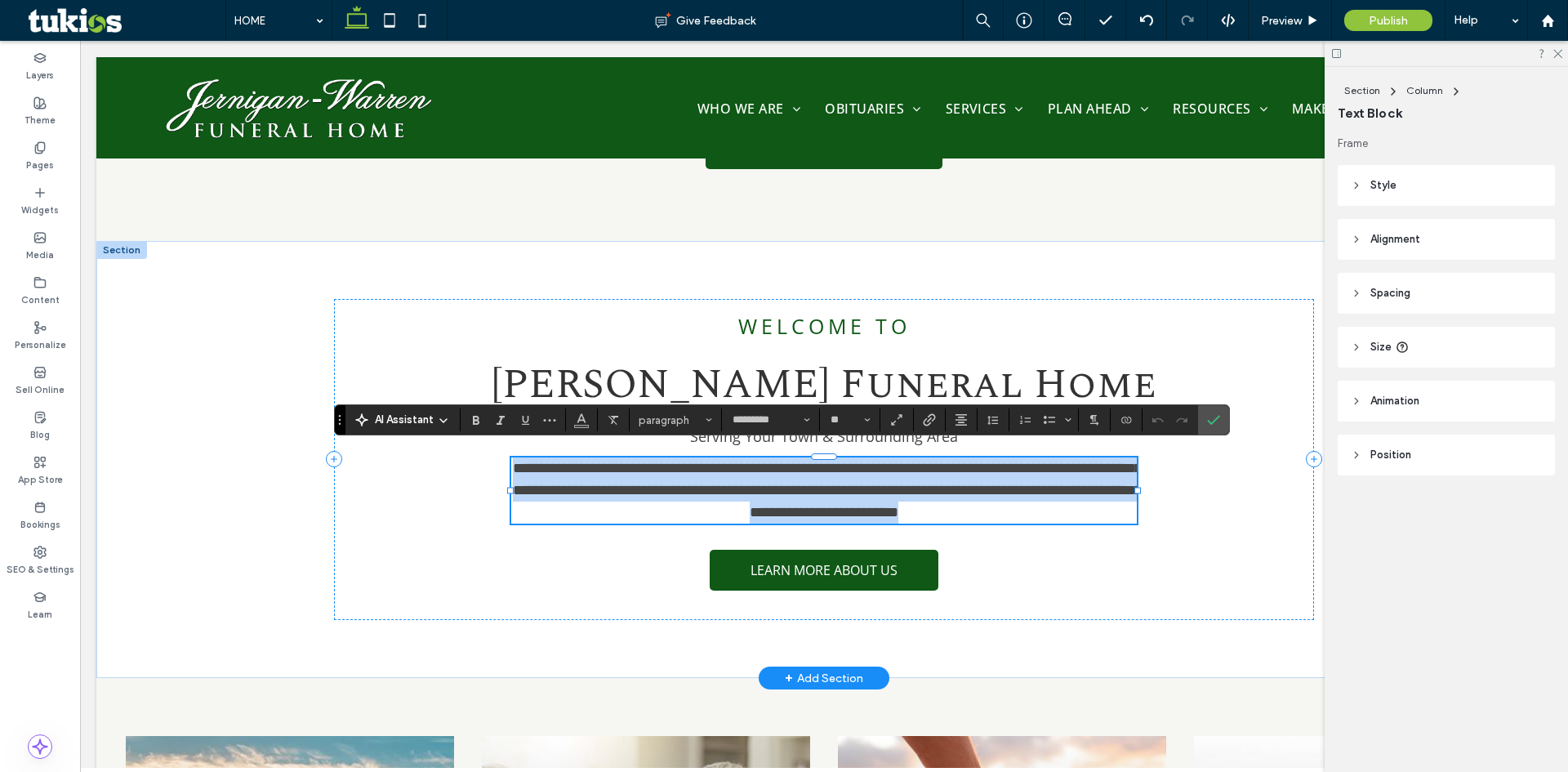
paste div
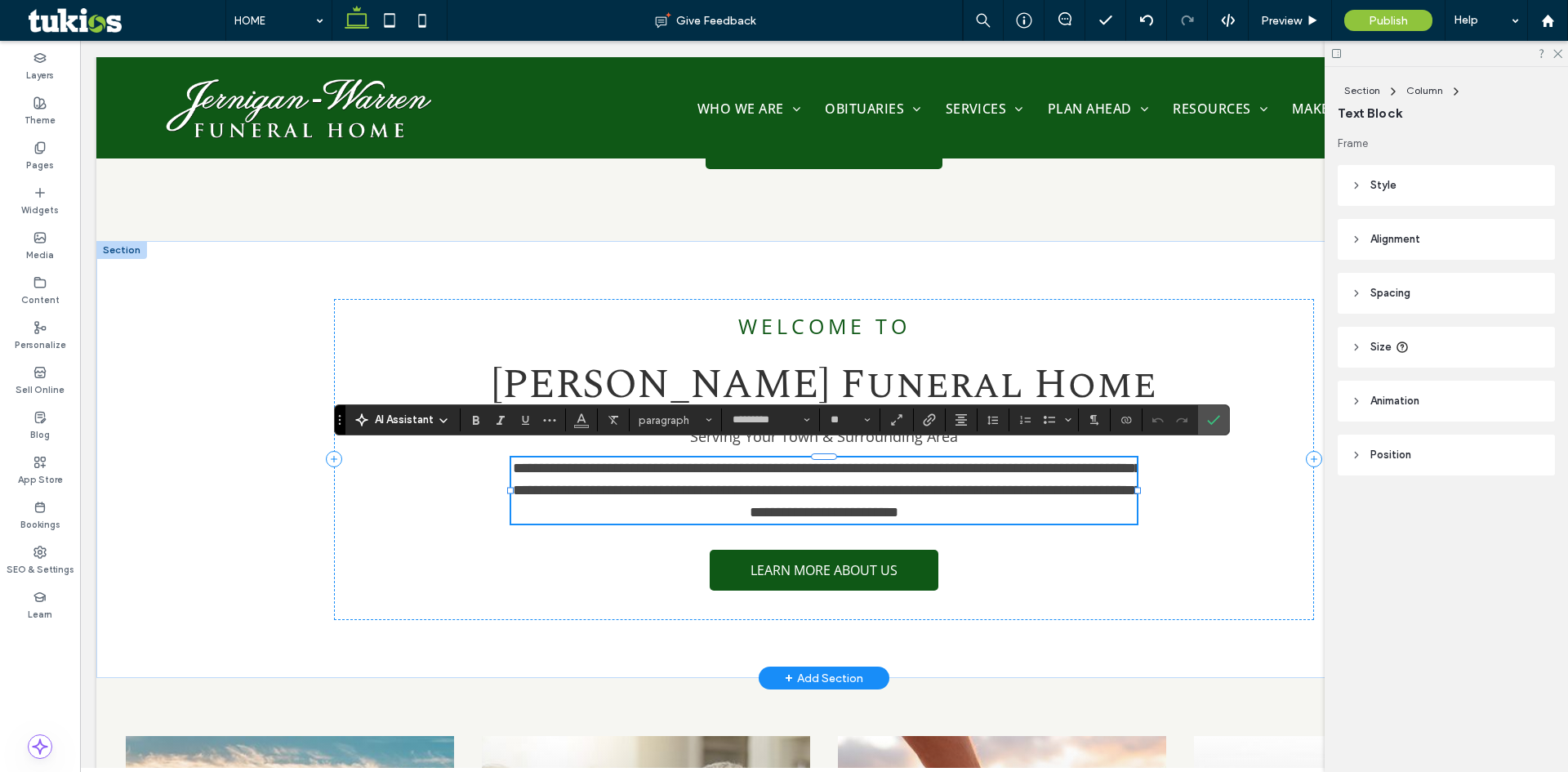
scroll to position [0, 0]
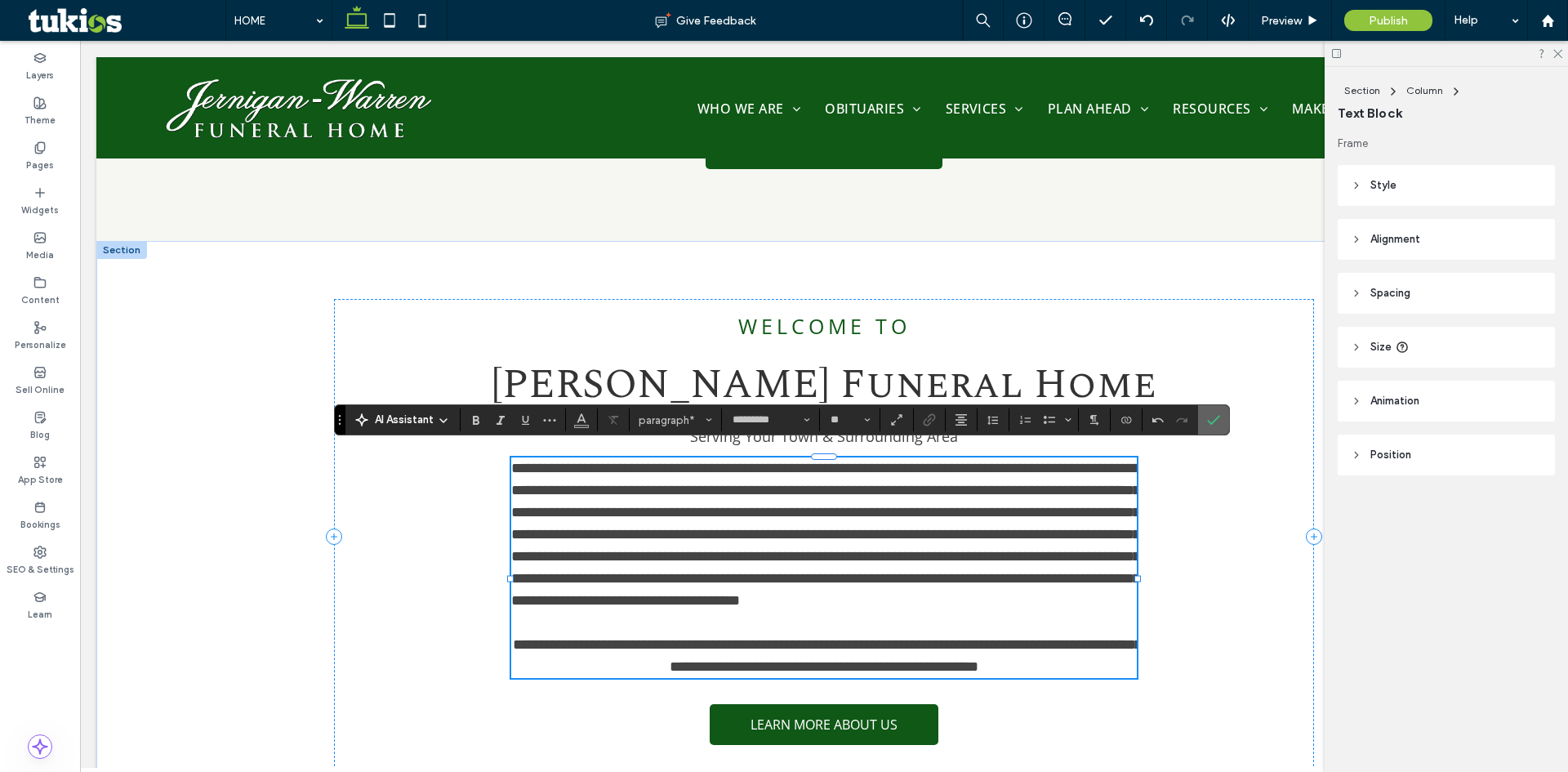
click at [1212, 418] on icon "Confirm" at bounding box center [1214, 419] width 13 height 13
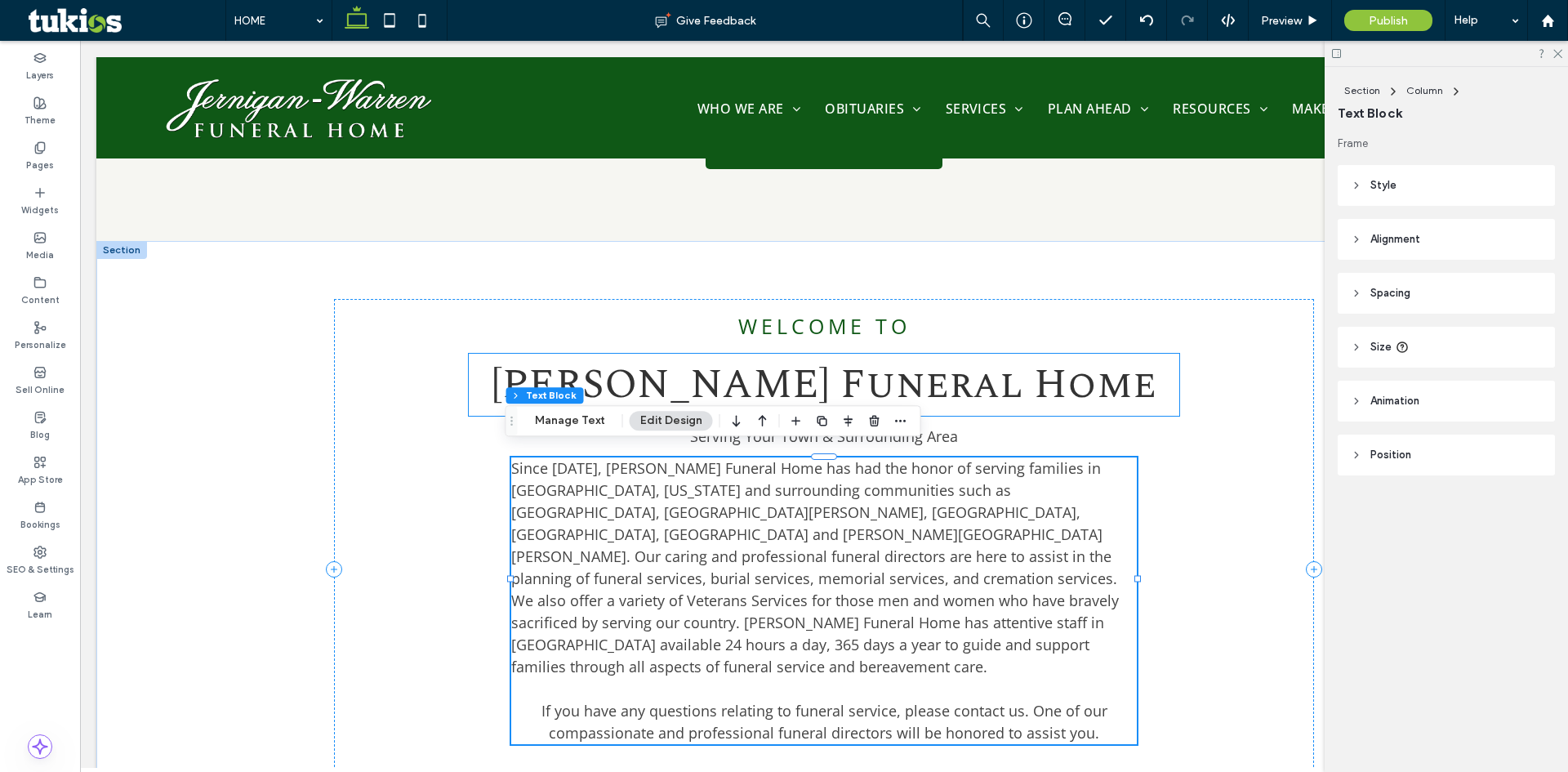
click at [1153, 423] on div "WELCOME TO [PERSON_NAME] Funeral Home Serving Your Town & Surrounding Area Sinc…" at bounding box center [824, 570] width 980 height 542
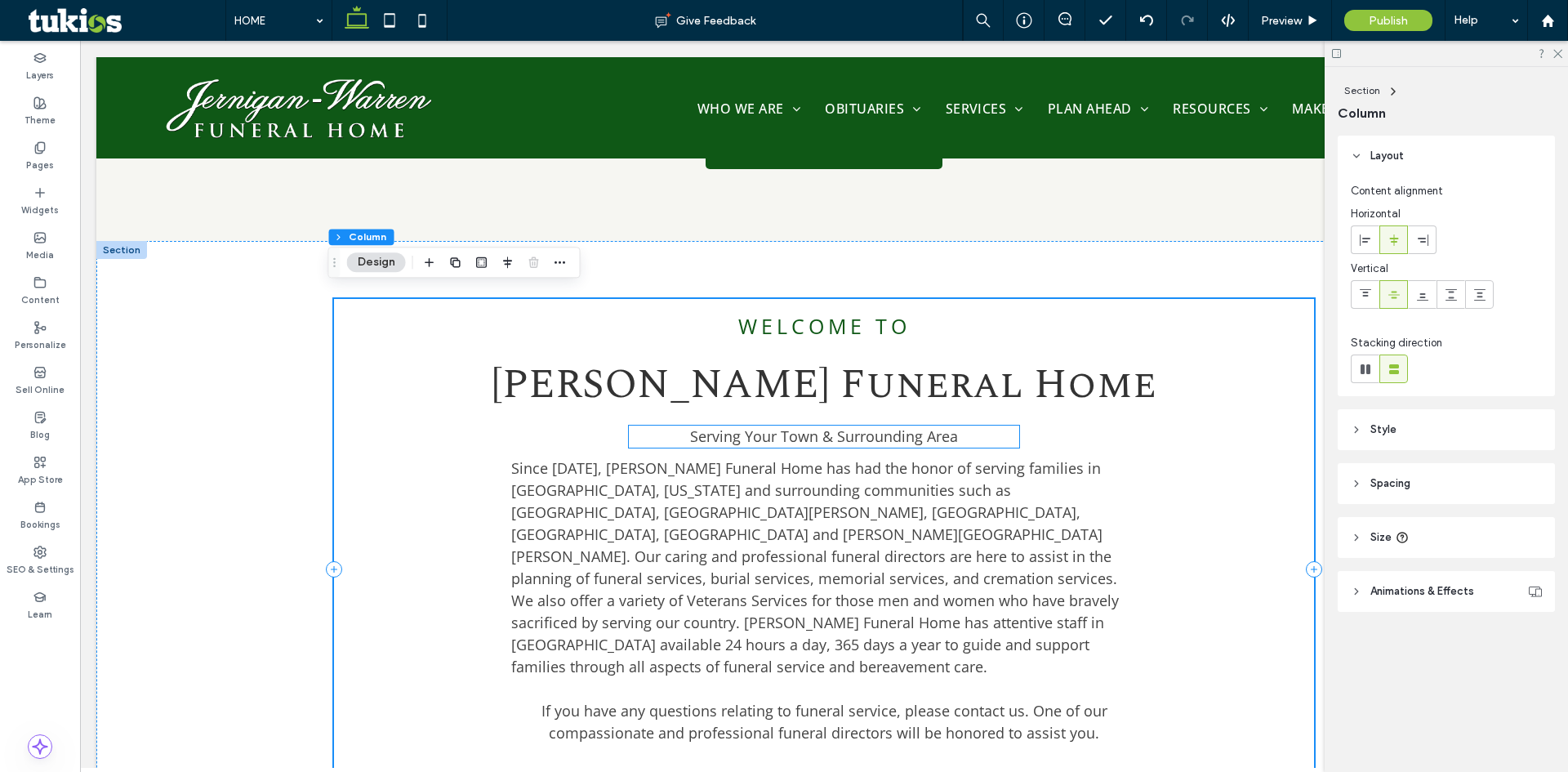
click at [931, 426] on span "Serving Your Town & Surrounding Area" at bounding box center [824, 436] width 268 height 20
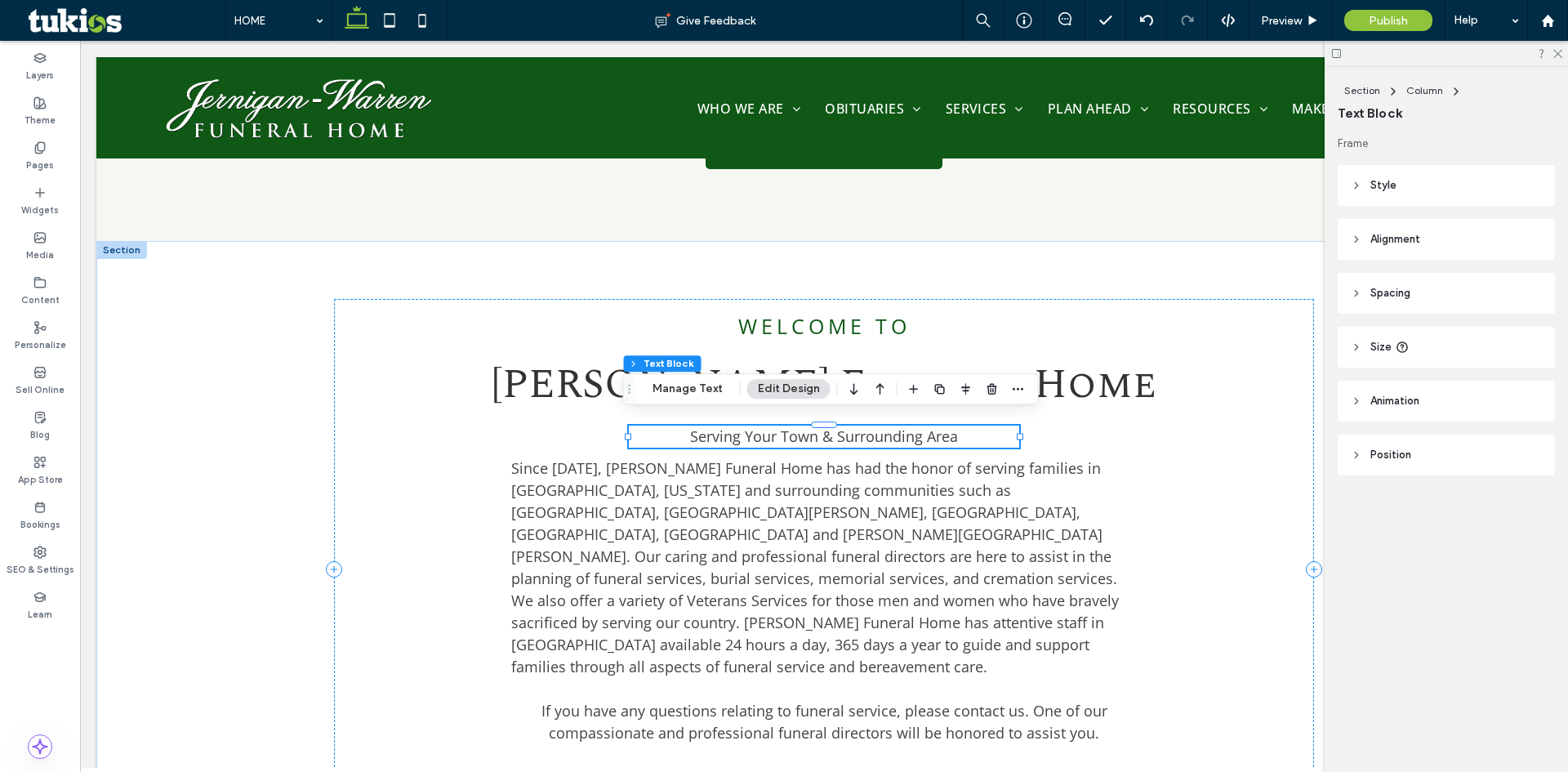
click at [835, 434] on span "Serving Your Town & Surrounding Area" at bounding box center [824, 436] width 268 height 20
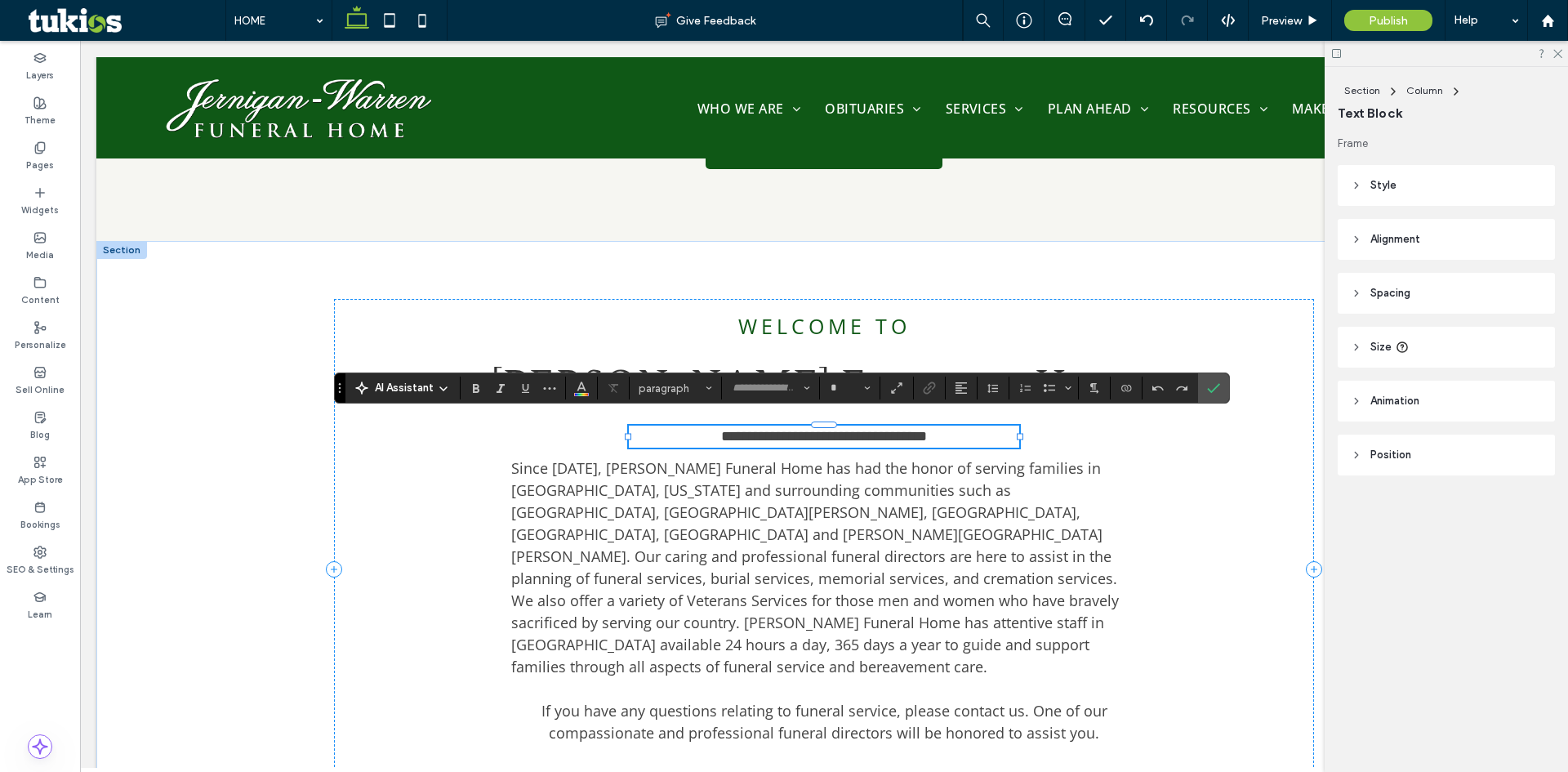
type input "*********"
type input "**"
click at [748, 429] on span "**********" at bounding box center [824, 436] width 206 height 15
drag, startPoint x: 740, startPoint y: 428, endPoint x: 1037, endPoint y: 424, distance: 297.0
click at [1037, 424] on div "**********" at bounding box center [824, 570] width 980 height 542
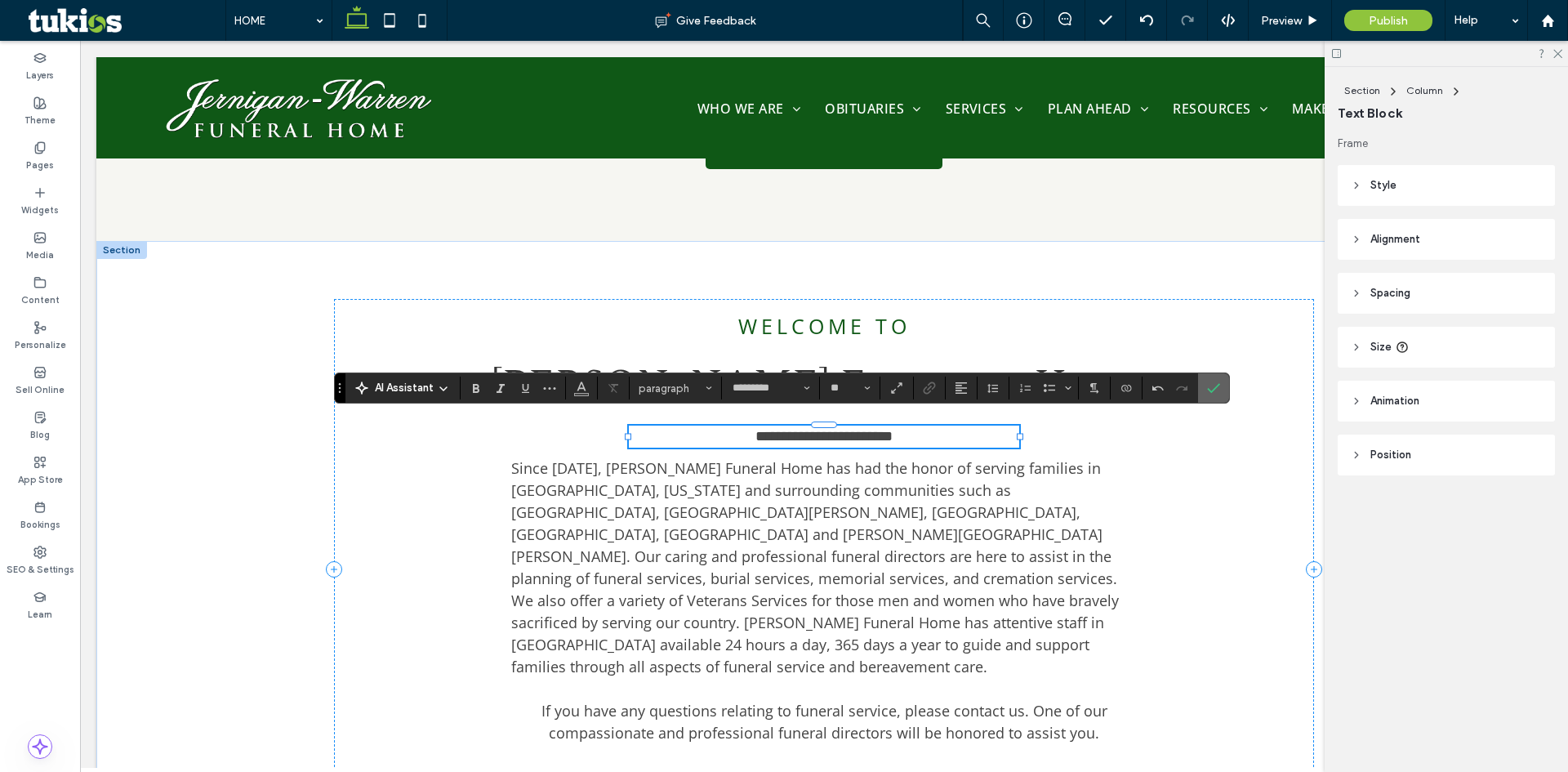
click at [1217, 390] on icon "Confirm" at bounding box center [1214, 388] width 13 height 13
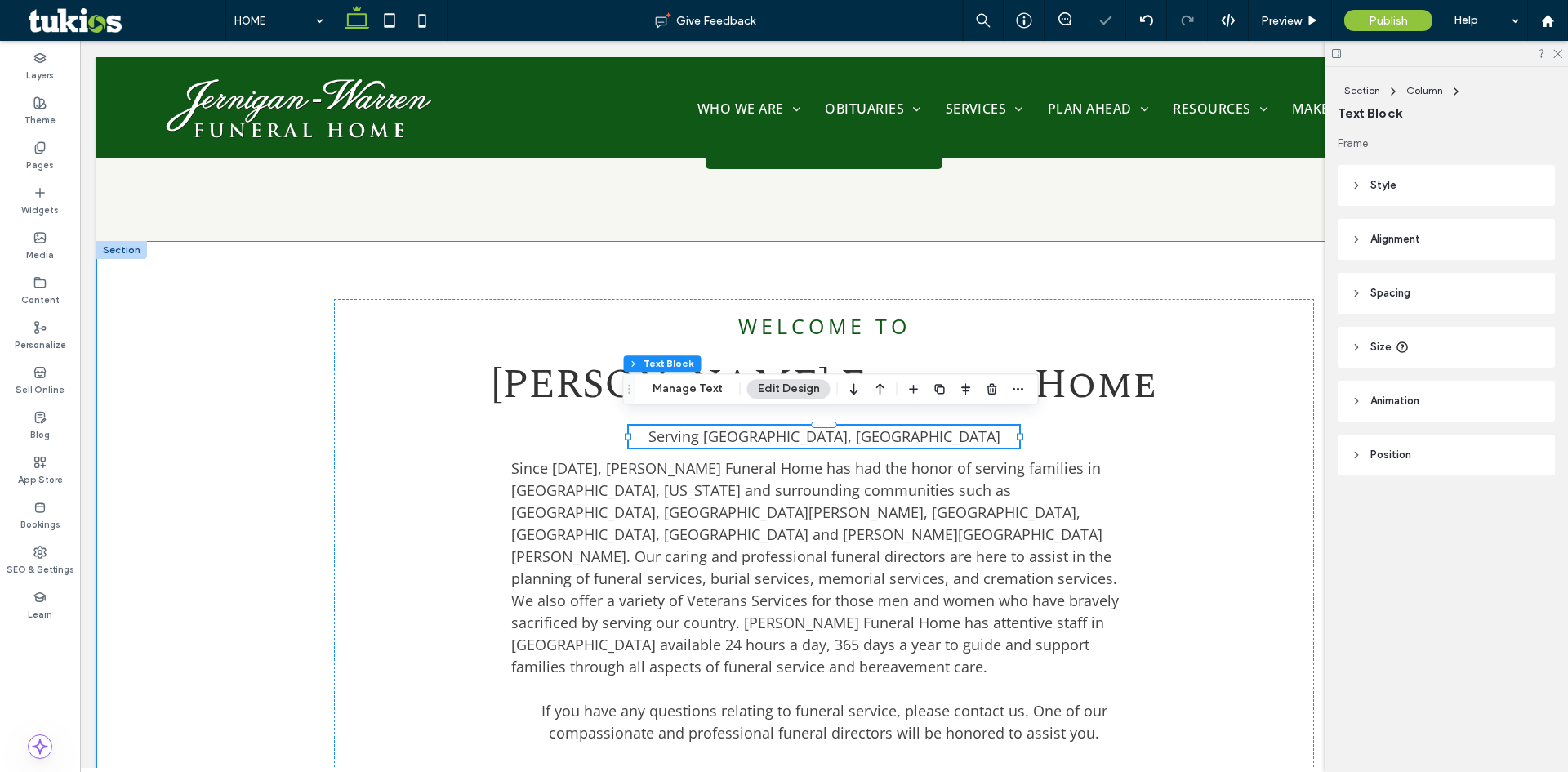
click at [922, 287] on div "WELCOME TO [PERSON_NAME] Funeral Home Serving [GEOGRAPHIC_DATA], [GEOGRAPHIC_DA…" at bounding box center [824, 569] width 980 height 658
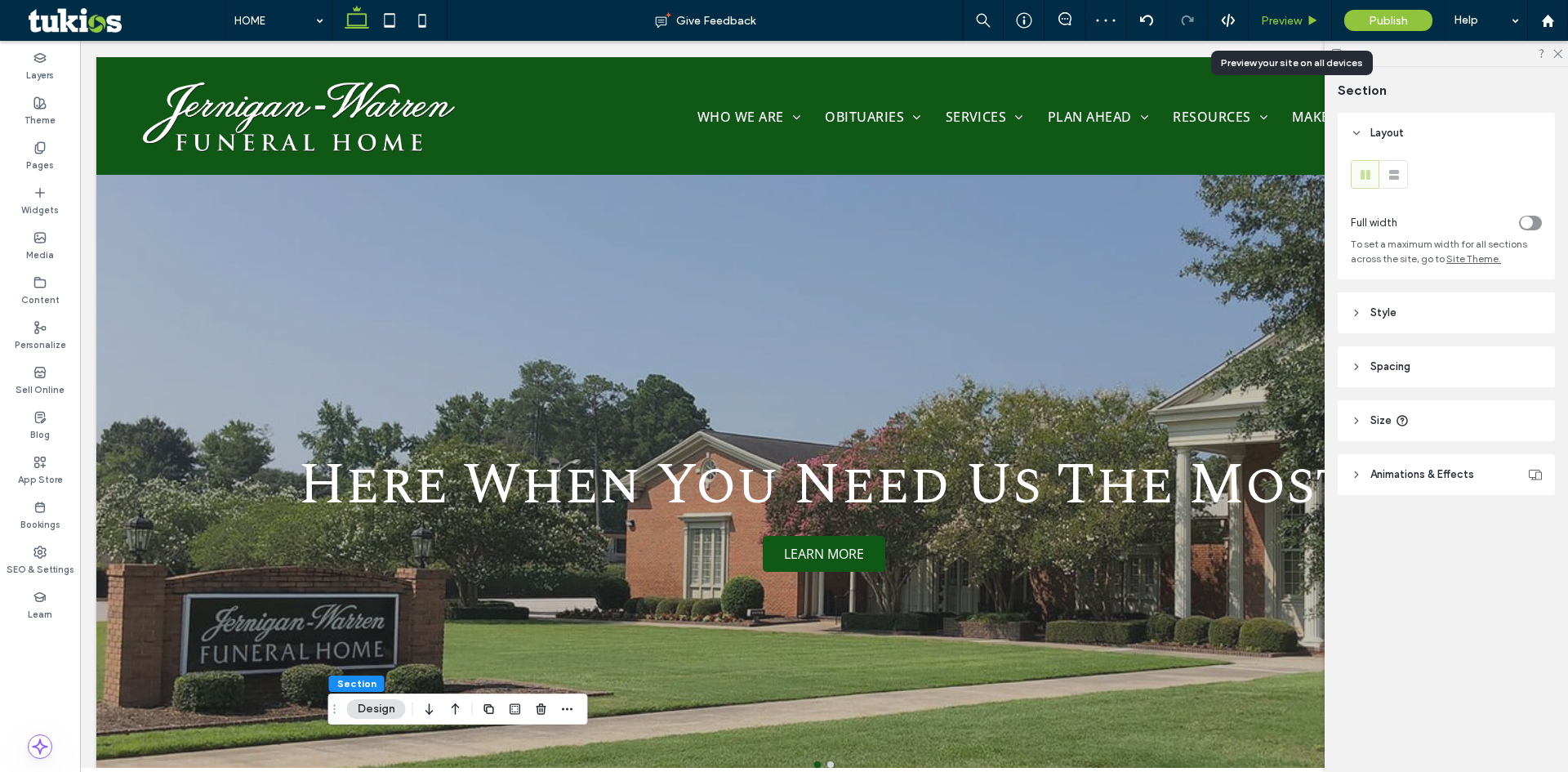
click at [1282, 21] on span "Preview" at bounding box center [1281, 21] width 41 height 14
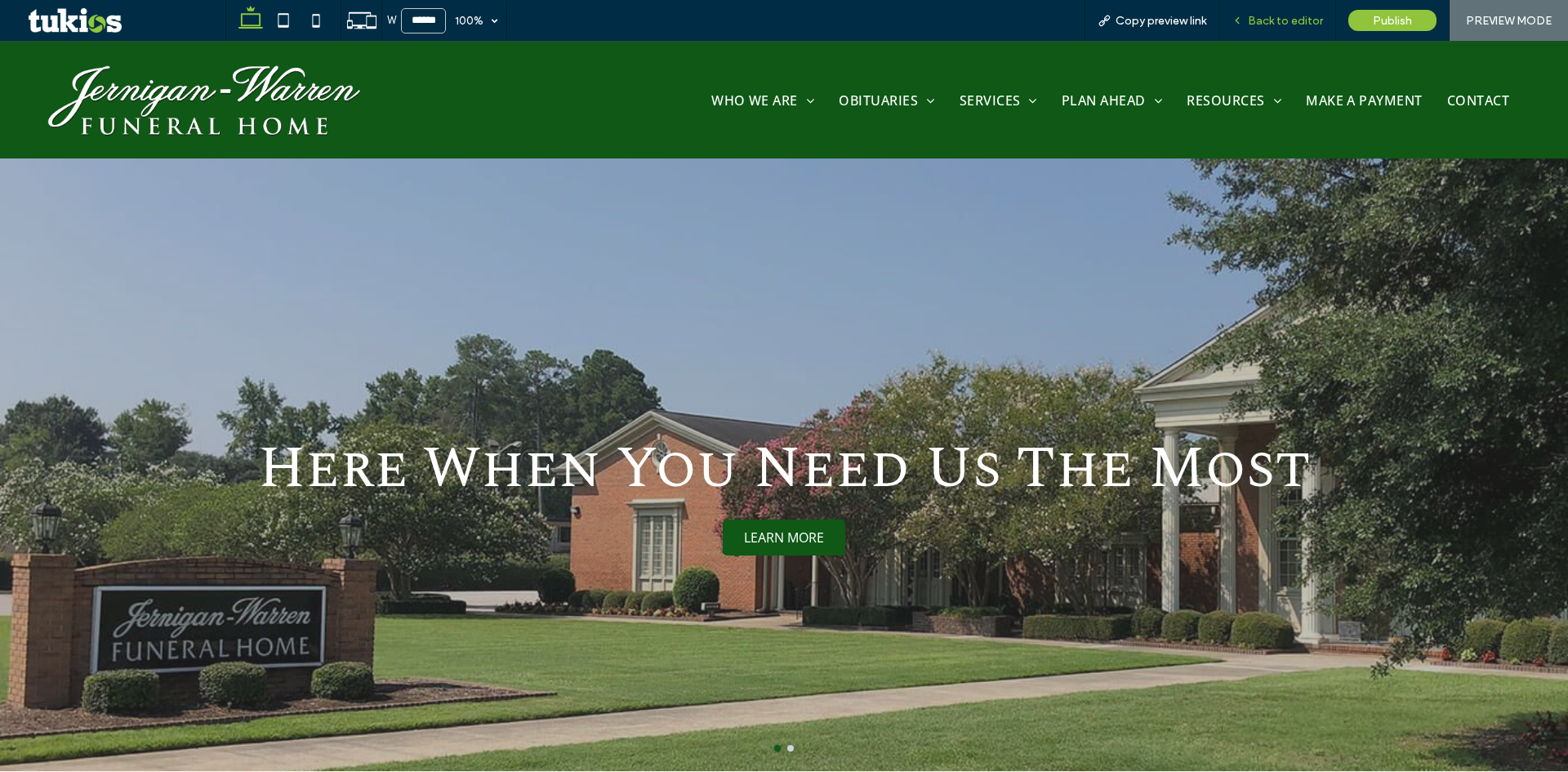
click at [1280, 23] on span "Back to editor" at bounding box center [1286, 21] width 75 height 14
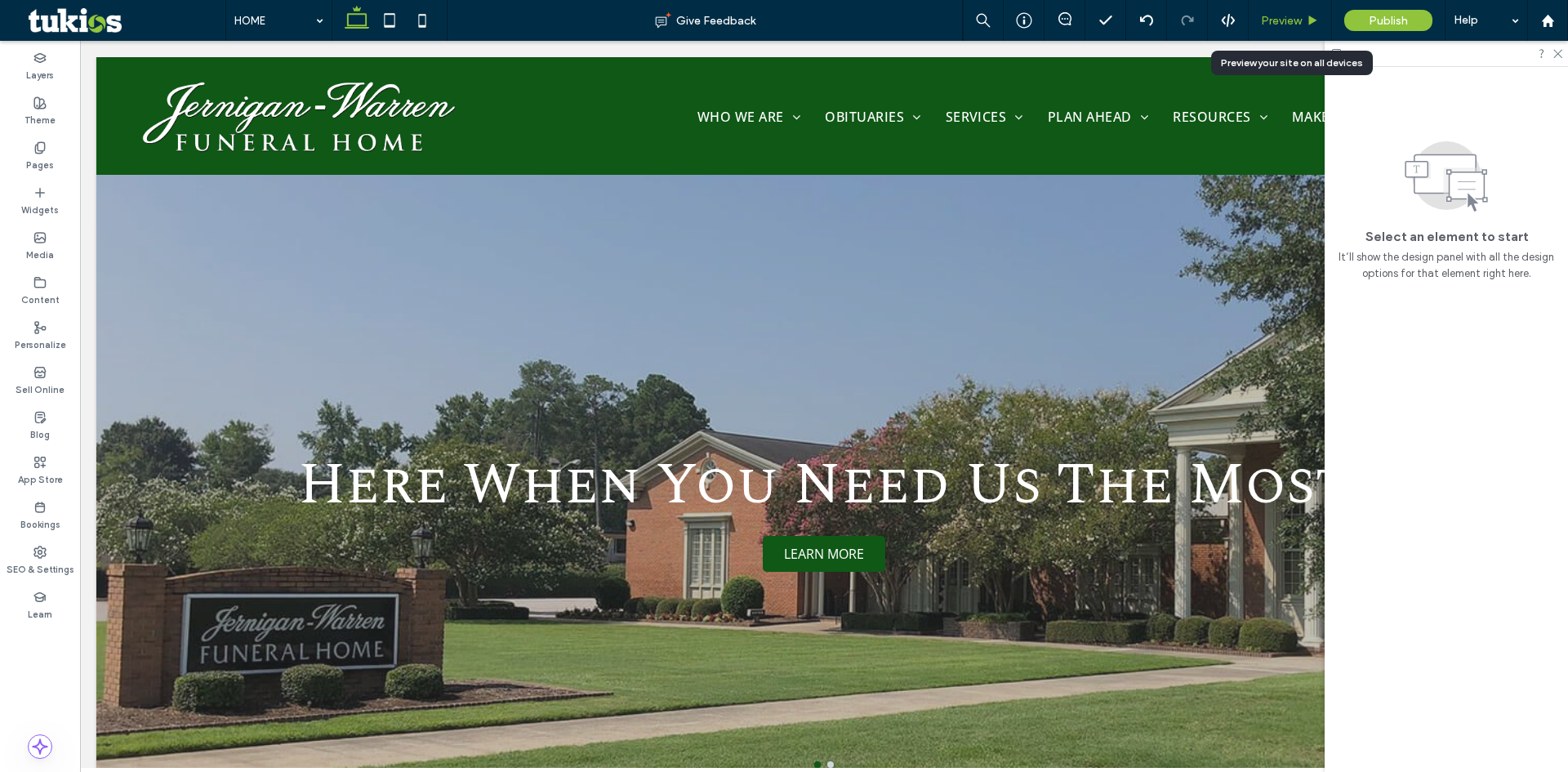
click at [1293, 15] on span "Preview" at bounding box center [1281, 21] width 41 height 14
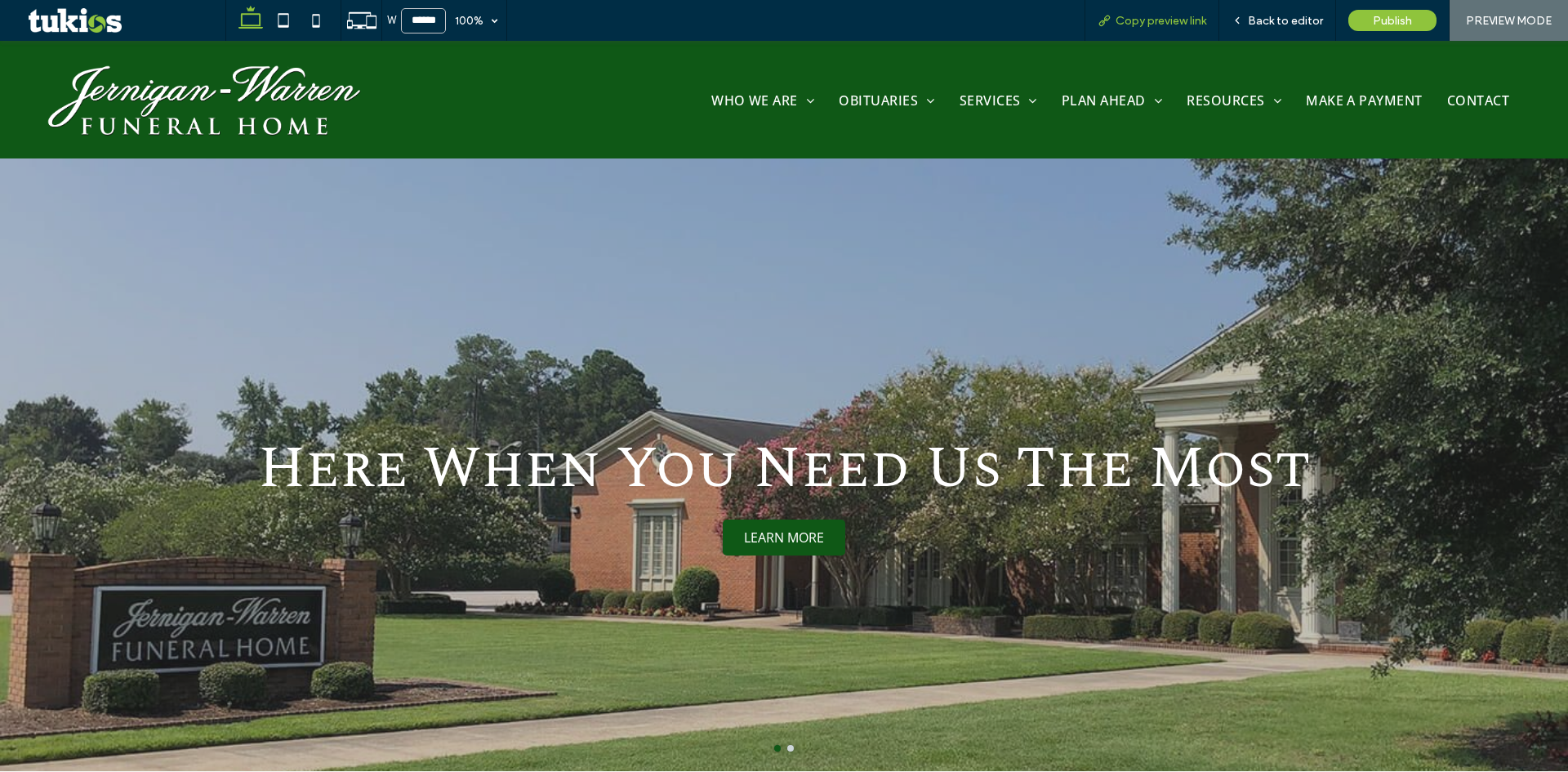
click at [1175, 20] on span "Copy preview link" at bounding box center [1161, 21] width 91 height 14
click at [1270, 30] on div "Back to editor" at bounding box center [1278, 20] width 117 height 41
click at [1274, 20] on span "Back to editor" at bounding box center [1286, 21] width 75 height 14
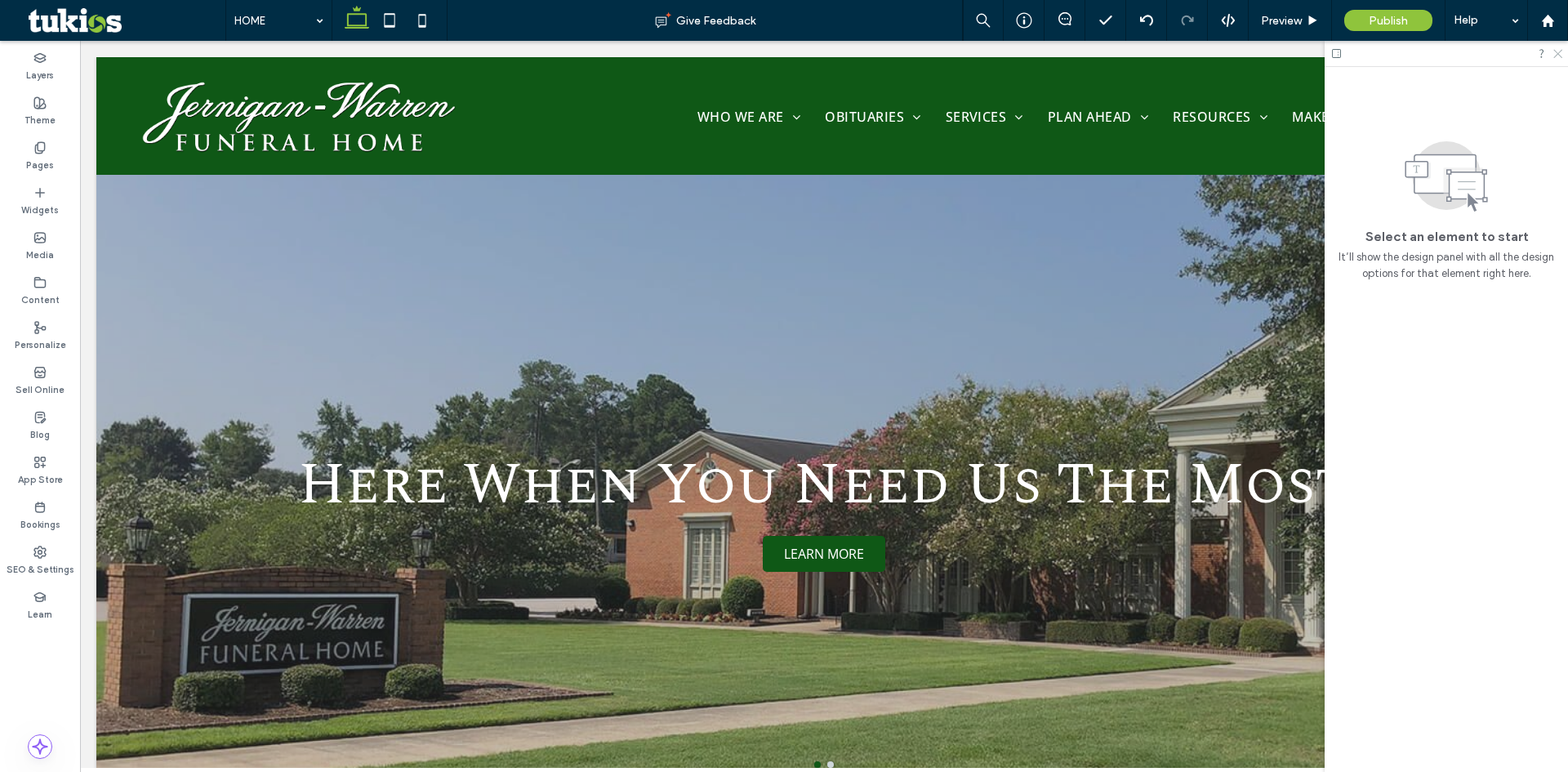
click at [1561, 54] on icon at bounding box center [1557, 52] width 11 height 11
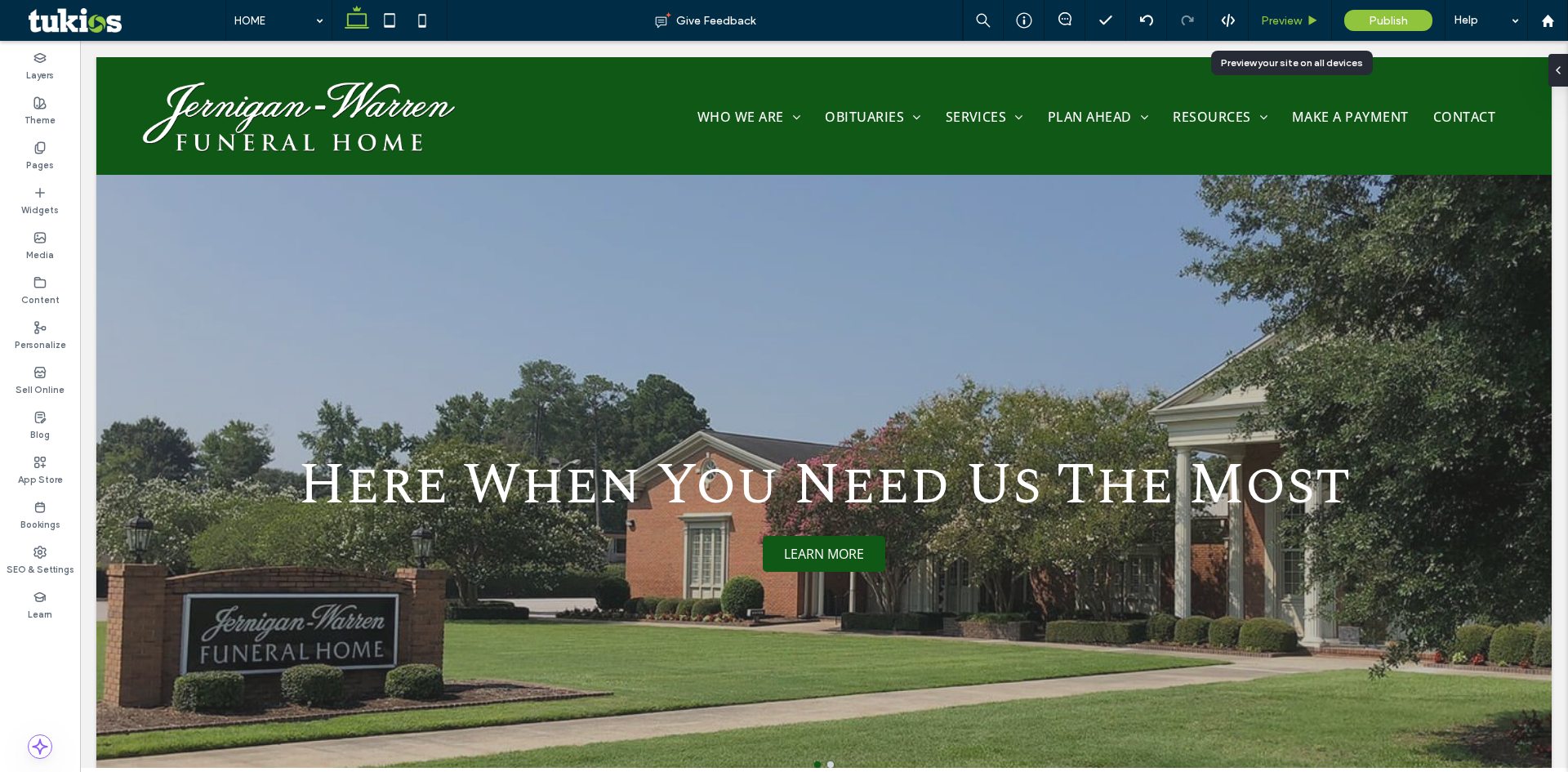
click at [1305, 21] on div "Preview" at bounding box center [1289, 21] width 83 height 14
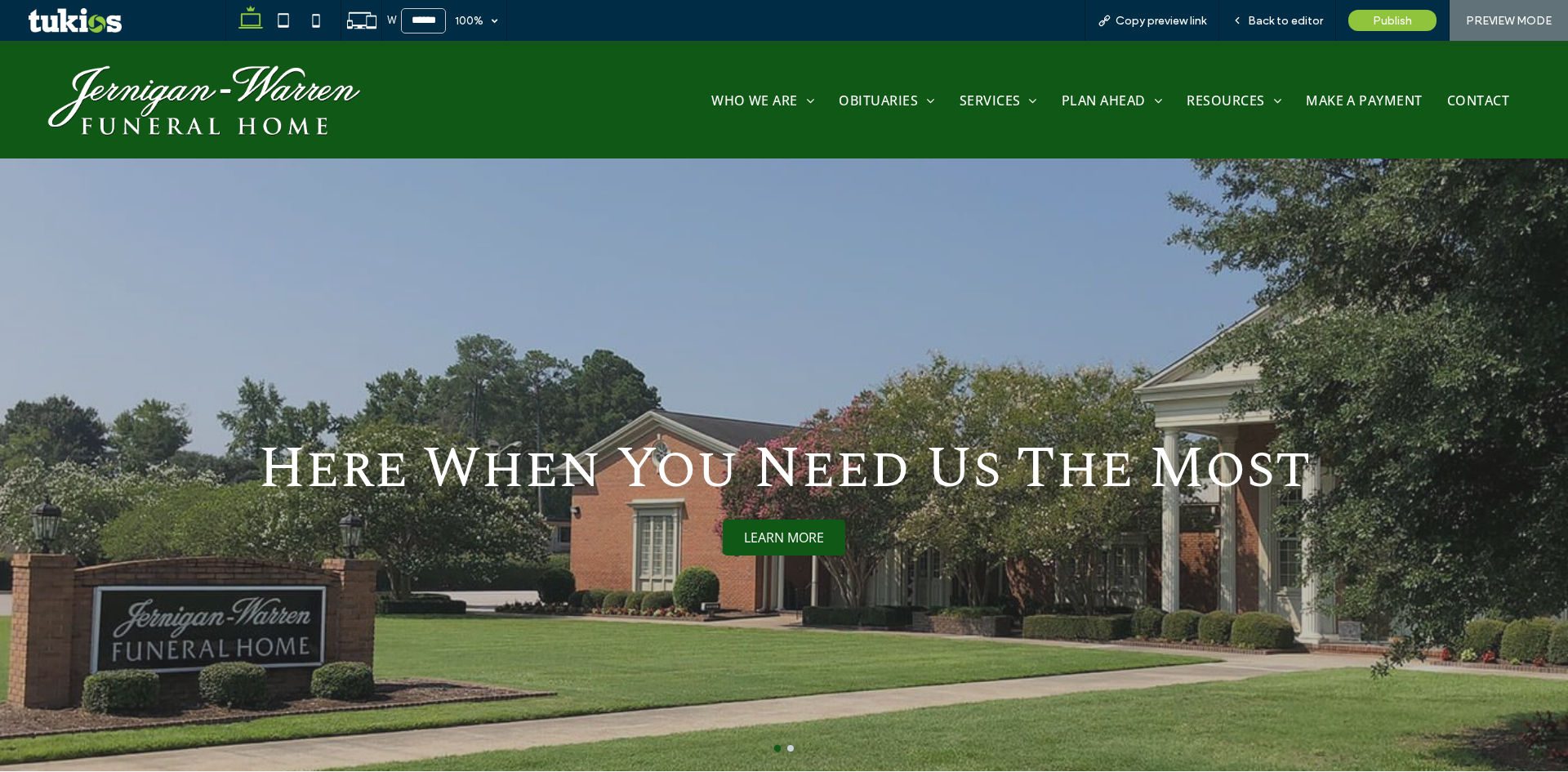
click at [788, 748] on button "go to slide 2" at bounding box center [790, 748] width 6 height 6
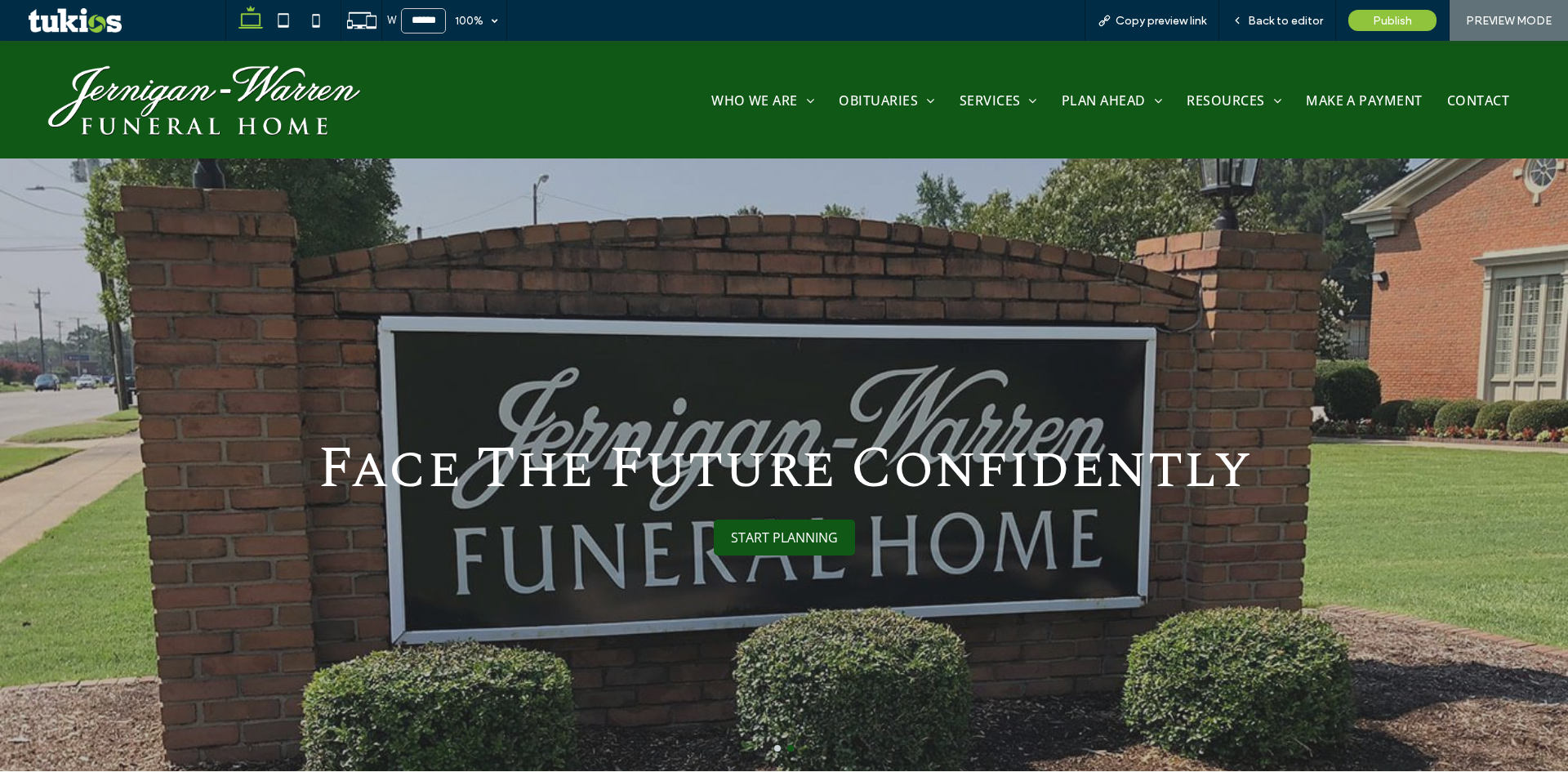
click at [774, 750] on button "go to slide 1" at bounding box center [777, 748] width 6 height 6
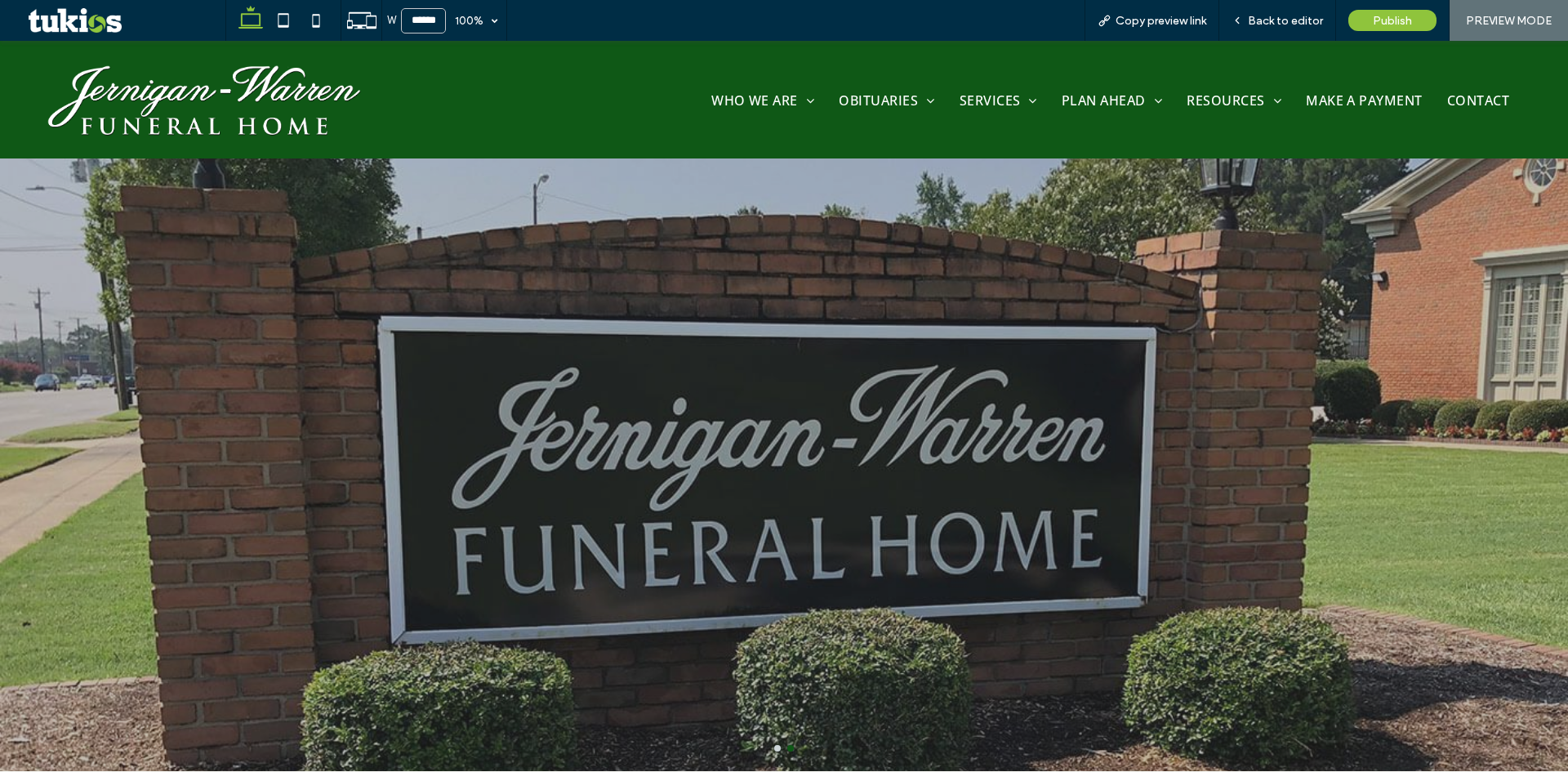
click at [774, 750] on button "go to slide 1" at bounding box center [777, 748] width 6 height 6
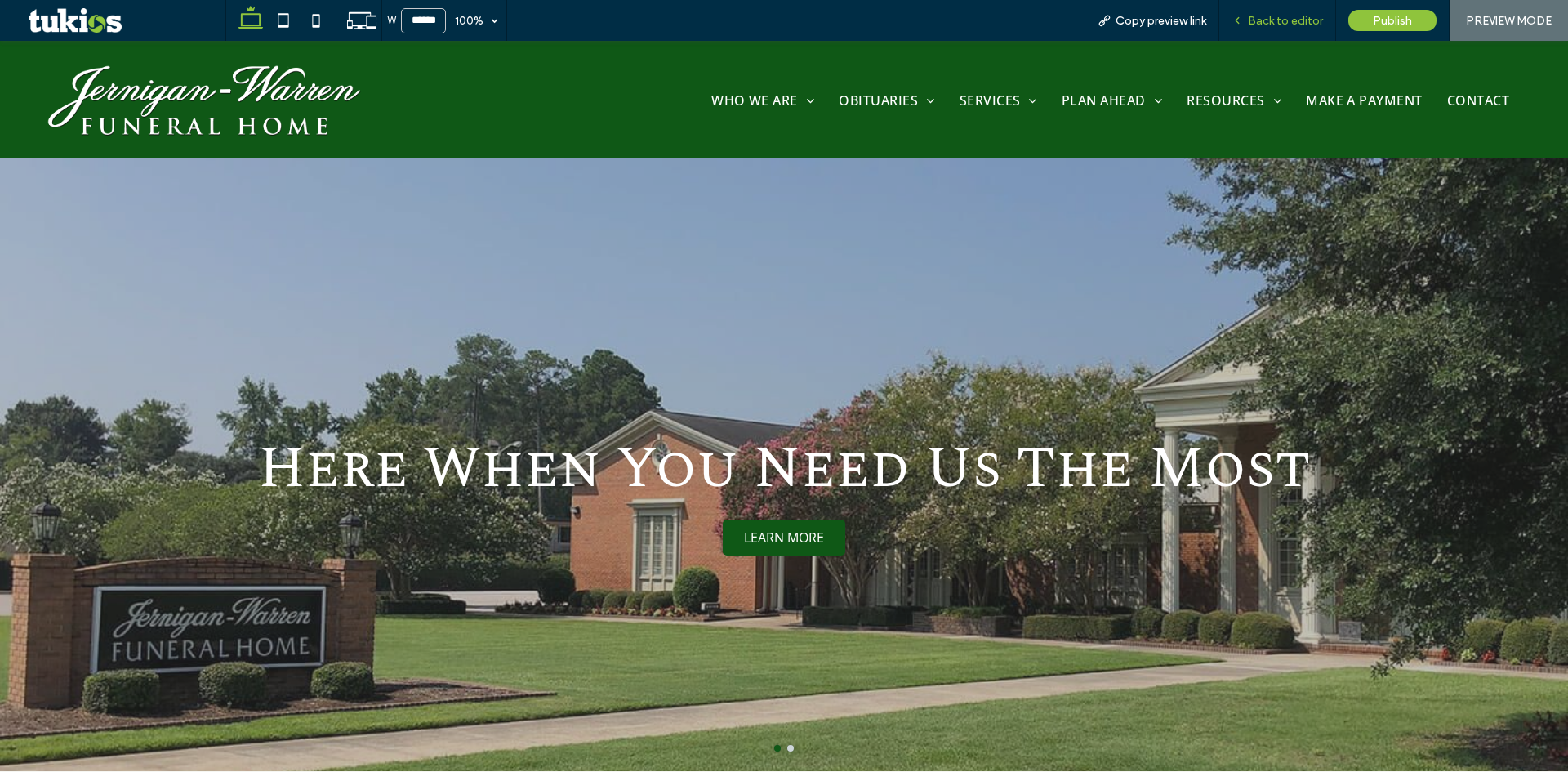
click at [1282, 17] on span "Back to editor" at bounding box center [1286, 21] width 75 height 14
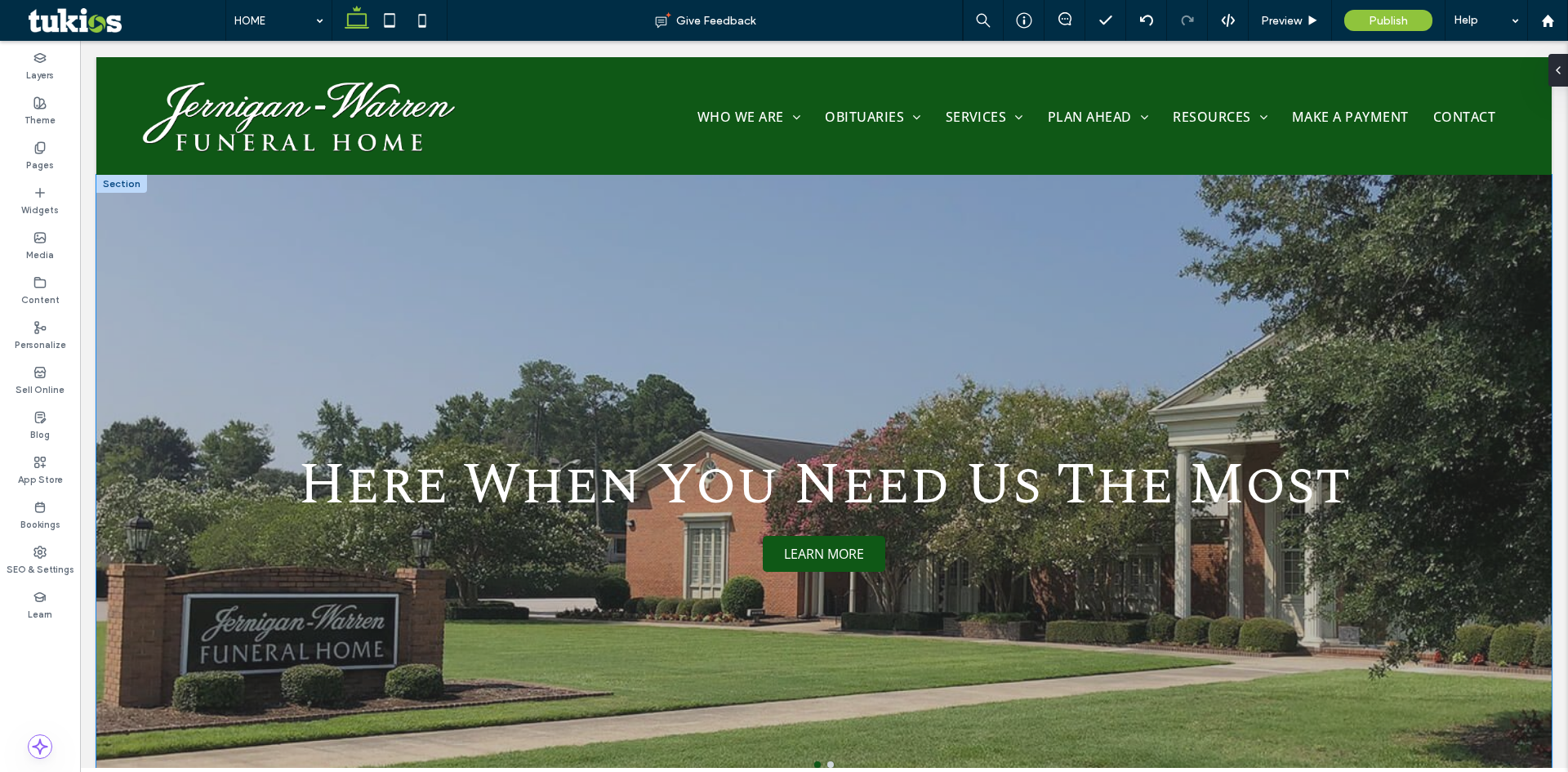
click at [281, 609] on div "Here When You Need Us The Most LEARN MORE LEARN MORE" at bounding box center [824, 491] width 1455 height 536
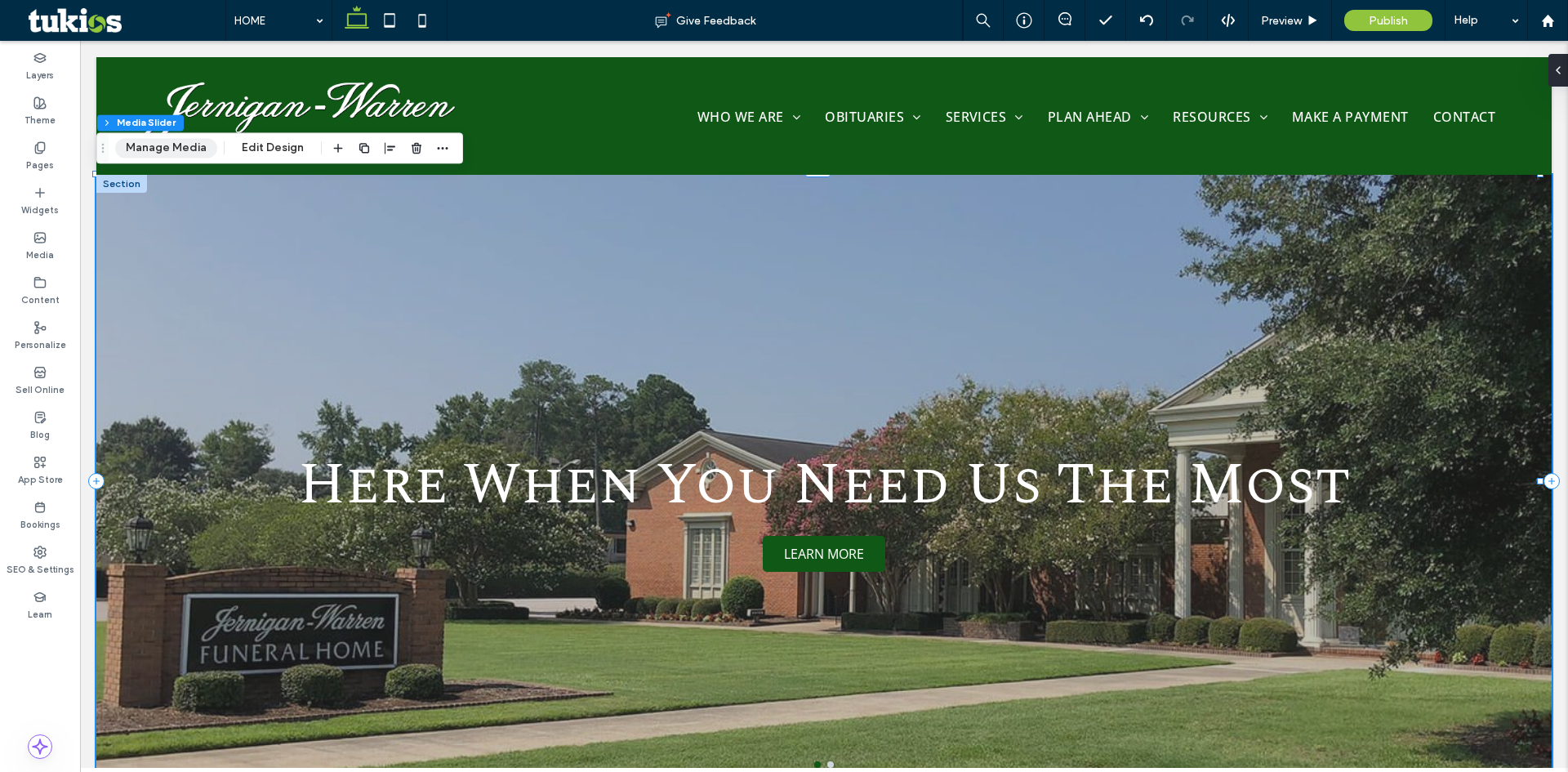
click at [184, 153] on button "Manage Media" at bounding box center [166, 147] width 102 height 20
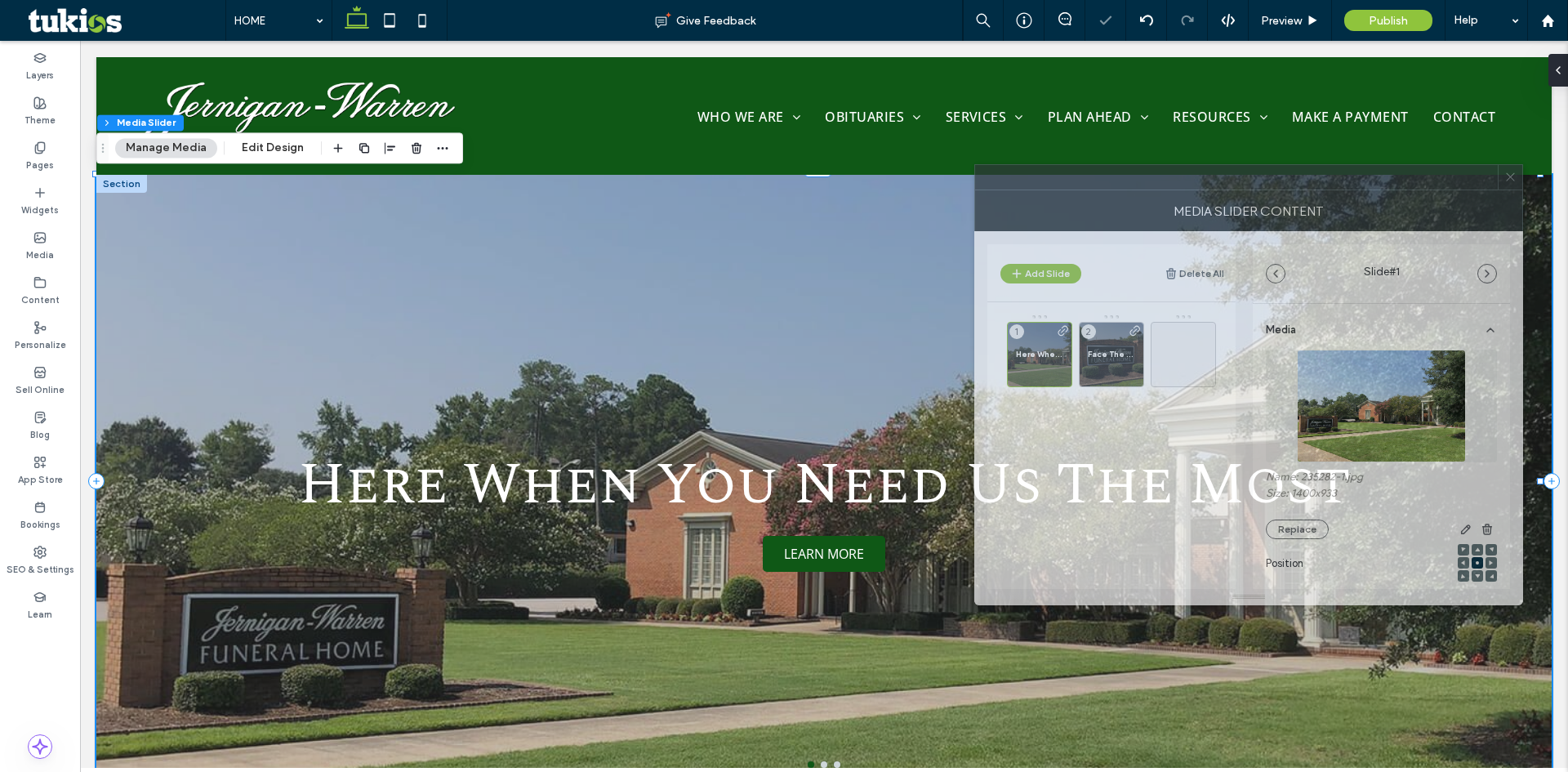
drag, startPoint x: 1117, startPoint y: 179, endPoint x: 485, endPoint y: 203, distance: 632.5
click at [975, 187] on div at bounding box center [1236, 178] width 523 height 25
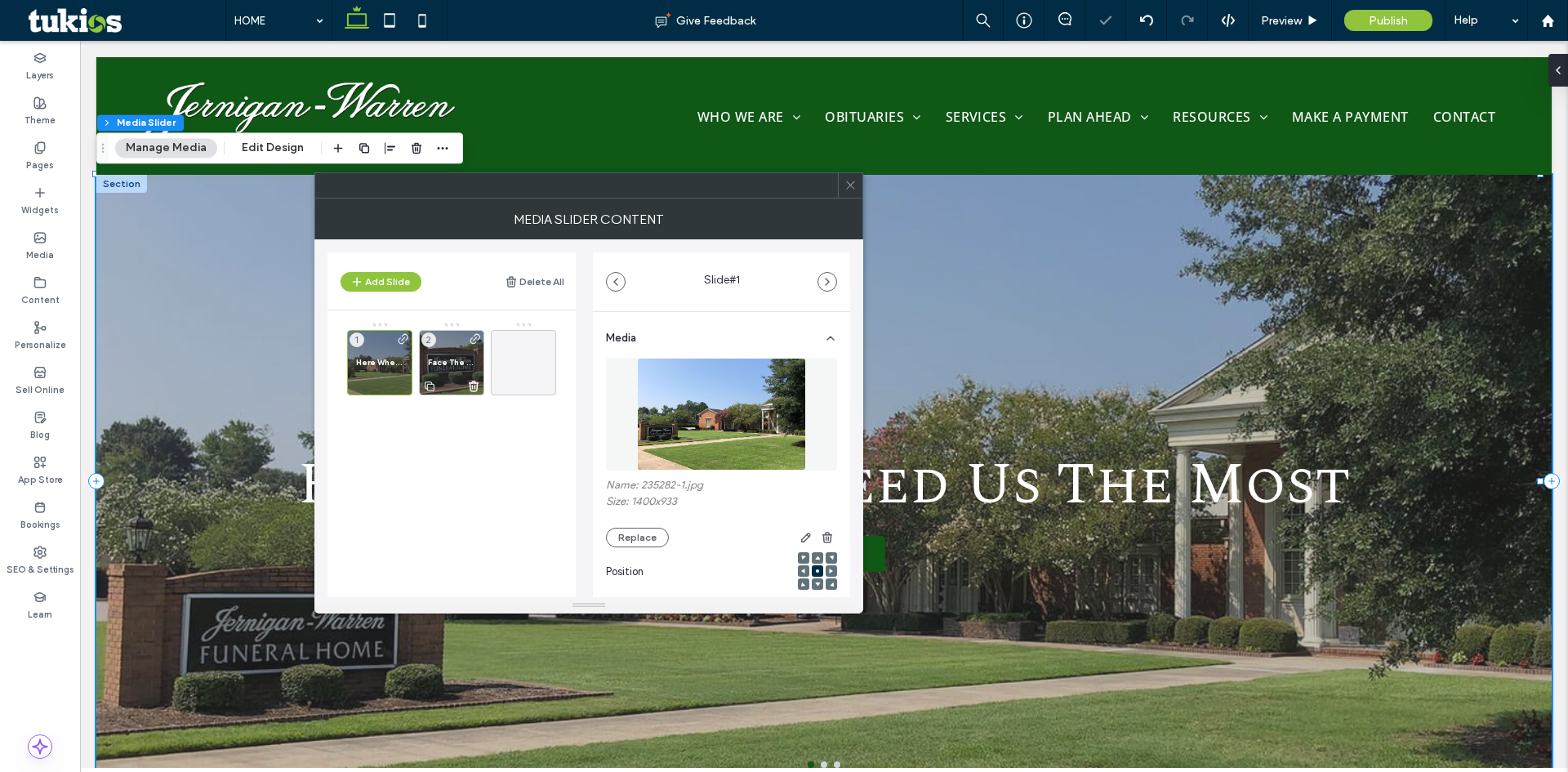
click at [454, 375] on div "Face The Future Confidently 2" at bounding box center [452, 363] width 66 height 66
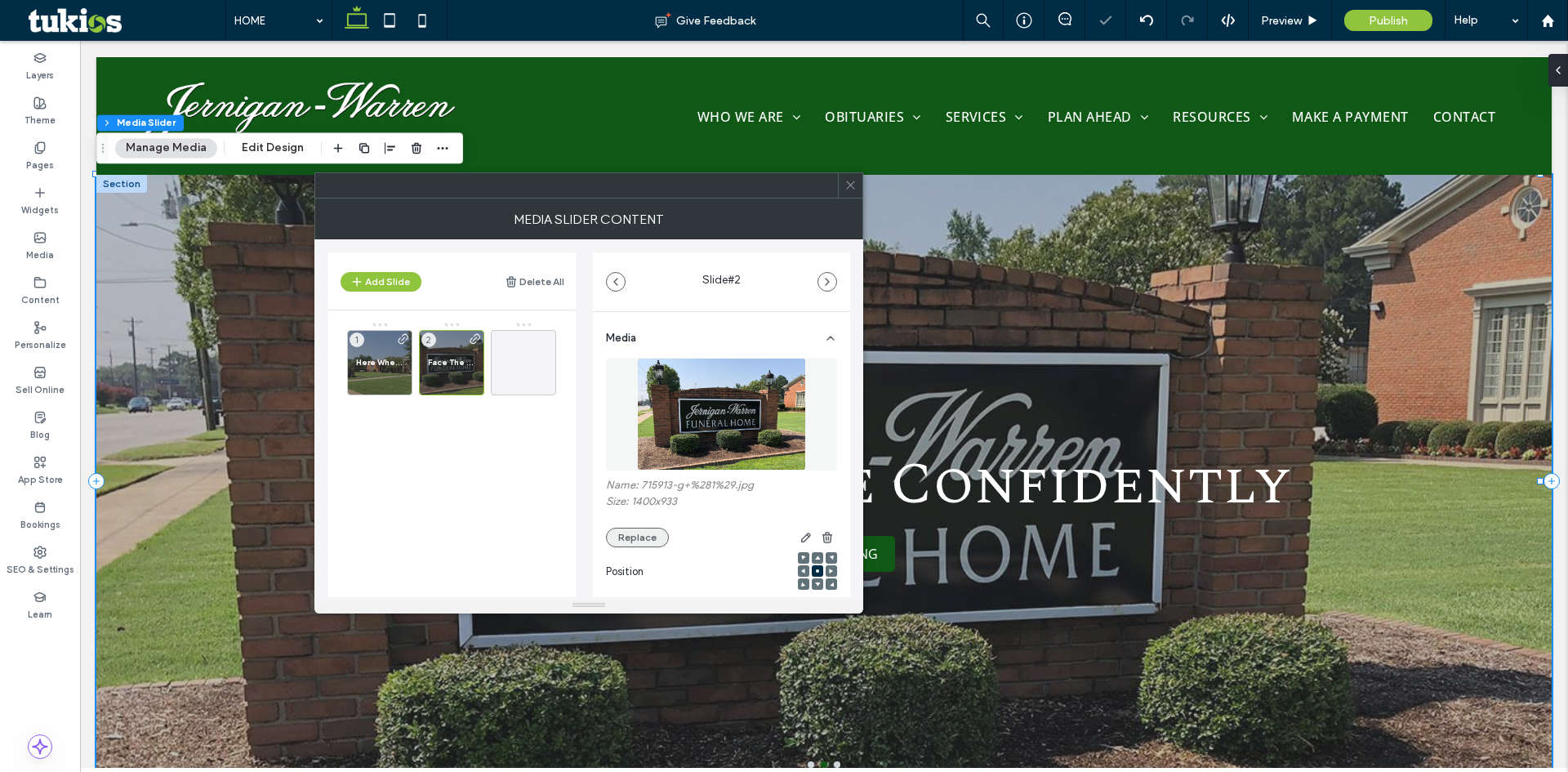
click at [629, 528] on button "Replace" at bounding box center [637, 537] width 63 height 20
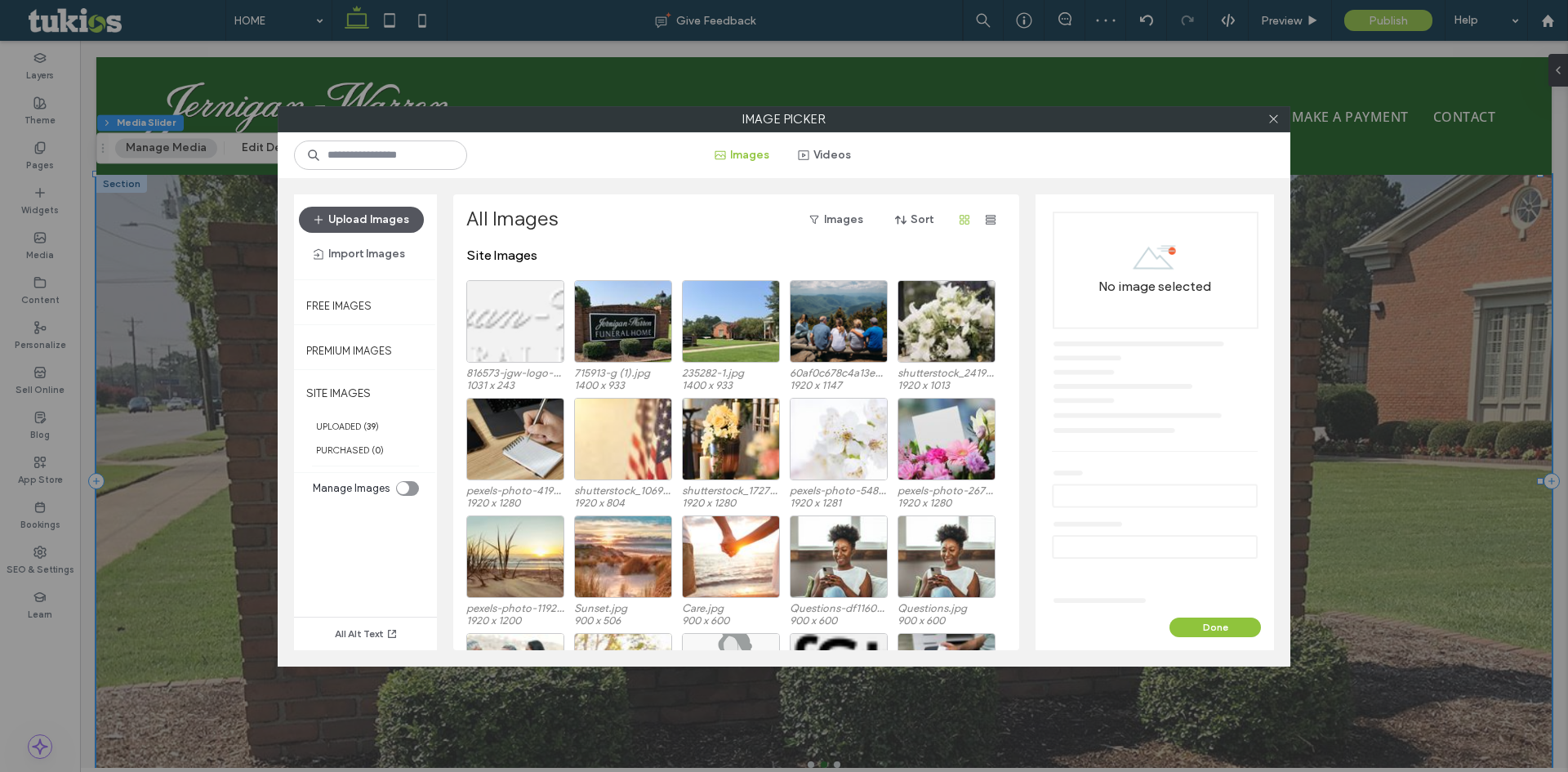
click at [384, 230] on button "Upload Images" at bounding box center [361, 219] width 125 height 26
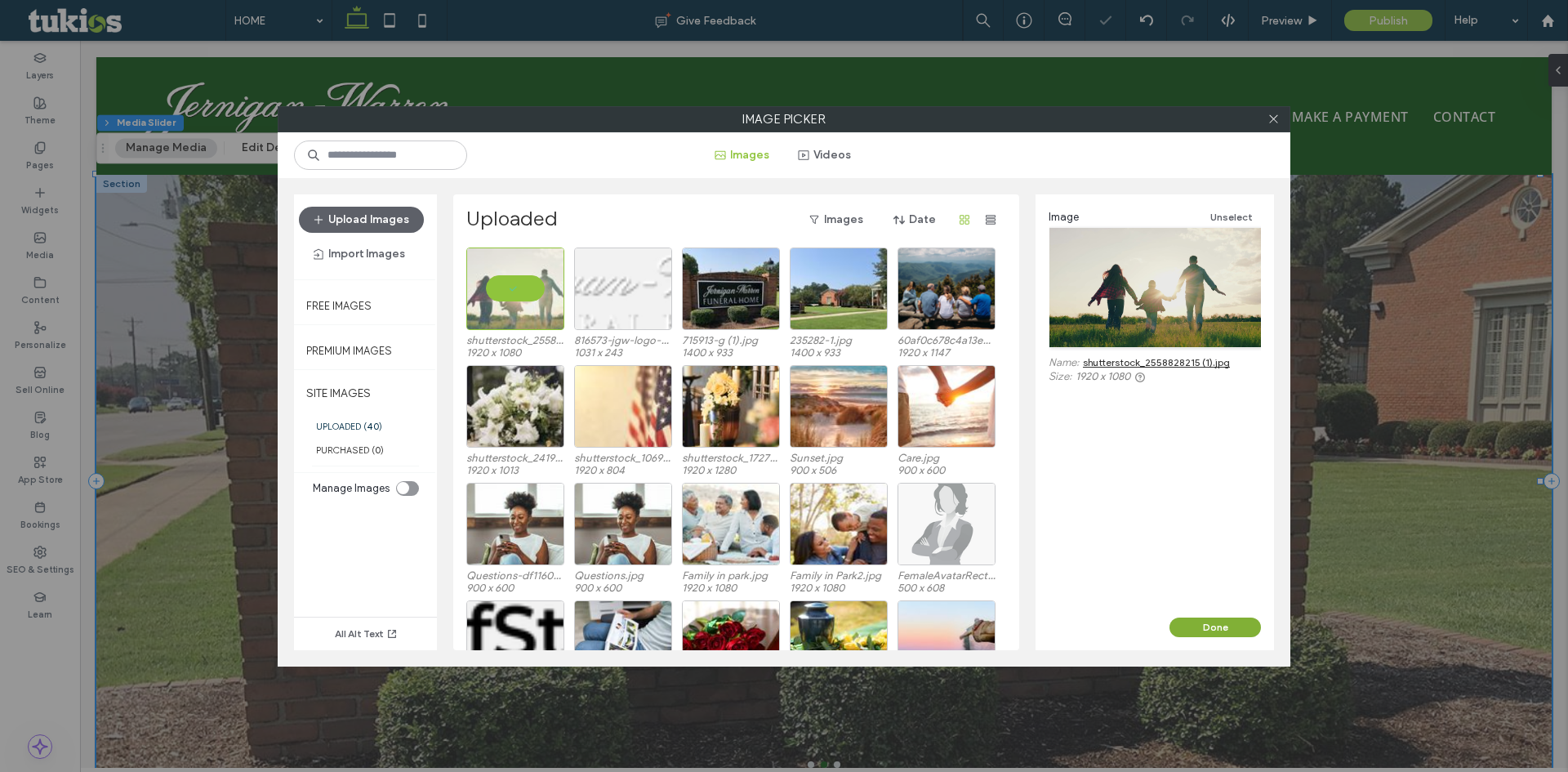
click at [1206, 618] on button "Done" at bounding box center [1215, 627] width 91 height 20
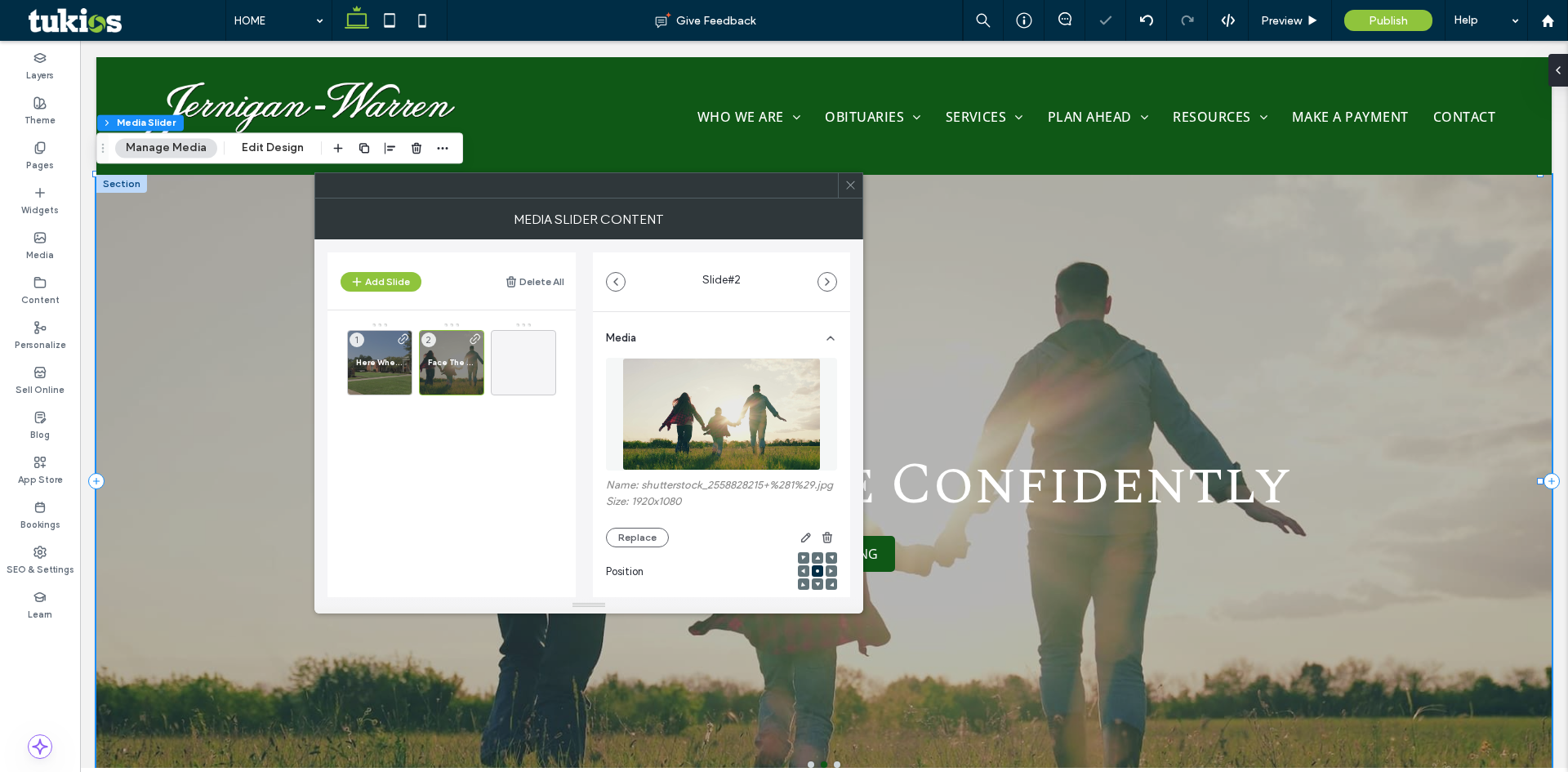
click at [853, 188] on icon at bounding box center [851, 185] width 12 height 12
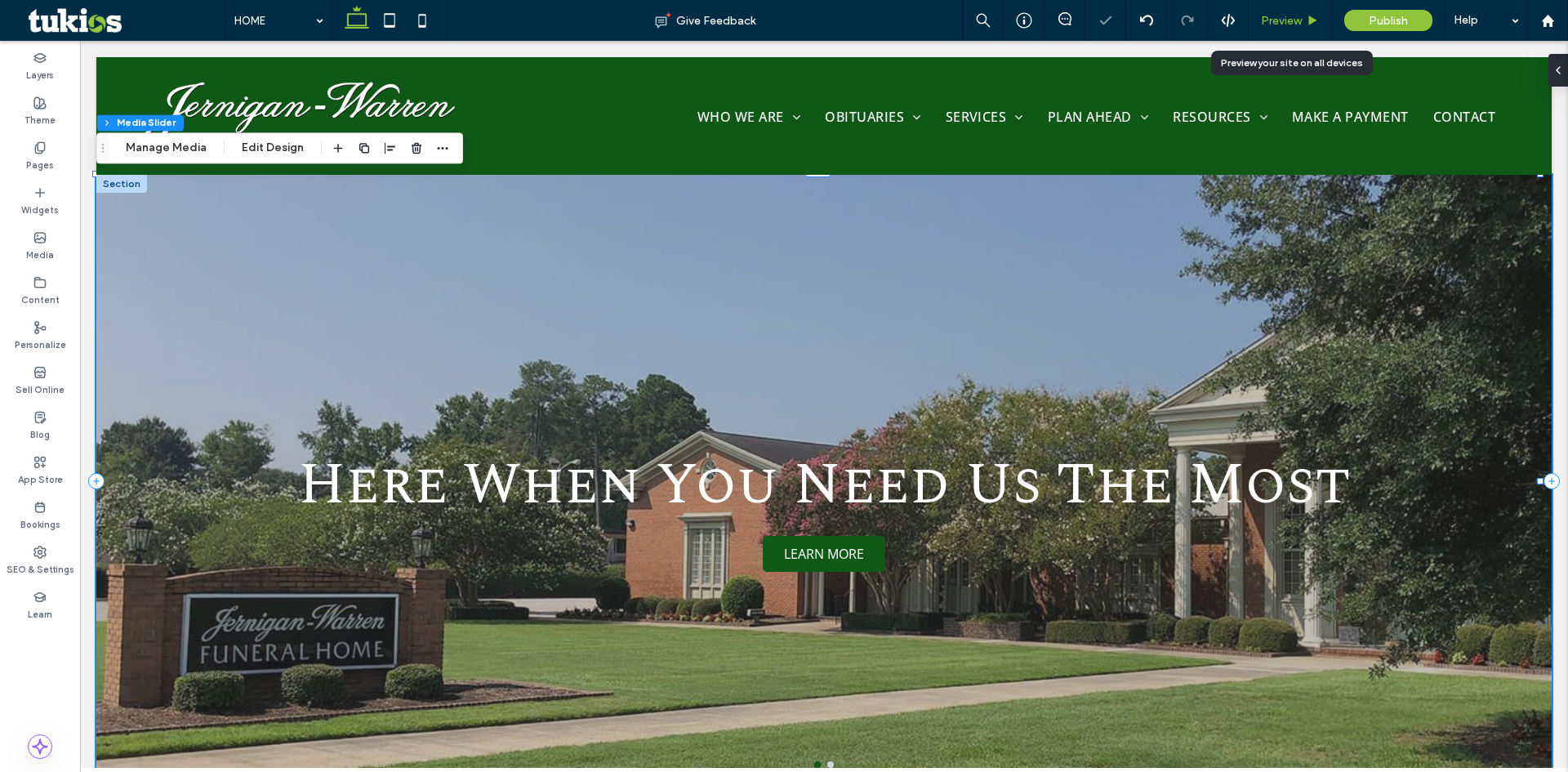
click at [1299, 15] on span "Preview" at bounding box center [1281, 21] width 41 height 14
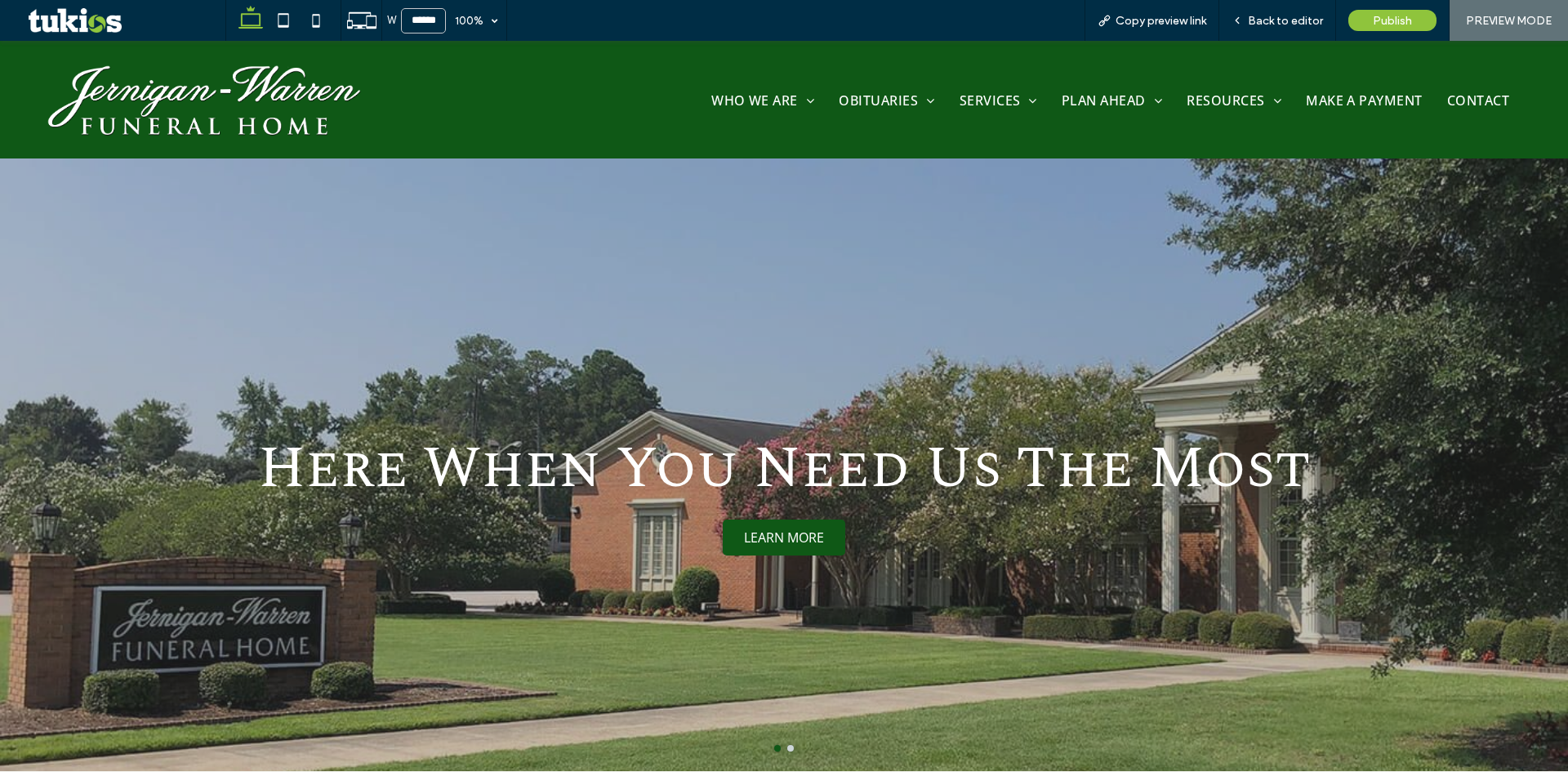
click at [788, 750] on button "go to slide 2" at bounding box center [790, 748] width 6 height 6
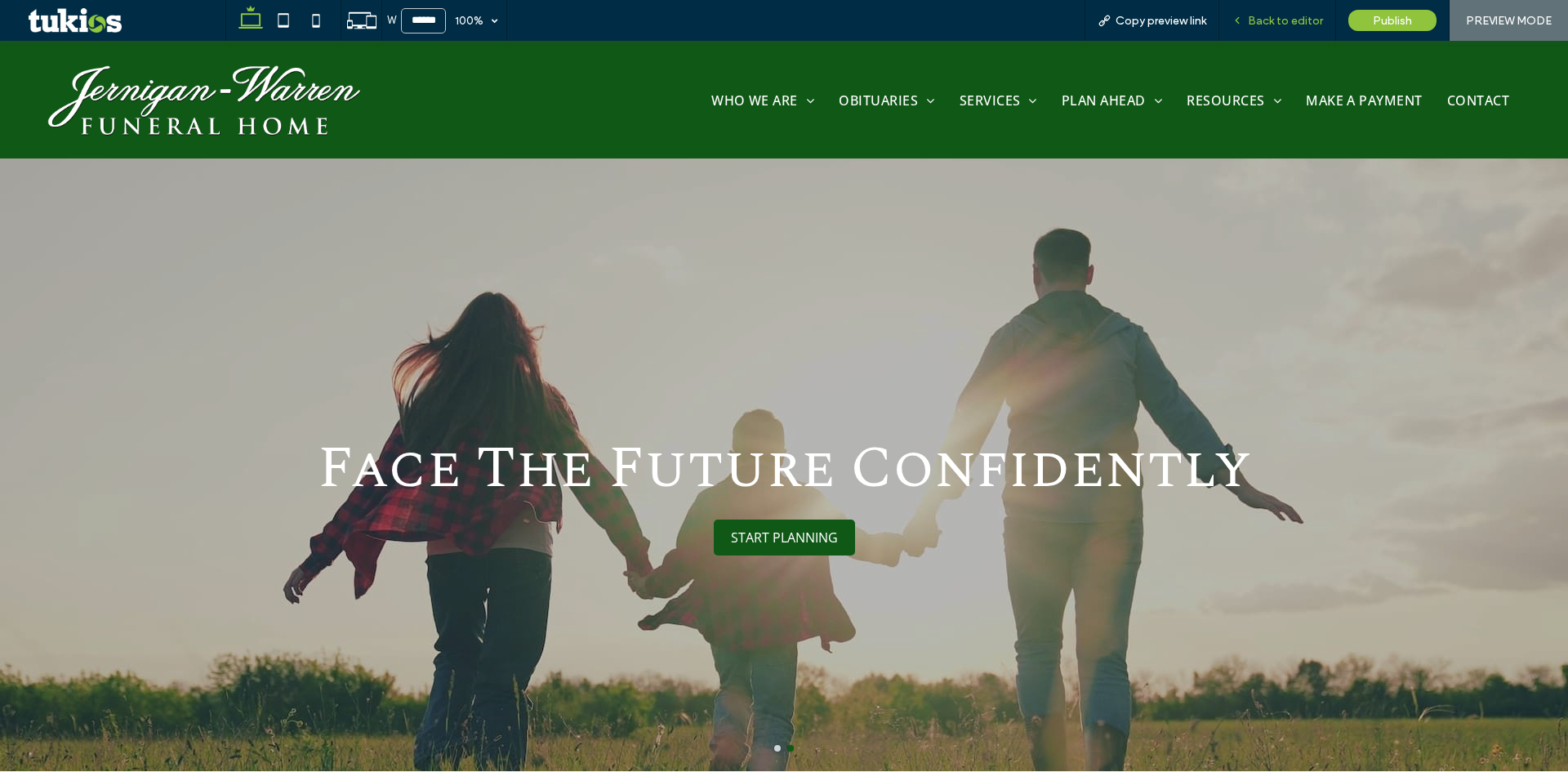
click at [1283, 20] on span "Back to editor" at bounding box center [1286, 21] width 75 height 14
